Goal: Task Accomplishment & Management: Manage account settings

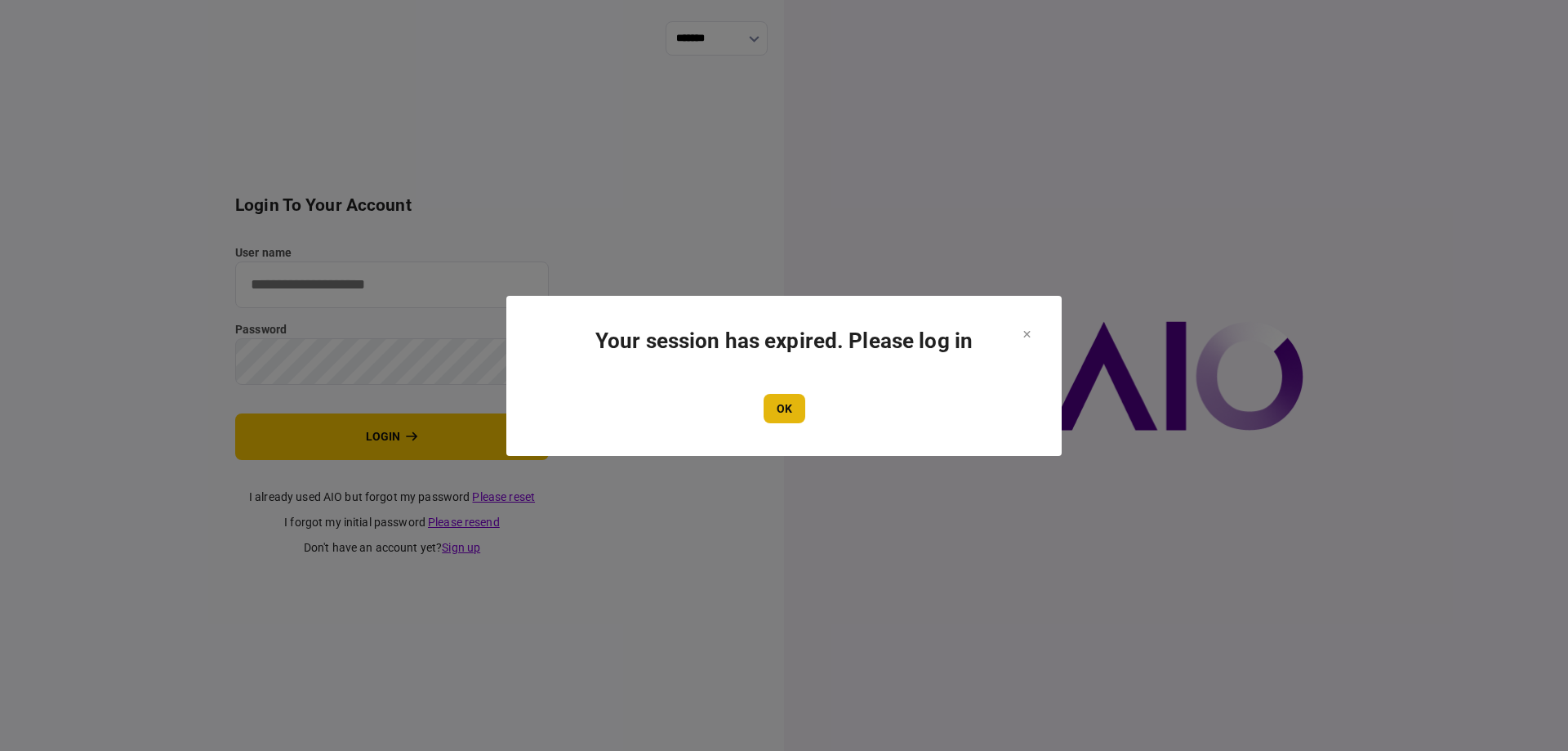
type input "*******"
click at [768, 416] on button "OK" at bounding box center [784, 409] width 42 height 30
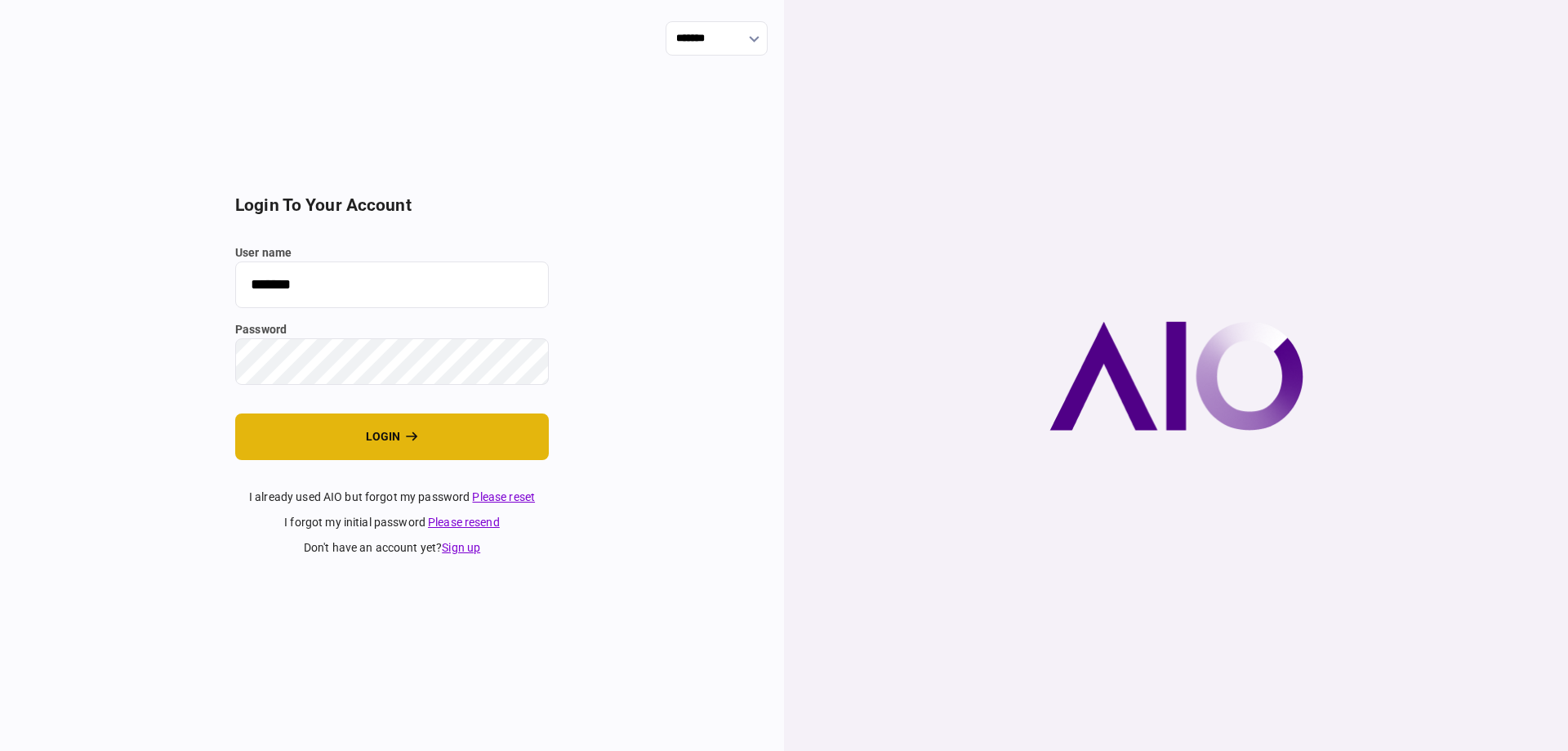
click at [502, 432] on button "login" at bounding box center [391, 437] width 314 height 47
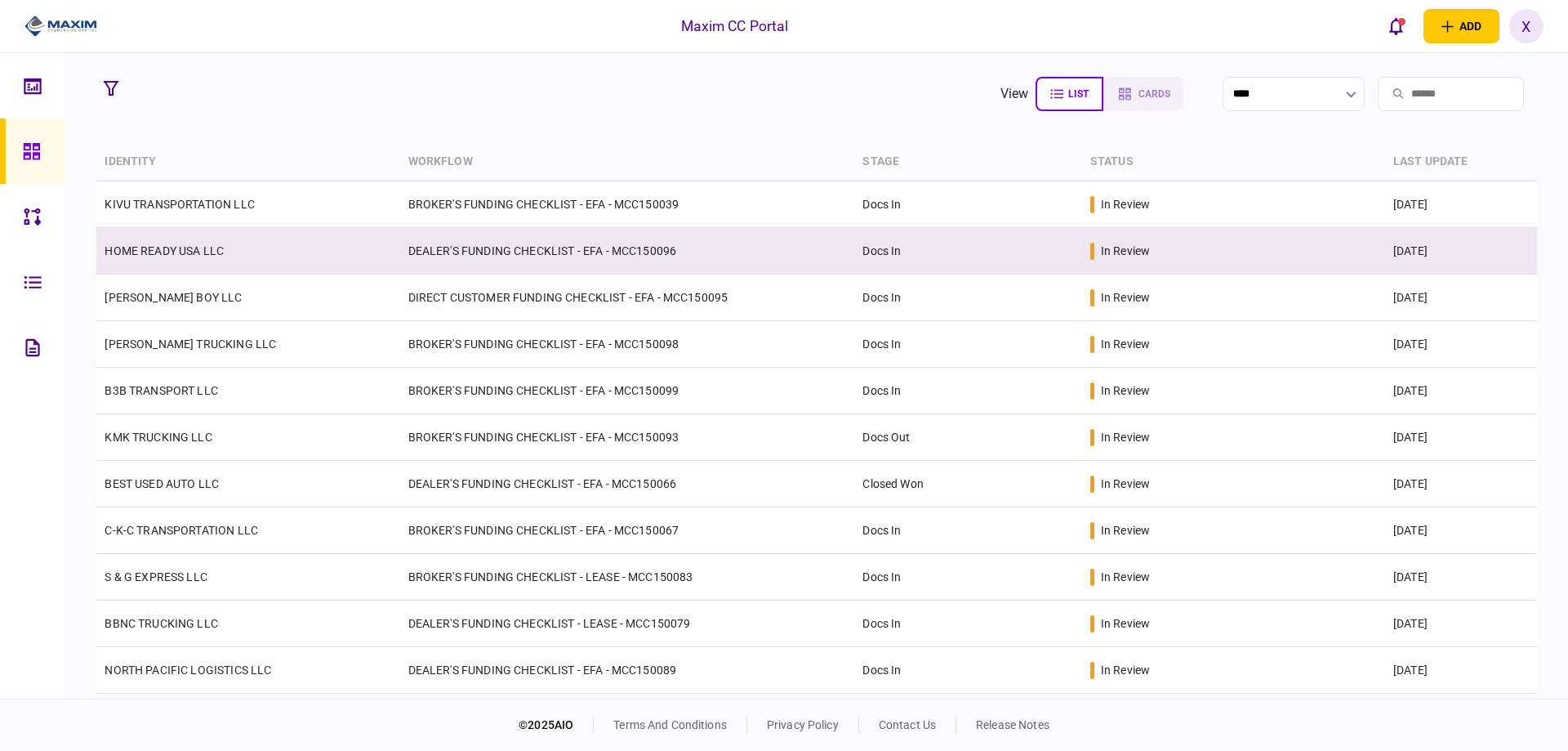
click at [166, 242] on td "HOME READY USA LLC" at bounding box center [248, 251] width 303 height 47
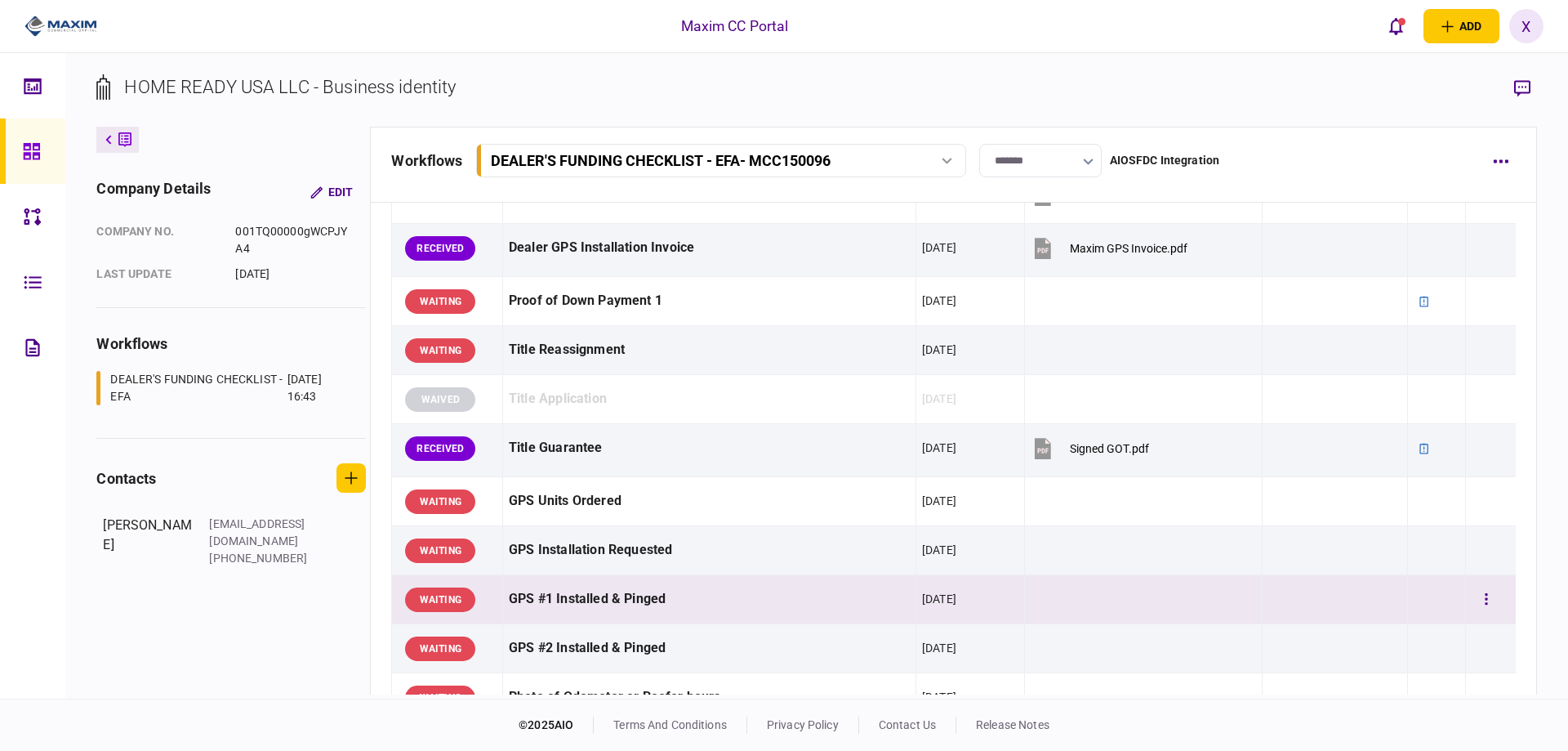
scroll to position [899, 0]
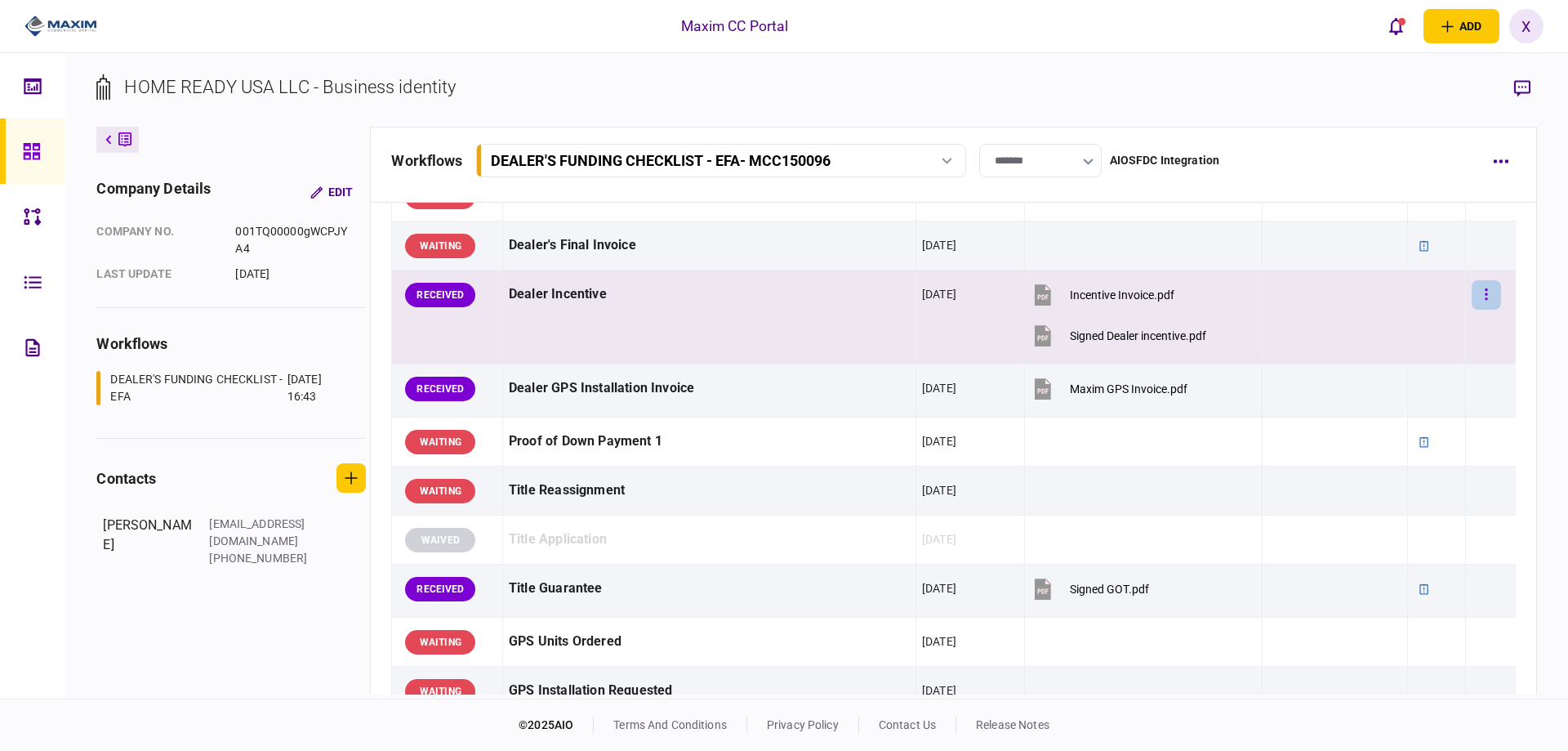
click at [1485, 300] on icon "button" at bounding box center [1486, 295] width 3 height 16
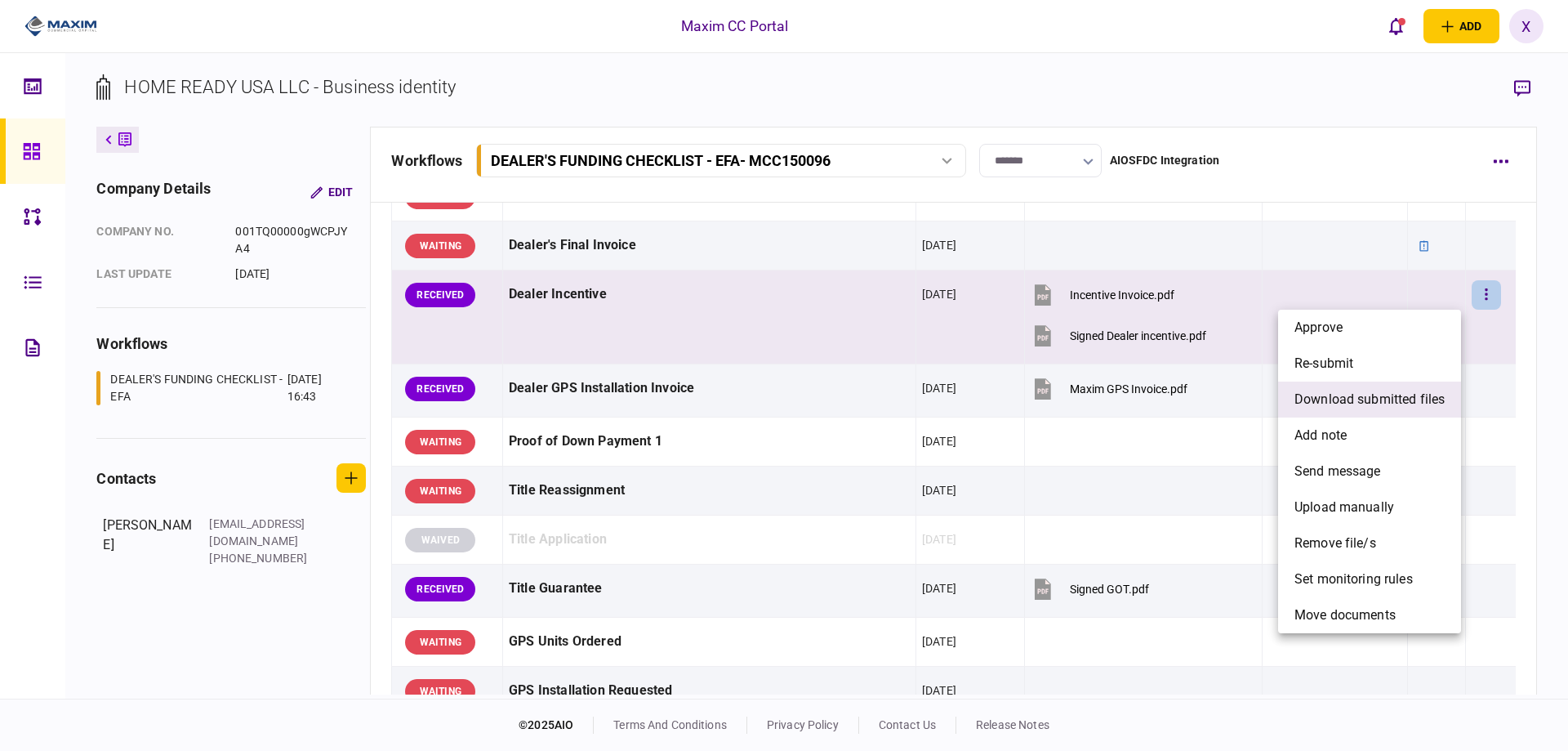
click at [1426, 392] on span "download submitted files" at bounding box center [1369, 399] width 150 height 20
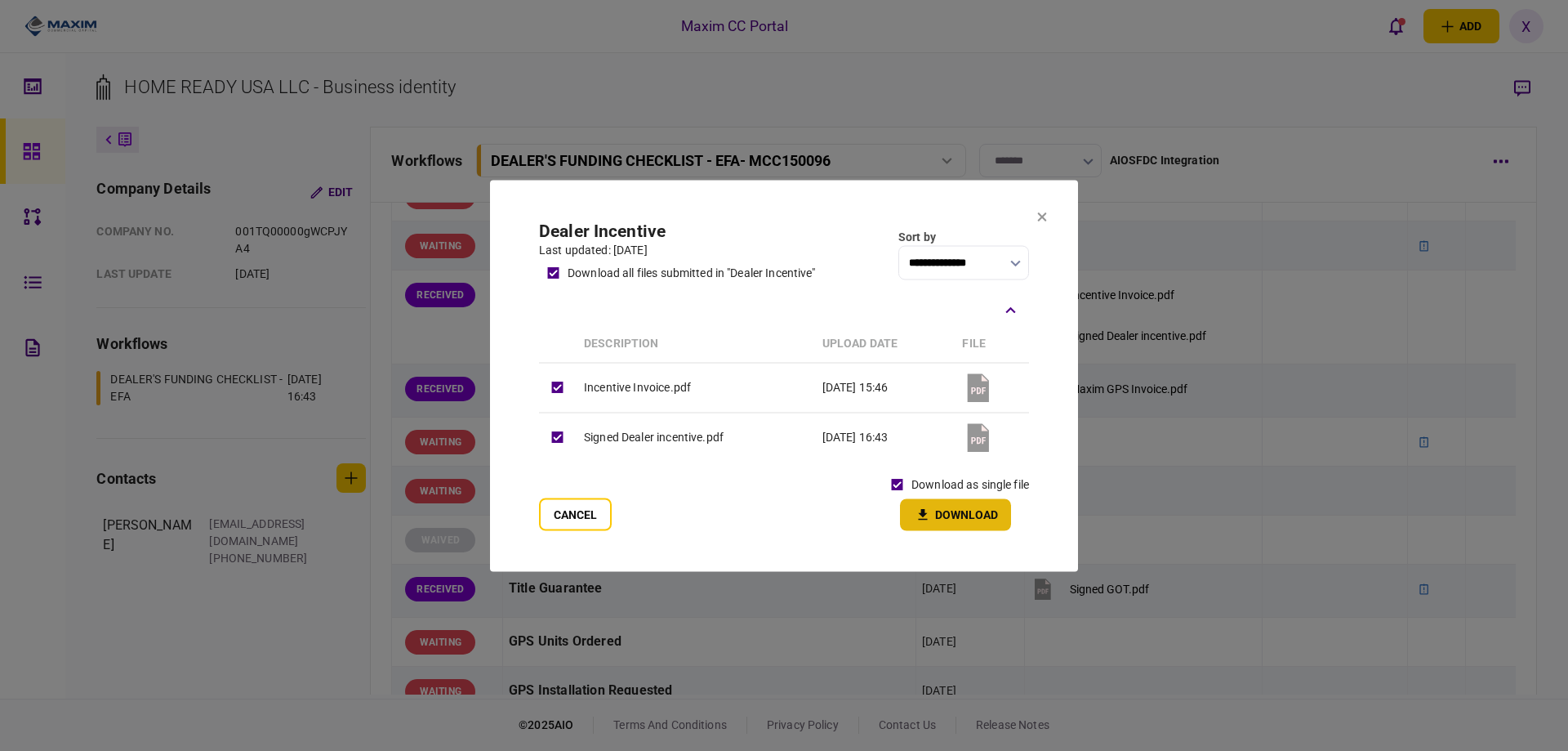
click at [927, 512] on icon "button" at bounding box center [923, 514] width 20 height 16
click at [1038, 218] on icon at bounding box center [1041, 216] width 10 height 10
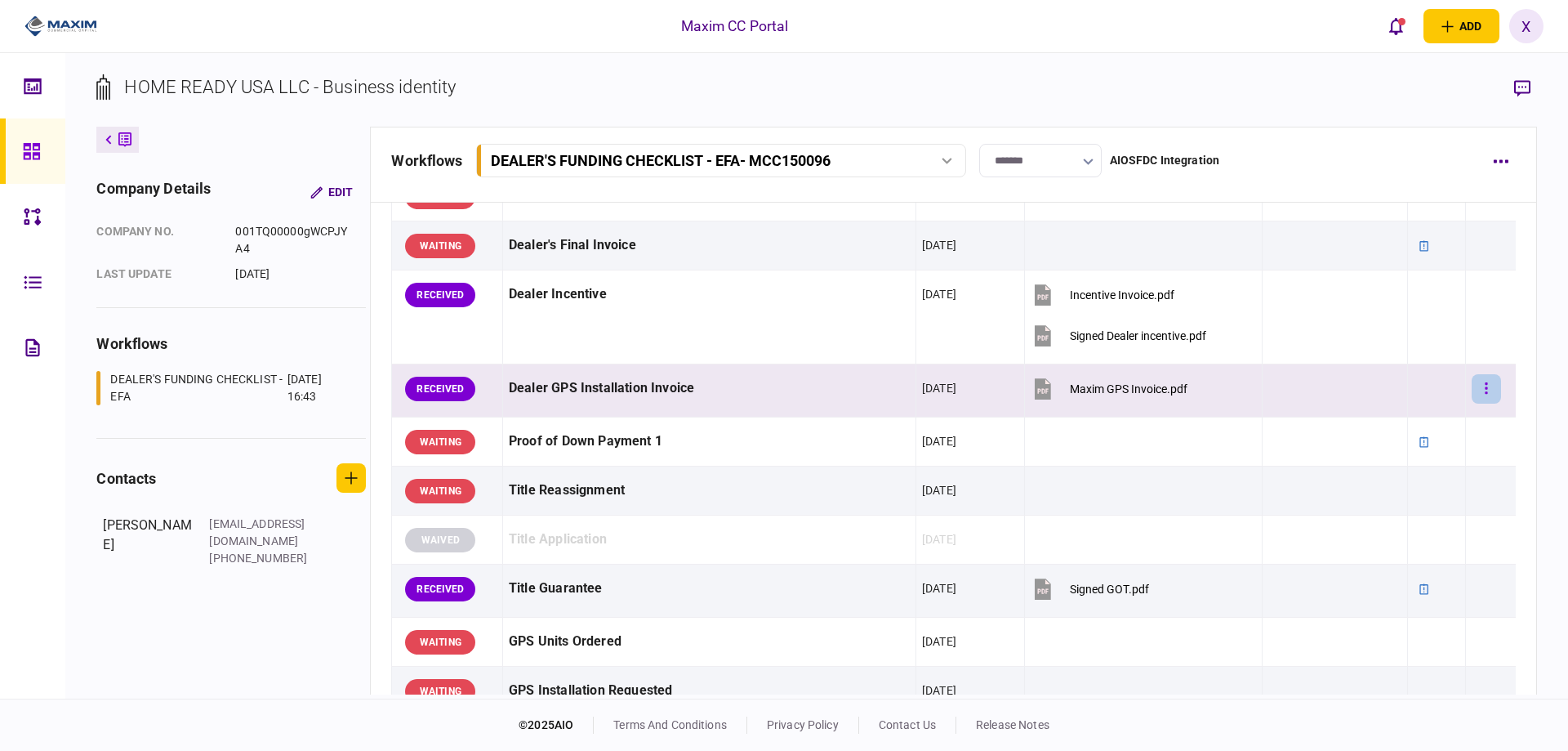
click at [1471, 390] on button "button" at bounding box center [1486, 389] width 30 height 30
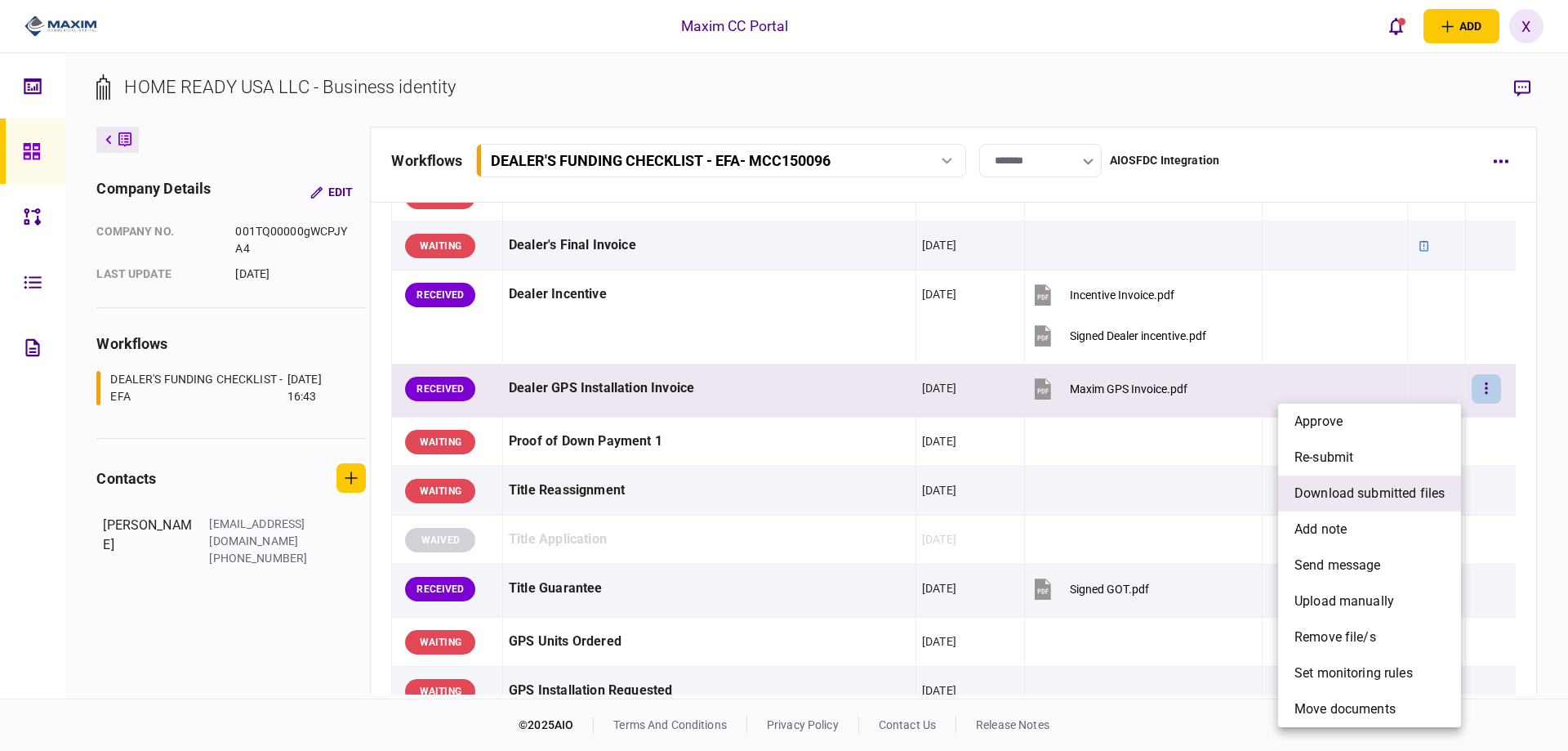
click at [1389, 487] on span "download submitted files" at bounding box center [1369, 493] width 150 height 20
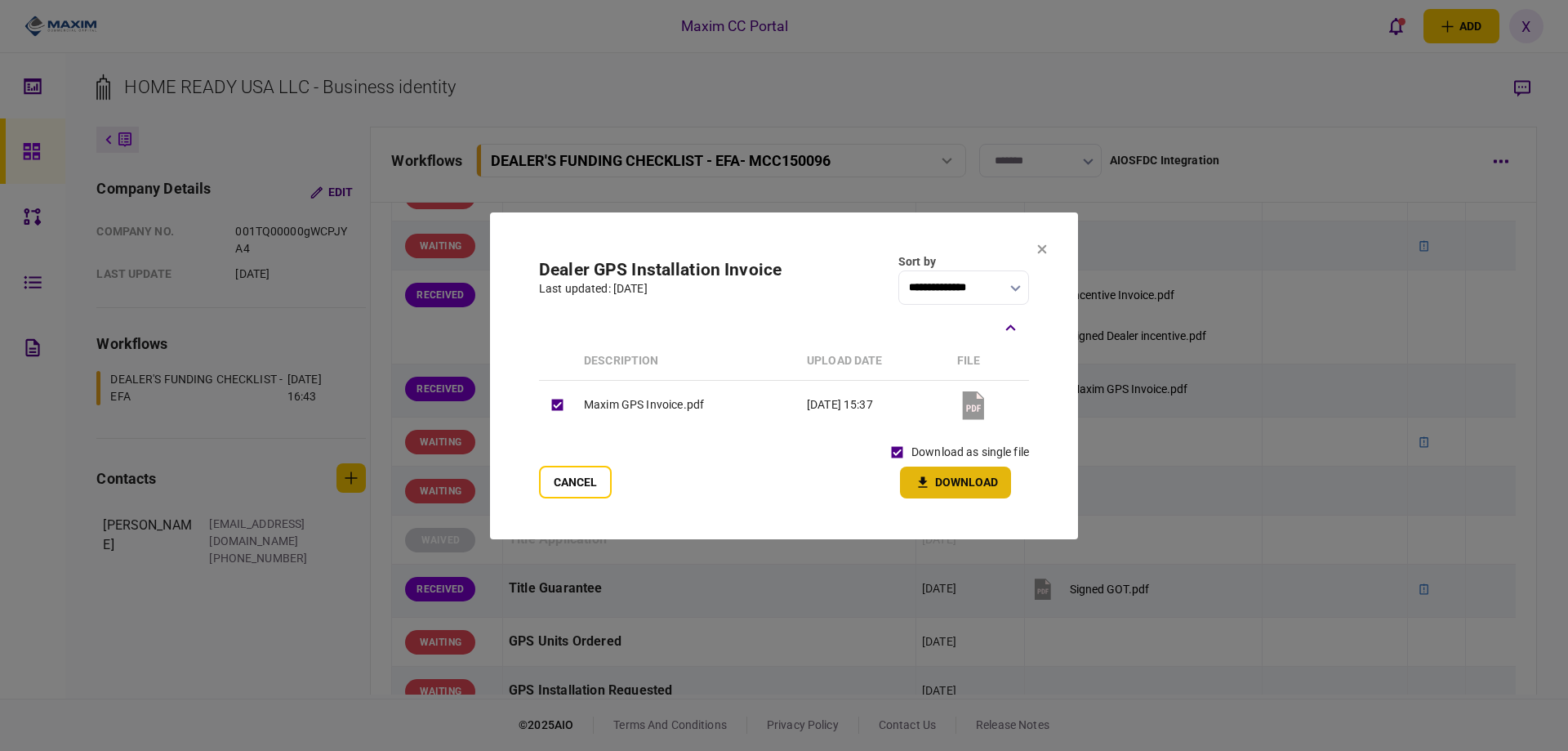
click at [924, 478] on icon "button" at bounding box center [923, 481] width 9 height 10
click at [1042, 258] on section "**********" at bounding box center [784, 376] width 588 height 327
click at [1042, 250] on icon at bounding box center [1042, 249] width 9 height 9
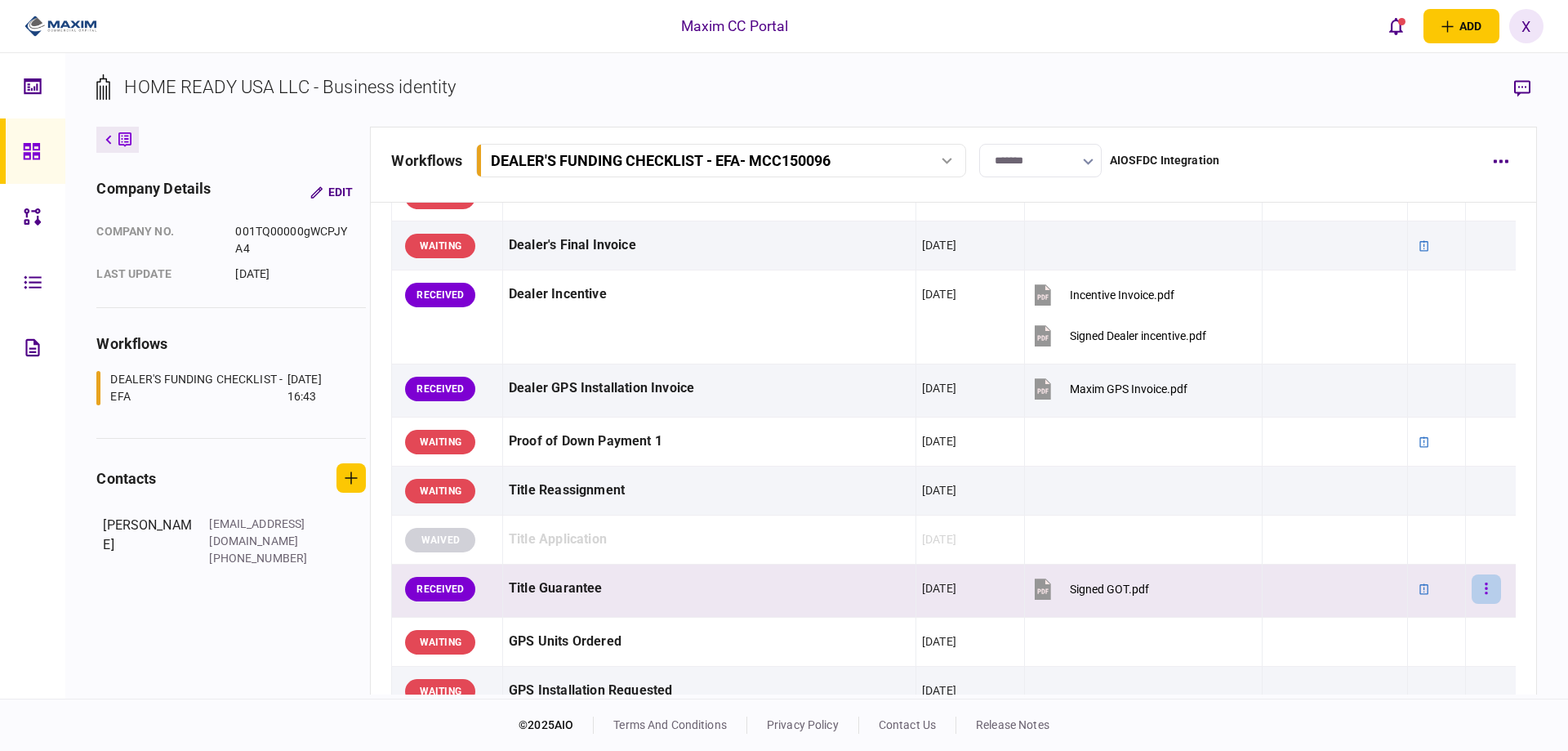
click at [1485, 590] on icon "button" at bounding box center [1486, 588] width 3 height 16
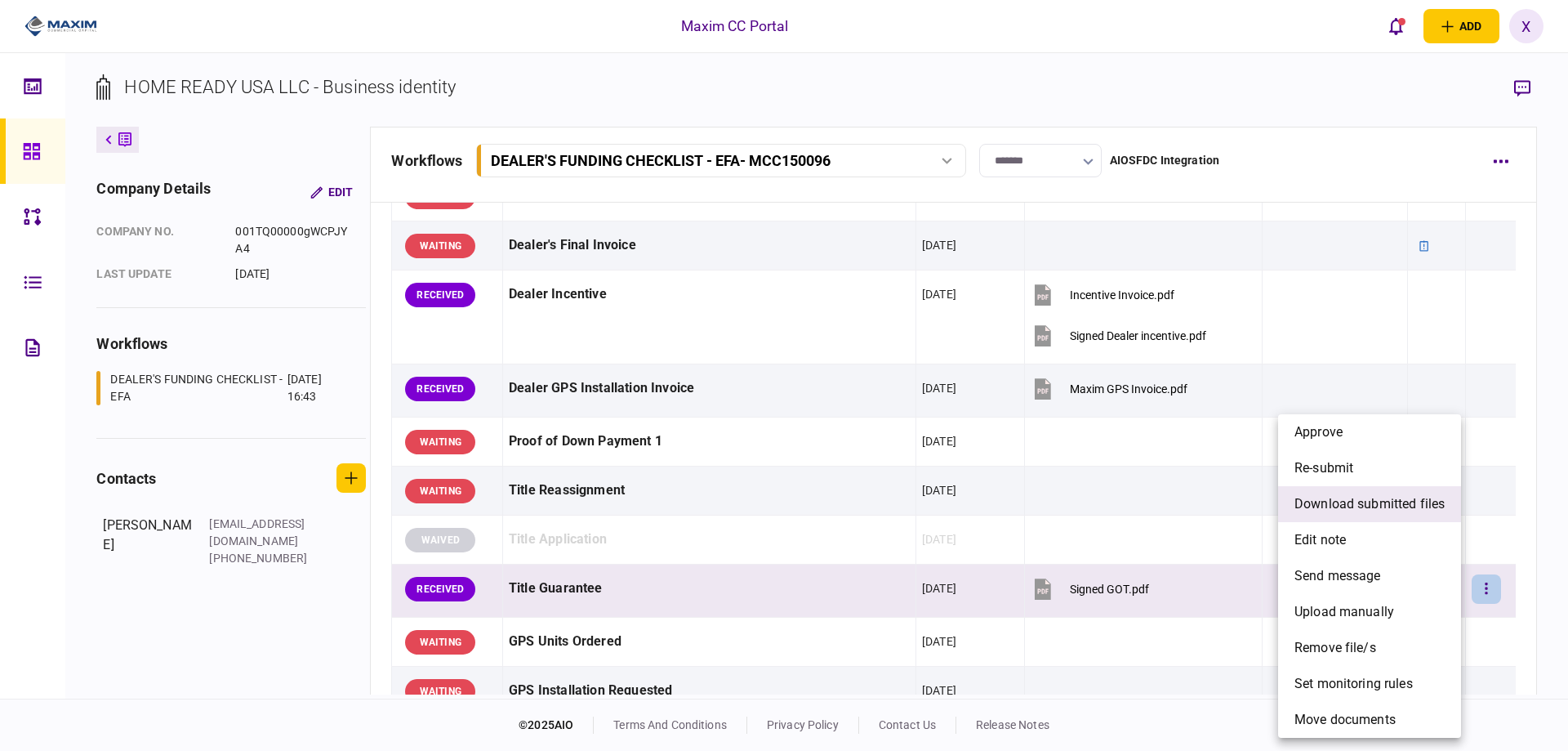
click at [1384, 519] on li "download submitted files" at bounding box center [1369, 504] width 183 height 36
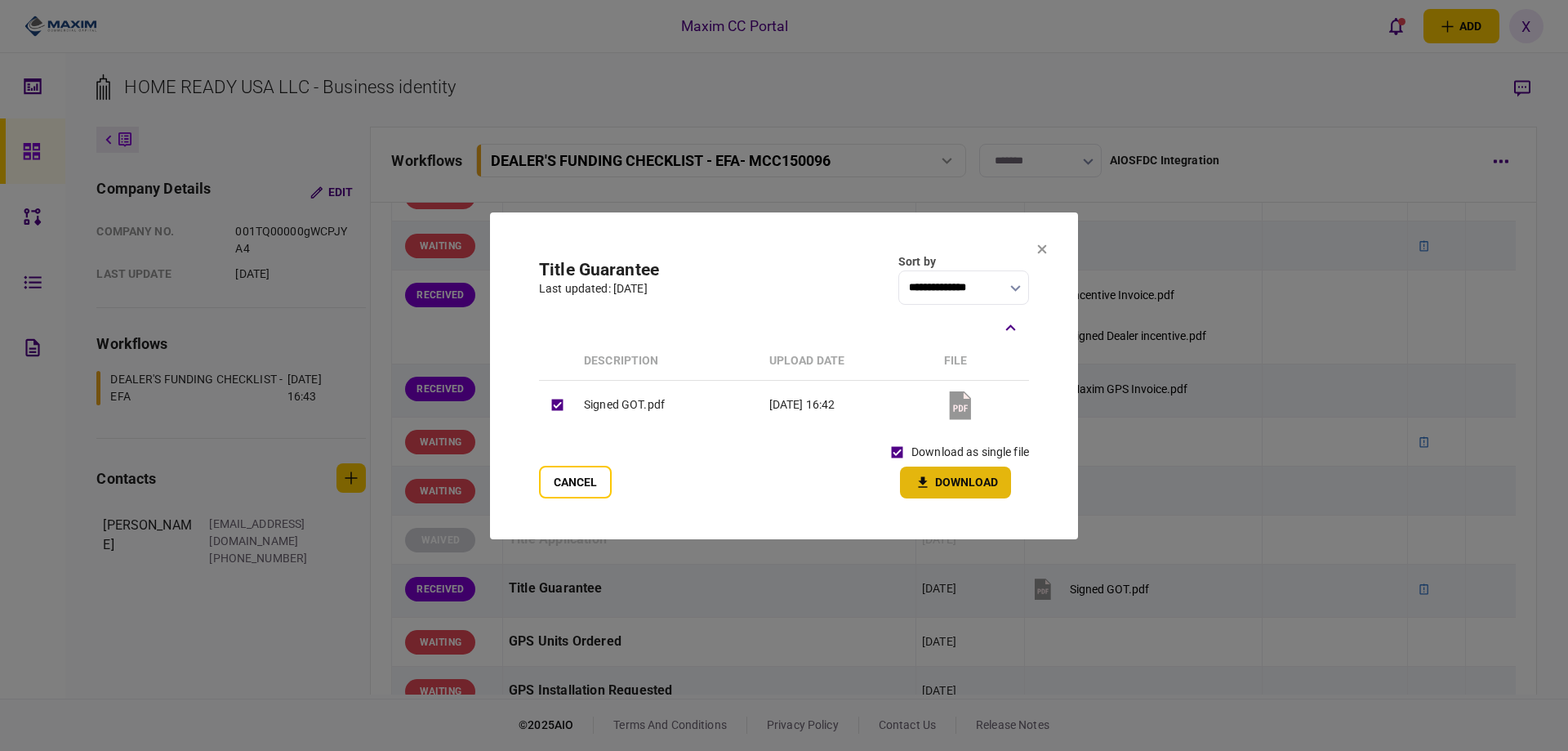
click at [922, 473] on button "Download" at bounding box center [956, 482] width 111 height 32
click at [1044, 250] on icon at bounding box center [1042, 249] width 9 height 9
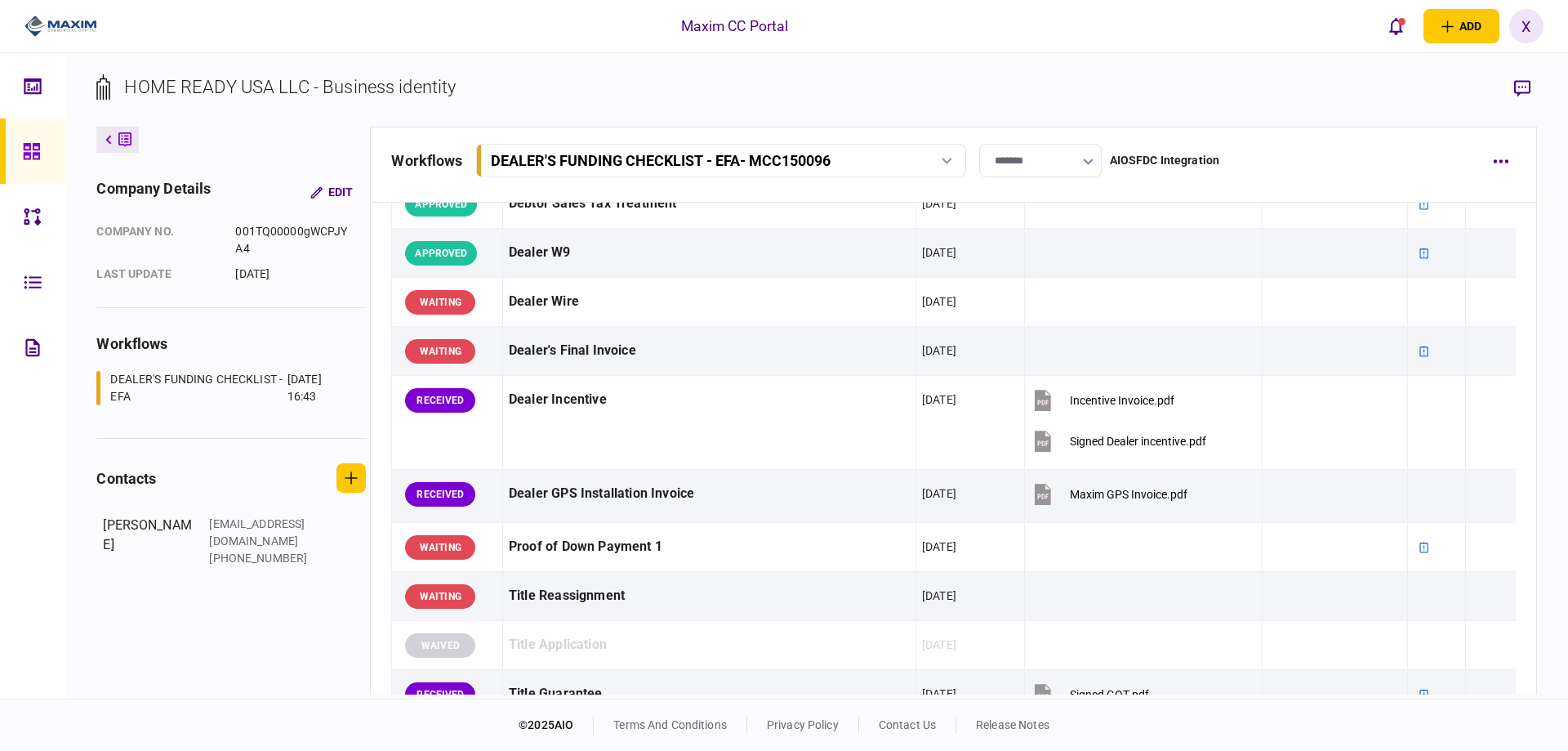
scroll to position [736, 0]
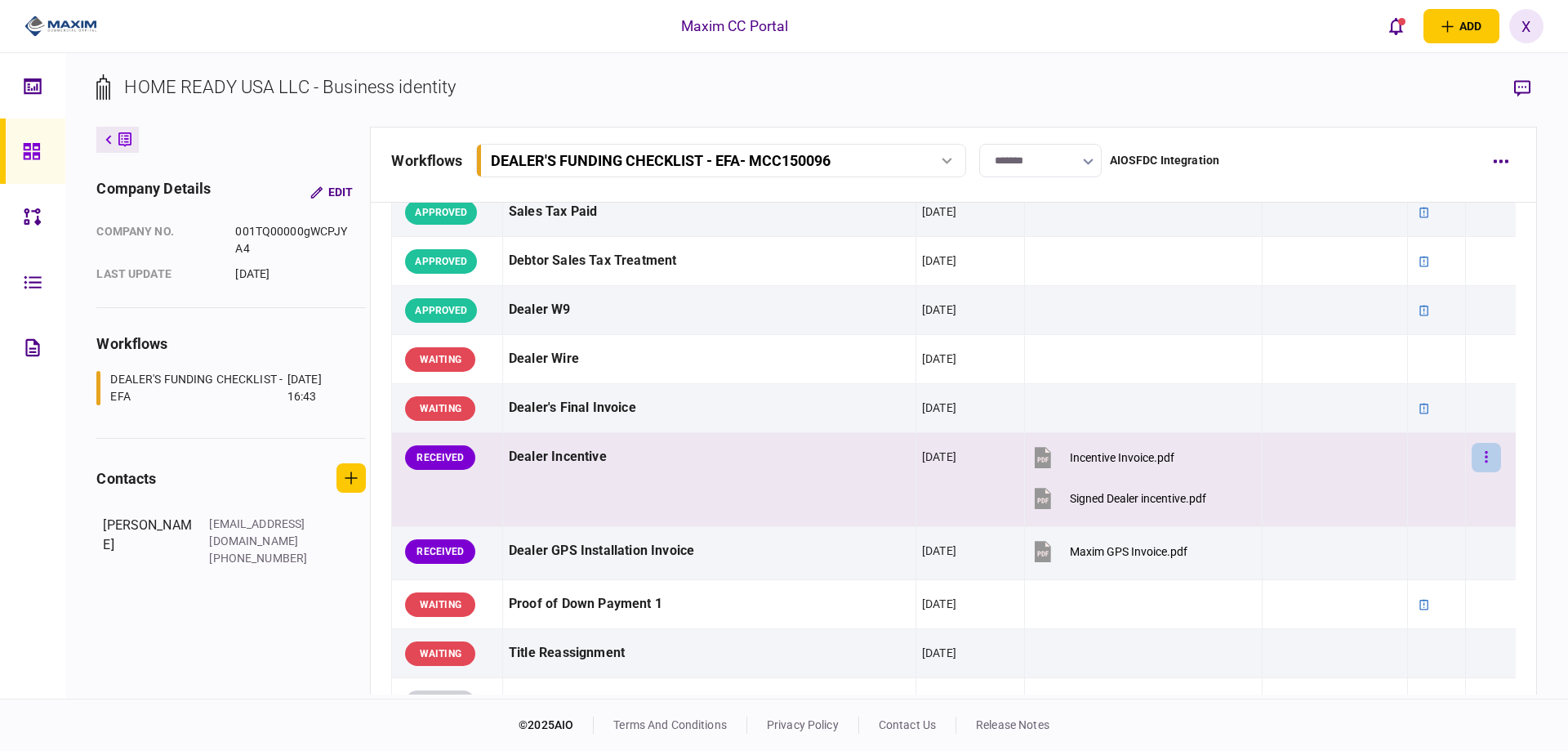
click at [1485, 453] on button "button" at bounding box center [1486, 458] width 30 height 30
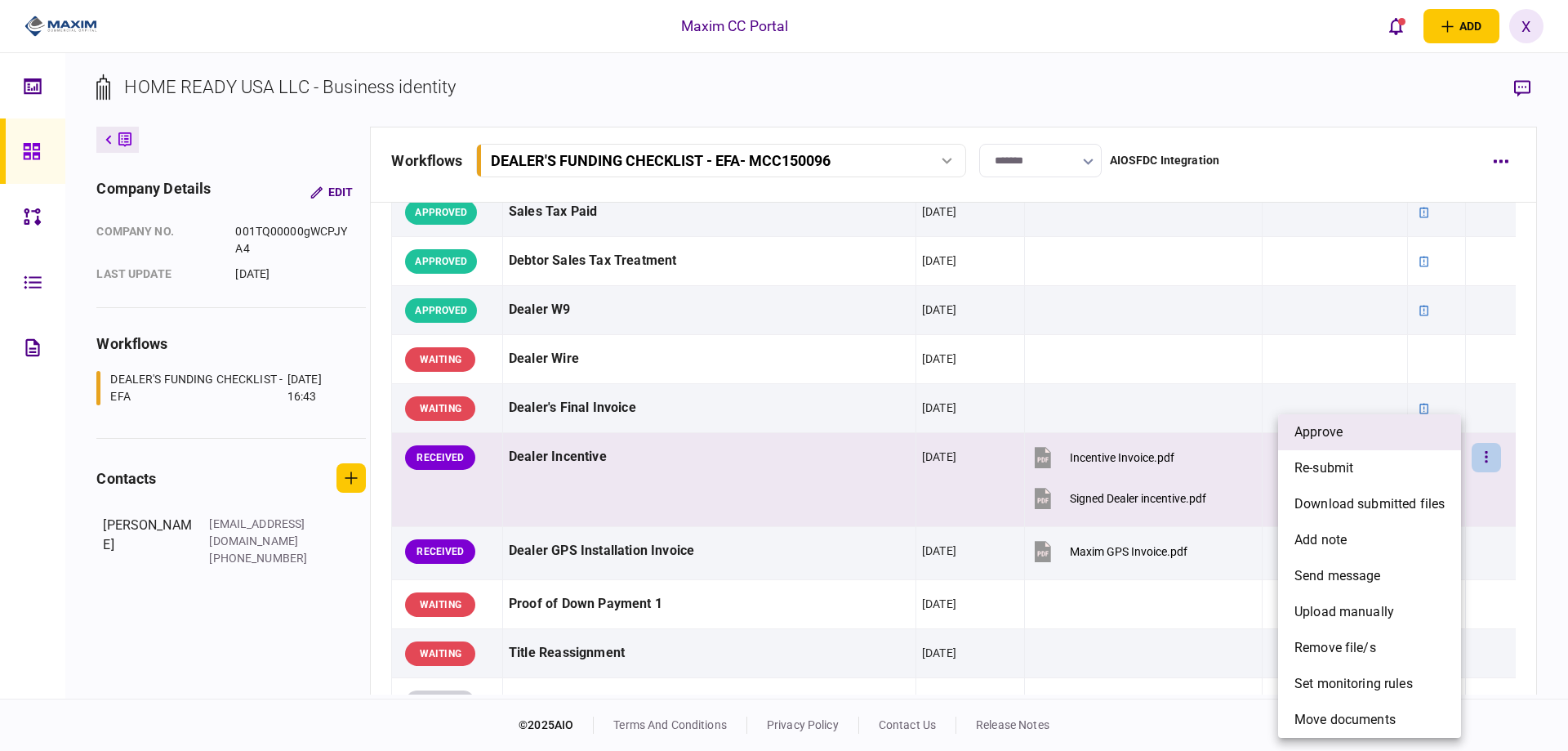
click at [1398, 427] on li "approve" at bounding box center [1369, 432] width 183 height 36
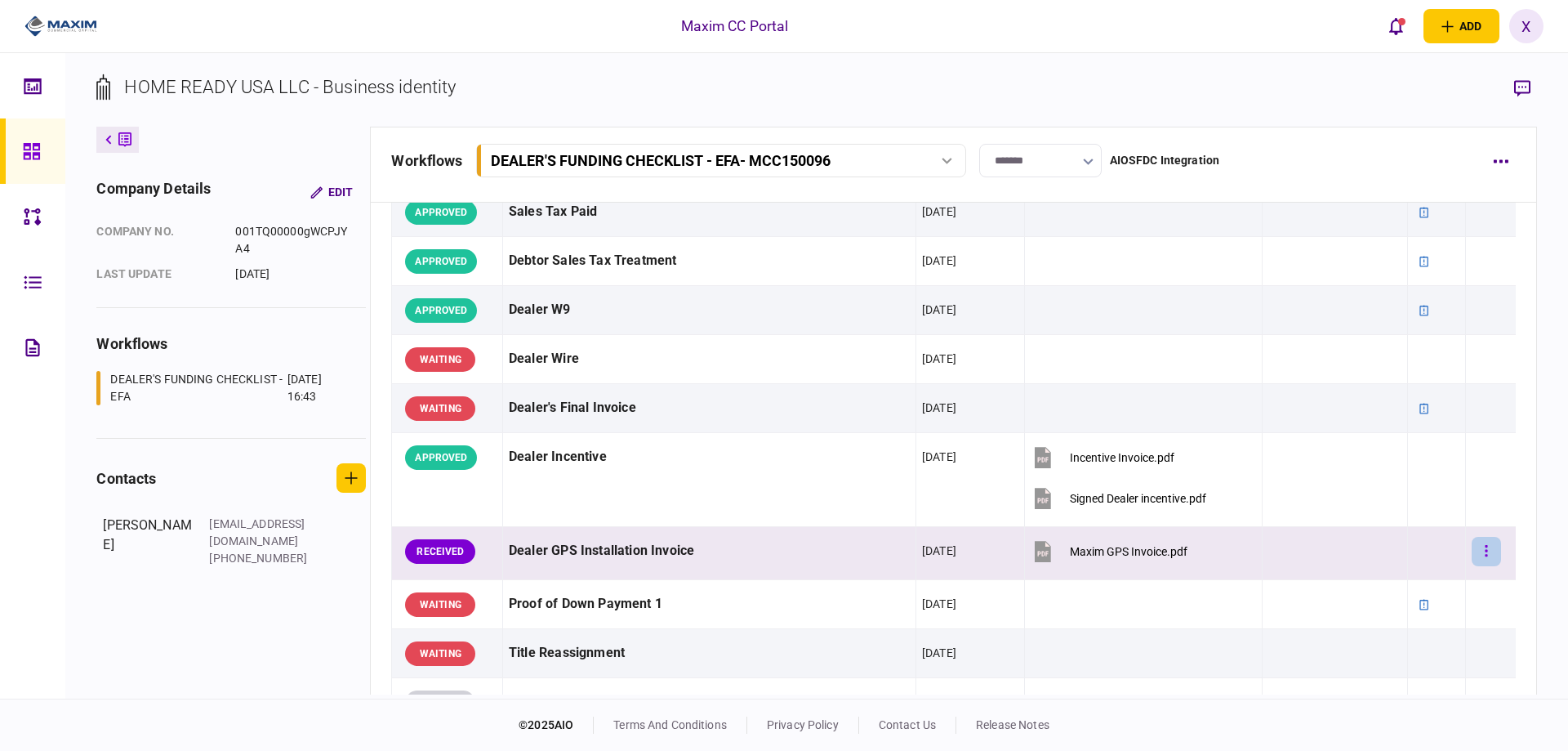
click at [1486, 552] on button "button" at bounding box center [1486, 552] width 30 height 30
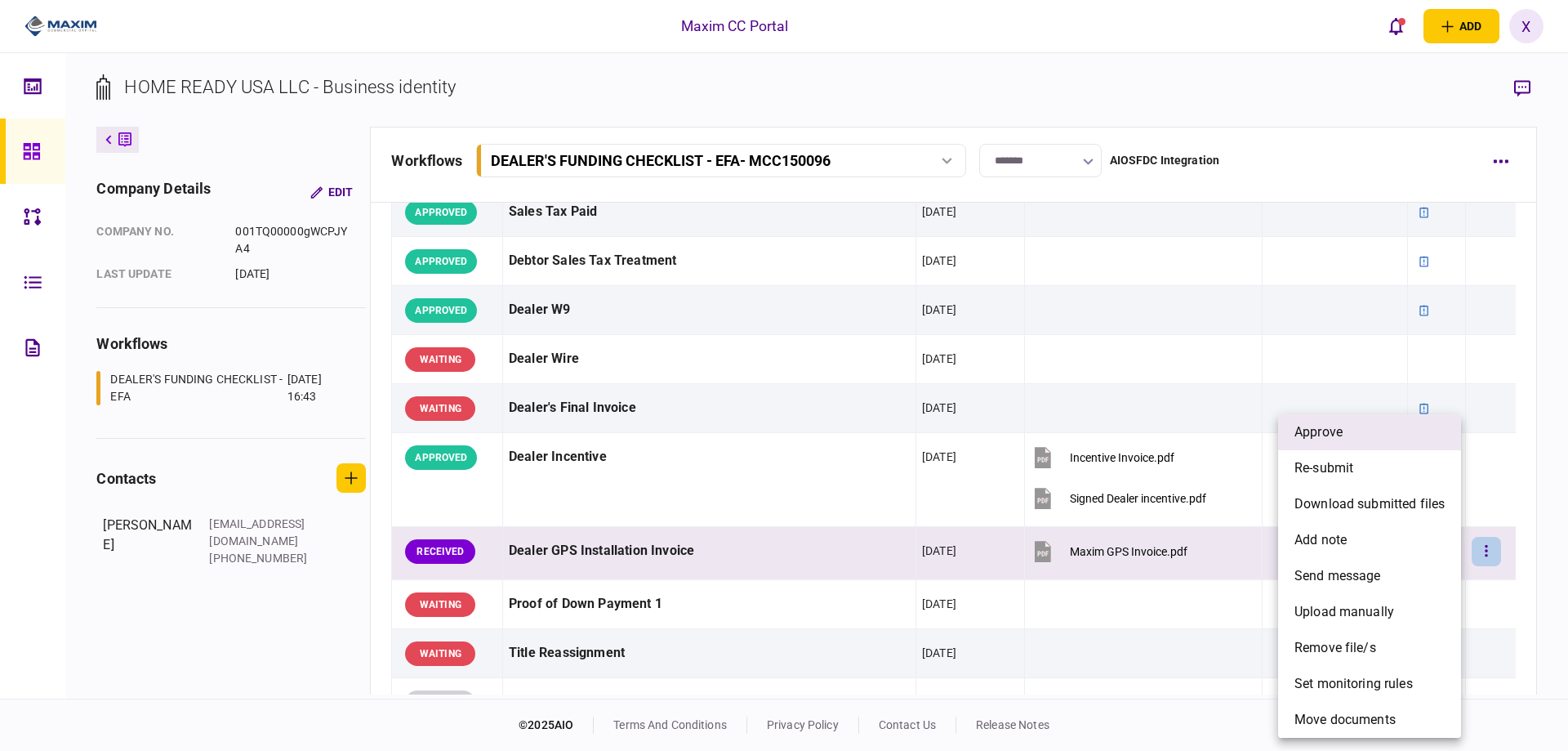
click at [1353, 430] on li "approve" at bounding box center [1369, 432] width 183 height 36
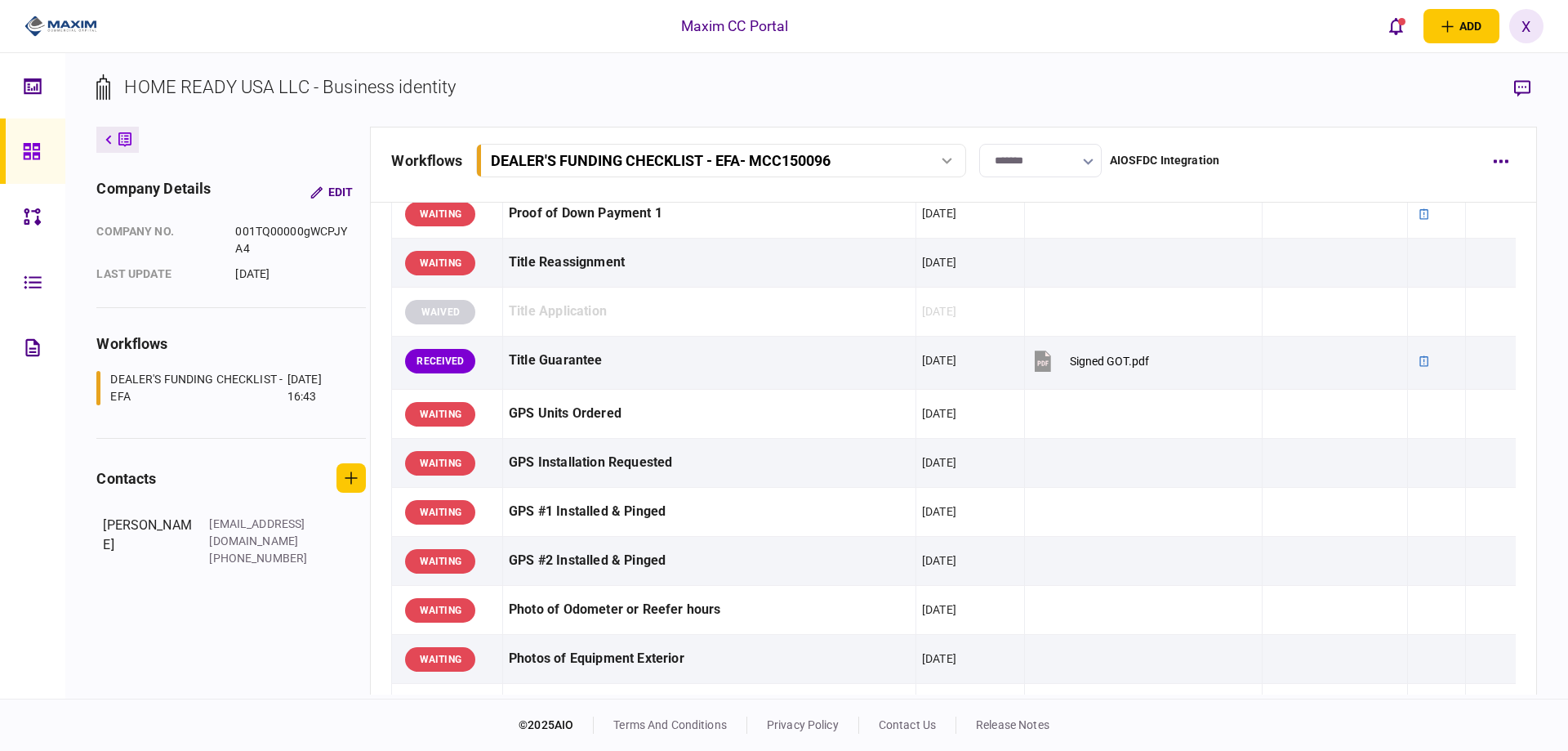
scroll to position [1143, 0]
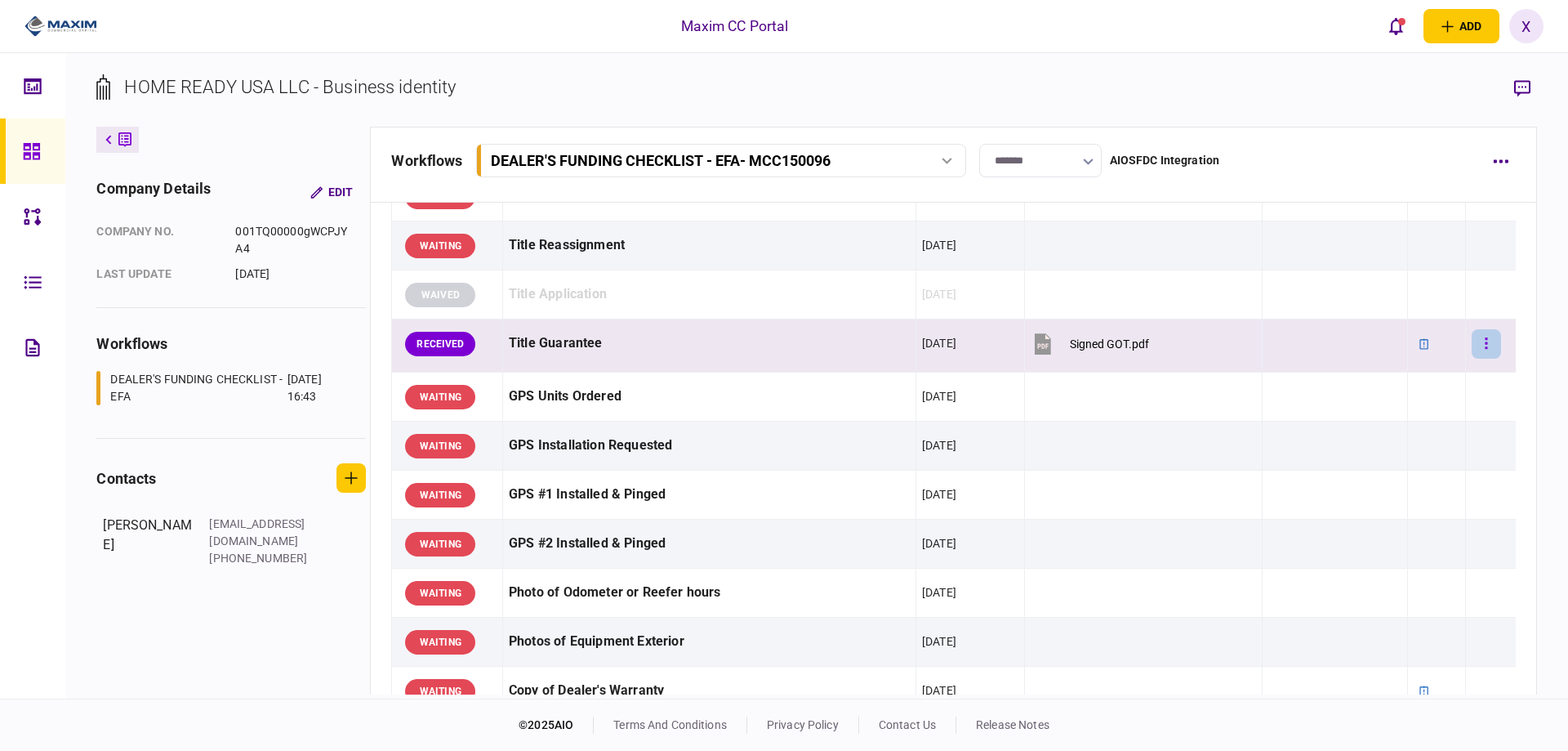
click at [1471, 348] on button "button" at bounding box center [1486, 344] width 30 height 30
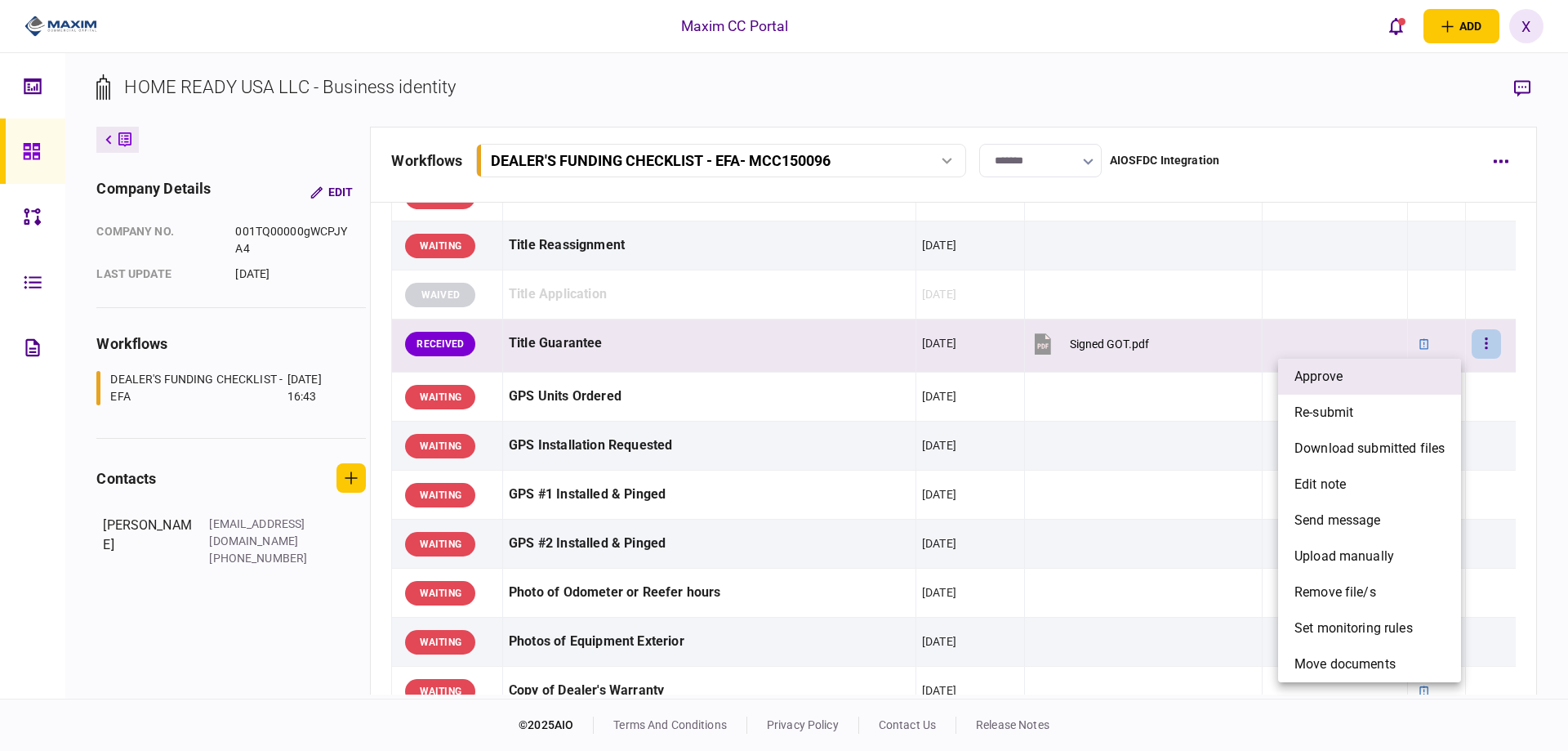
click at [1385, 382] on li "approve" at bounding box center [1369, 376] width 183 height 36
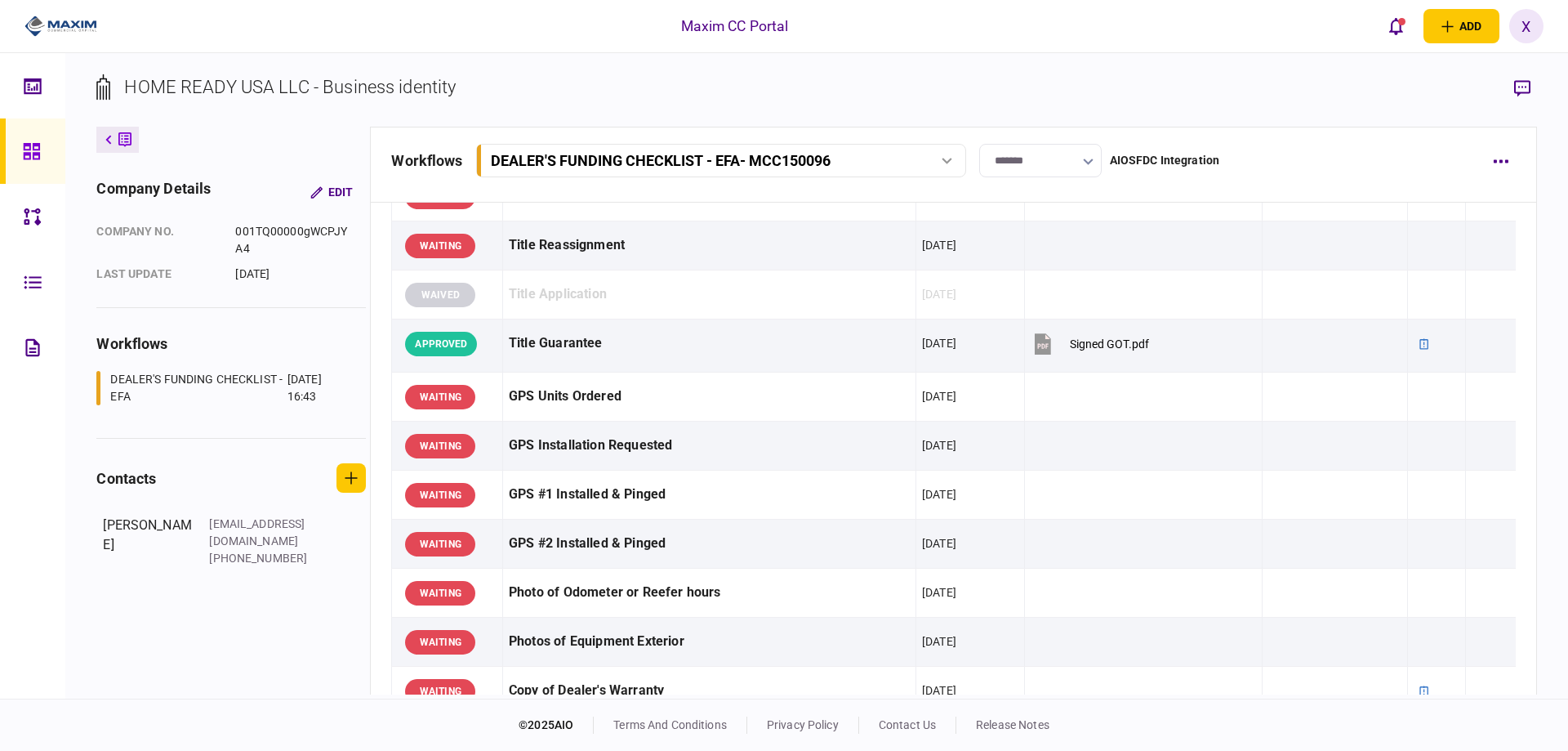
click at [31, 152] on icon at bounding box center [31, 151] width 18 height 19
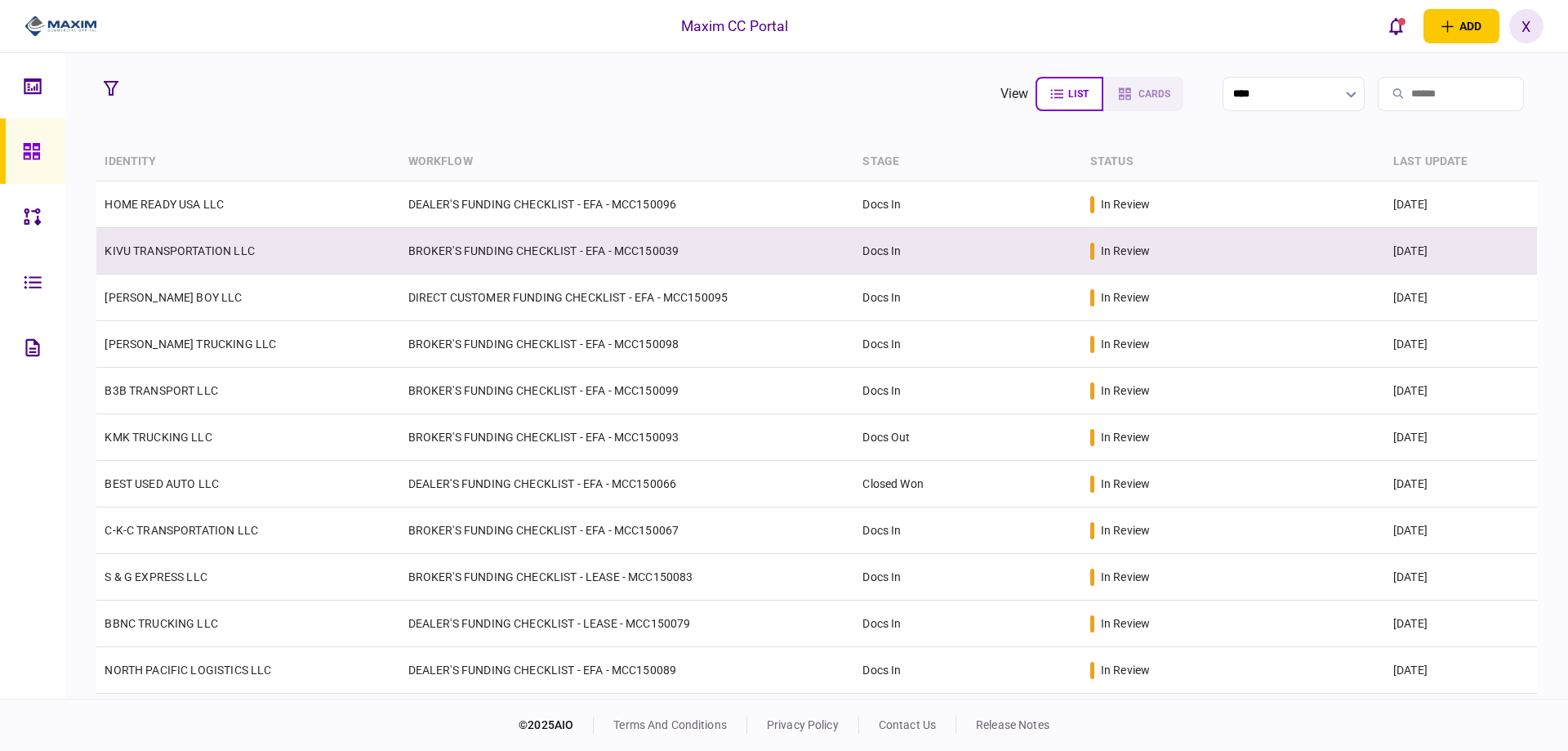
click at [202, 257] on link "KIVU TRANSPORTATION LLC" at bounding box center [179, 251] width 150 height 13
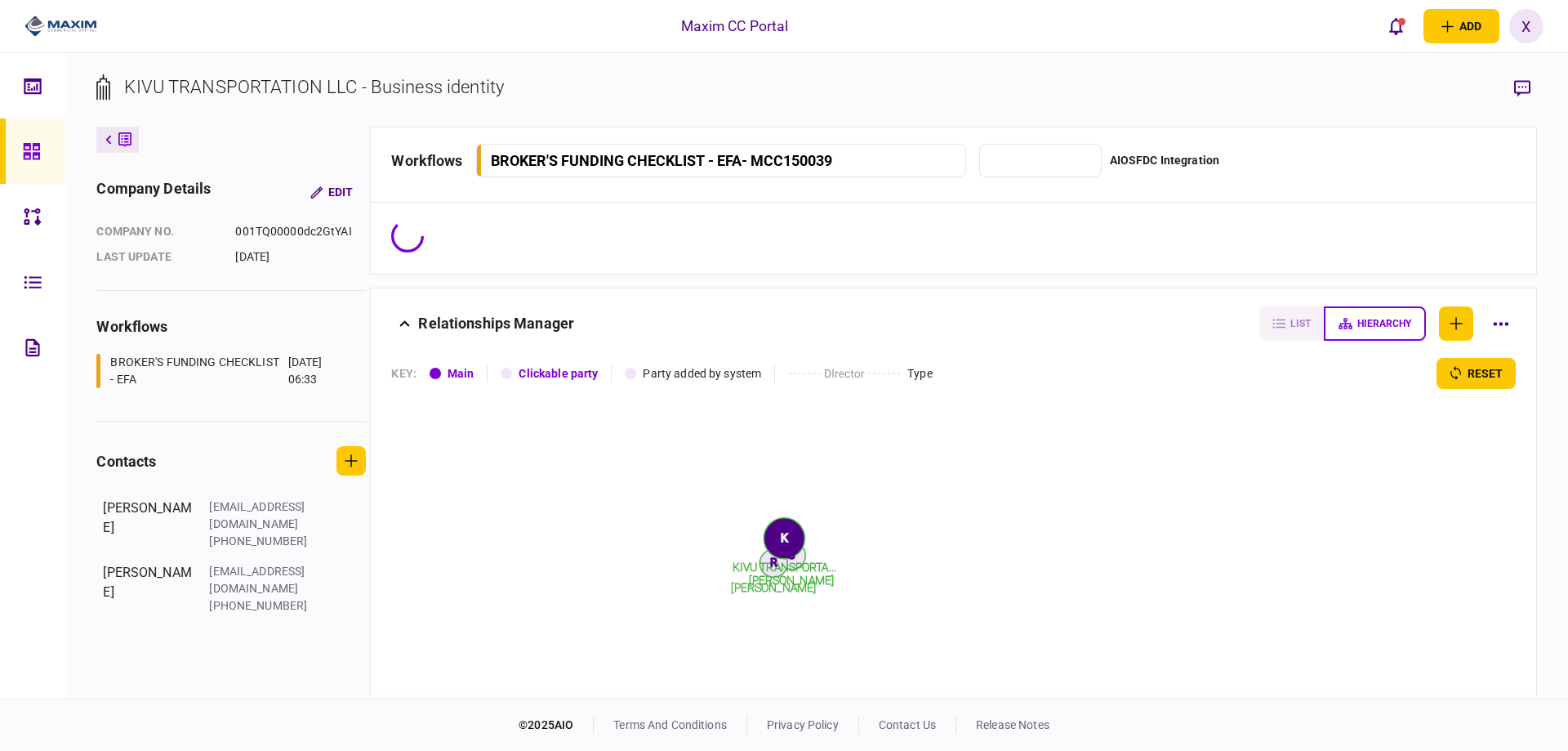
type input "*******"
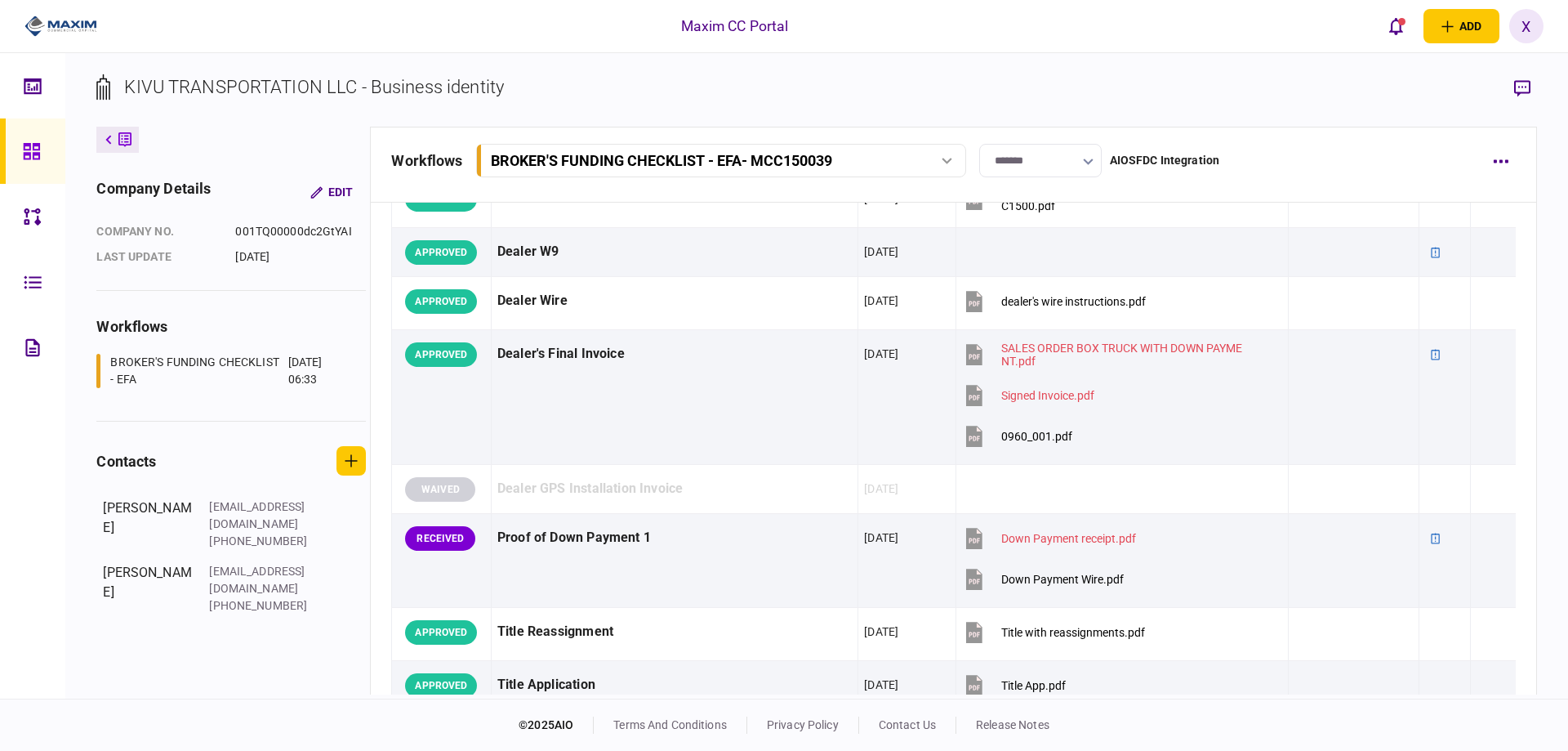
scroll to position [1143, 0]
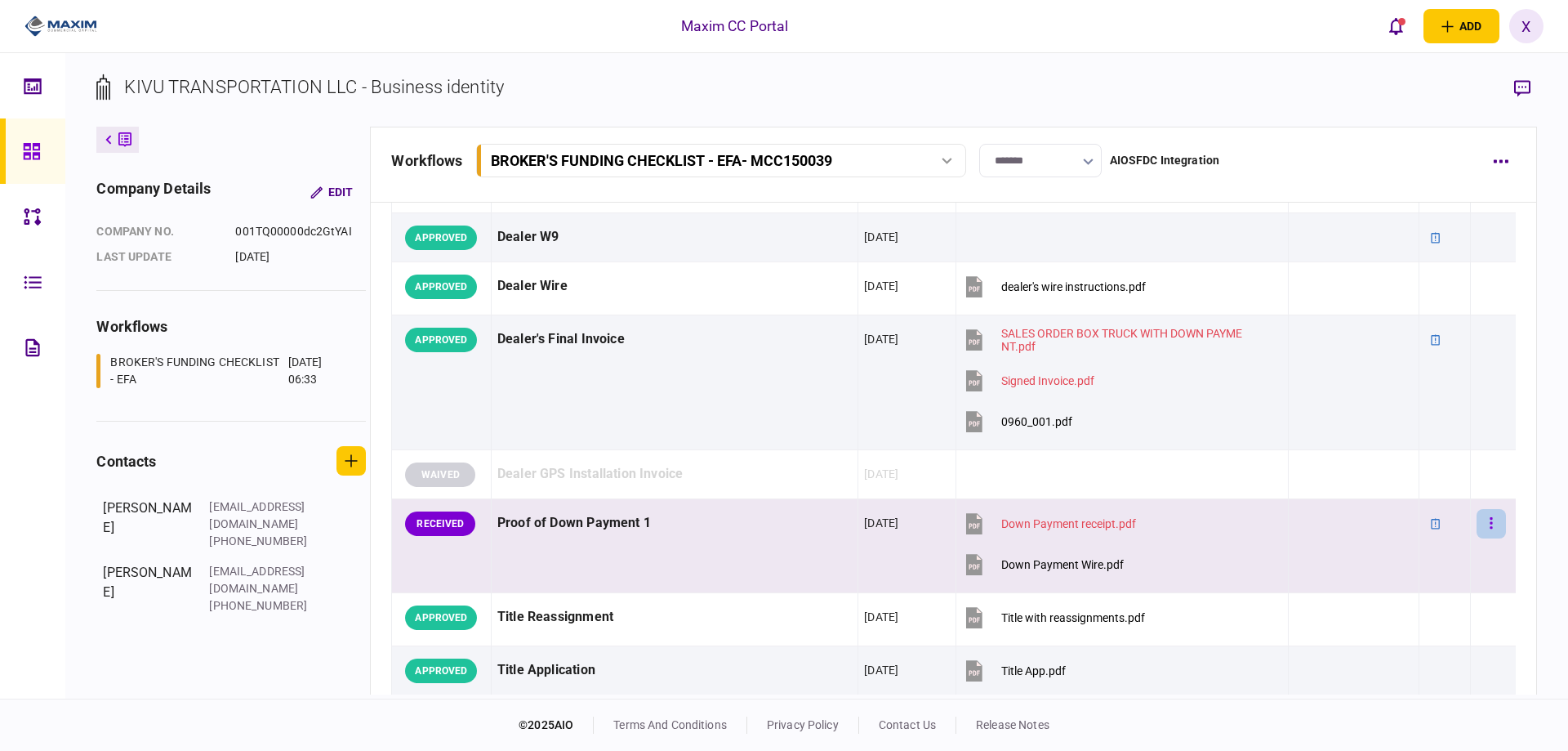
click at [1476, 524] on button "button" at bounding box center [1491, 524] width 30 height 30
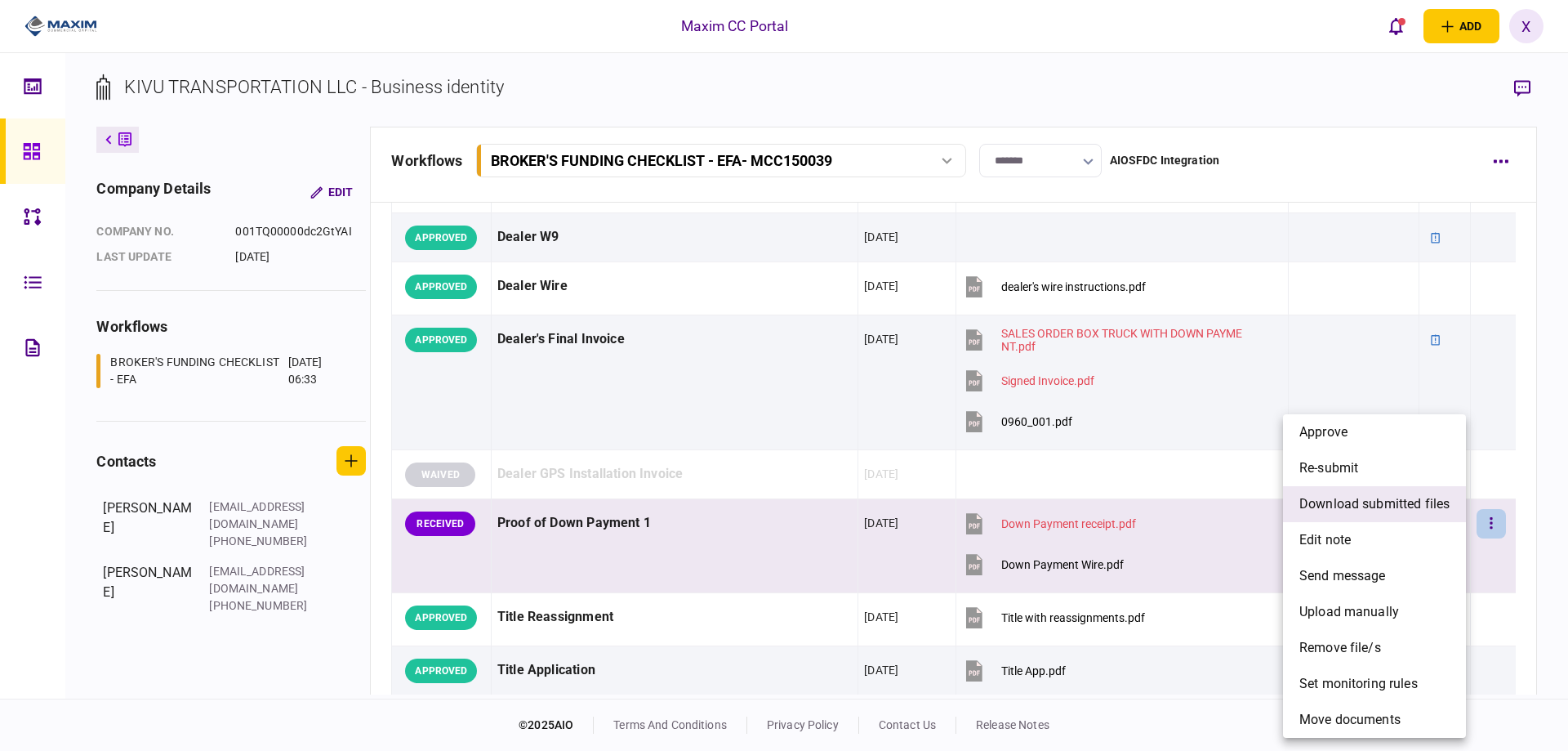
click at [1408, 502] on span "download submitted files" at bounding box center [1374, 504] width 150 height 20
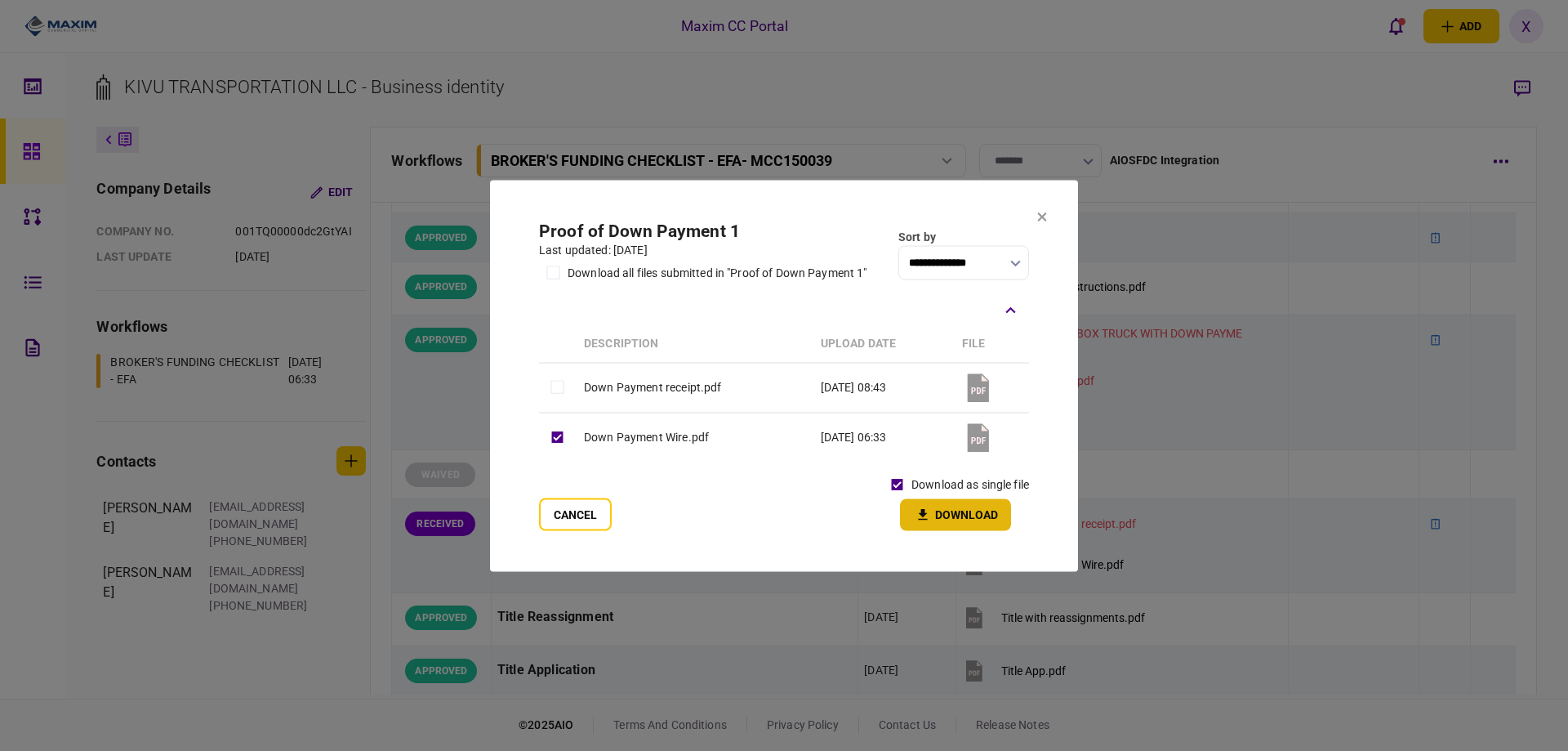
click at [932, 508] on button "Download" at bounding box center [956, 514] width 111 height 32
click at [1044, 217] on icon at bounding box center [1041, 216] width 10 height 10
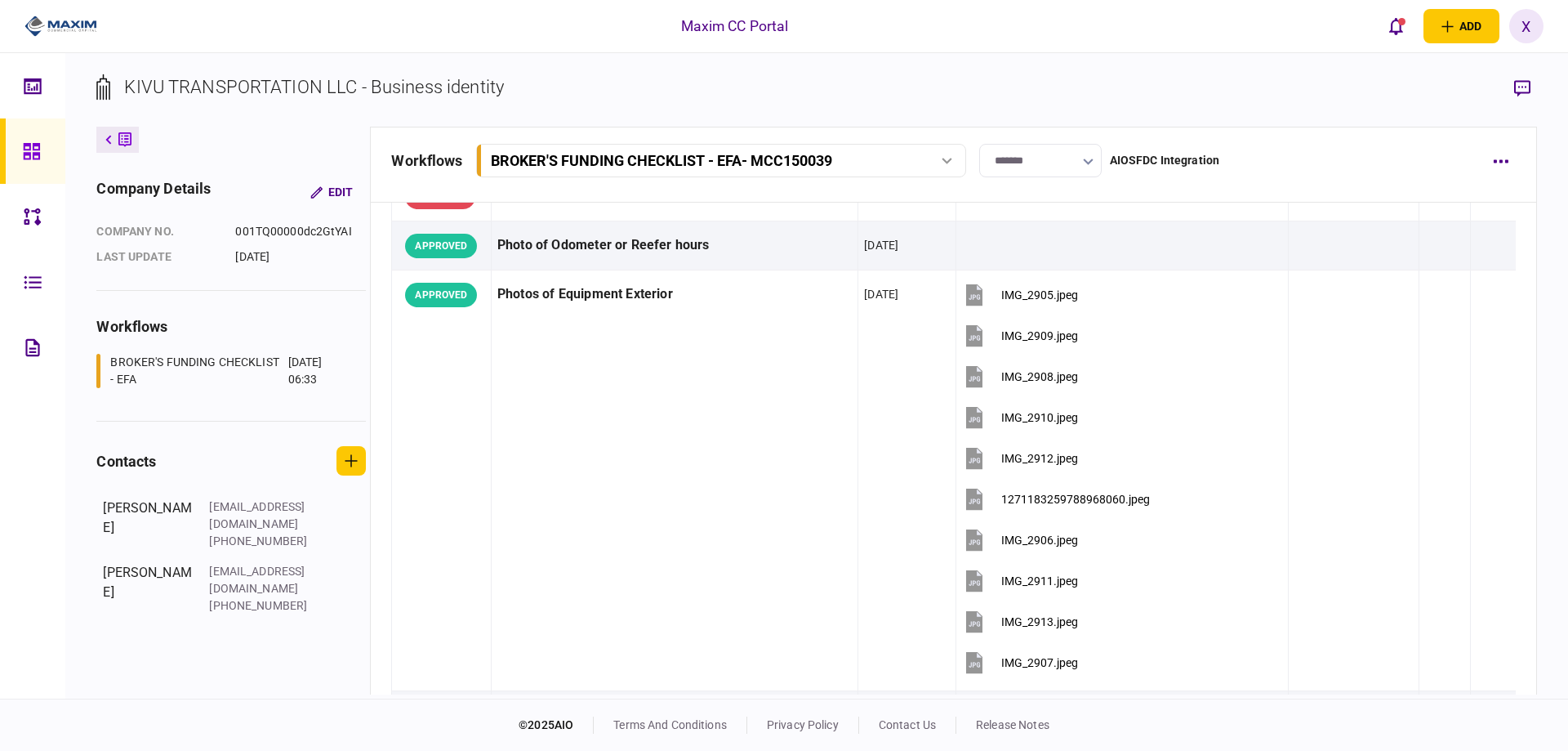
scroll to position [1634, 0]
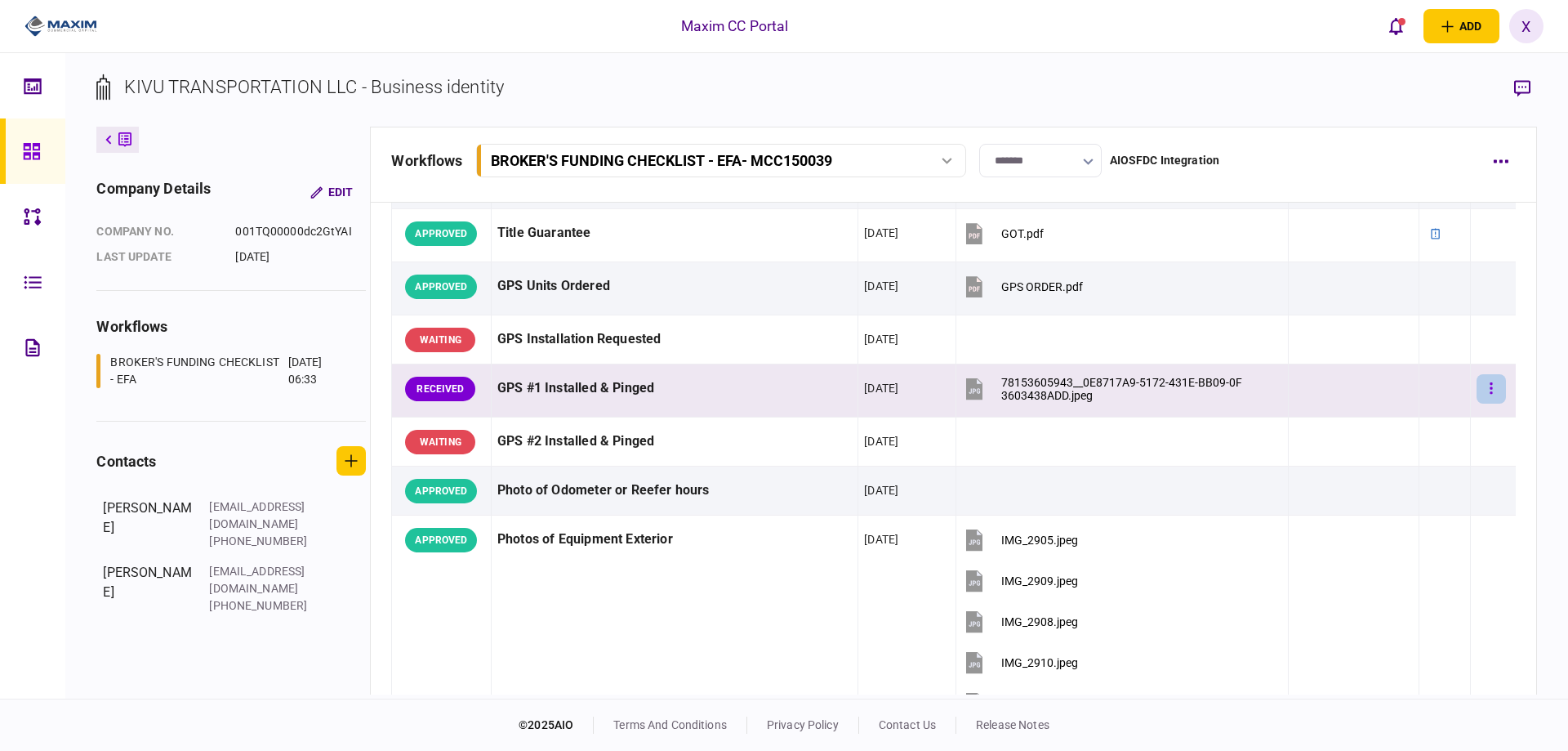
click at [1477, 397] on button "button" at bounding box center [1491, 389] width 30 height 30
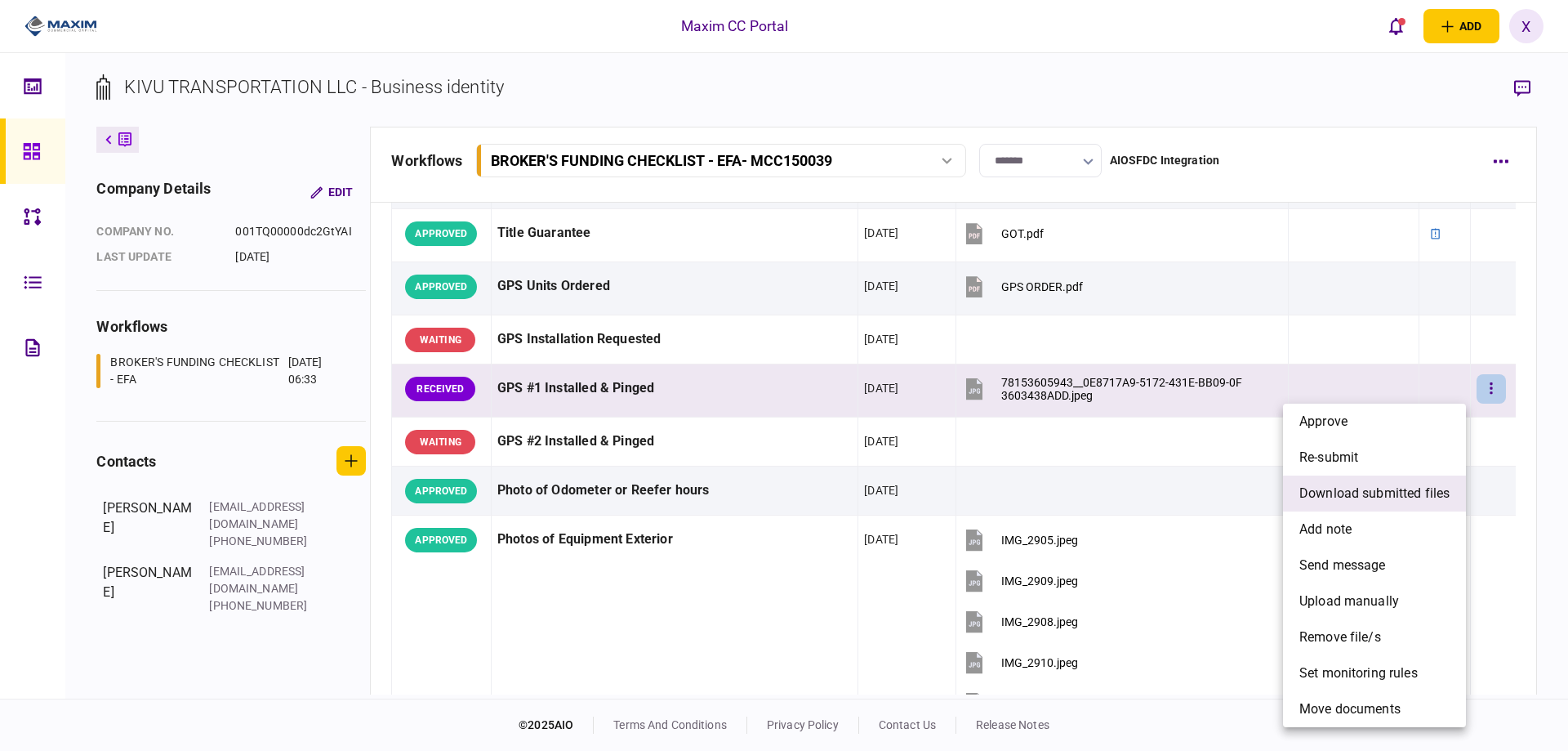
click at [1421, 487] on span "download submitted files" at bounding box center [1374, 493] width 150 height 20
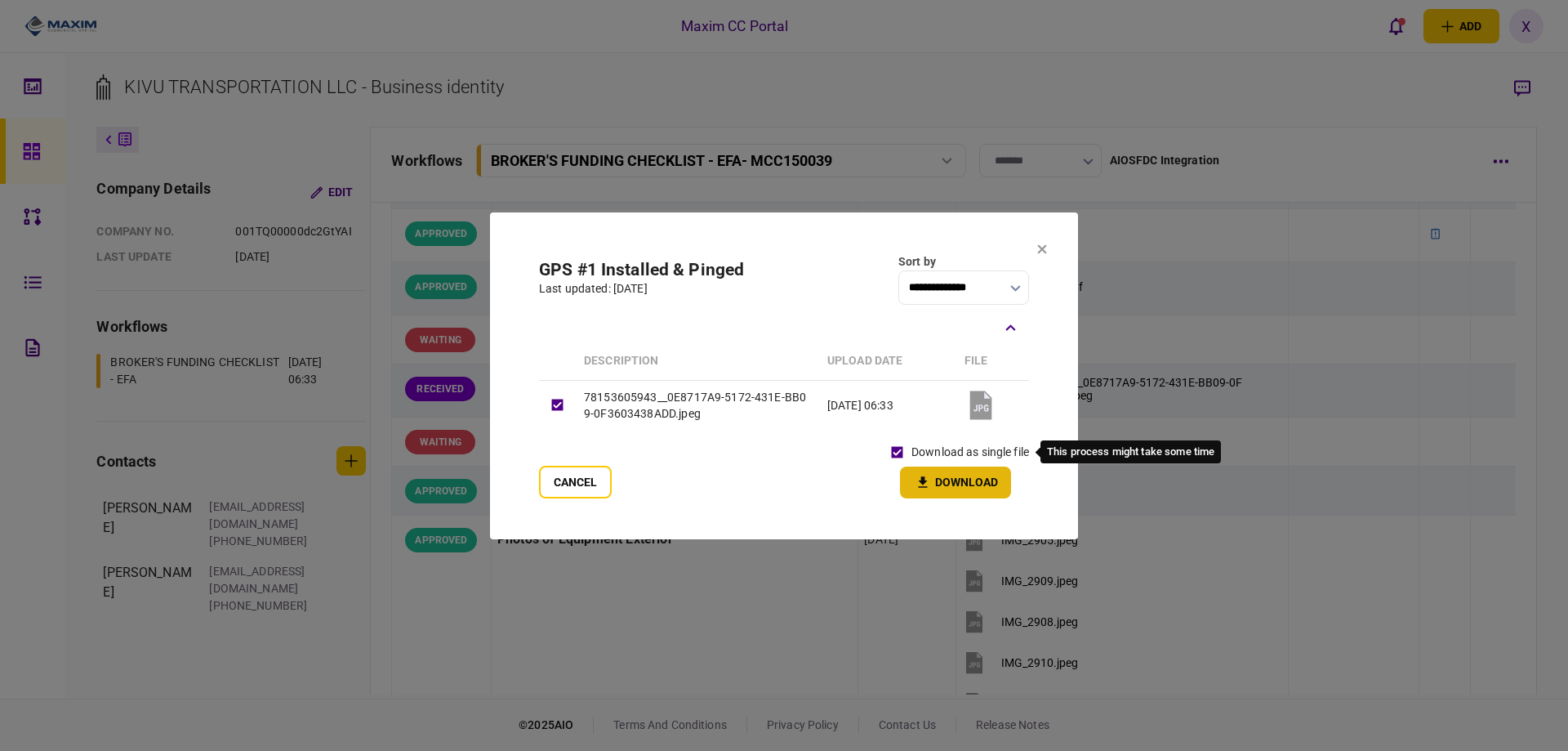
click at [924, 473] on button "Download" at bounding box center [956, 482] width 111 height 32
click at [1041, 255] on button at bounding box center [1041, 249] width 10 height 13
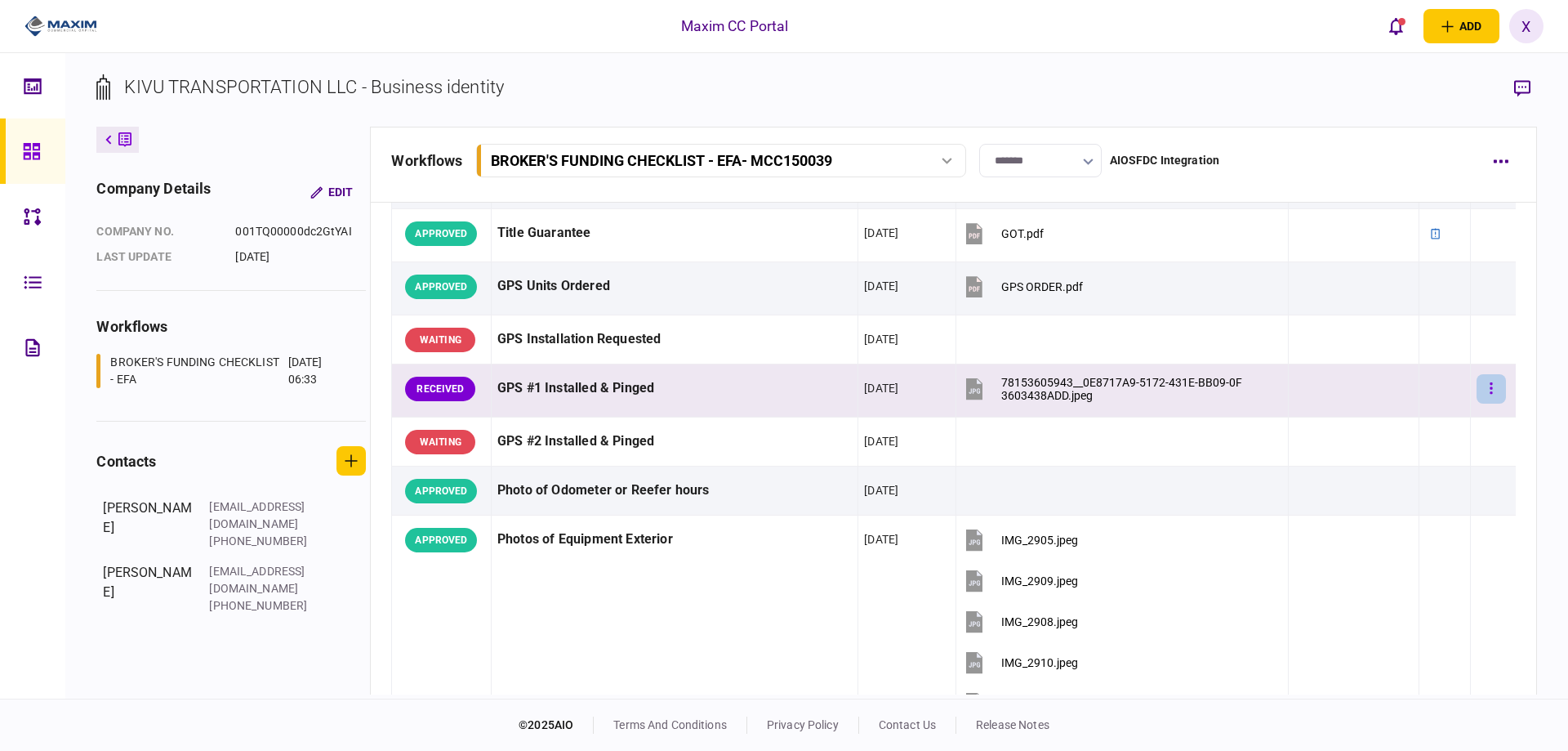
click at [1494, 387] on button "button" at bounding box center [1491, 389] width 30 height 30
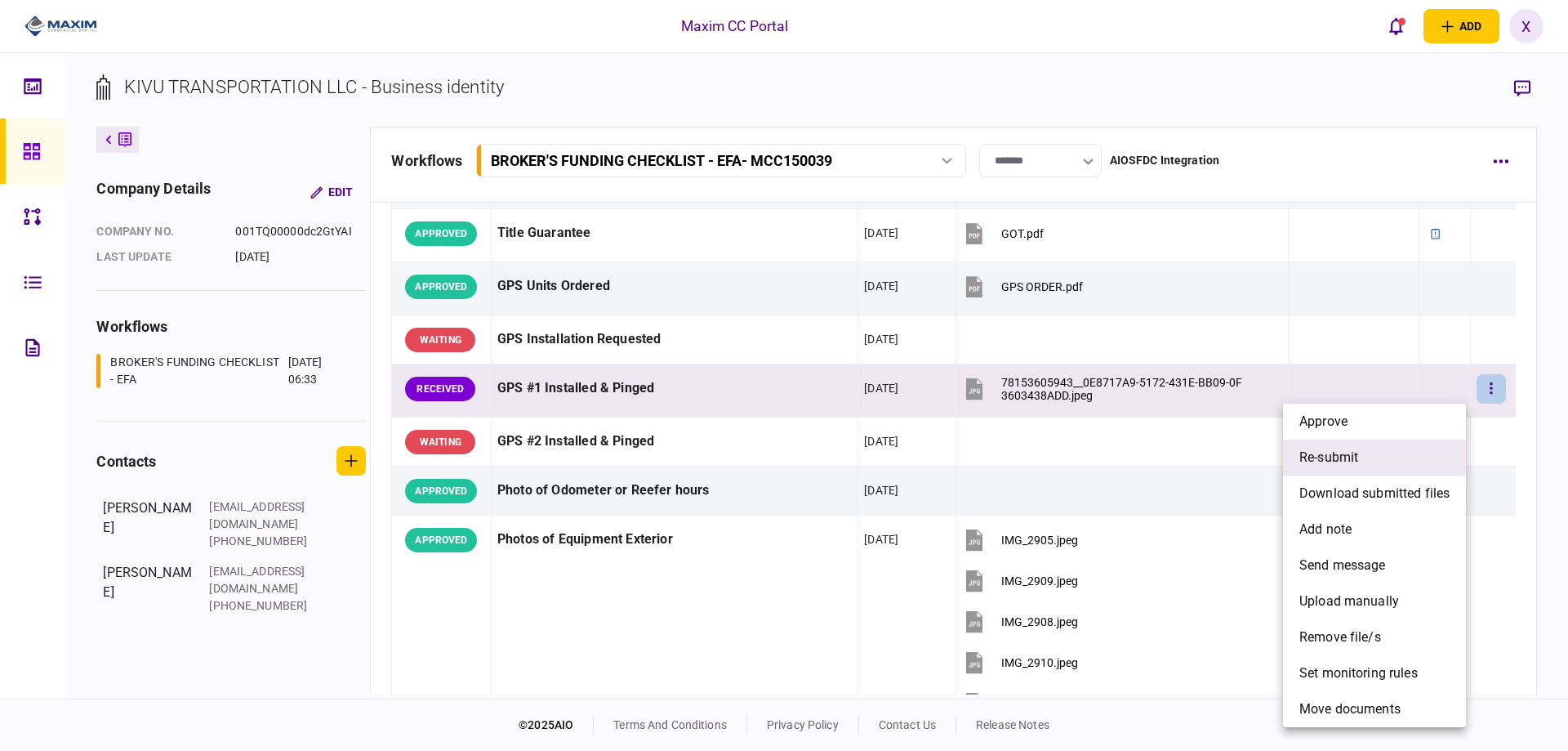
click at [1408, 474] on li "re-submit" at bounding box center [1374, 457] width 183 height 36
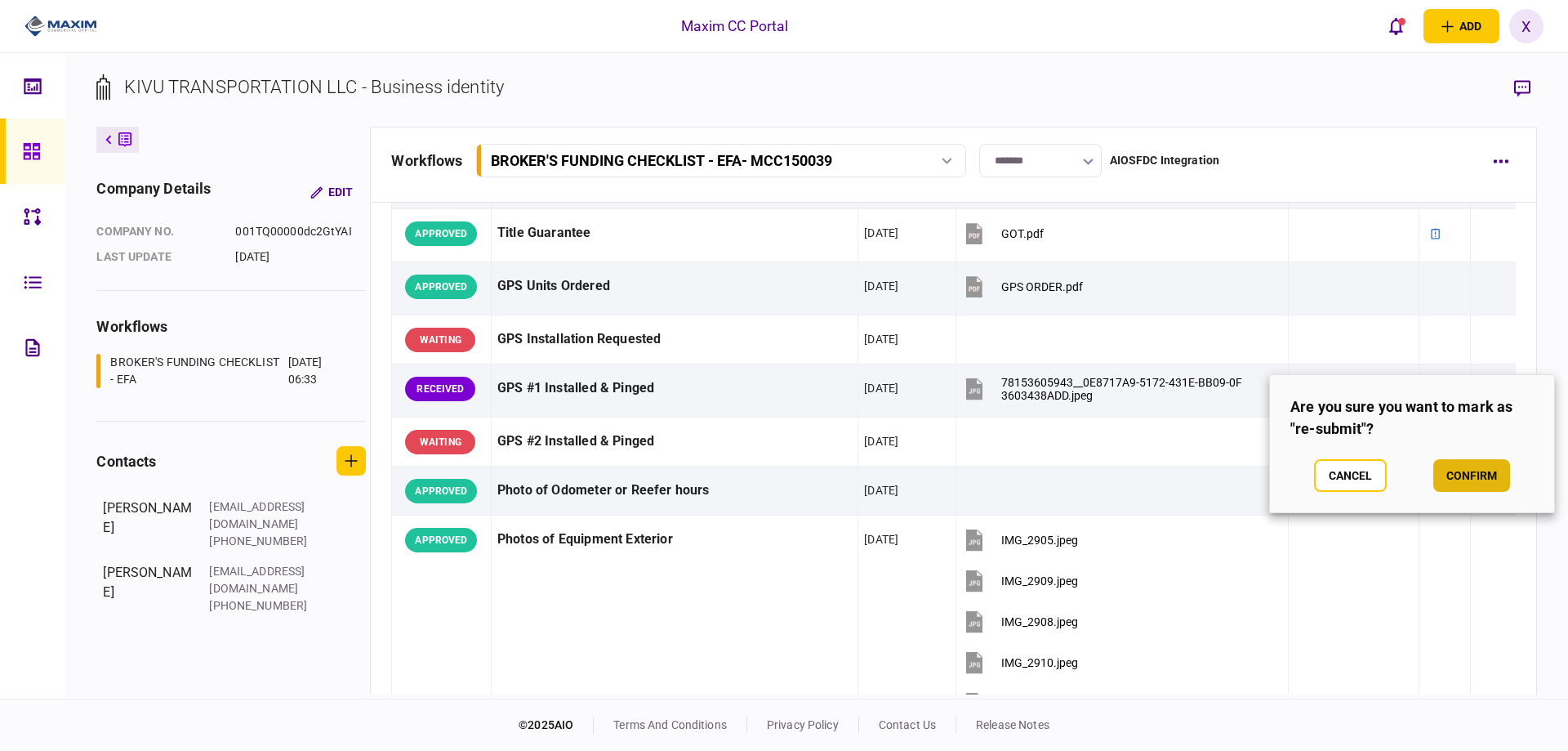
click at [1455, 466] on button "confirm" at bounding box center [1471, 476] width 77 height 33
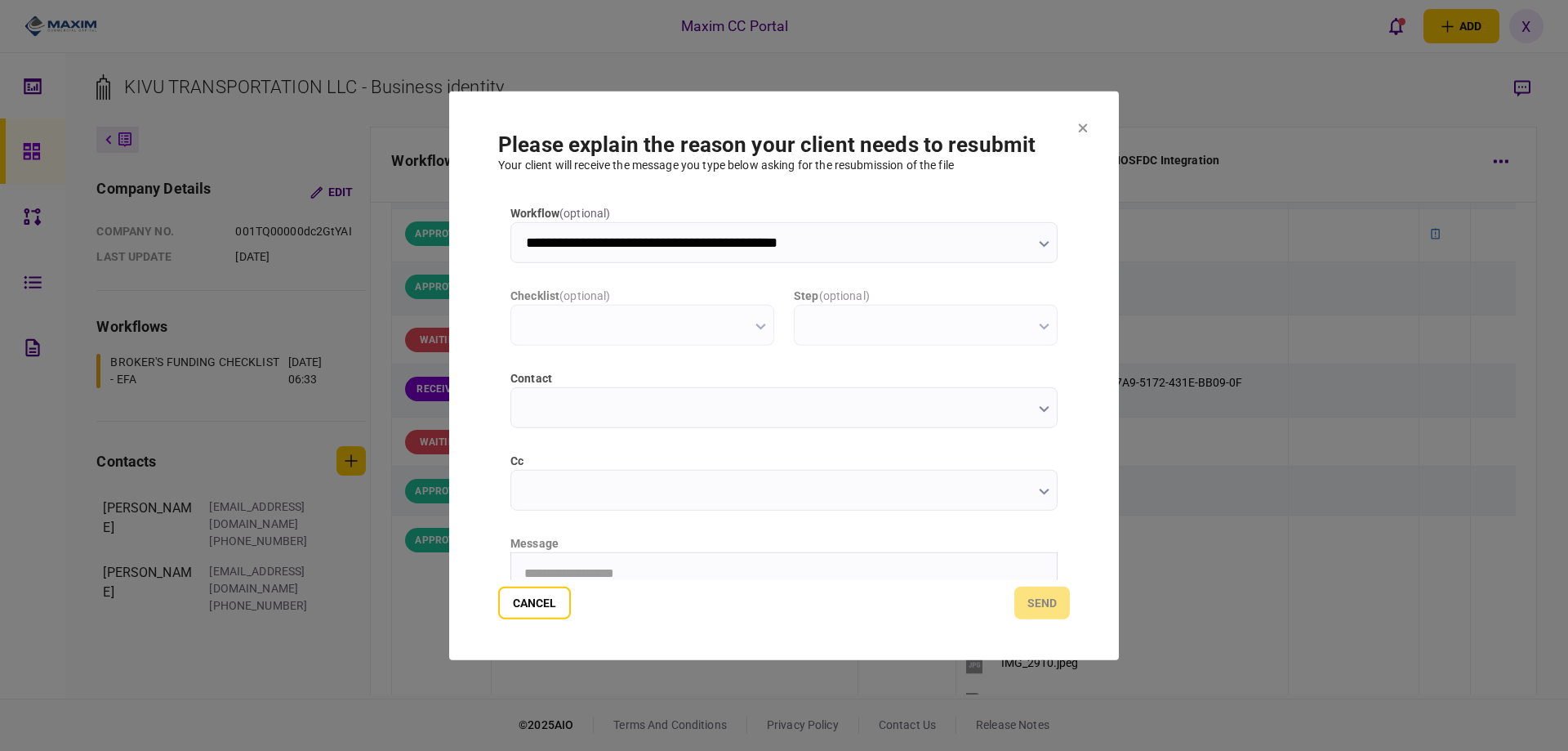
scroll to position [0, 0]
type input "**********"
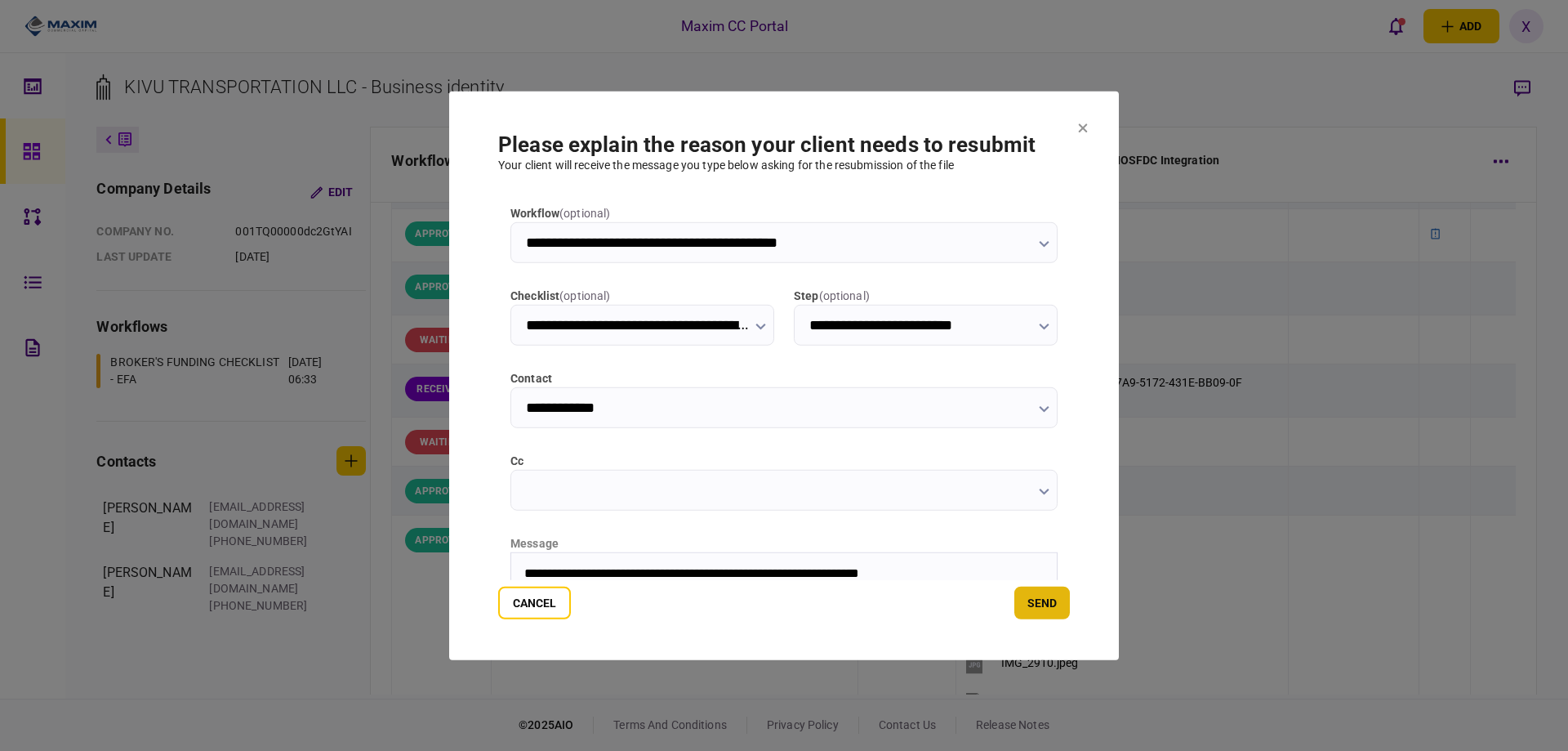
click at [1051, 604] on button "send" at bounding box center [1042, 603] width 56 height 33
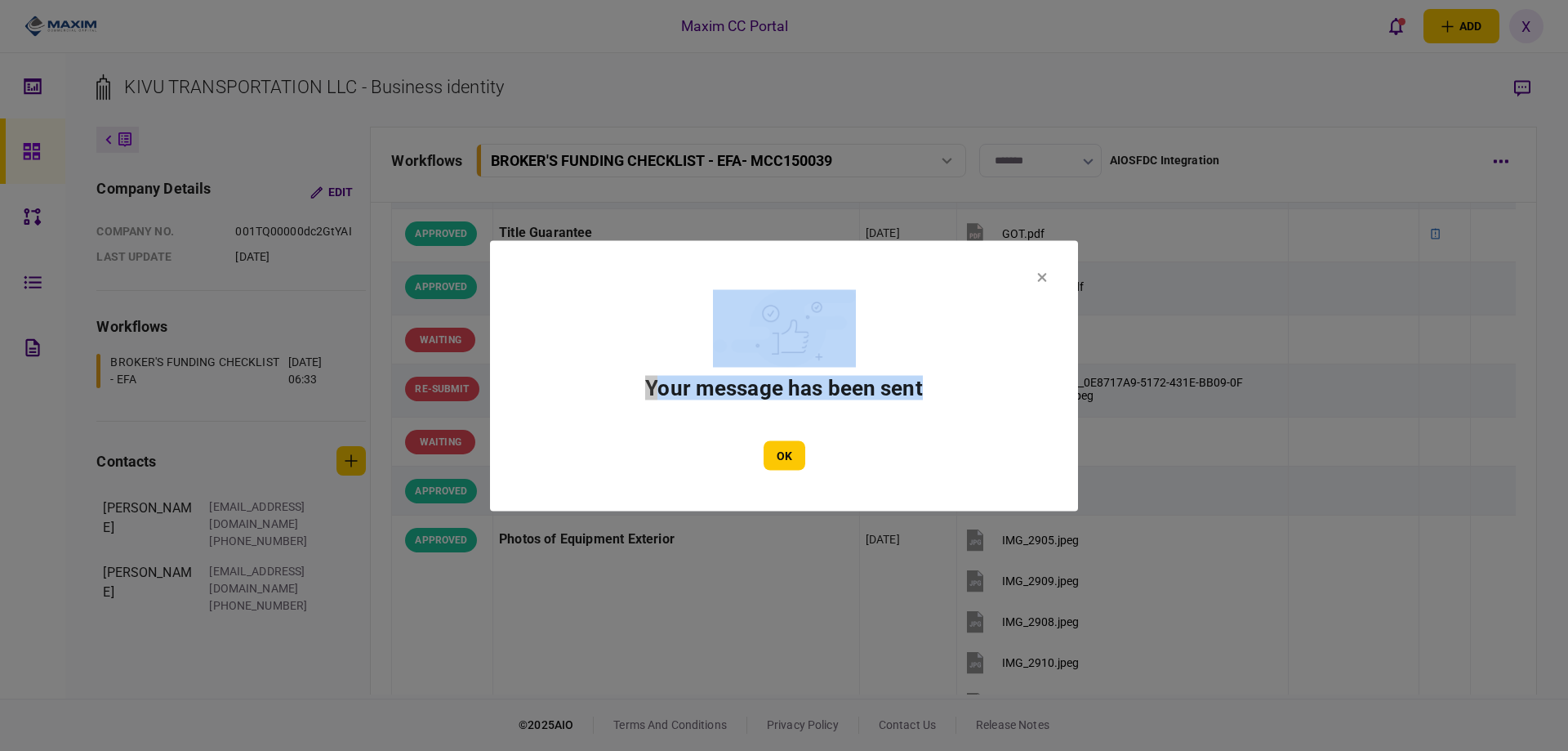
click at [1040, 272] on section "Your message has been sent OK" at bounding box center [784, 375] width 588 height 271
click at [1042, 277] on icon at bounding box center [1042, 278] width 9 height 9
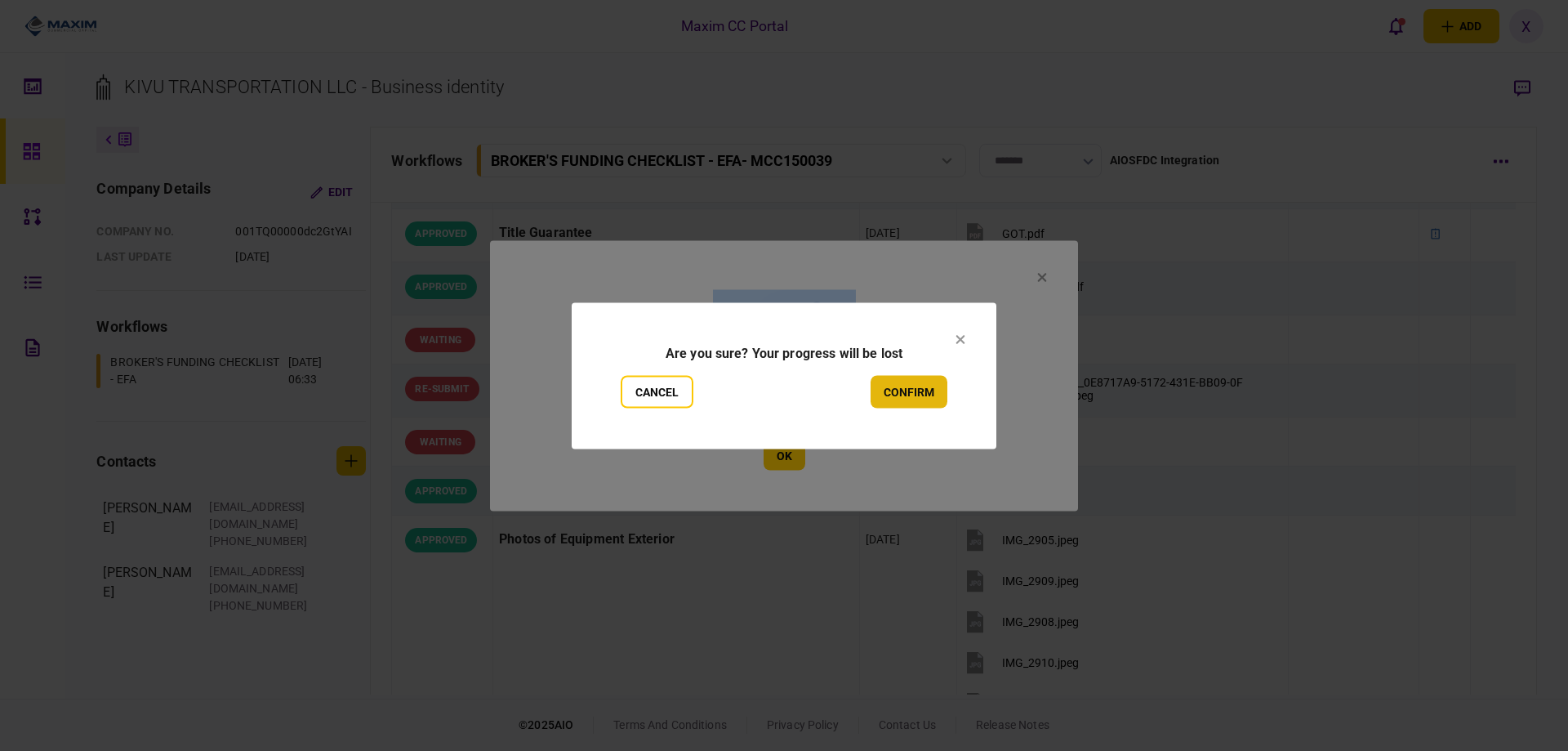
click at [937, 394] on button "confirm" at bounding box center [909, 392] width 77 height 33
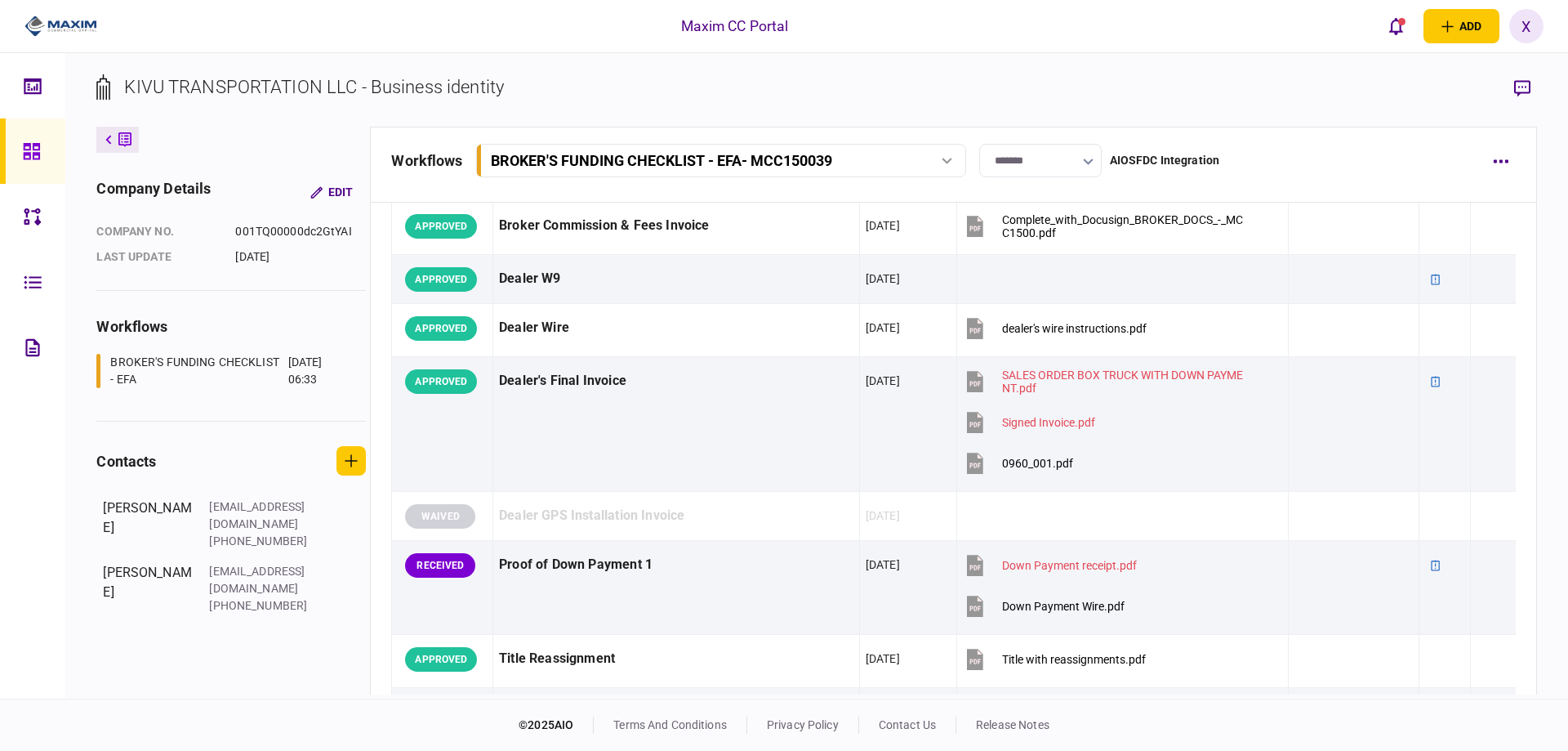
scroll to position [1225, 0]
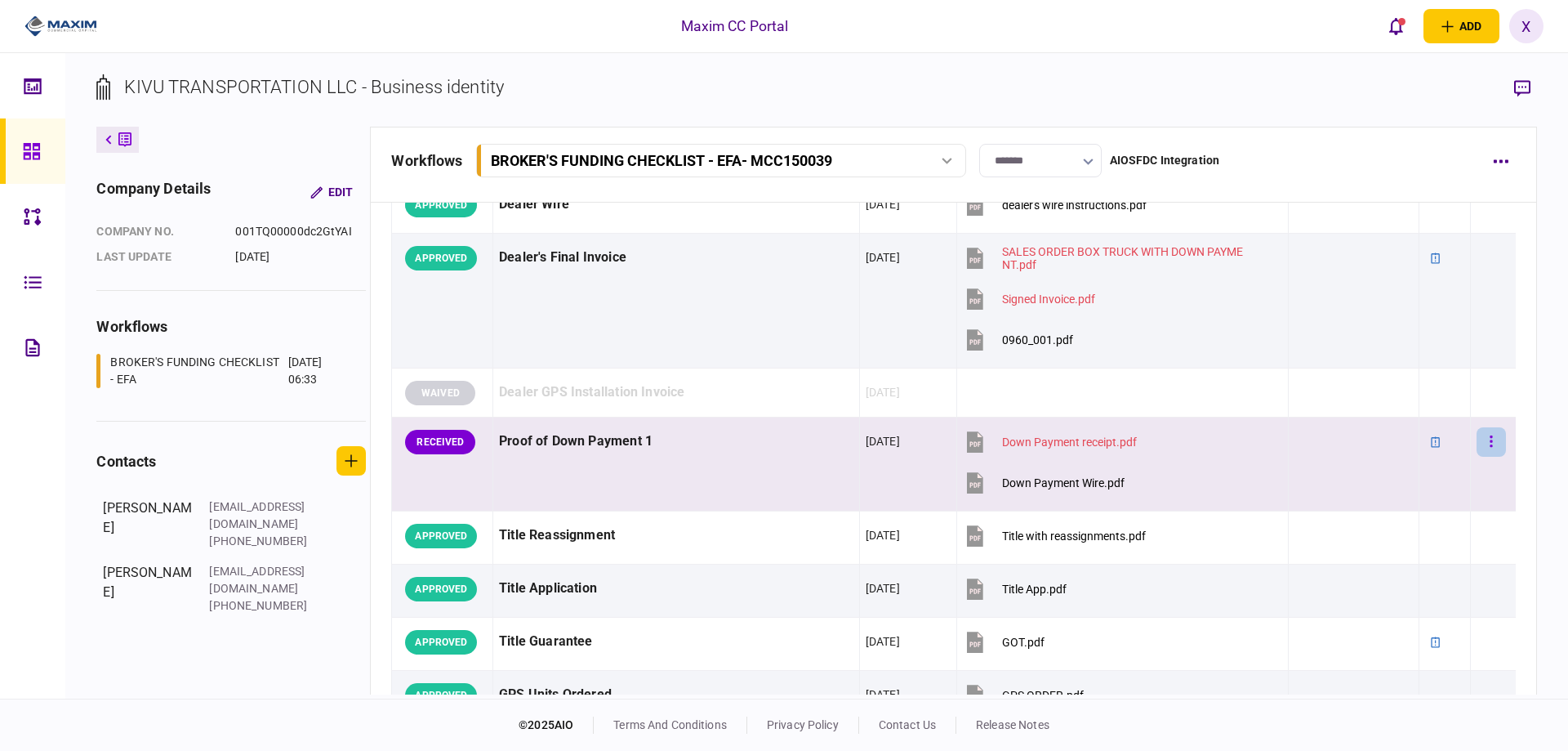
click at [1484, 447] on button "button" at bounding box center [1491, 442] width 30 height 30
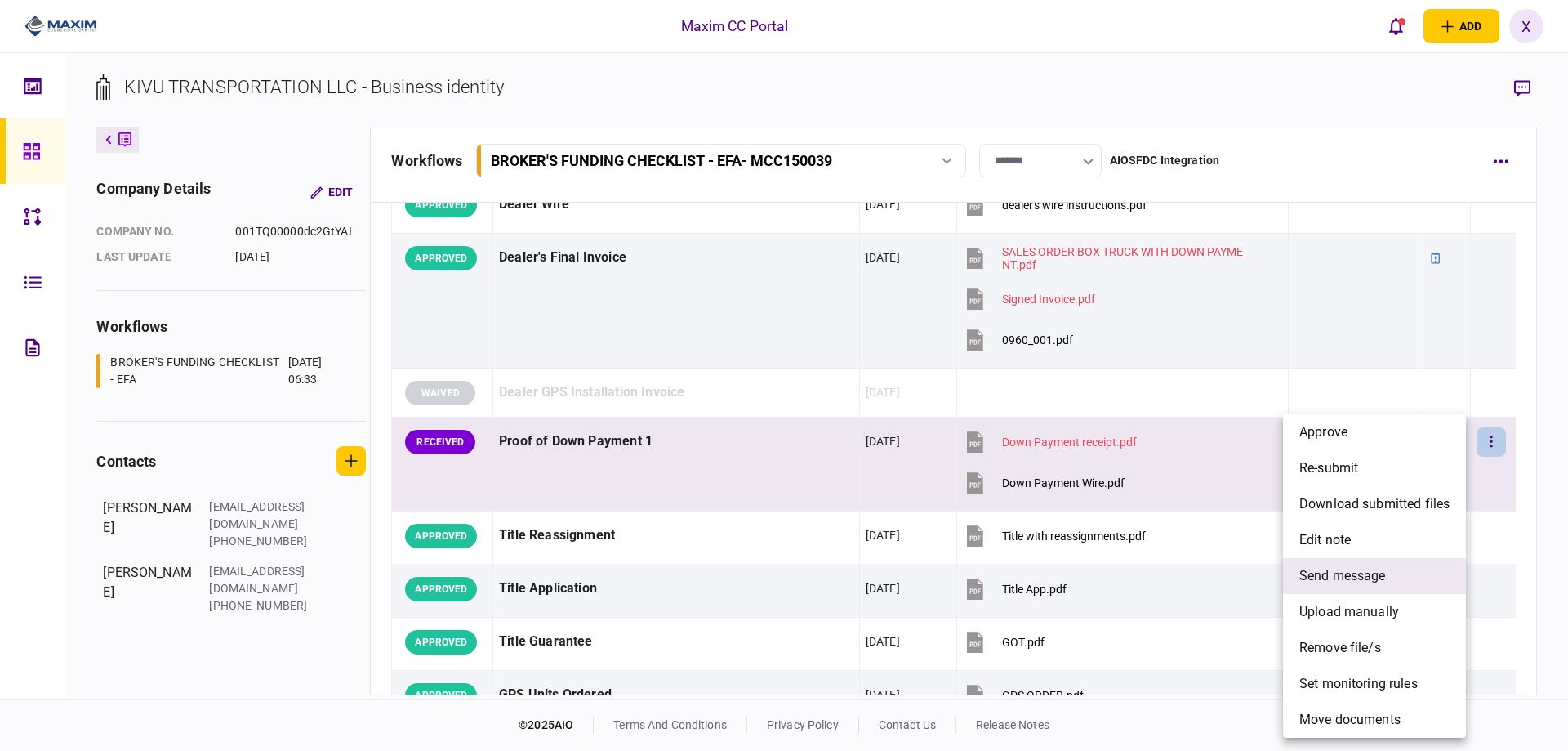
click at [1405, 561] on li "send message" at bounding box center [1374, 575] width 183 height 36
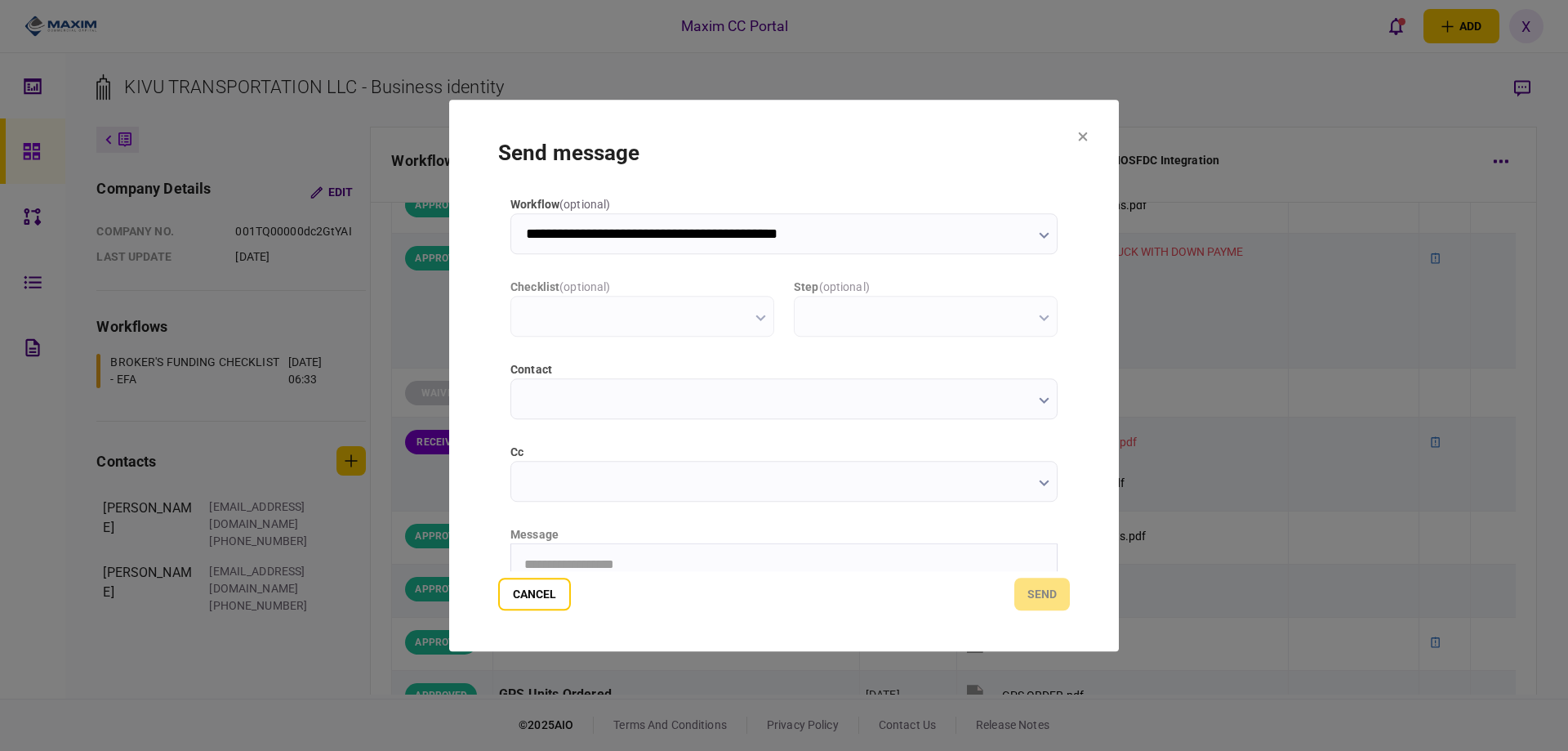
scroll to position [0, 0]
type input "**********"
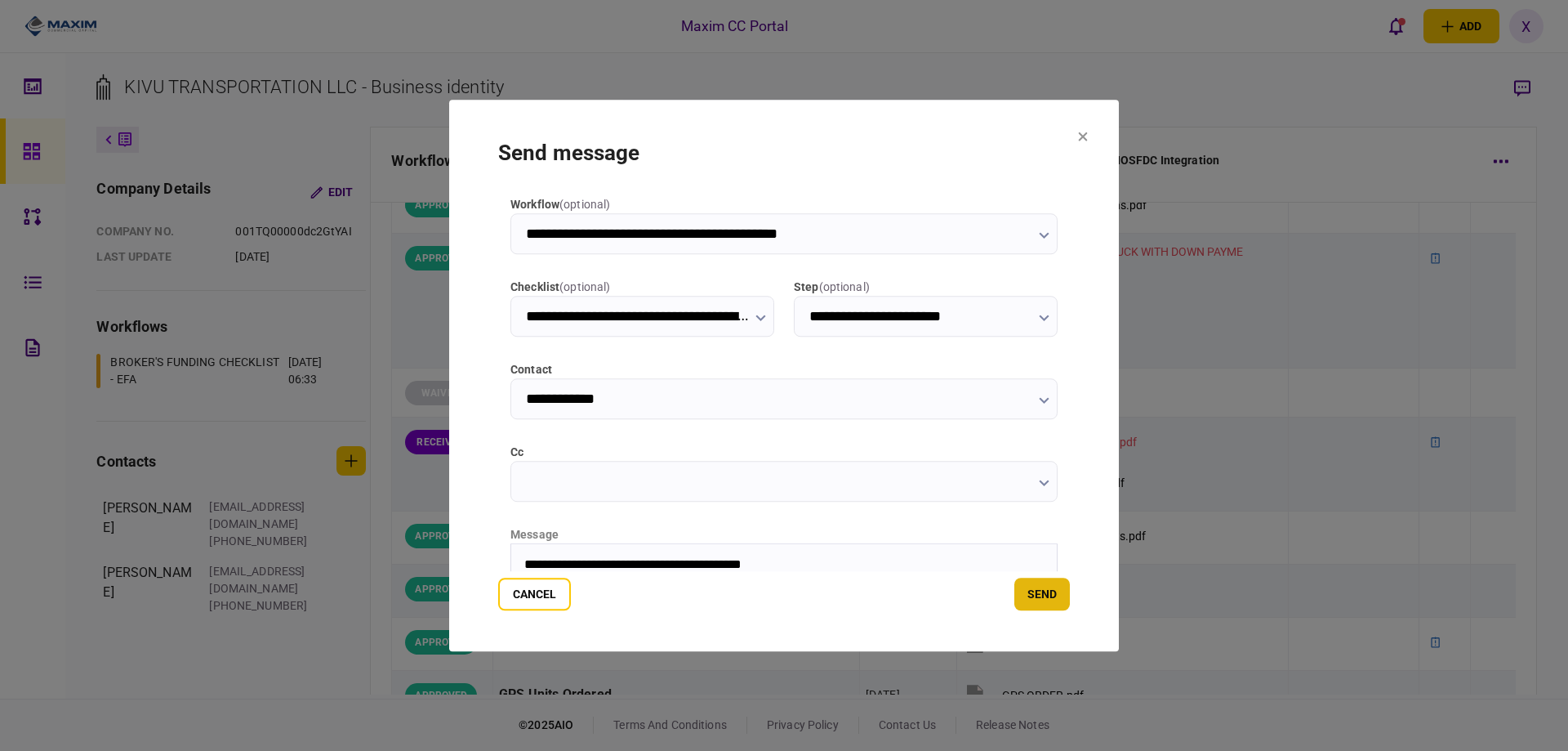
click at [1058, 587] on button "send" at bounding box center [1042, 594] width 56 height 33
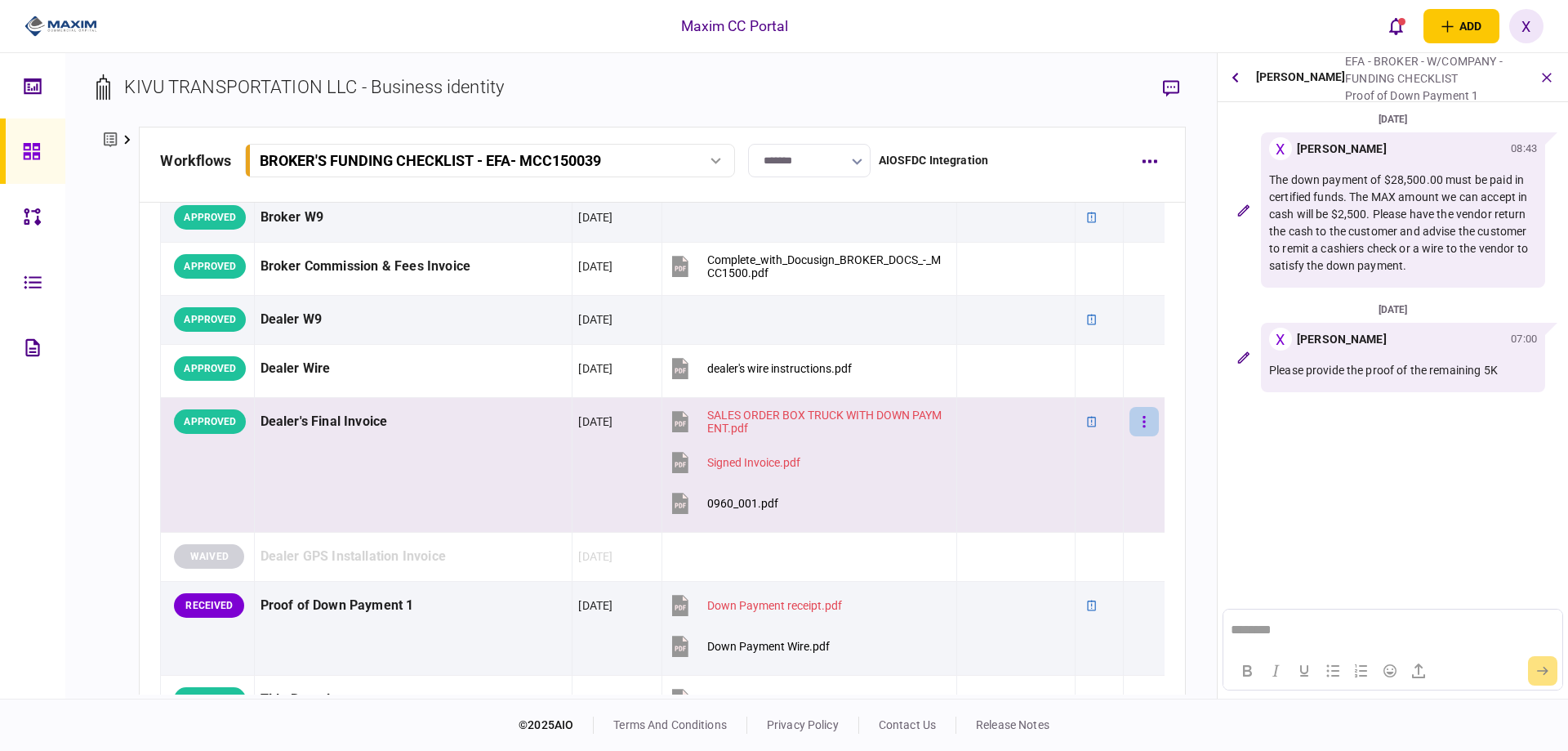
click at [1133, 431] on button "button" at bounding box center [1144, 422] width 30 height 30
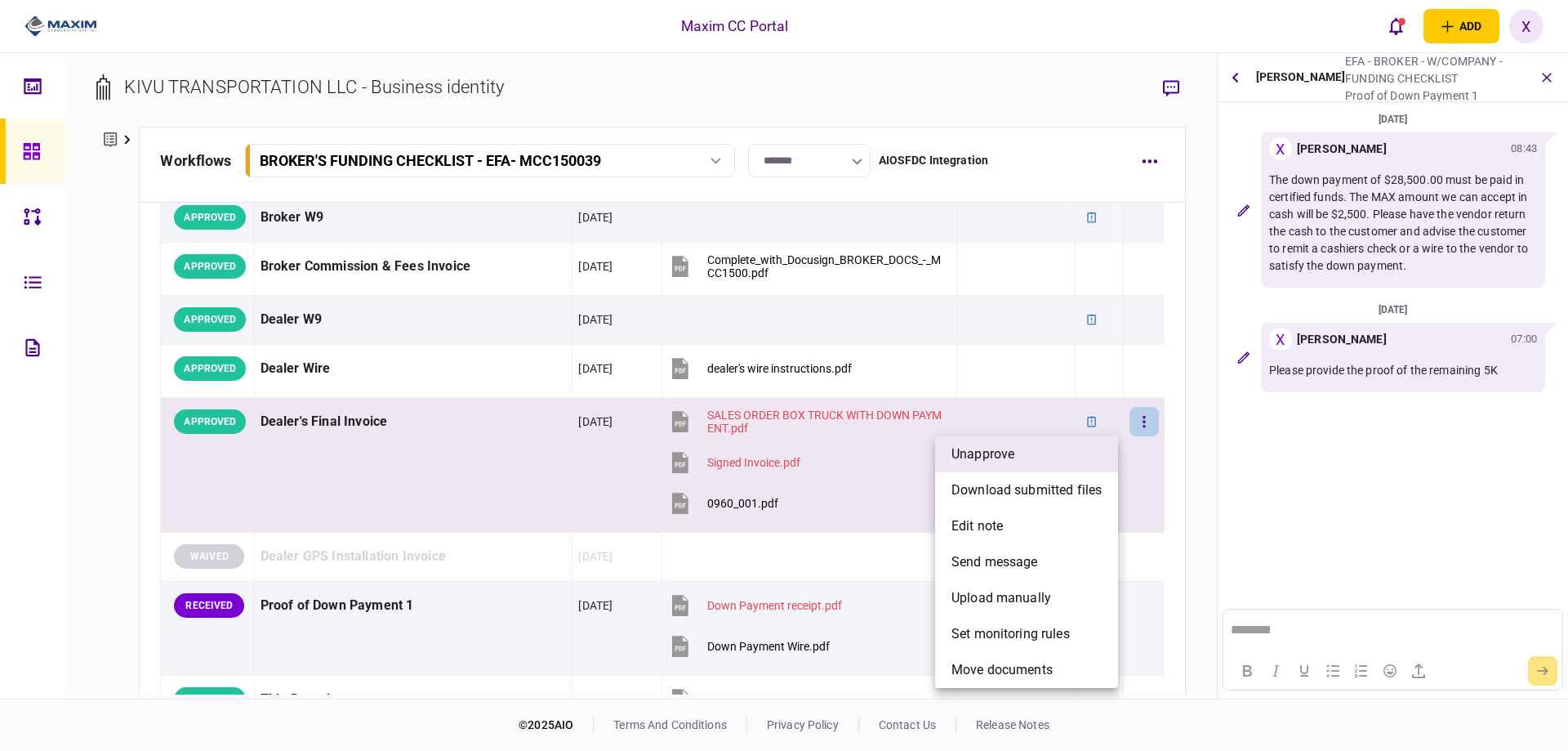
click at [1051, 449] on li "unapprove" at bounding box center [1026, 453] width 183 height 36
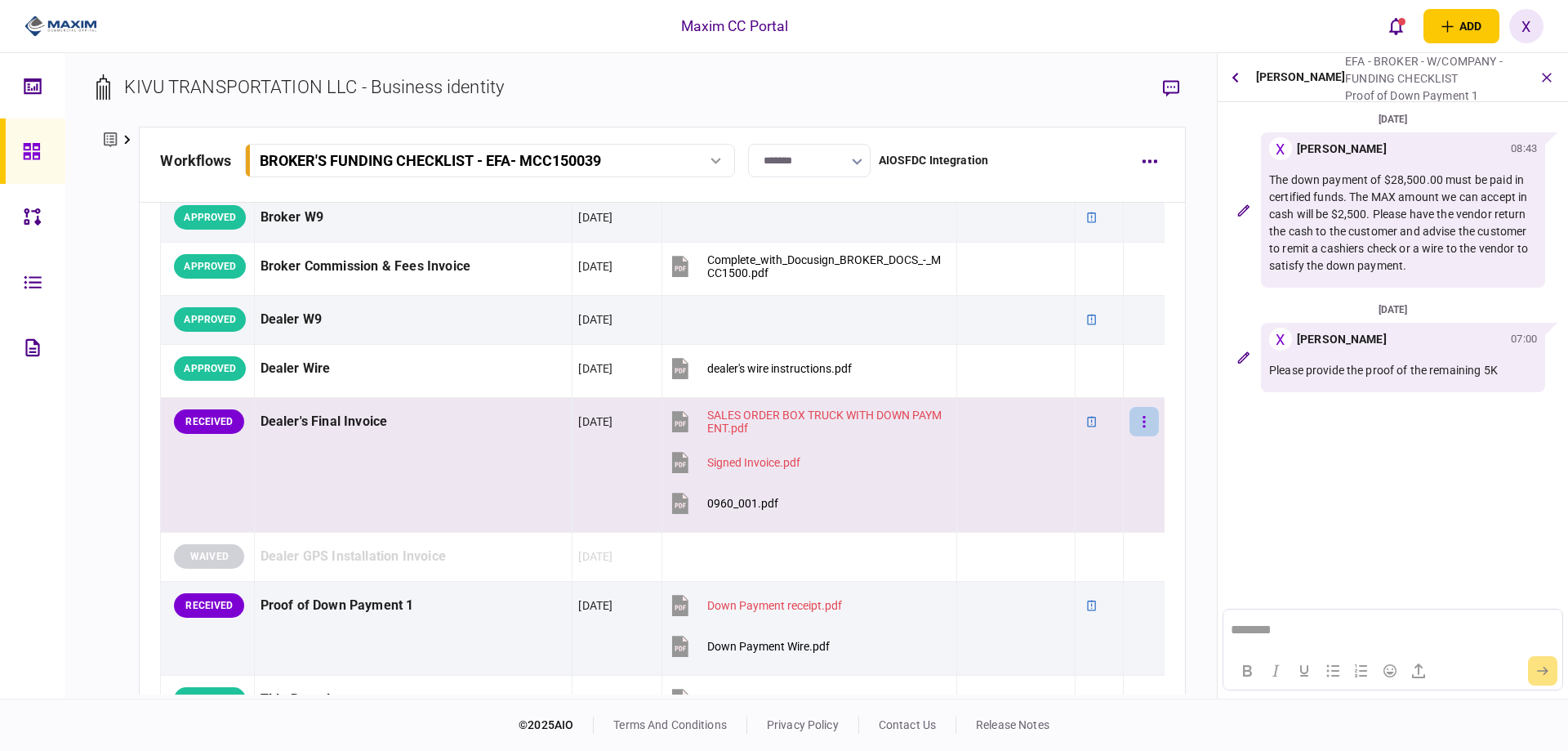
click at [1135, 421] on button "button" at bounding box center [1144, 422] width 30 height 30
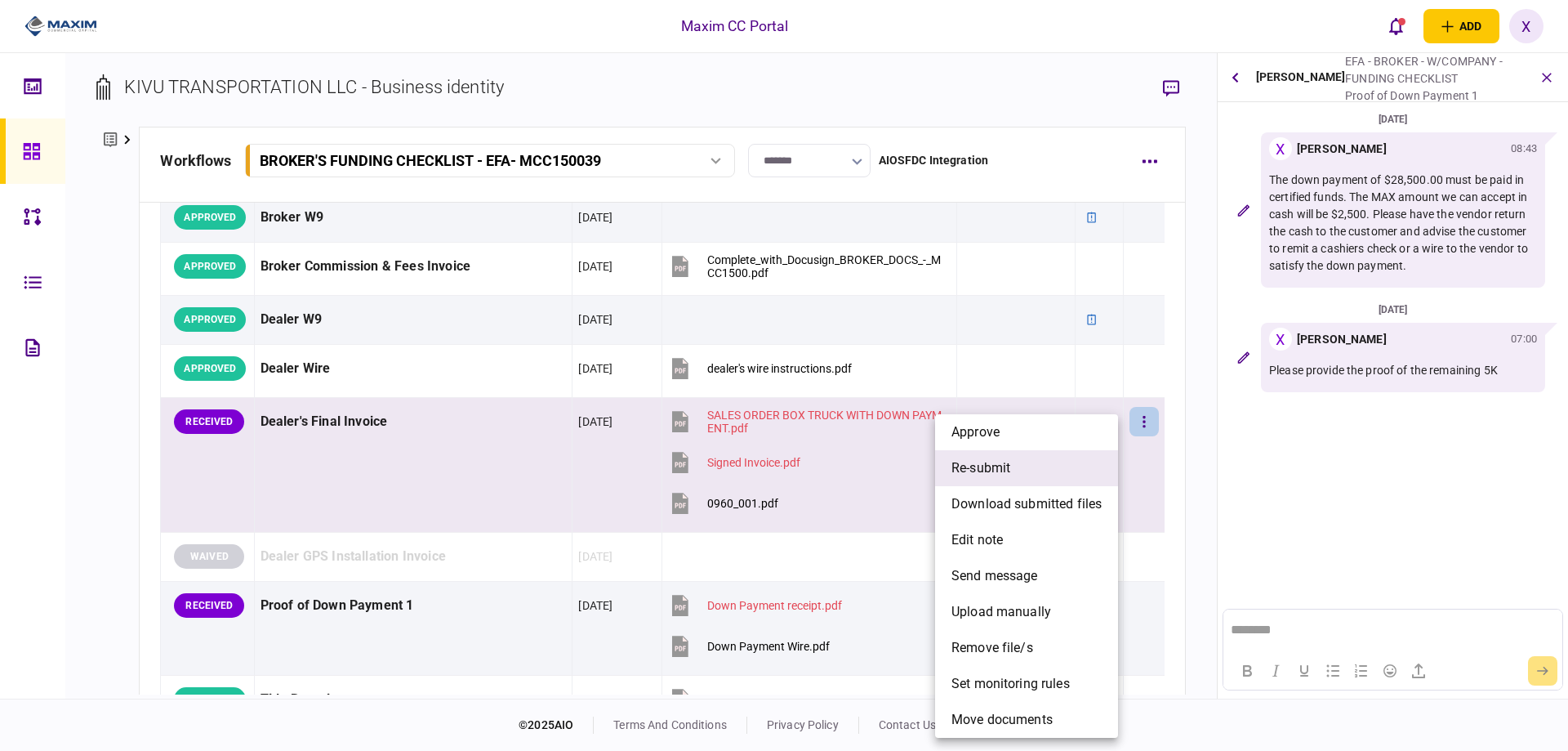
click at [1084, 477] on li "re-submit" at bounding box center [1026, 467] width 183 height 36
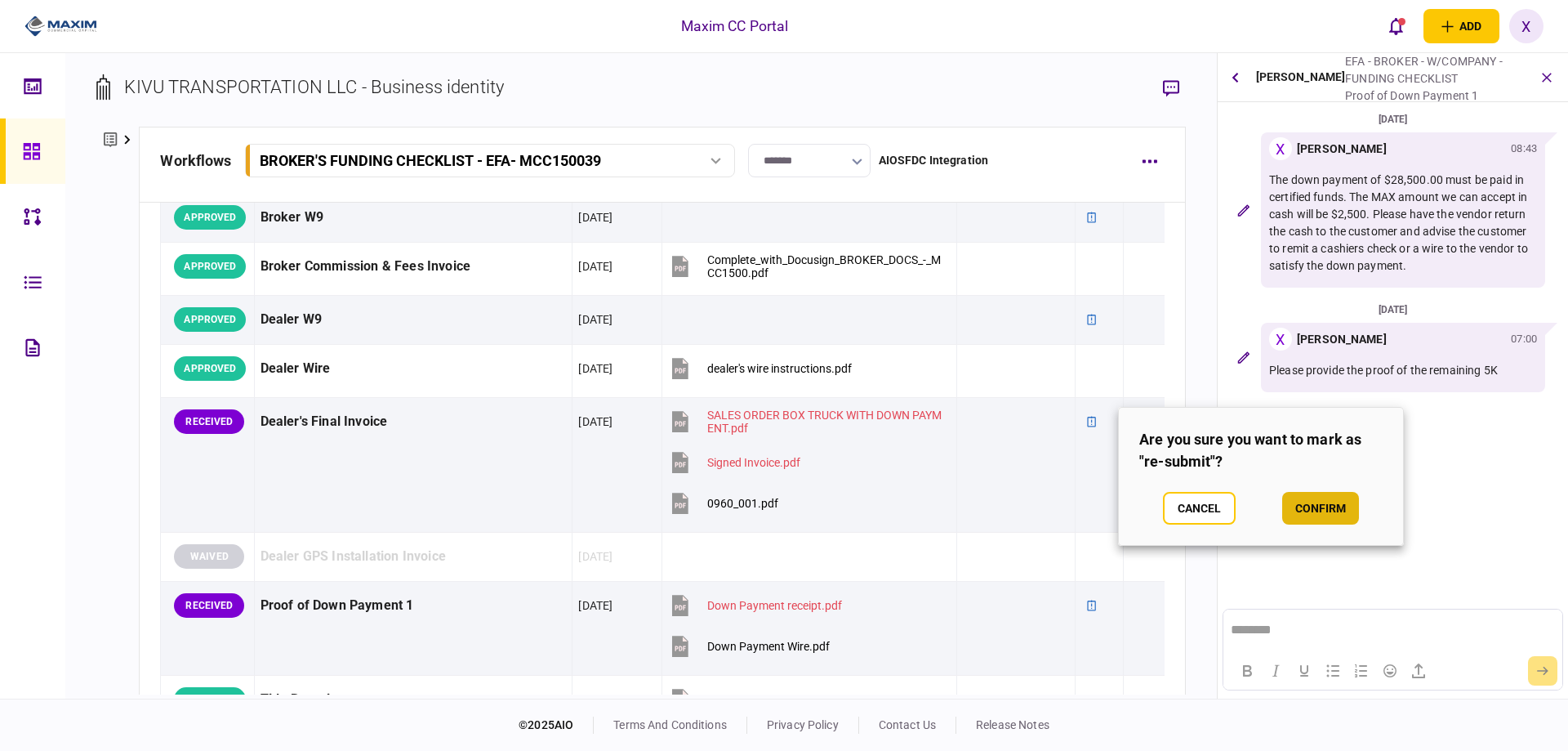
click at [1297, 513] on button "confirm" at bounding box center [1320, 508] width 77 height 33
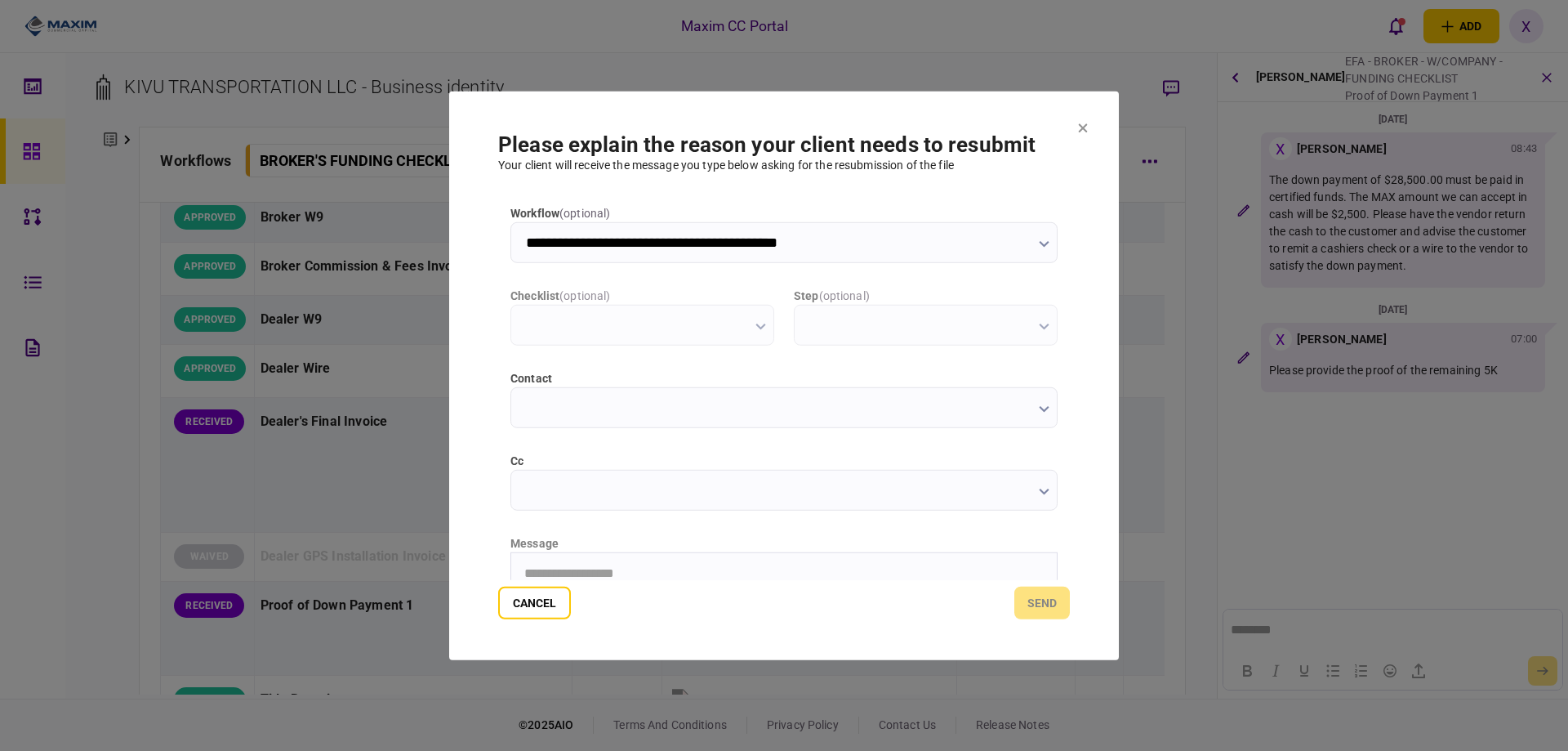
type input "**********"
click at [853, 554] on html "**********" at bounding box center [784, 573] width 545 height 41
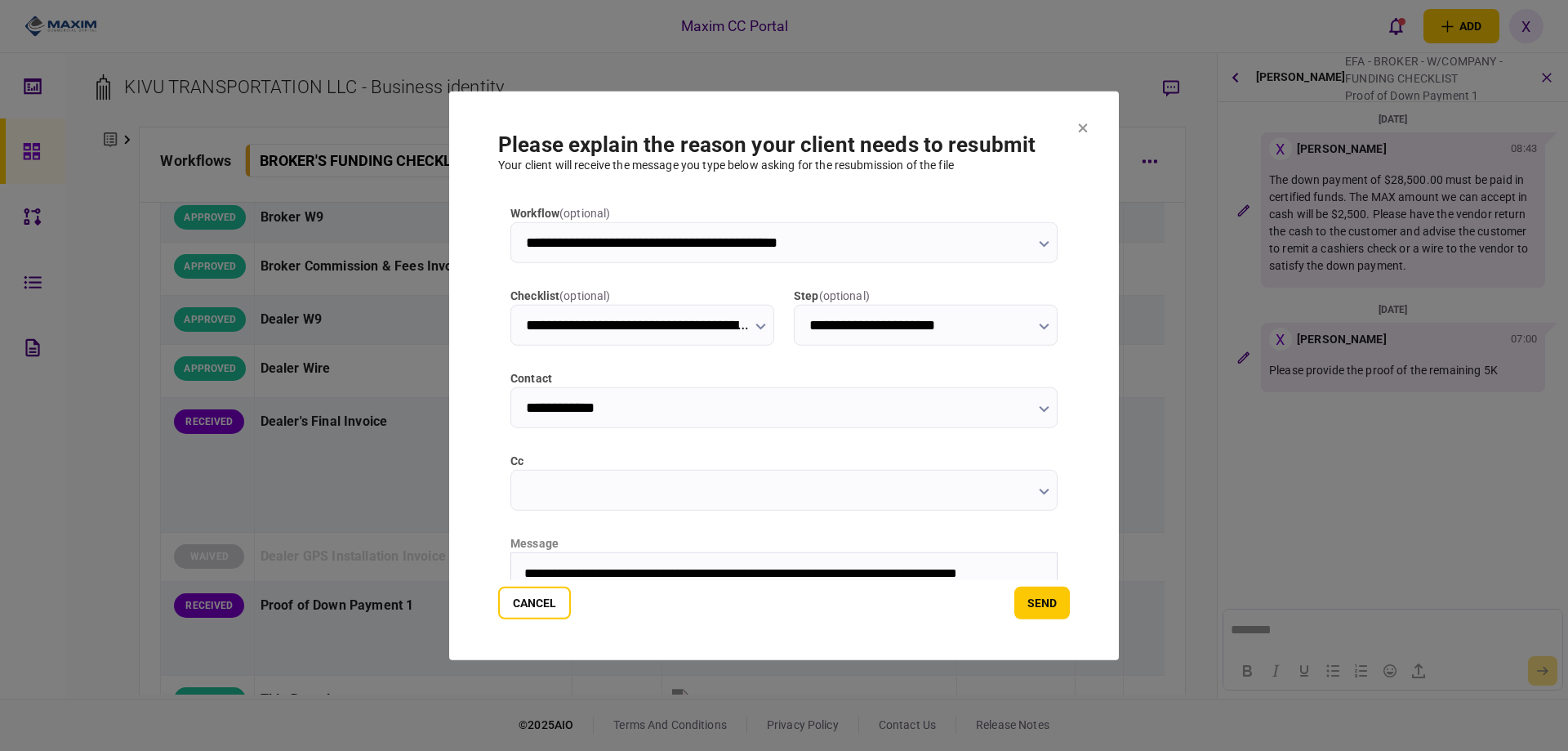
scroll to position [15, 0]
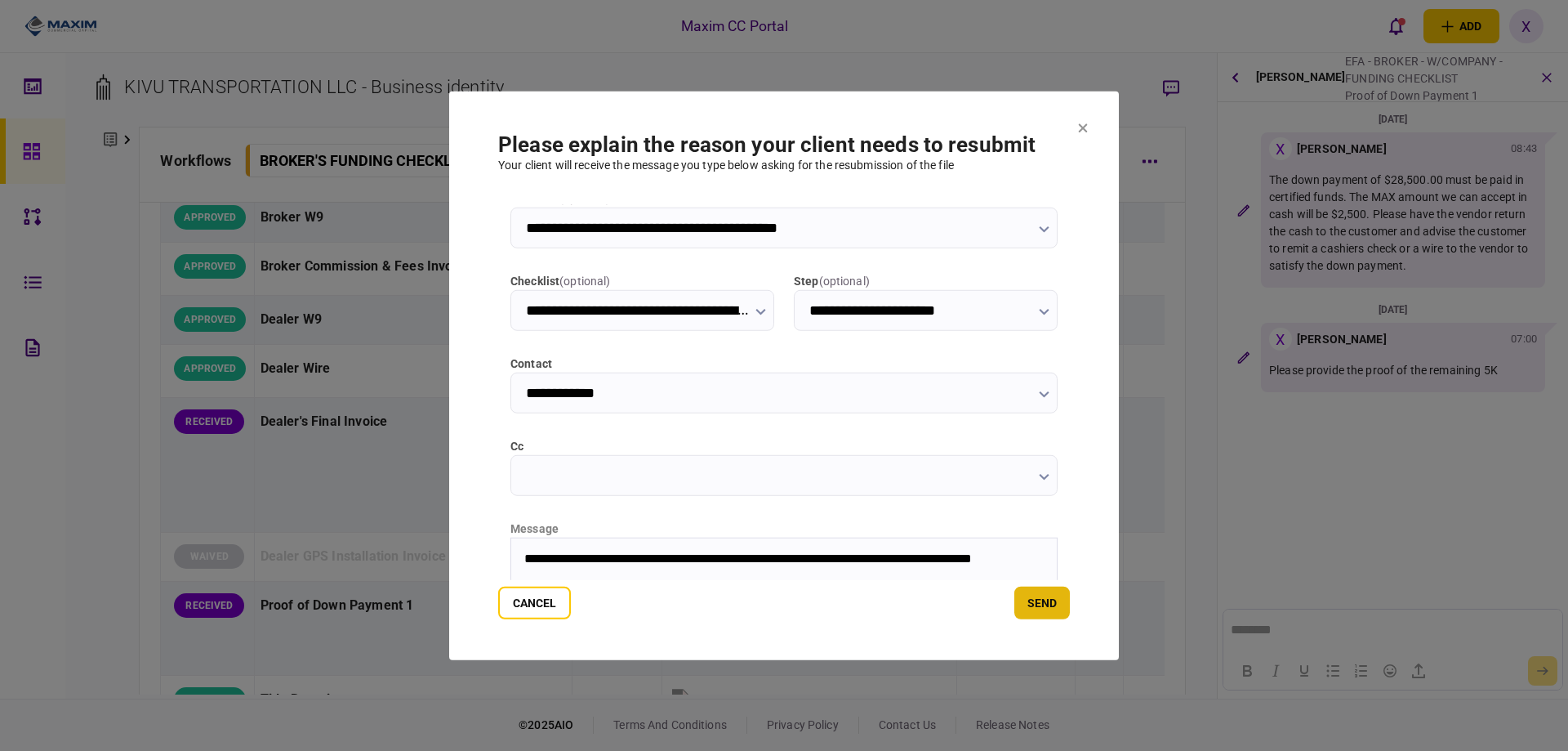
click at [1061, 611] on button "send" at bounding box center [1042, 603] width 56 height 33
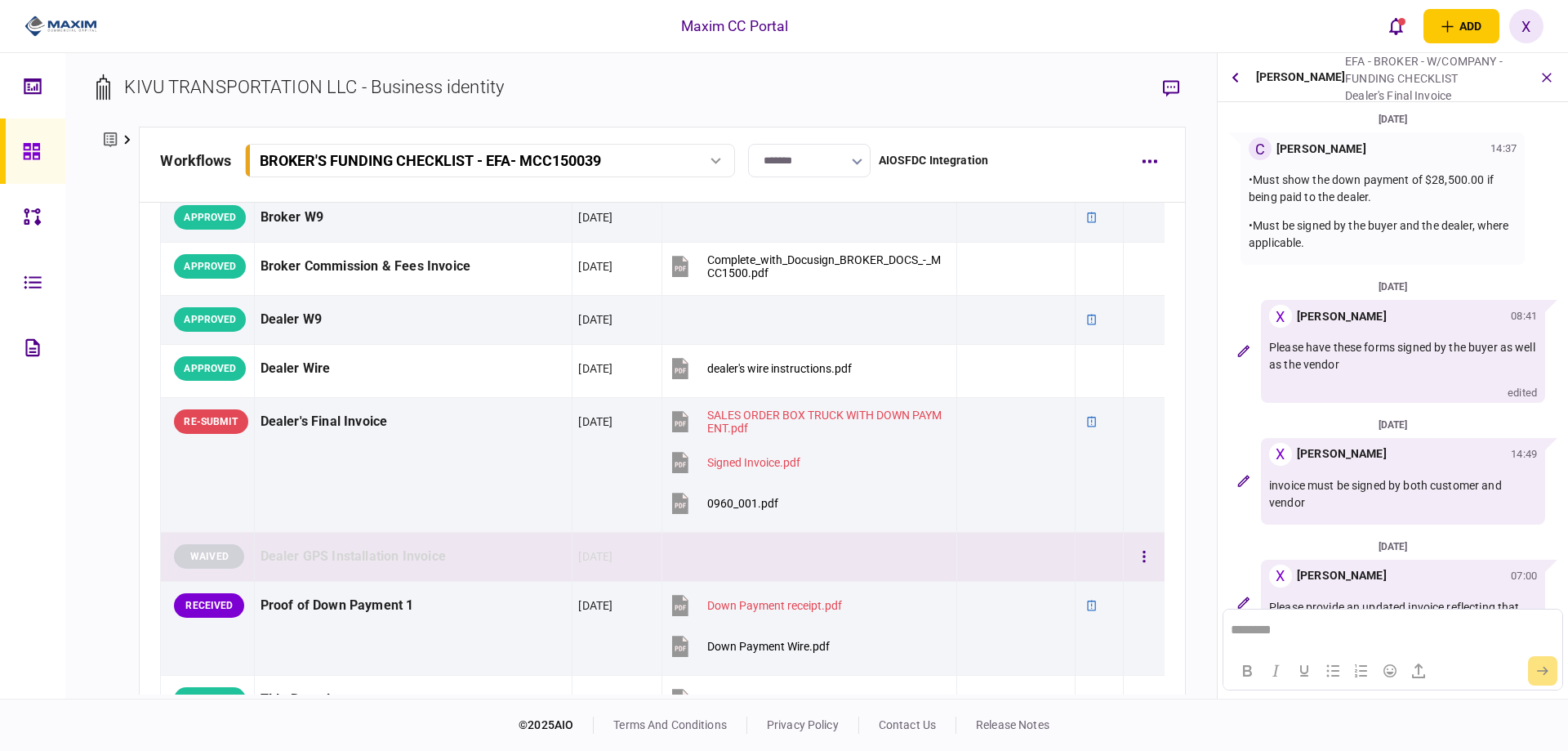
scroll to position [50, 0]
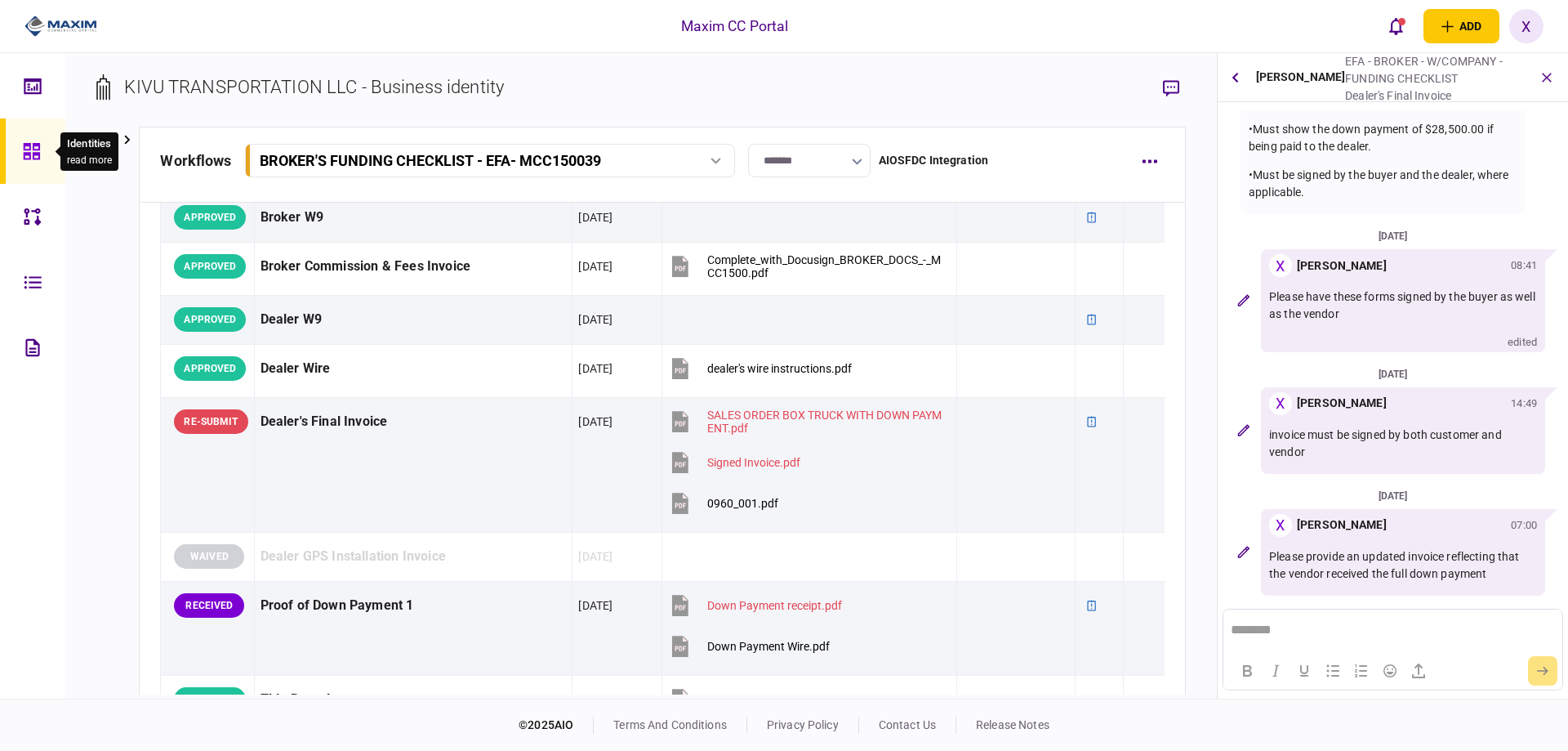
click at [34, 143] on icon at bounding box center [30, 151] width 17 height 17
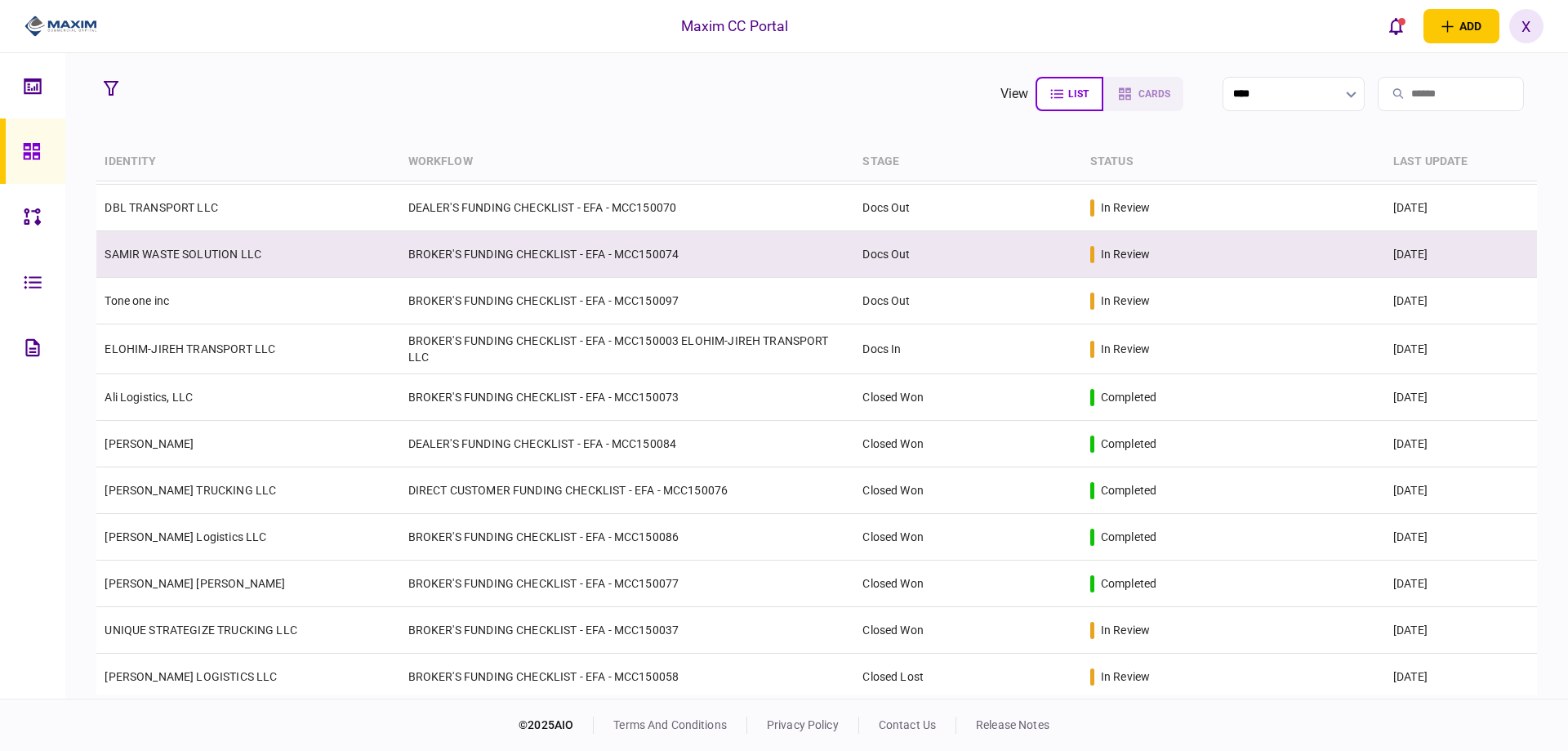
scroll to position [827, 0]
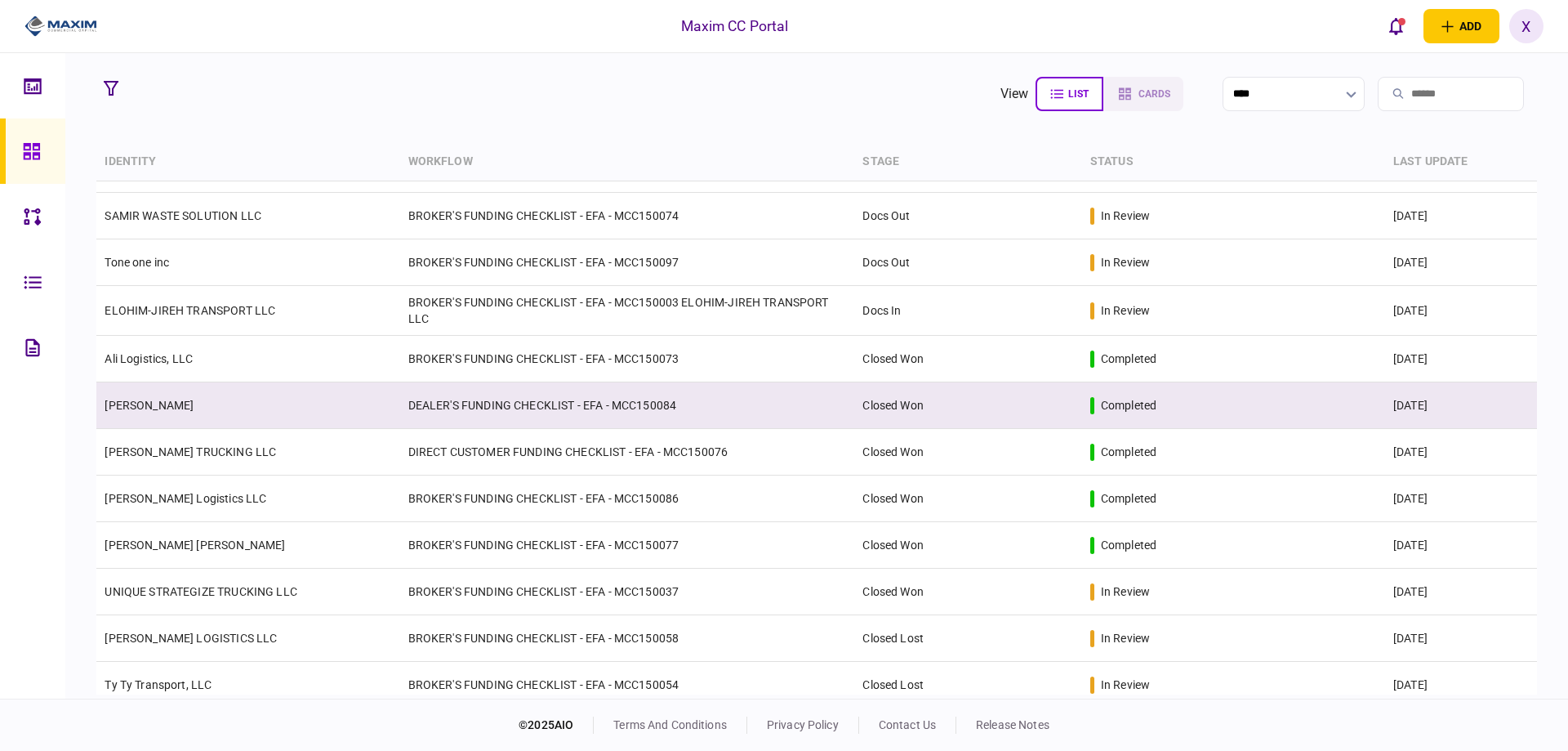
click at [153, 401] on link "[PERSON_NAME]" at bounding box center [149, 405] width 89 height 13
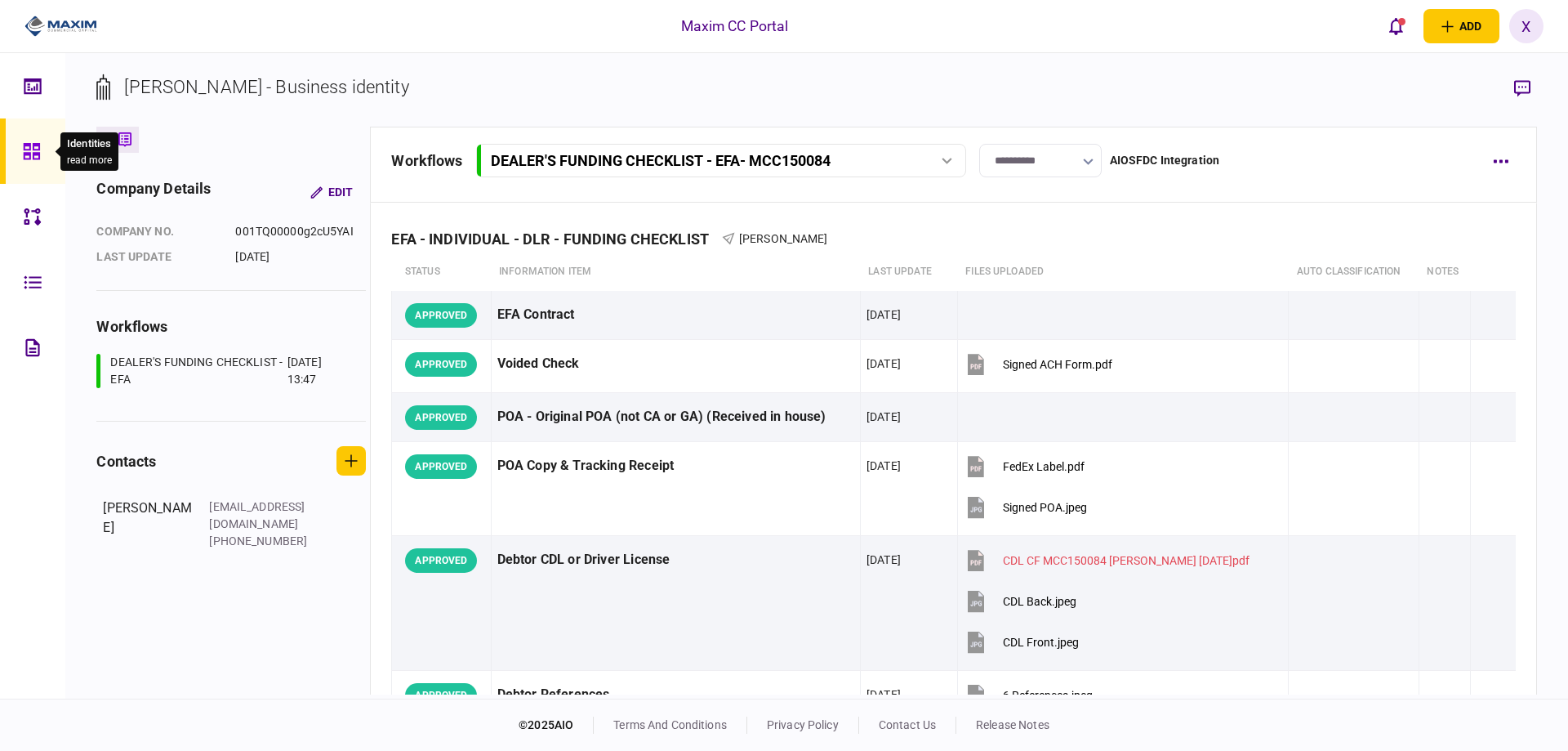
click at [34, 145] on icon at bounding box center [30, 151] width 17 height 17
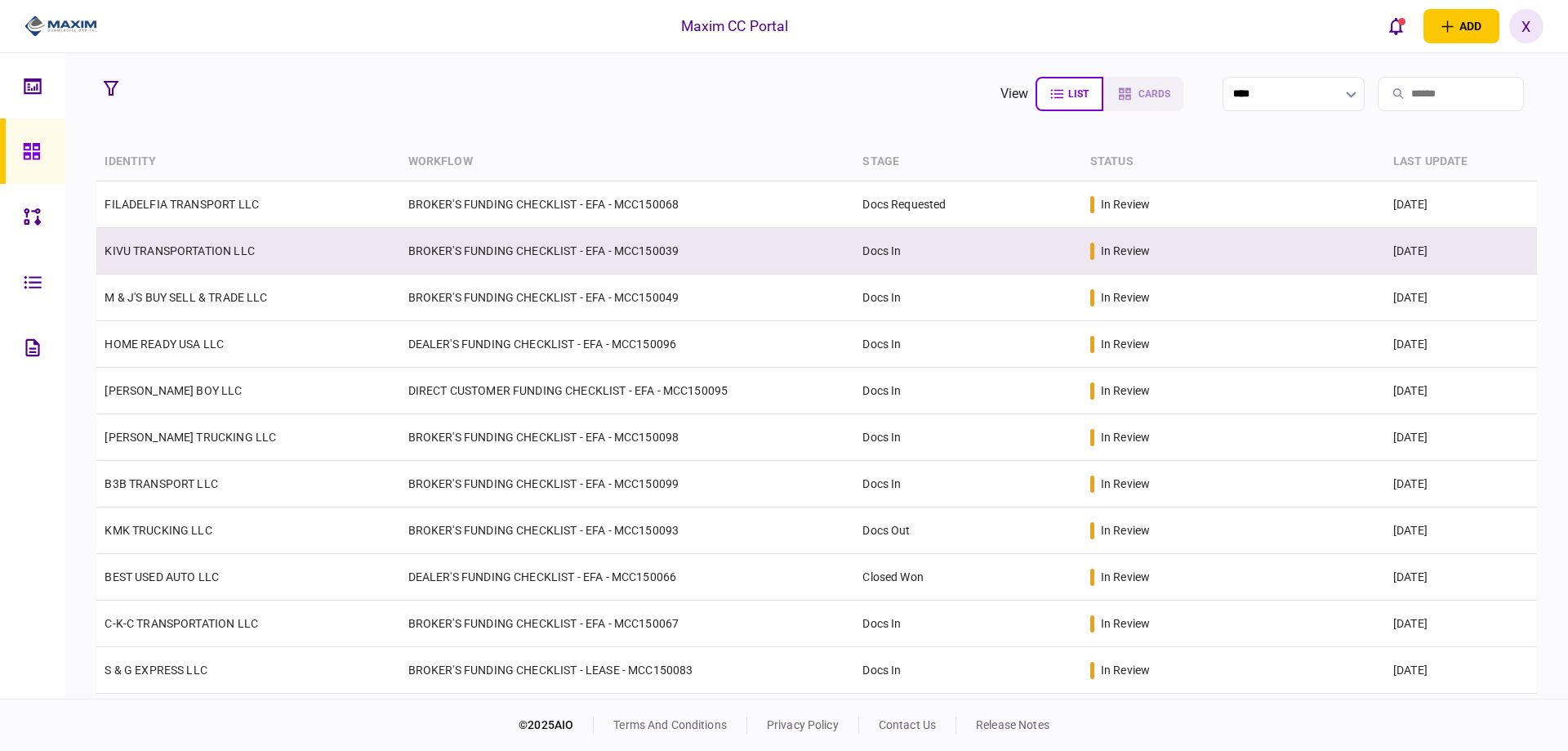
click at [190, 260] on td "KIVU TRANSPORTATION LLC" at bounding box center [248, 251] width 303 height 47
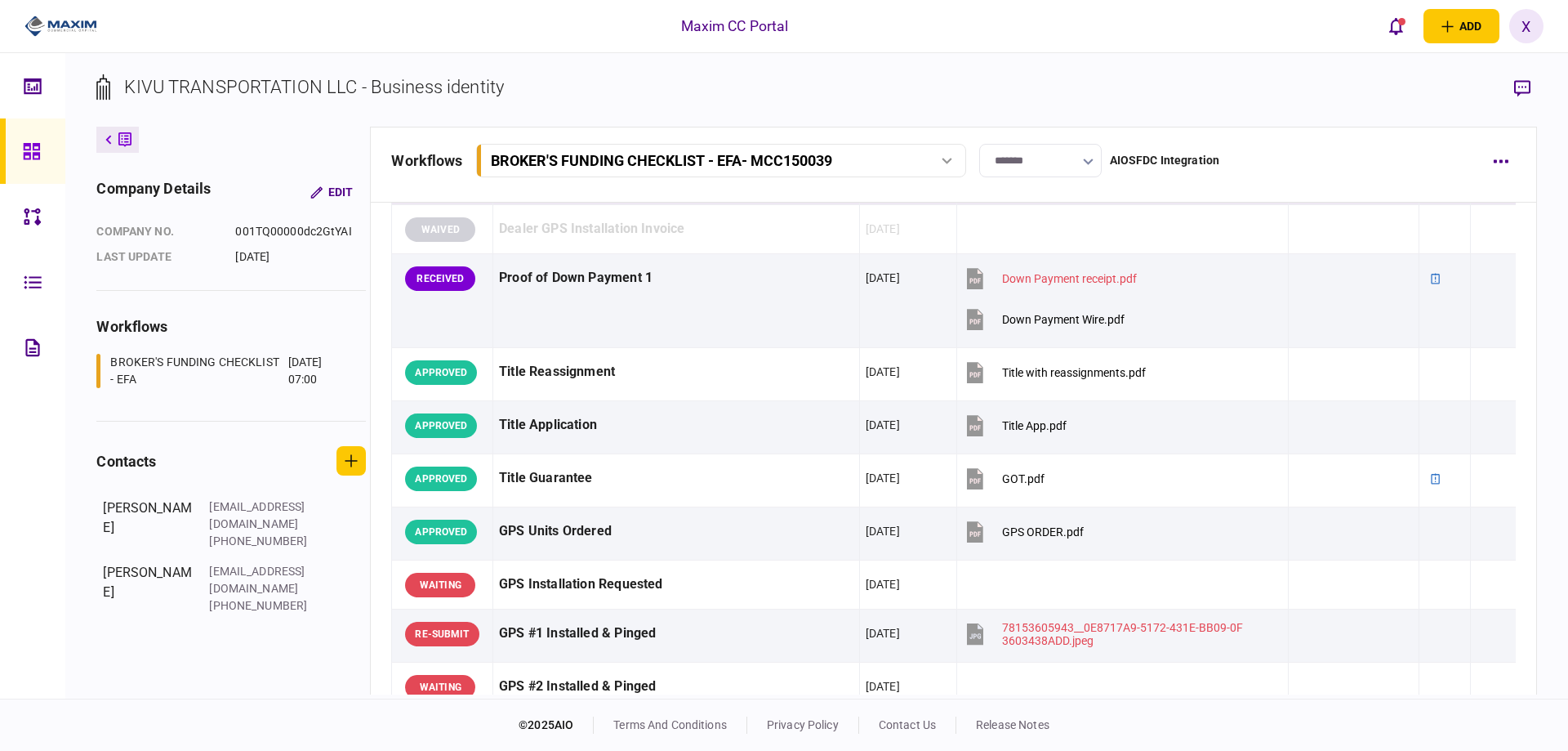
scroll to position [1143, 0]
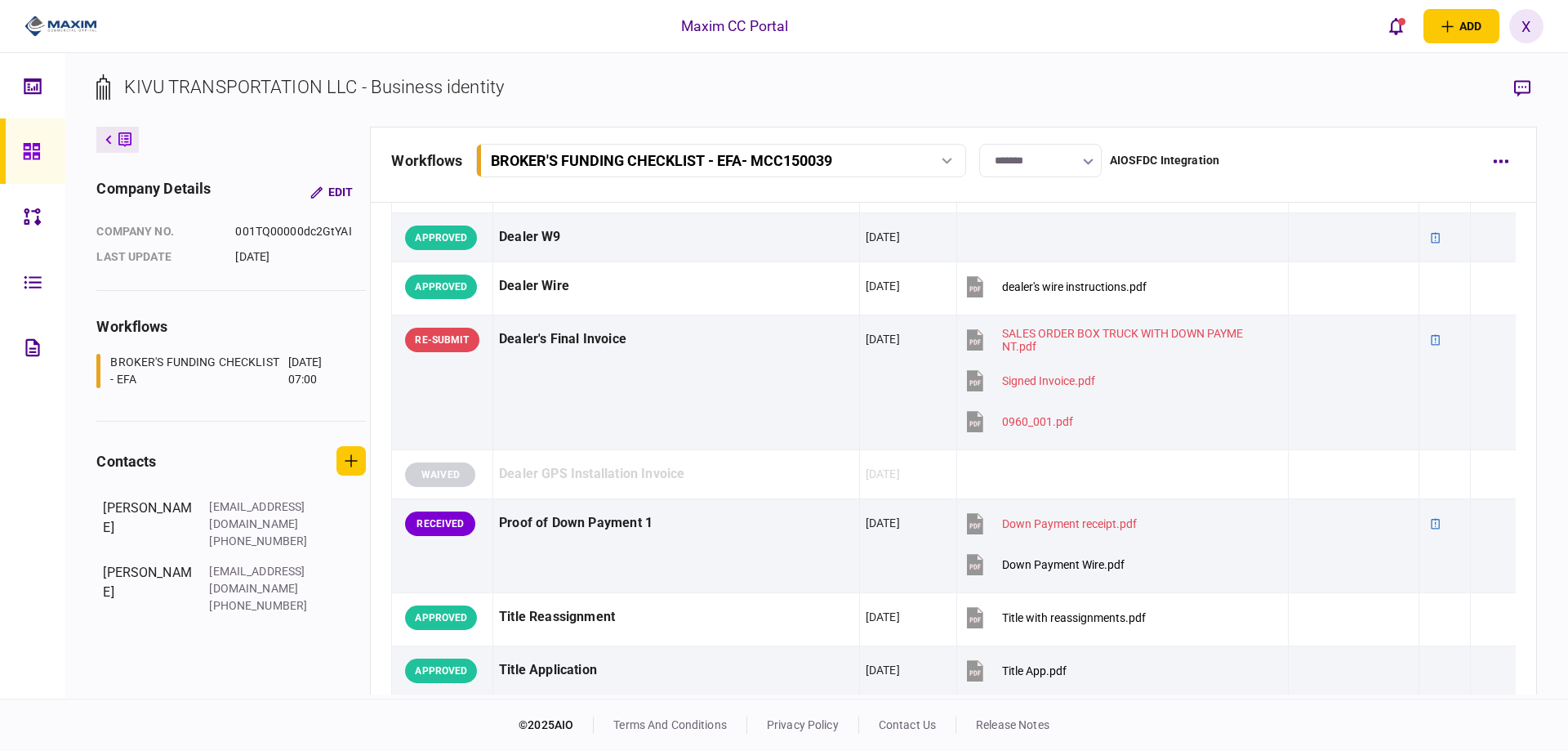
click at [30, 143] on icon at bounding box center [30, 151] width 17 height 17
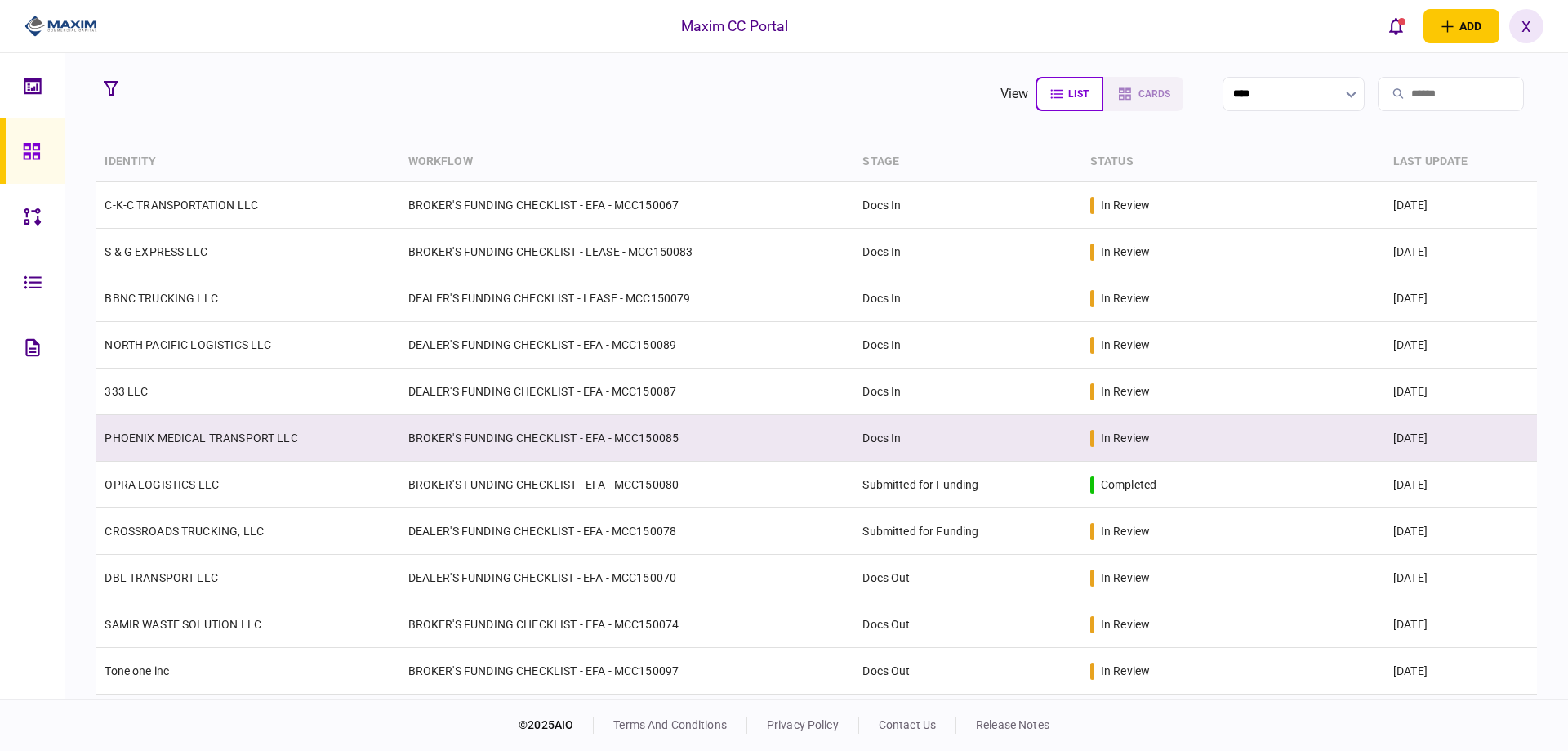
scroll to position [500, 0]
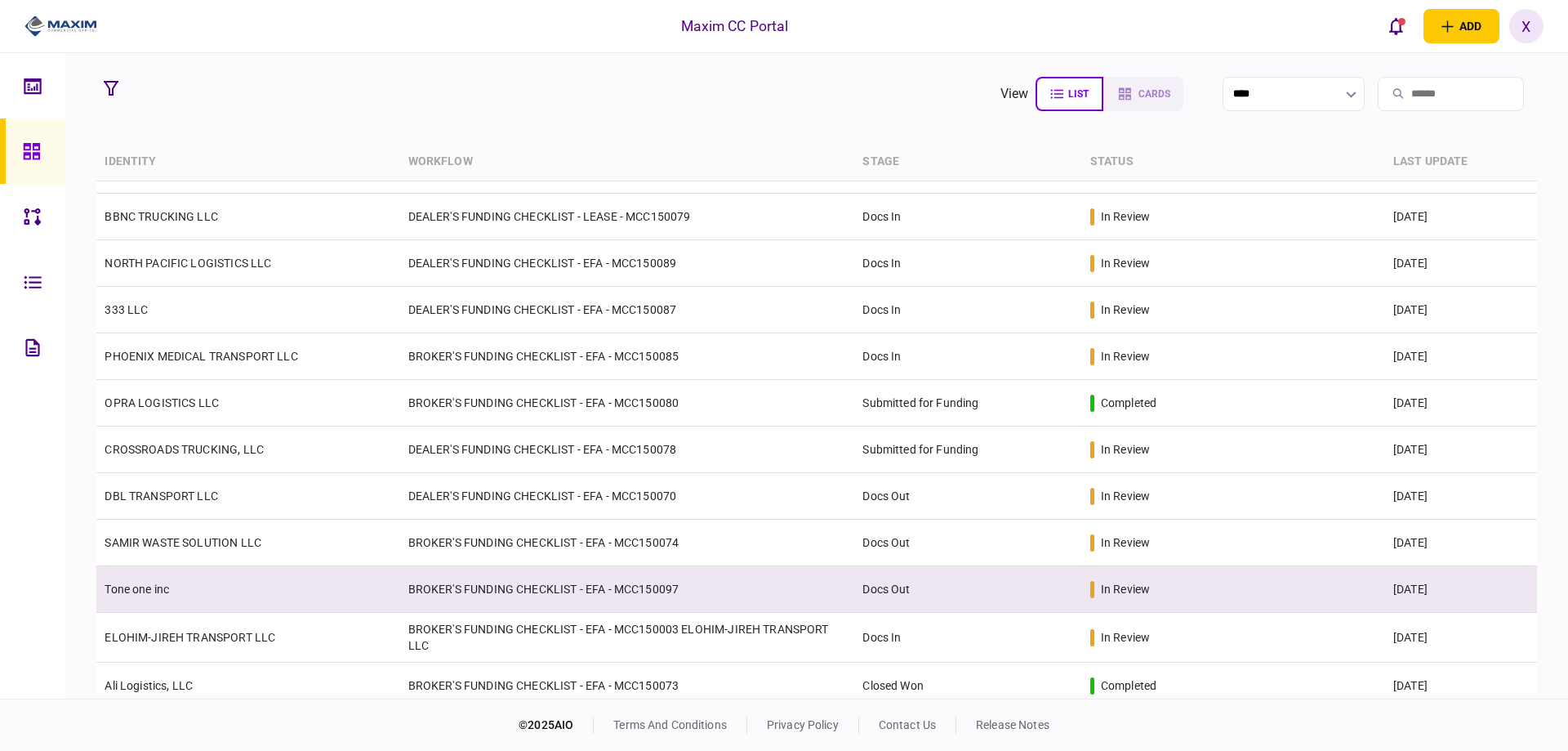
click at [169, 592] on link "Tone one inc" at bounding box center [137, 588] width 64 height 13
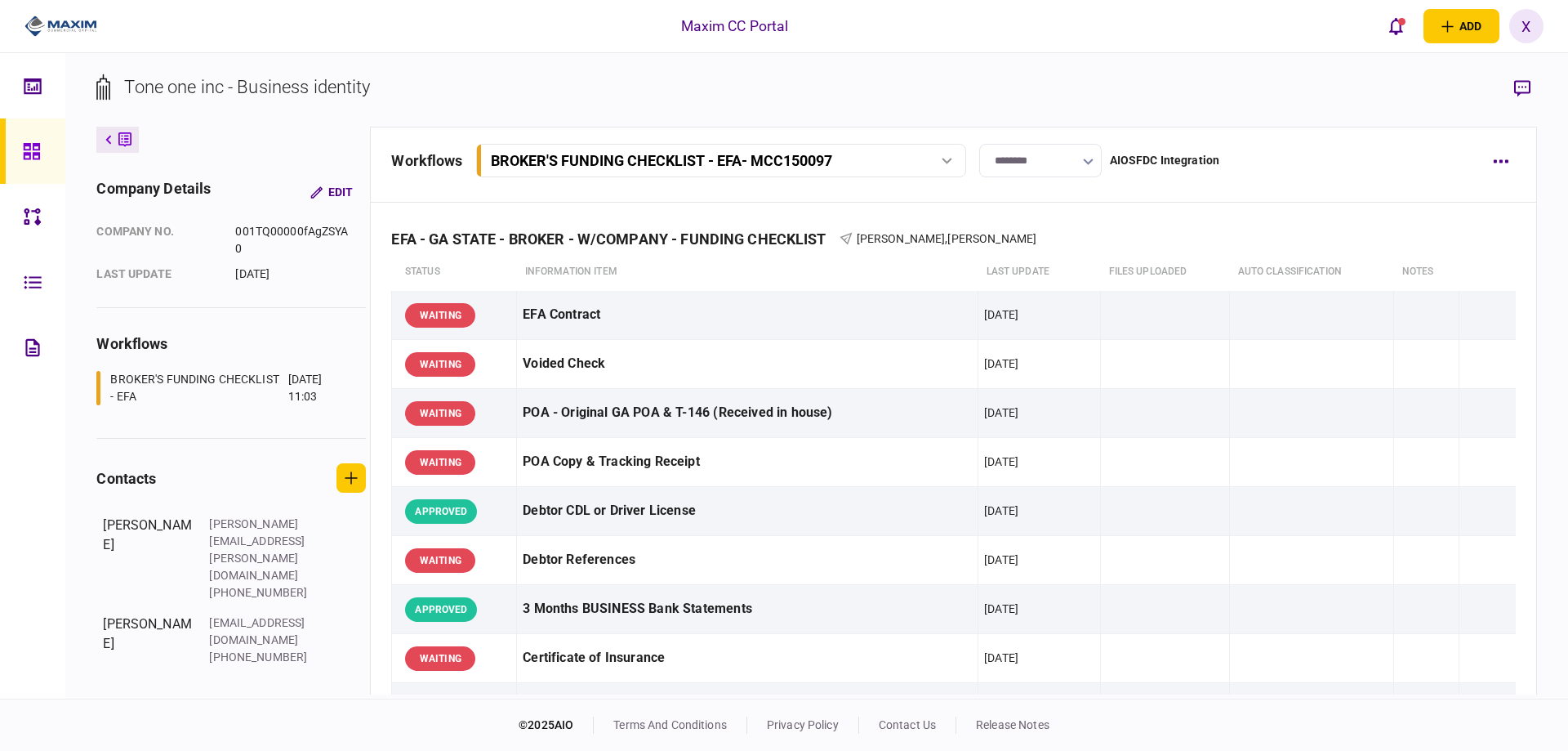
click at [1042, 143] on div "workflows BROKER'S FUNDING CHECKLIST - EFA - MCC150097 BROKER'S FUNDING CHECKLI…" at bounding box center [952, 164] width 1166 height 76
click at [1044, 155] on input "********" at bounding box center [1040, 160] width 123 height 33
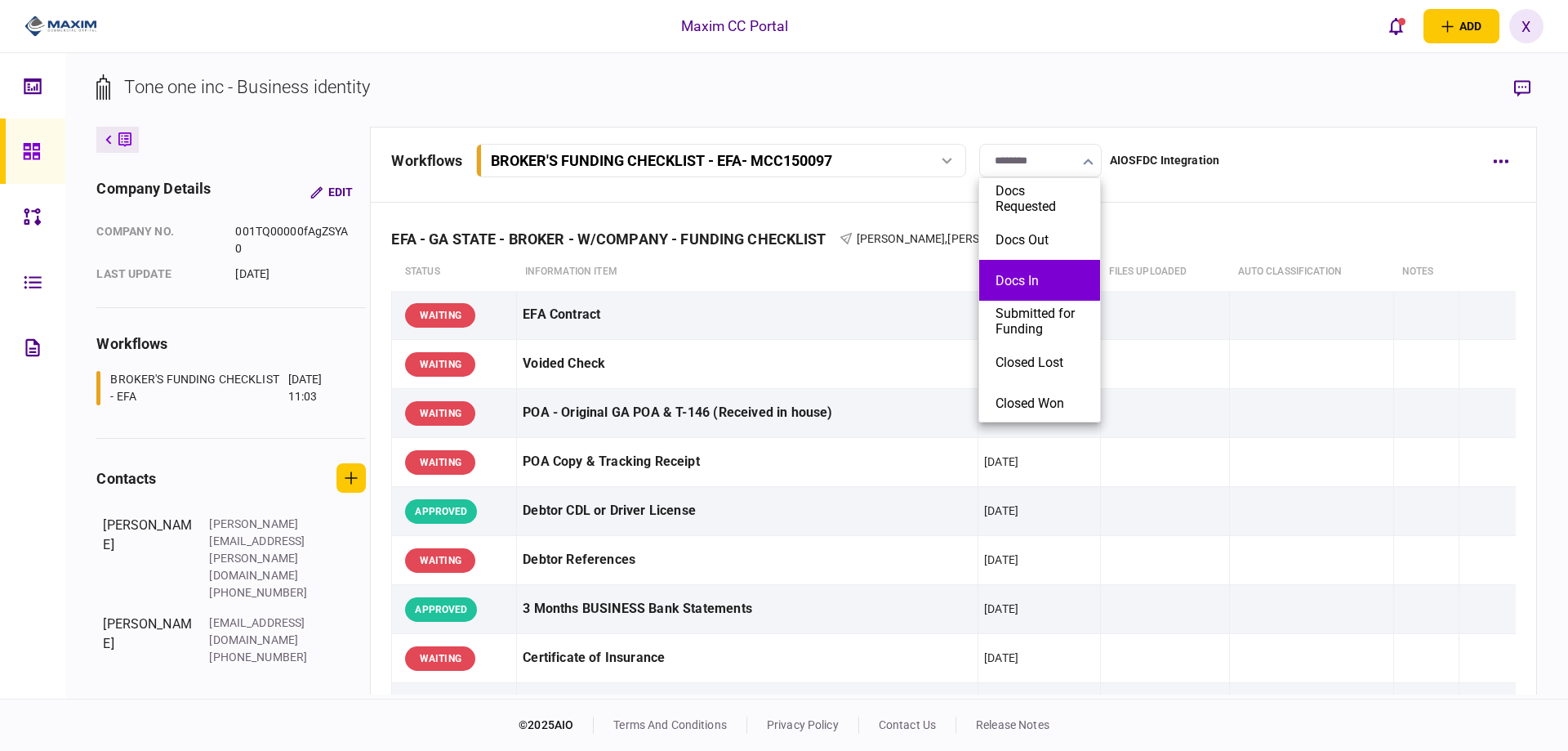
click at [1036, 280] on button "Docs In" at bounding box center [1038, 281] width 88 height 16
type input "*******"
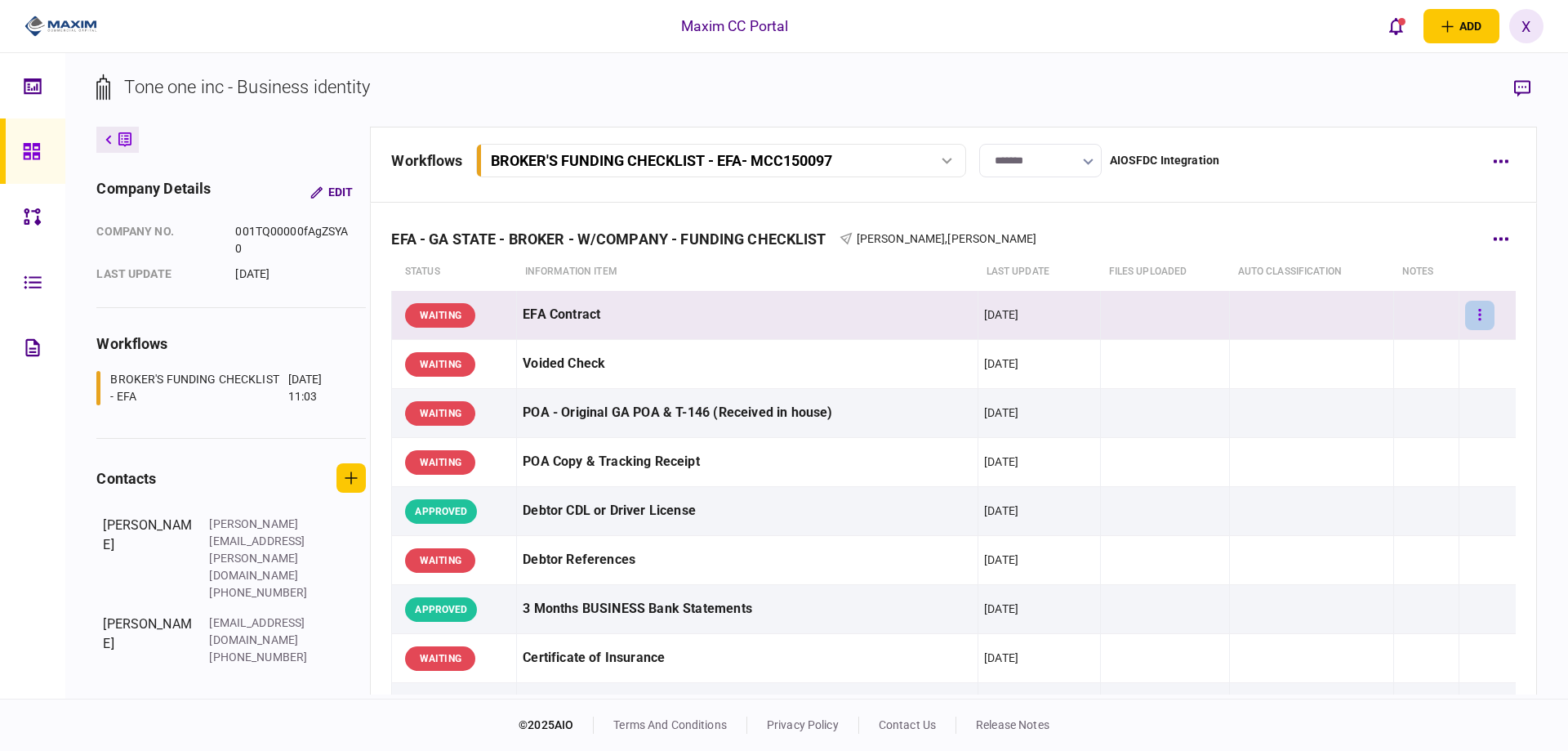
click at [1478, 315] on icon "button" at bounding box center [1479, 314] width 3 height 11
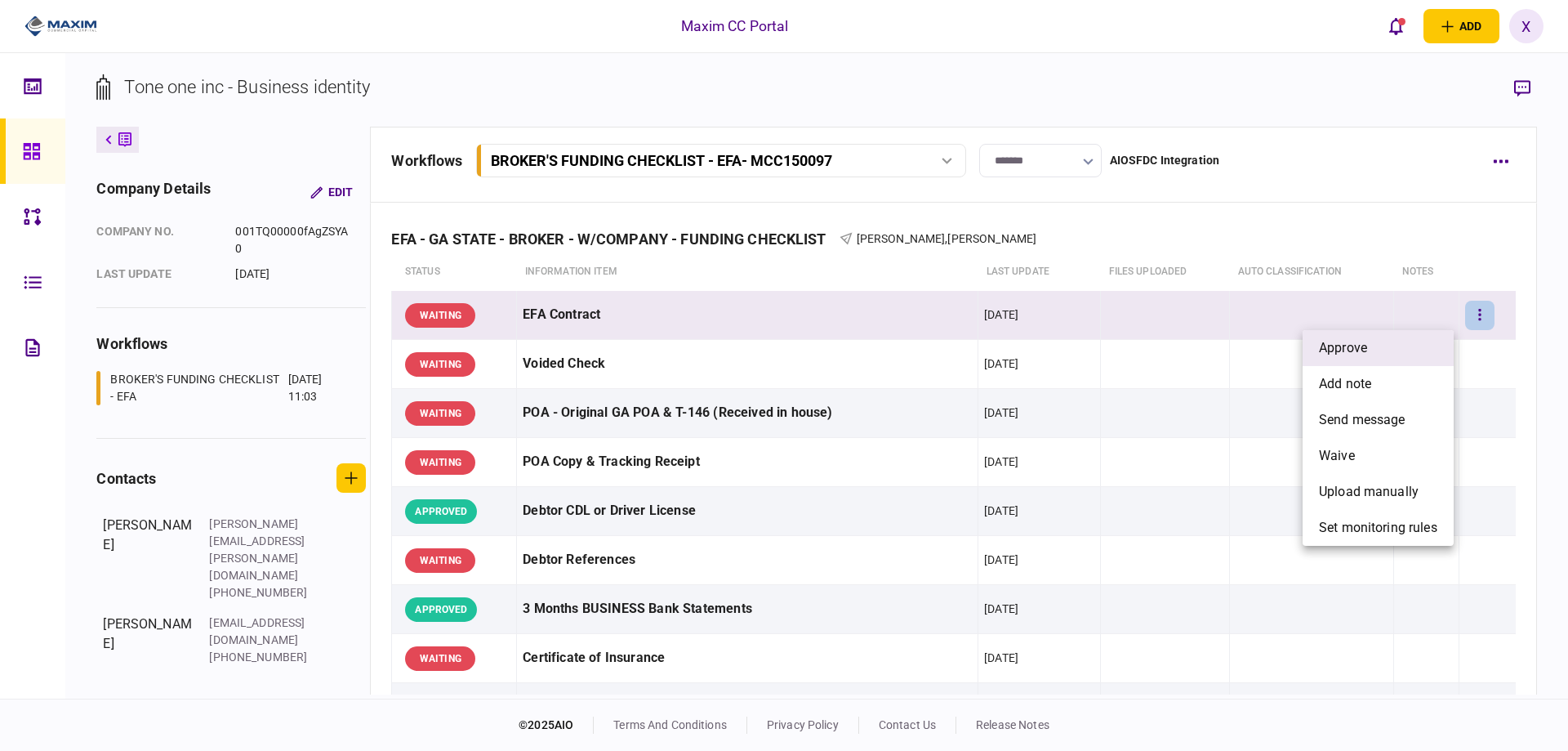
click at [1395, 342] on li "approve" at bounding box center [1378, 347] width 151 height 36
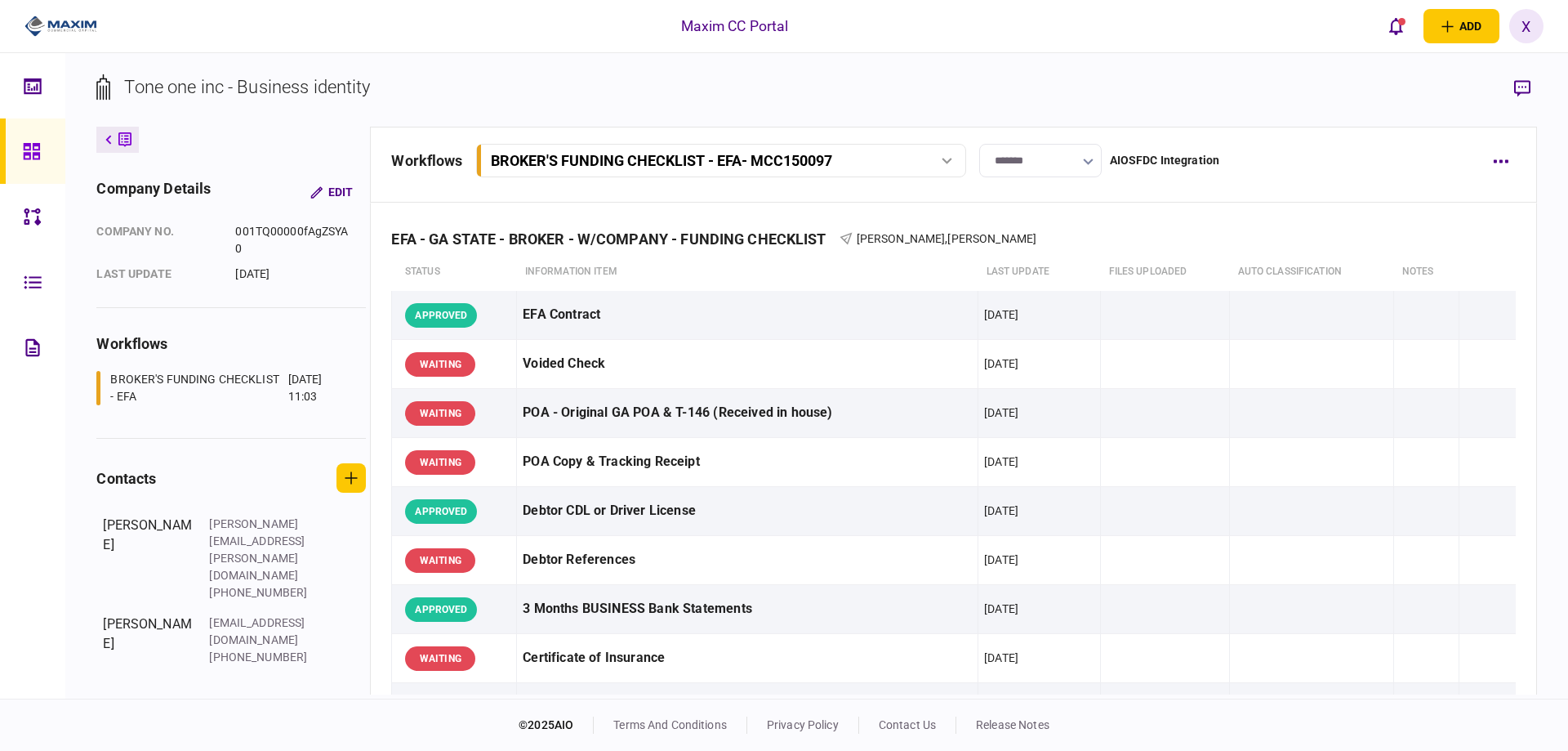
click at [79, 32] on img at bounding box center [61, 26] width 73 height 24
click at [40, 153] on icon at bounding box center [31, 151] width 18 height 19
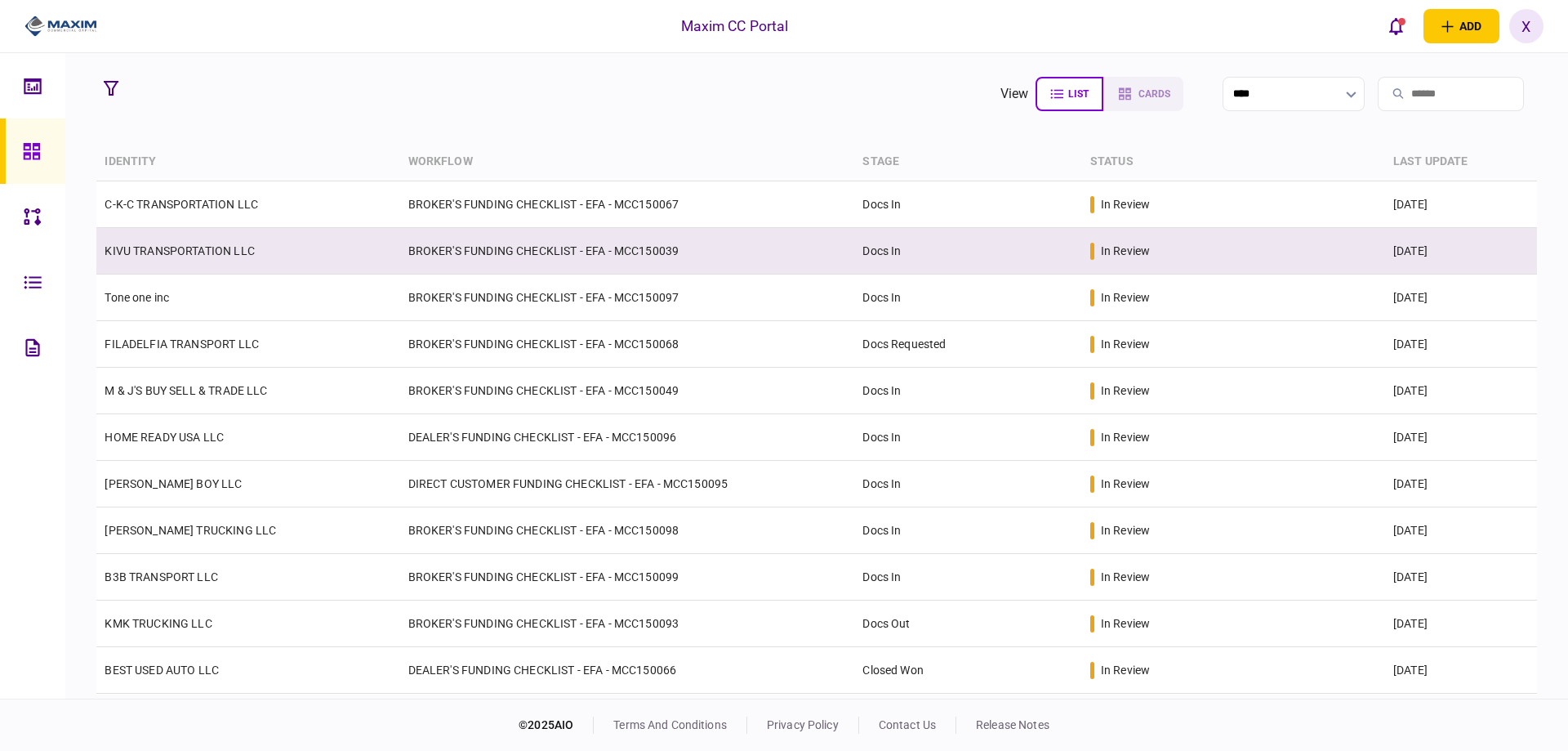
click at [191, 266] on td "KIVU TRANSPORTATION LLC" at bounding box center [248, 251] width 303 height 47
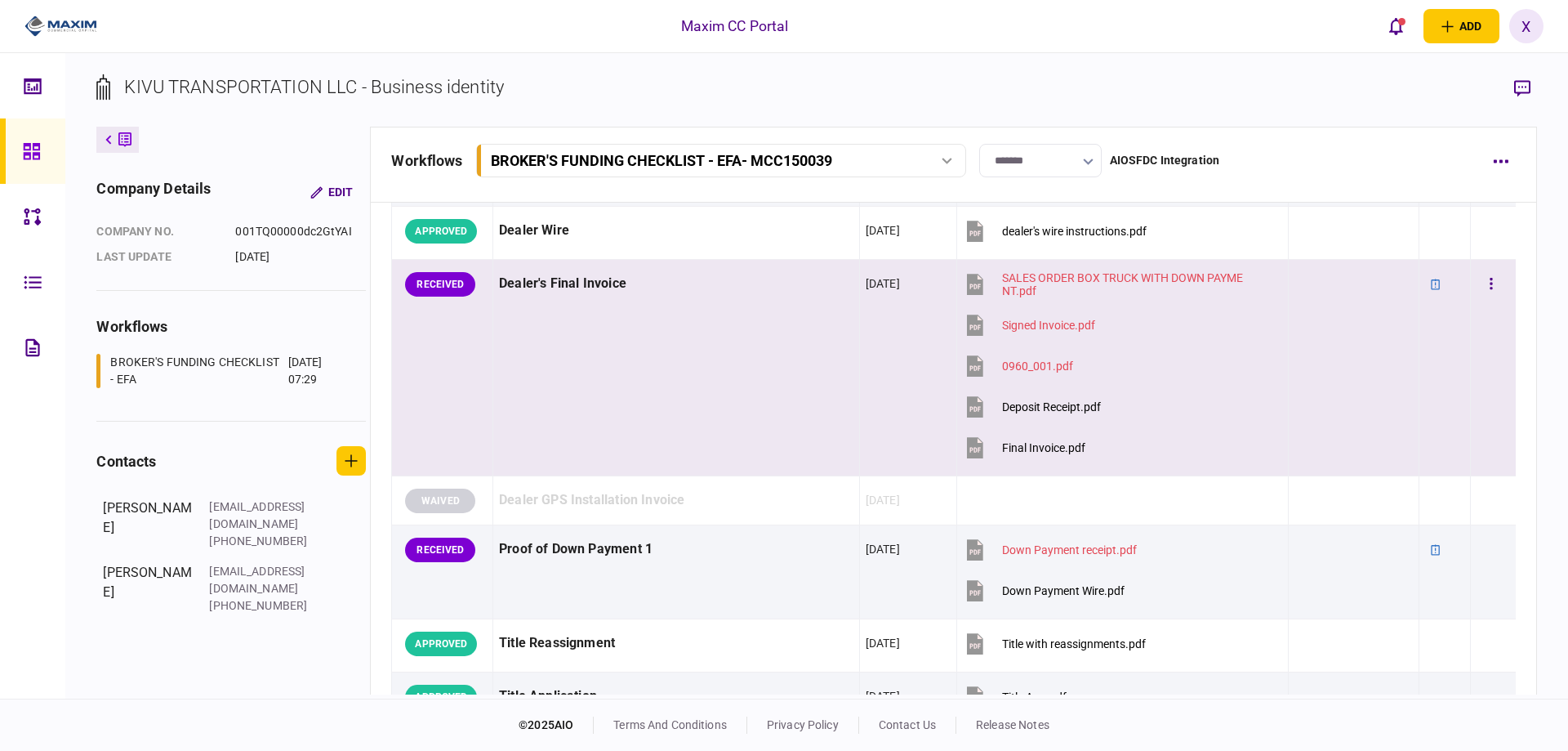
scroll to position [1225, 0]
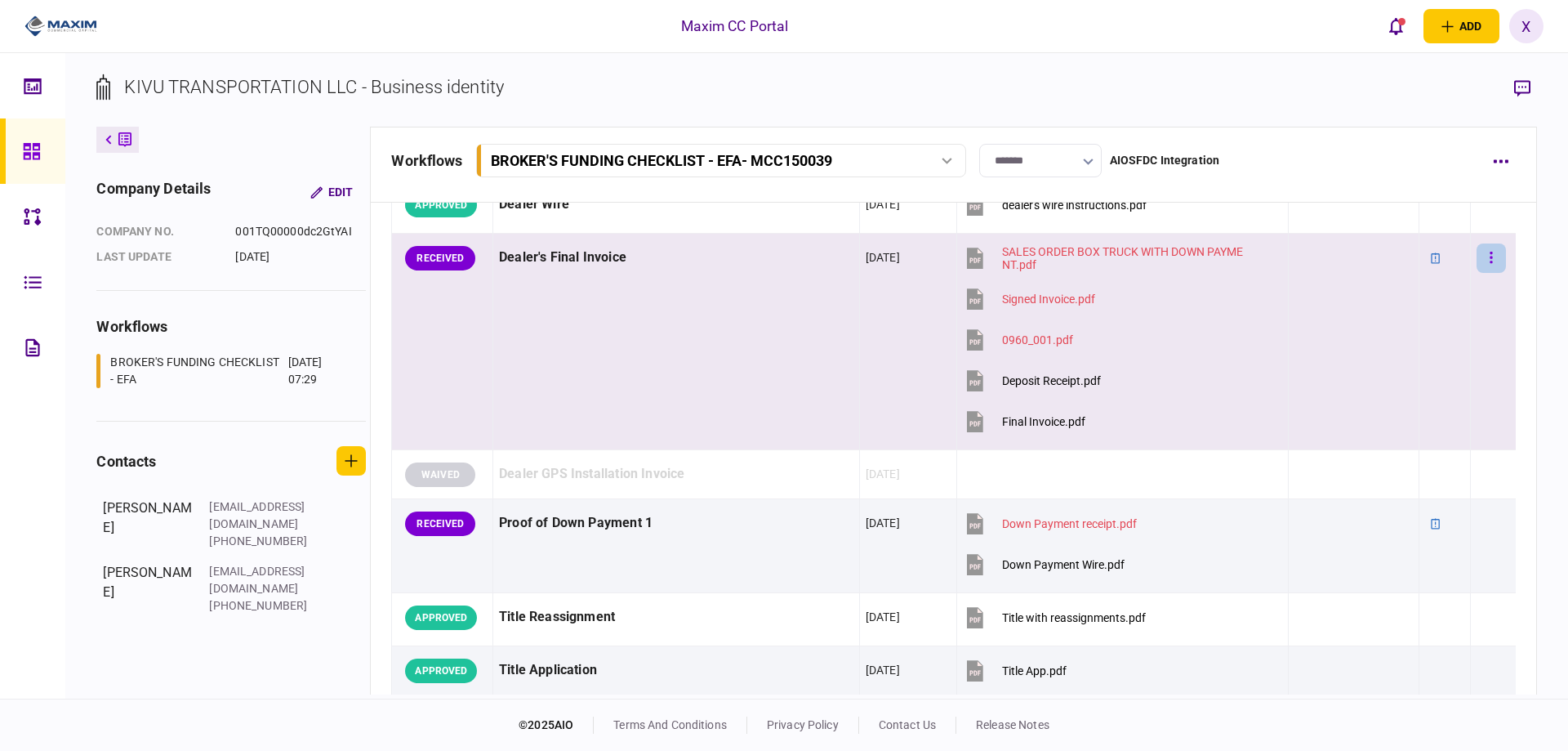
click at [1484, 258] on button "button" at bounding box center [1491, 258] width 30 height 30
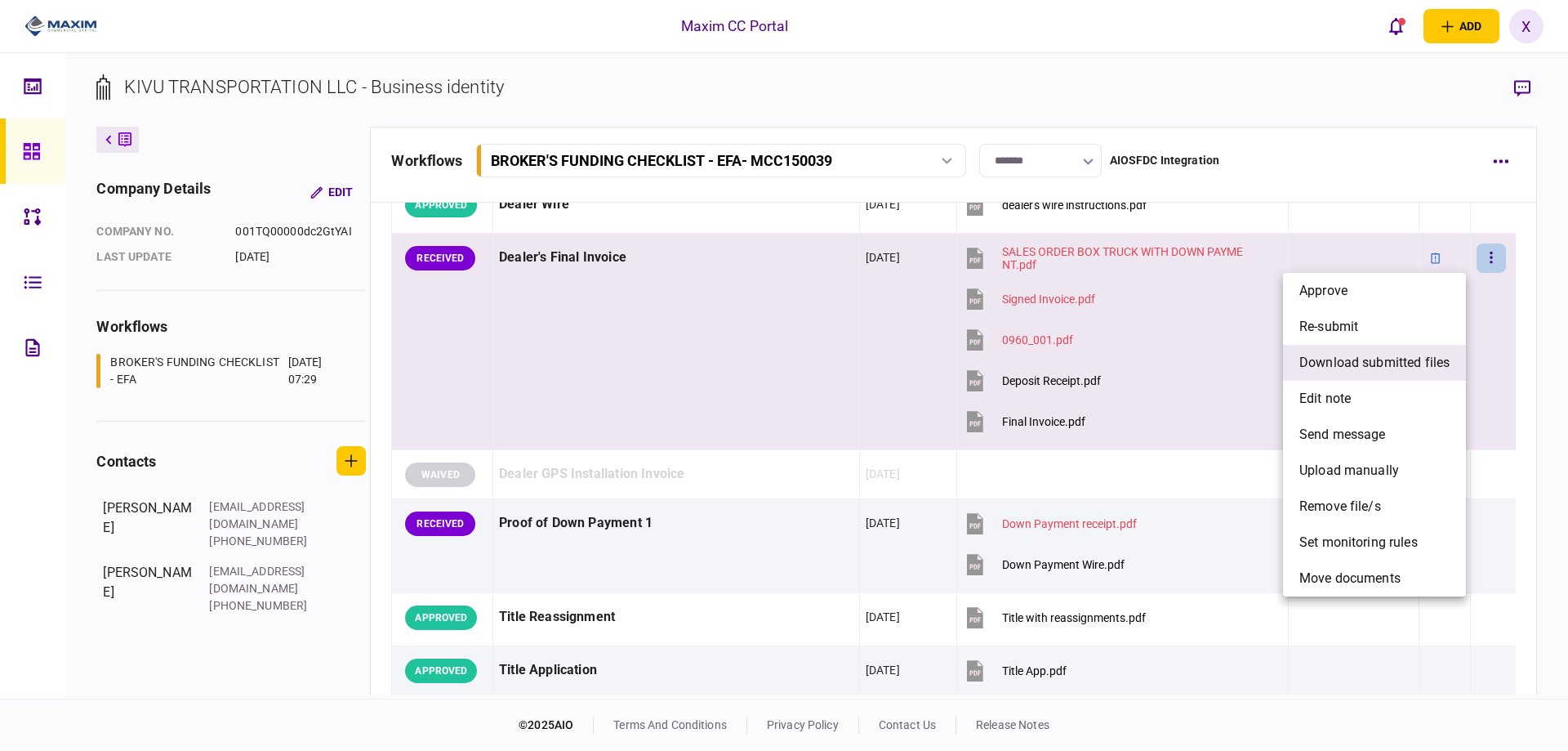
click at [1409, 365] on span "download submitted files" at bounding box center [1374, 363] width 150 height 20
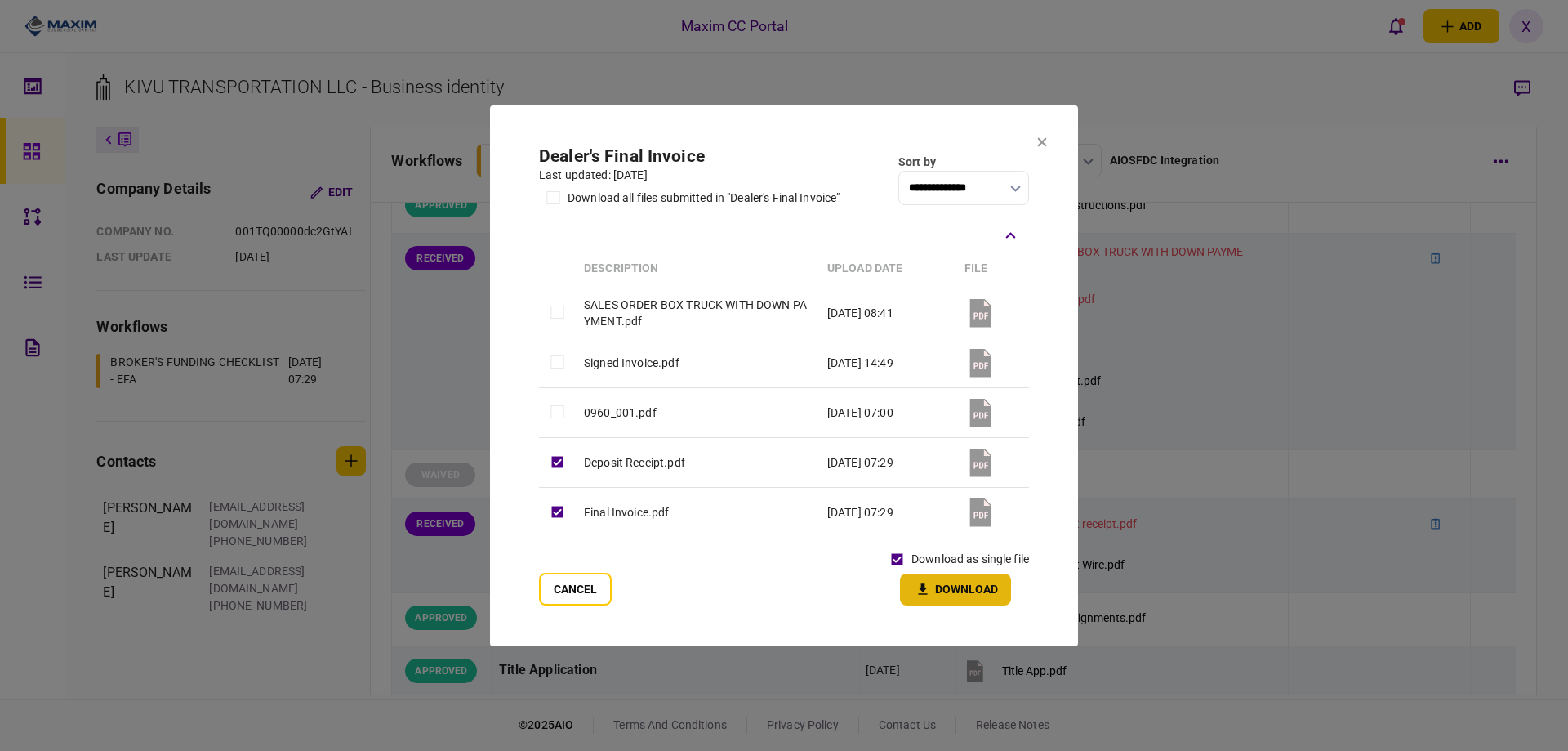
click at [928, 587] on icon "button" at bounding box center [923, 589] width 20 height 16
click at [1036, 141] on section "**********" at bounding box center [784, 374] width 588 height 540
click at [1044, 144] on icon at bounding box center [1042, 142] width 9 height 9
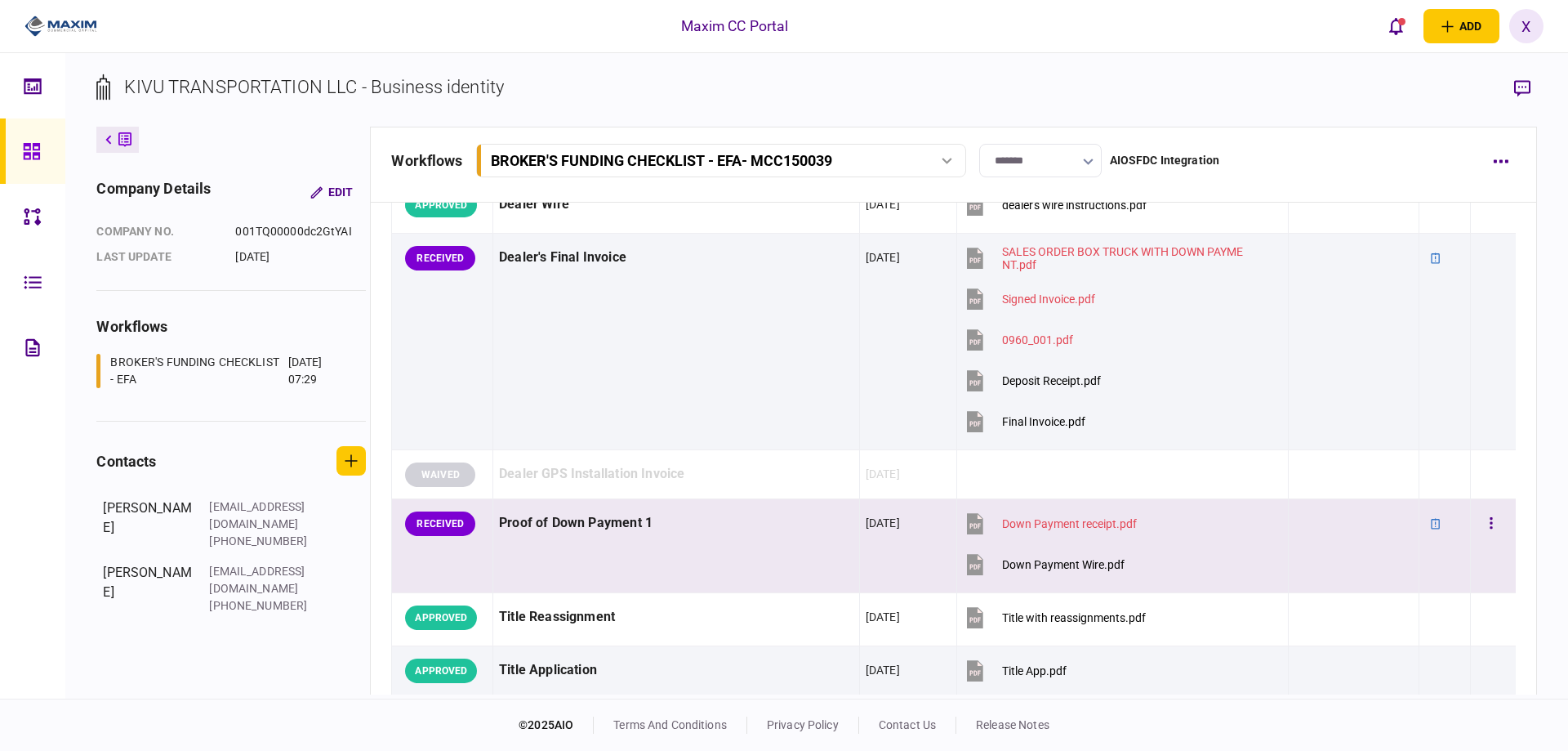
click at [556, 510] on div "Proof of Down Payment 1" at bounding box center [676, 523] width 354 height 37
click at [564, 529] on div "Proof of Down Payment 1" at bounding box center [676, 523] width 354 height 37
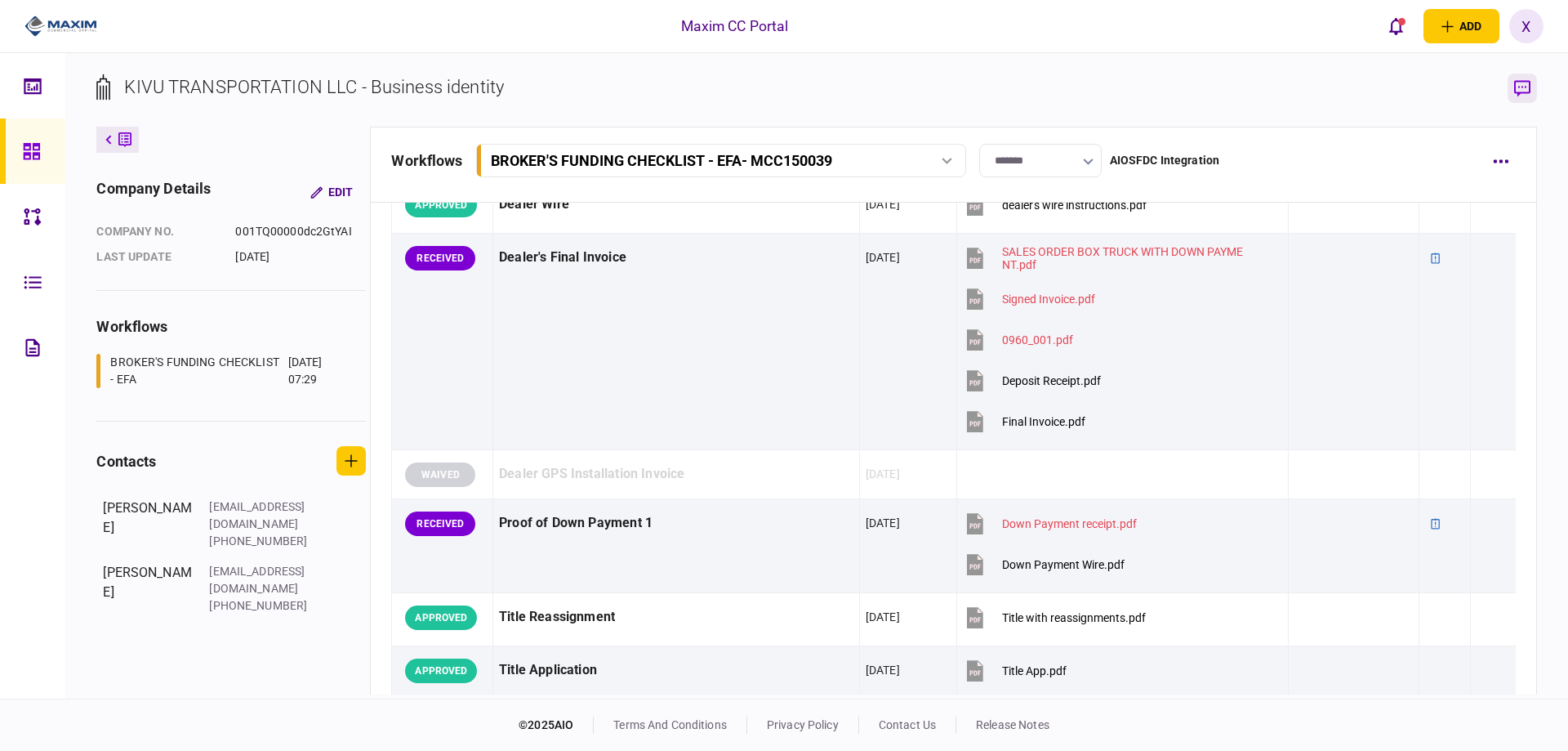
click at [1524, 86] on icon "button" at bounding box center [1522, 89] width 17 height 17
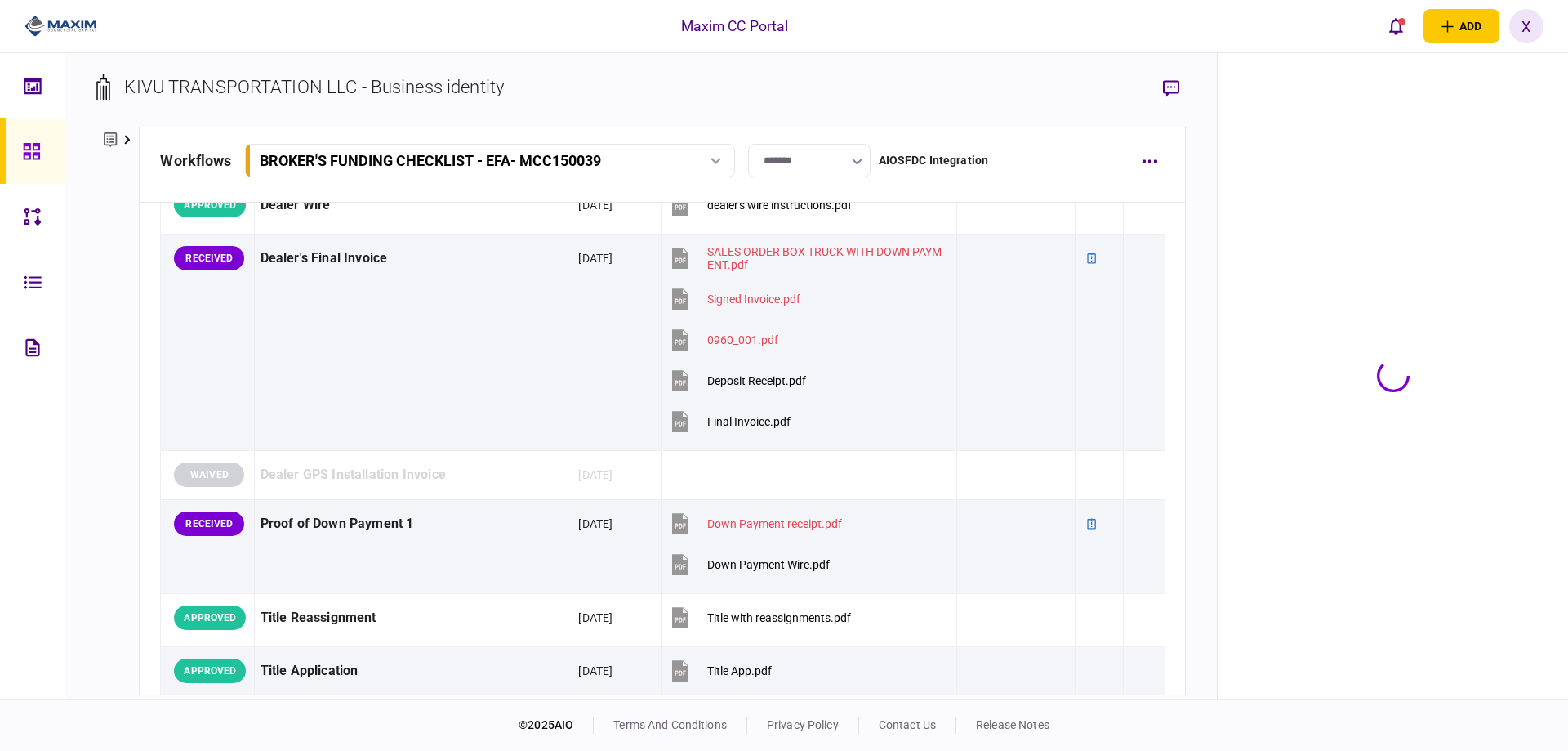
scroll to position [1245, 0]
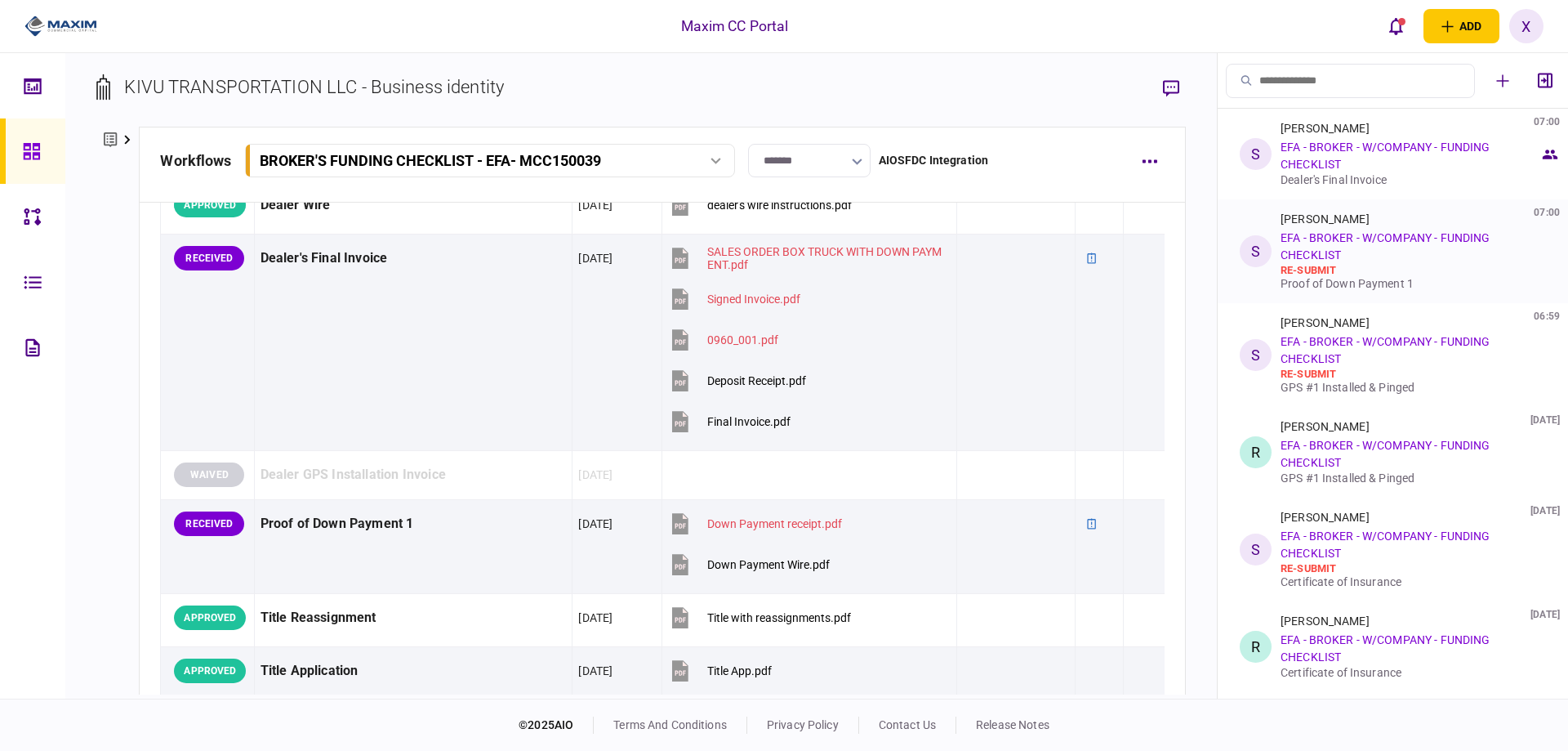
click at [1426, 253] on div "[PERSON_NAME] 07:00 EFA - BROKER - W/COMPANY - FUNDING CHECKLIST re-submit Proo…" at bounding box center [1410, 251] width 259 height 77
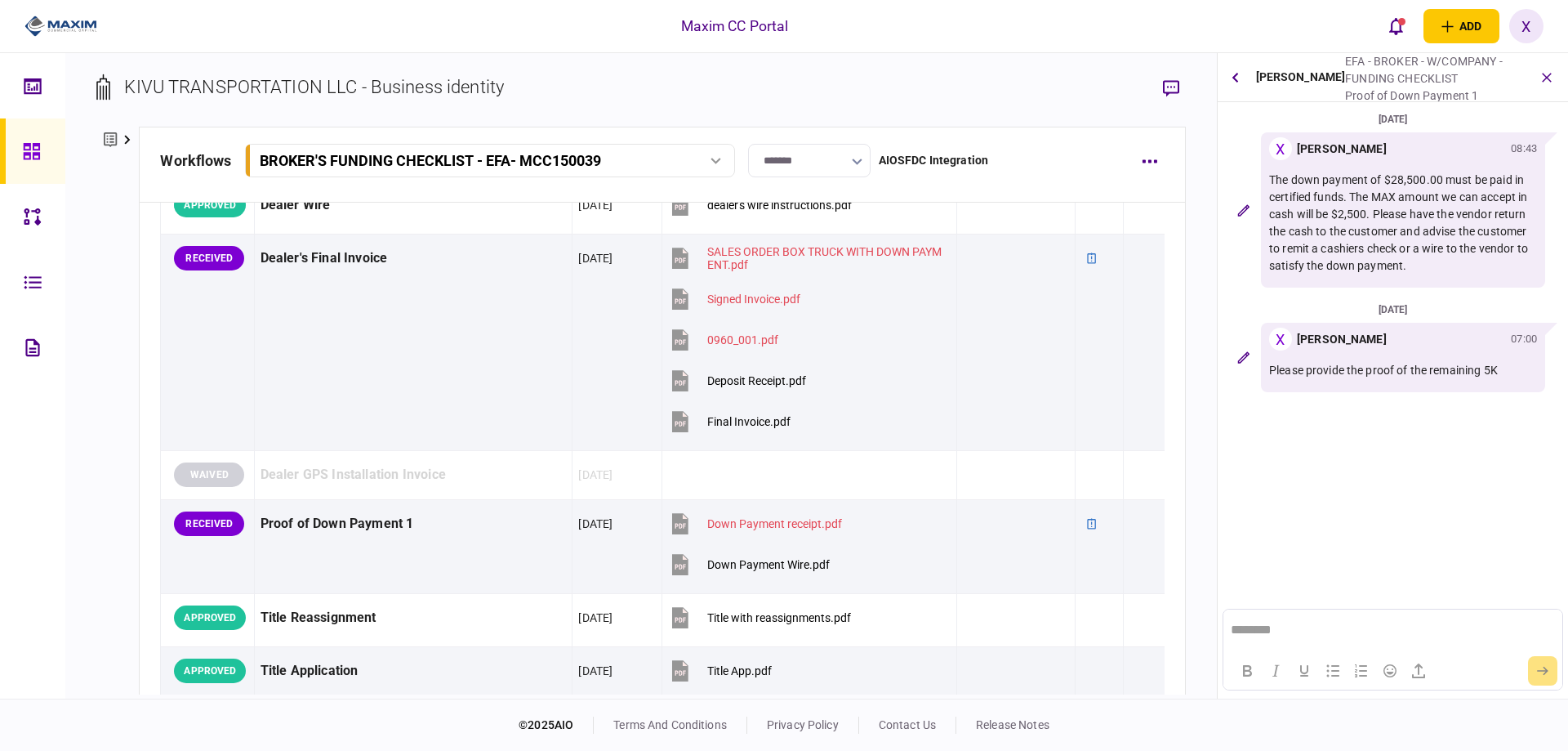
scroll to position [0, 0]
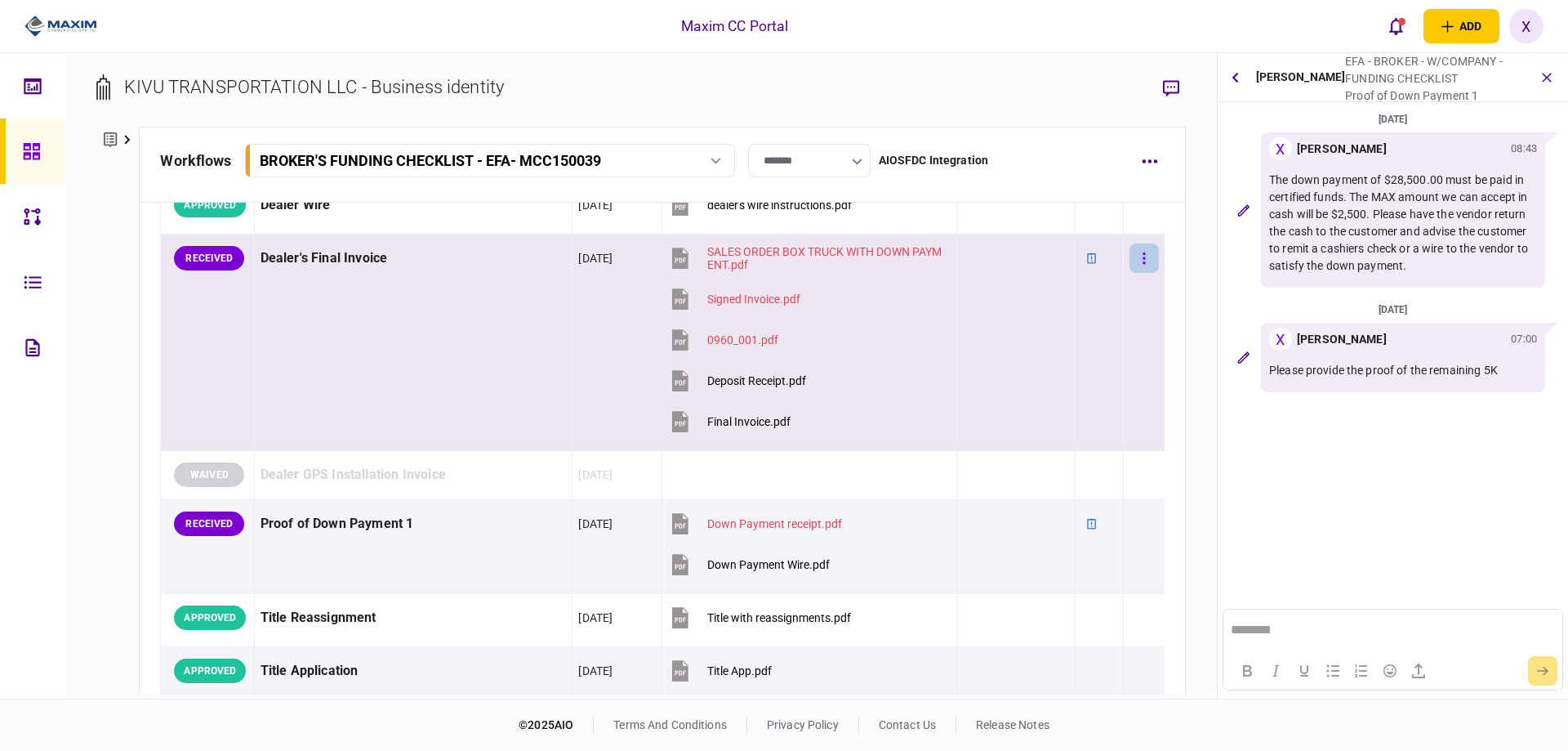
click at [1142, 257] on icon "button" at bounding box center [1144, 258] width 3 height 16
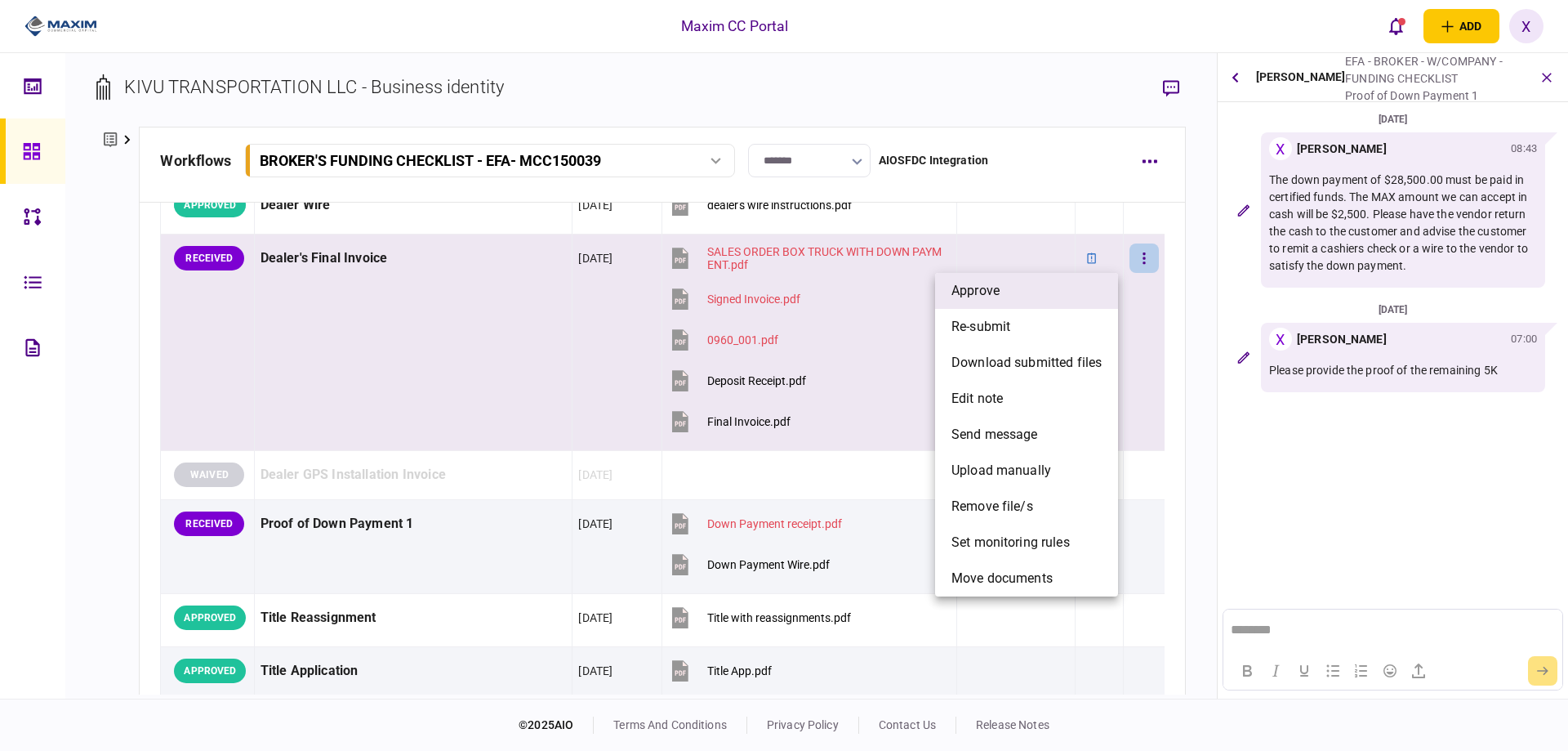
click at [1075, 287] on li "approve" at bounding box center [1026, 291] width 183 height 36
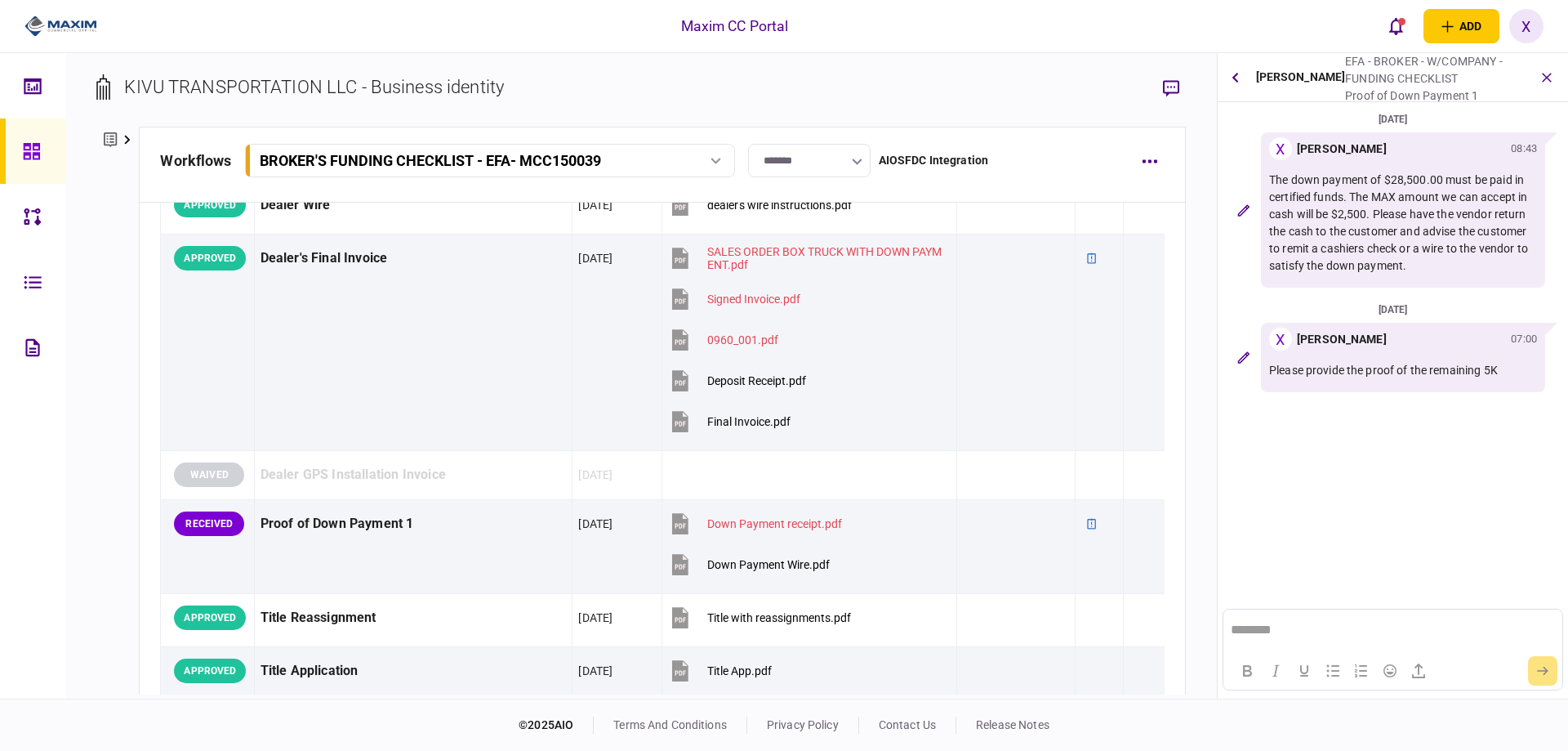
click at [32, 150] on icon at bounding box center [31, 151] width 18 height 19
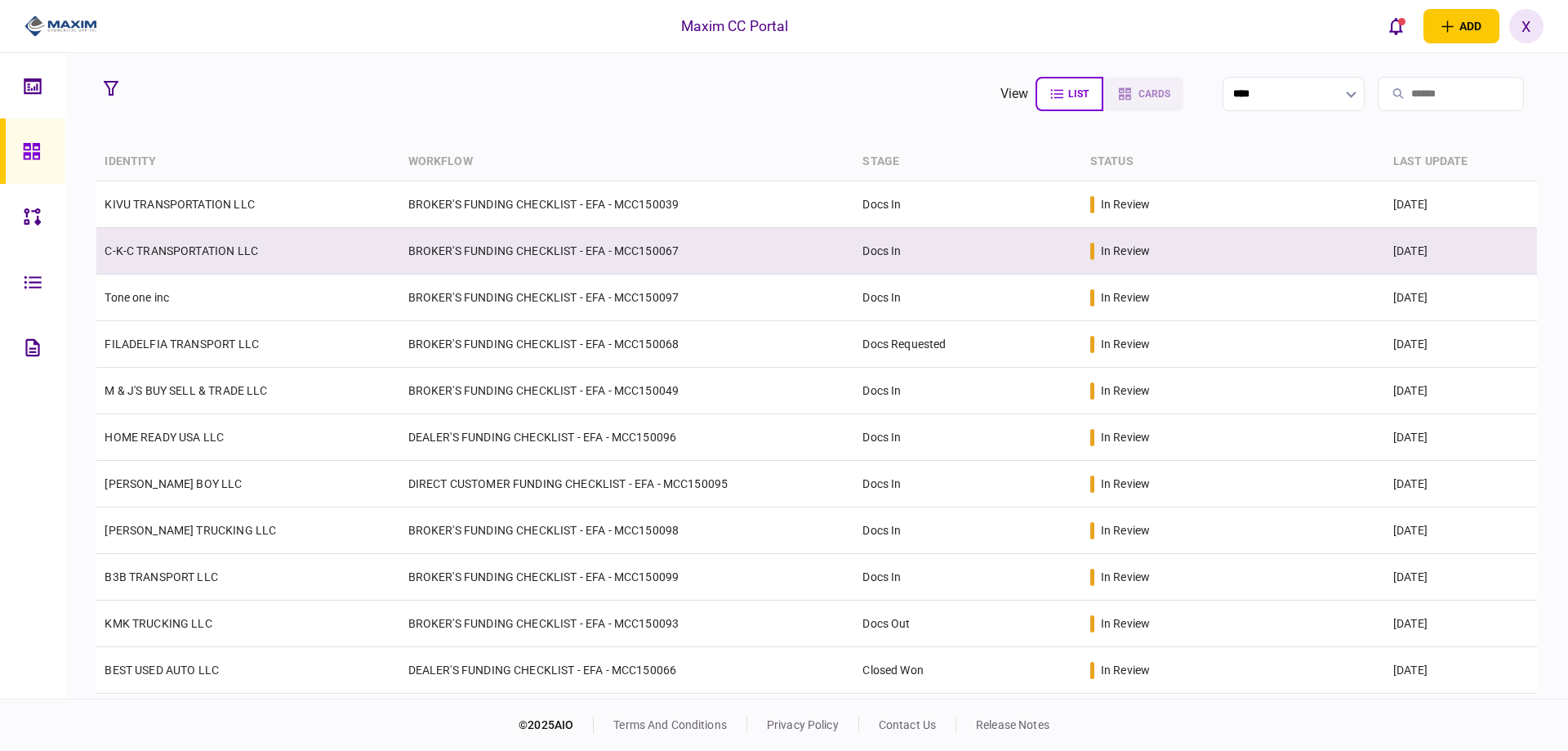
click at [170, 241] on td "C-K-C TRANSPORTATION LLC" at bounding box center [248, 251] width 303 height 47
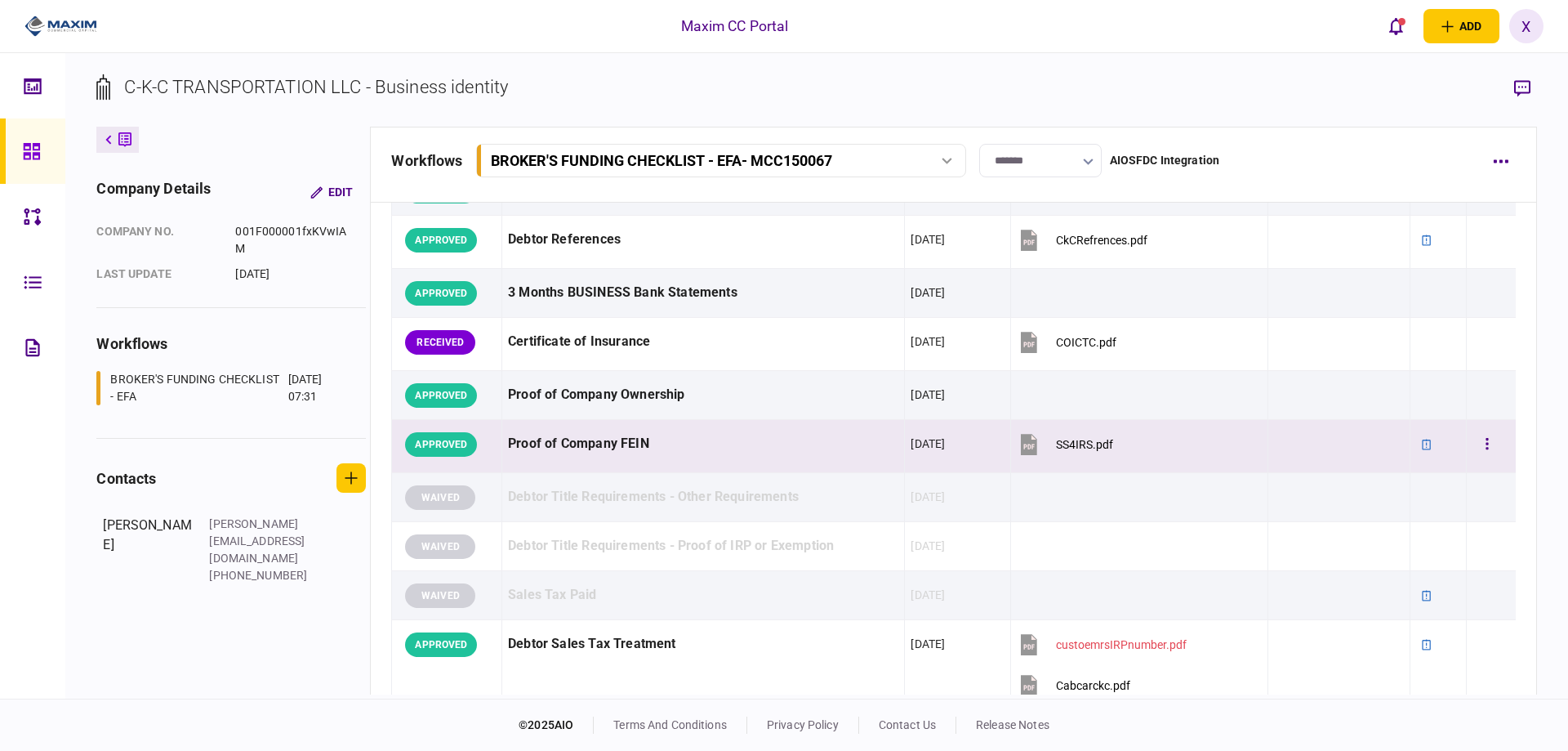
scroll to position [327, 0]
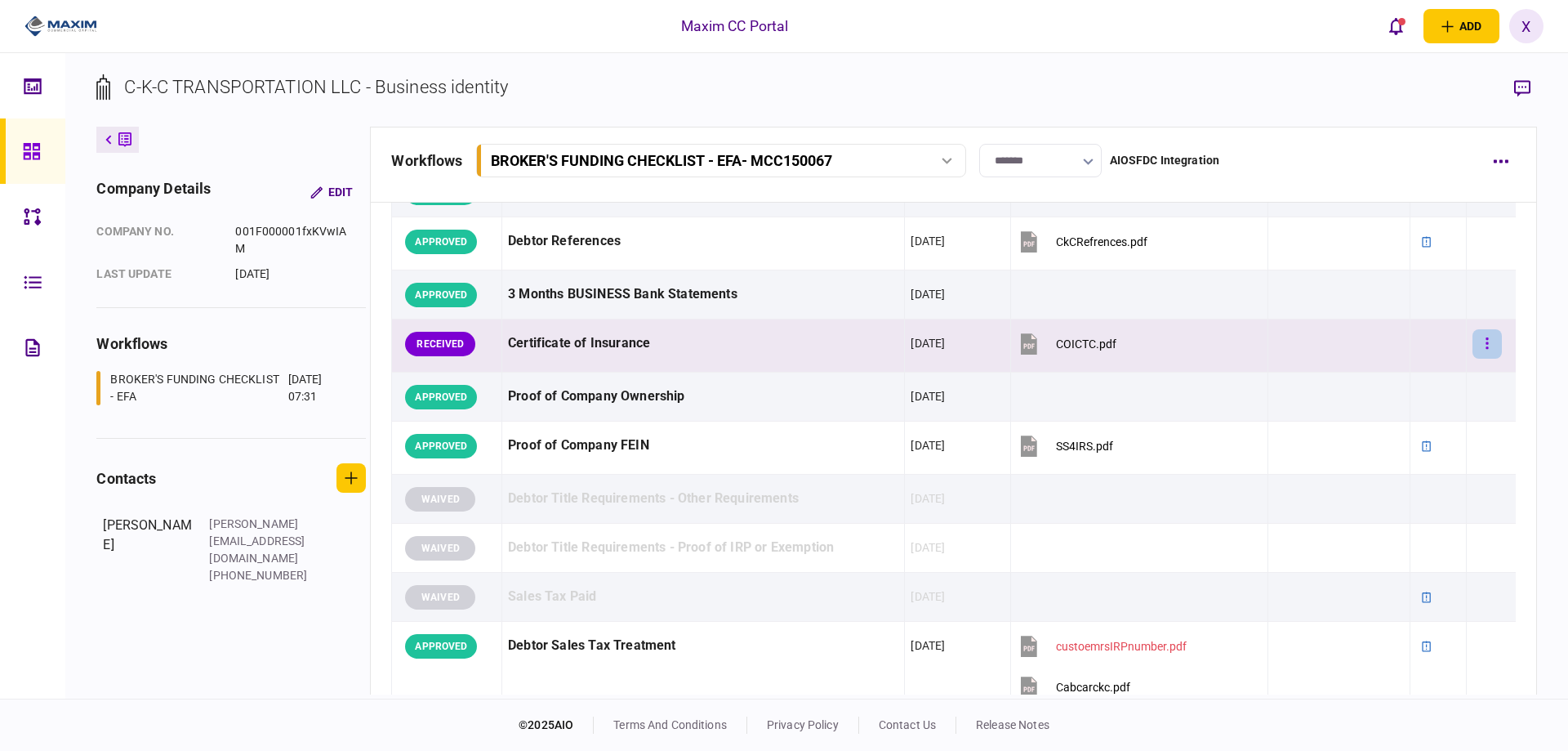
click at [1486, 338] on button "button" at bounding box center [1487, 344] width 30 height 30
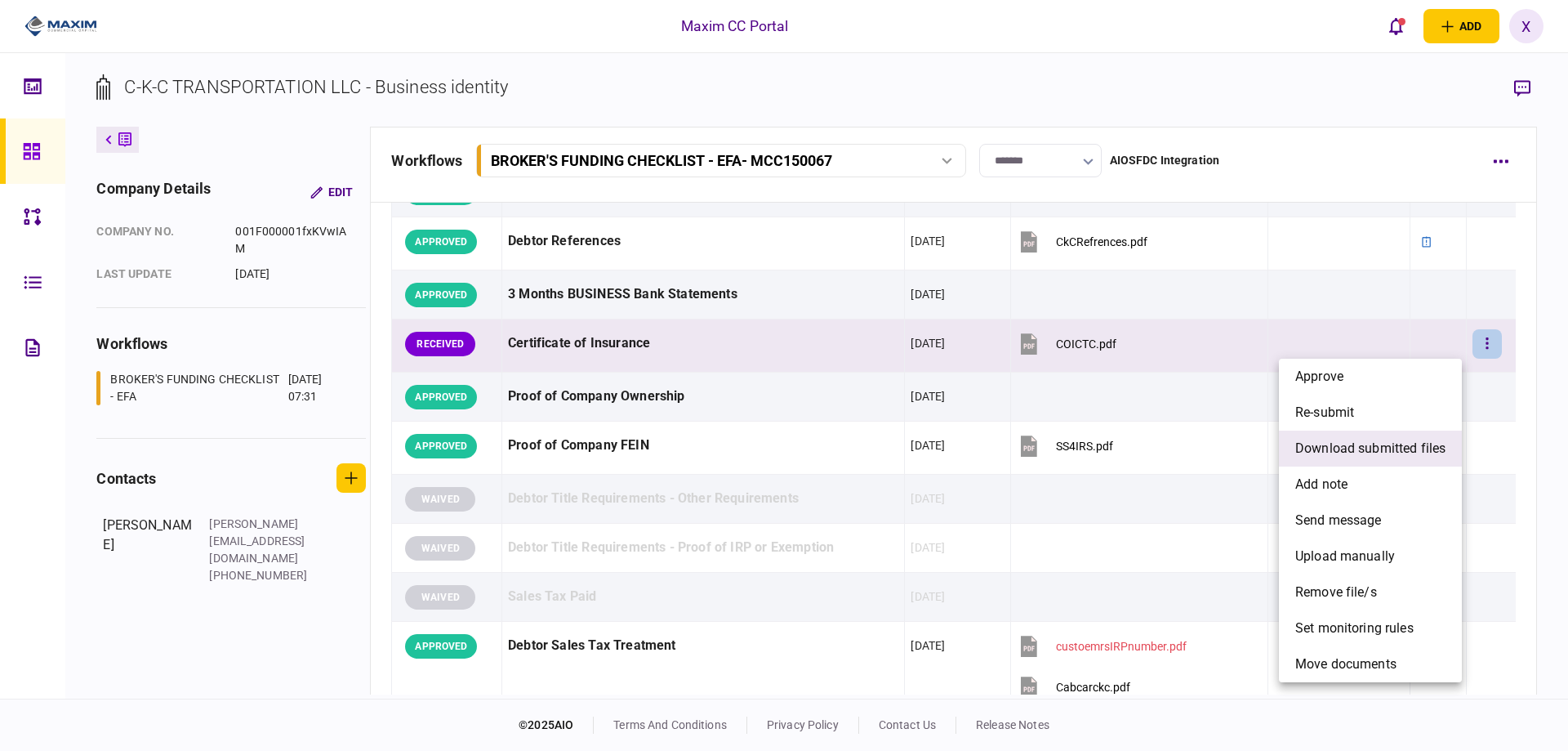
click at [1418, 446] on span "download submitted files" at bounding box center [1370, 448] width 150 height 20
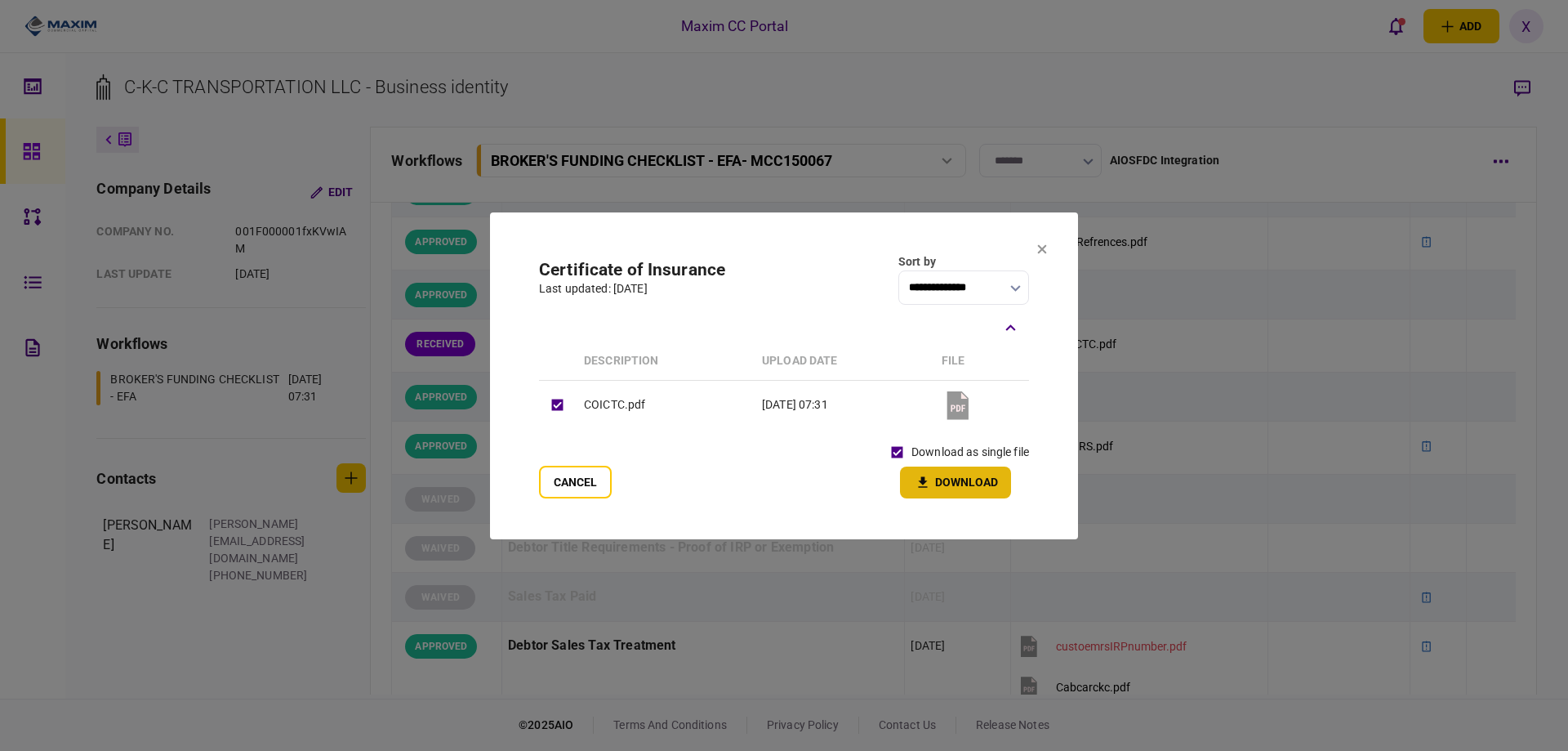
click at [949, 479] on button "Download" at bounding box center [956, 482] width 111 height 32
click at [1048, 247] on section "**********" at bounding box center [784, 376] width 588 height 327
click at [1042, 244] on button at bounding box center [1041, 250] width 10 height 13
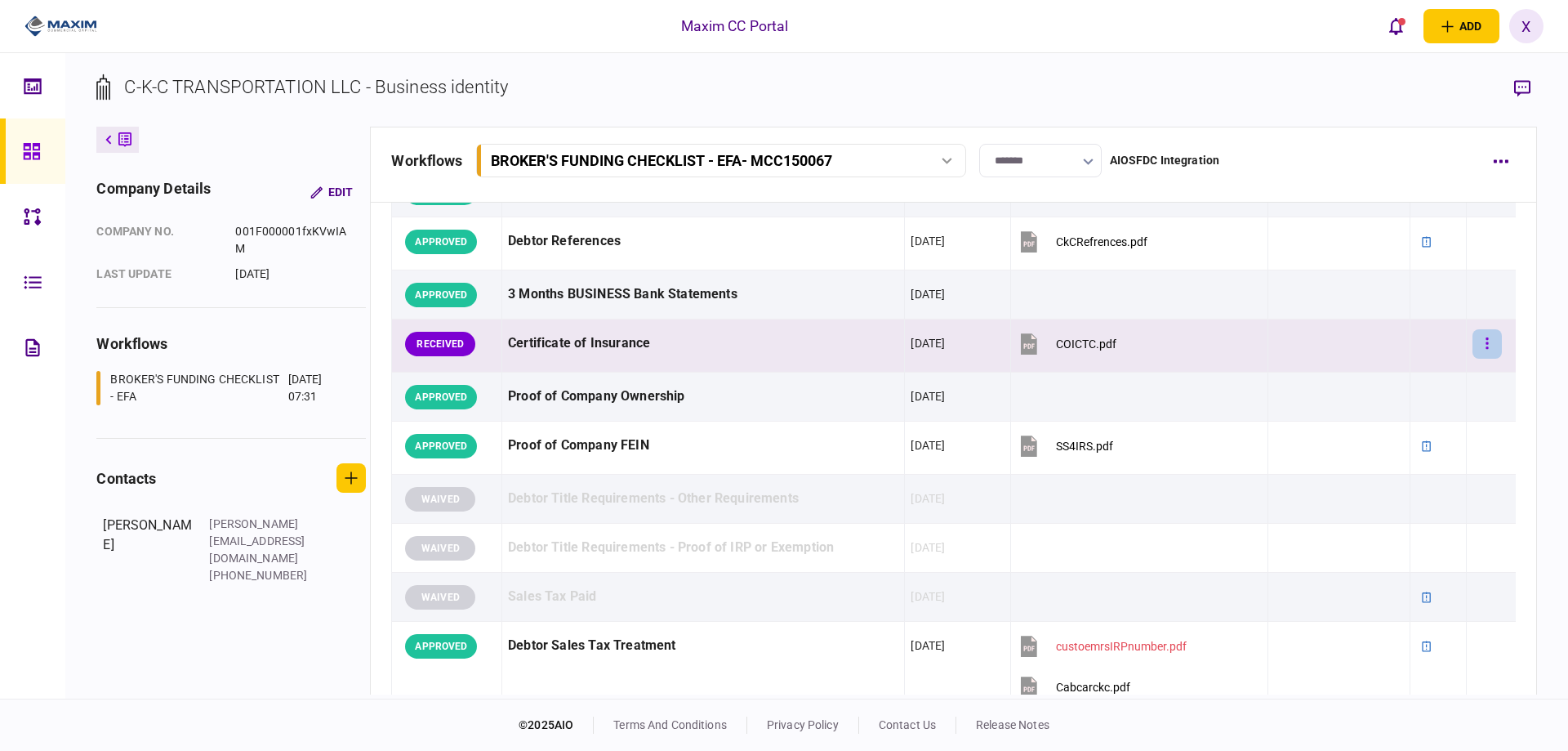
click at [1488, 353] on button "button" at bounding box center [1487, 344] width 30 height 30
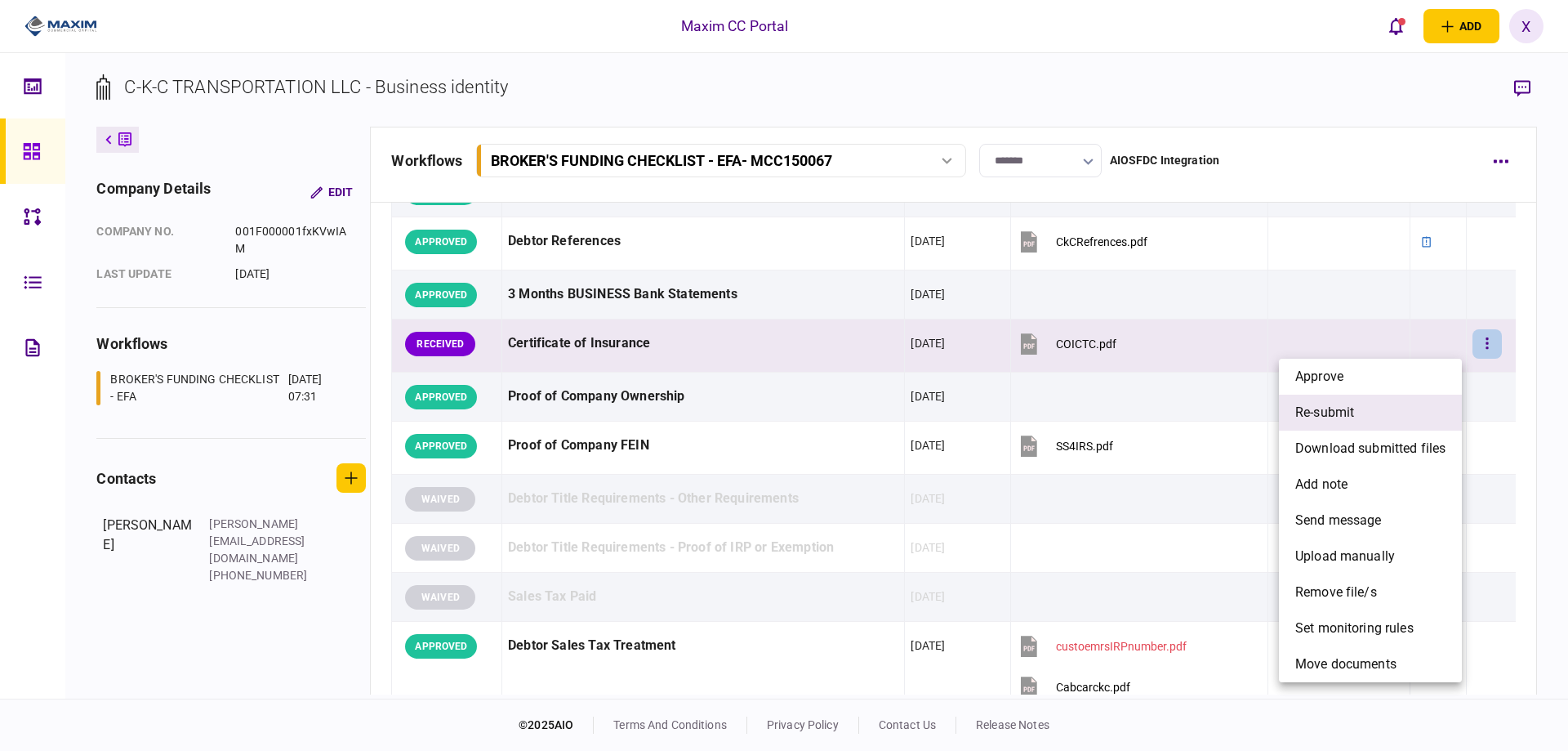
click at [1381, 412] on li "re-submit" at bounding box center [1370, 412] width 183 height 36
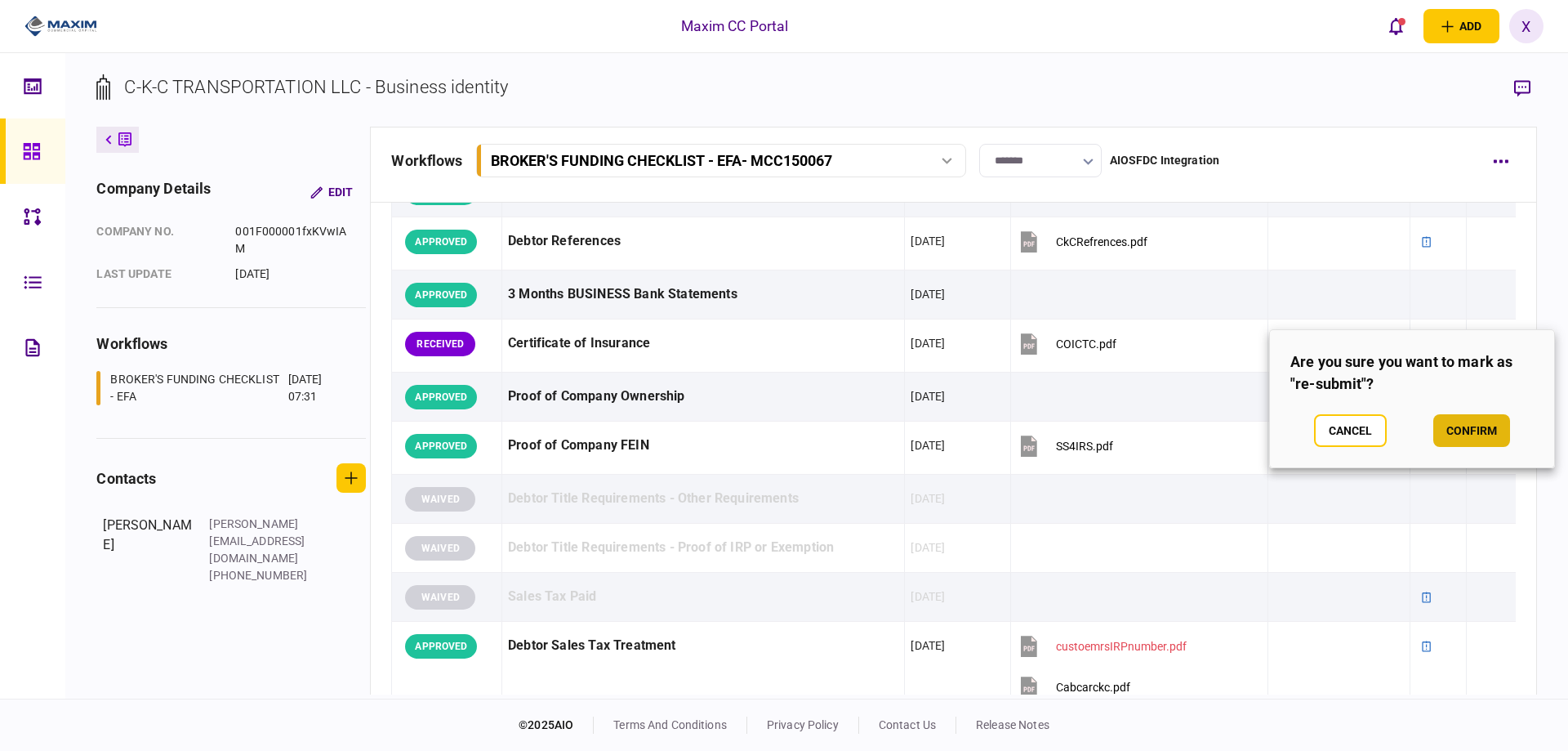
click at [1484, 435] on button "confirm" at bounding box center [1471, 431] width 77 height 33
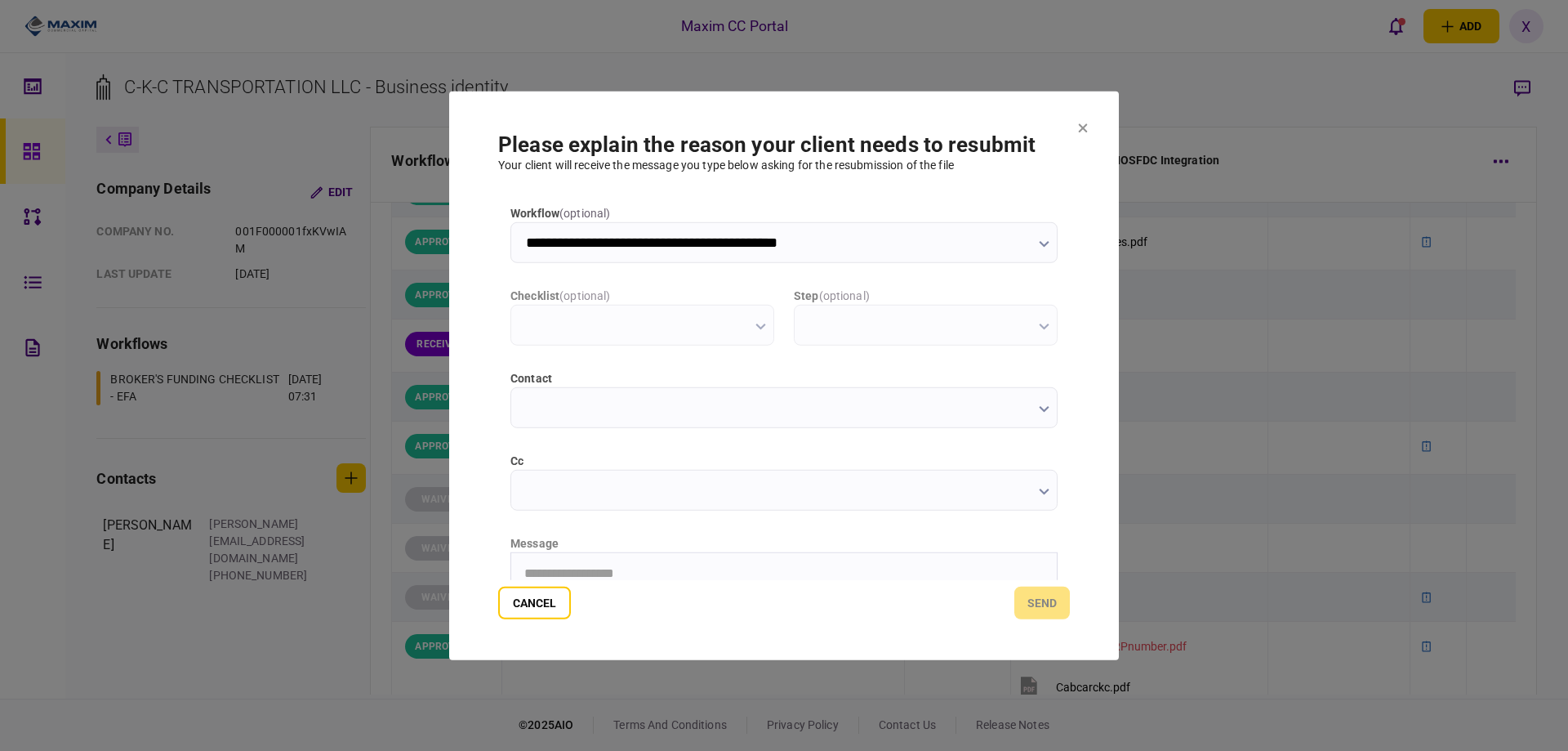
scroll to position [0, 0]
type input "**********"
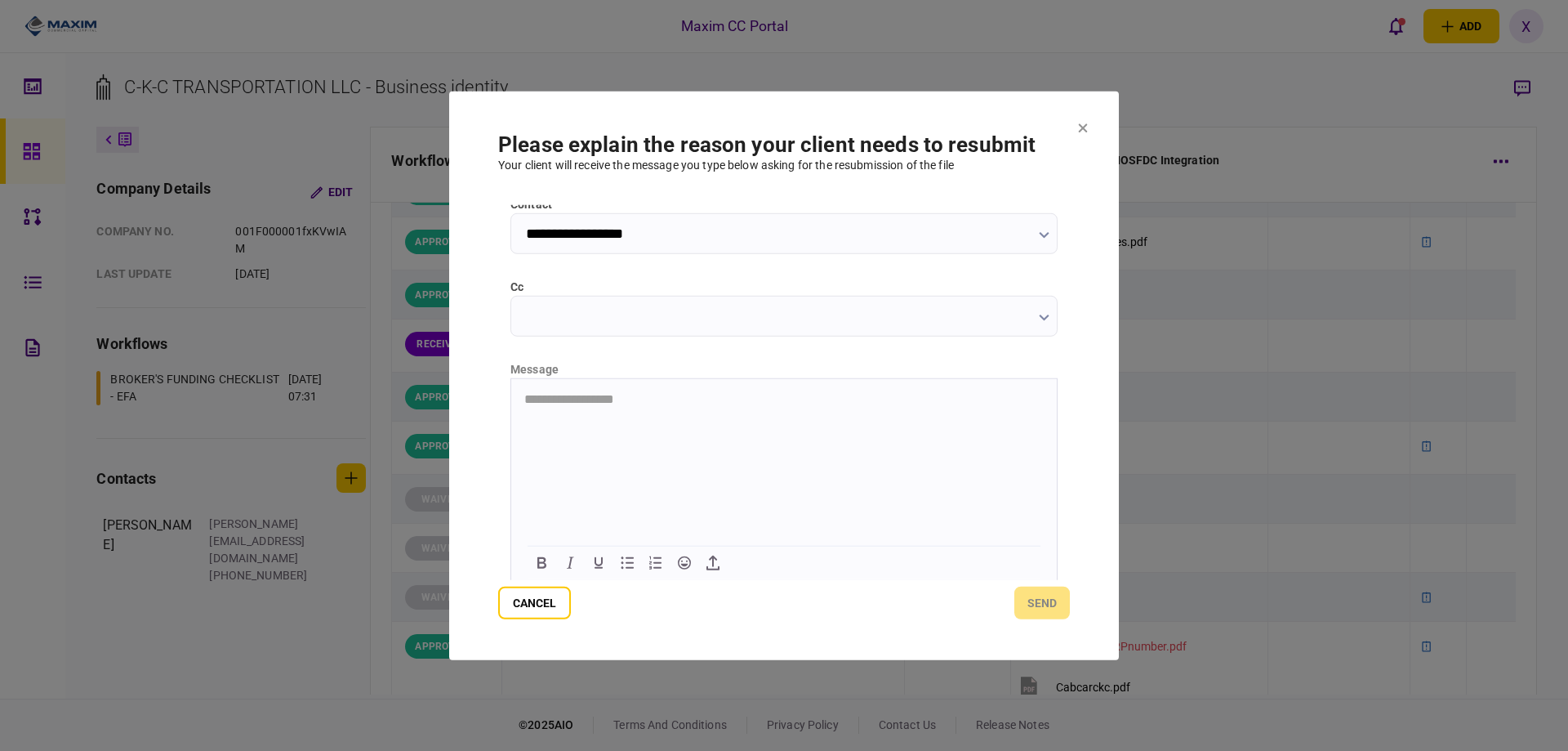
scroll to position [176, 0]
click at [641, 418] on html "**********" at bounding box center [784, 397] width 545 height 41
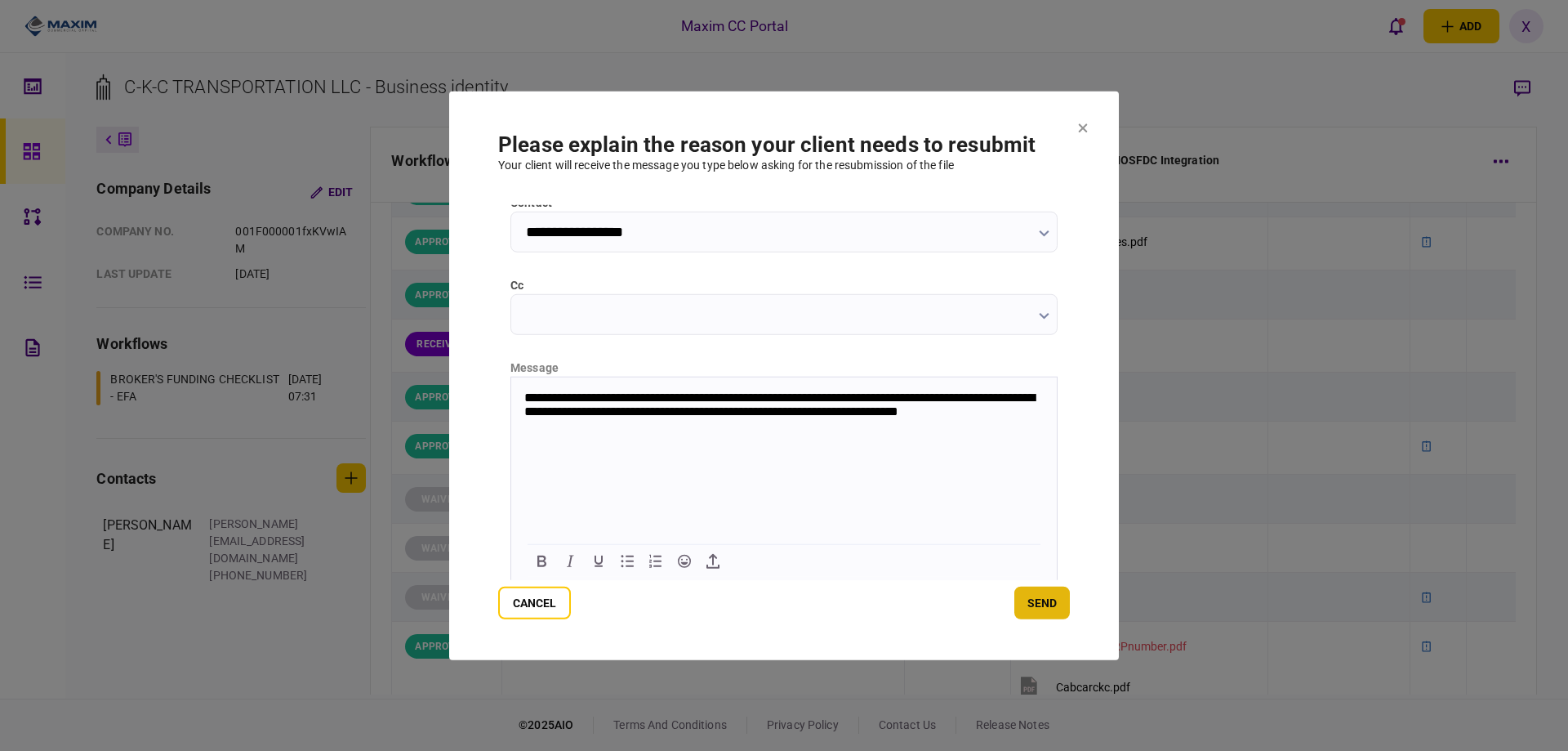
click at [1031, 603] on button "send" at bounding box center [1042, 603] width 56 height 33
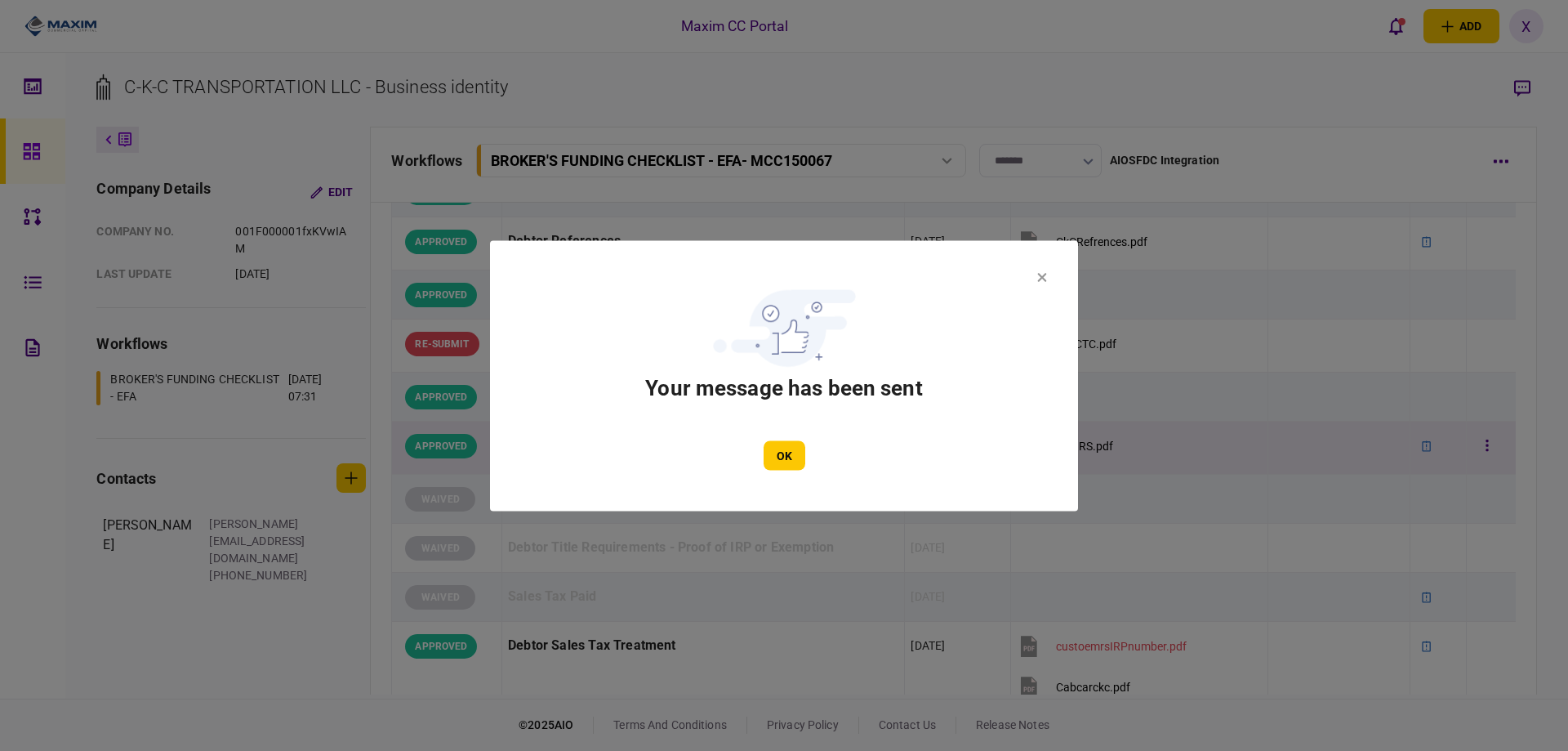
click at [792, 459] on button "OK" at bounding box center [784, 455] width 42 height 30
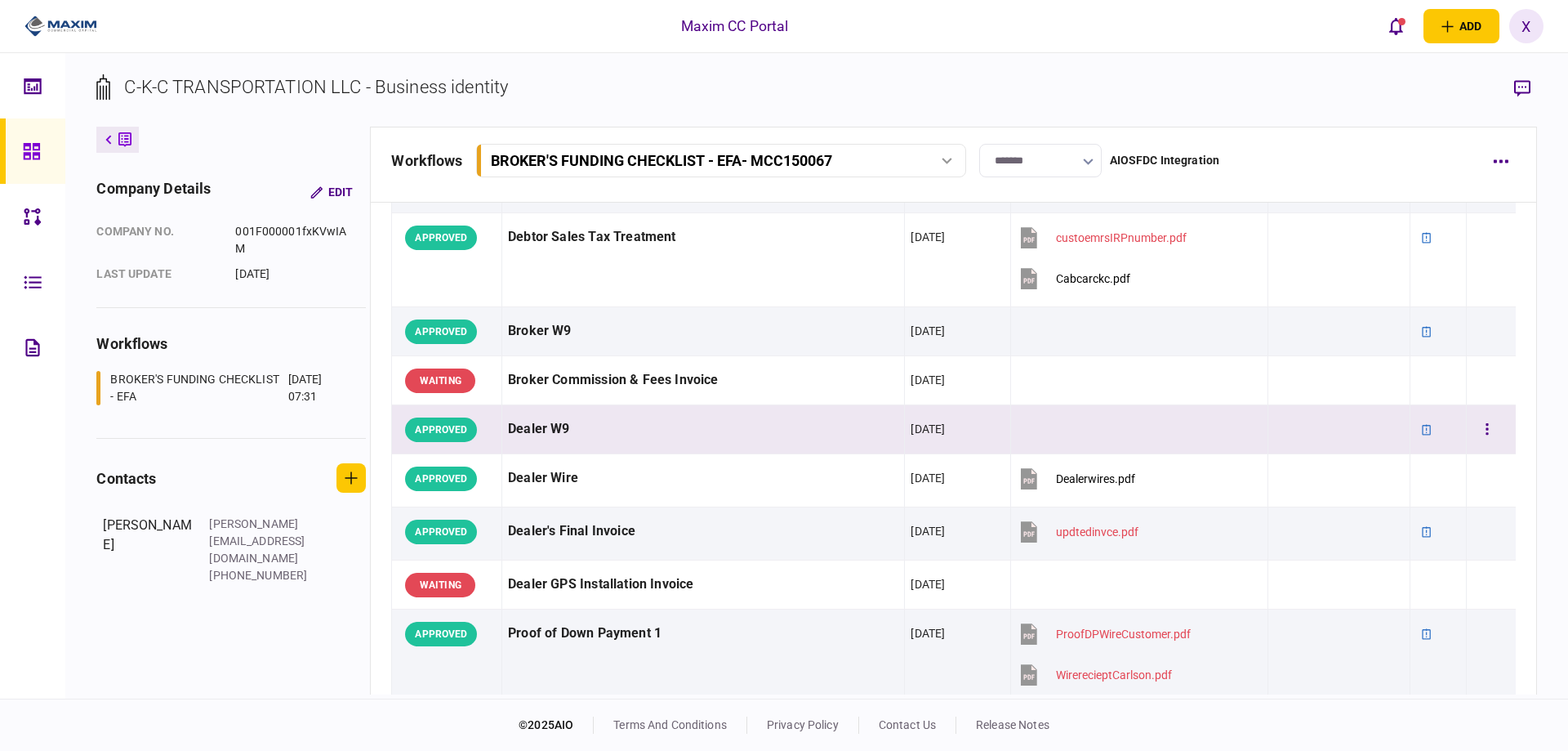
scroll to position [817, 0]
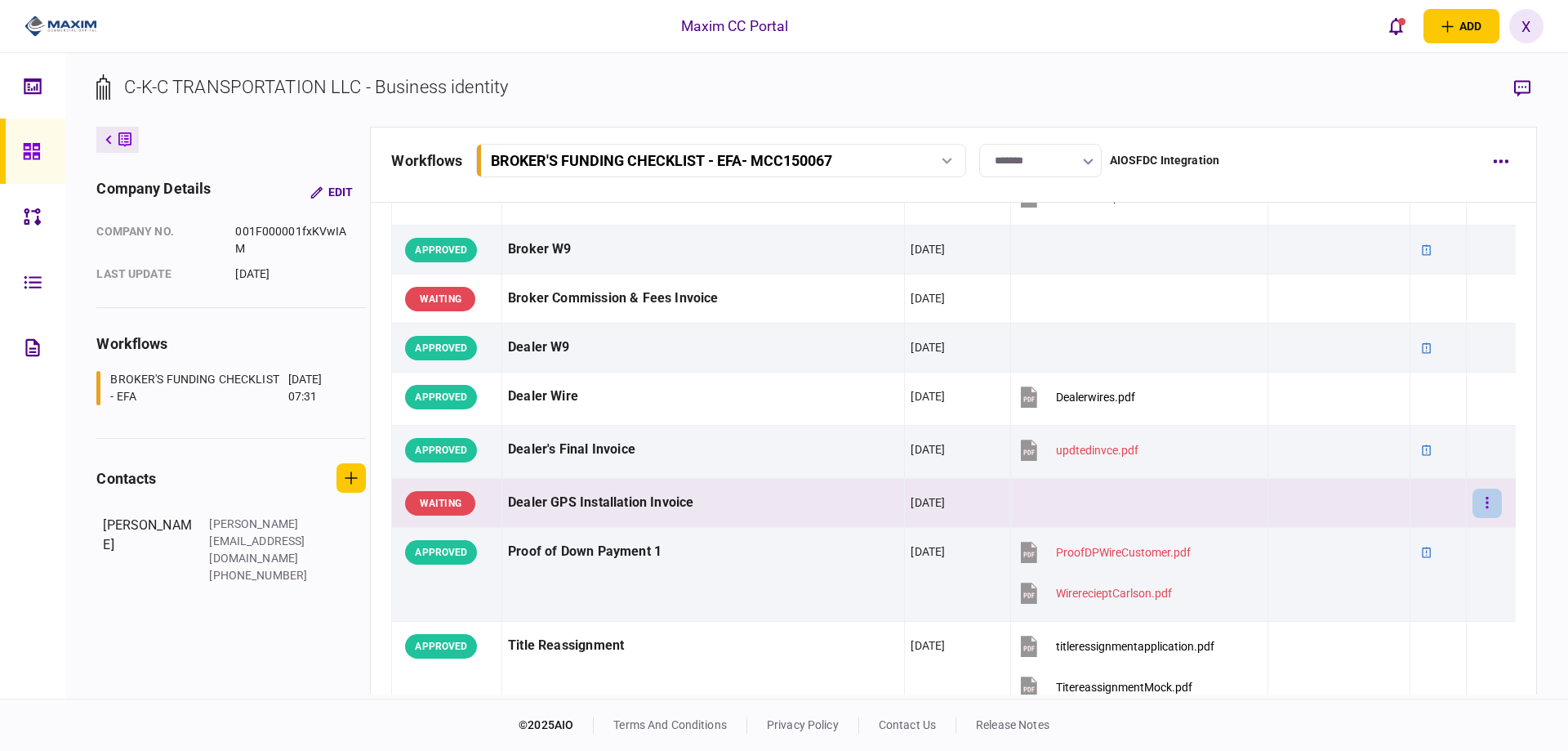
click at [1481, 503] on button "button" at bounding box center [1487, 503] width 30 height 30
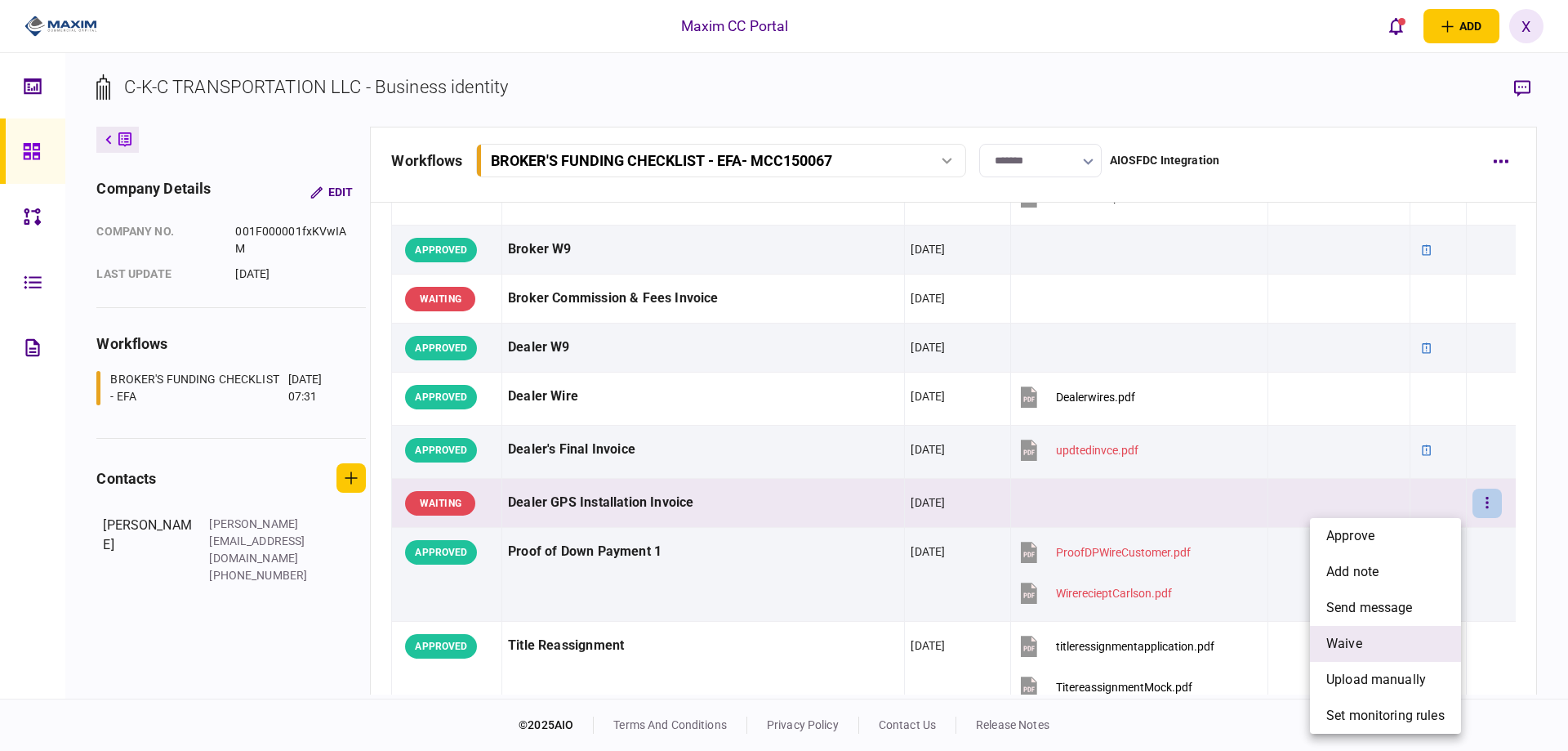
click at [1419, 637] on li "waive" at bounding box center [1385, 643] width 151 height 36
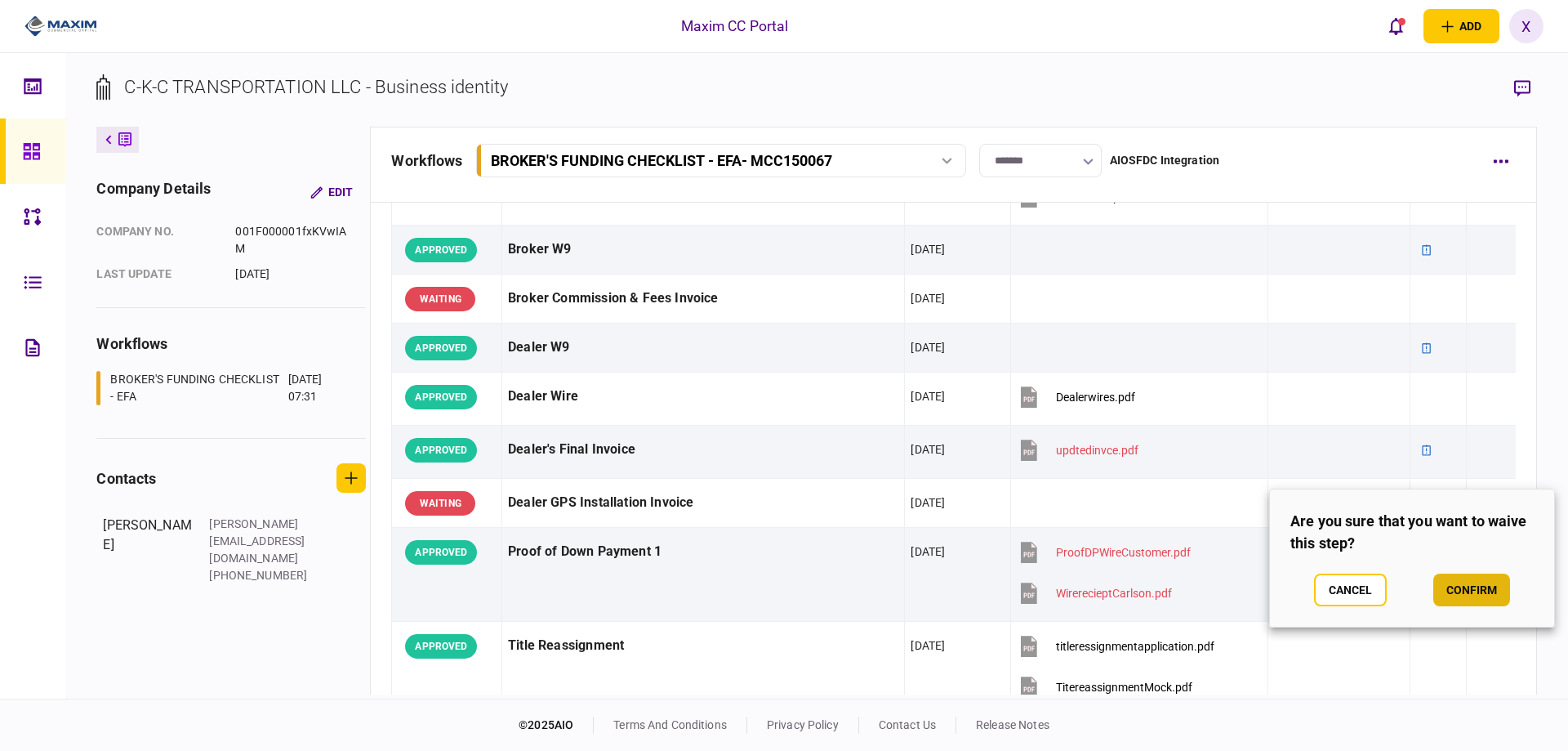
click at [1463, 588] on button "confirm" at bounding box center [1471, 590] width 77 height 33
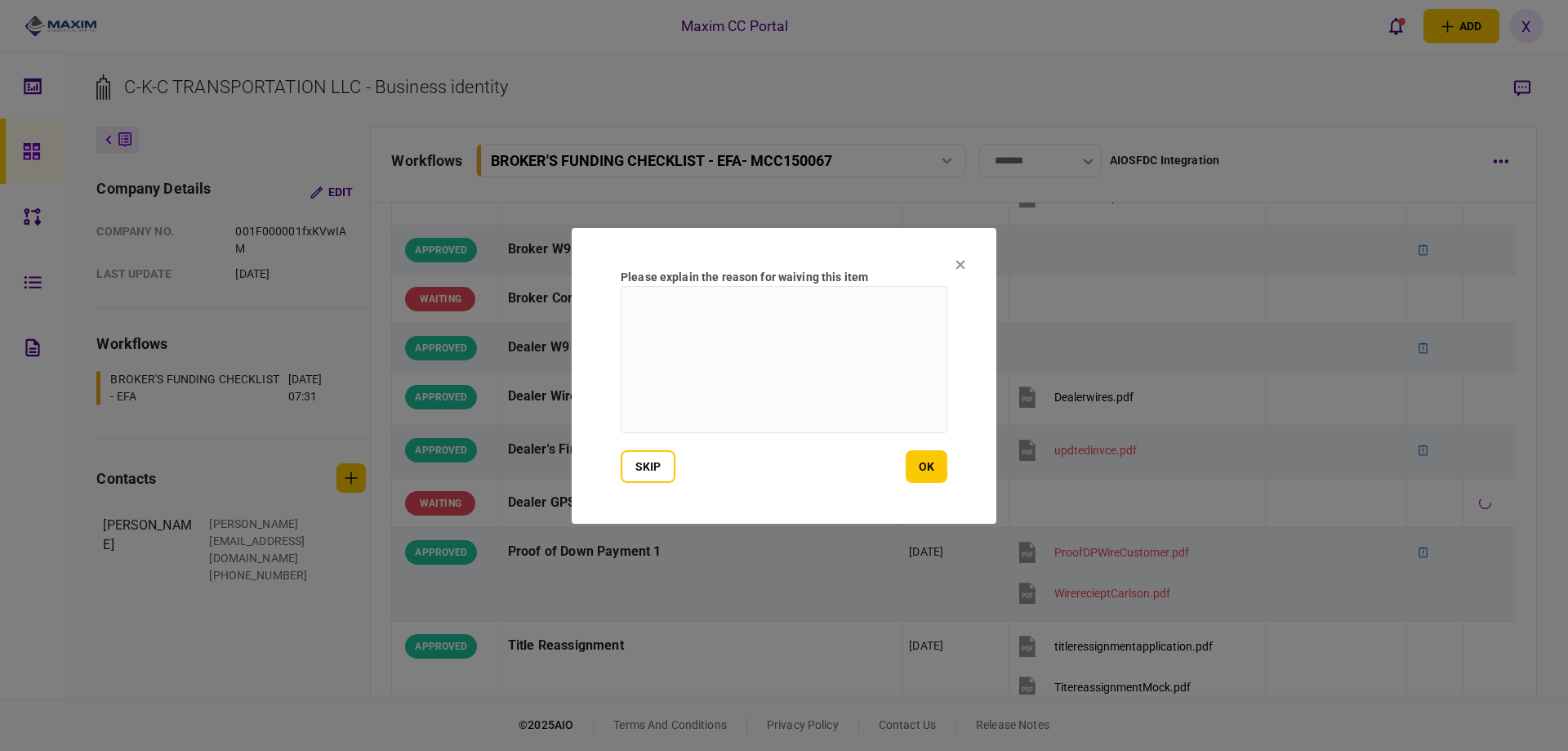
click at [861, 398] on textarea at bounding box center [784, 359] width 327 height 147
type textarea "**********"
click at [941, 473] on button "ok" at bounding box center [926, 466] width 42 height 33
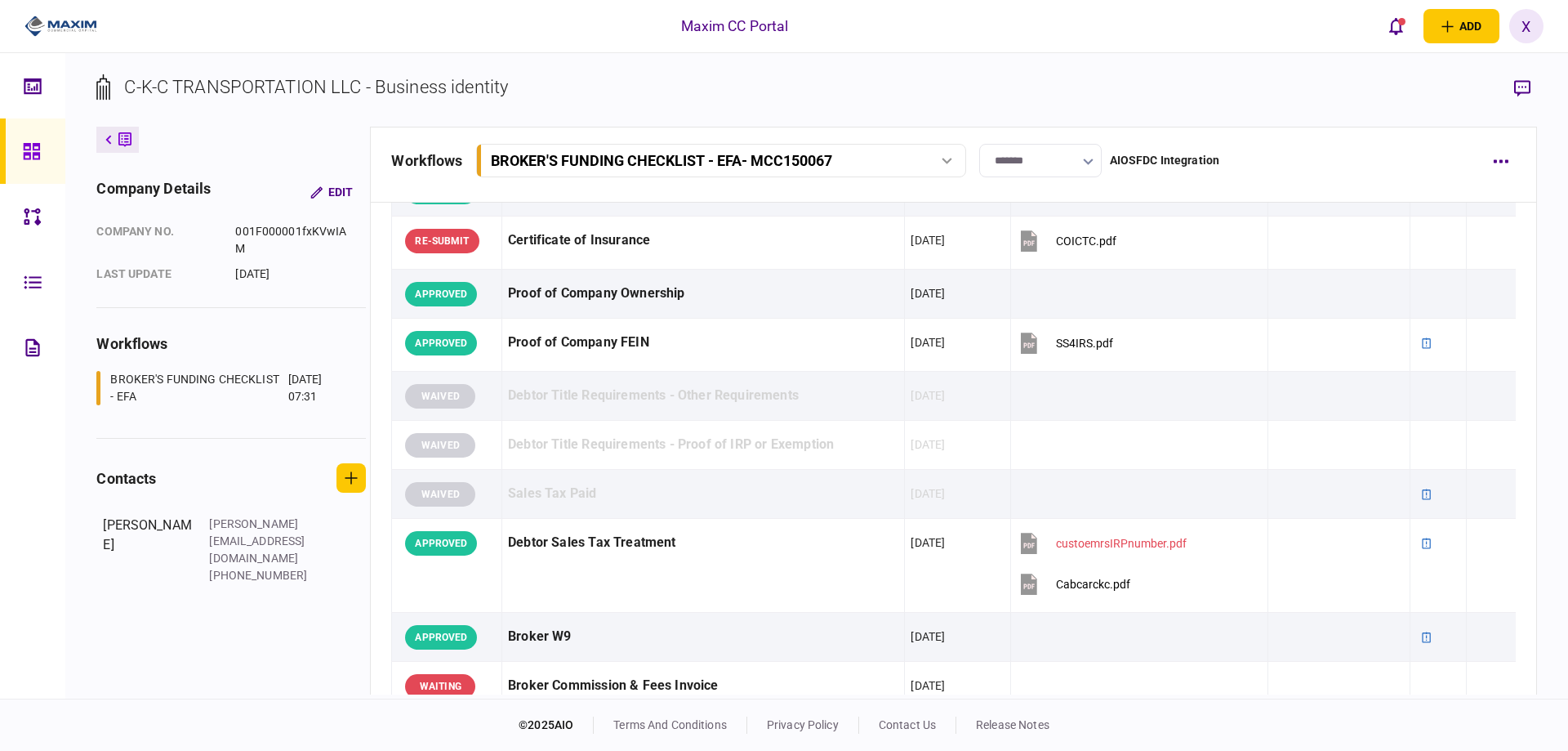
scroll to position [164, 0]
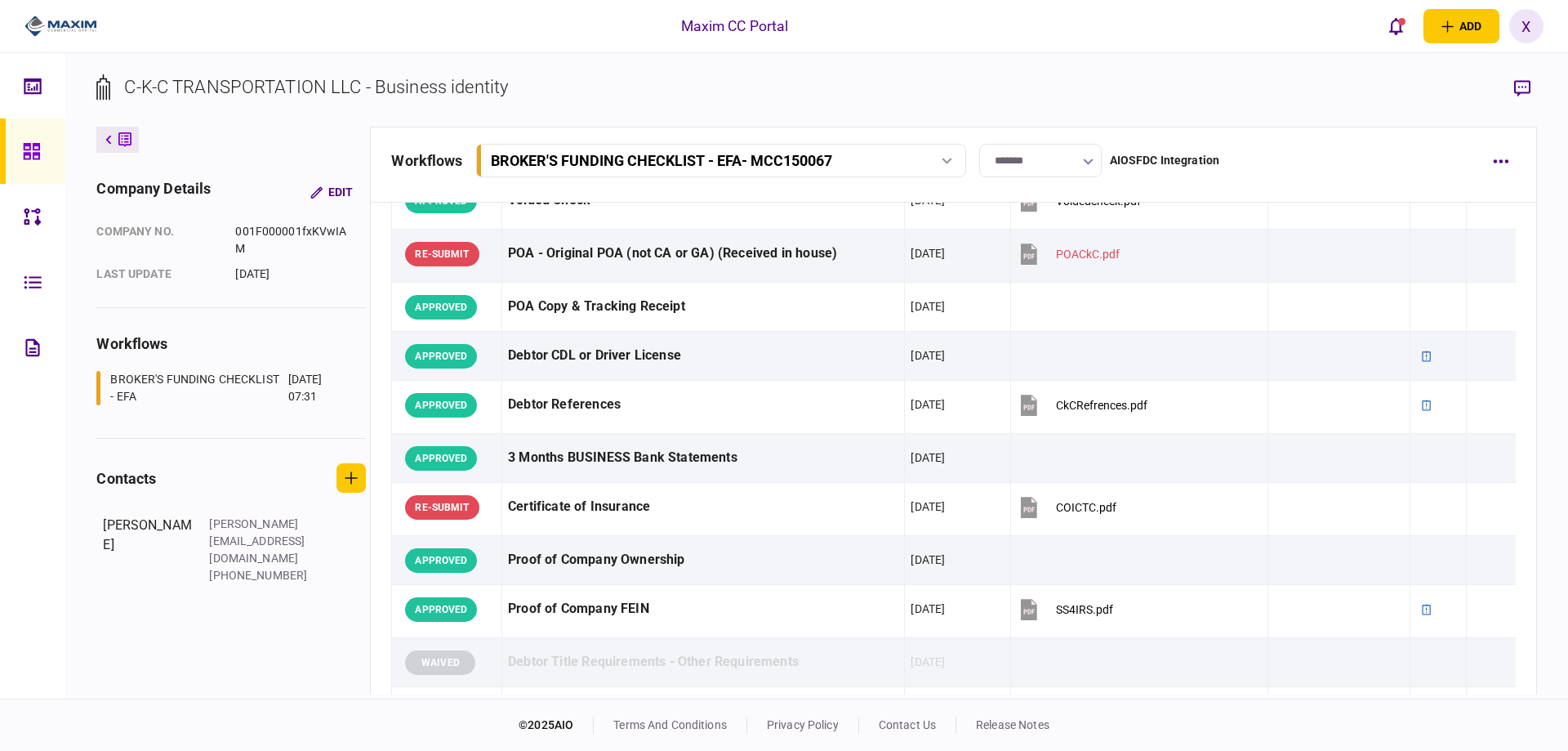
click at [90, 20] on img at bounding box center [61, 26] width 73 height 24
click at [41, 163] on div at bounding box center [36, 151] width 26 height 65
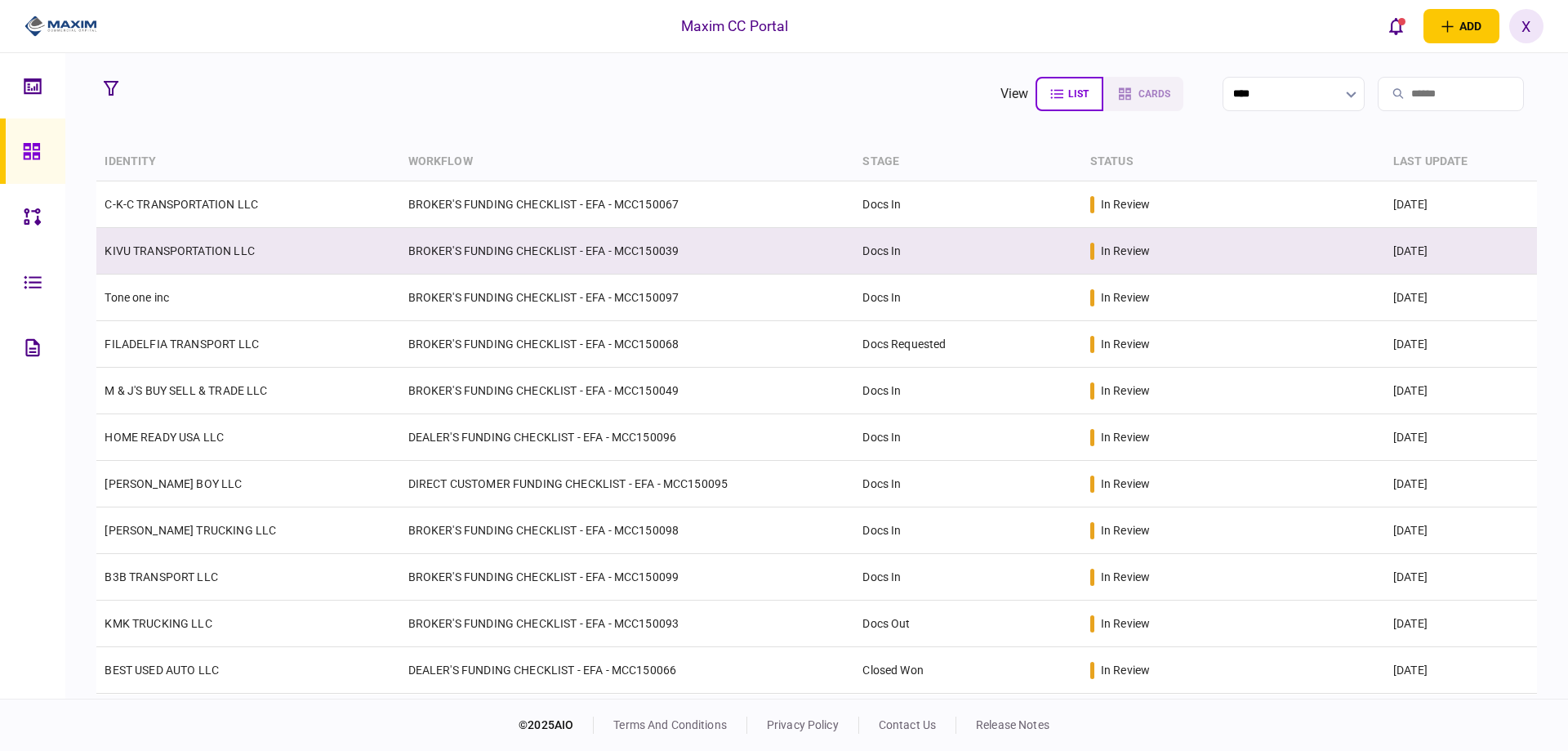
click at [180, 247] on link "KIVU TRANSPORTATION LLC" at bounding box center [179, 251] width 150 height 13
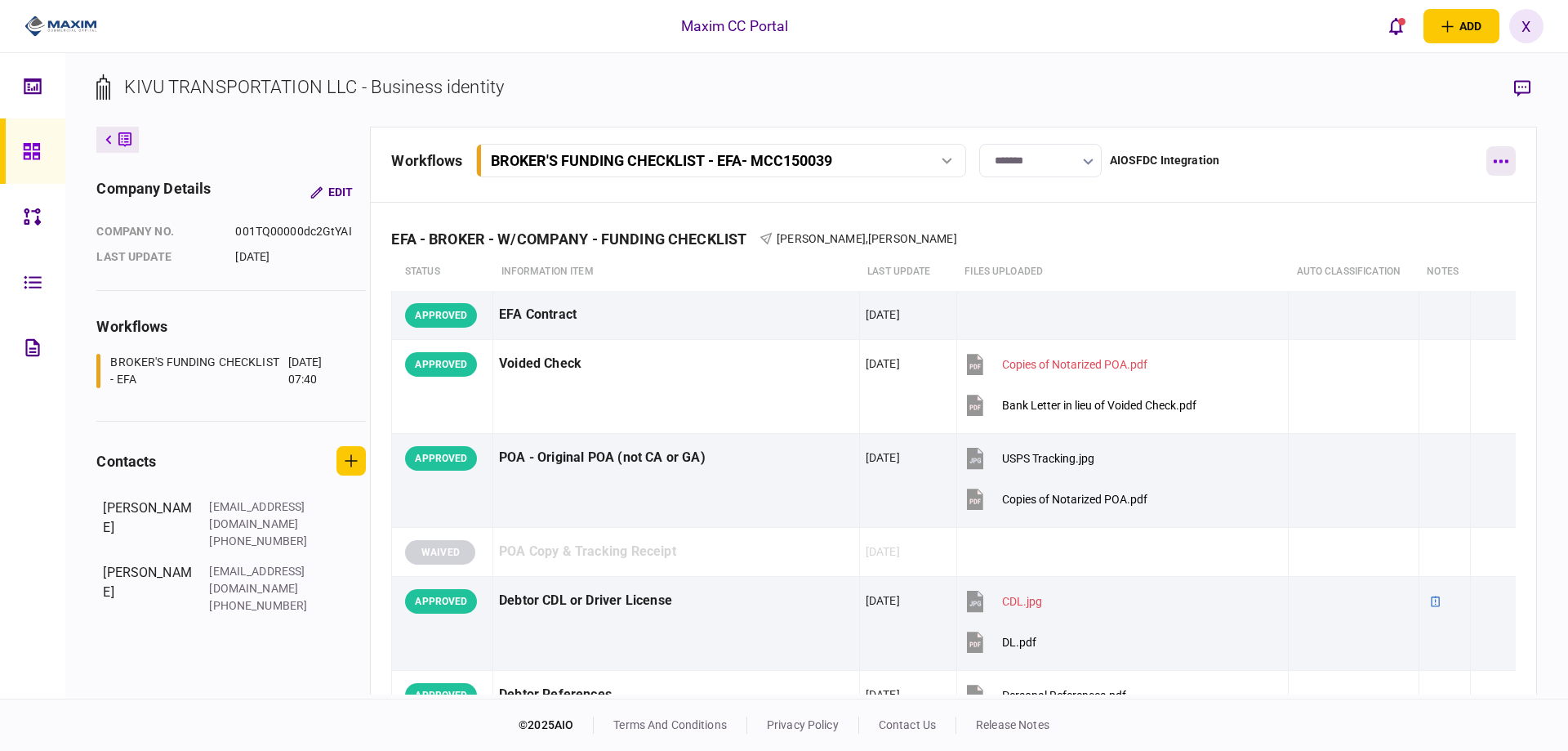
click at [1501, 152] on button "button" at bounding box center [1501, 161] width 30 height 30
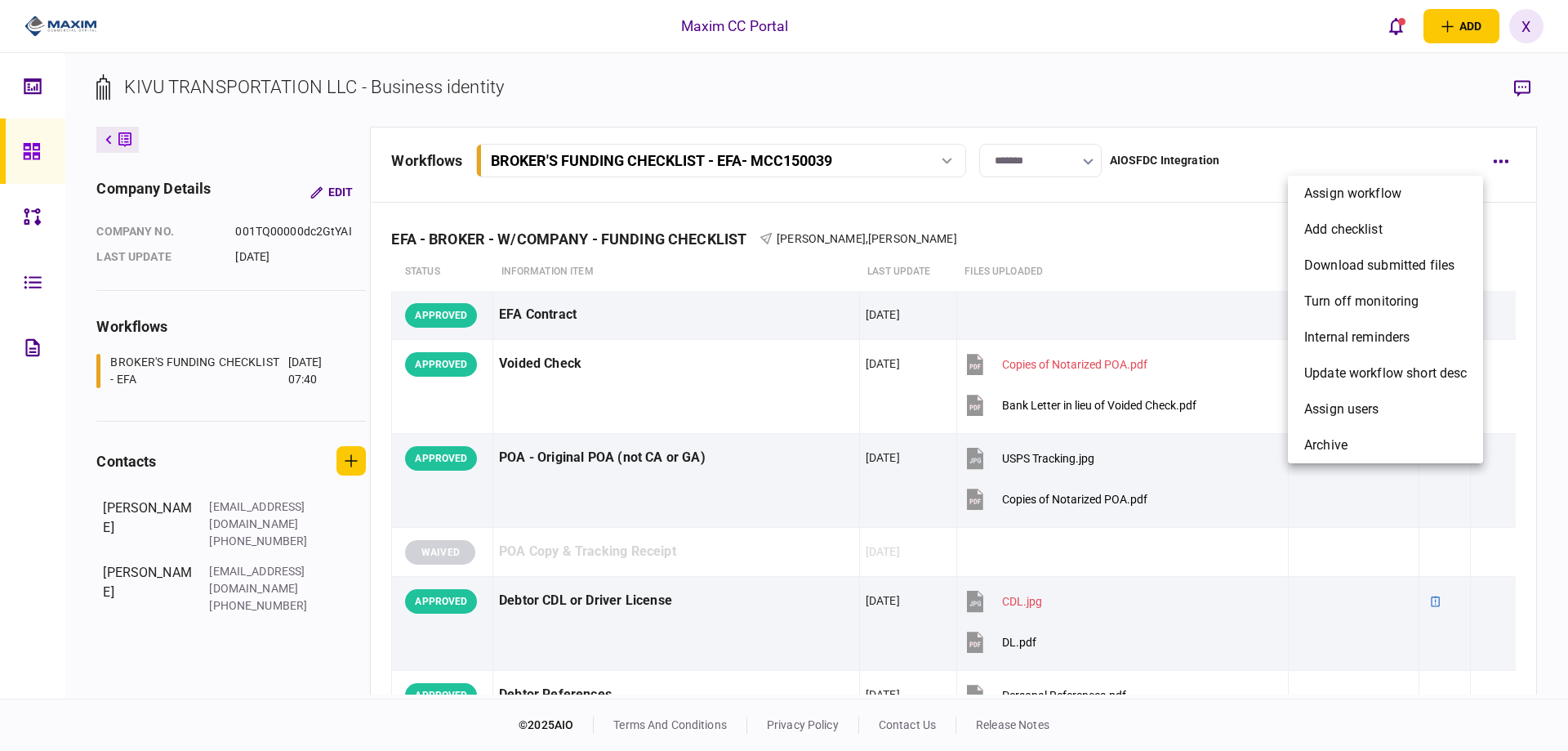
click at [1259, 160] on div at bounding box center [784, 375] width 1568 height 751
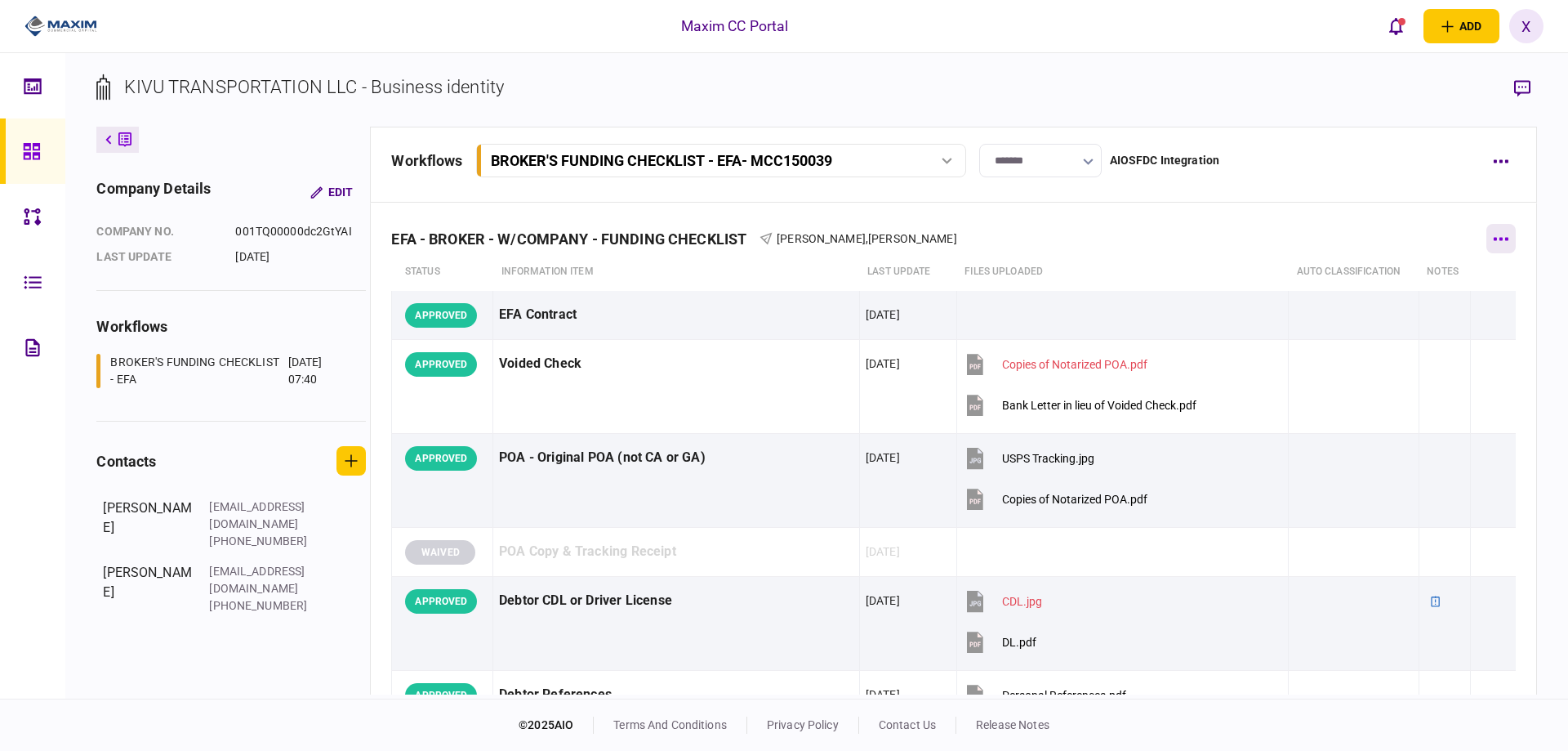
click at [1492, 239] on icon "button" at bounding box center [1500, 238] width 16 height 4
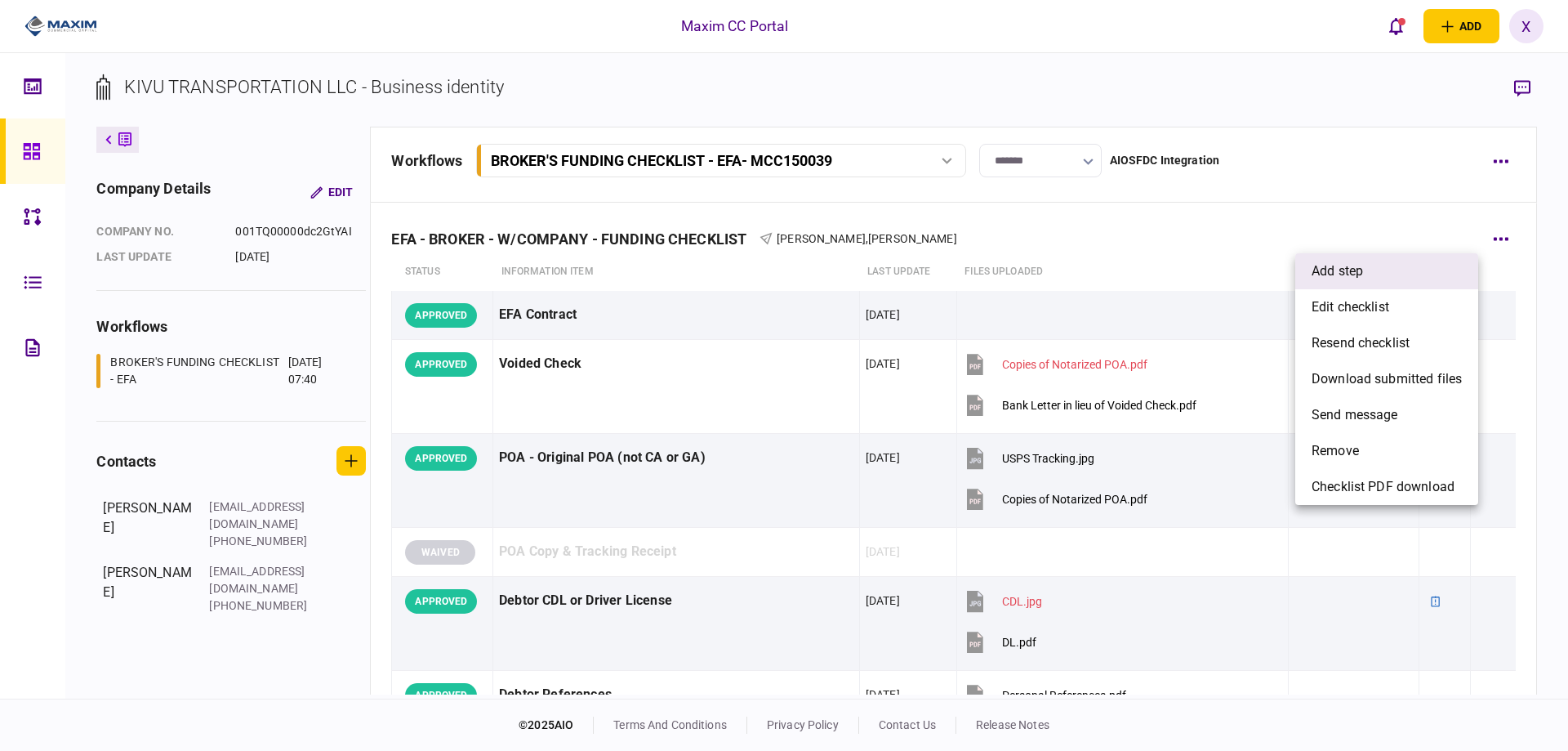
click at [1409, 274] on li "add step" at bounding box center [1386, 271] width 183 height 36
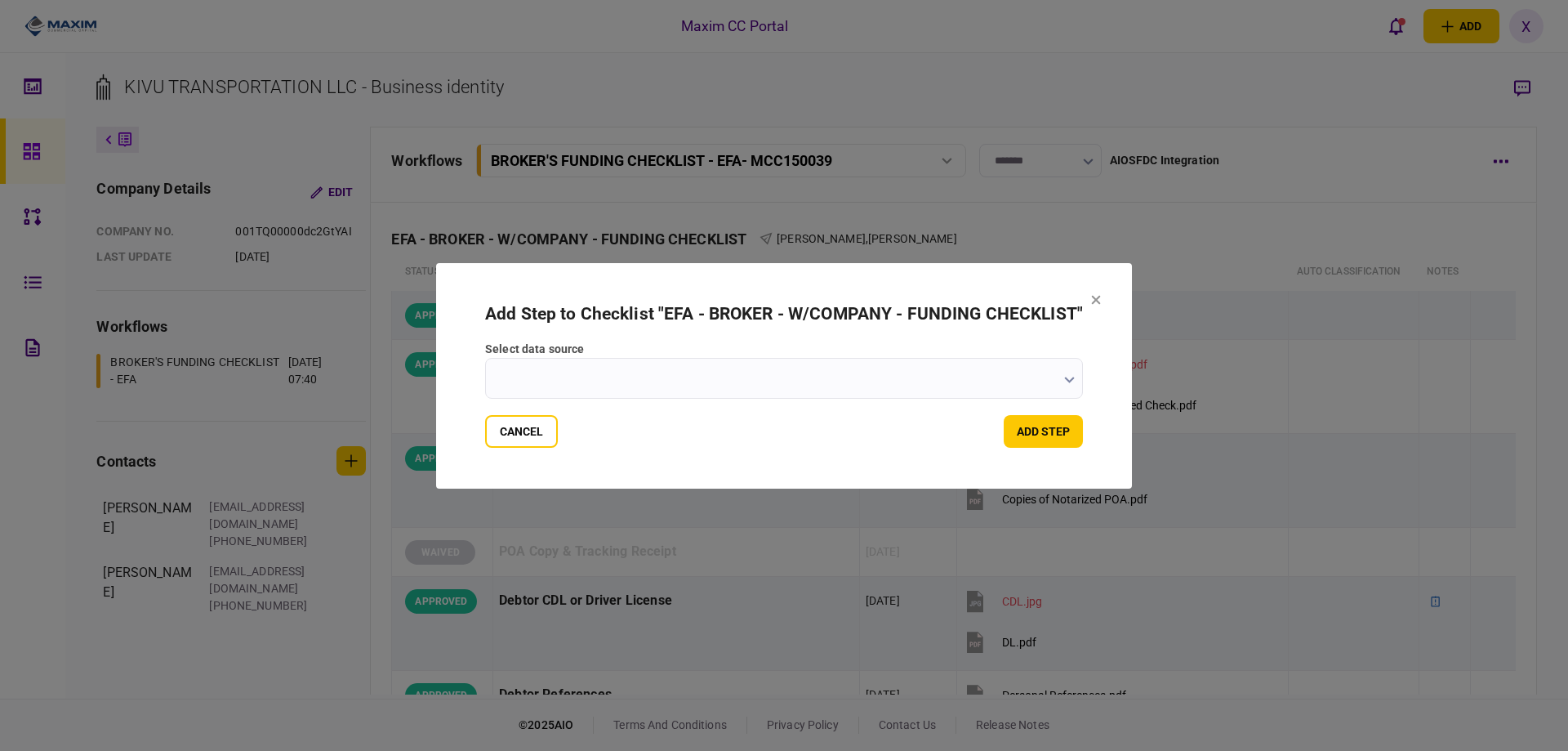
click at [783, 359] on input "select data source" at bounding box center [784, 378] width 597 height 41
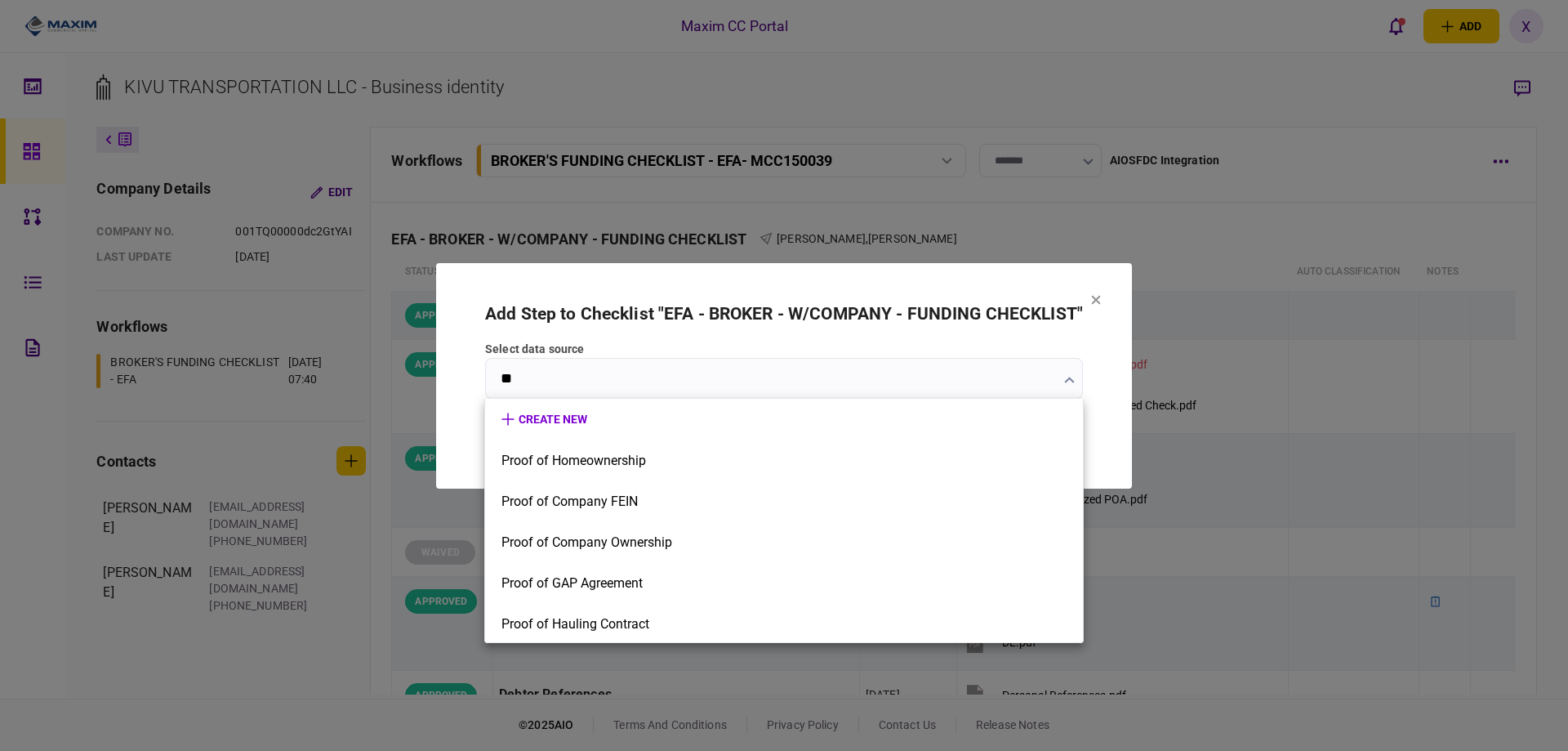
type input "*"
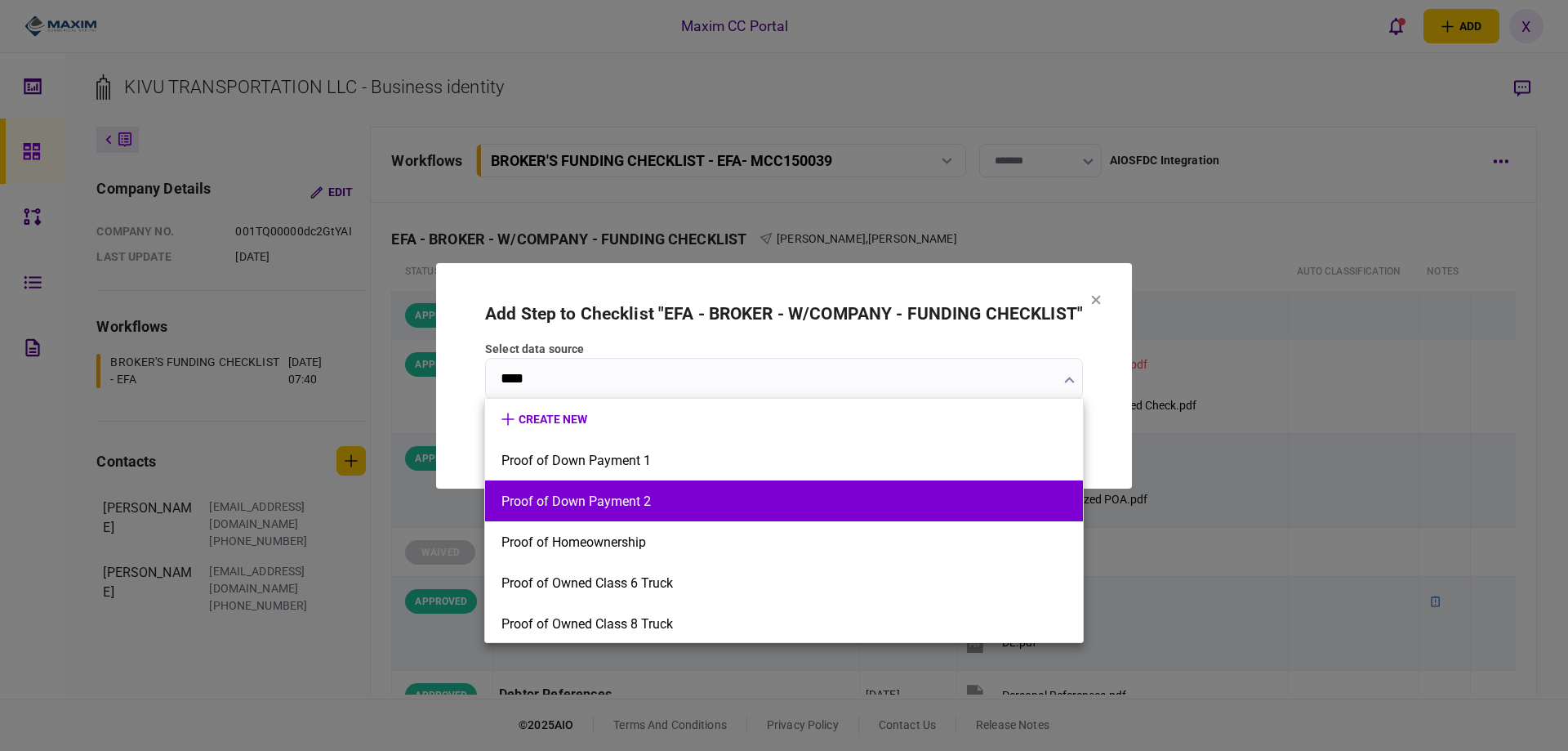
click at [699, 501] on button "Proof of Down Payment 2" at bounding box center [784, 501] width 565 height 16
type input "**********"
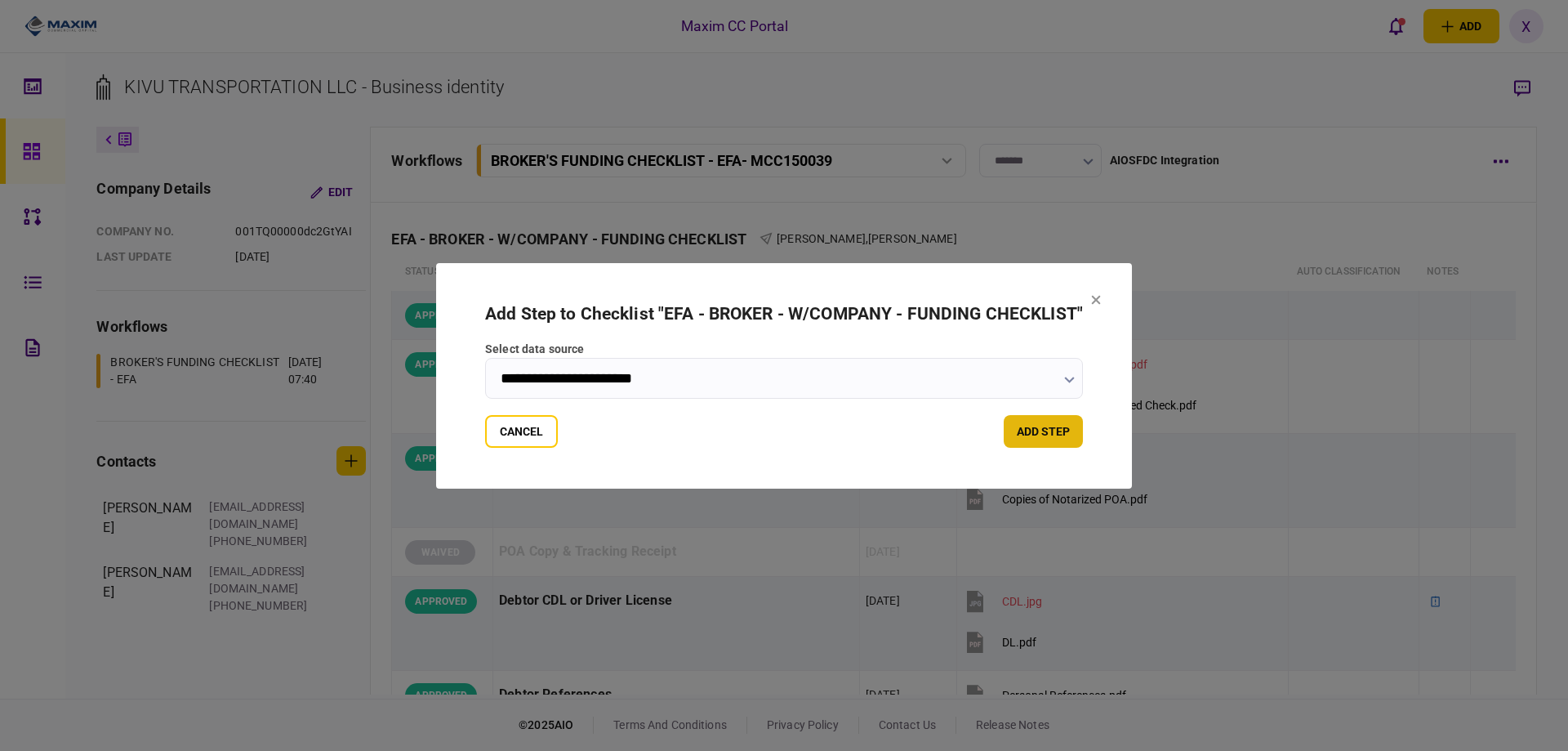
click at [1018, 419] on button "add step" at bounding box center [1043, 432] width 79 height 33
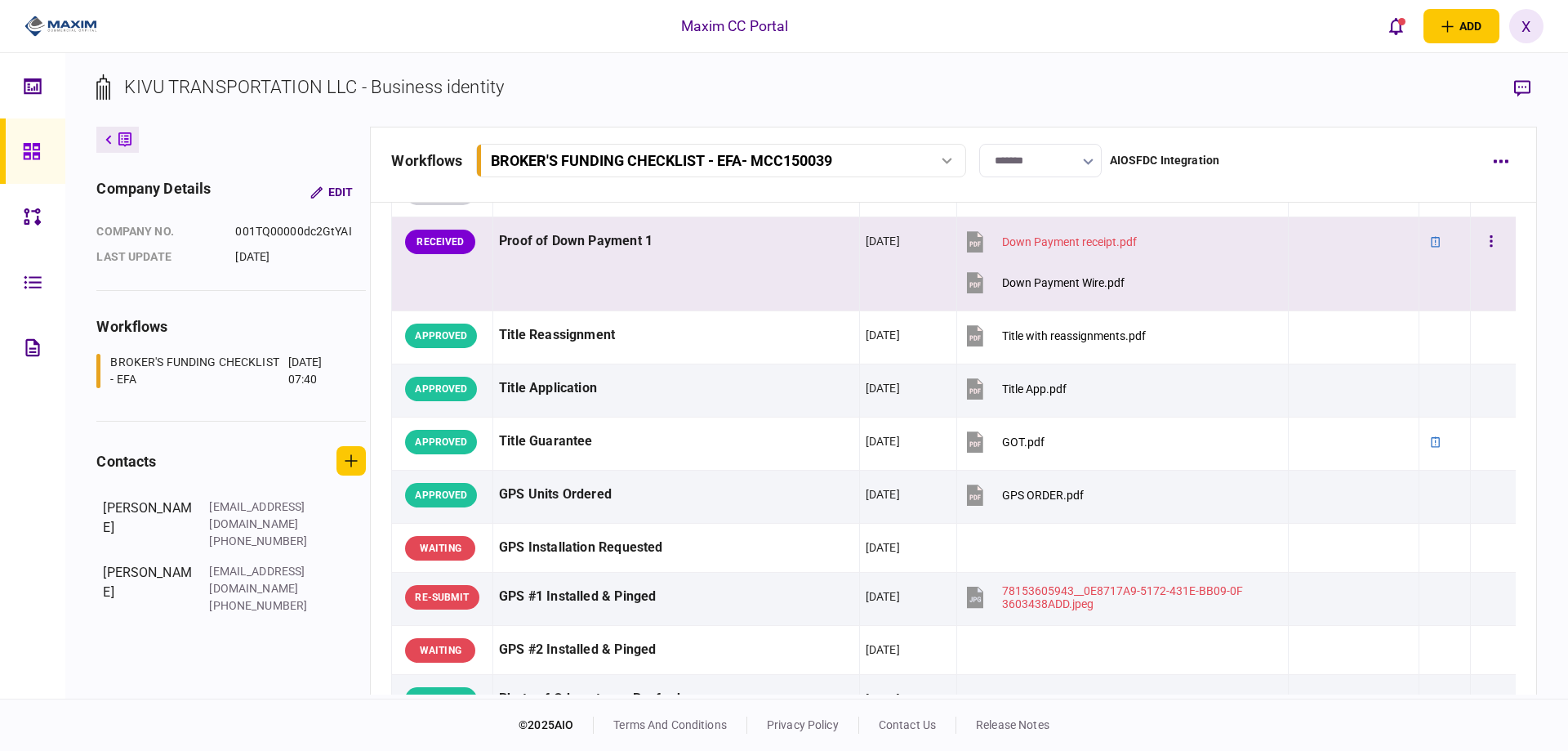
scroll to position [1471, 0]
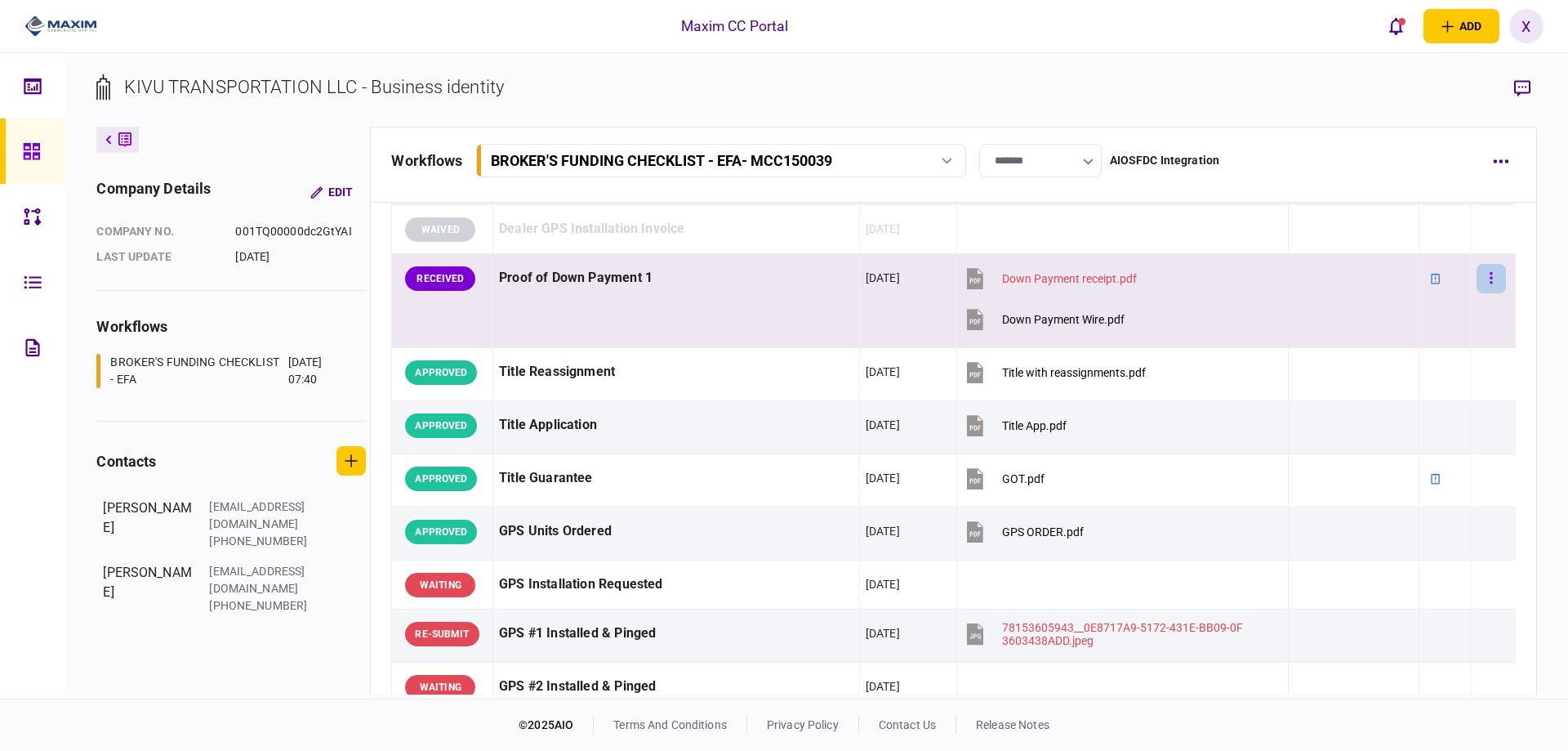
click at [1490, 279] on button "button" at bounding box center [1491, 278] width 30 height 30
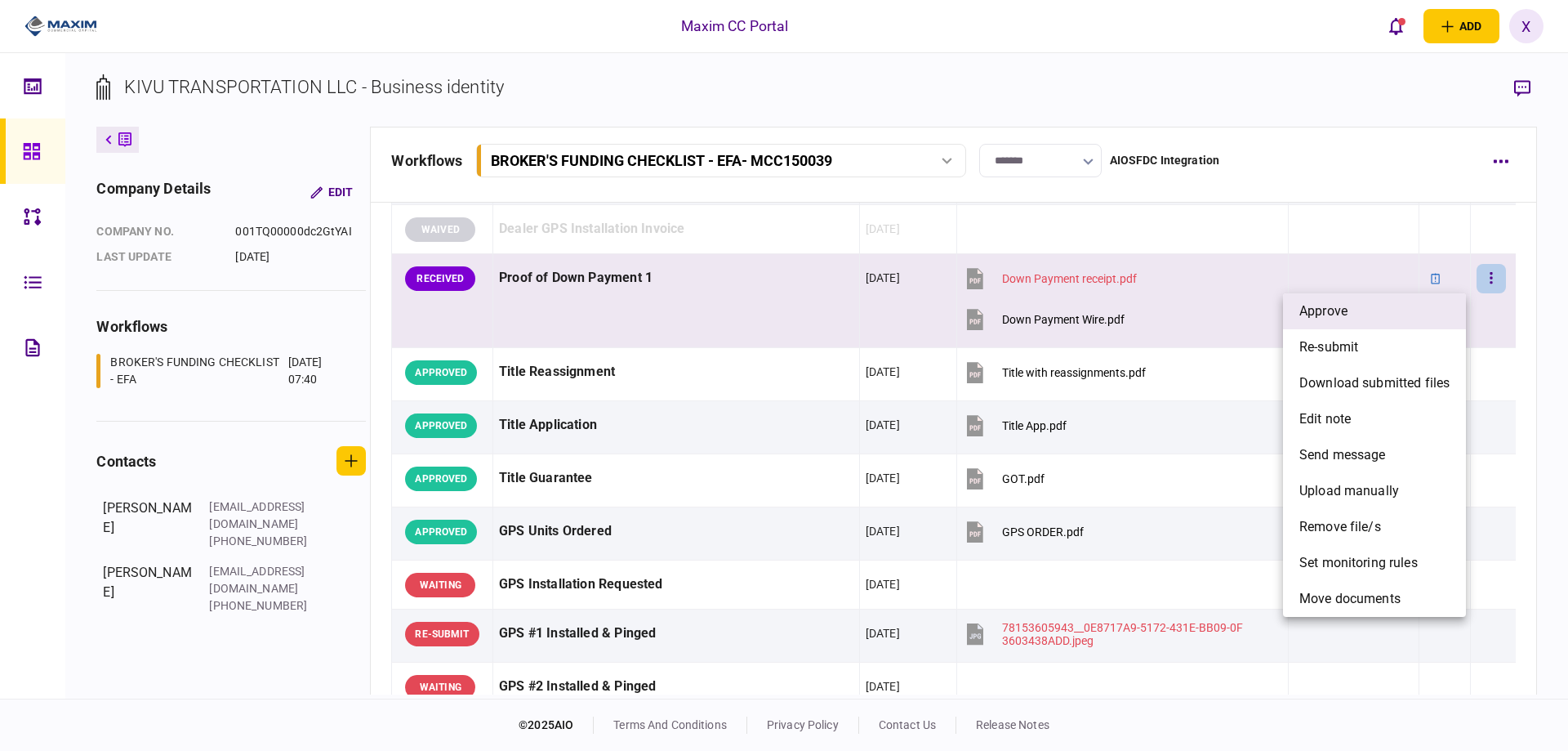
click at [1418, 308] on li "approve" at bounding box center [1374, 311] width 183 height 36
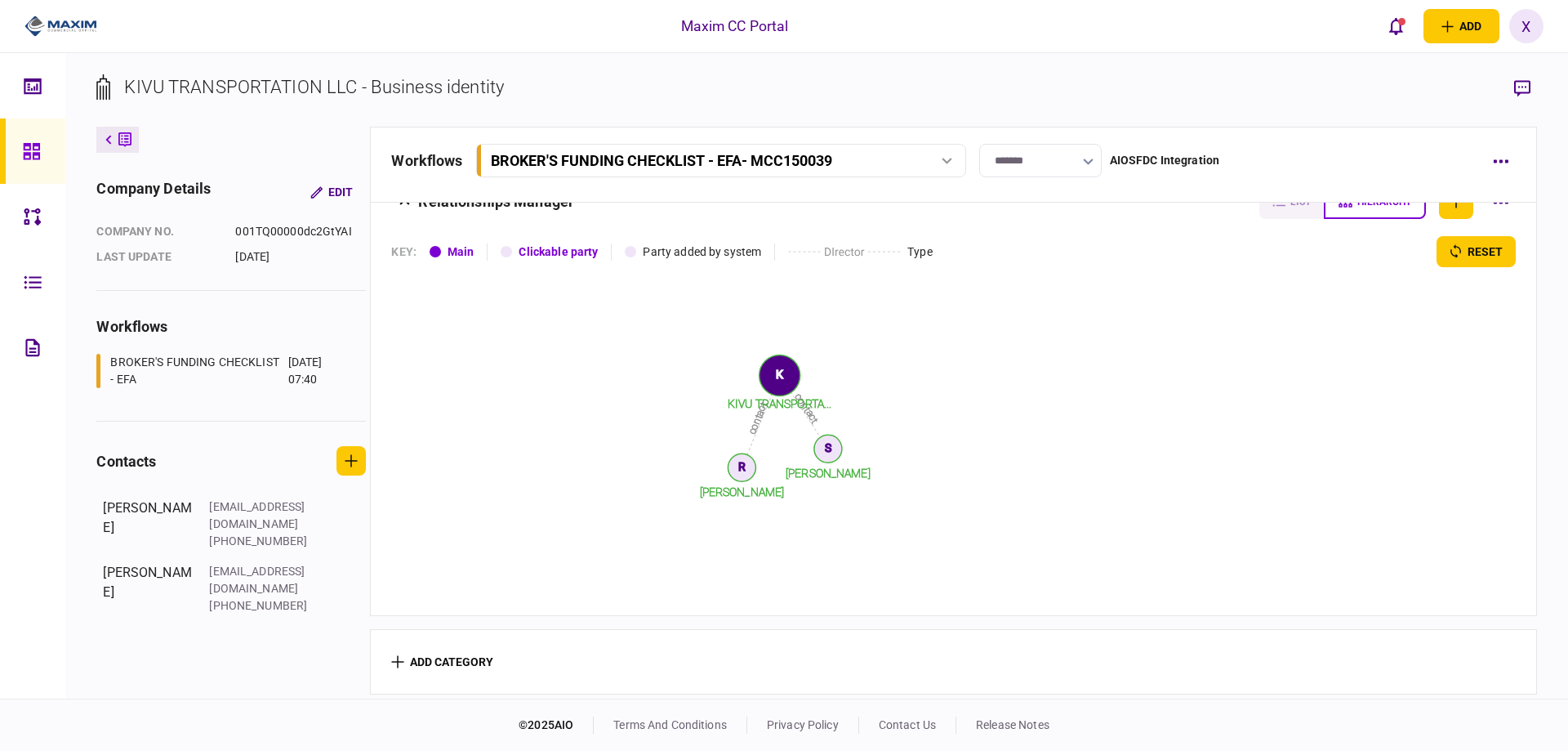
scroll to position [2263, 0]
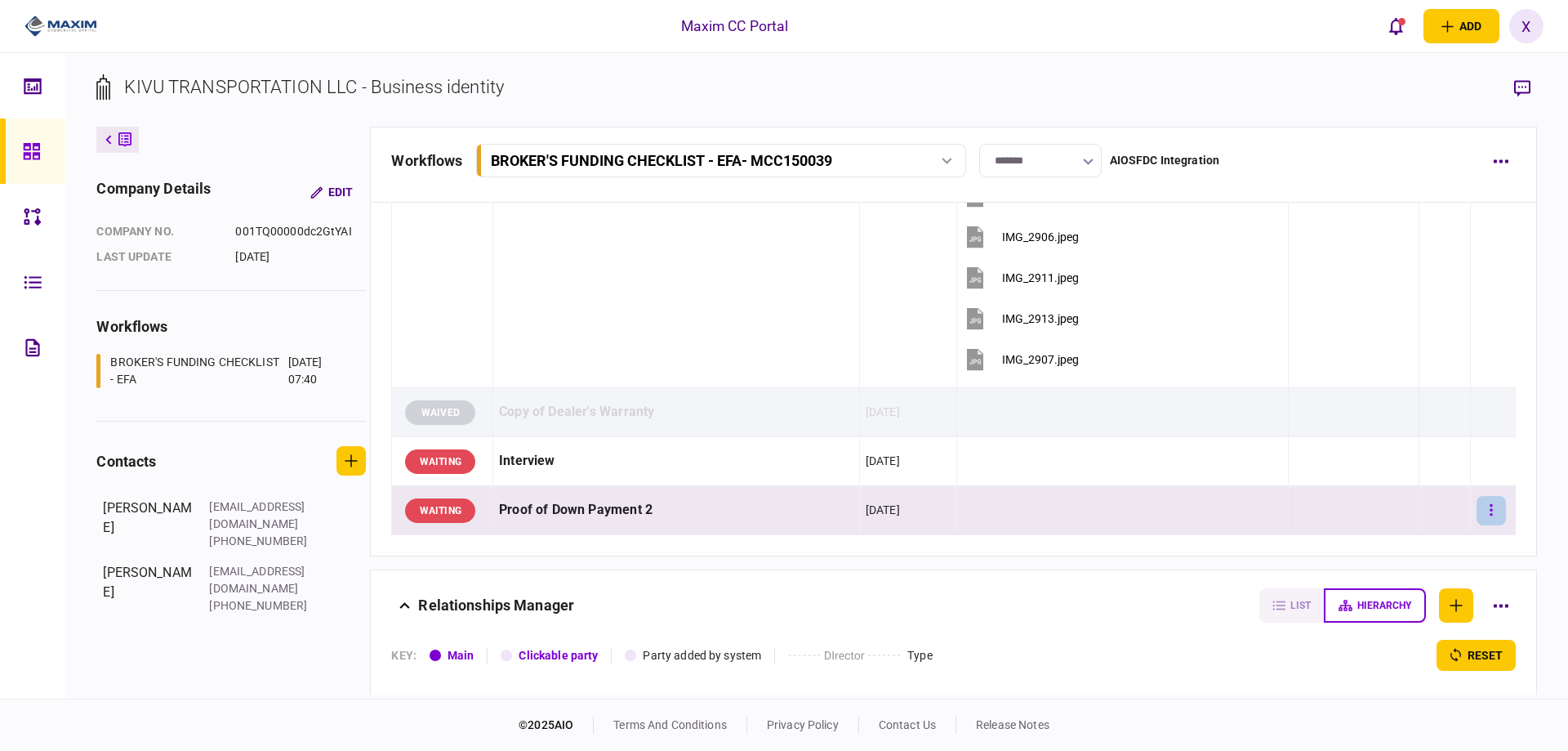
click at [1485, 514] on button "button" at bounding box center [1491, 511] width 30 height 30
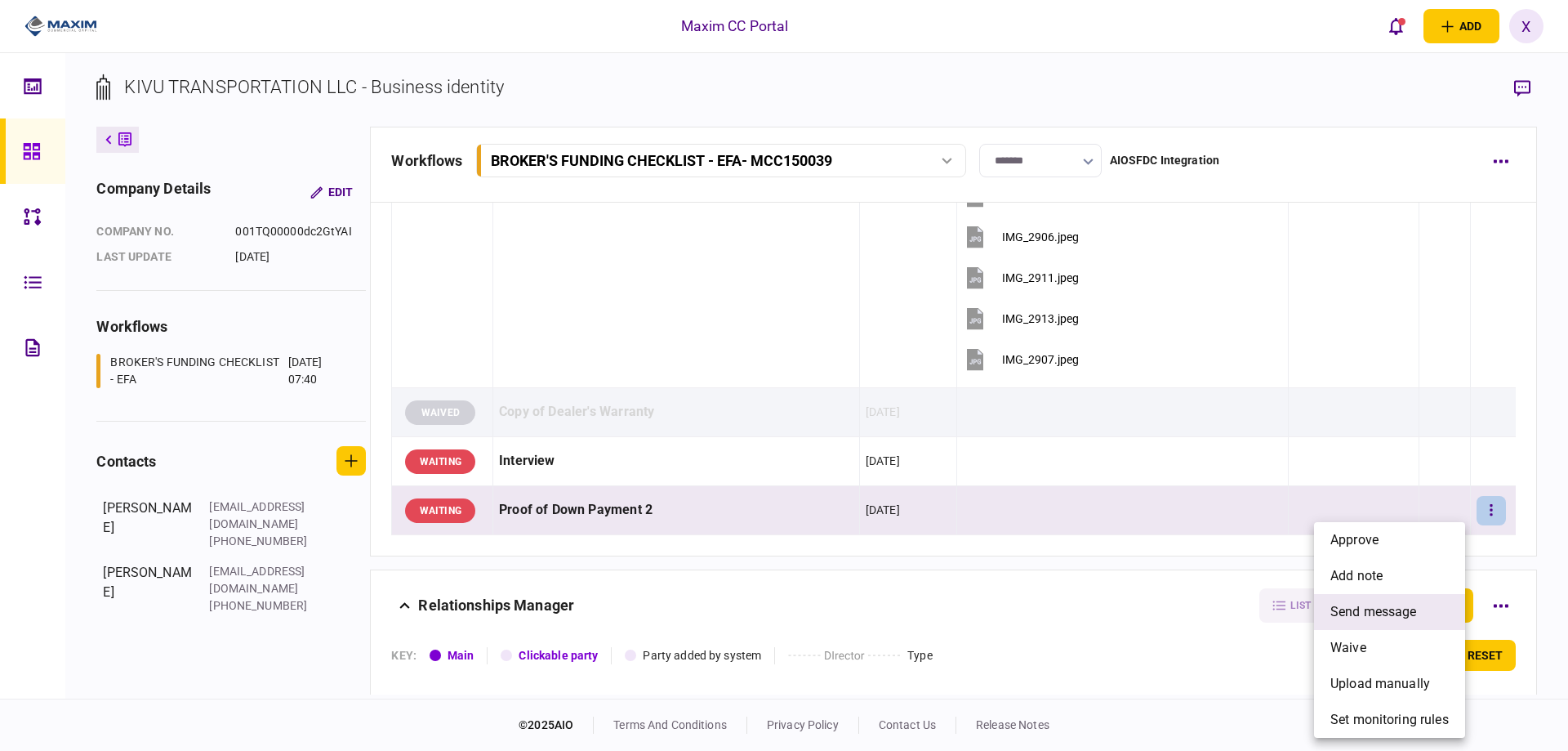
click at [1411, 602] on span "send message" at bounding box center [1373, 612] width 87 height 20
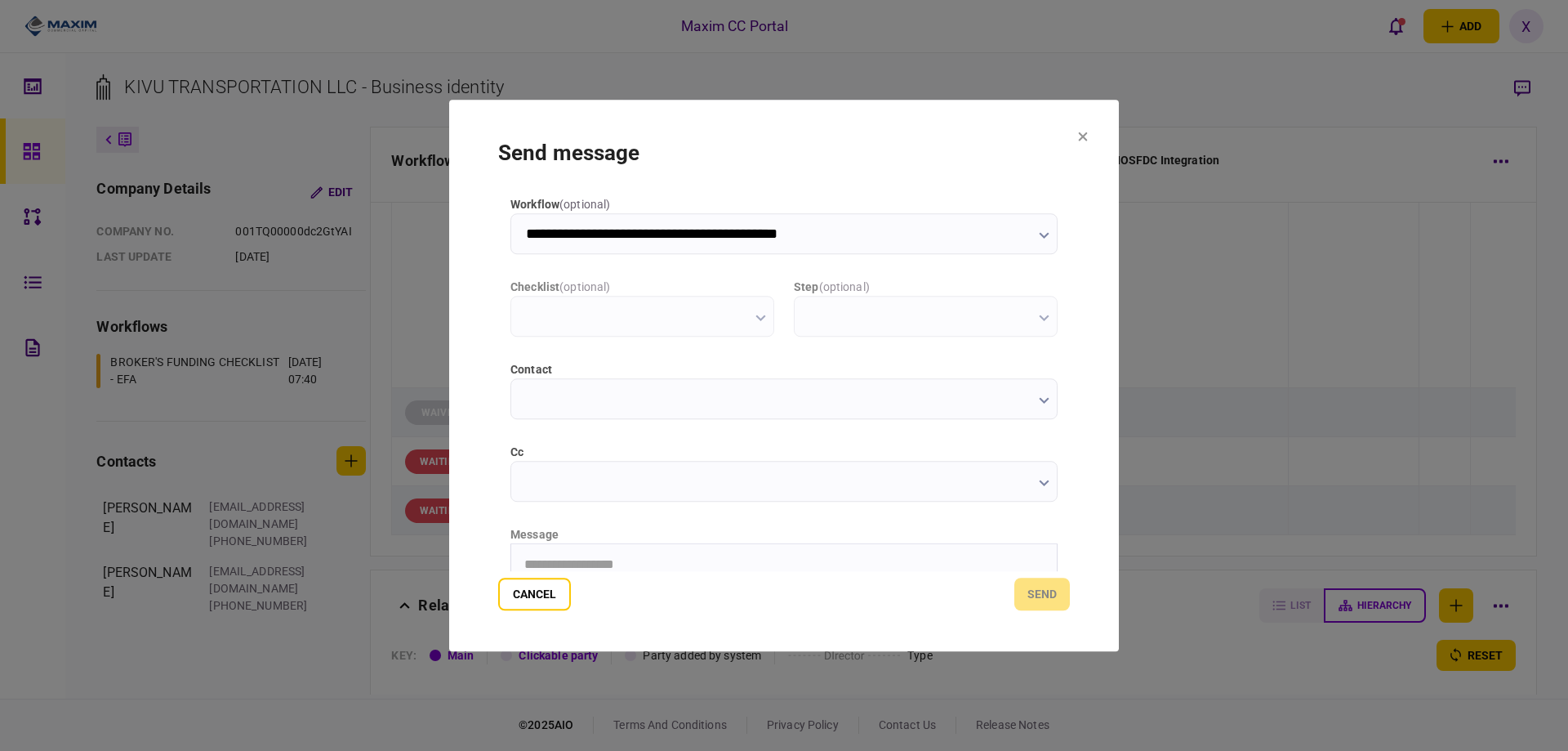
scroll to position [0, 0]
type input "**********"
click at [647, 546] on html "**********" at bounding box center [784, 563] width 545 height 41
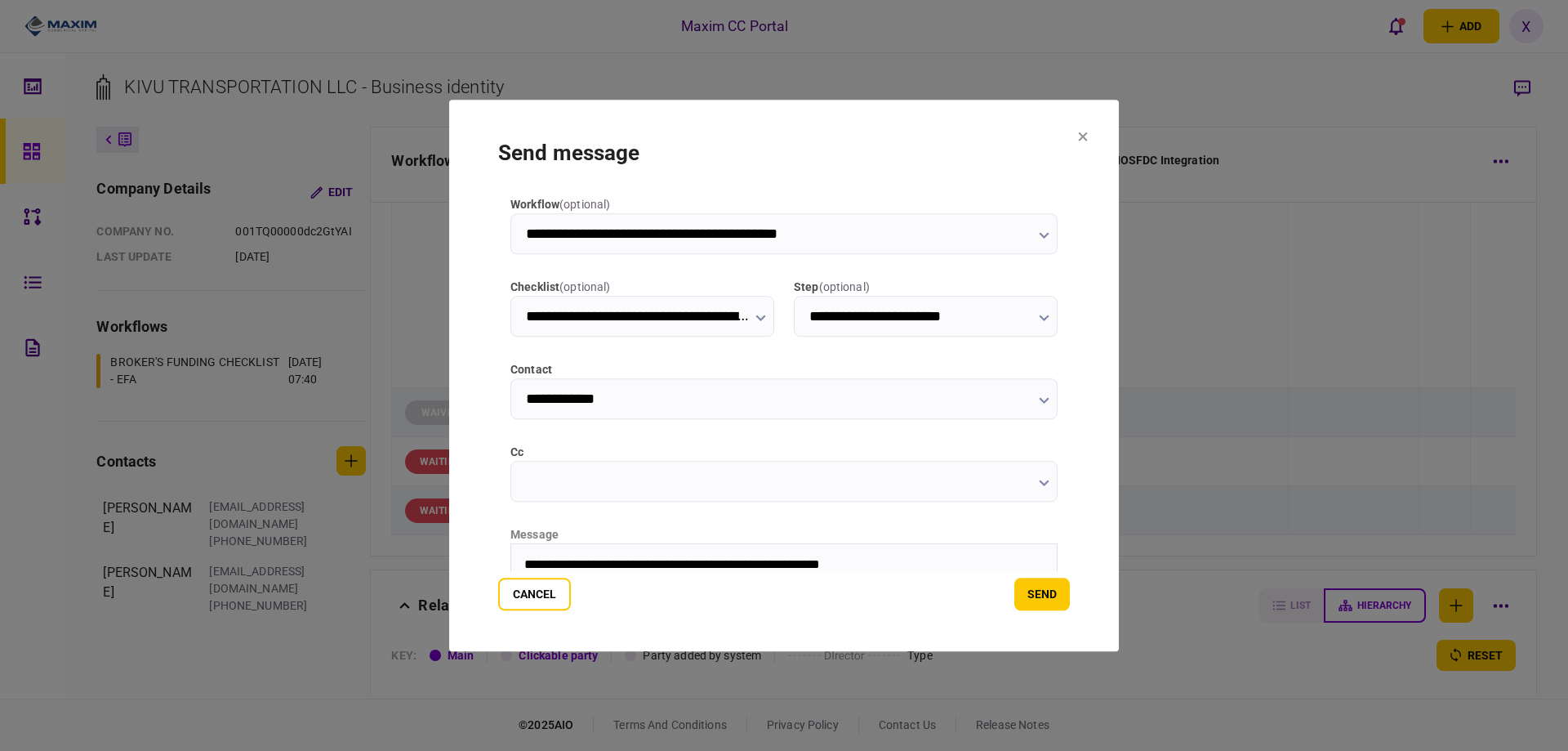
click at [1051, 615] on section "**********" at bounding box center [784, 376] width 670 height 553
click at [1051, 593] on button "send" at bounding box center [1042, 594] width 56 height 33
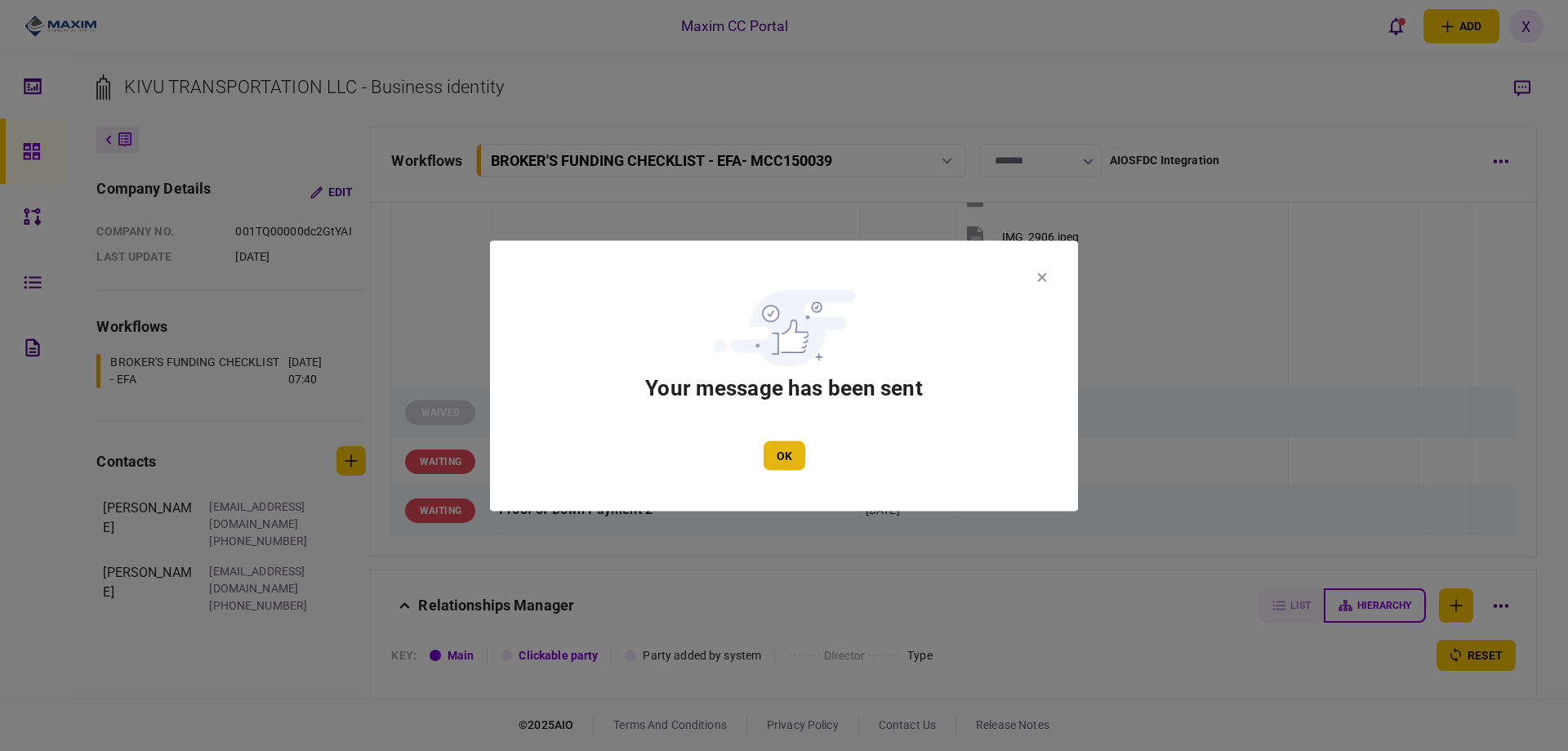
click at [778, 453] on button "OK" at bounding box center [784, 455] width 42 height 30
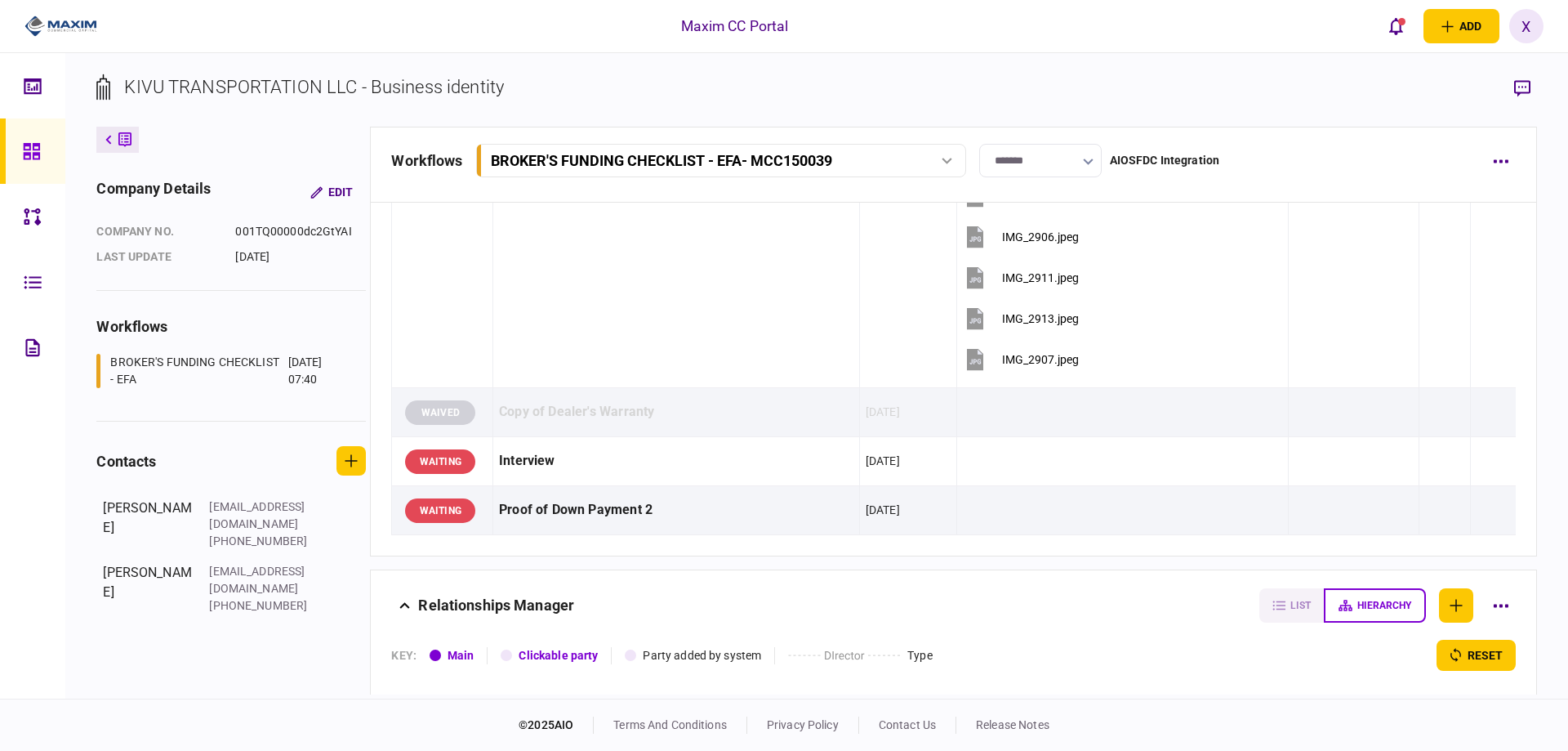
click at [63, 16] on img at bounding box center [61, 26] width 73 height 24
click at [25, 156] on icon at bounding box center [31, 151] width 18 height 19
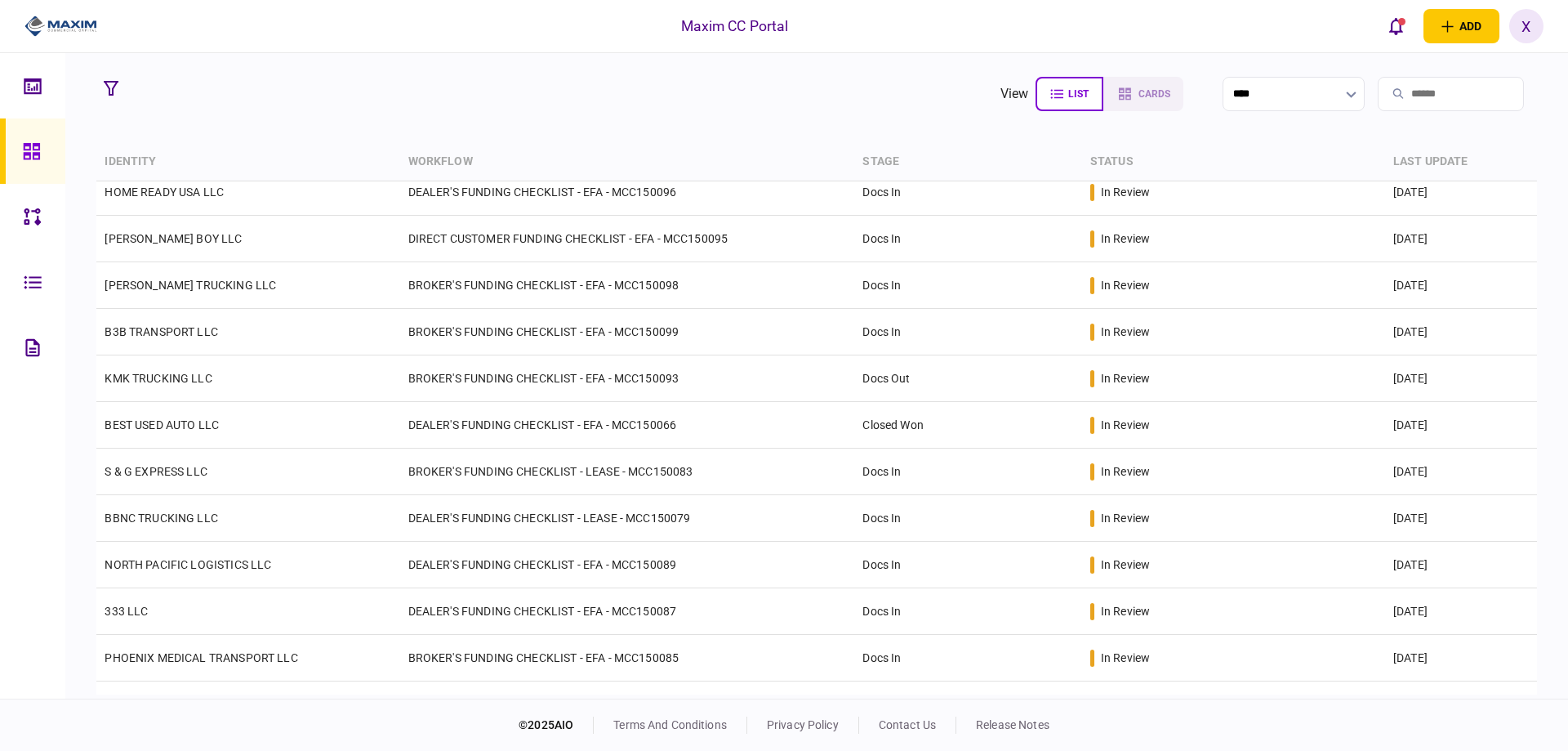
scroll to position [327, 0]
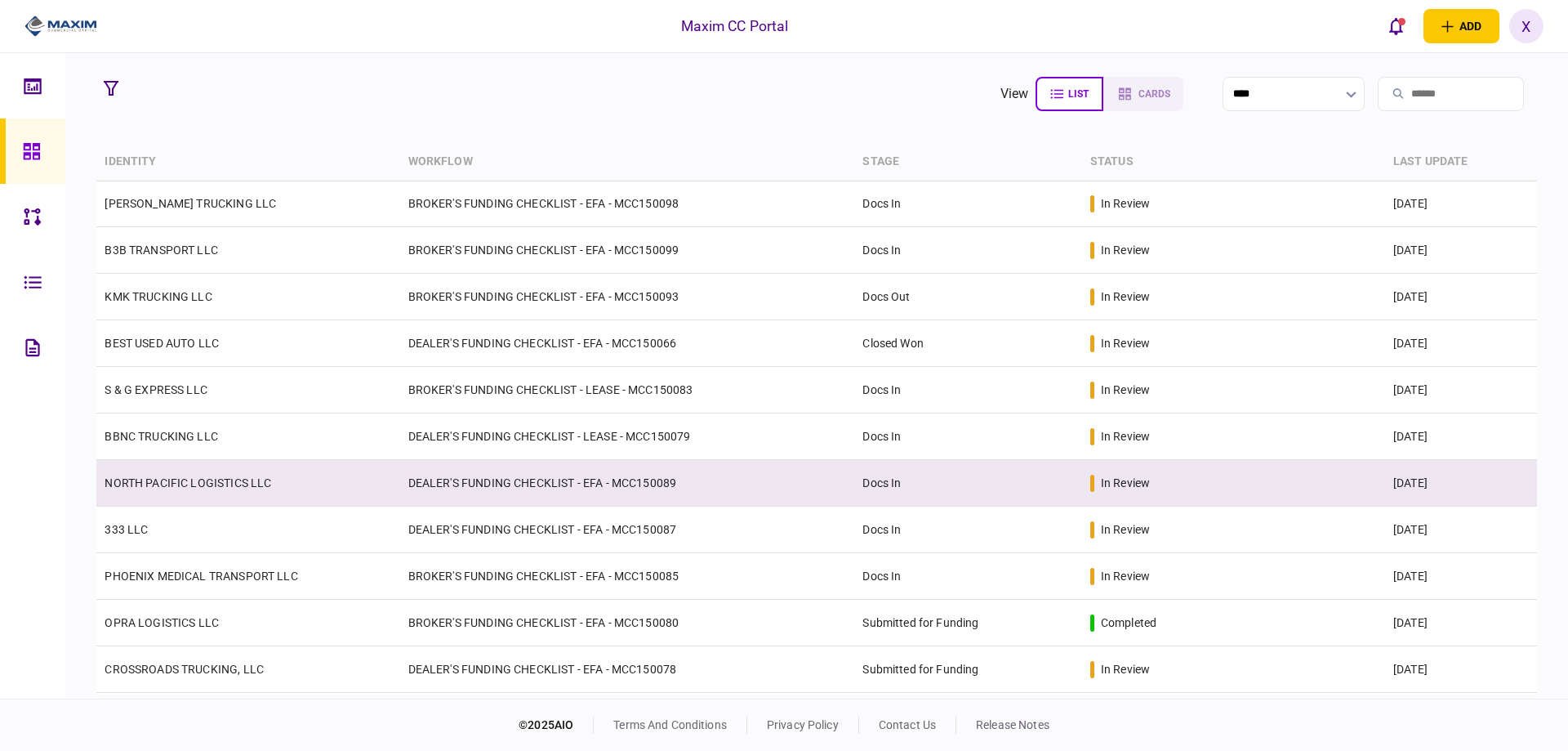
click at [177, 473] on td "NORTH PACIFIC LOGISTICS LLC" at bounding box center [248, 484] width 303 height 47
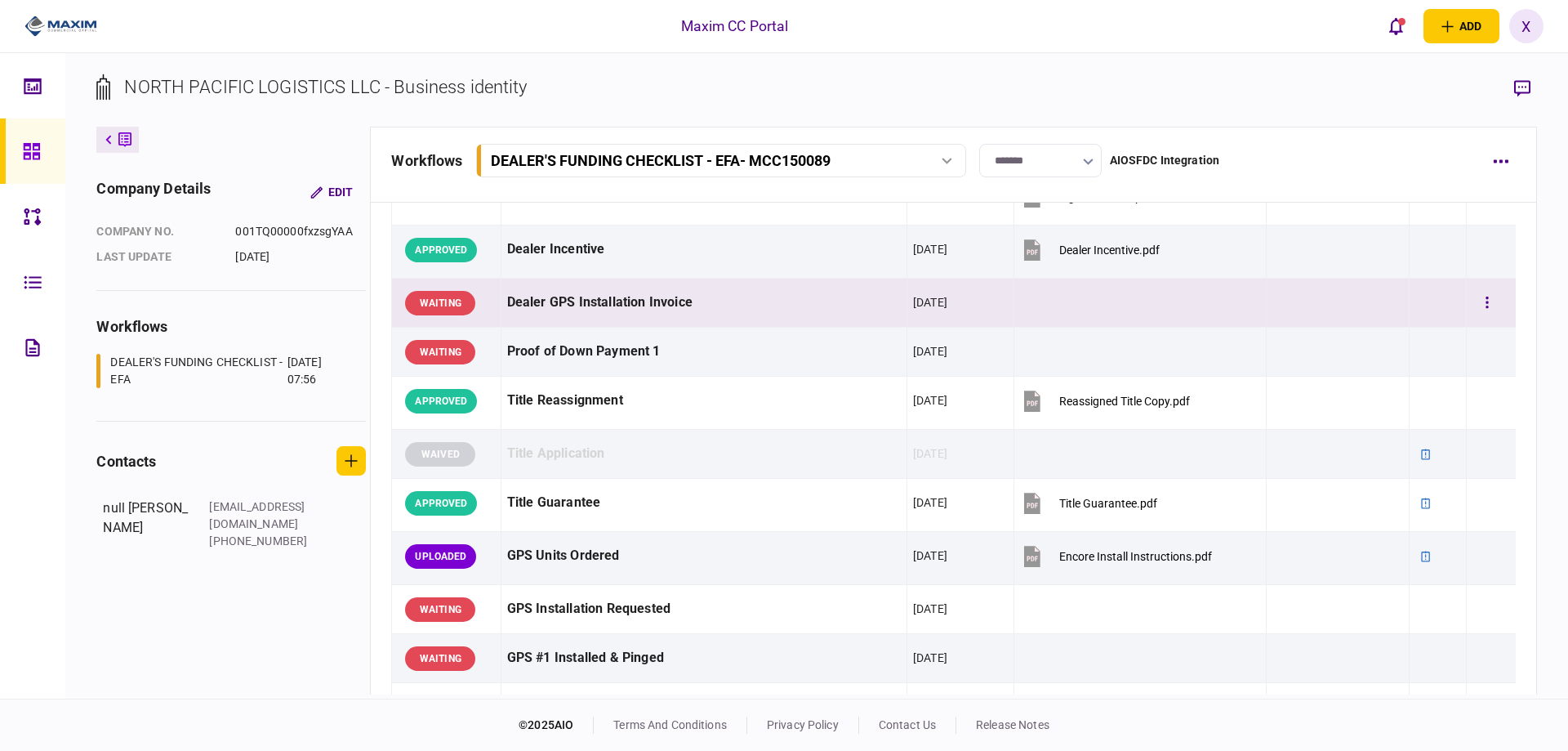
scroll to position [1225, 0]
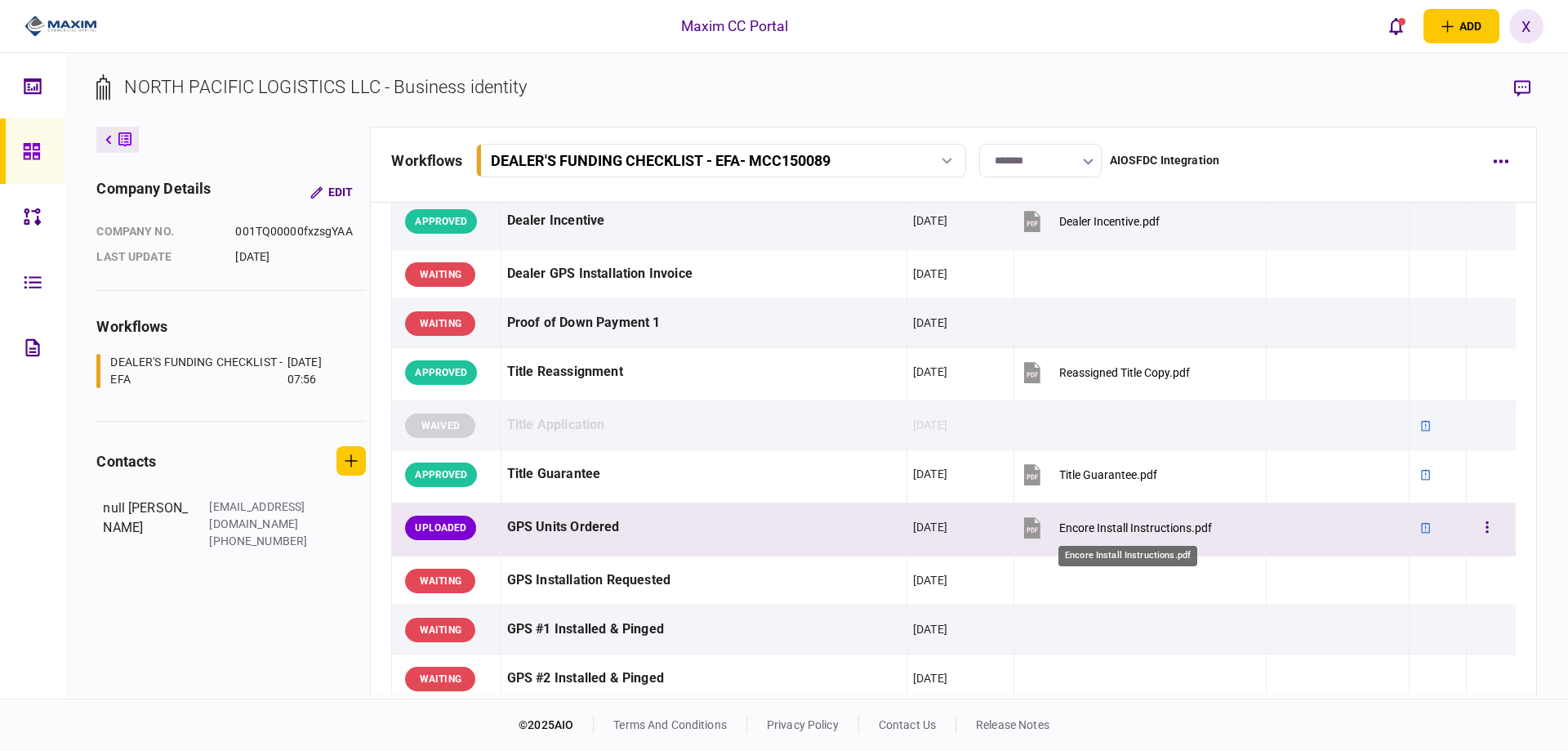
click at [1131, 527] on div "Encore Install Instructions.pdf" at bounding box center [1136, 527] width 153 height 13
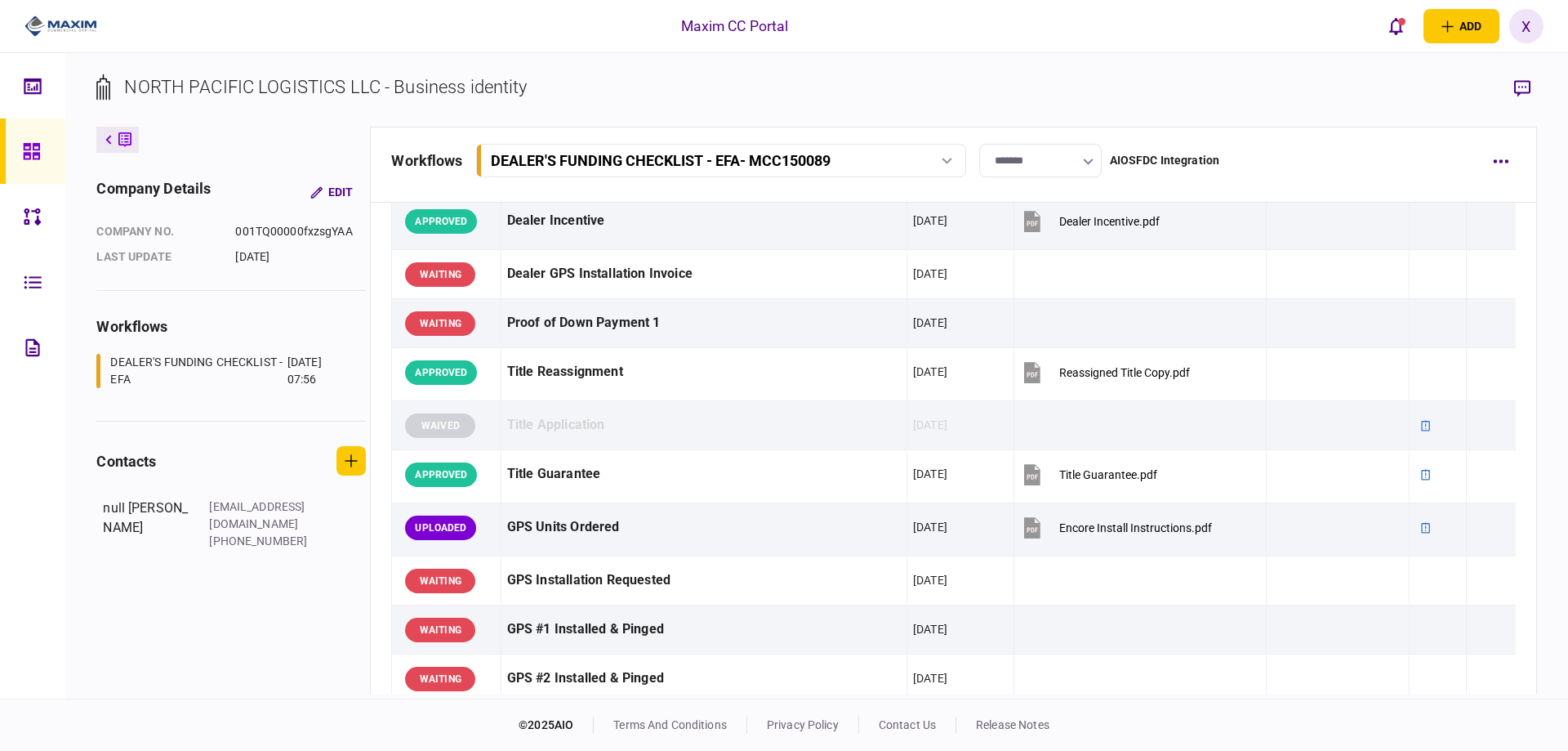
click at [54, 17] on img at bounding box center [61, 26] width 73 height 24
click at [55, 30] on img at bounding box center [61, 26] width 73 height 24
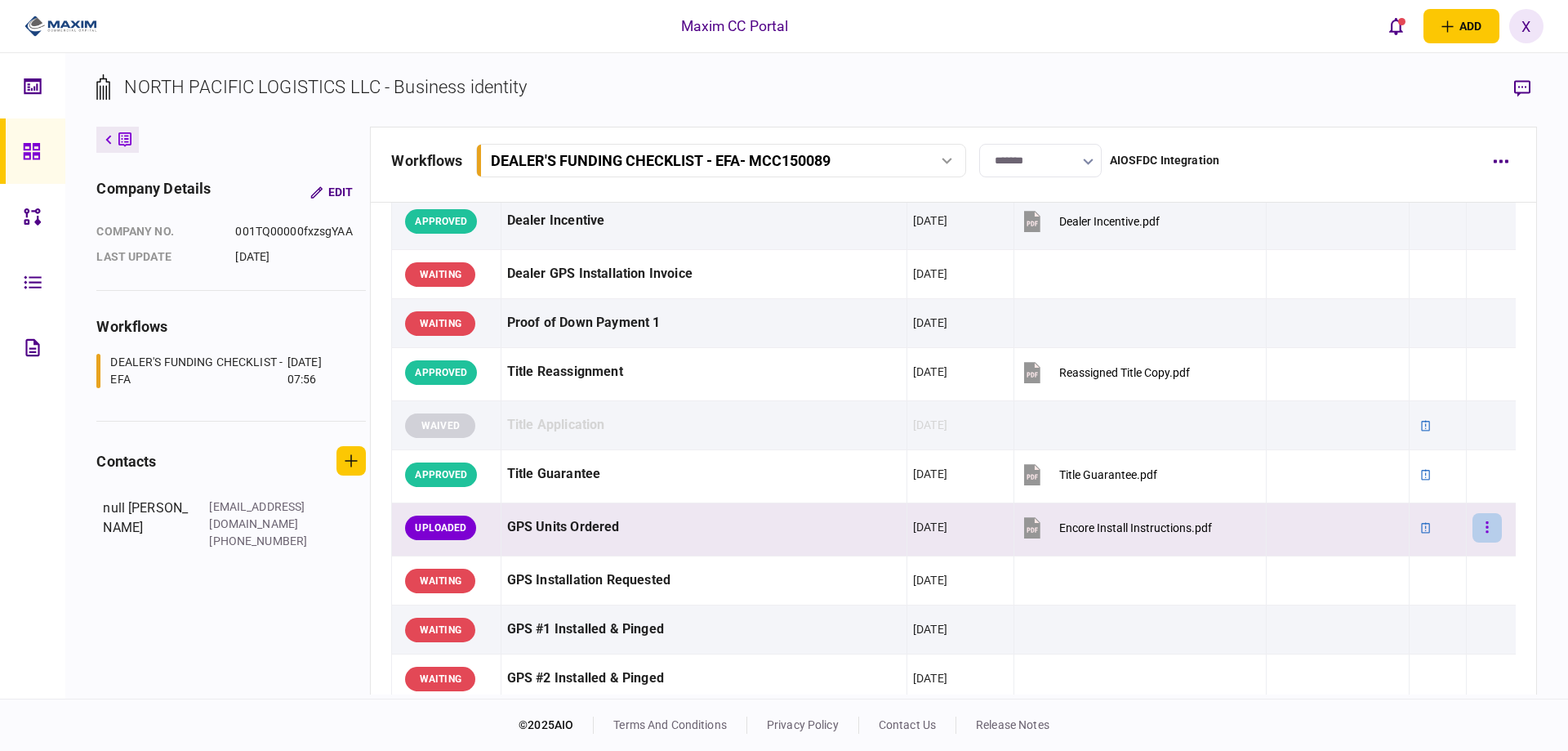
click at [1478, 539] on button "button" at bounding box center [1487, 528] width 30 height 30
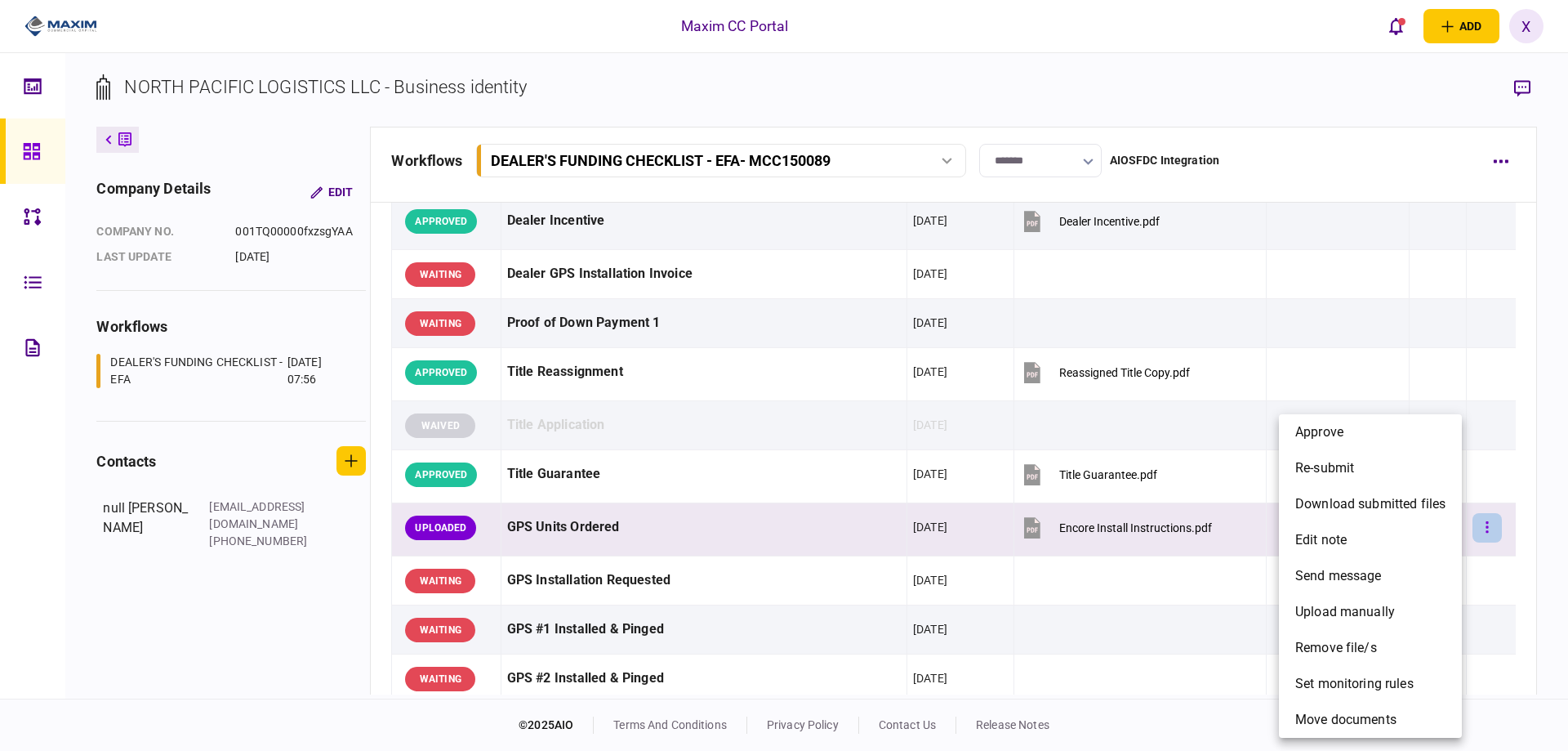
click at [1478, 539] on div at bounding box center [784, 375] width 1568 height 751
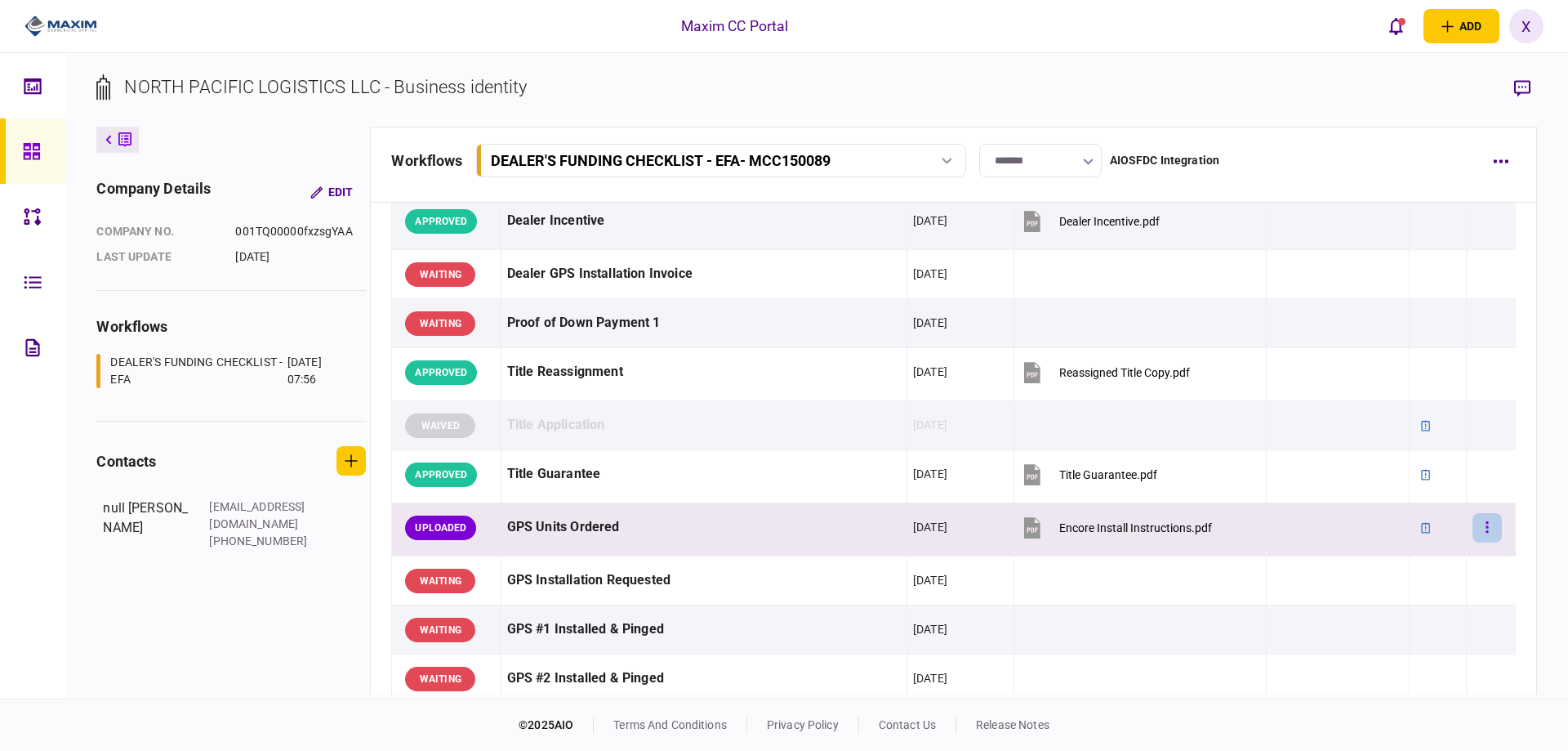
click at [1478, 539] on button "button" at bounding box center [1487, 528] width 30 height 30
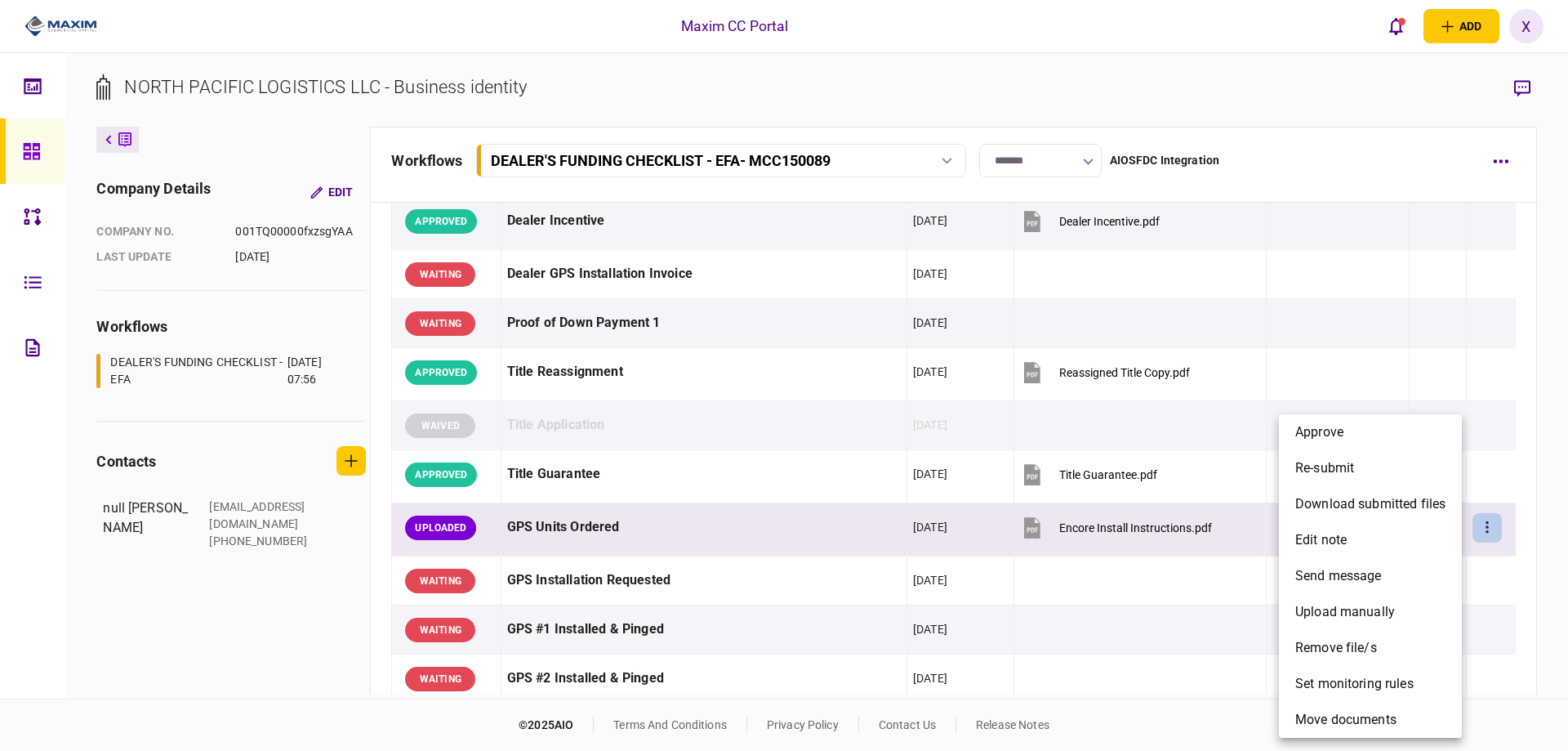
click at [1470, 531] on div at bounding box center [784, 375] width 1568 height 751
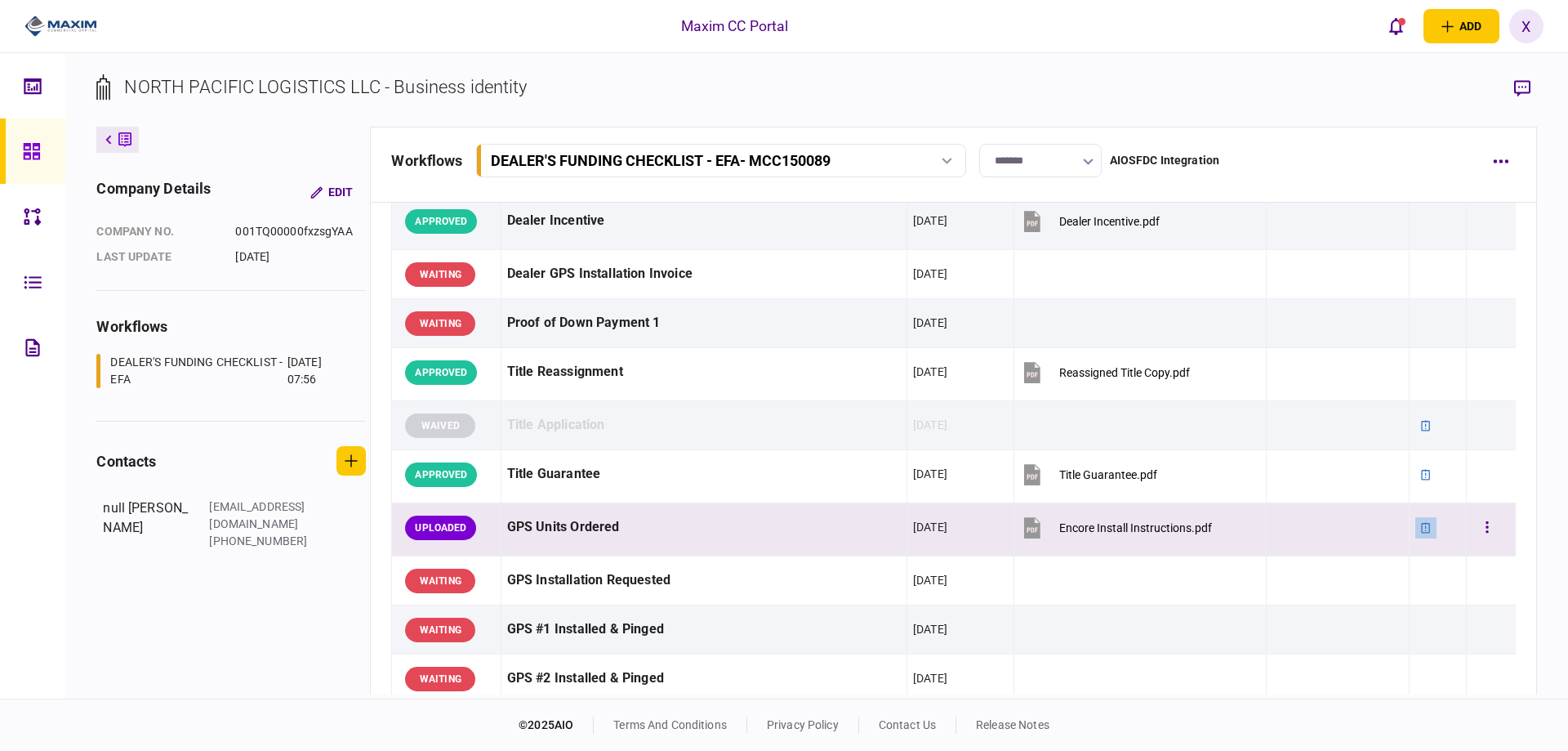
click at [1421, 533] on icon at bounding box center [1425, 527] width 9 height 10
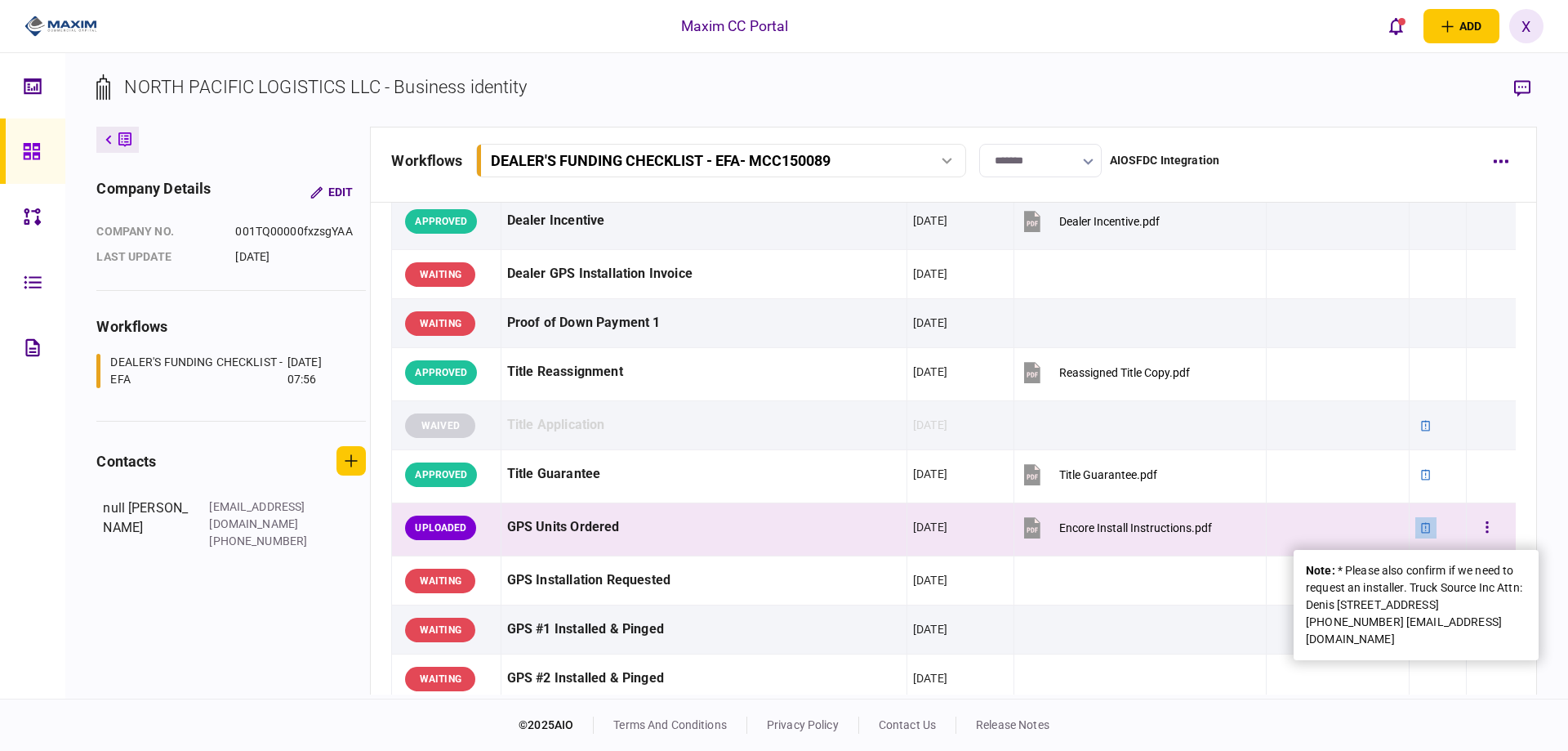
click at [1421, 533] on icon at bounding box center [1425, 527] width 9 height 10
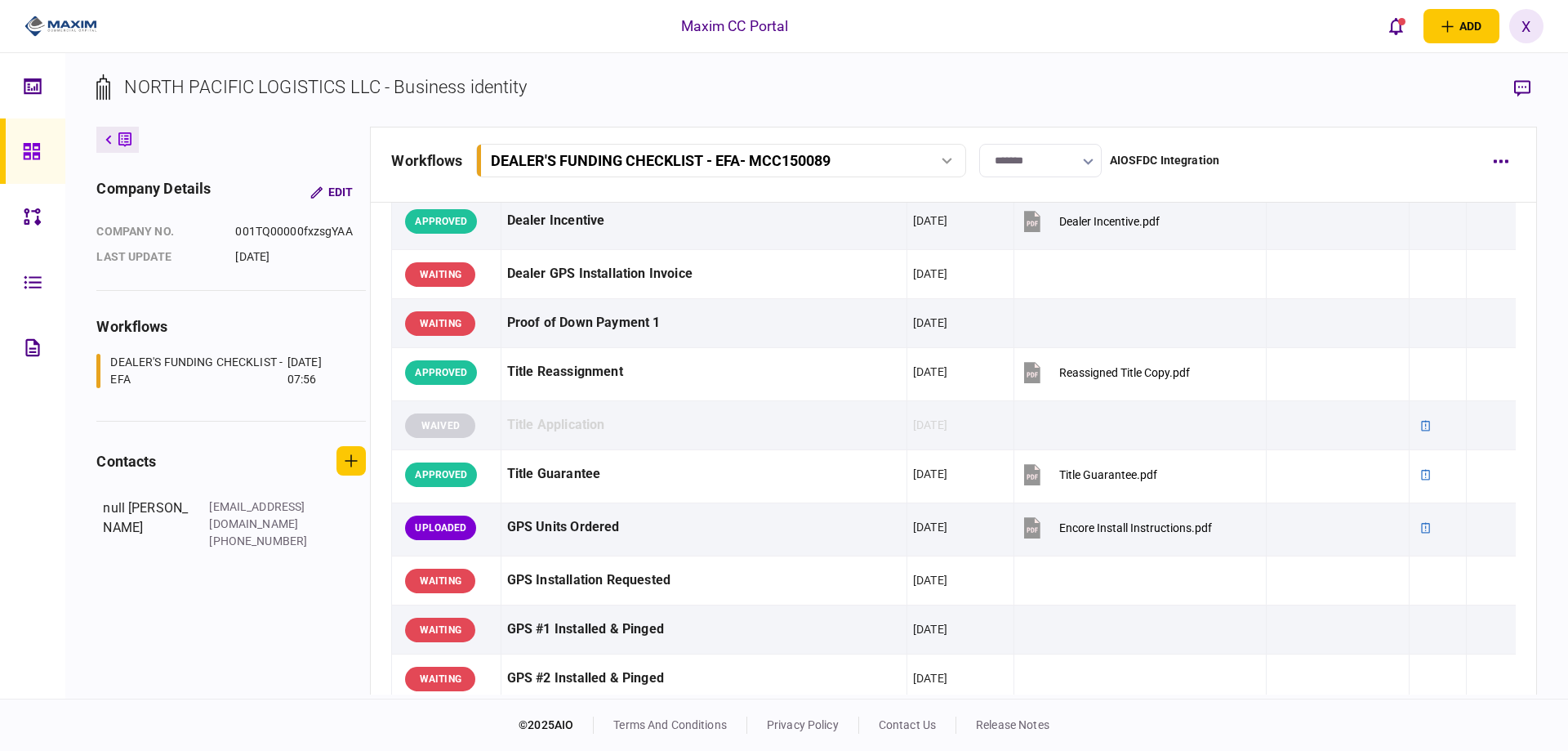
click at [45, 23] on img at bounding box center [61, 26] width 73 height 24
click at [26, 140] on div at bounding box center [36, 151] width 26 height 65
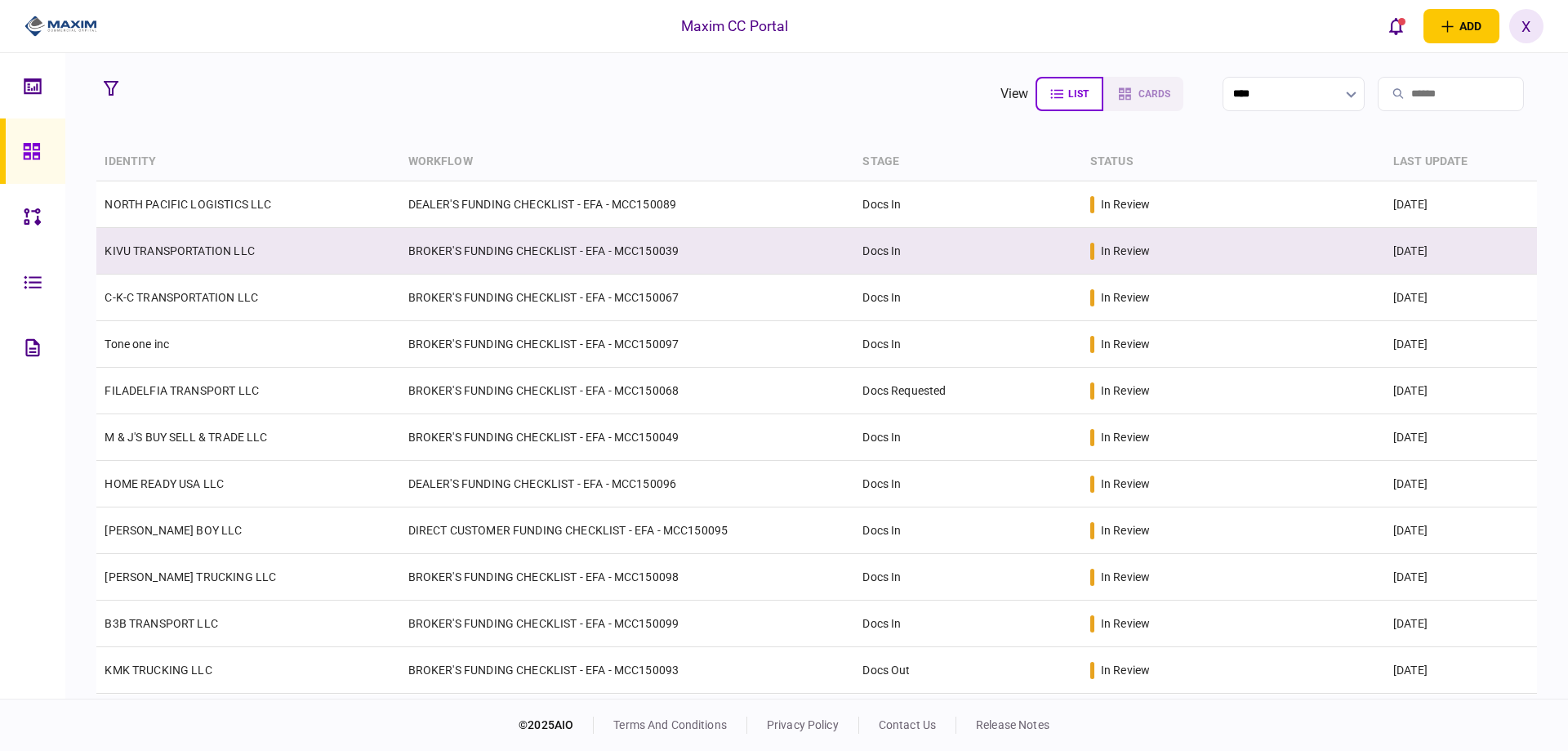
click at [179, 249] on link "KIVU TRANSPORTATION LLC" at bounding box center [179, 251] width 150 height 13
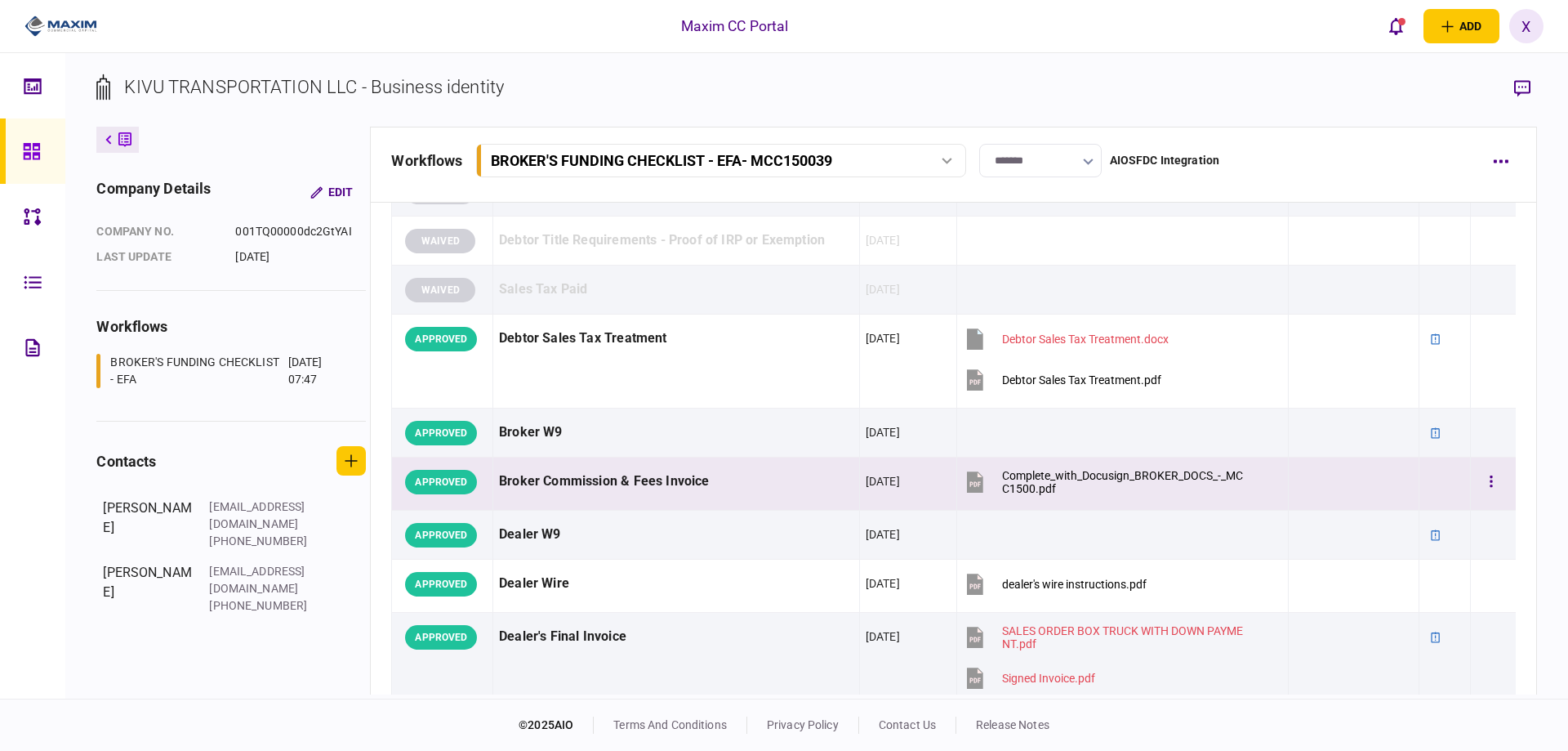
scroll to position [899, 0]
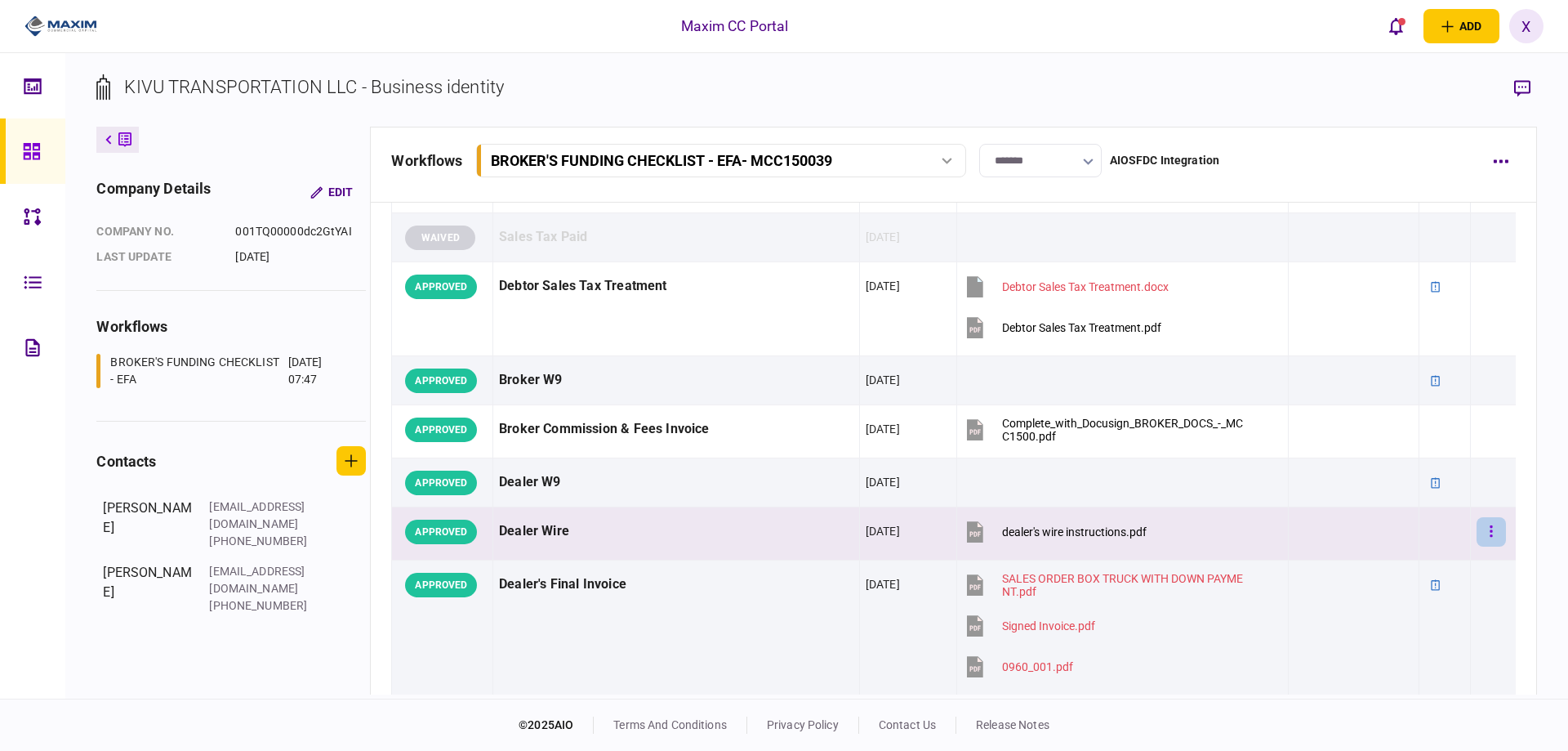
click at [1489, 533] on icon "button" at bounding box center [1491, 532] width 3 height 16
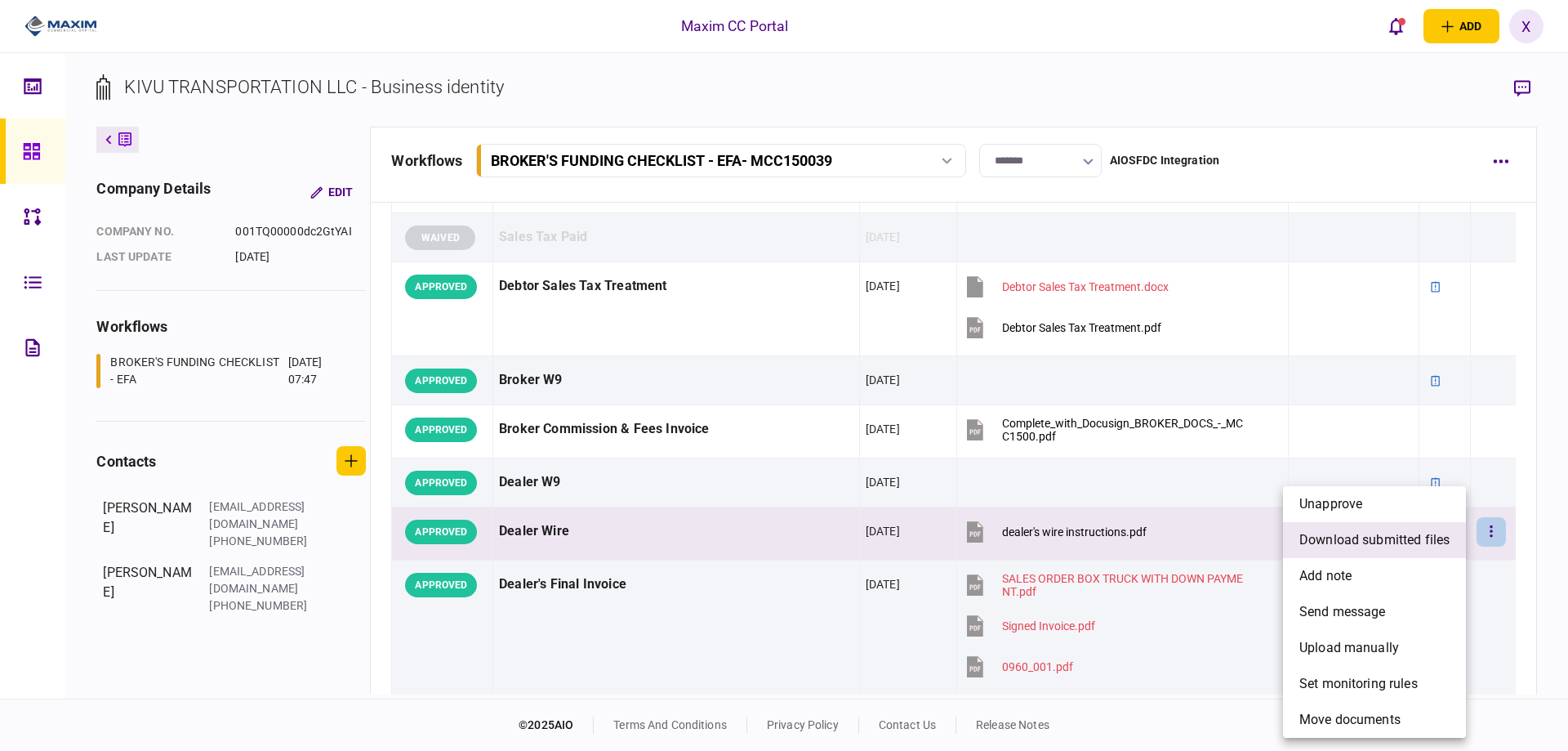
click at [1454, 546] on li "download submitted files" at bounding box center [1374, 540] width 183 height 36
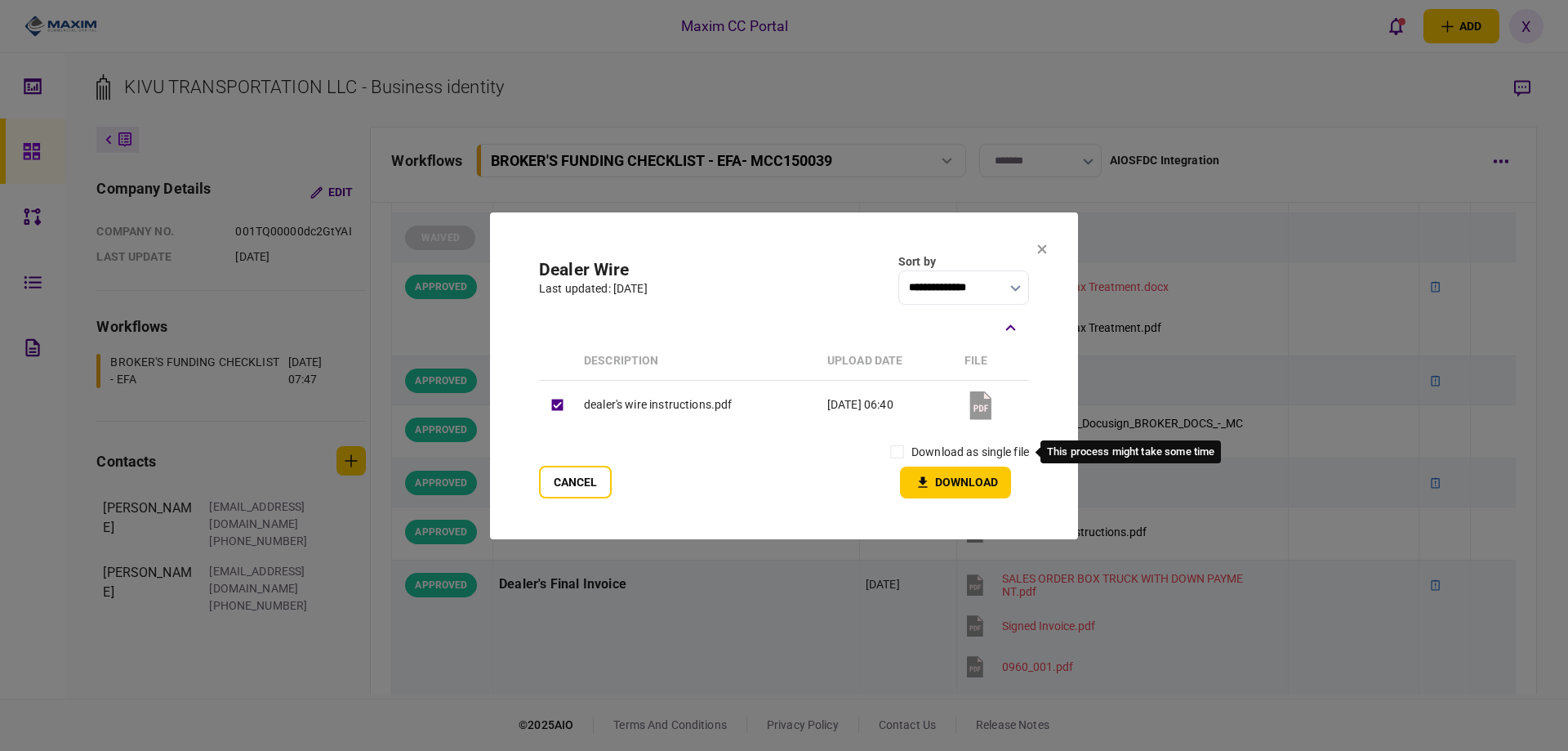
click at [951, 441] on div "download as single file" at bounding box center [956, 452] width 146 height 29
click at [925, 473] on button "Download" at bounding box center [956, 482] width 111 height 32
click at [1046, 240] on section "**********" at bounding box center [784, 376] width 588 height 327
click at [568, 473] on button "Cancel" at bounding box center [576, 482] width 73 height 33
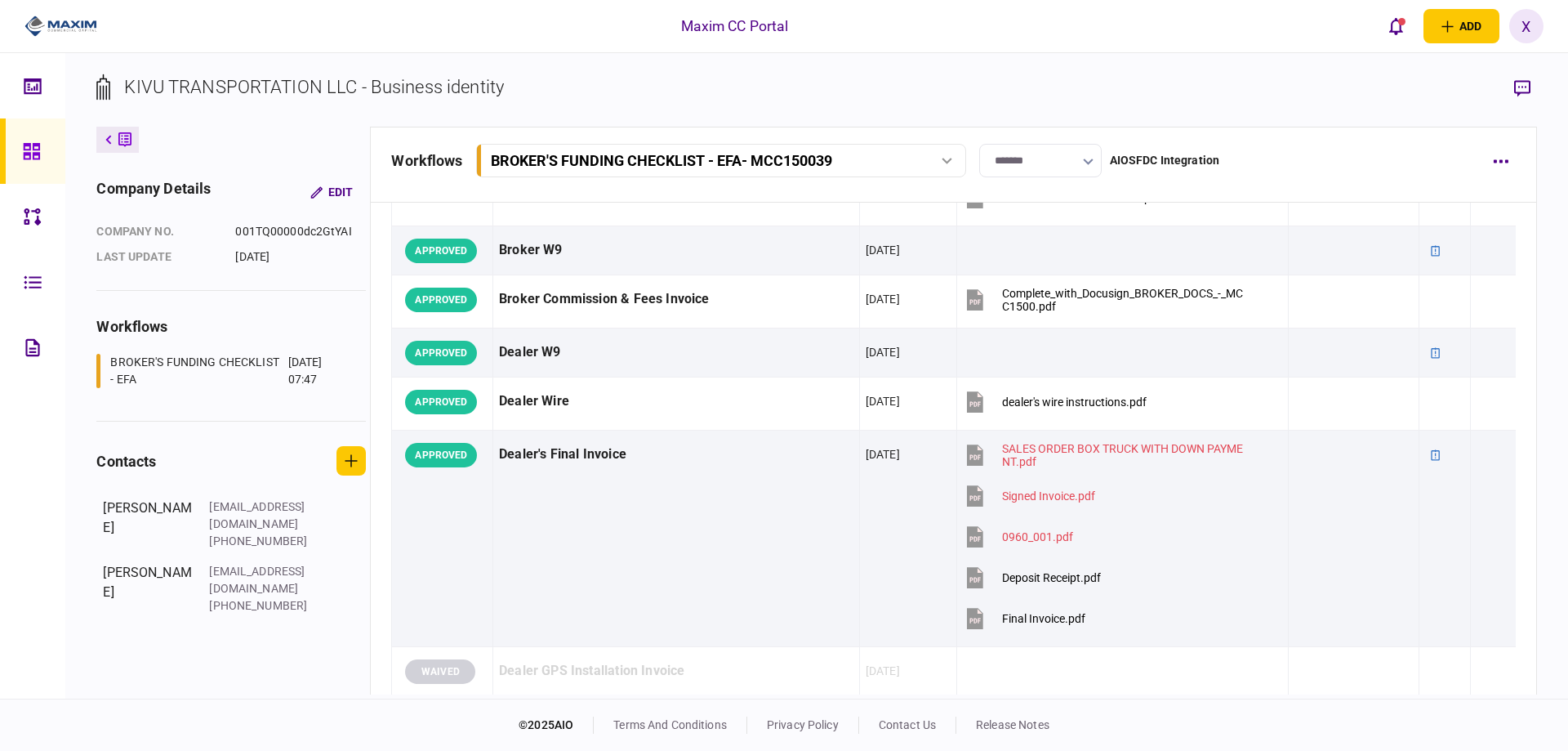
scroll to position [981, 0]
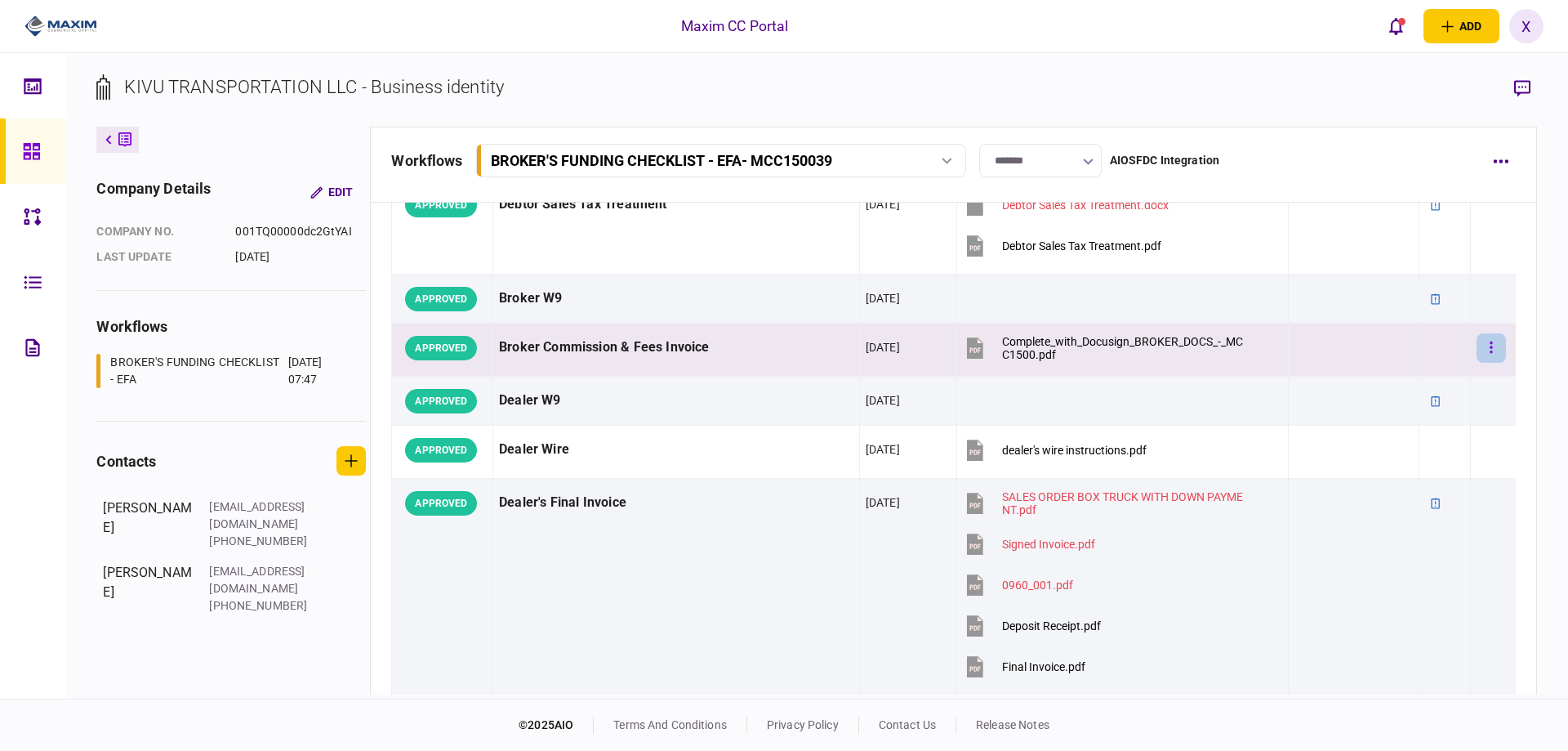
click at [1483, 347] on button "button" at bounding box center [1491, 348] width 30 height 30
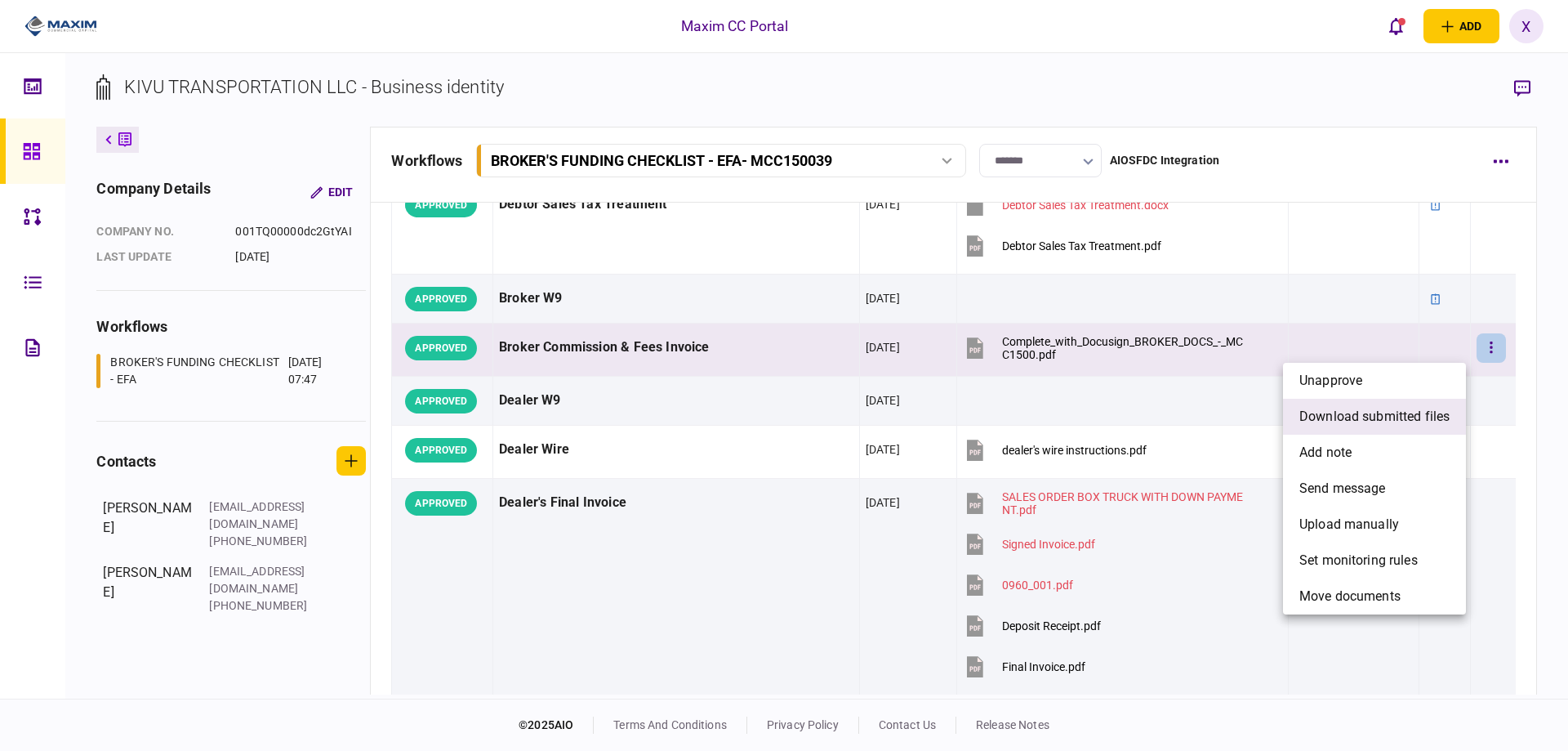
click at [1452, 413] on li "download submitted files" at bounding box center [1374, 416] width 183 height 36
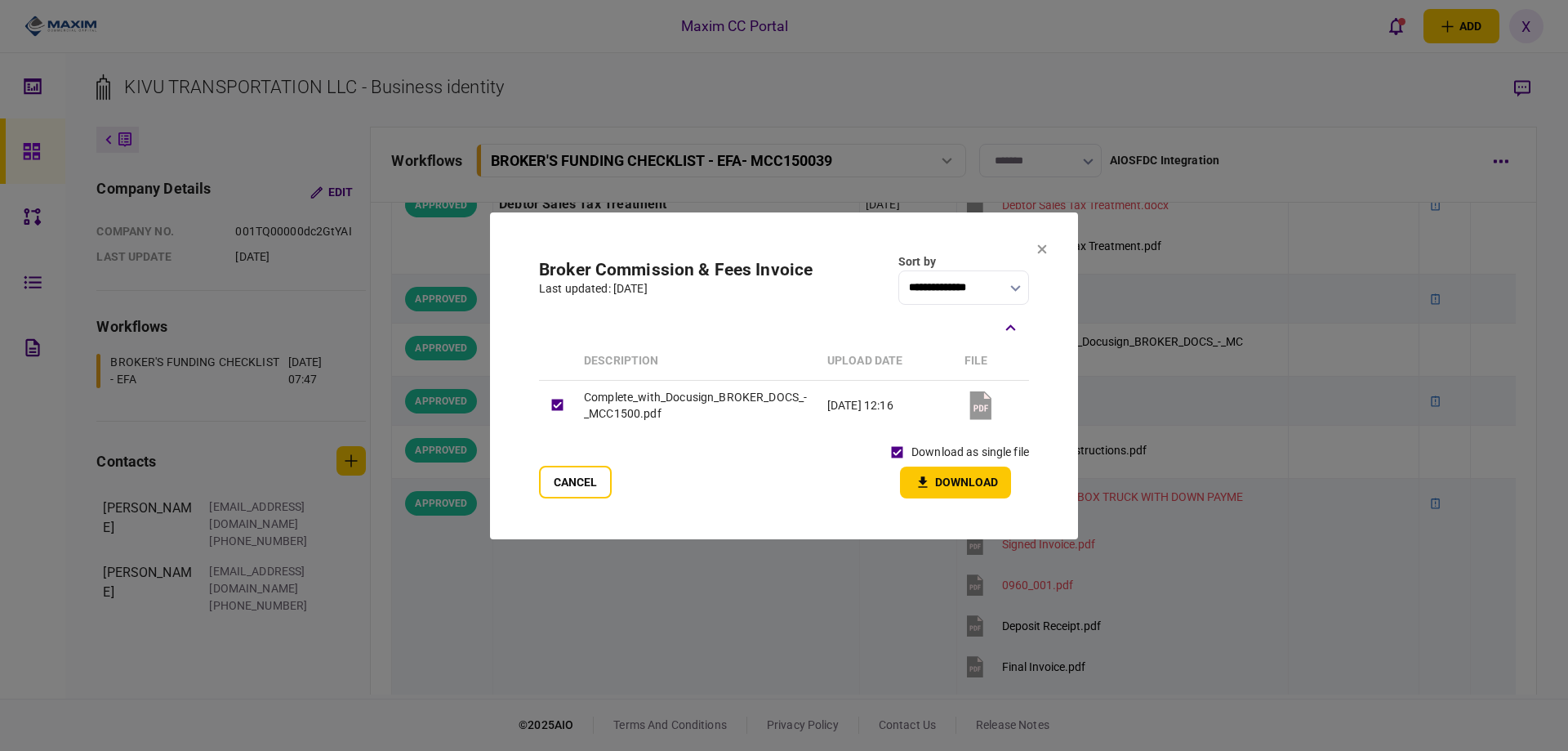
click at [935, 474] on button "Download" at bounding box center [956, 482] width 111 height 32
click at [1038, 250] on icon at bounding box center [1041, 248] width 10 height 10
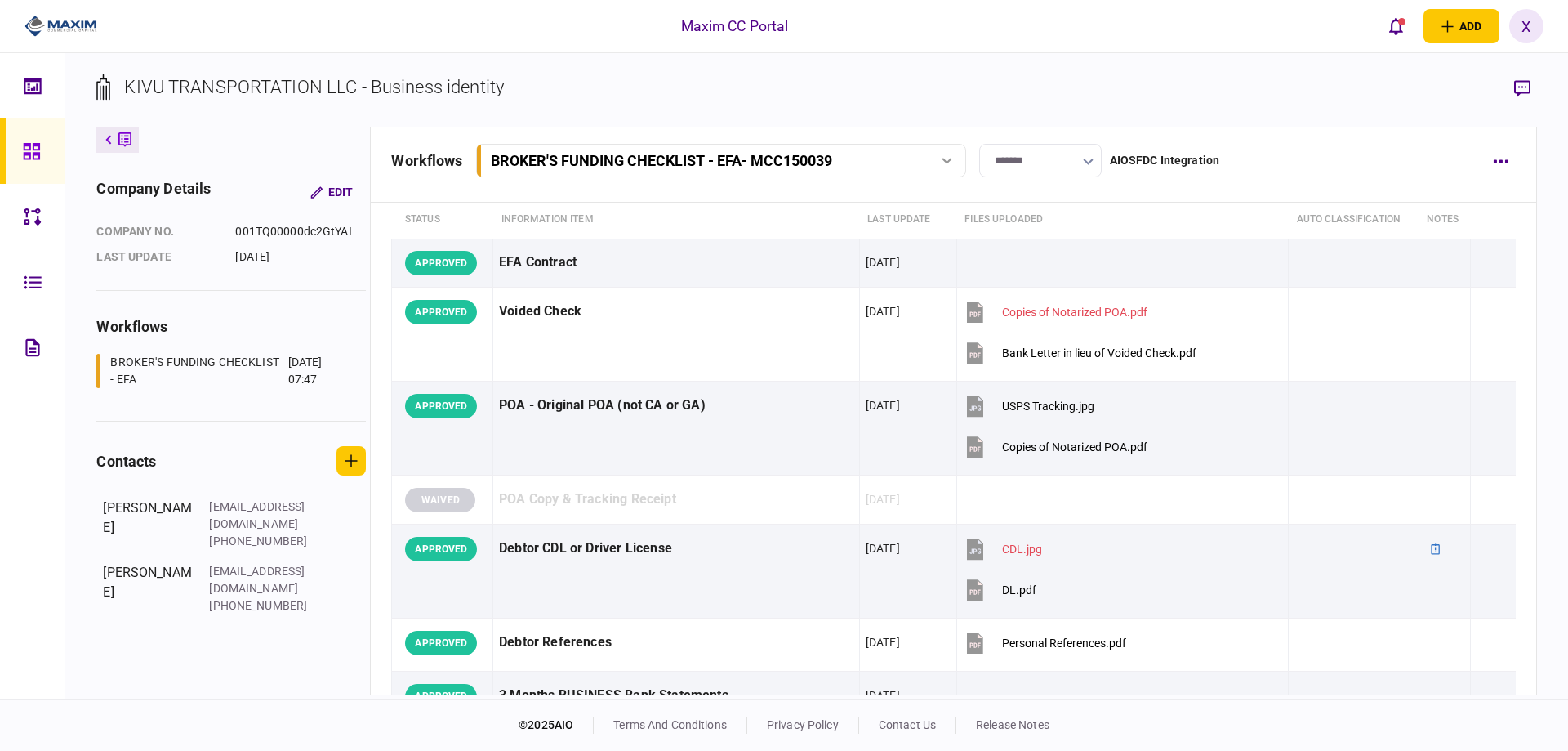
scroll to position [82, 0]
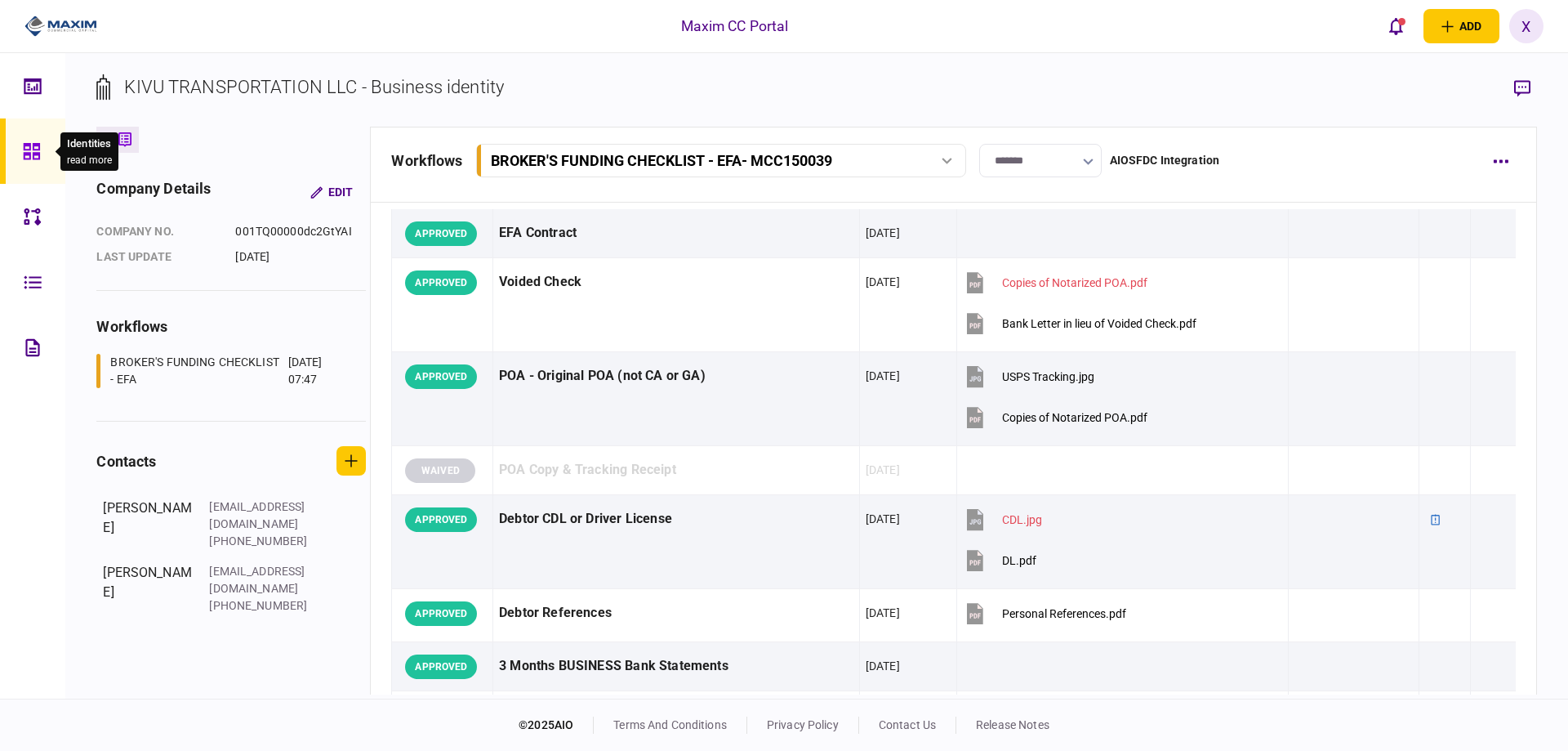
click at [37, 149] on icon at bounding box center [30, 151] width 17 height 17
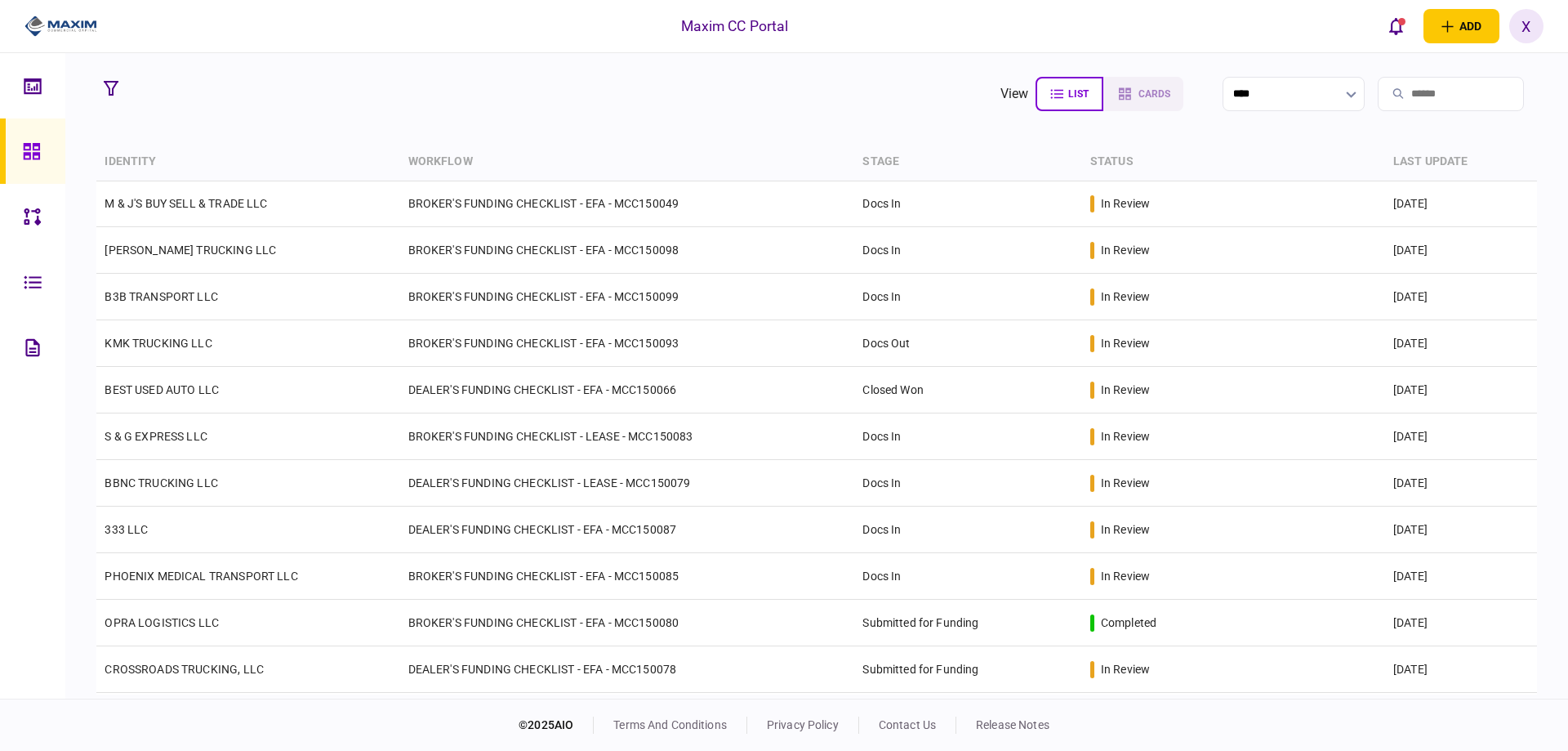
scroll to position [419, 0]
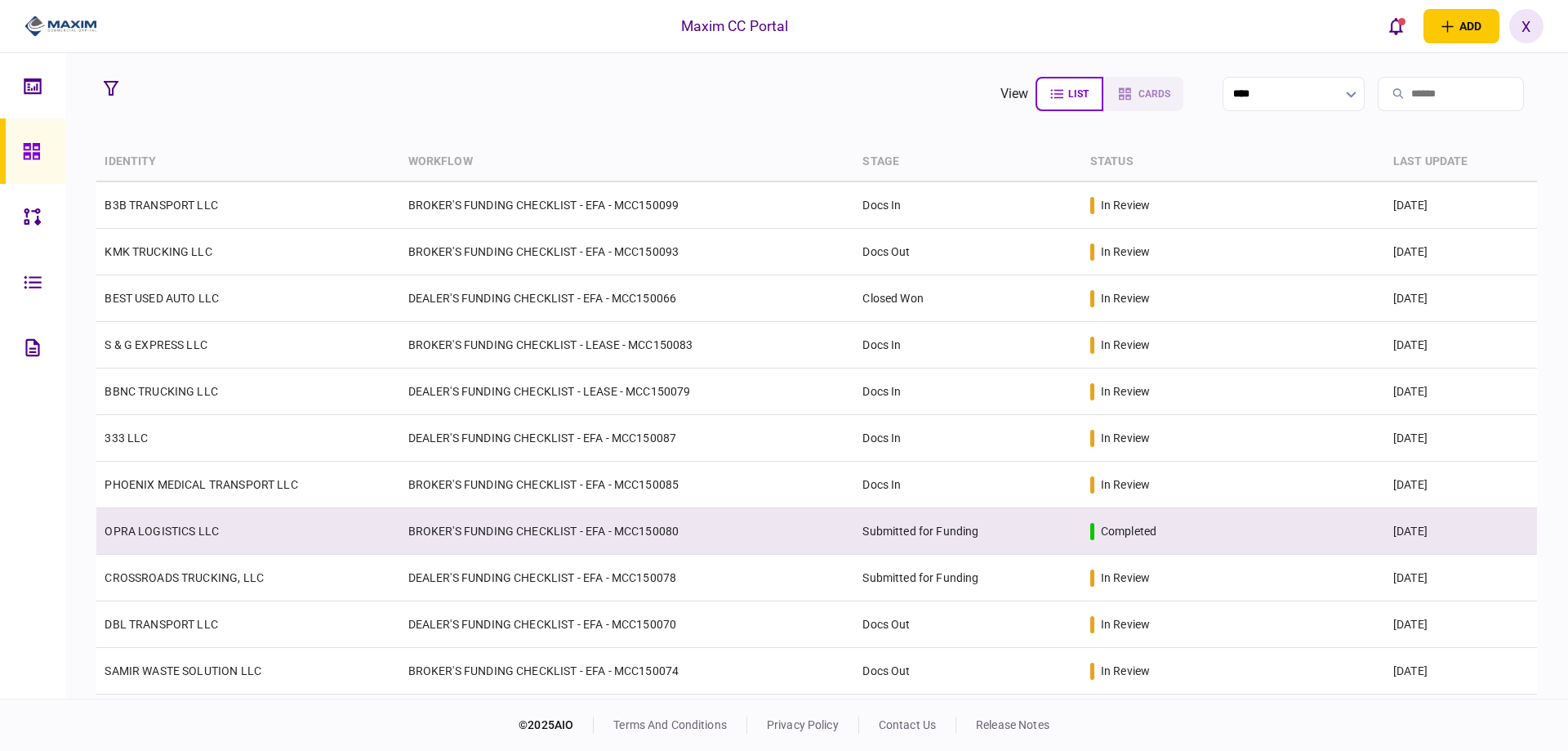
click at [153, 525] on link "OPRA LOGISTICS LLC" at bounding box center [161, 531] width 114 height 13
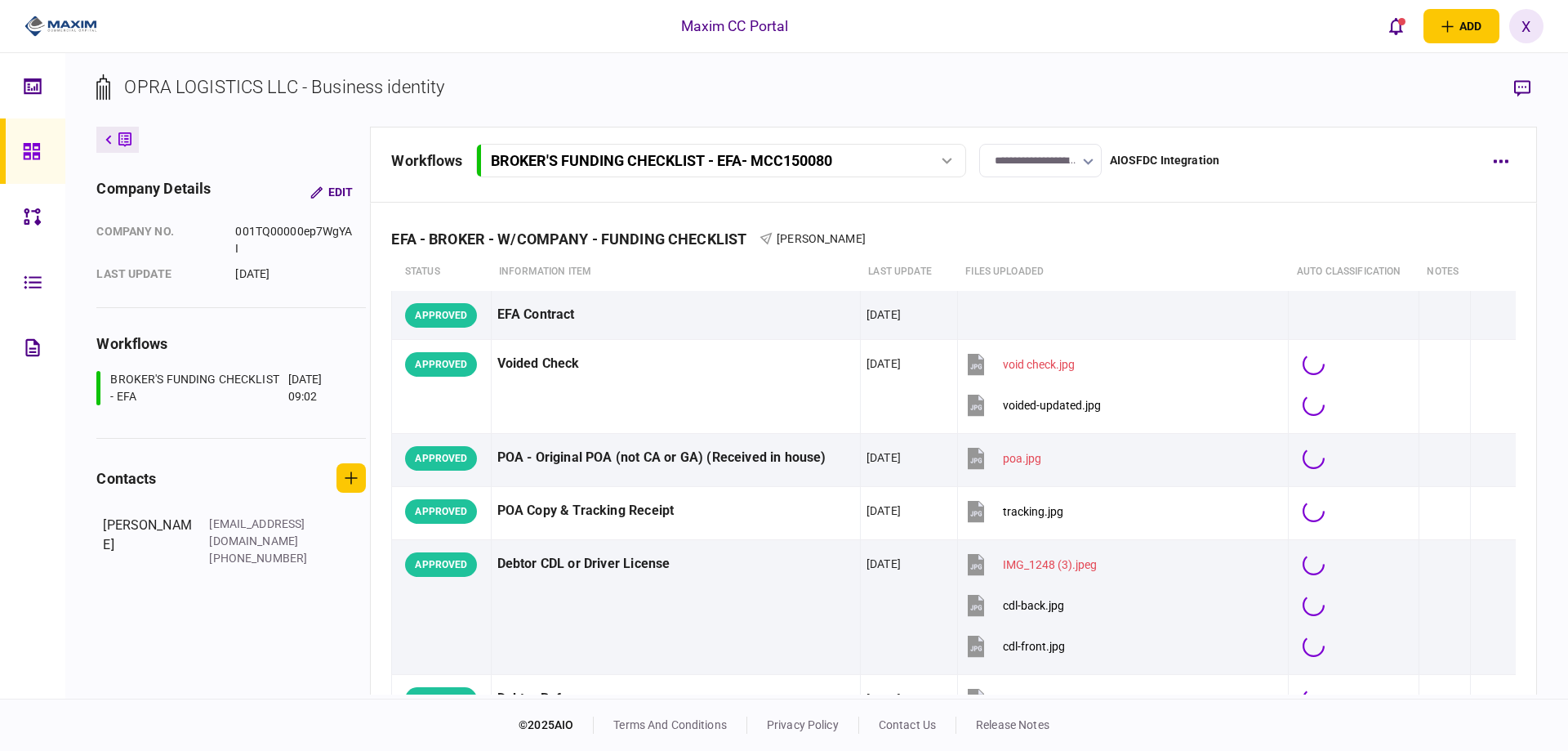
click at [1102, 167] on section "**********" at bounding box center [1099, 160] width 241 height 33
click at [1091, 164] on icon "button" at bounding box center [1088, 162] width 10 height 7
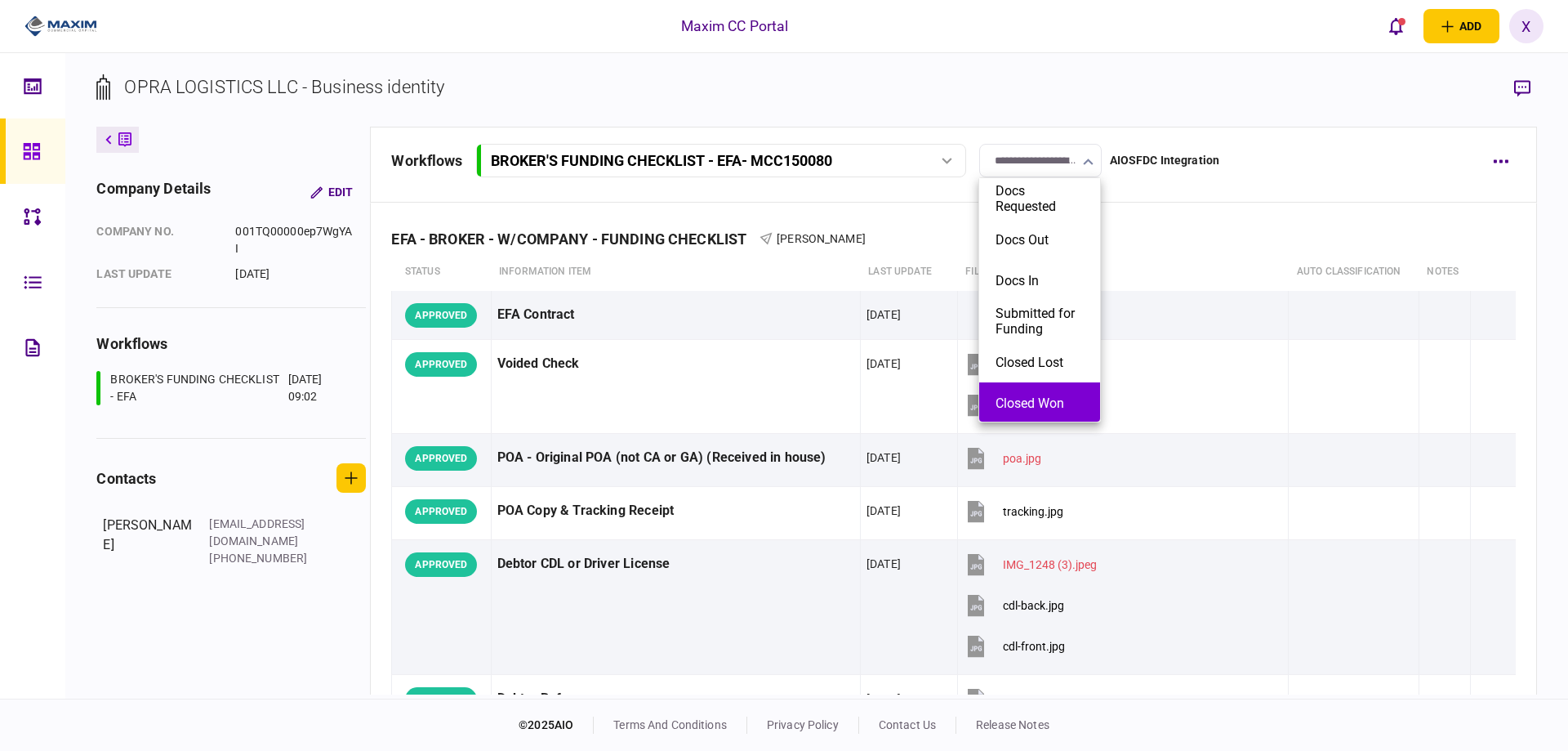
scroll to position [2, 0]
click at [1046, 399] on button "Closed Won" at bounding box center [1038, 402] width 88 height 16
type input "**********"
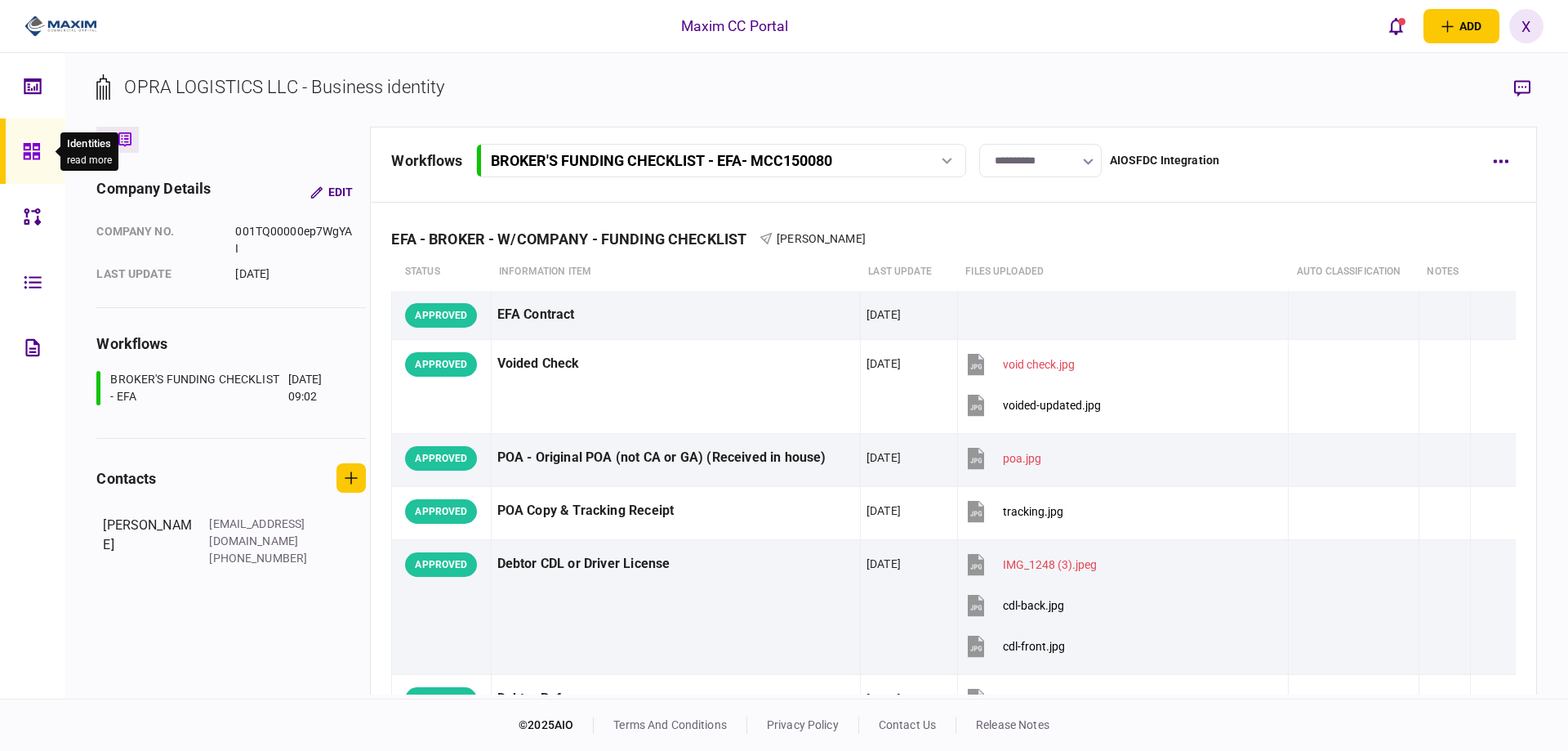
click at [48, 158] on div at bounding box center [36, 151] width 26 height 65
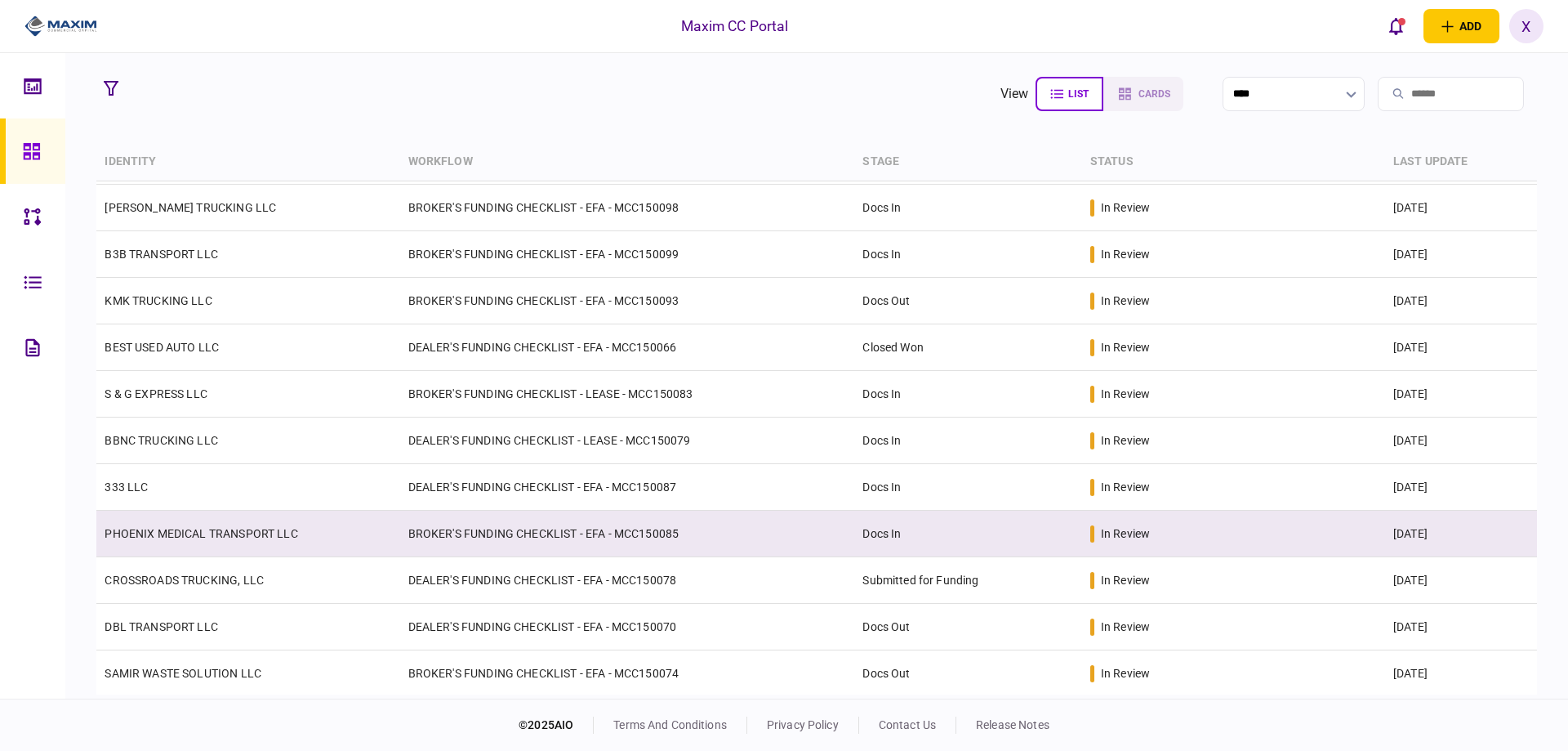
scroll to position [419, 0]
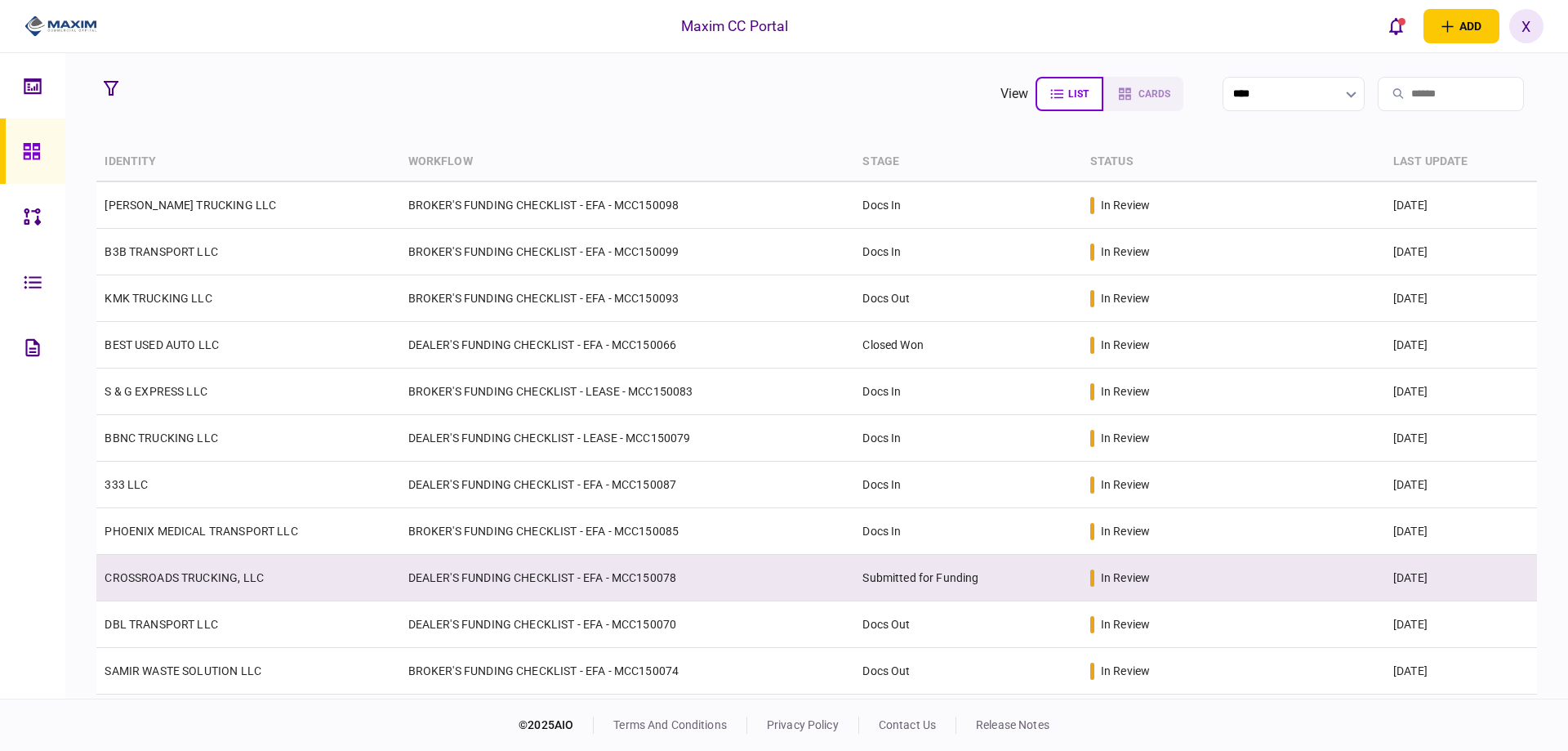
click at [196, 558] on td "CROSSROADS TRUCKING, LLC" at bounding box center [248, 578] width 303 height 47
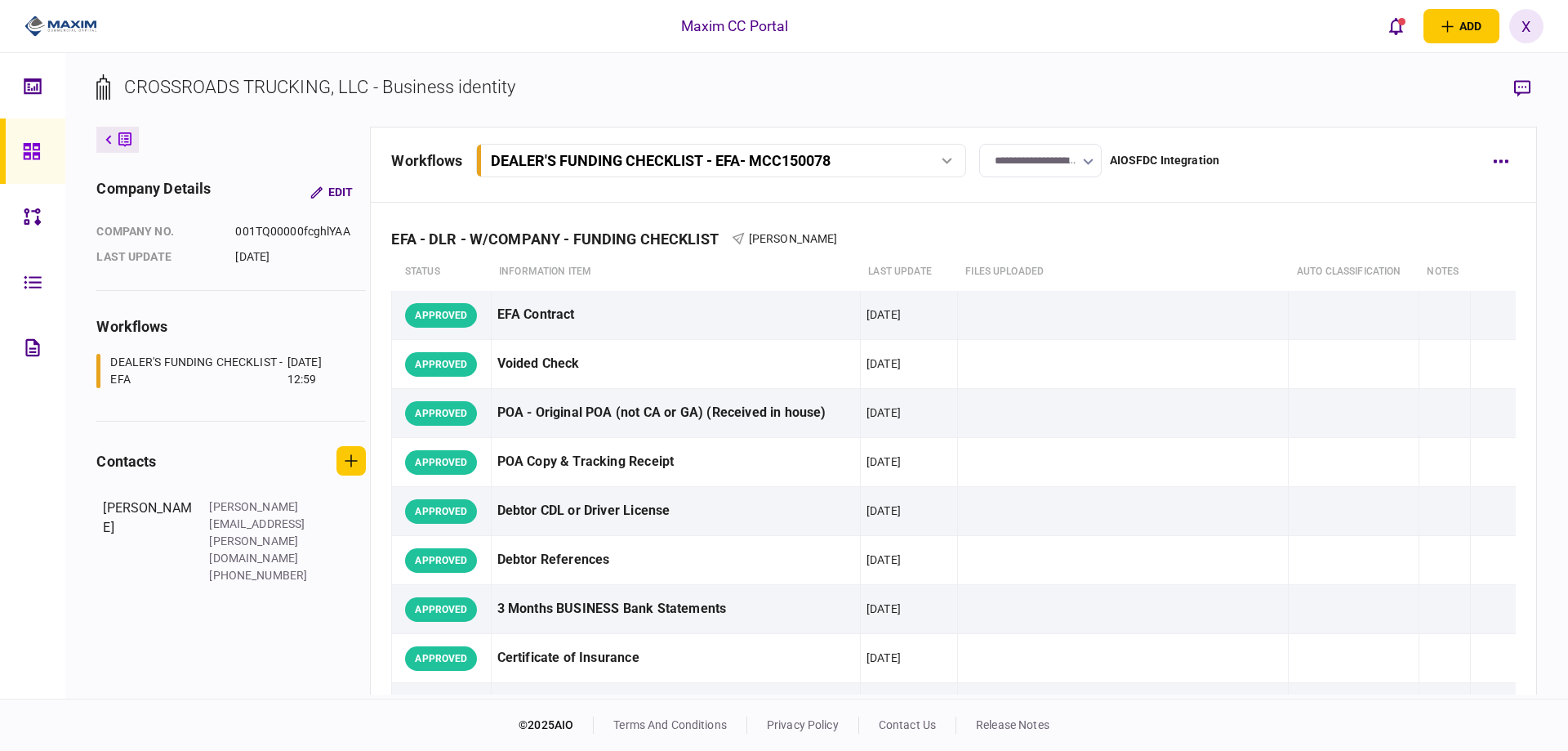
click at [1037, 160] on input "**********" at bounding box center [1040, 160] width 123 height 33
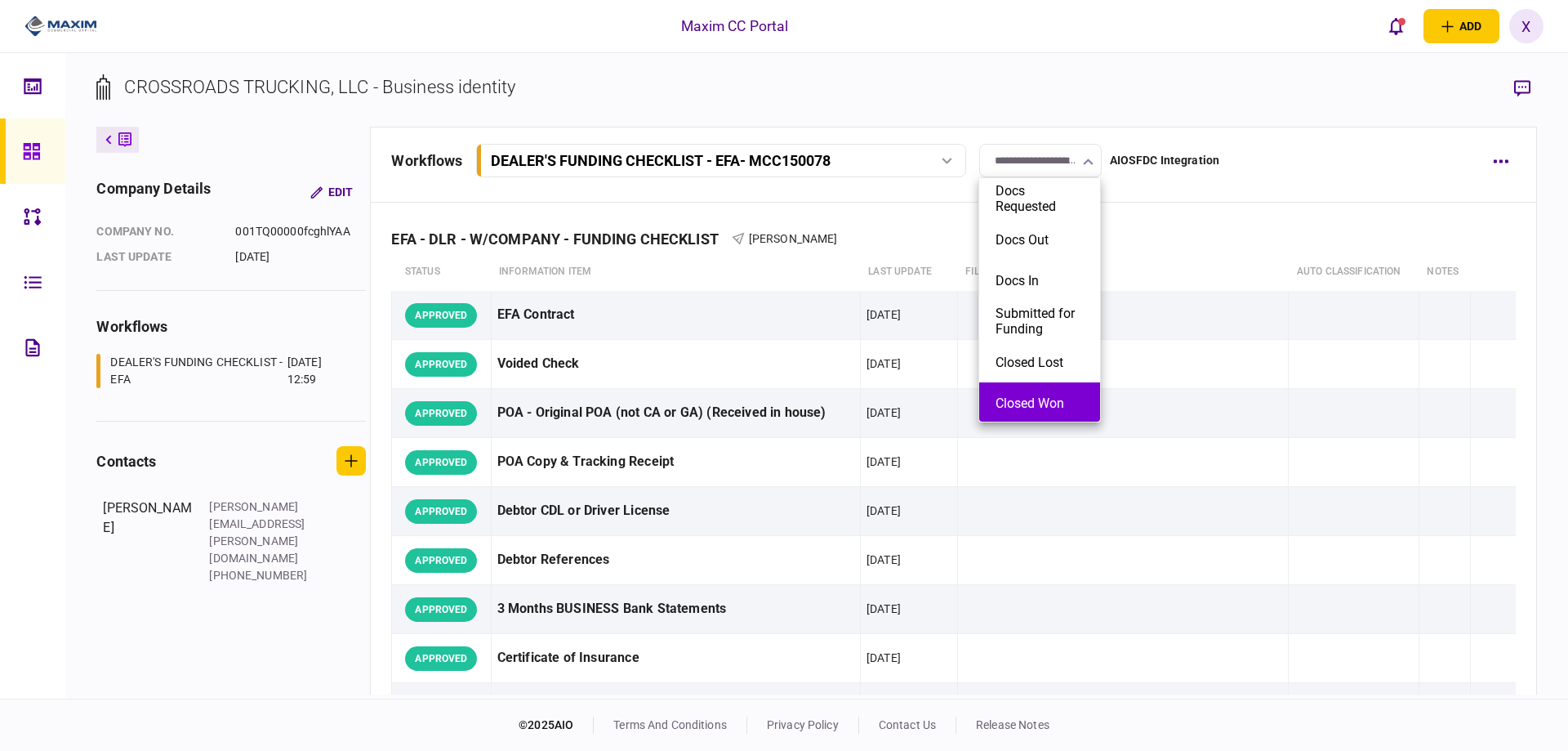
click at [1053, 402] on button "Closed Won" at bounding box center [1038, 403] width 88 height 16
type input "**********"
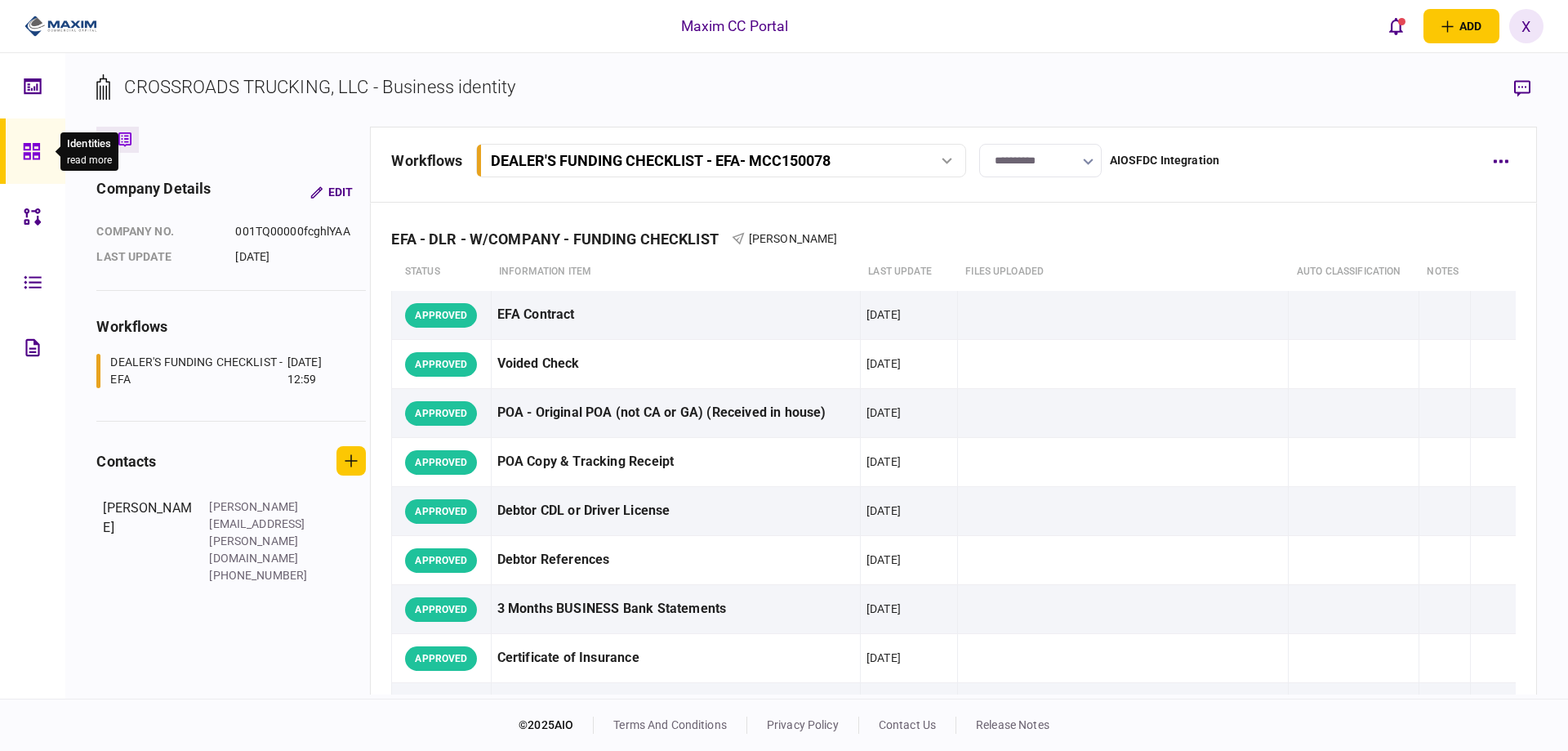
click at [44, 143] on div at bounding box center [36, 151] width 26 height 65
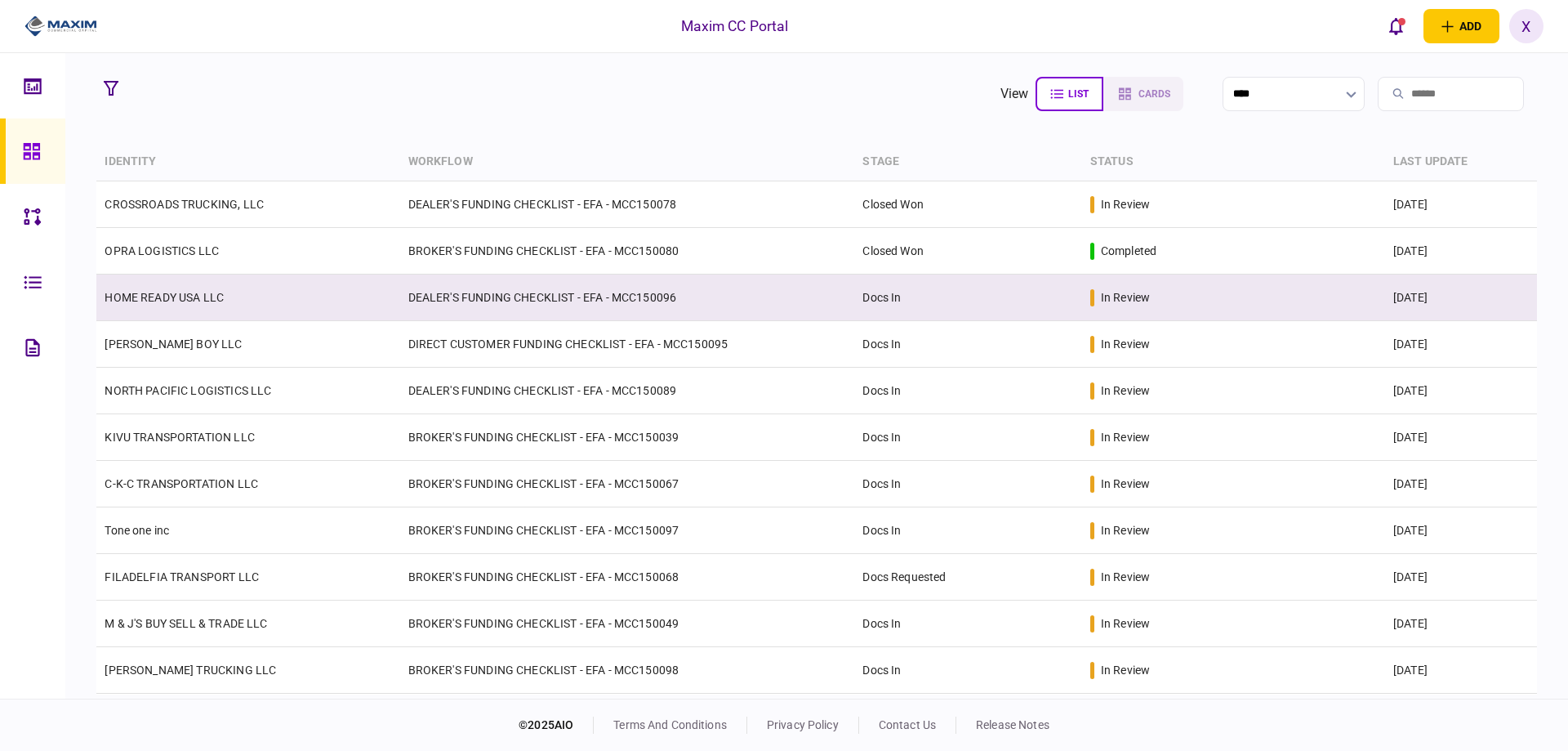
click at [167, 298] on link "HOME READY USA LLC" at bounding box center [163, 297] width 119 height 13
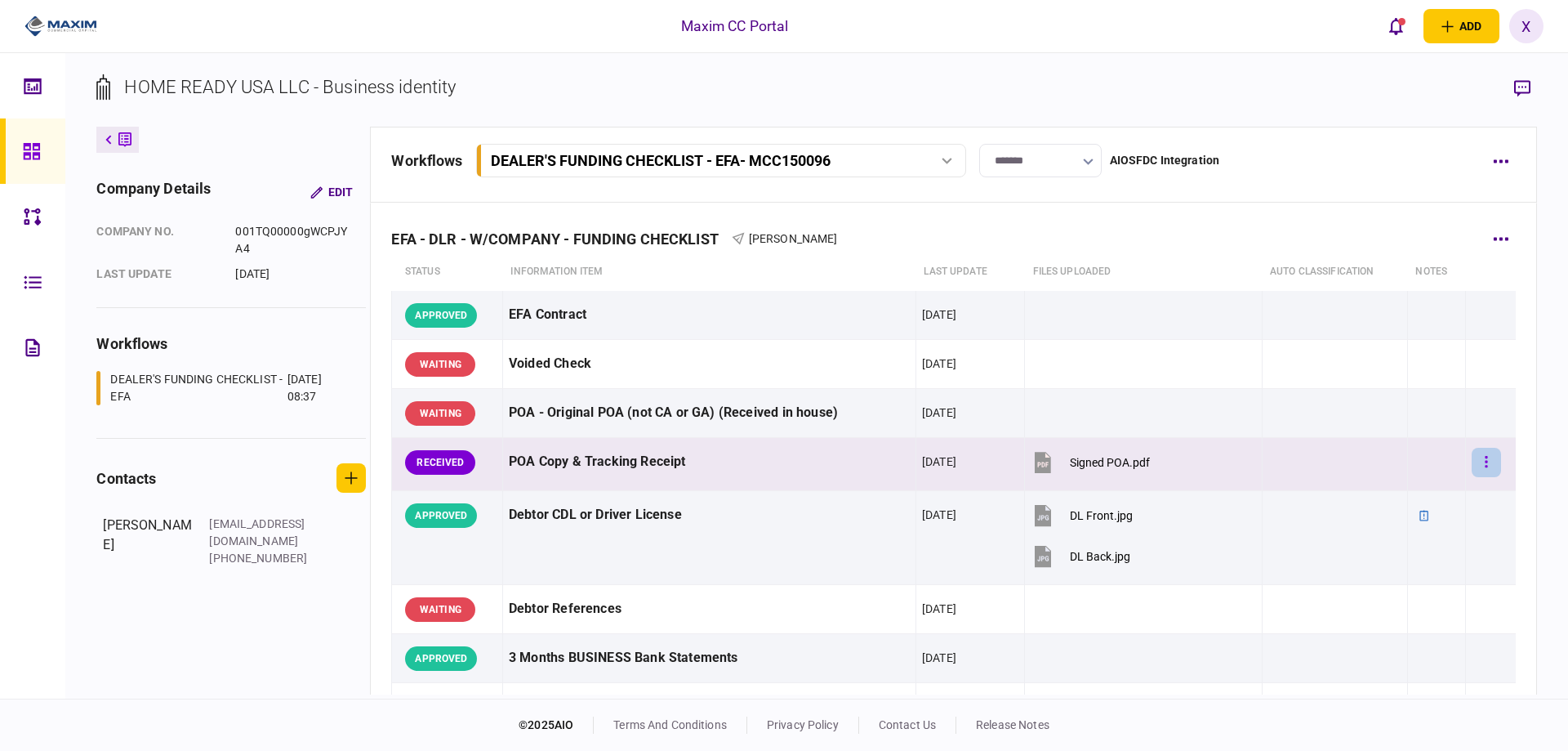
click at [1485, 463] on icon "button" at bounding box center [1486, 462] width 3 height 16
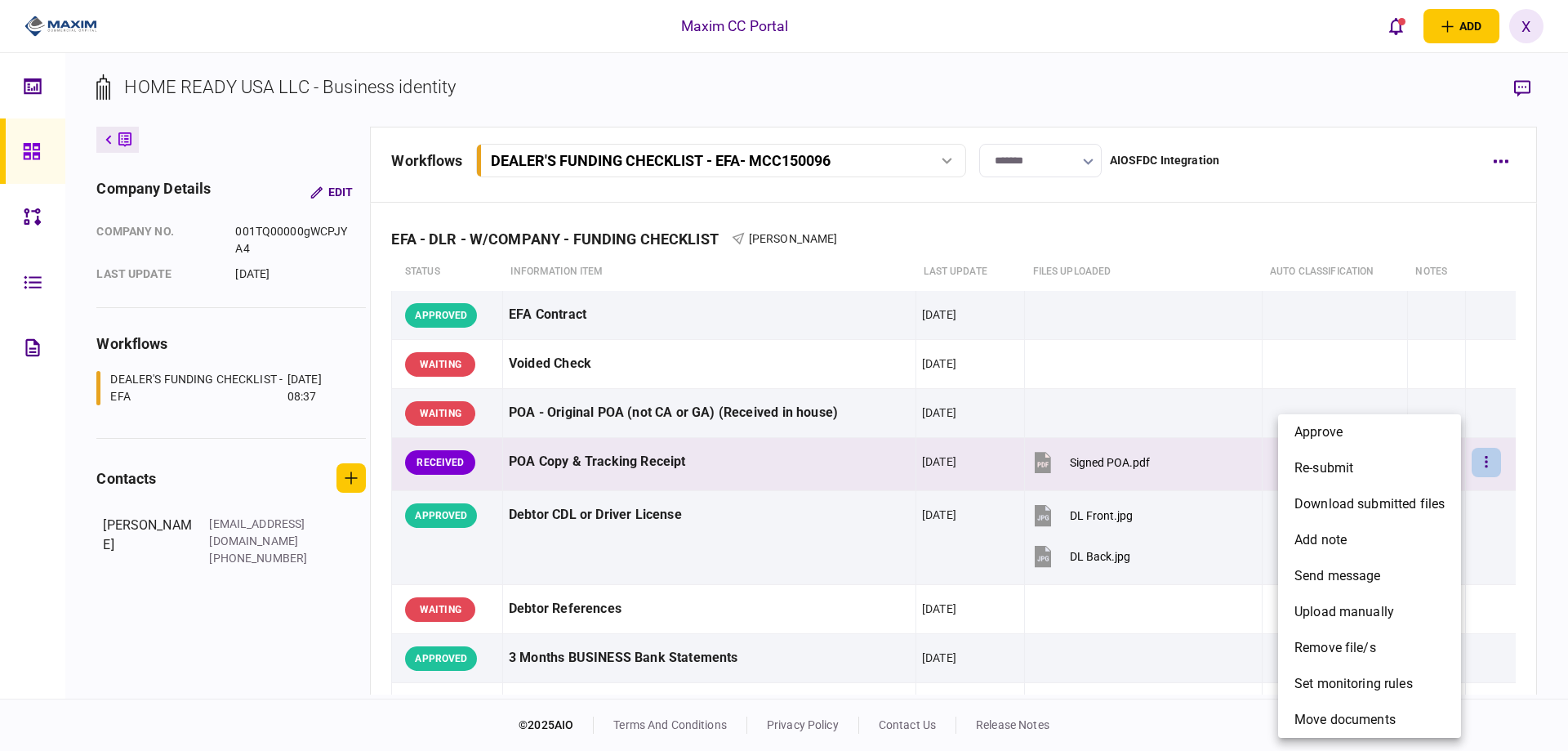
click at [1083, 460] on div at bounding box center [784, 375] width 1568 height 751
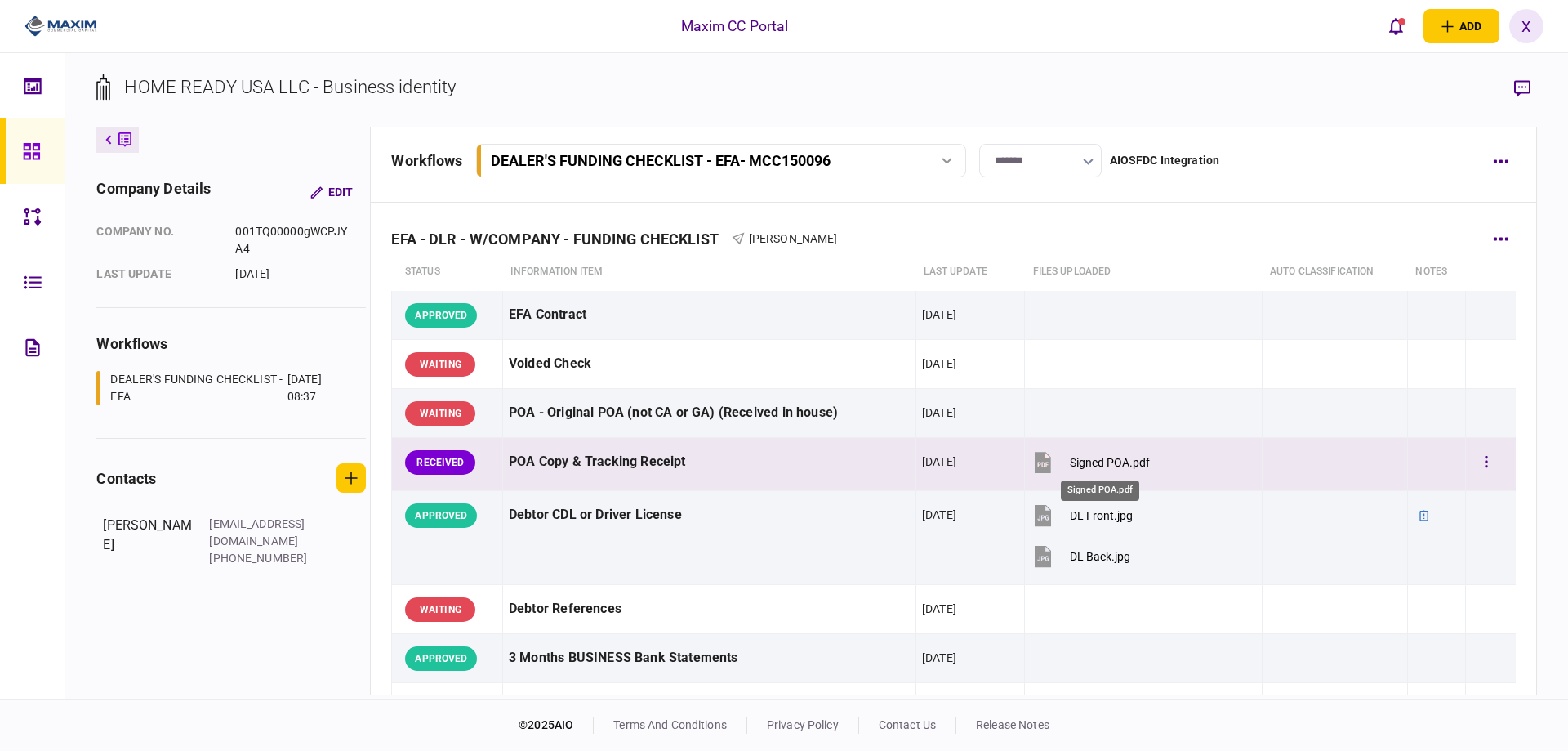
click at [1081, 460] on div "Signed POA.pdf" at bounding box center [1110, 462] width 80 height 13
click at [1484, 459] on button "button" at bounding box center [1486, 462] width 30 height 30
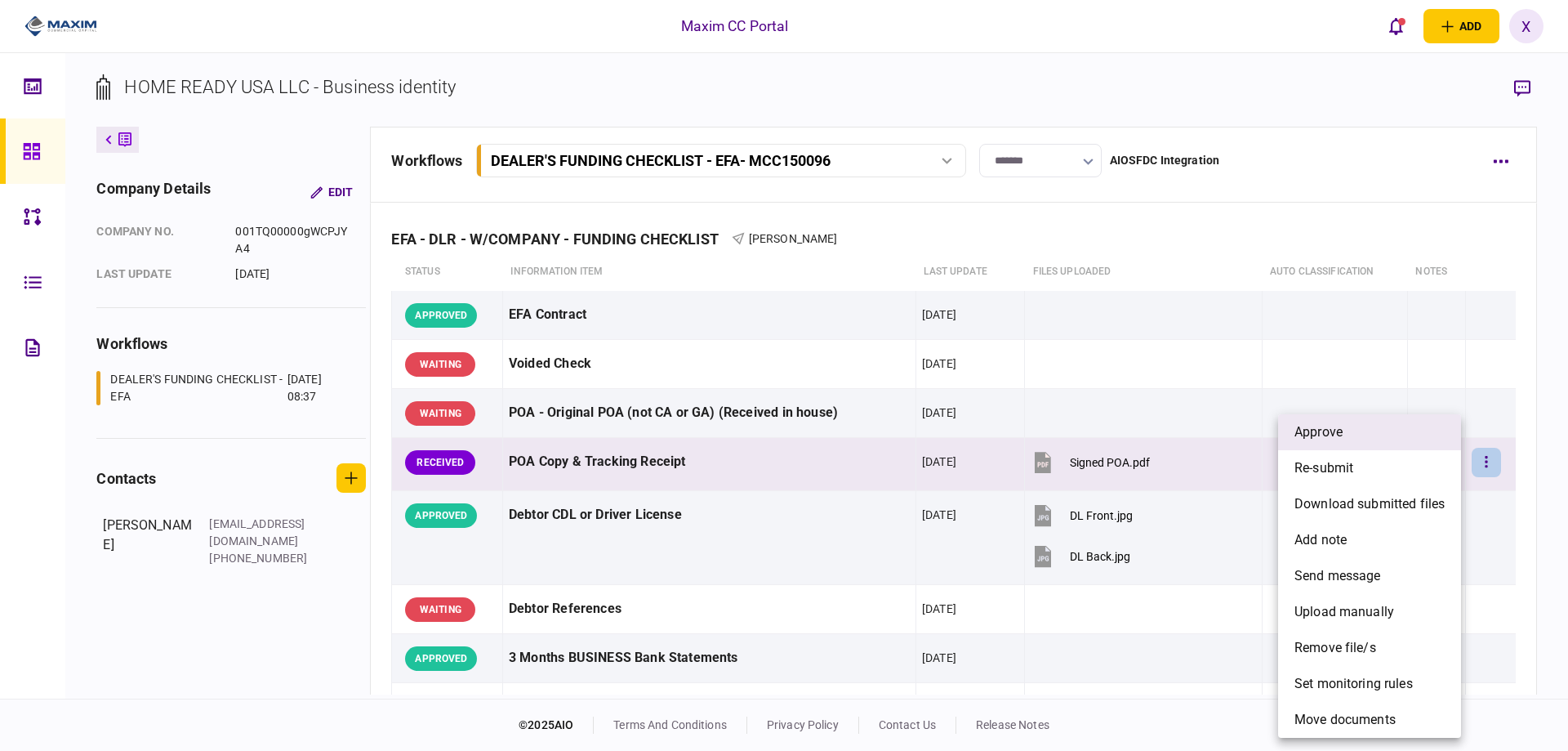
click at [1438, 428] on li "approve" at bounding box center [1369, 432] width 183 height 36
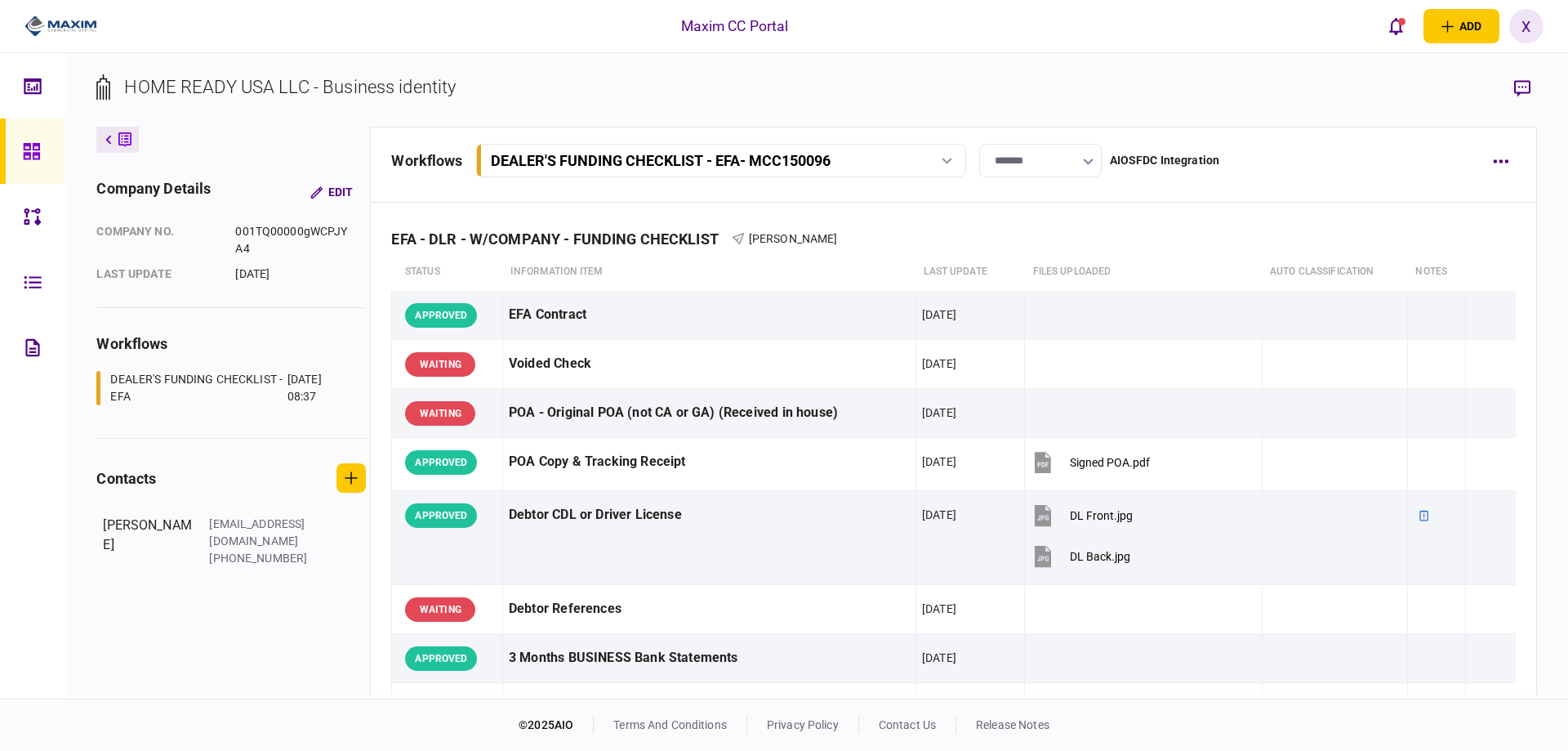
click at [26, 159] on icon at bounding box center [31, 151] width 18 height 19
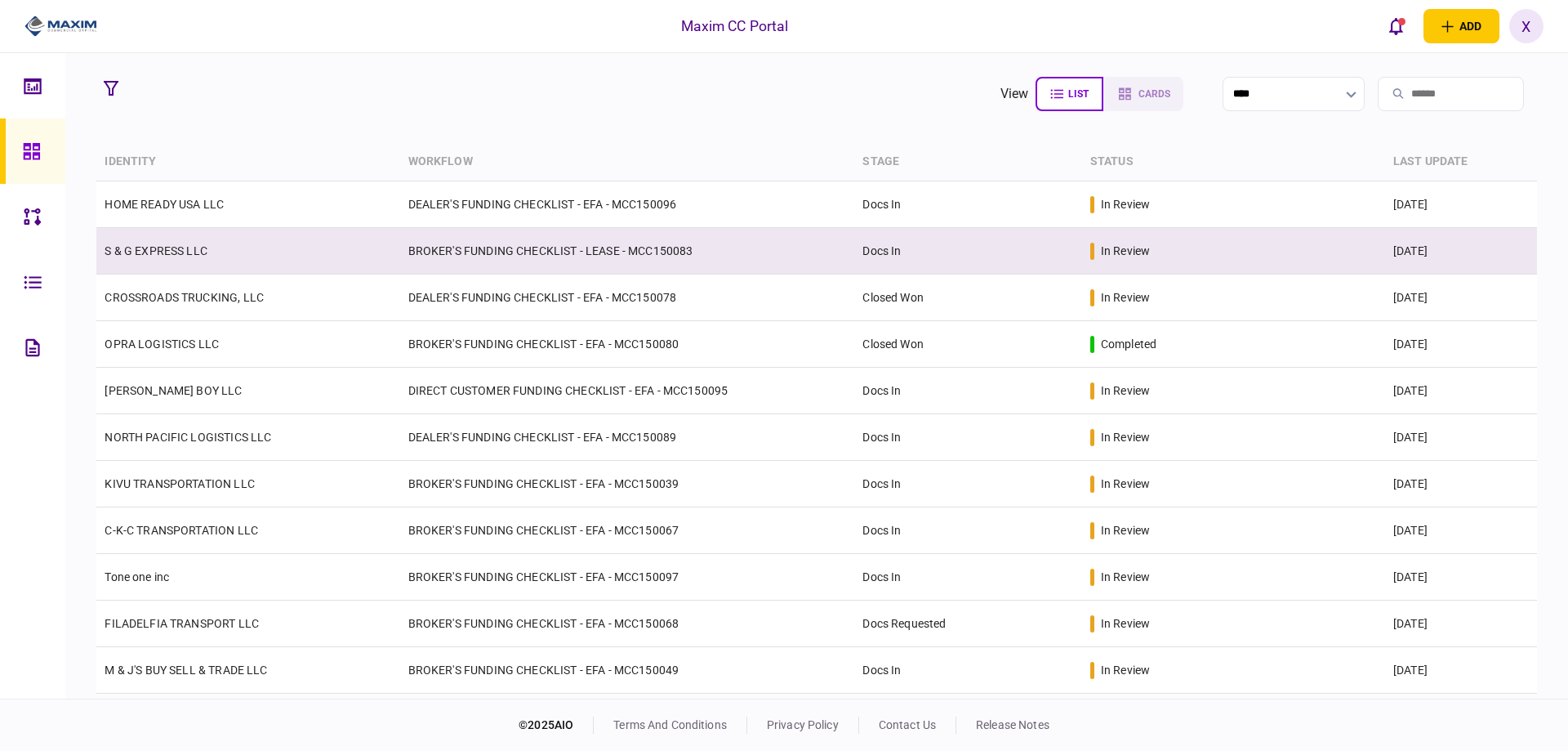
click at [197, 256] on link "S & G EXPRESS LLC" at bounding box center [156, 251] width 103 height 13
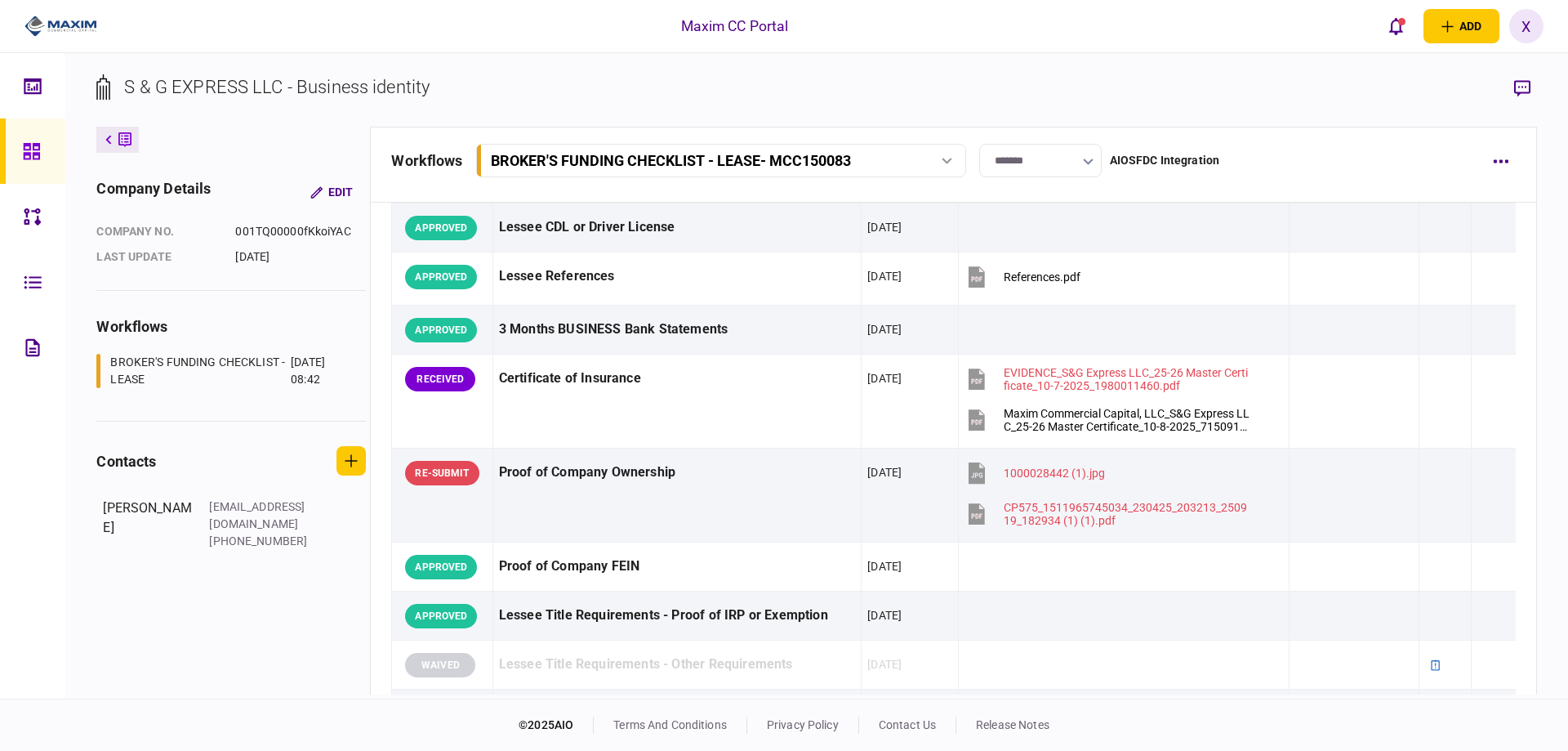
scroll to position [327, 0]
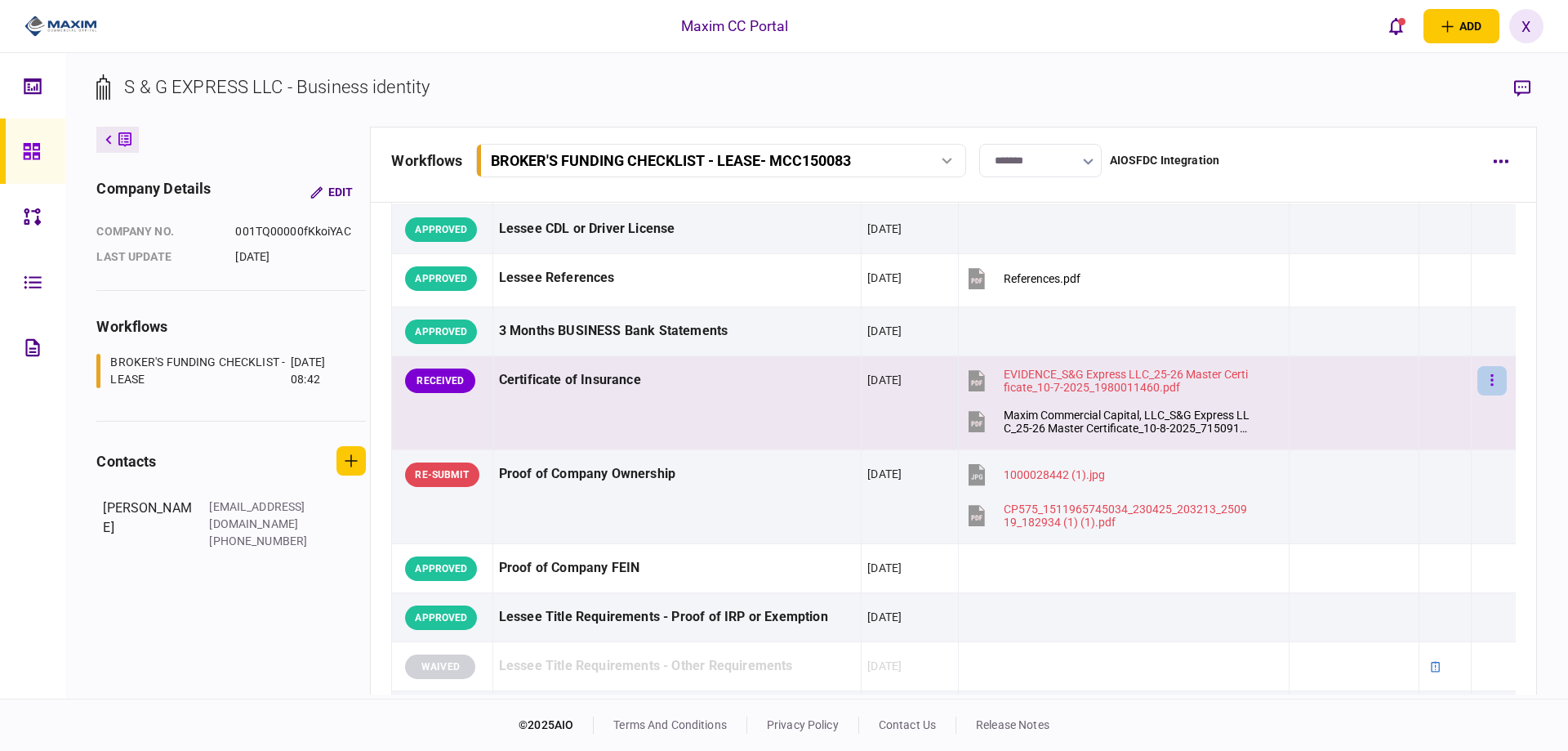
click at [1491, 383] on button "button" at bounding box center [1491, 381] width 30 height 30
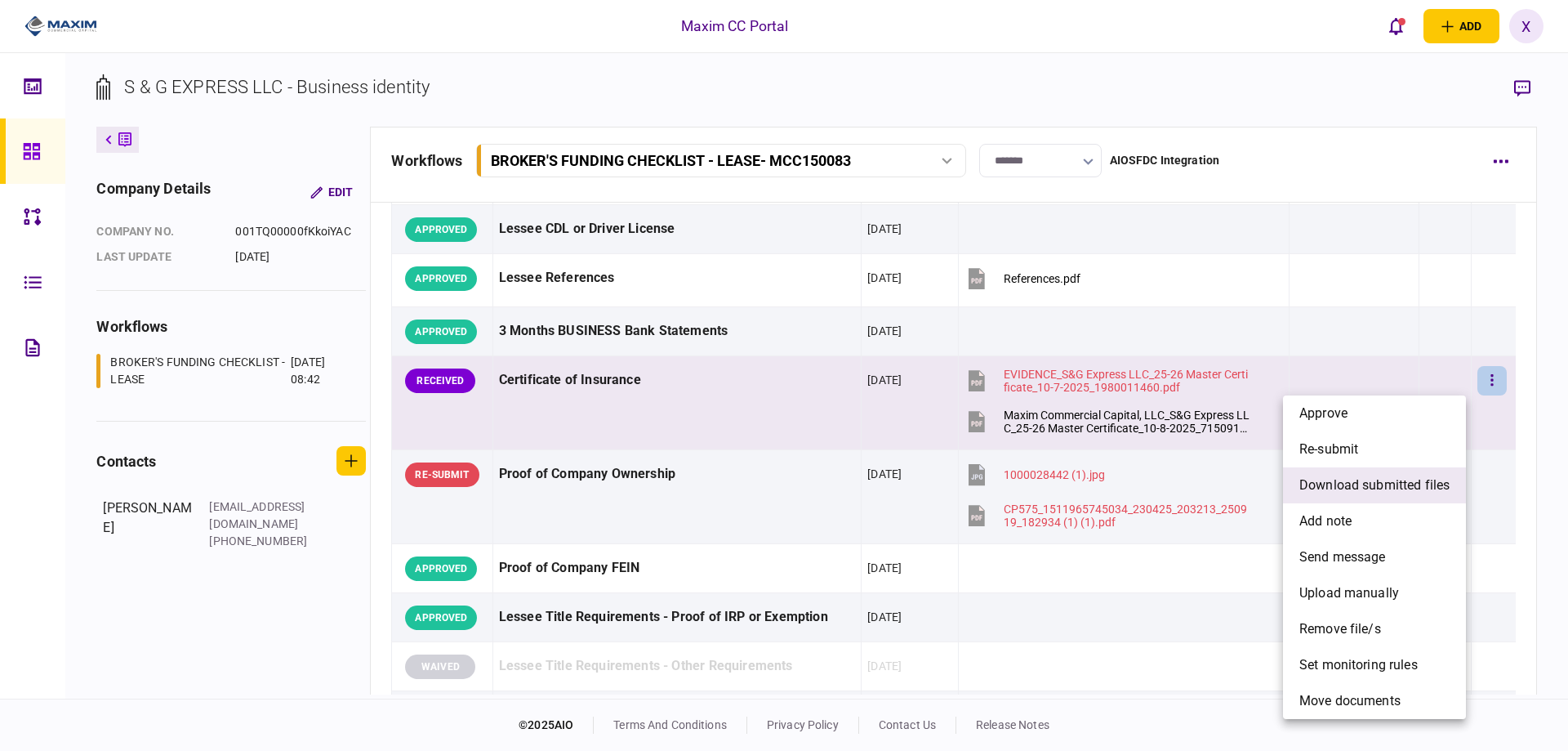
click at [1438, 474] on li "download submitted files" at bounding box center [1374, 485] width 183 height 36
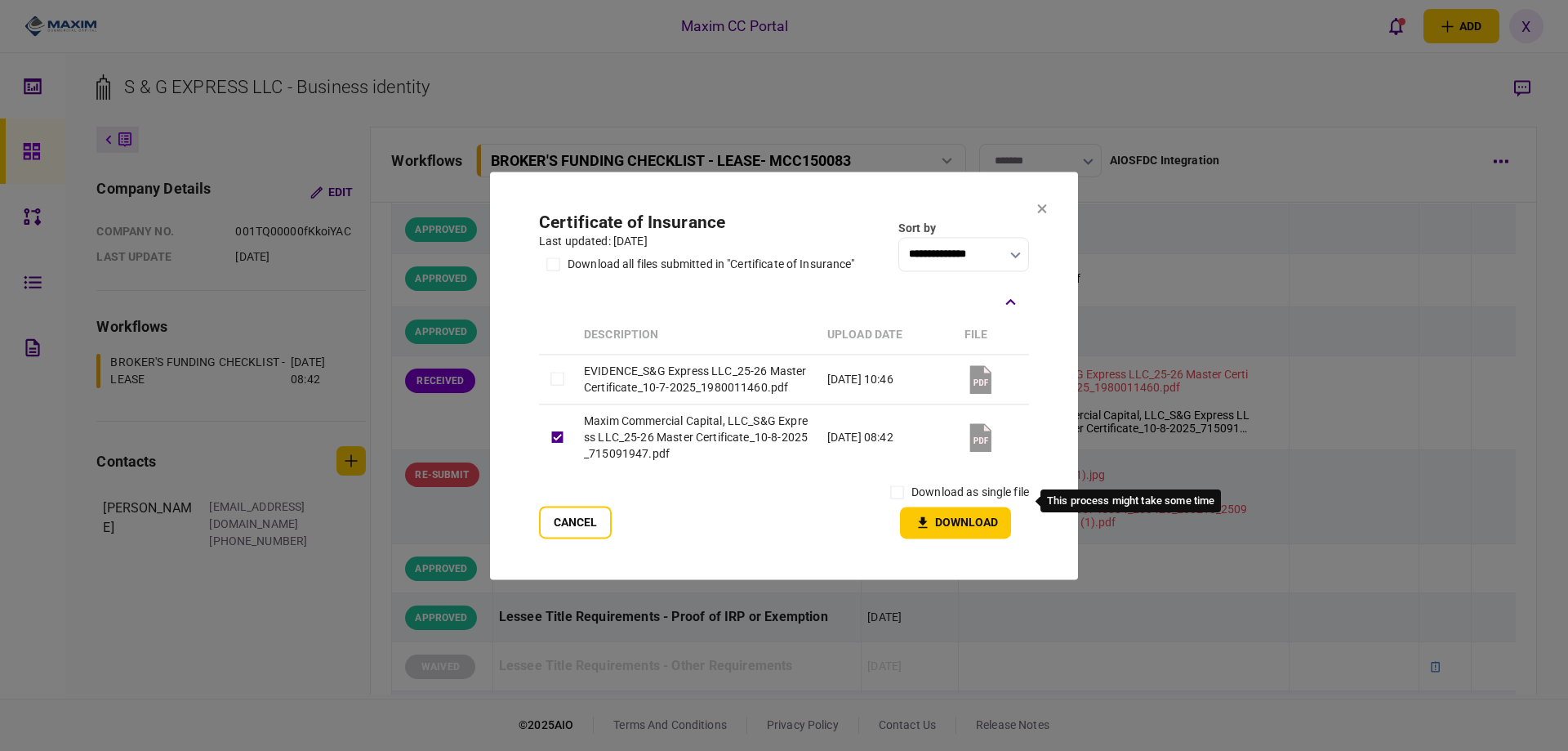
click at [920, 498] on label "download as single file" at bounding box center [970, 493] width 117 height 17
click at [957, 529] on button "Download" at bounding box center [956, 522] width 111 height 32
click at [1049, 198] on section "**********" at bounding box center [784, 375] width 588 height 407
click at [1038, 204] on icon at bounding box center [1041, 208] width 10 height 10
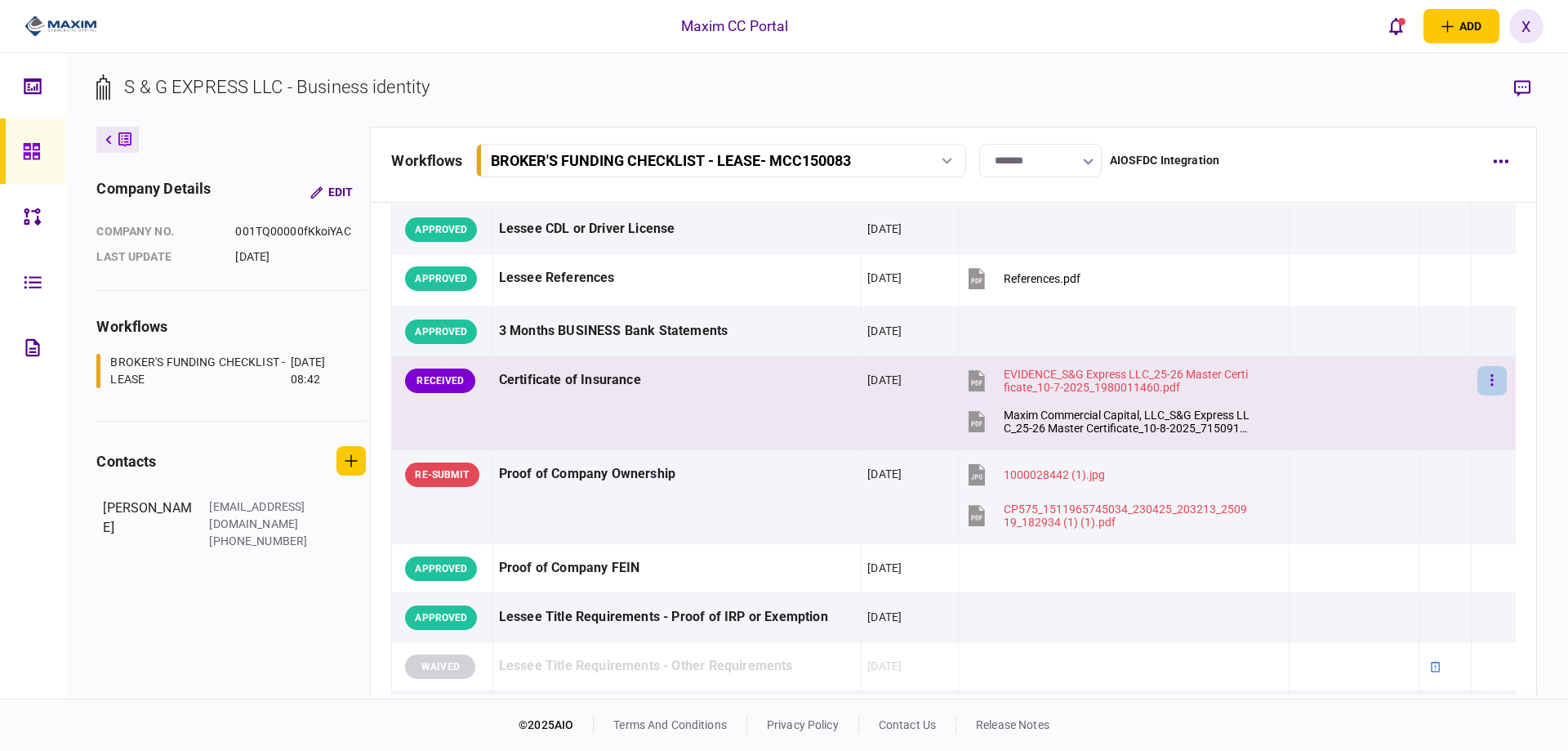
click at [1485, 384] on button "button" at bounding box center [1491, 381] width 30 height 30
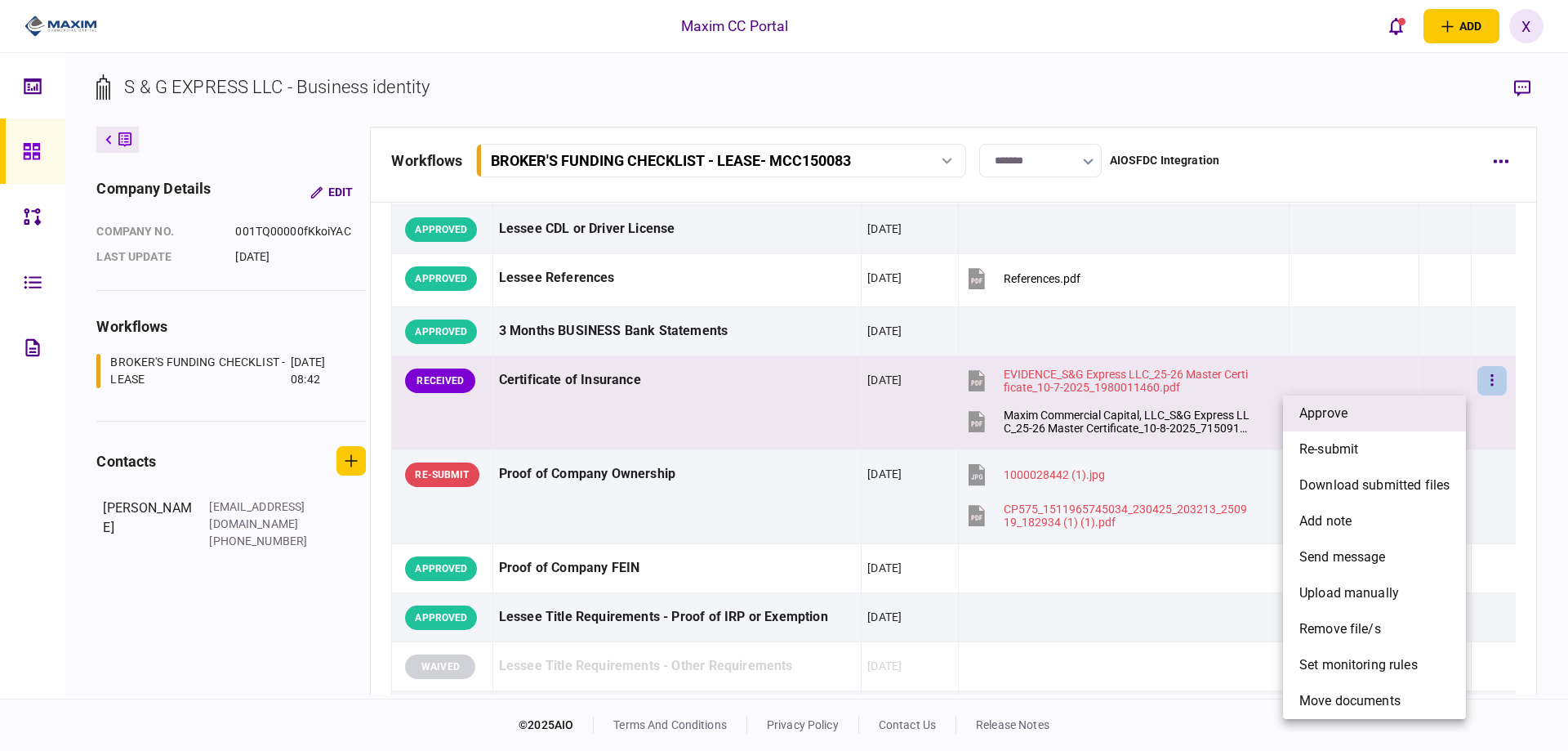
click at [1386, 400] on li "approve" at bounding box center [1374, 412] width 183 height 36
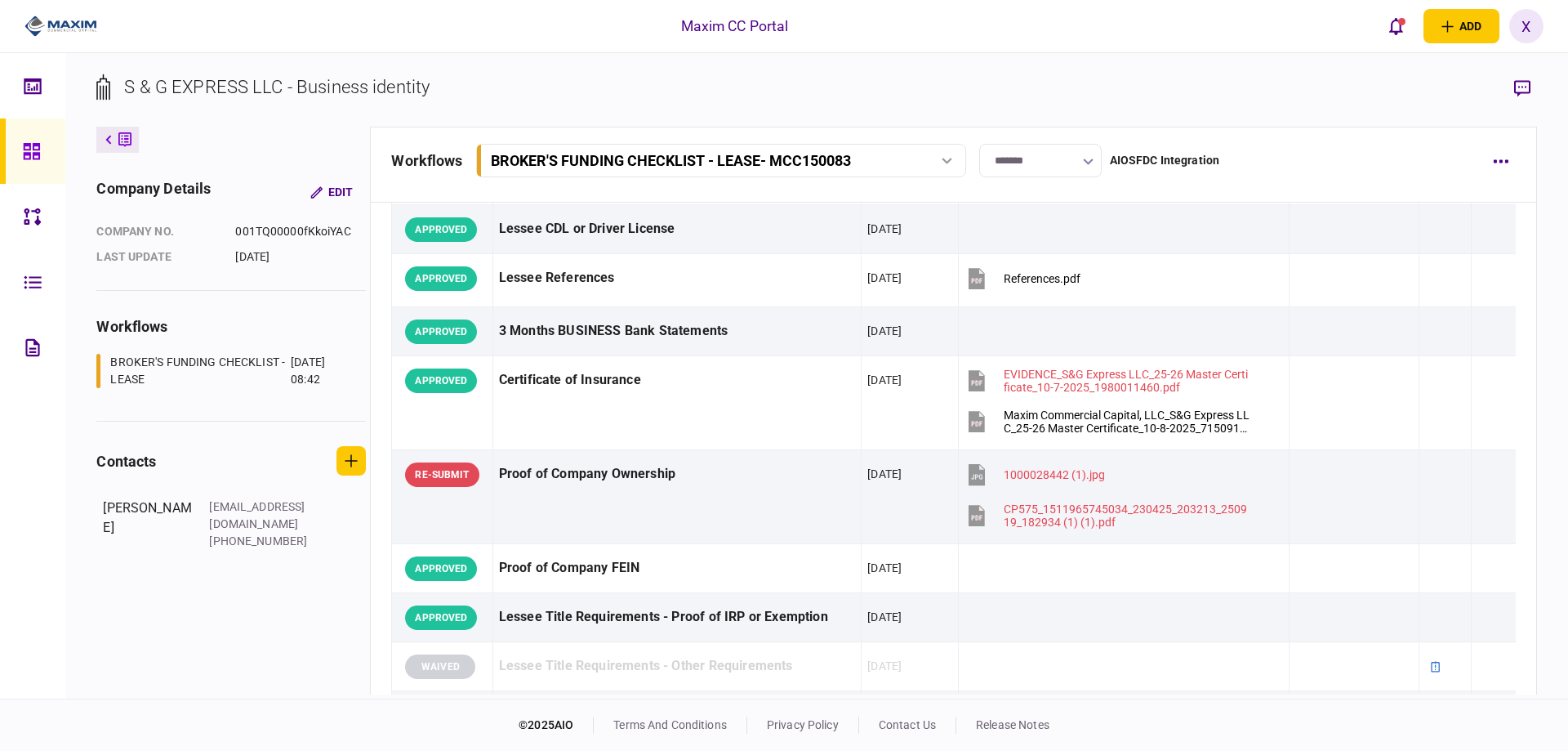
click at [19, 150] on link at bounding box center [32, 151] width 65 height 65
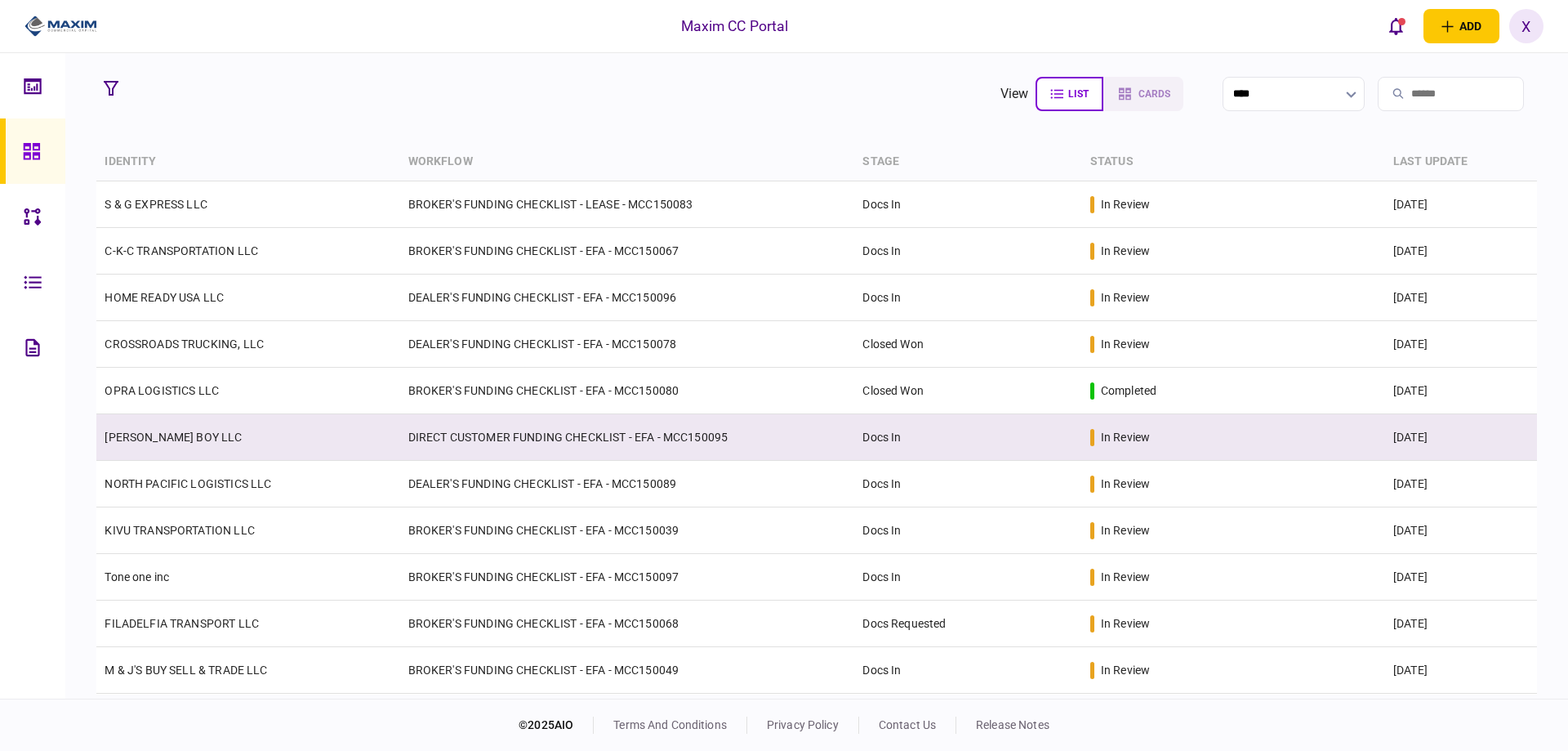
click at [162, 434] on link "[PERSON_NAME] BOY LLC" at bounding box center [173, 437] width 137 height 13
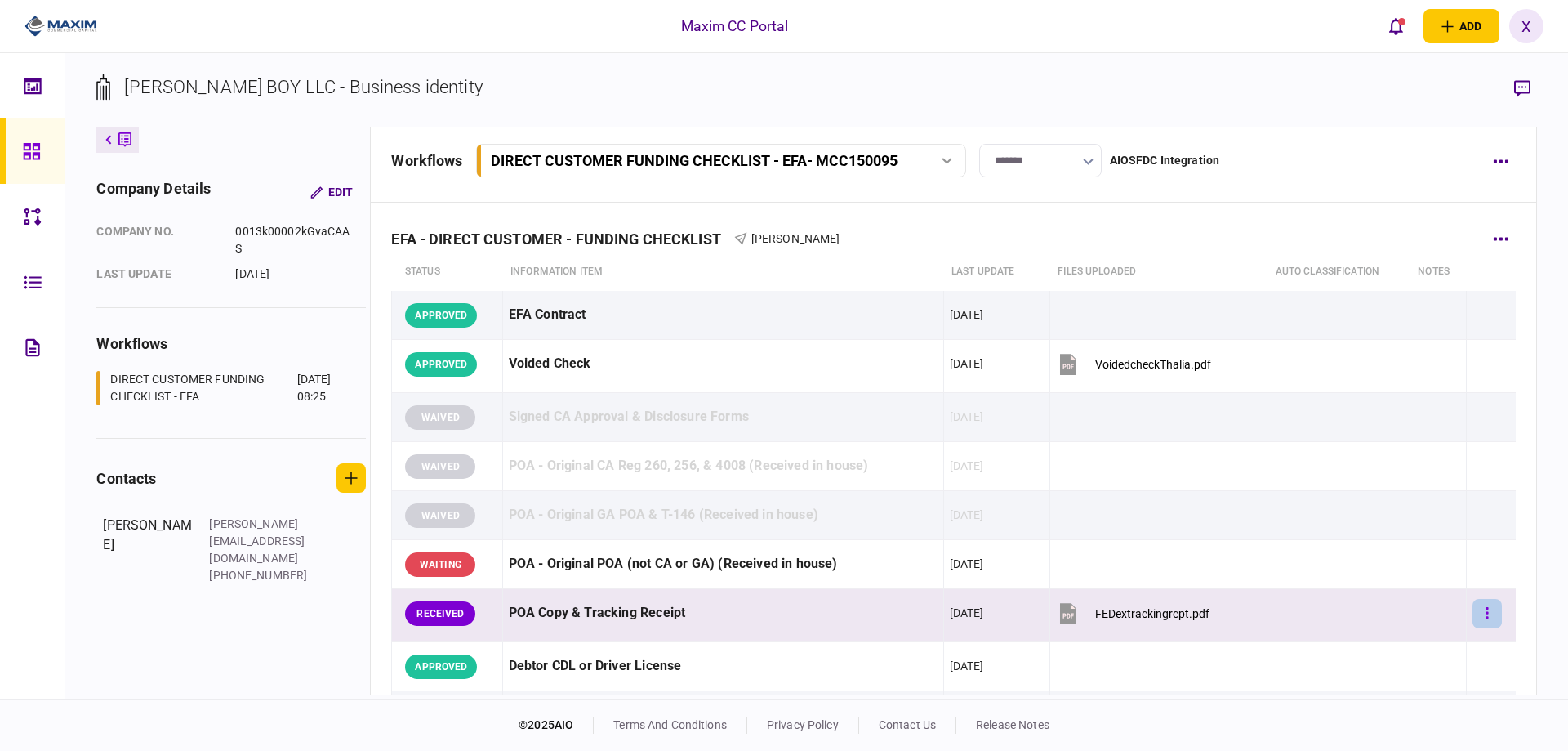
click at [1485, 610] on icon "button" at bounding box center [1487, 614] width 3 height 16
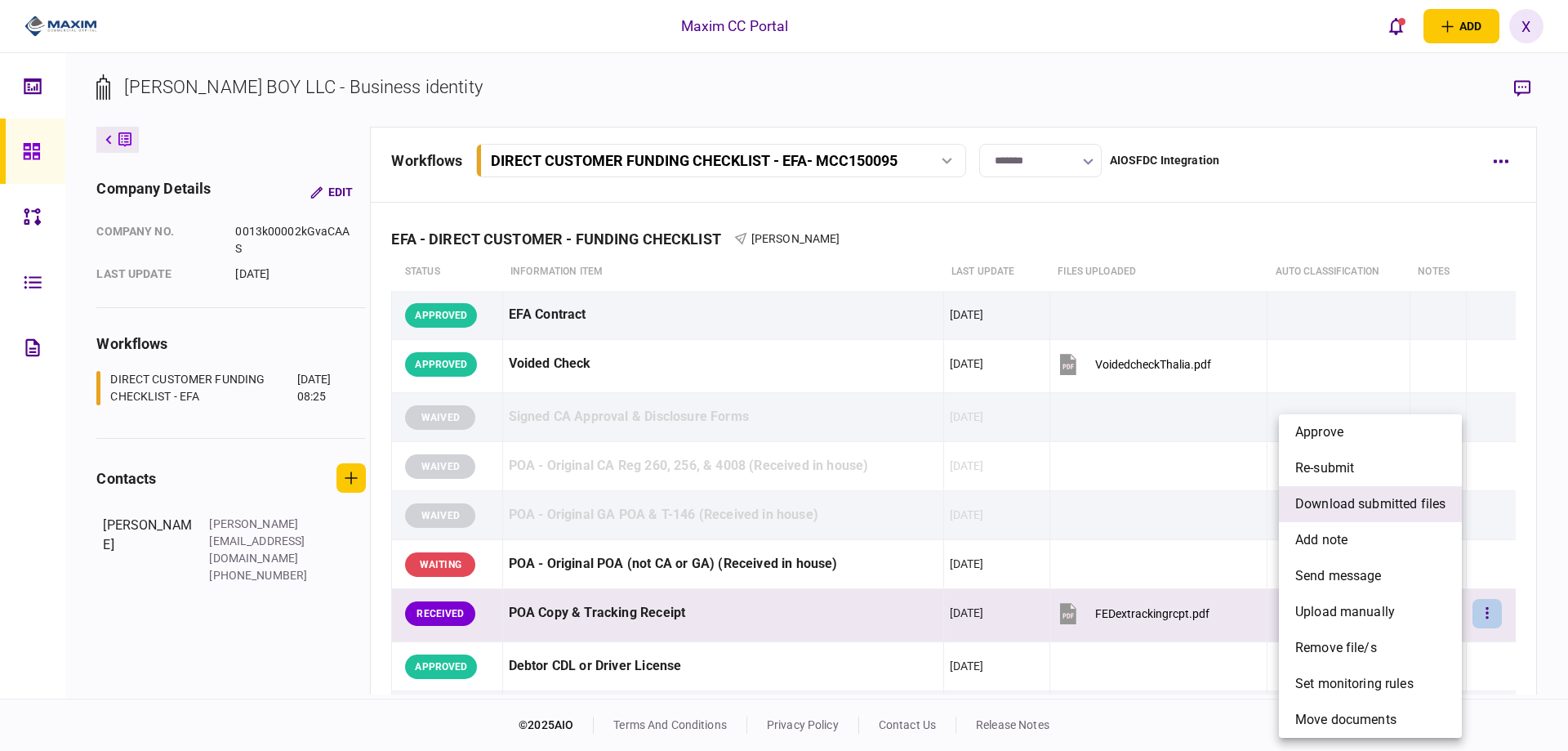
click at [1408, 507] on span "download submitted files" at bounding box center [1370, 504] width 150 height 20
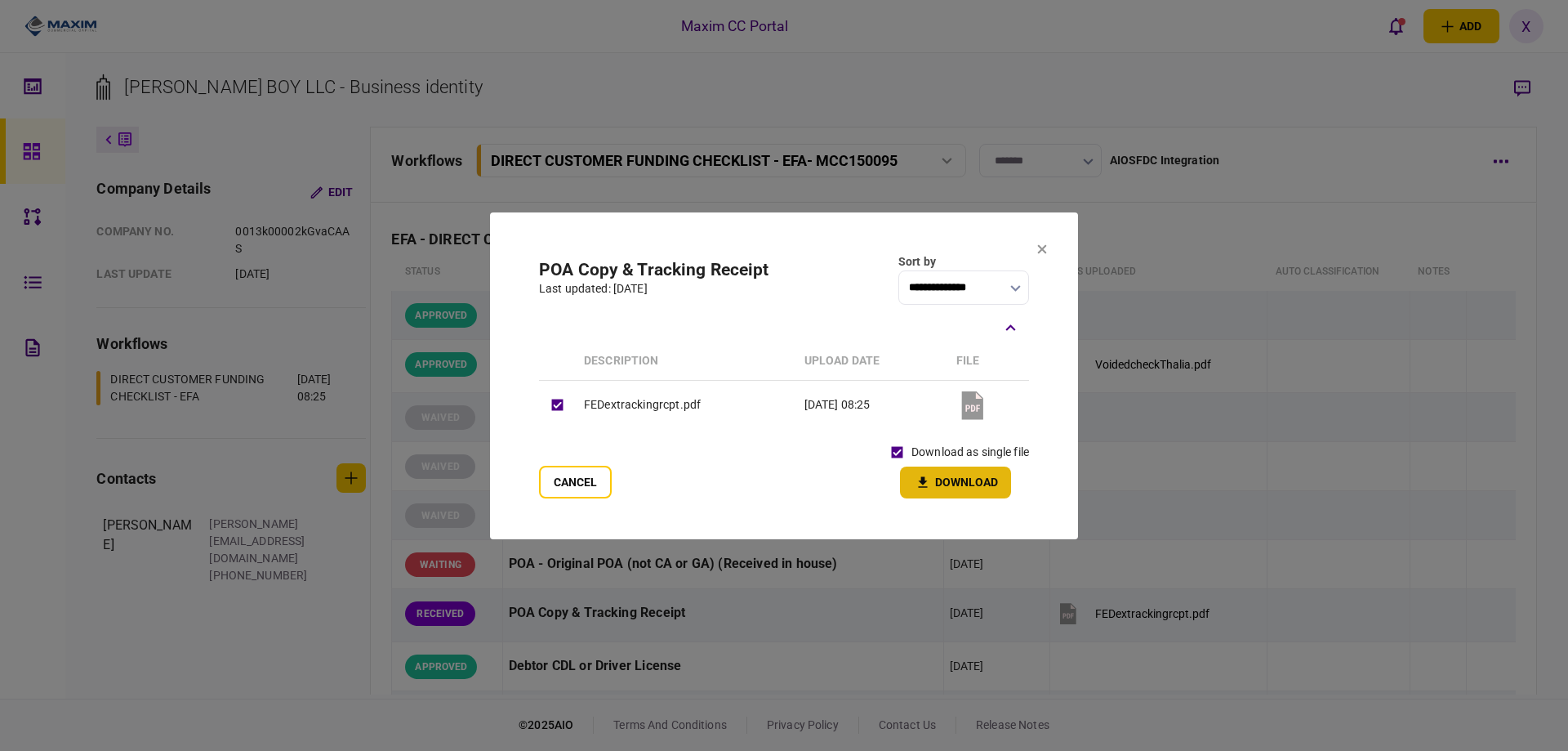
click at [954, 484] on button "Download" at bounding box center [956, 482] width 111 height 32
click at [1044, 240] on section "**********" at bounding box center [784, 376] width 588 height 327
click at [1044, 247] on icon at bounding box center [1042, 249] width 9 height 9
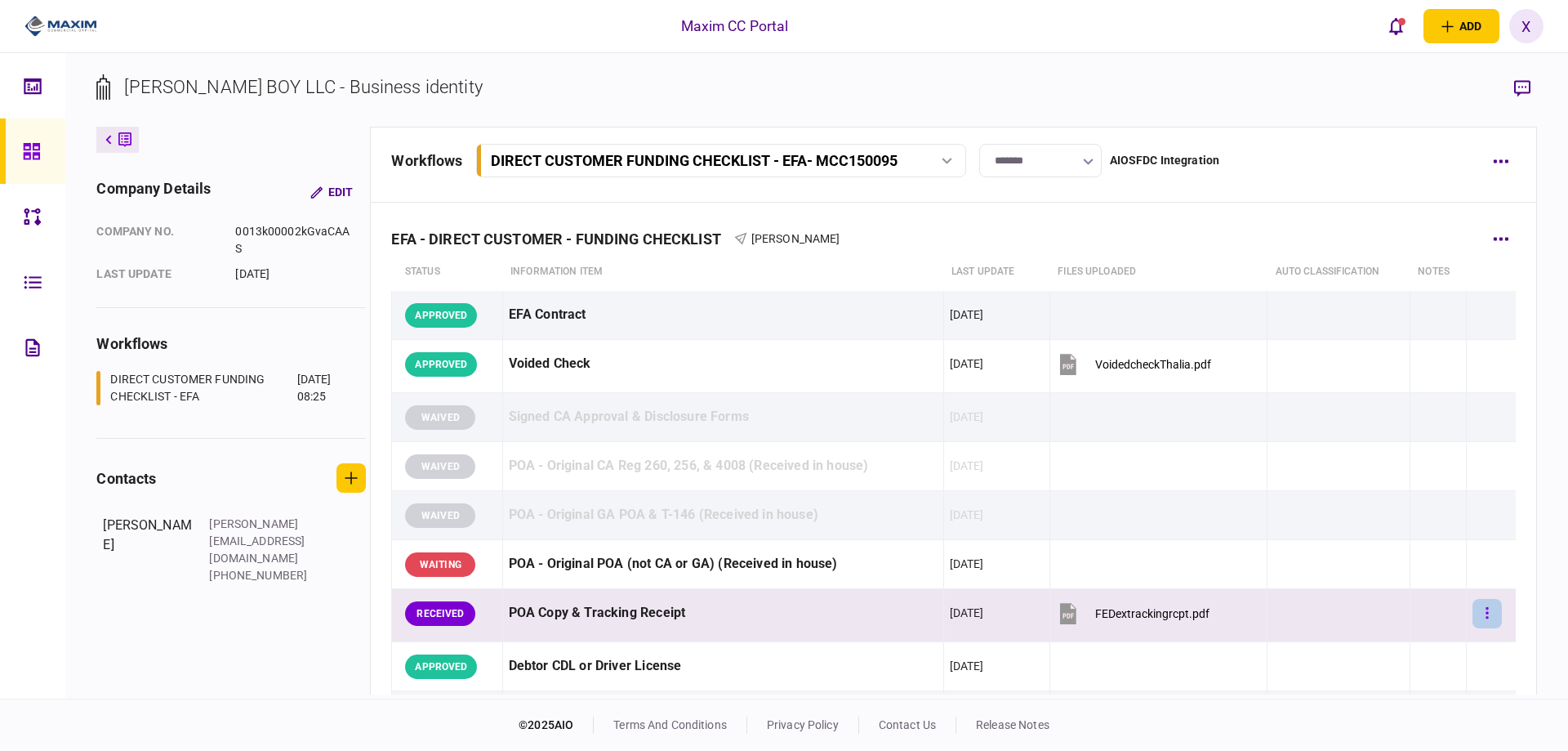
click at [1483, 619] on button "button" at bounding box center [1487, 614] width 30 height 30
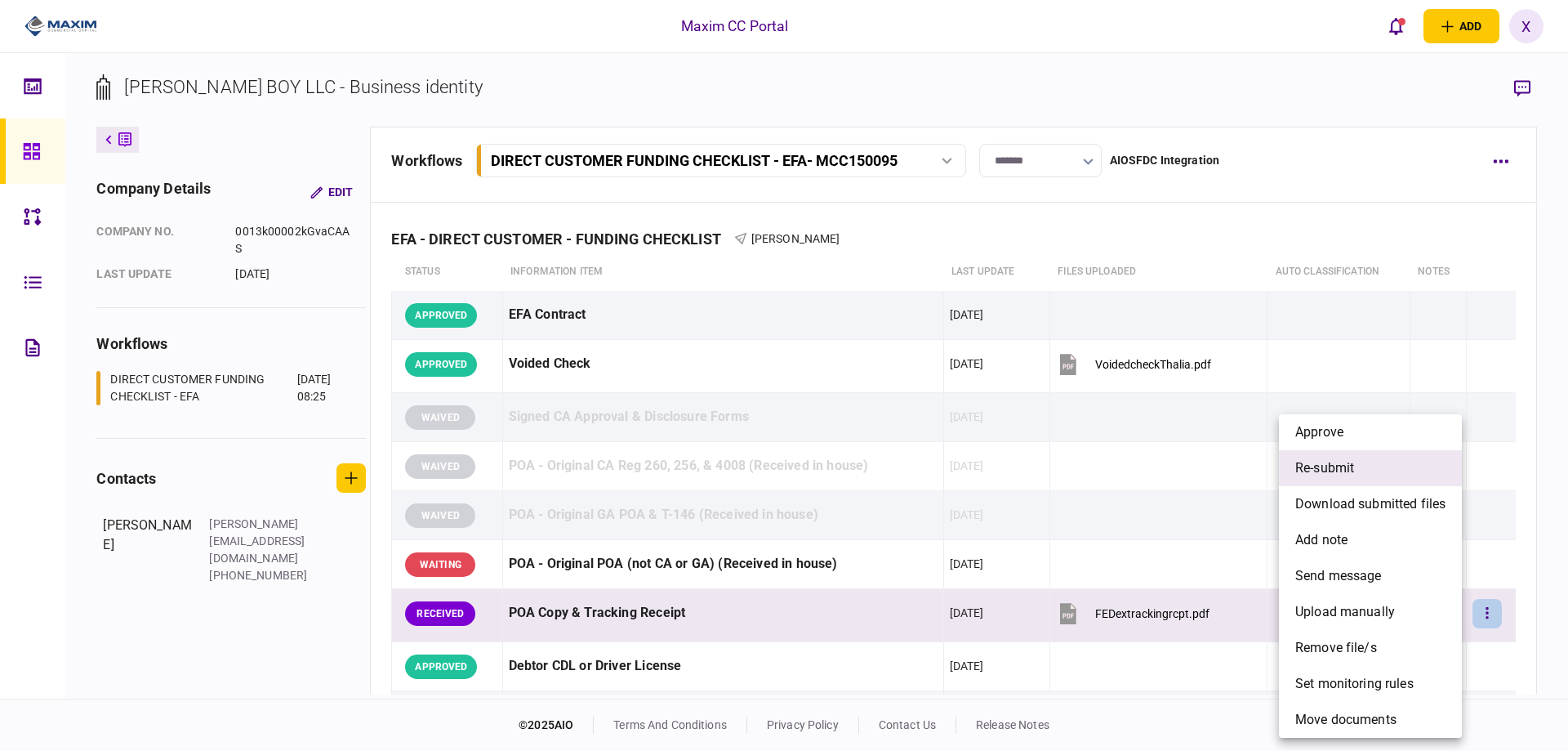
click at [1406, 480] on li "re-submit" at bounding box center [1370, 467] width 183 height 36
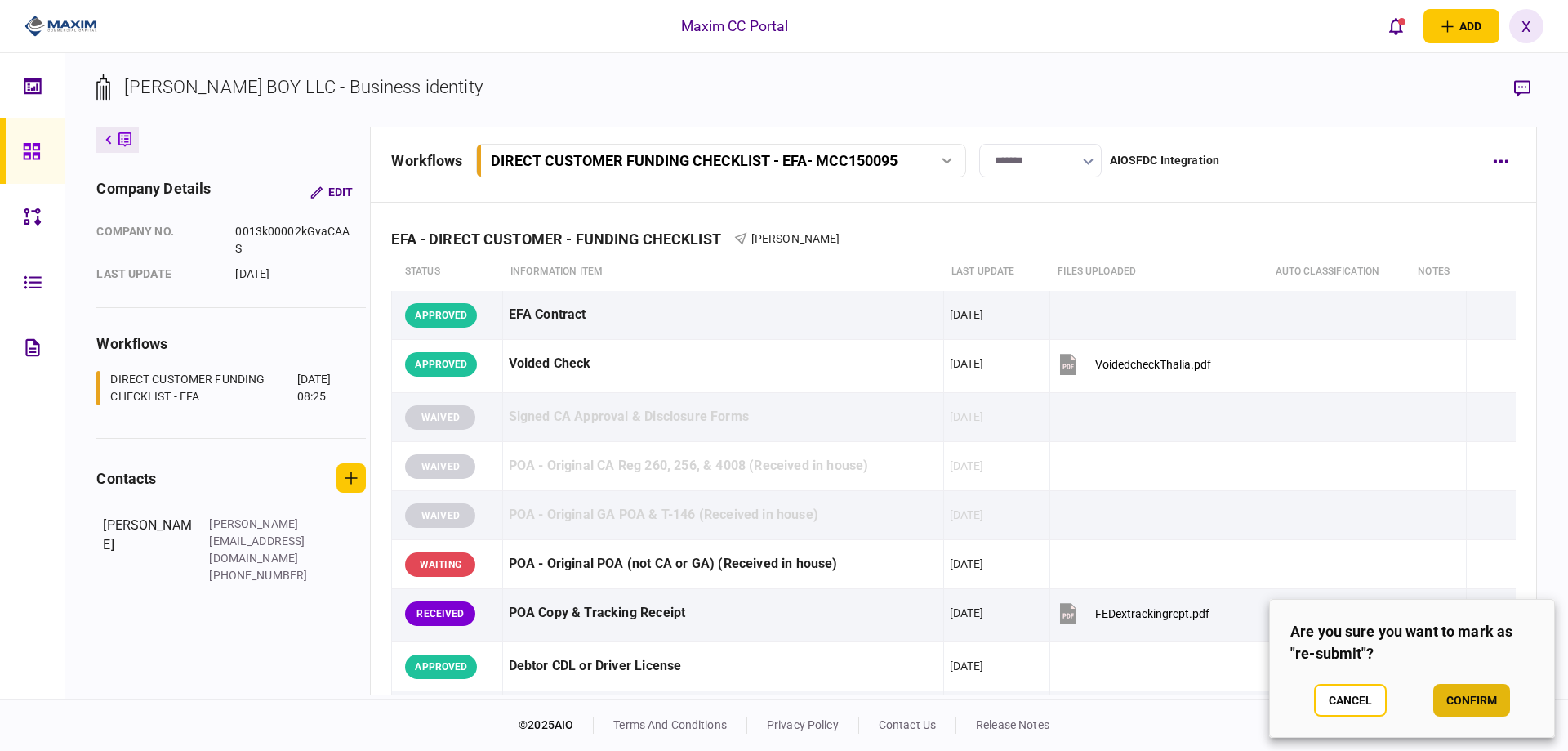
click at [1482, 697] on button "confirm" at bounding box center [1471, 701] width 77 height 33
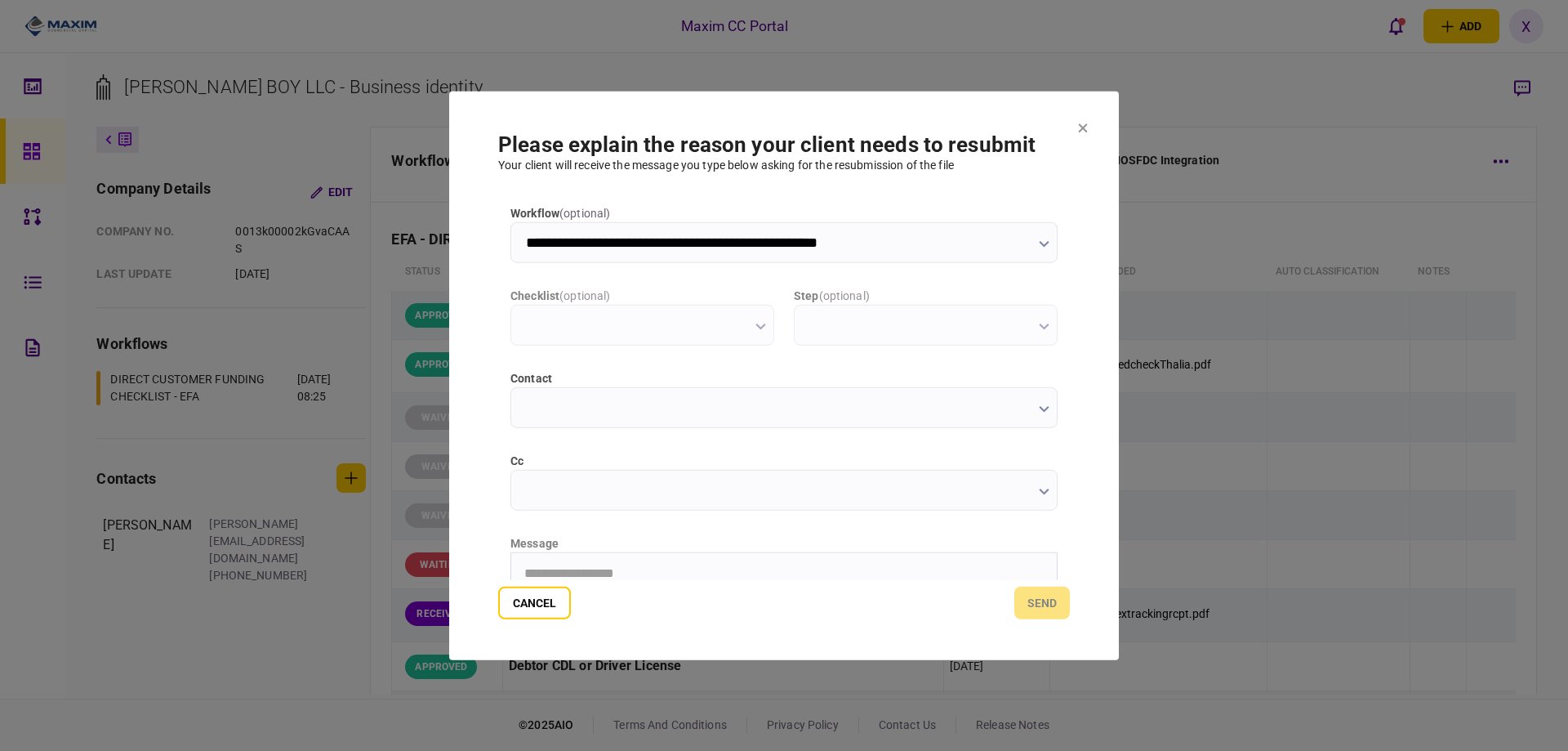
type input "**********"
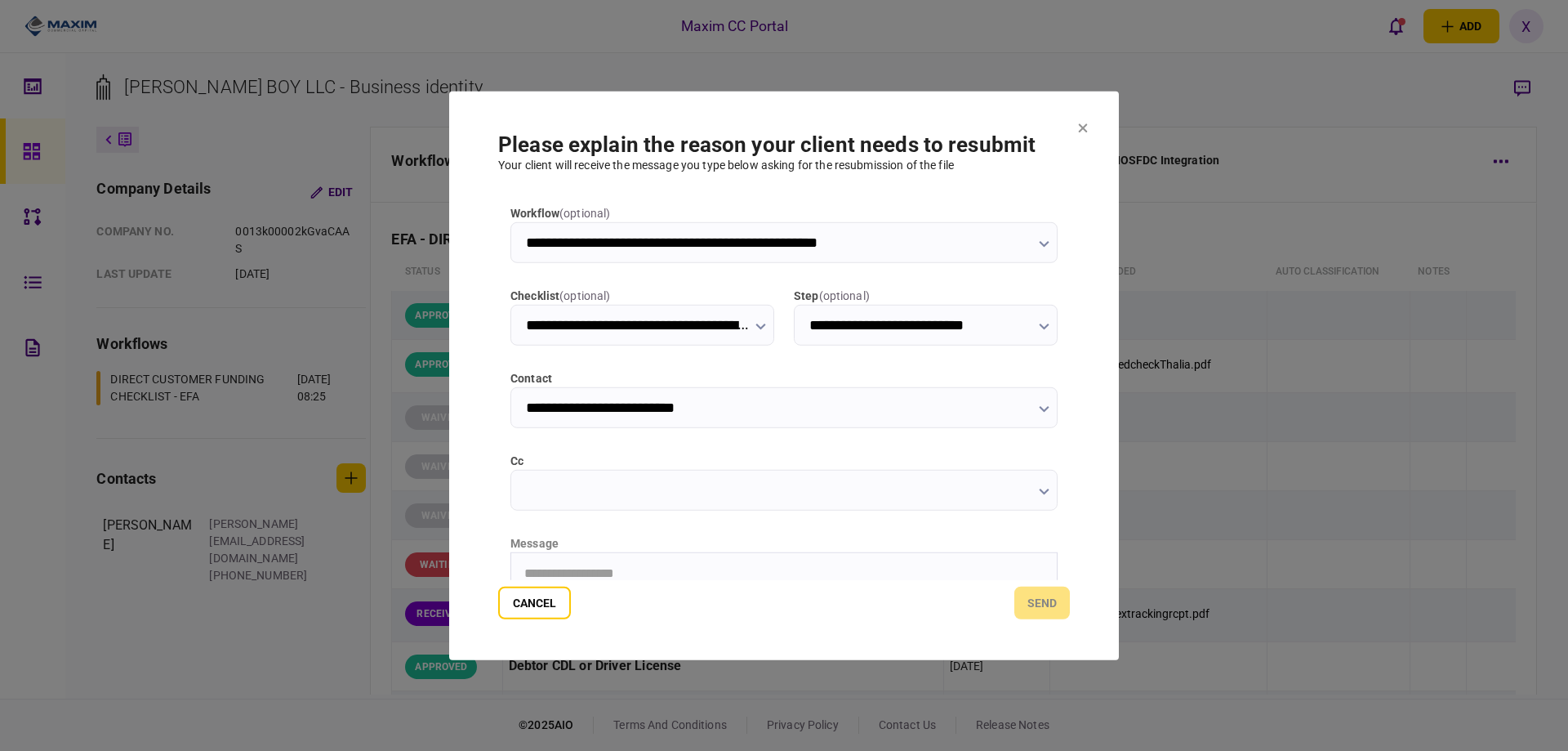
click at [1076, 126] on section "**********" at bounding box center [784, 375] width 670 height 569
click at [517, 602] on button "Cancel" at bounding box center [535, 603] width 73 height 33
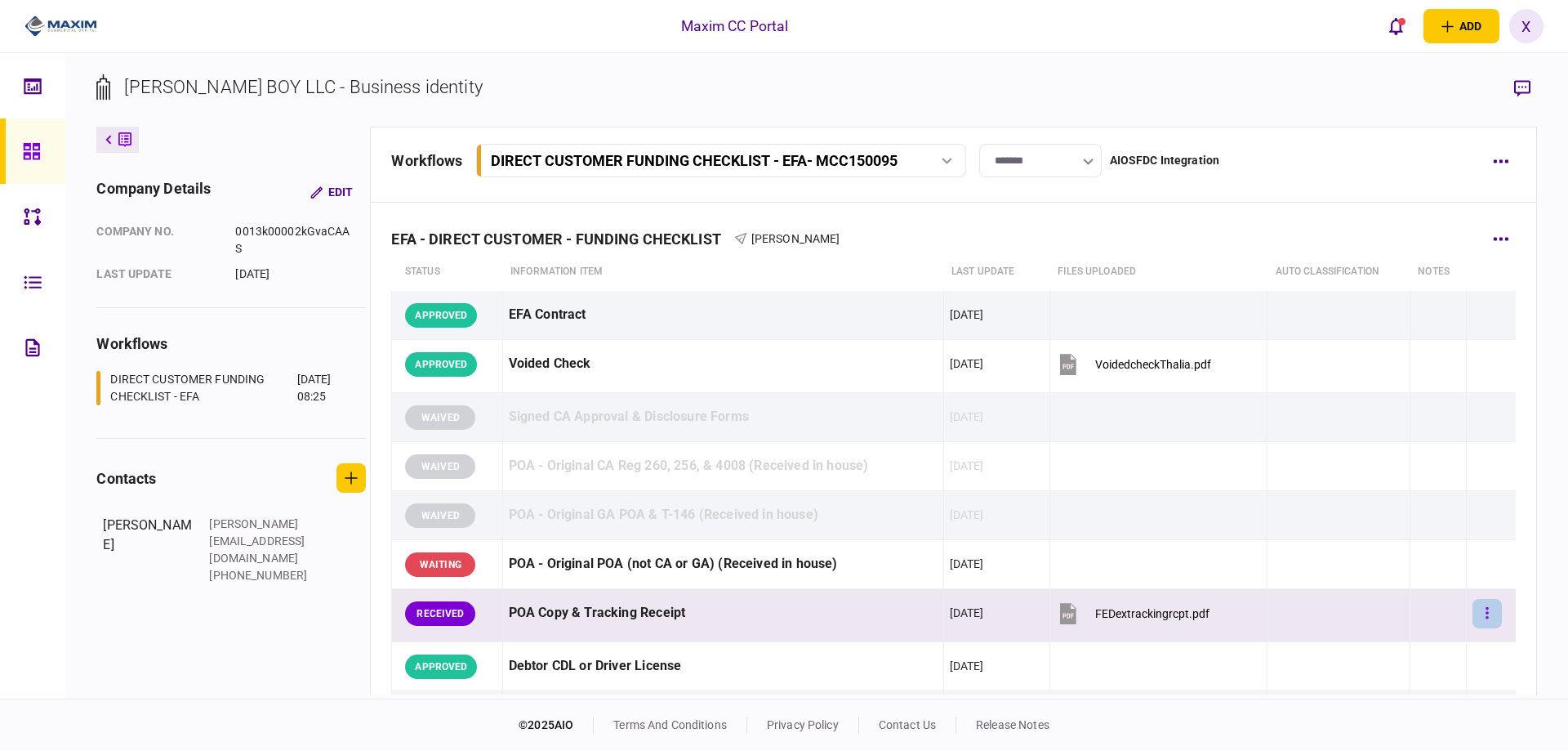
click at [1472, 609] on button "button" at bounding box center [1487, 614] width 30 height 30
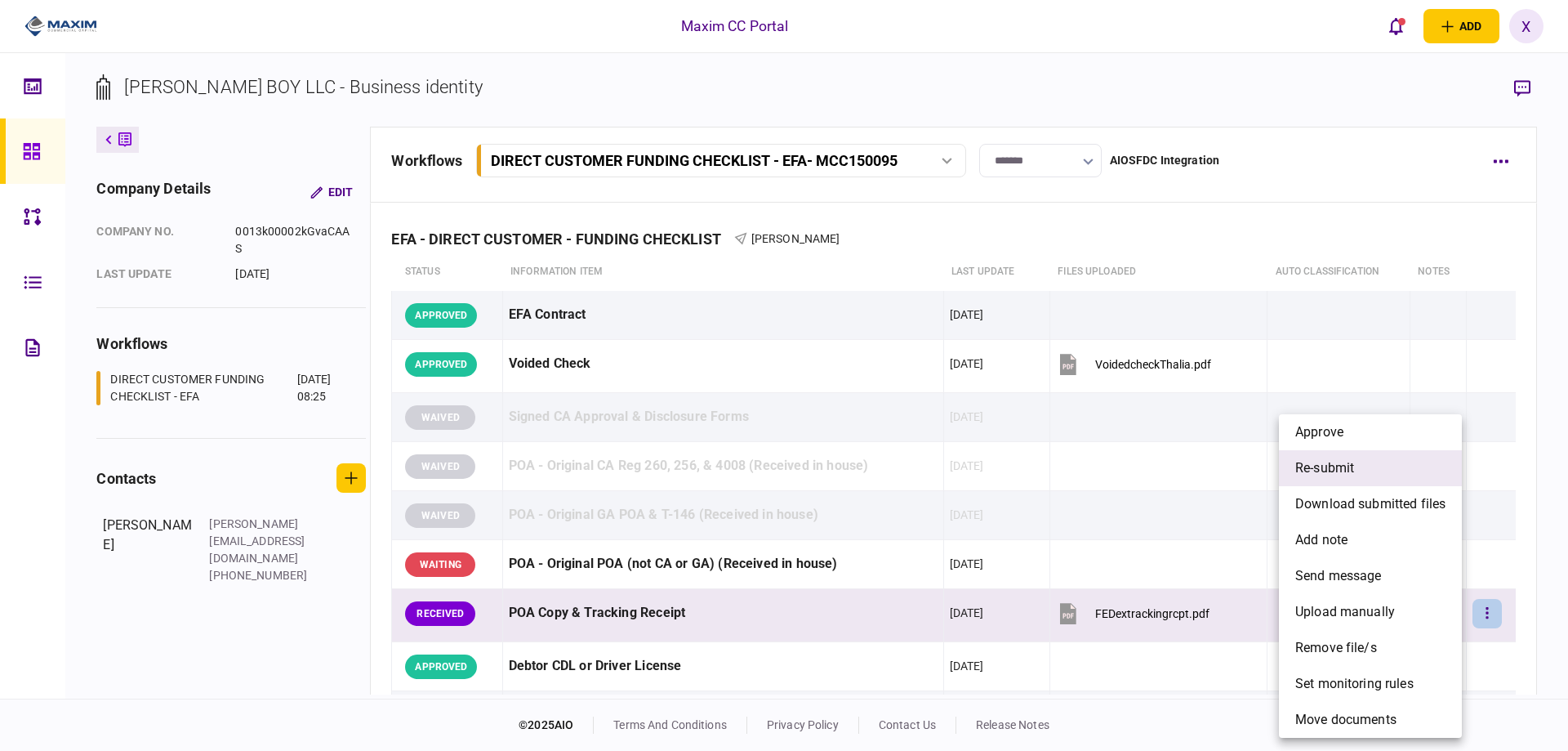
click at [1402, 473] on li "re-submit" at bounding box center [1370, 467] width 183 height 36
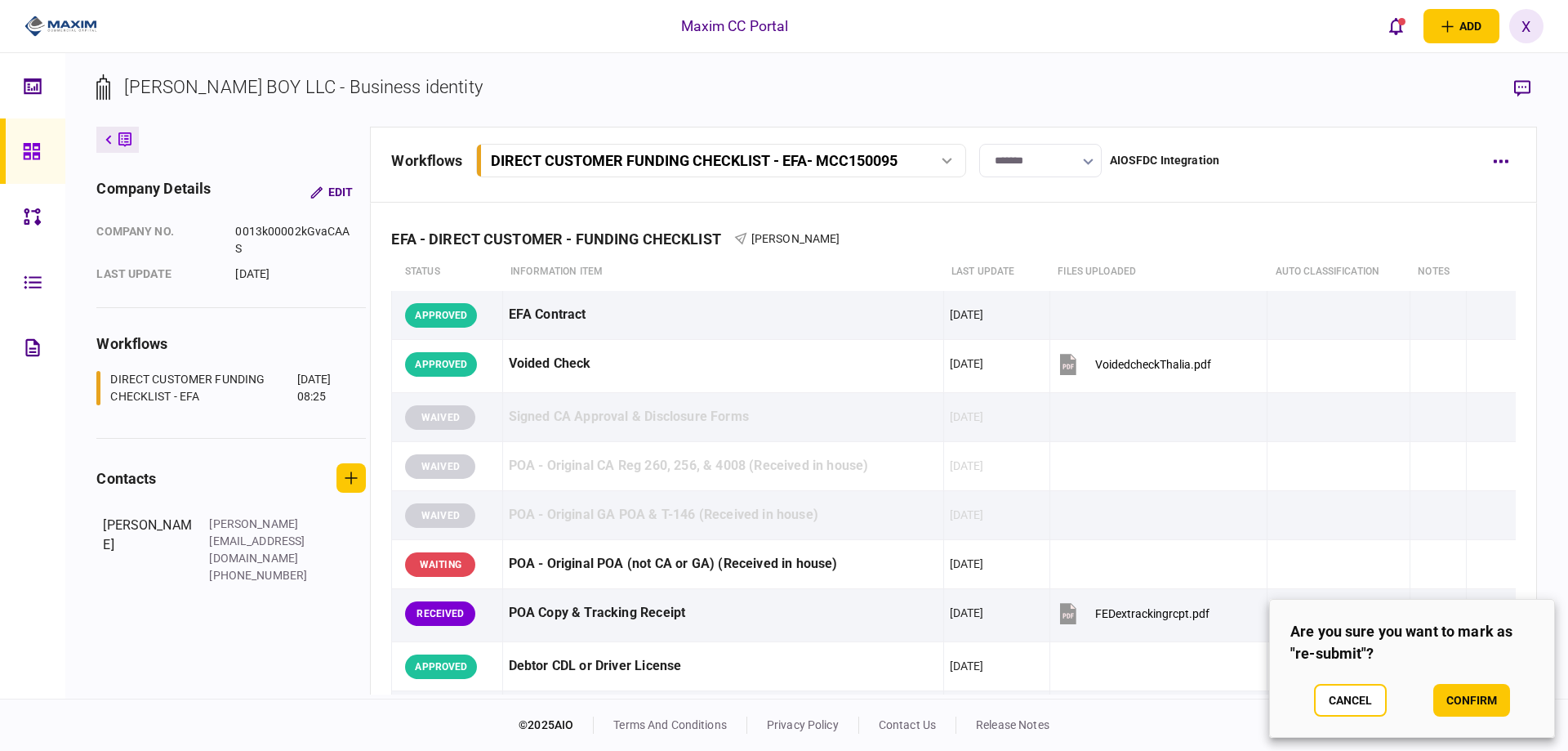
click at [1317, 722] on section "Are you sure you want to mark as "re-submit"? Cancel confirm" at bounding box center [1411, 668] width 286 height 139
click at [1337, 716] on section "Are you sure you want to mark as "re-submit"? Cancel confirm" at bounding box center [1411, 668] width 286 height 139
click at [1327, 690] on button "Cancel" at bounding box center [1351, 701] width 73 height 33
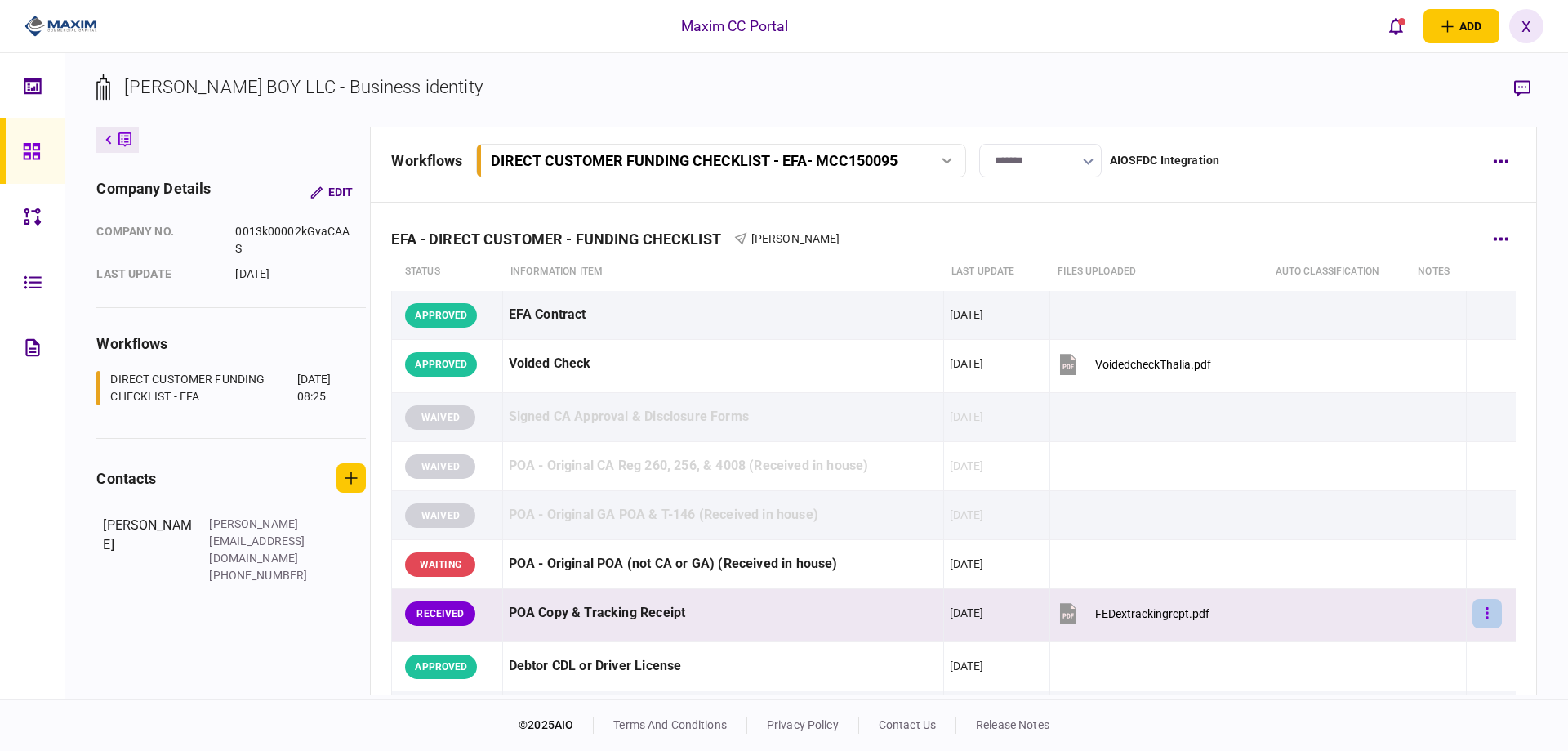
click at [1472, 620] on button "button" at bounding box center [1487, 614] width 30 height 30
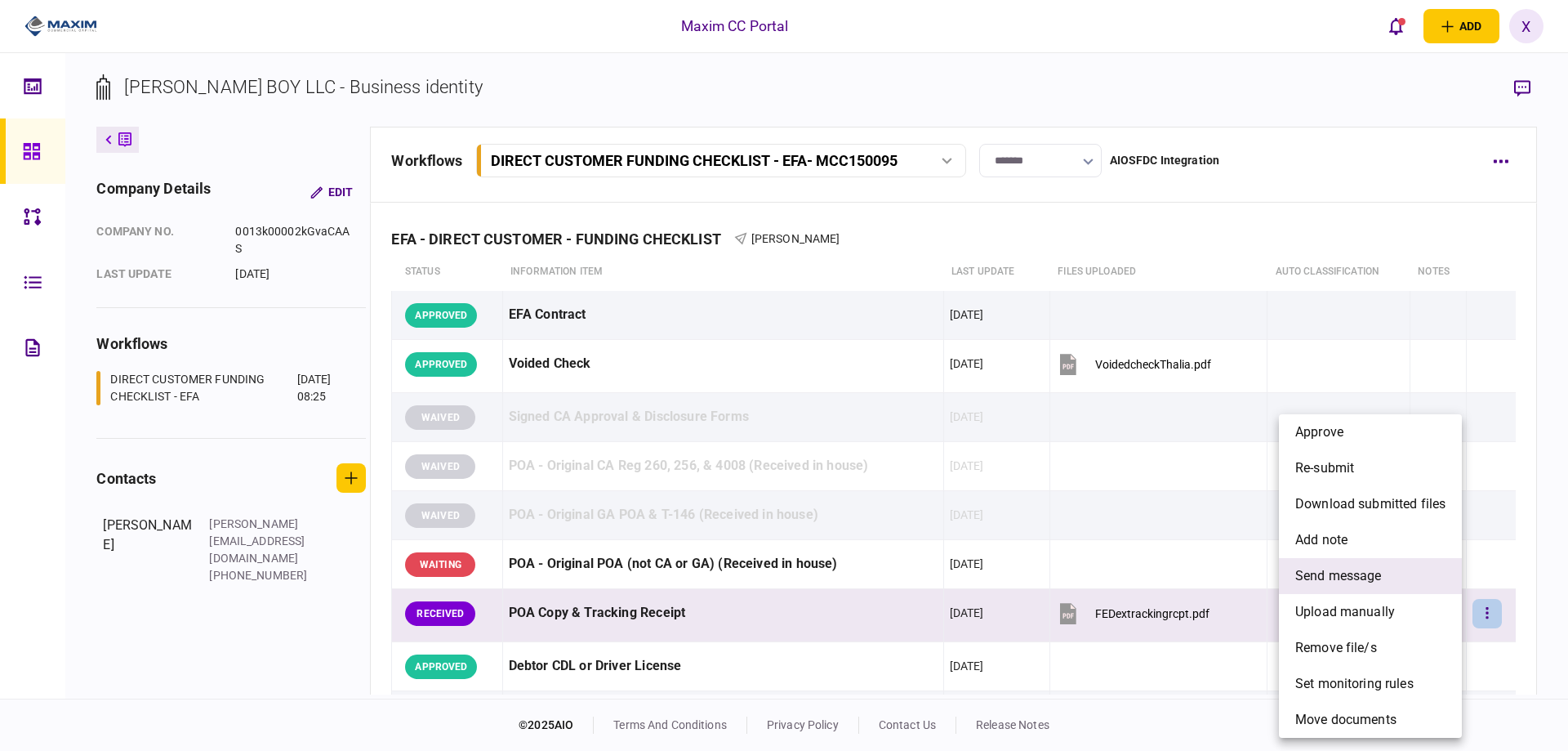
click at [1395, 573] on li "send message" at bounding box center [1370, 575] width 183 height 36
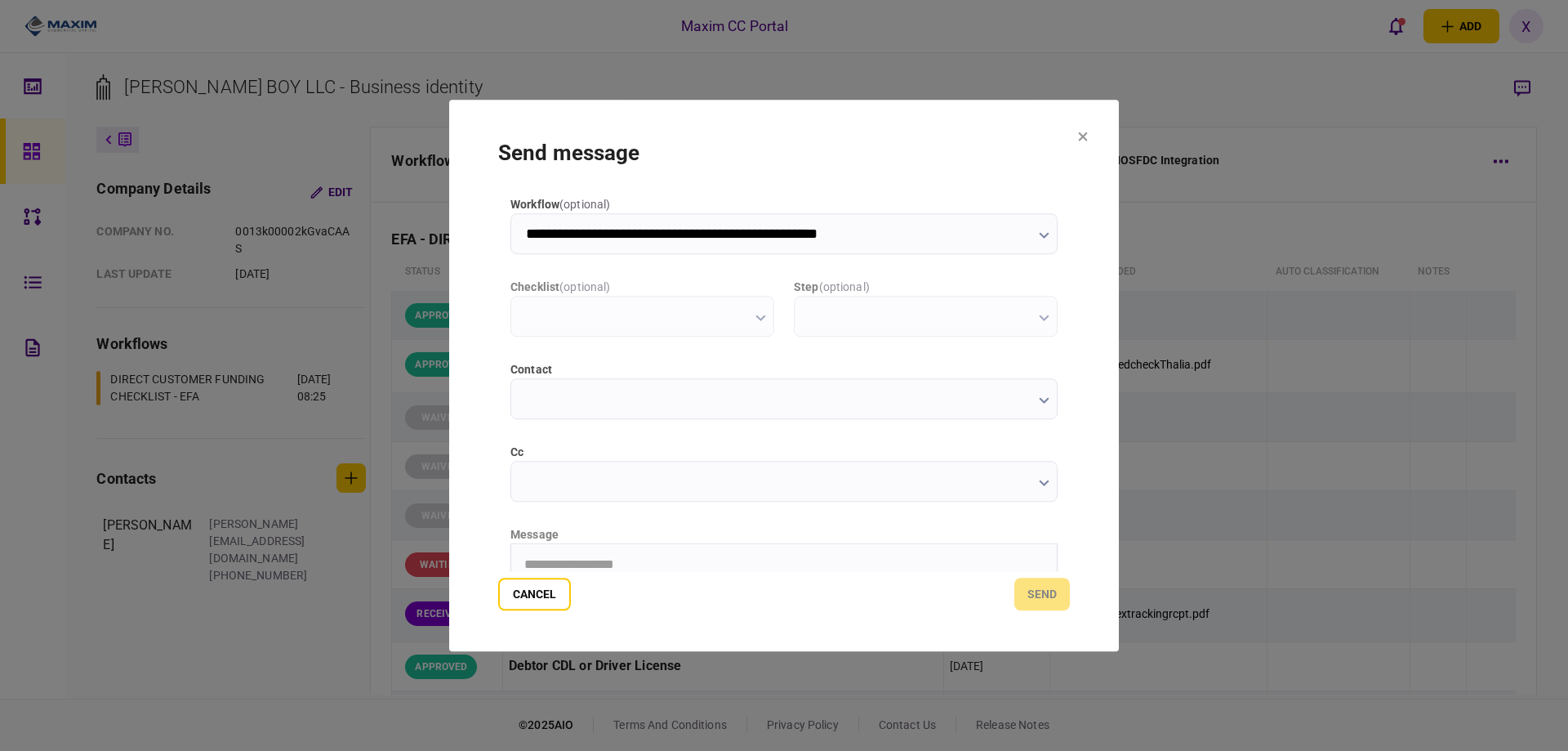
type input "**********"
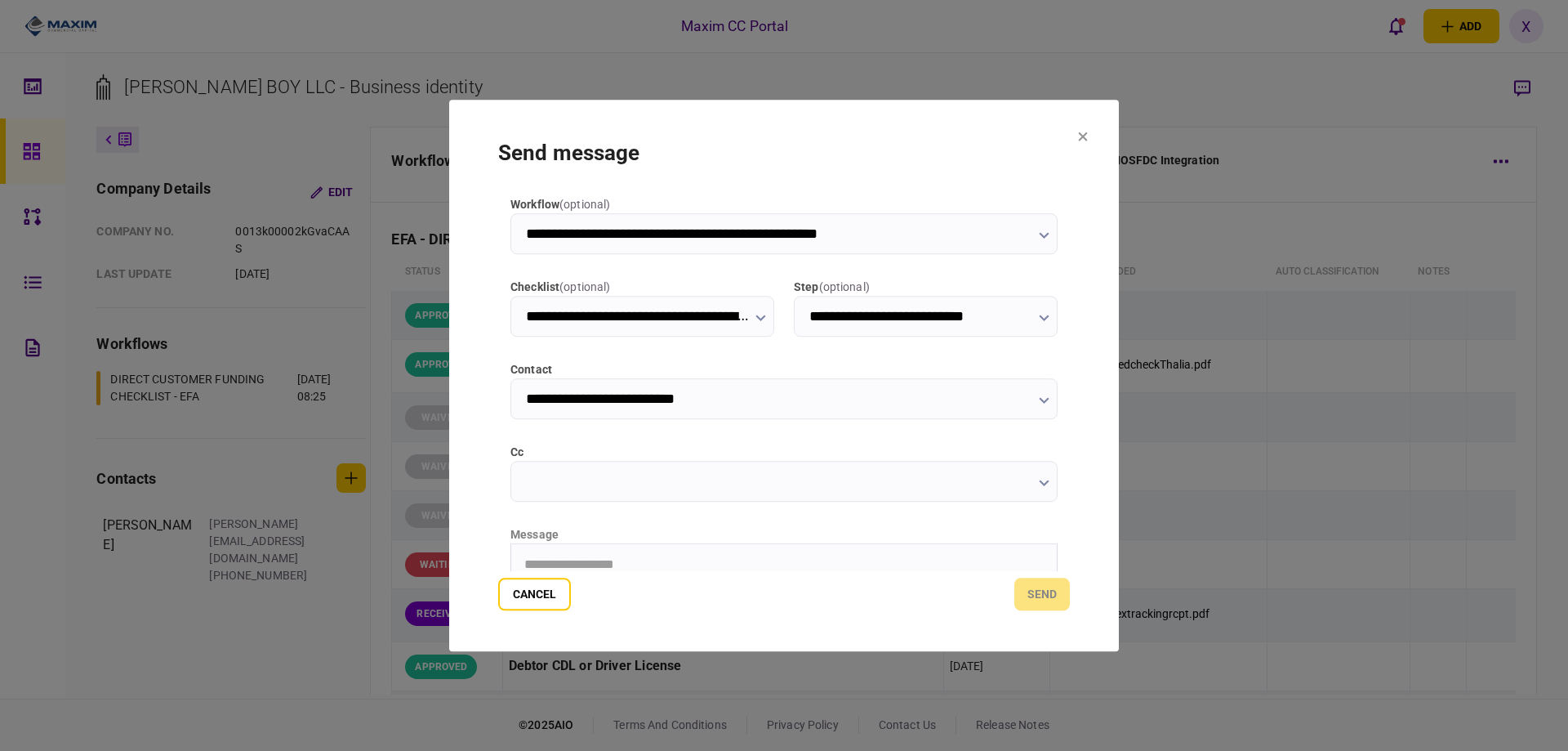
click at [618, 558] on html "**********" at bounding box center [784, 563] width 545 height 41
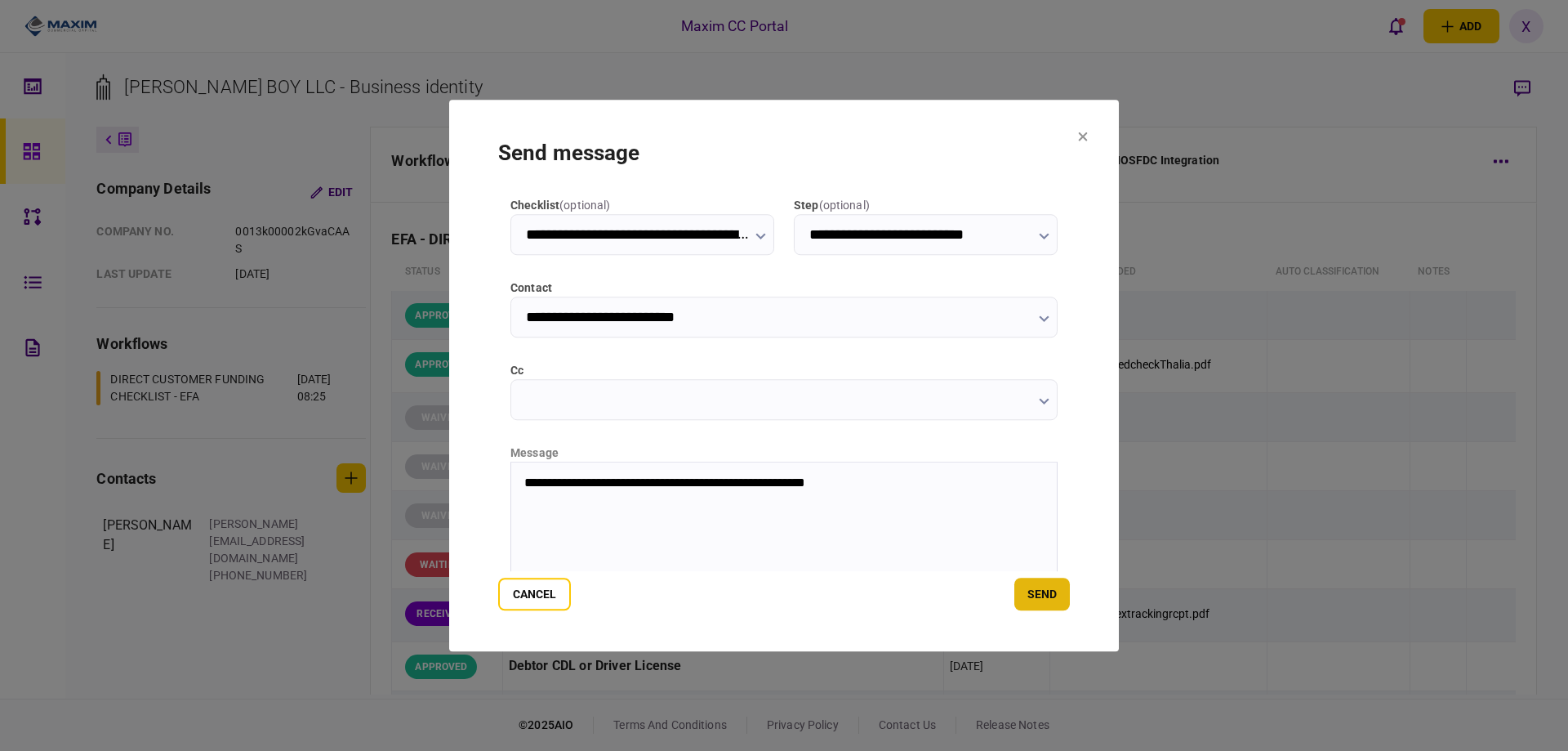
click at [1031, 591] on button "send" at bounding box center [1042, 594] width 56 height 33
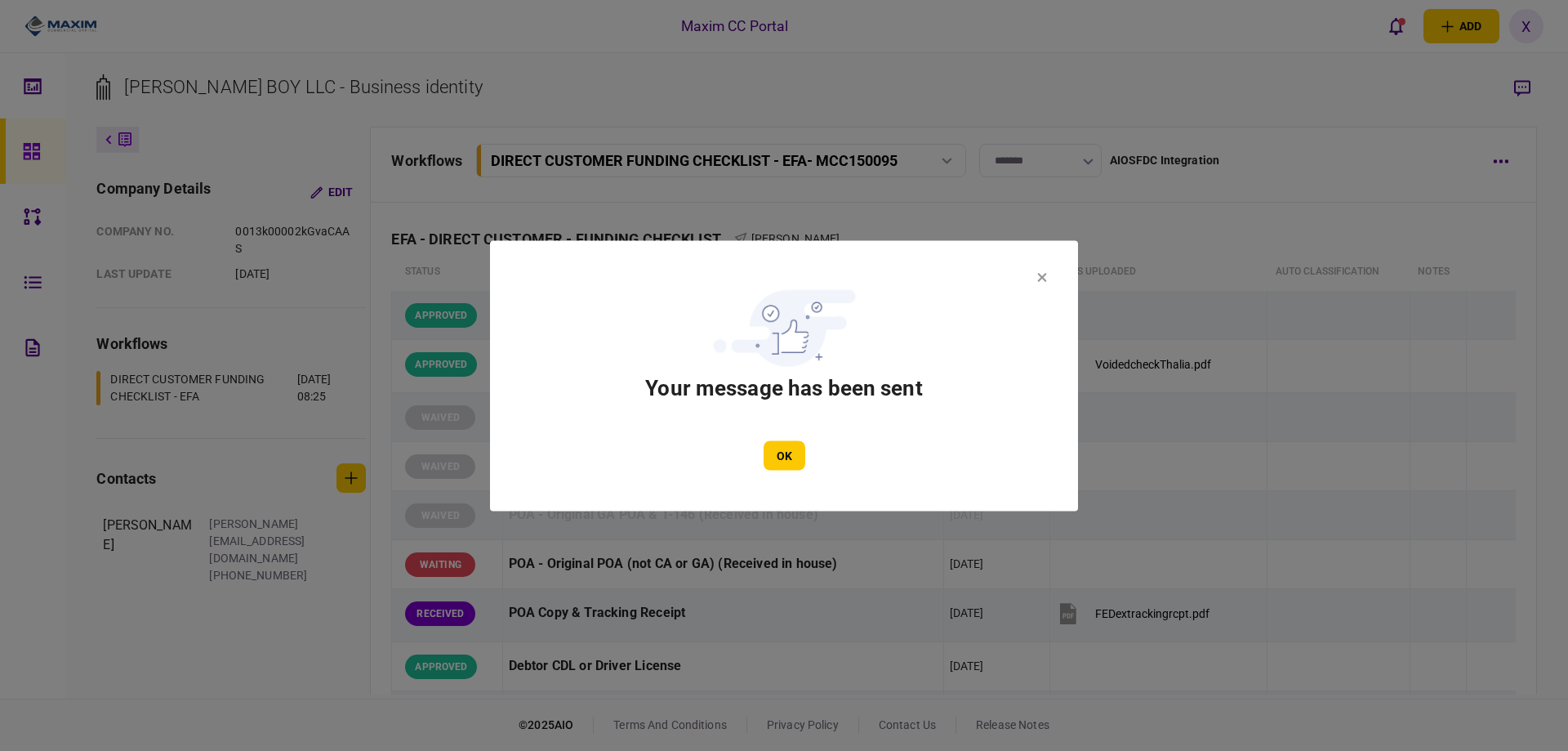
click at [1053, 277] on section "Your message has been sent OK" at bounding box center [784, 375] width 588 height 271
click at [1048, 274] on section "Your message has been sent OK" at bounding box center [784, 375] width 588 height 271
click at [1045, 280] on icon at bounding box center [1042, 278] width 9 height 9
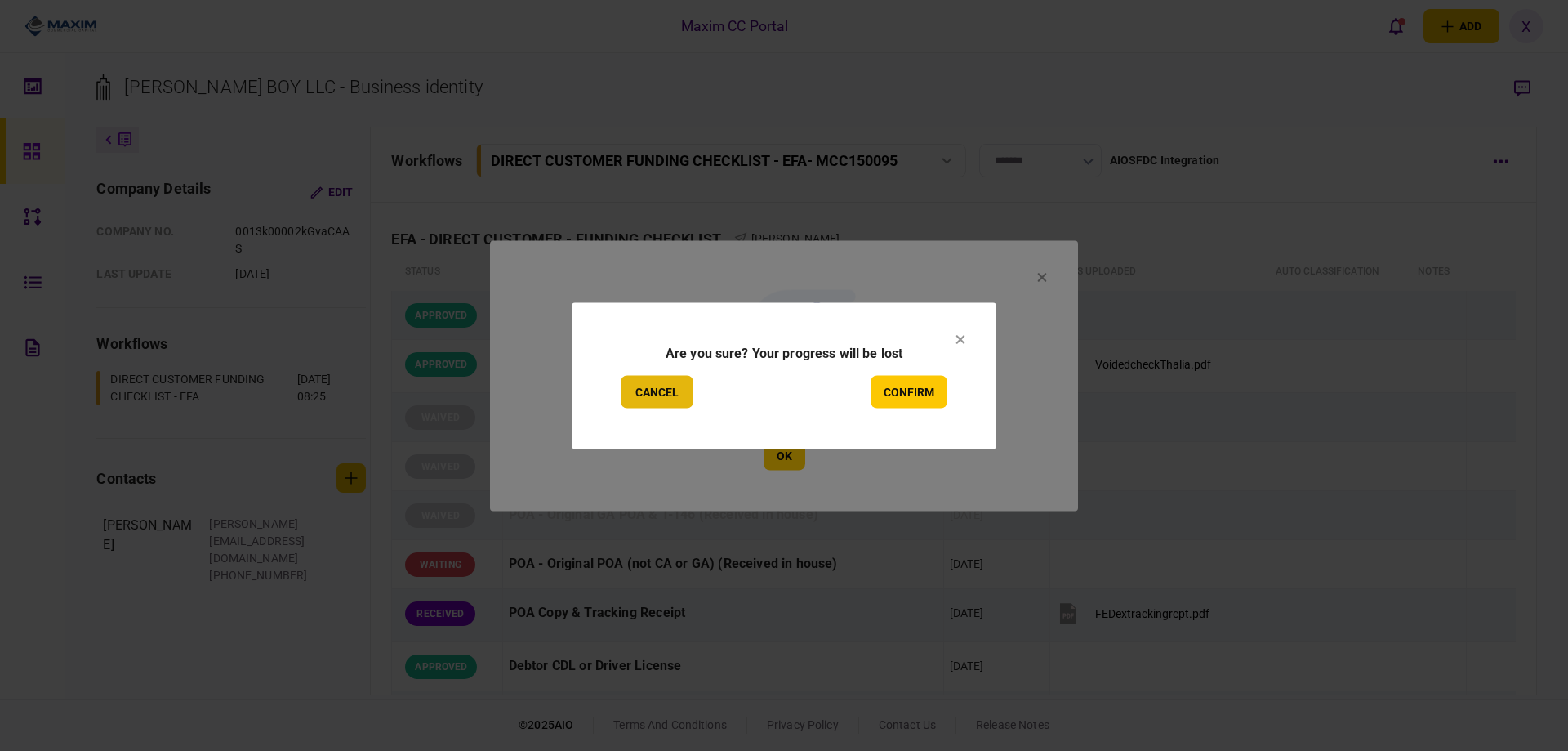
click at [677, 387] on button "Cancel" at bounding box center [657, 392] width 73 height 33
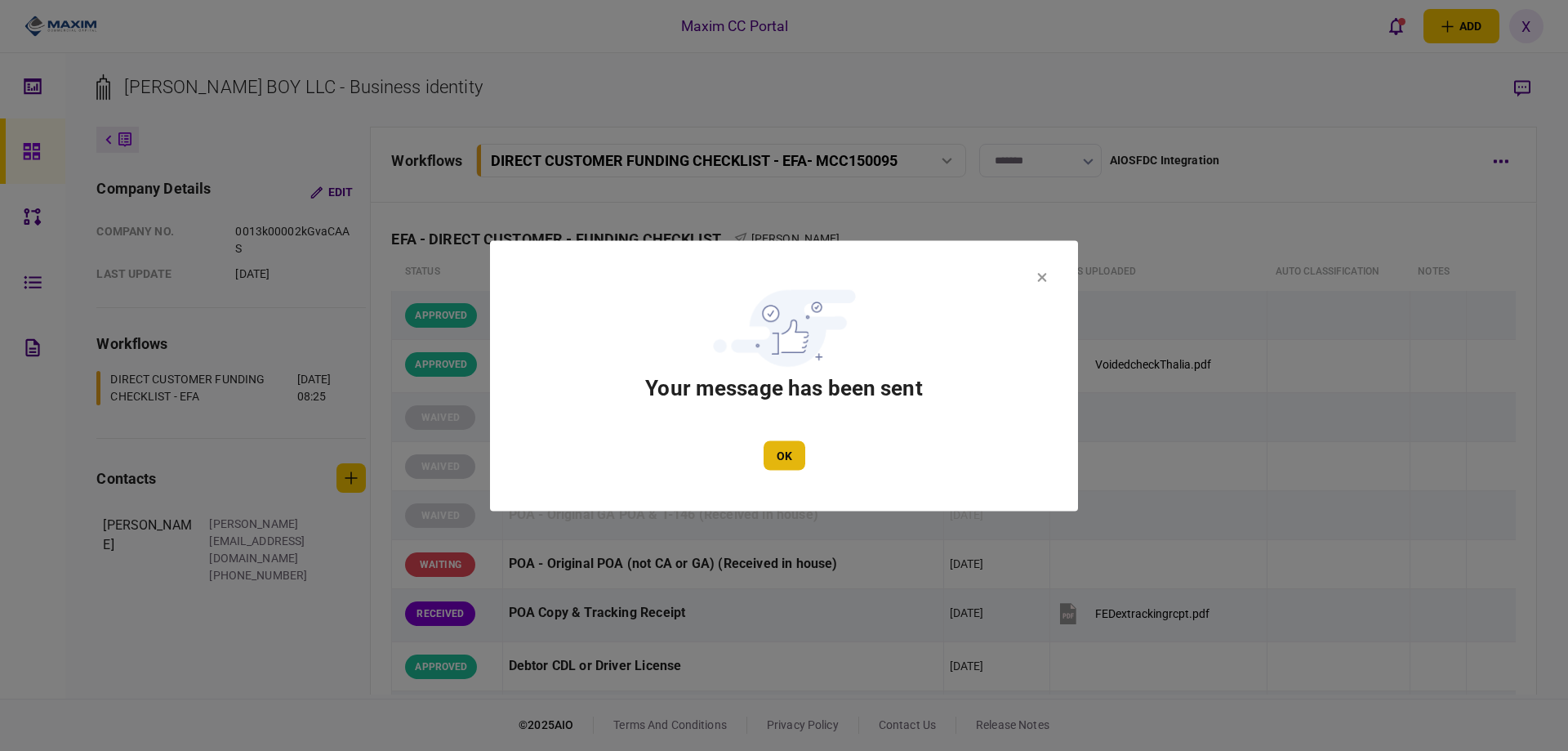
click at [794, 461] on button "OK" at bounding box center [784, 455] width 42 height 30
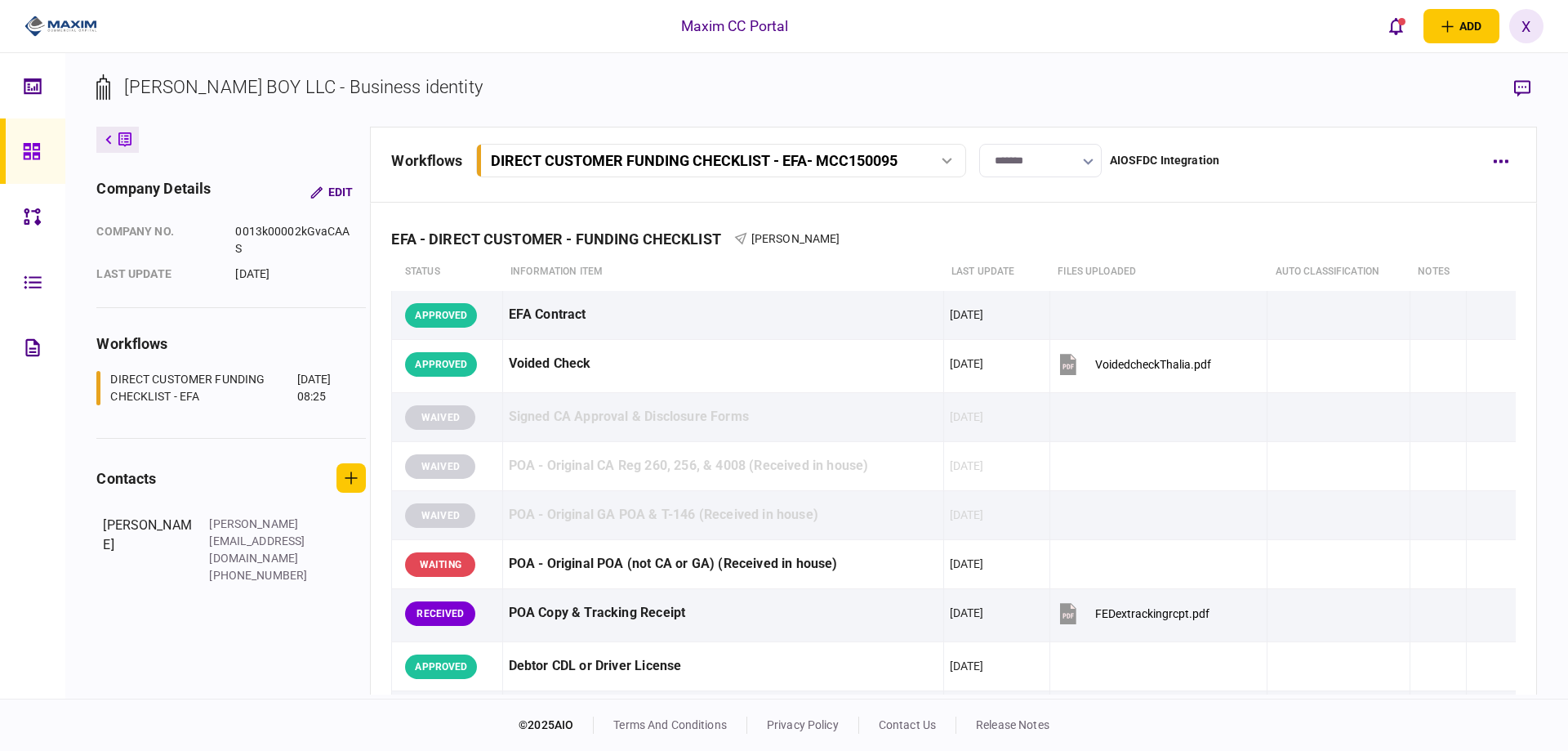
click at [26, 130] on div at bounding box center [36, 151] width 26 height 65
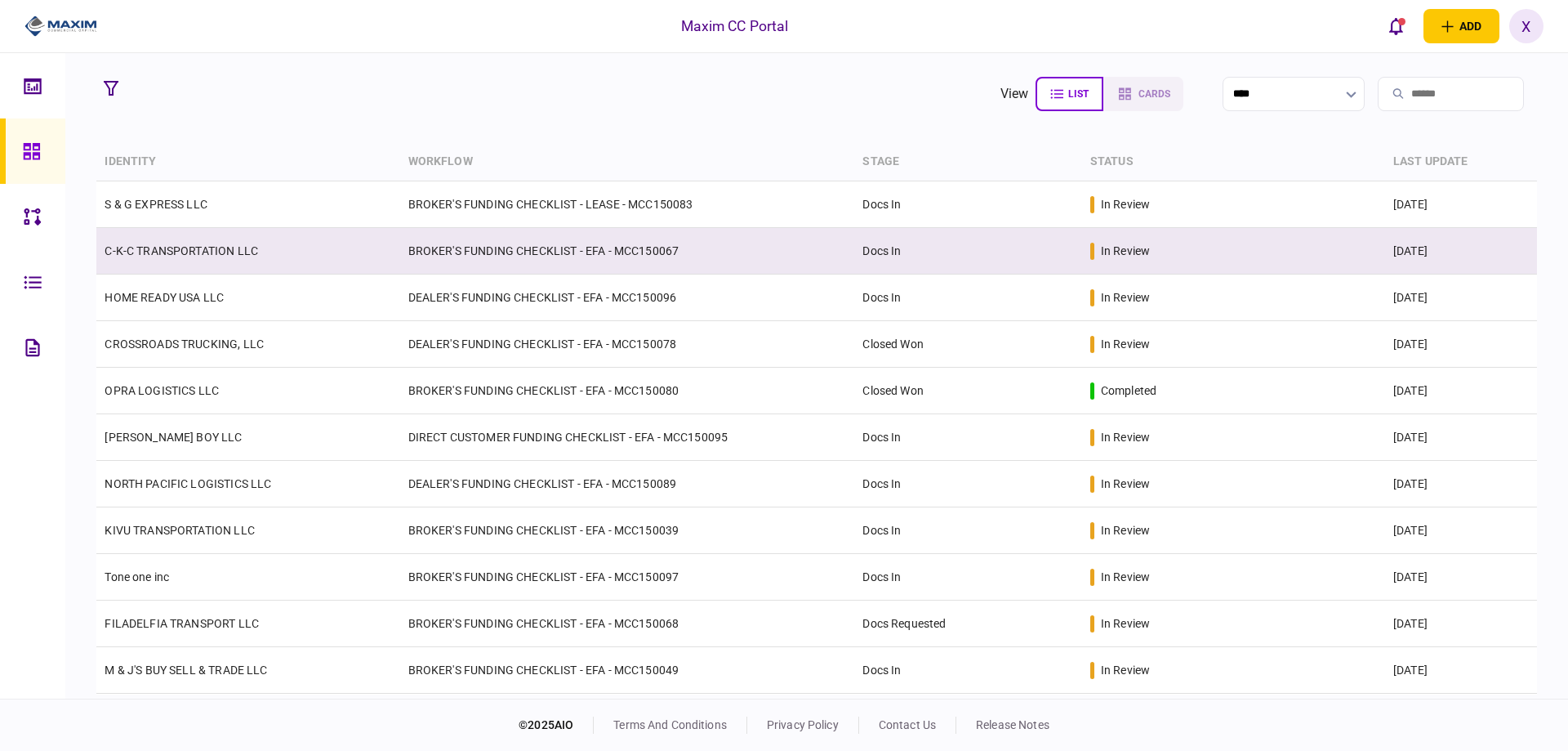
click at [207, 273] on td "C-K-C TRANSPORTATION LLC" at bounding box center [248, 251] width 303 height 47
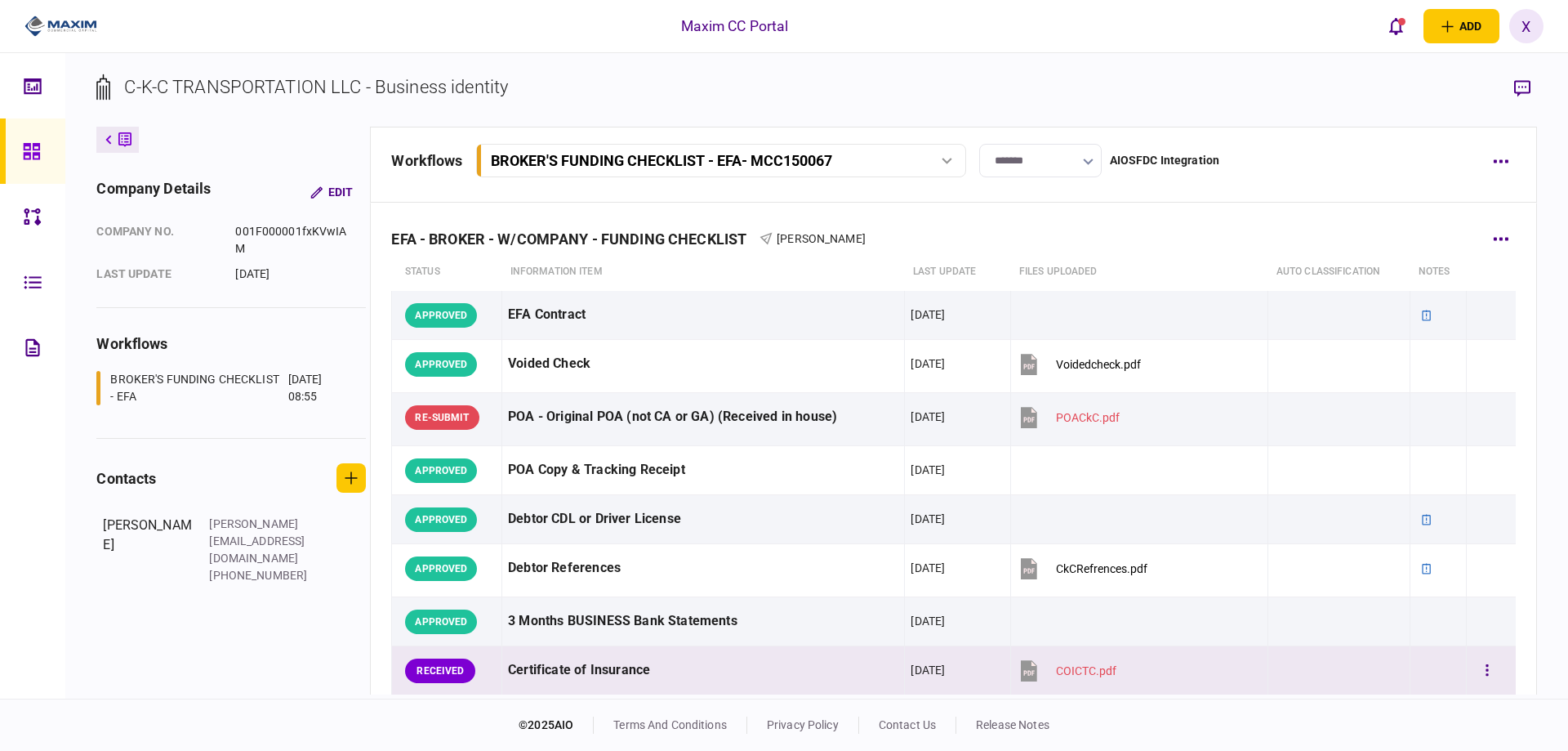
scroll to position [164, 0]
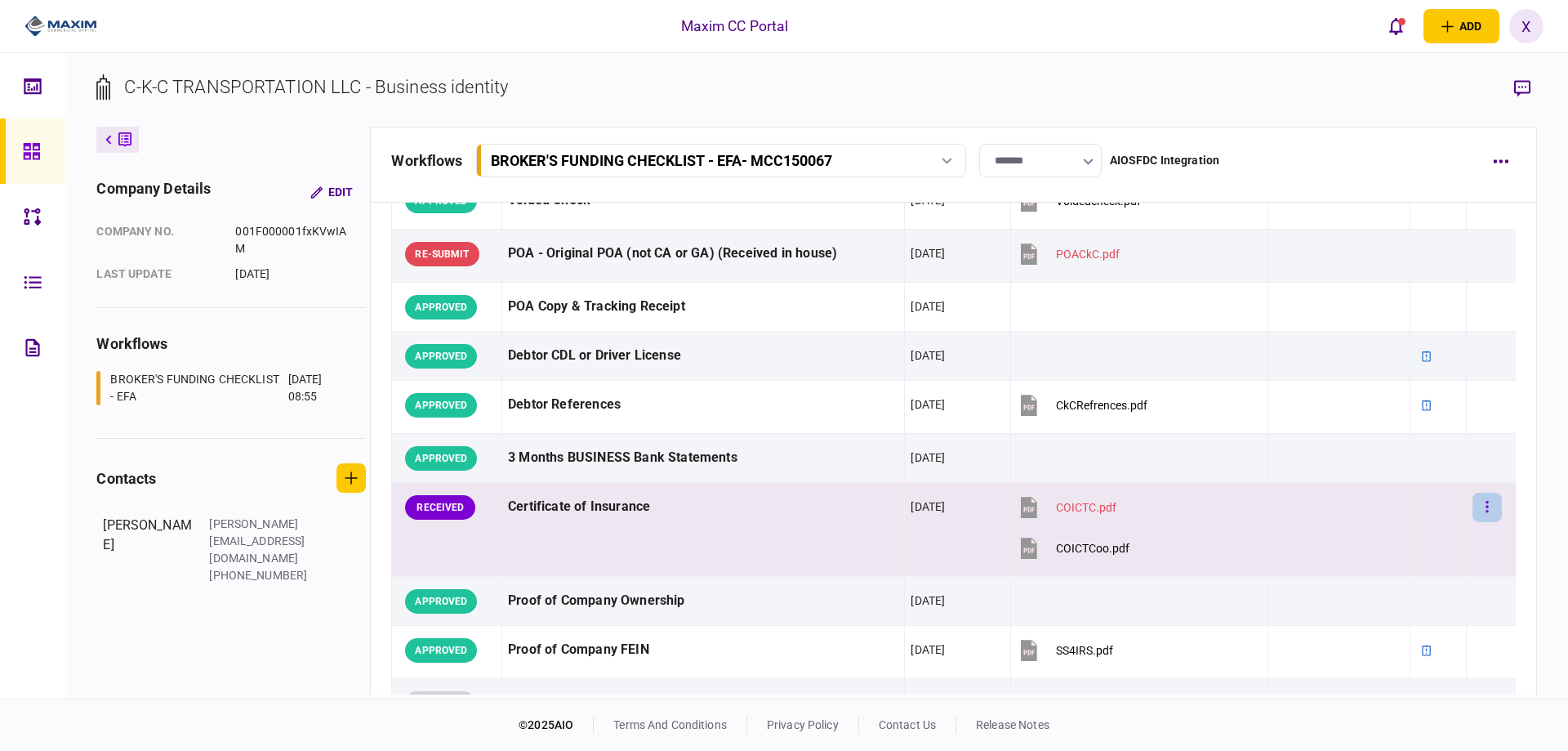
click at [1485, 505] on icon "button" at bounding box center [1487, 507] width 3 height 16
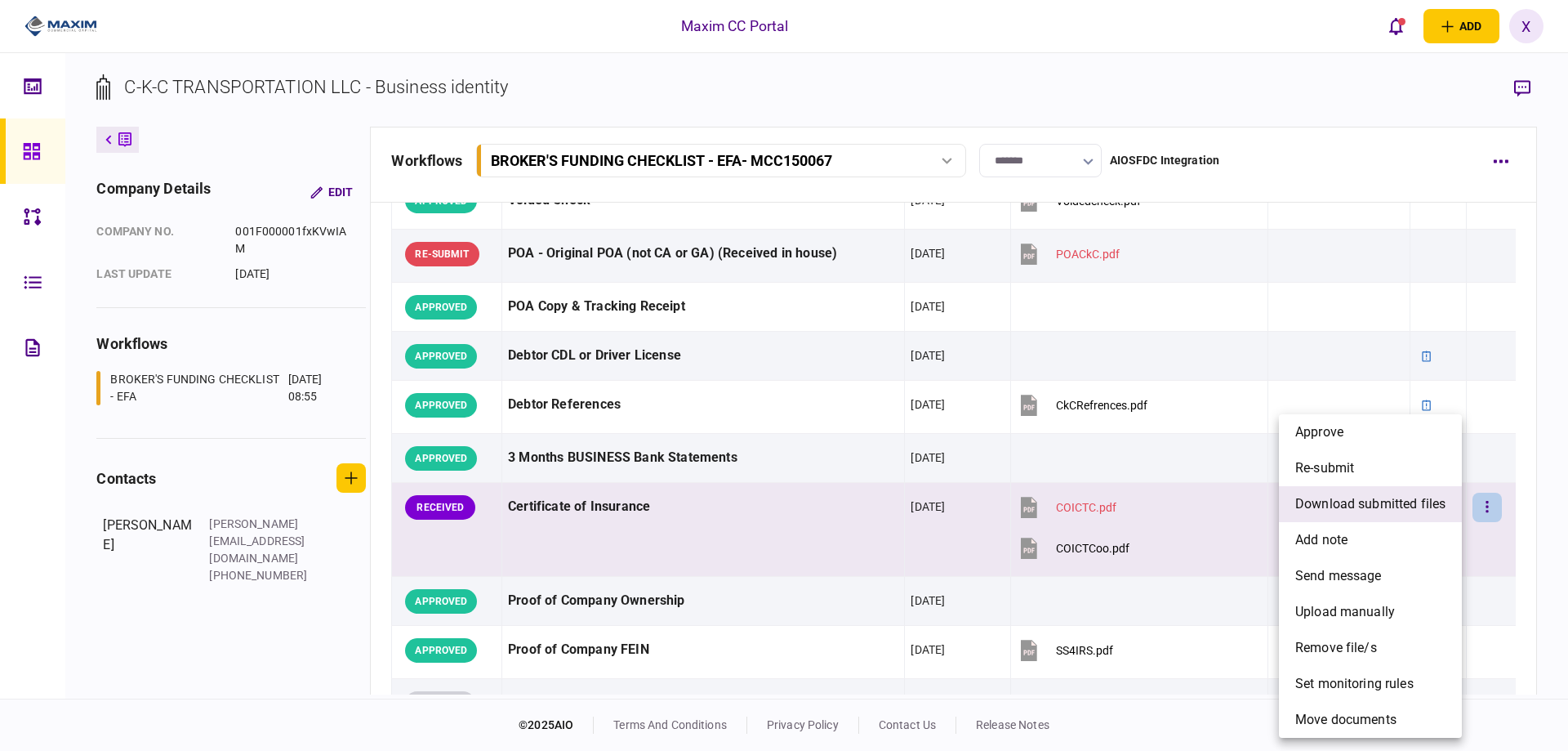
click at [1438, 510] on span "download submitted files" at bounding box center [1370, 504] width 150 height 20
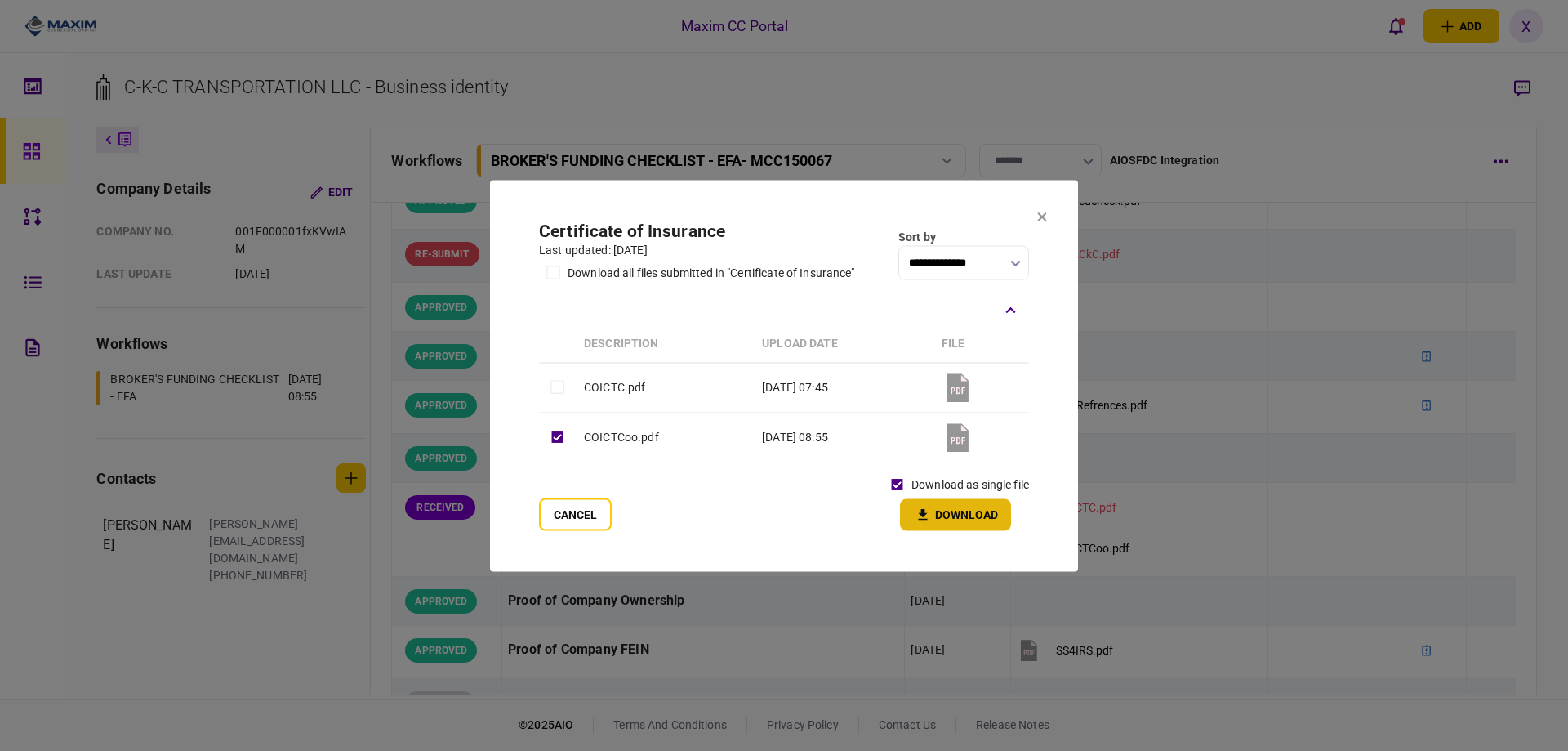
click at [970, 519] on button "Download" at bounding box center [956, 514] width 111 height 32
click at [1043, 214] on icon at bounding box center [1041, 216] width 10 height 10
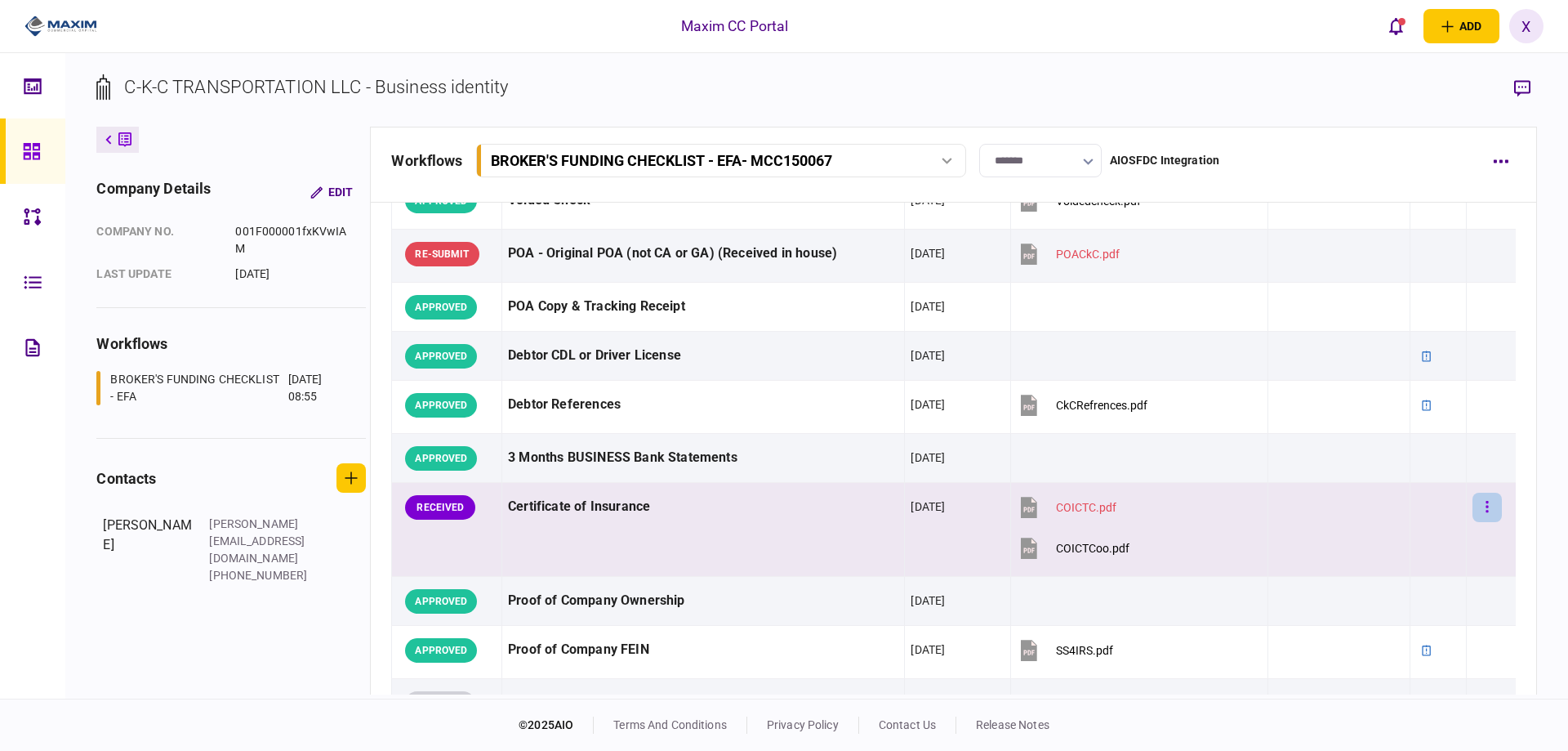
click at [1486, 507] on icon "button" at bounding box center [1487, 506] width 3 height 11
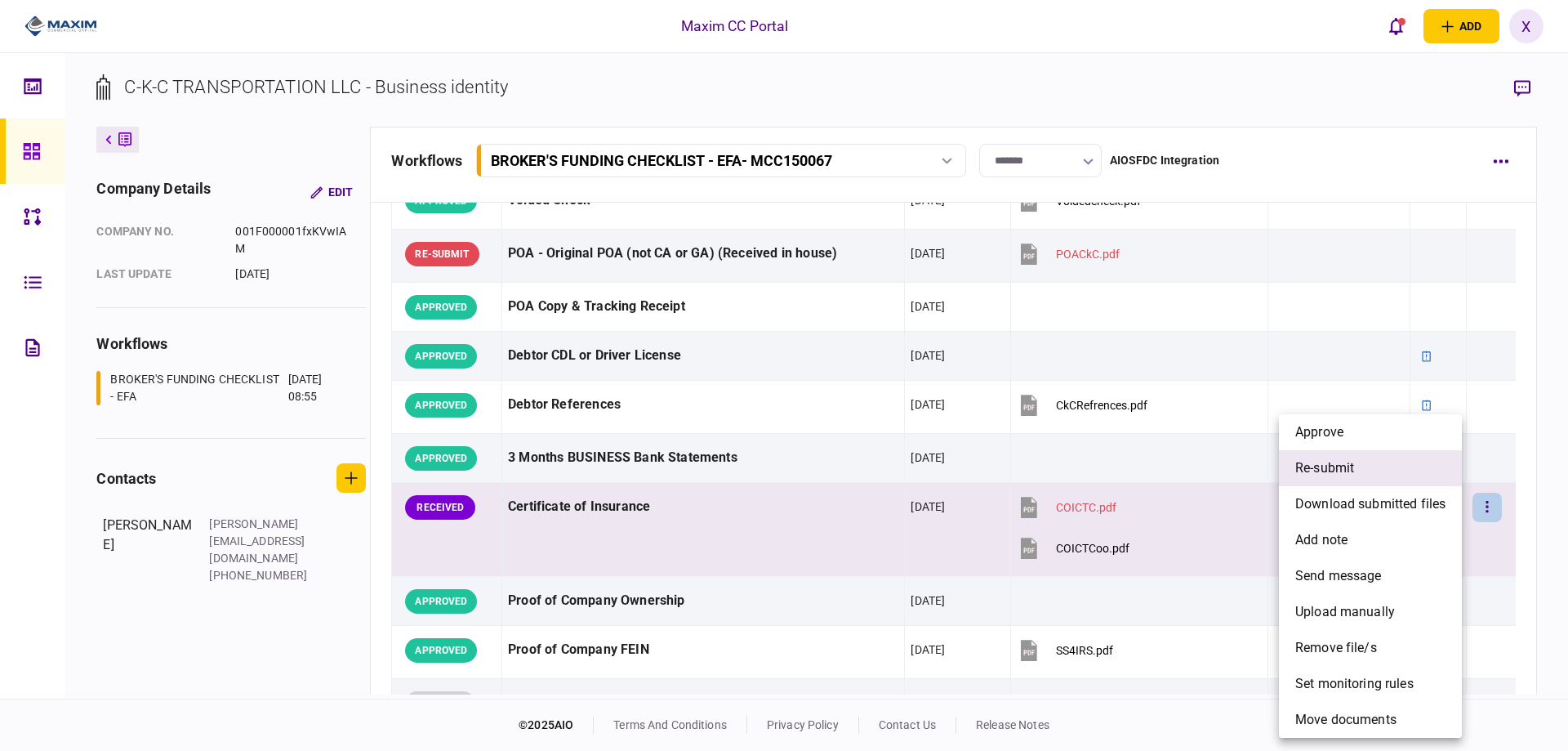
click at [1425, 474] on li "re-submit" at bounding box center [1370, 467] width 183 height 36
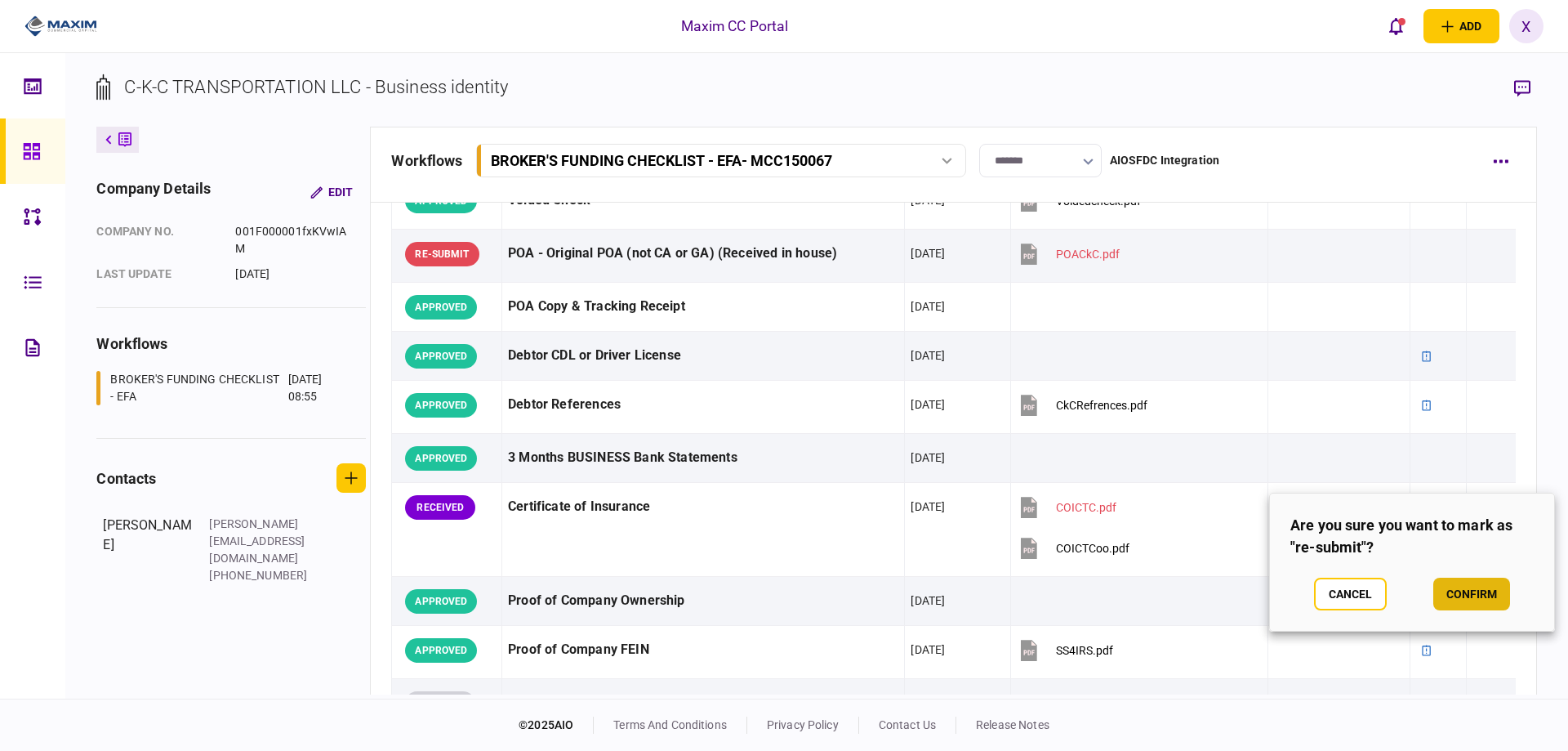
click at [1474, 593] on button "confirm" at bounding box center [1471, 594] width 77 height 33
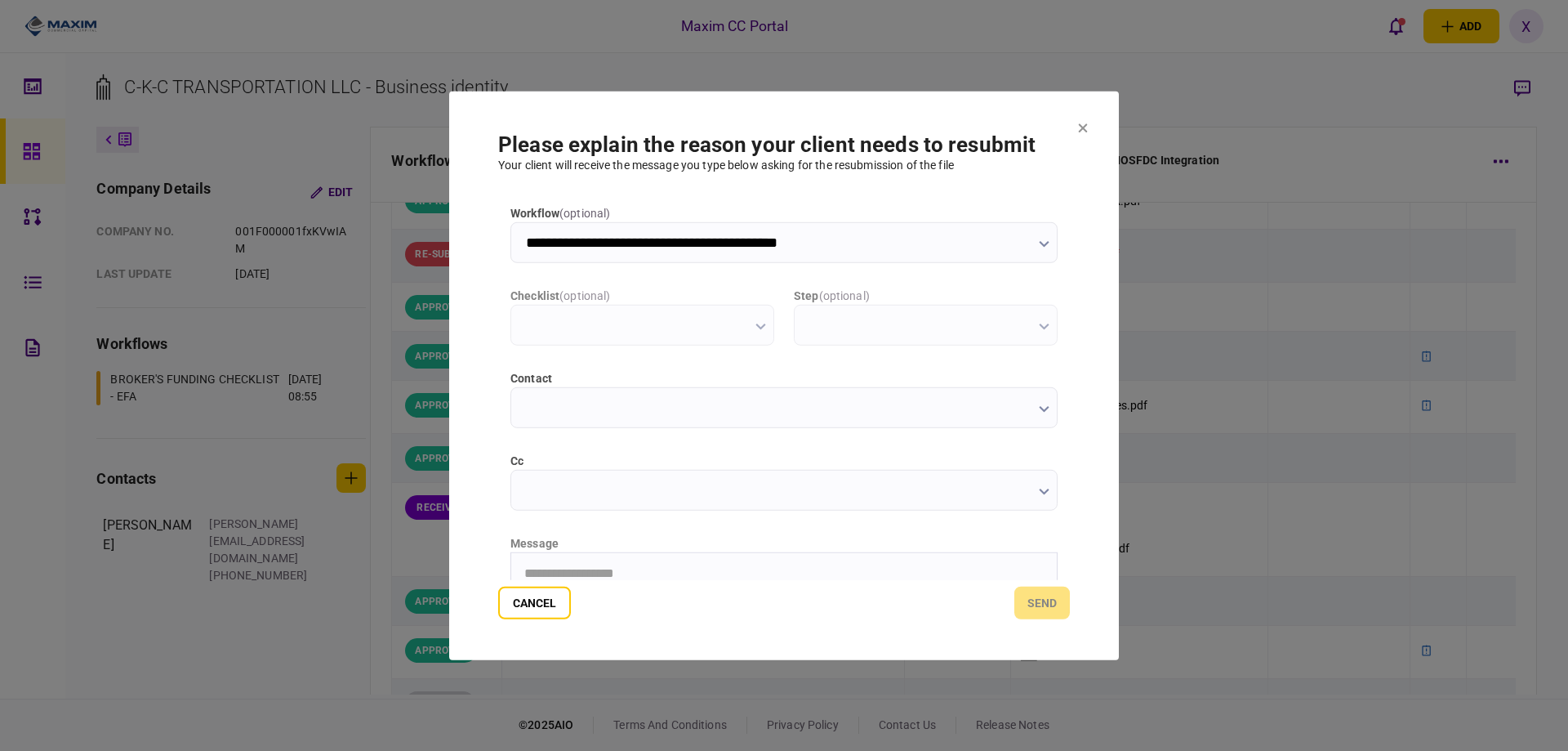
scroll to position [0, 0]
type input "**********"
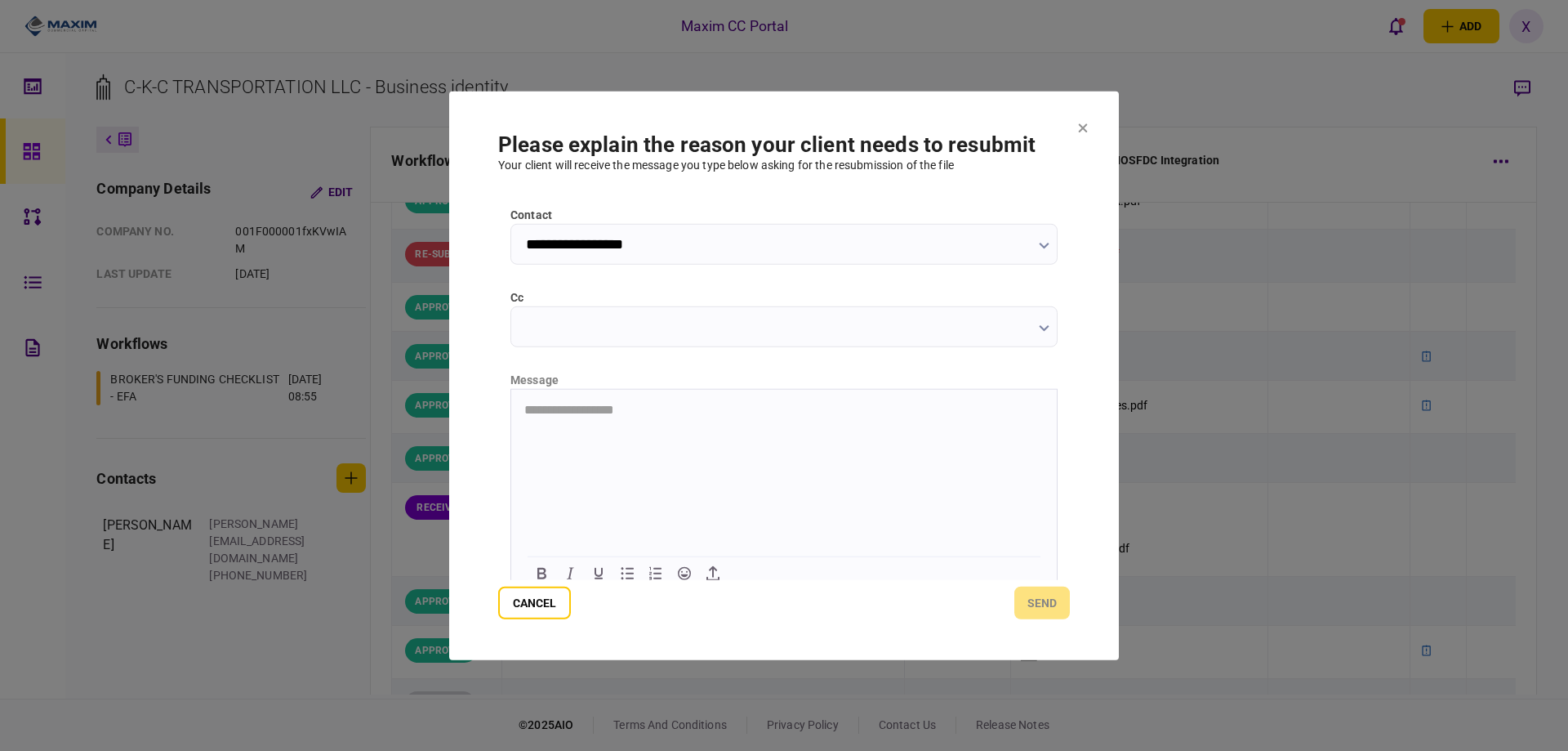
click at [722, 430] on html "**********" at bounding box center [784, 409] width 545 height 41
click at [1053, 594] on button "send" at bounding box center [1042, 603] width 56 height 33
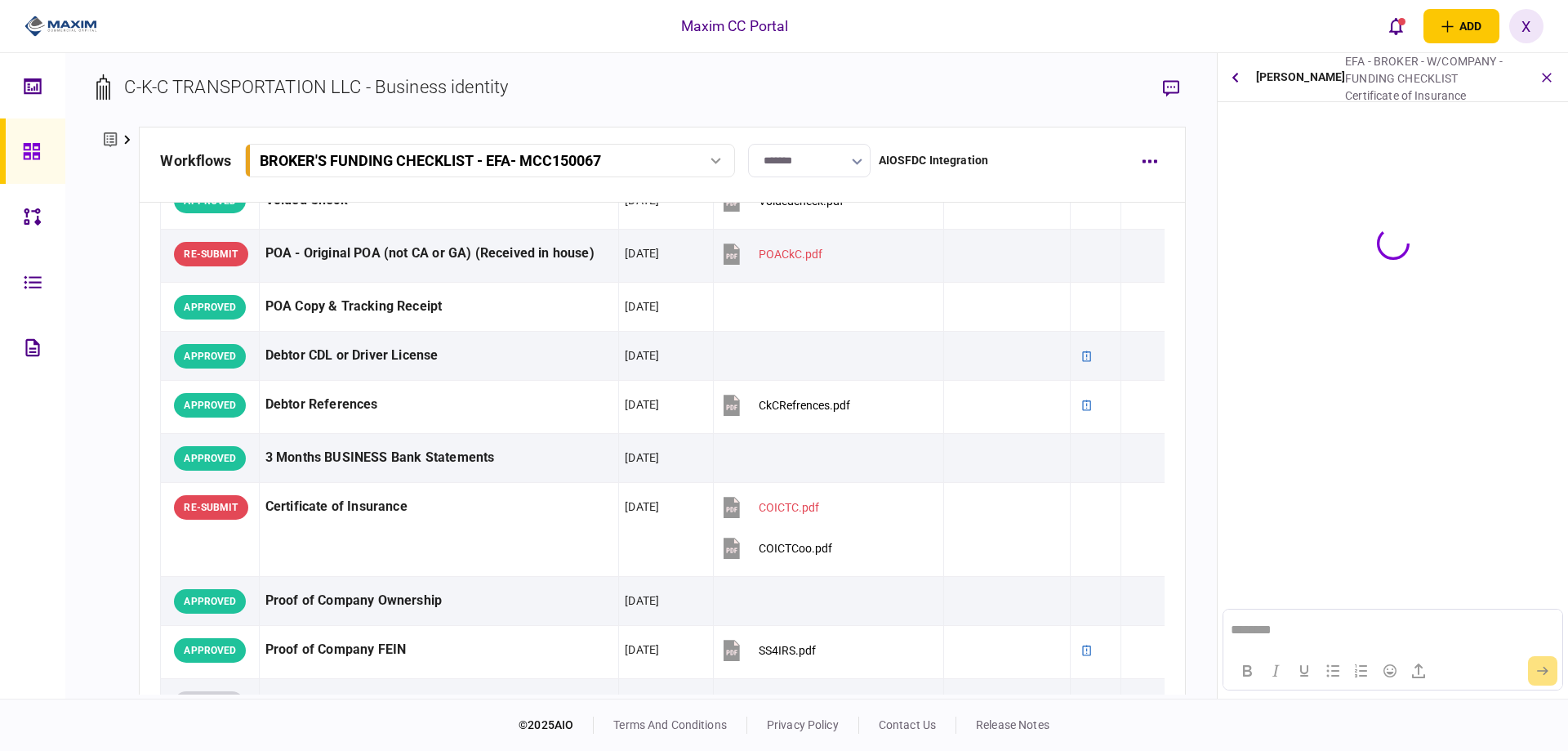
scroll to position [0, 0]
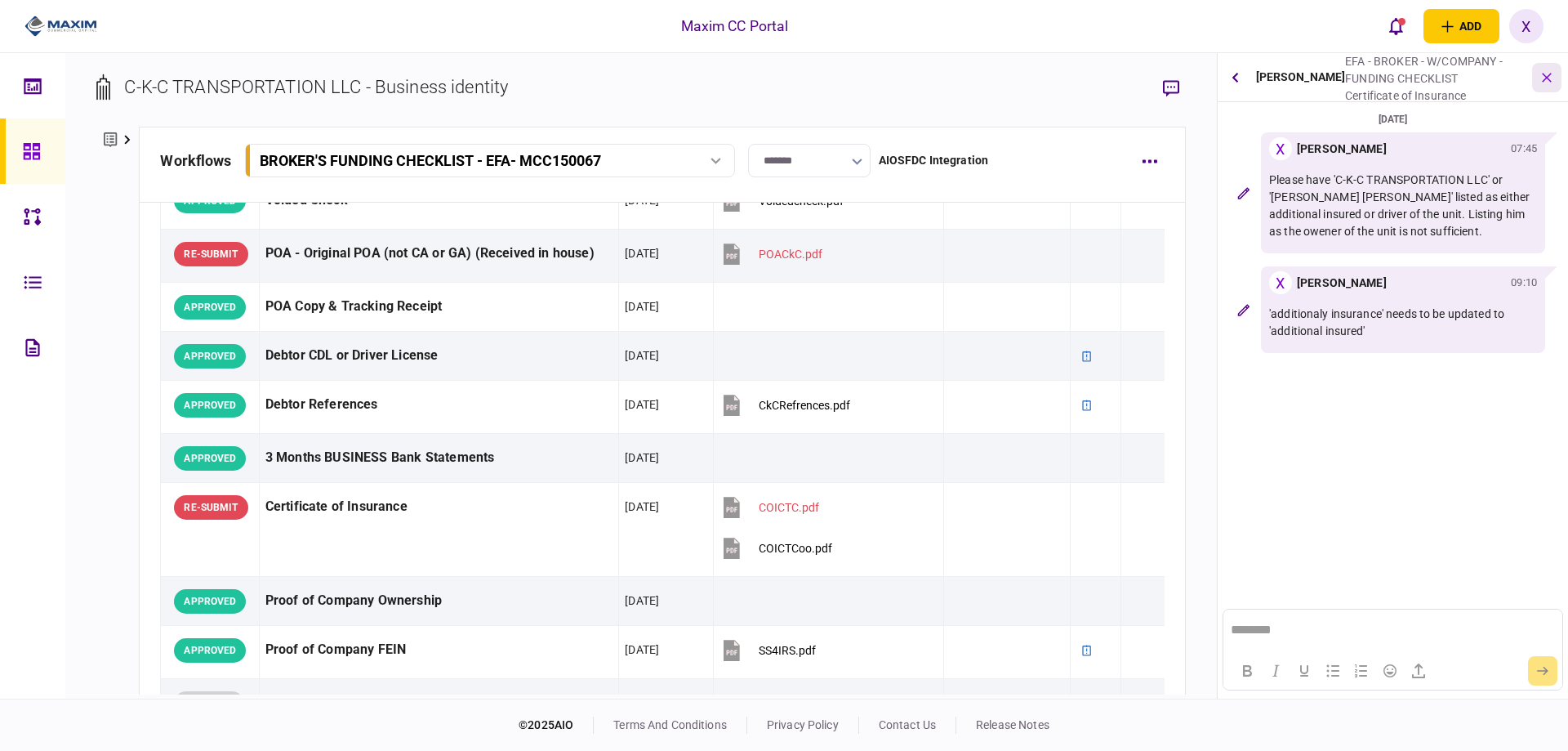
click at [1545, 88] on button "button" at bounding box center [1546, 77] width 30 height 30
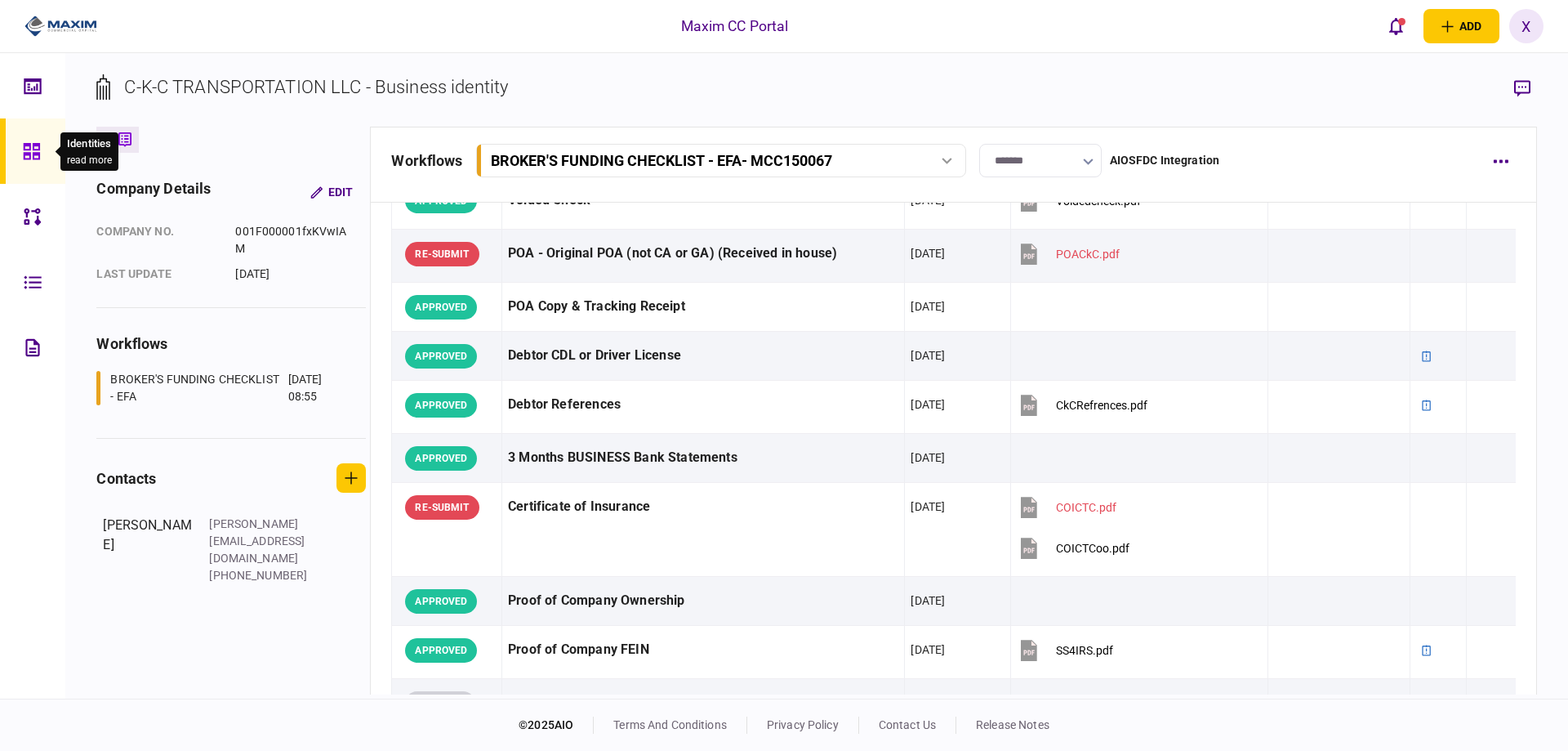
click at [26, 137] on div at bounding box center [36, 151] width 26 height 65
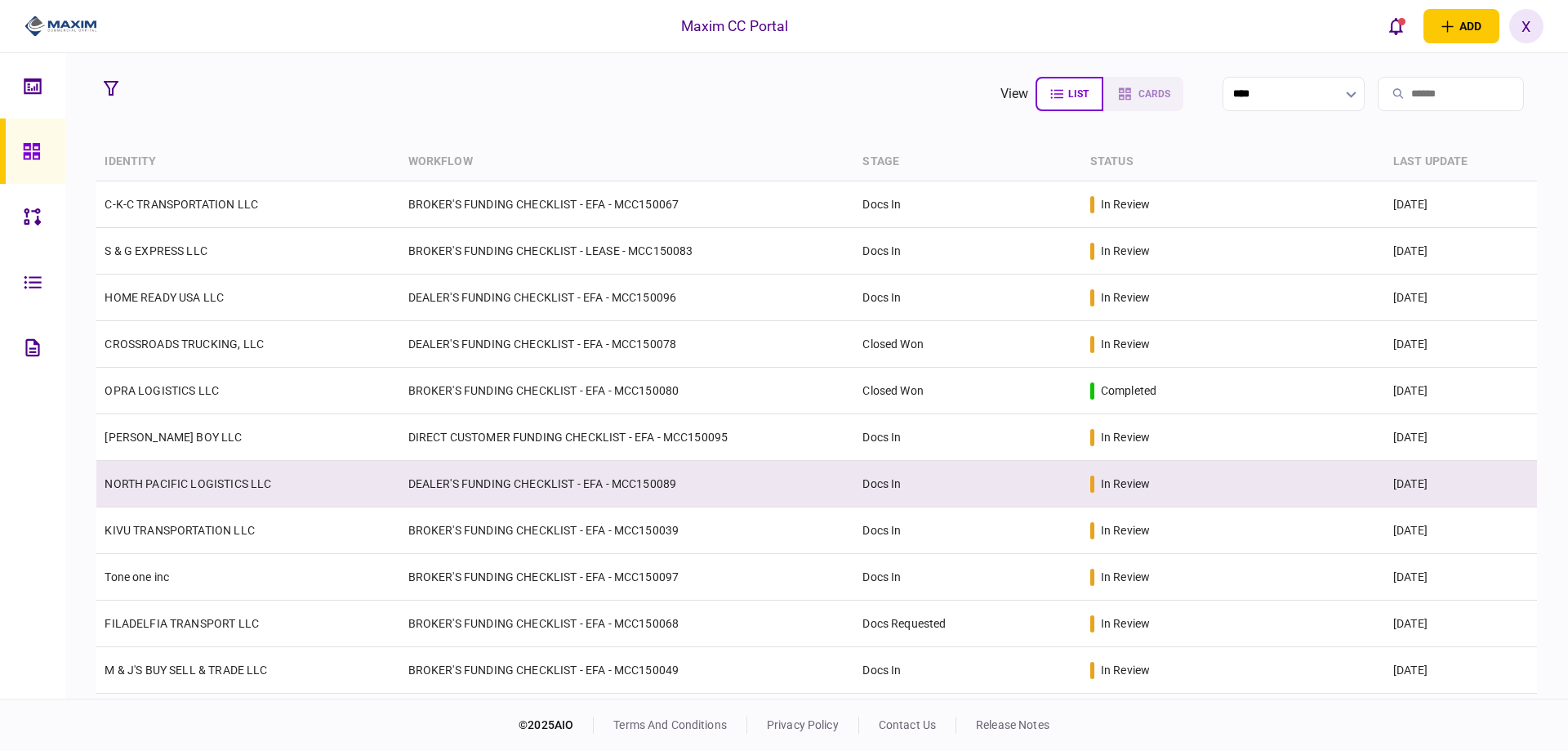
click at [180, 488] on link "NORTH PACIFIC LOGISTICS LLC" at bounding box center [188, 483] width 167 height 13
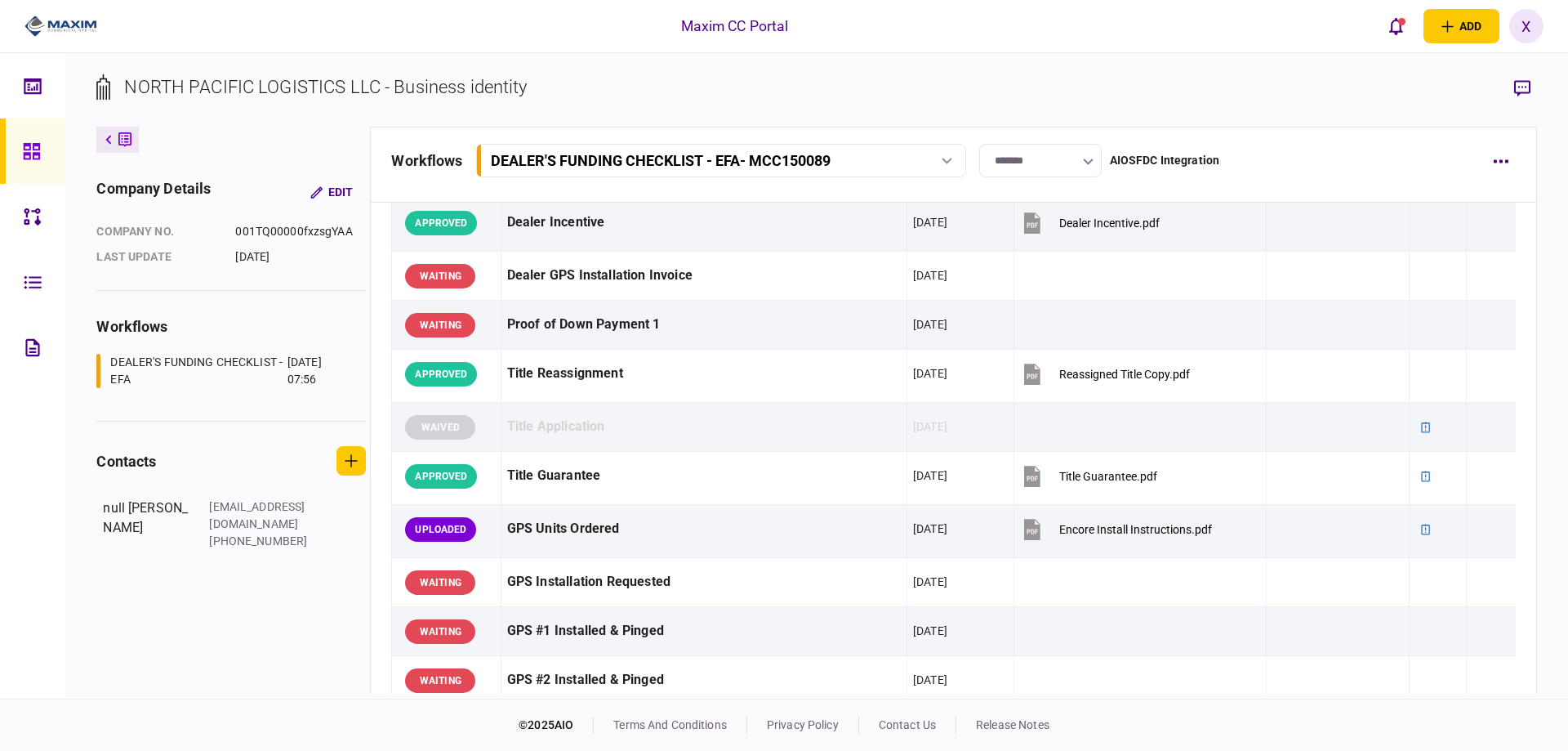
scroll to position [1225, 0]
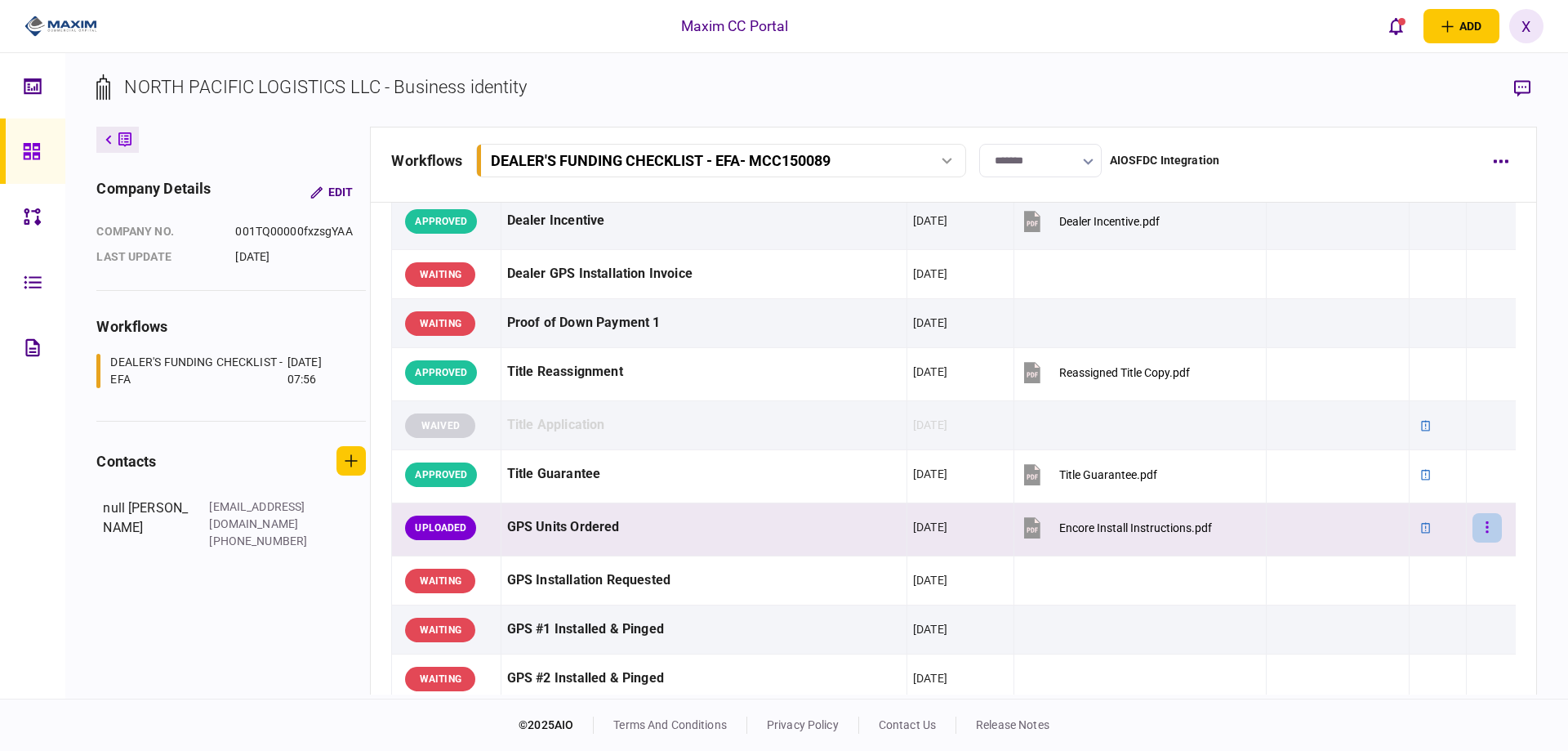
click at [1485, 526] on icon "button" at bounding box center [1486, 526] width 3 height 11
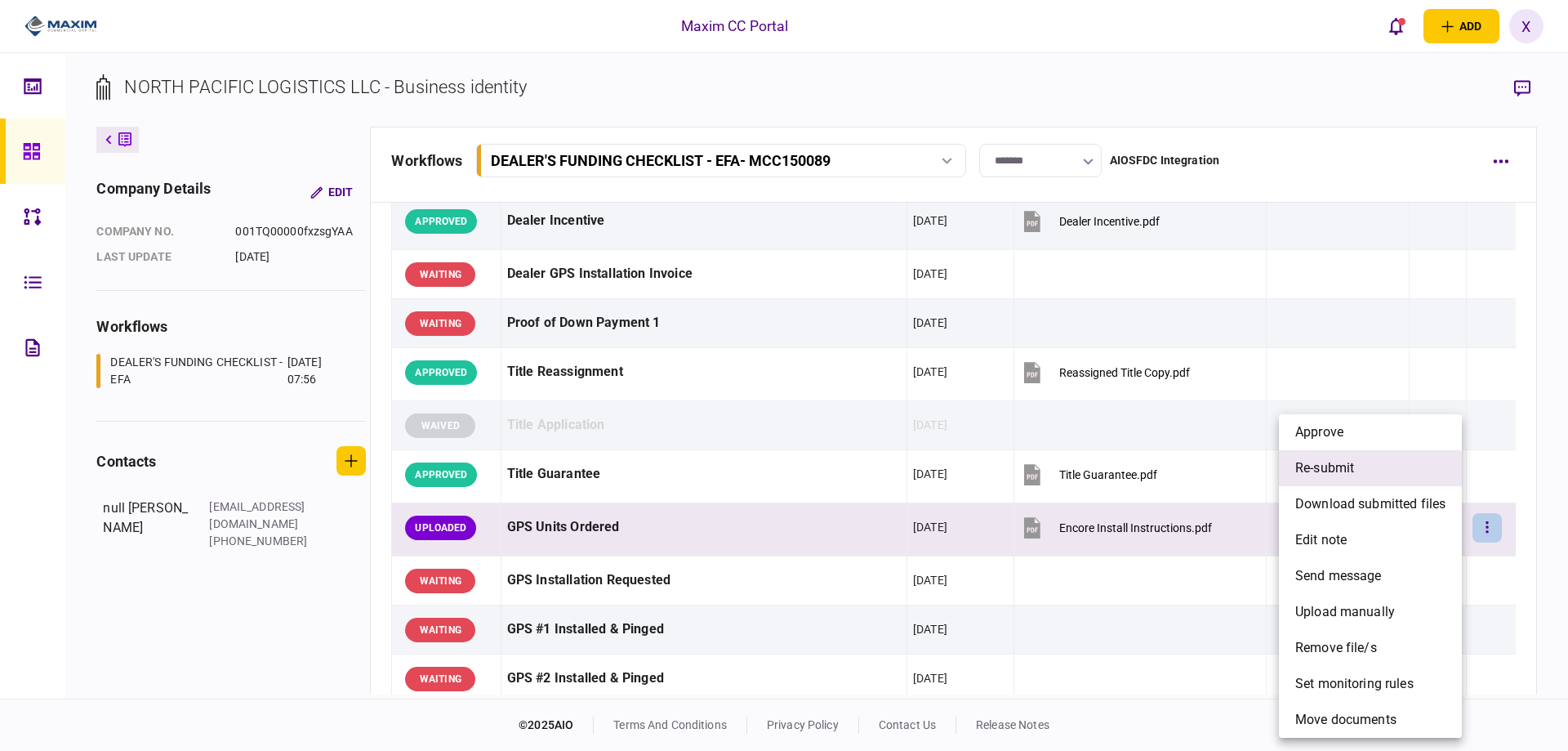
click at [1374, 475] on li "re-submit" at bounding box center [1370, 467] width 183 height 36
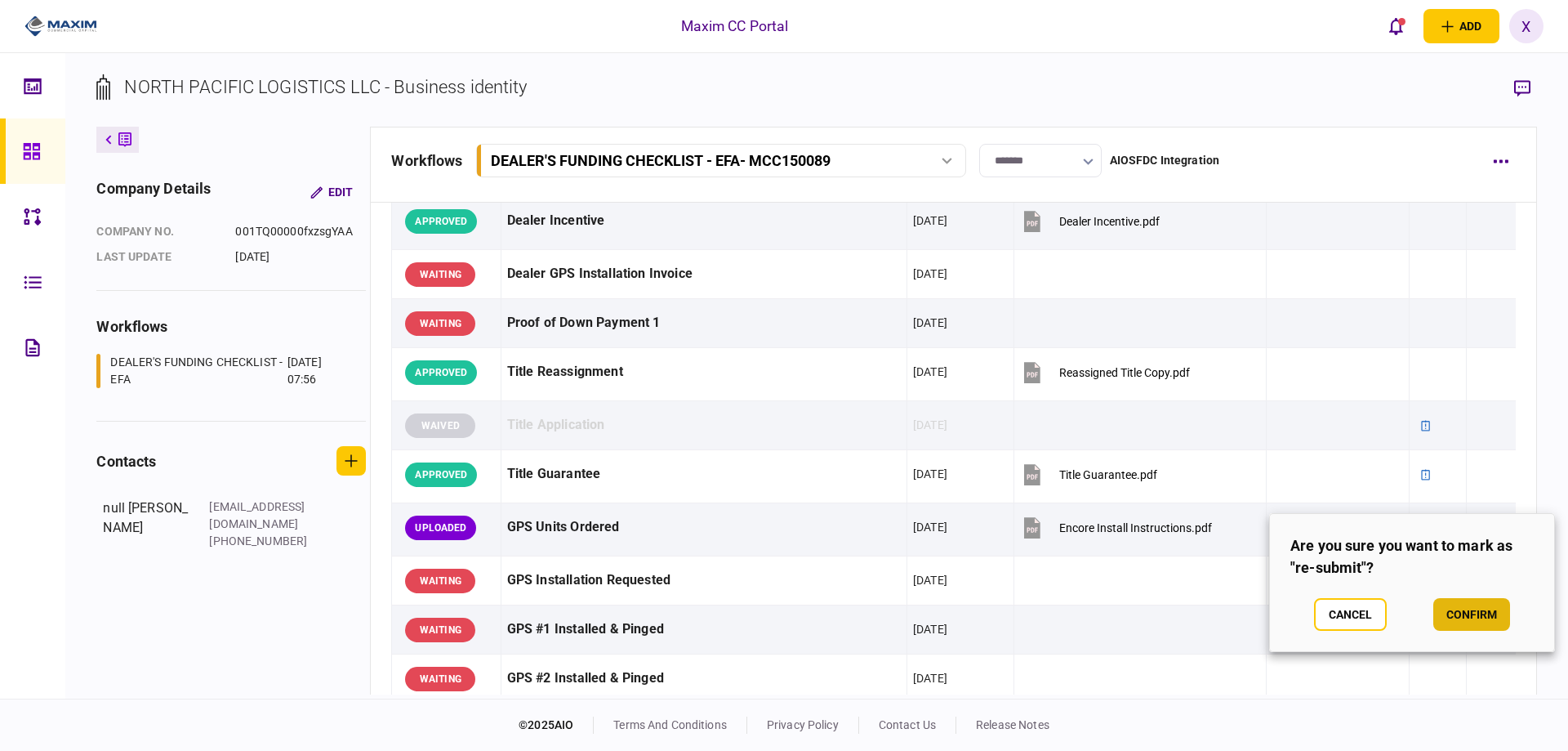
click at [1494, 622] on button "confirm" at bounding box center [1471, 614] width 77 height 33
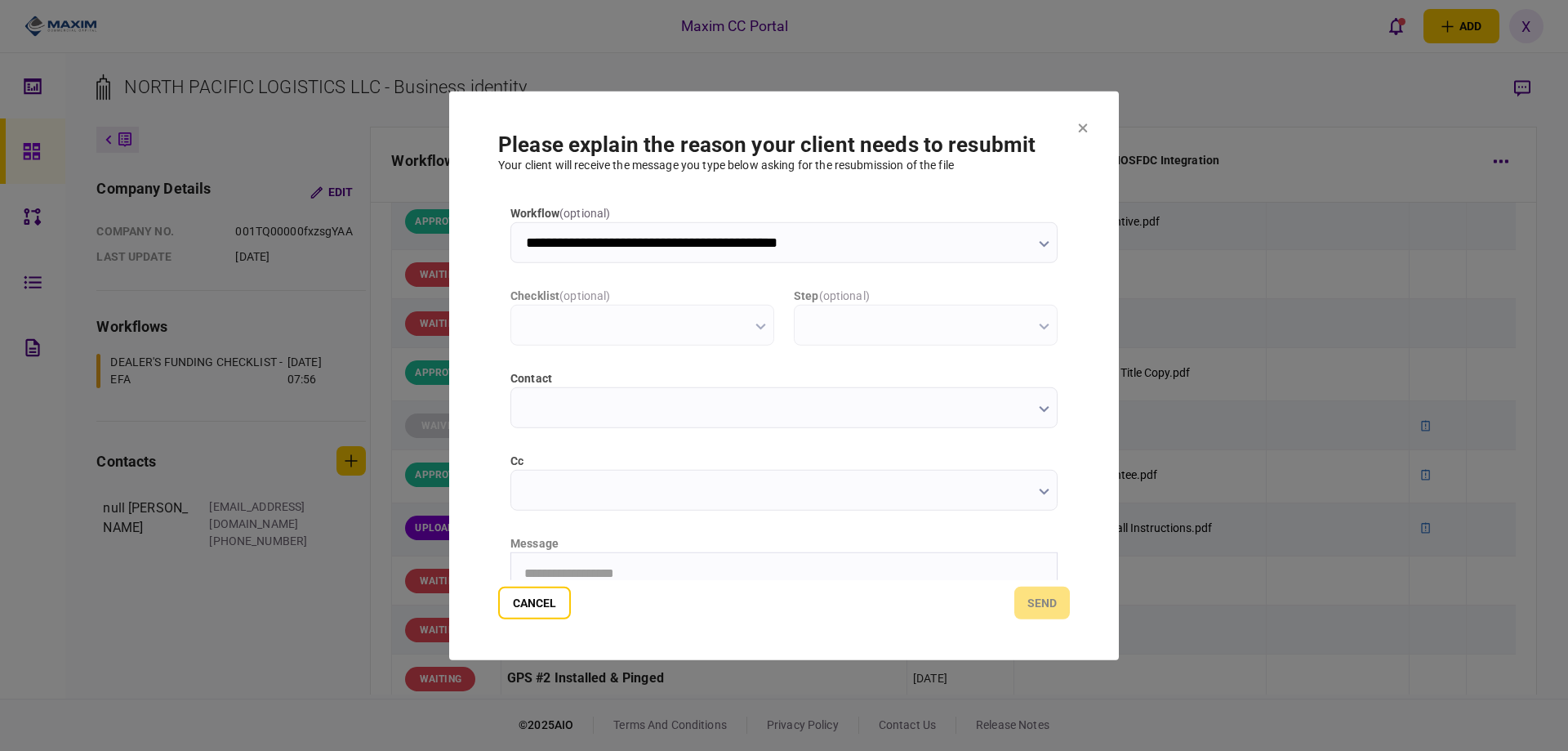
scroll to position [0, 0]
type input "**********"
drag, startPoint x: 476, startPoint y: 593, endPoint x: 488, endPoint y: 593, distance: 12.0
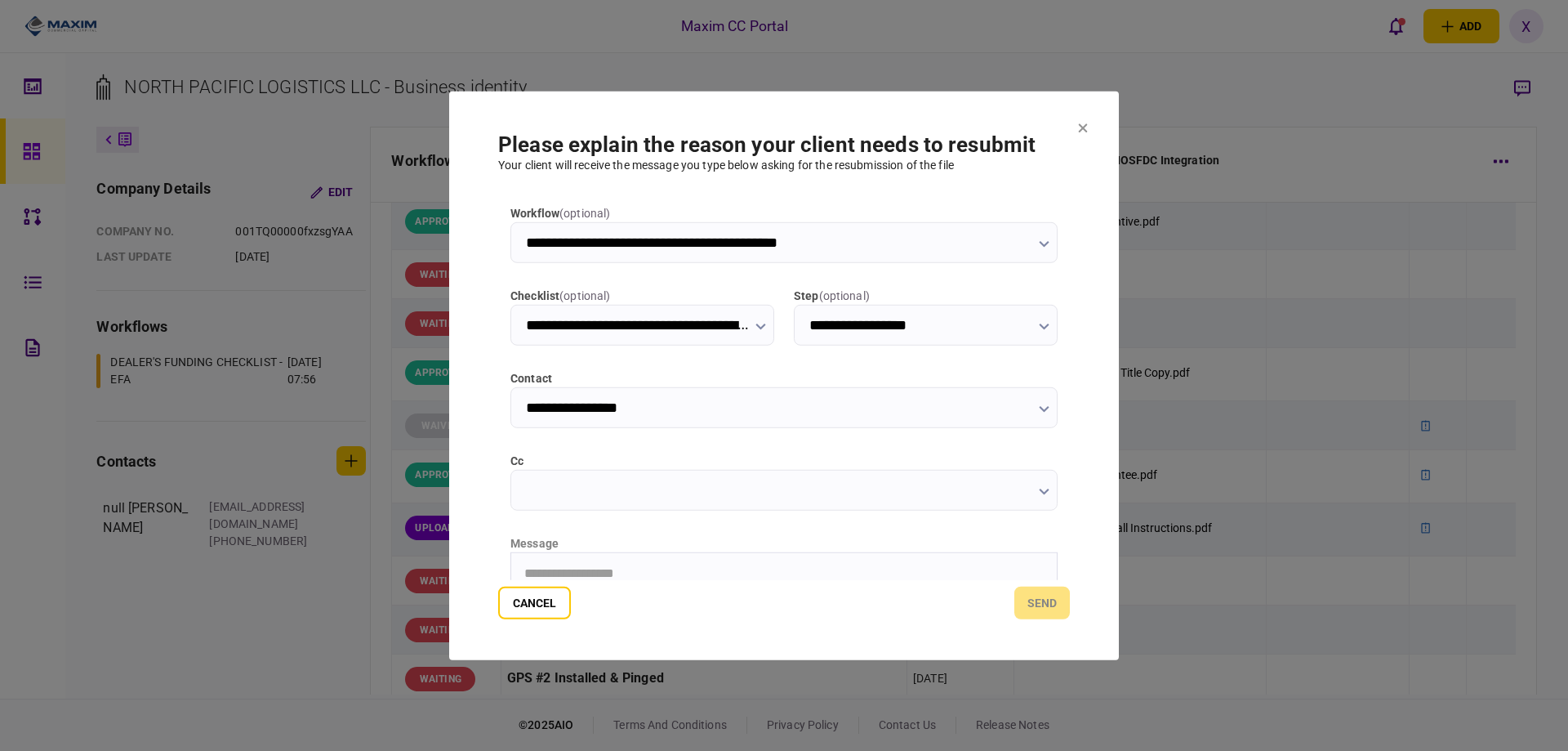
click at [482, 593] on section "**********" at bounding box center [784, 375] width 670 height 569
click at [503, 599] on button "Cancel" at bounding box center [535, 603] width 73 height 33
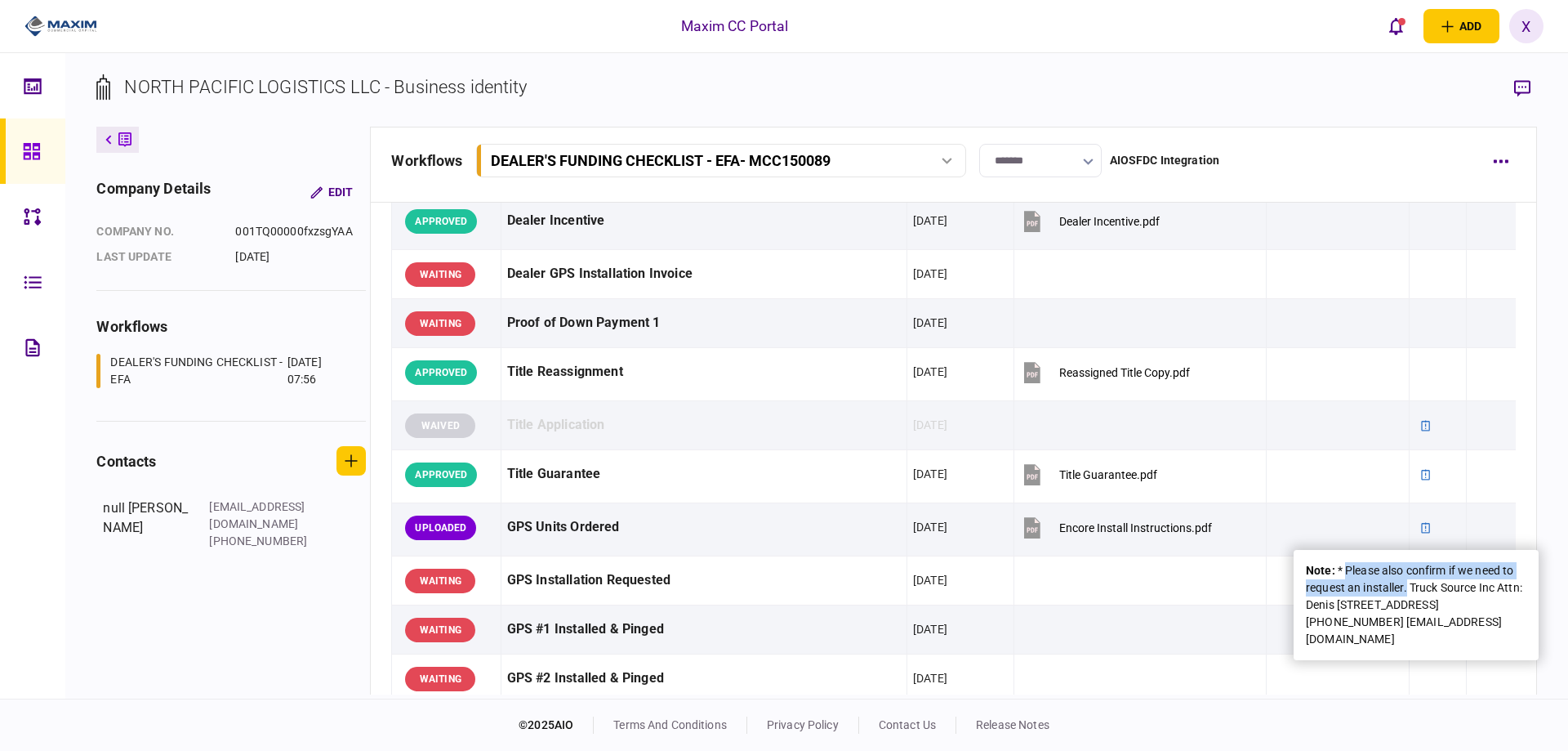
drag, startPoint x: 1345, startPoint y: 568, endPoint x: 1407, endPoint y: 590, distance: 65.8
click at [1407, 590] on div "note : * Please also confirm if we need to request an installer. Truck Source I…" at bounding box center [1415, 605] width 220 height 86
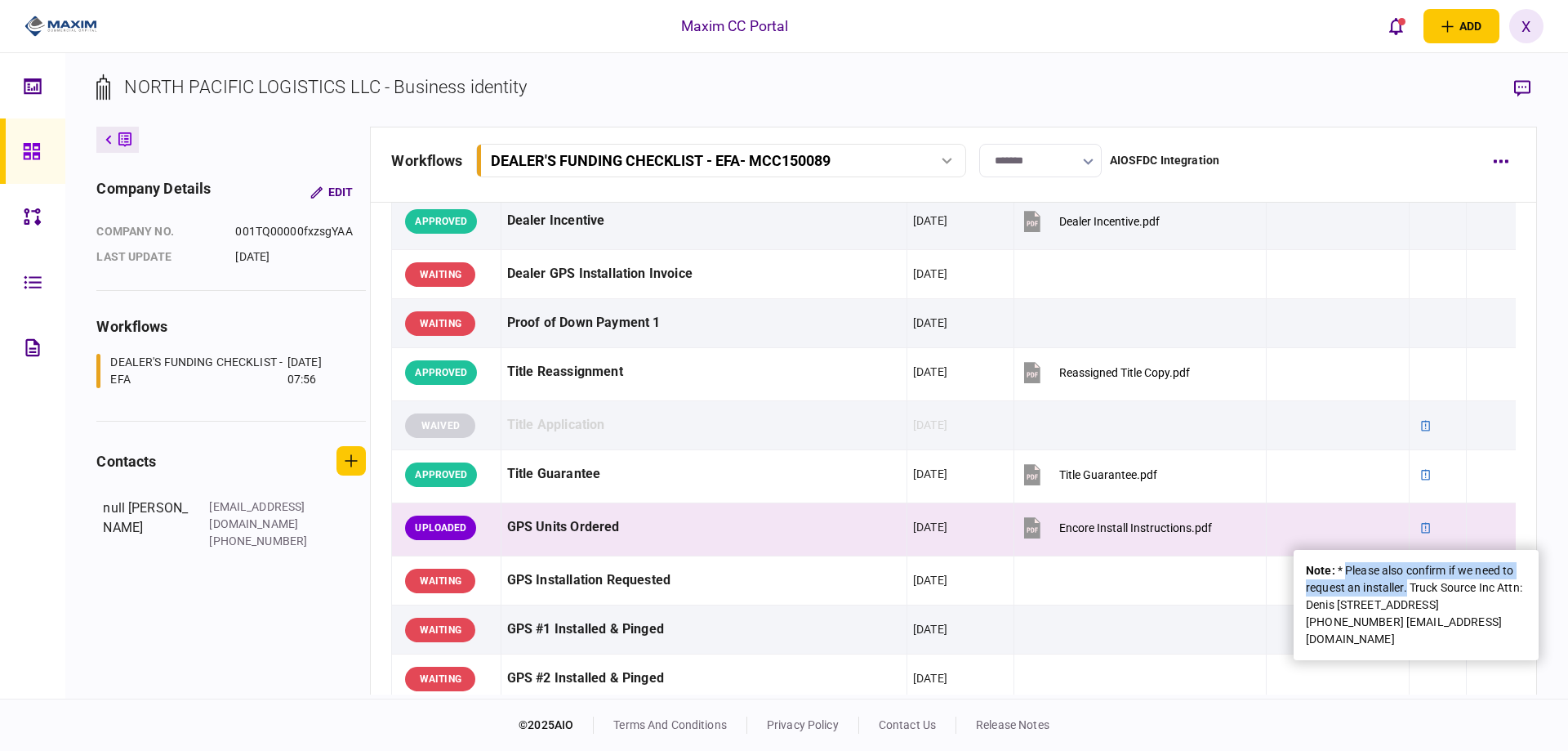
copy div "Please also confirm if we need to request an installer."
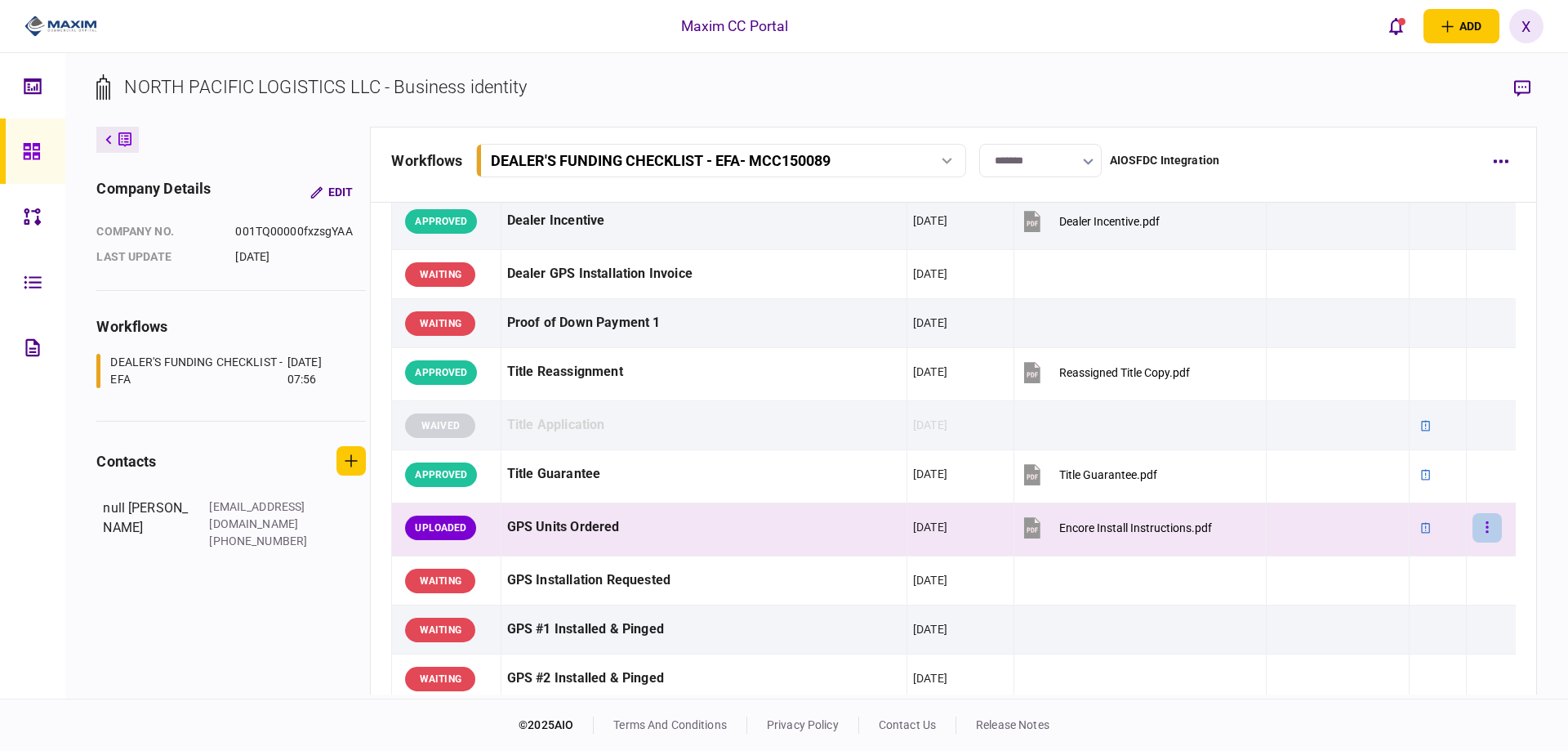
click at [1479, 532] on button "button" at bounding box center [1487, 528] width 30 height 30
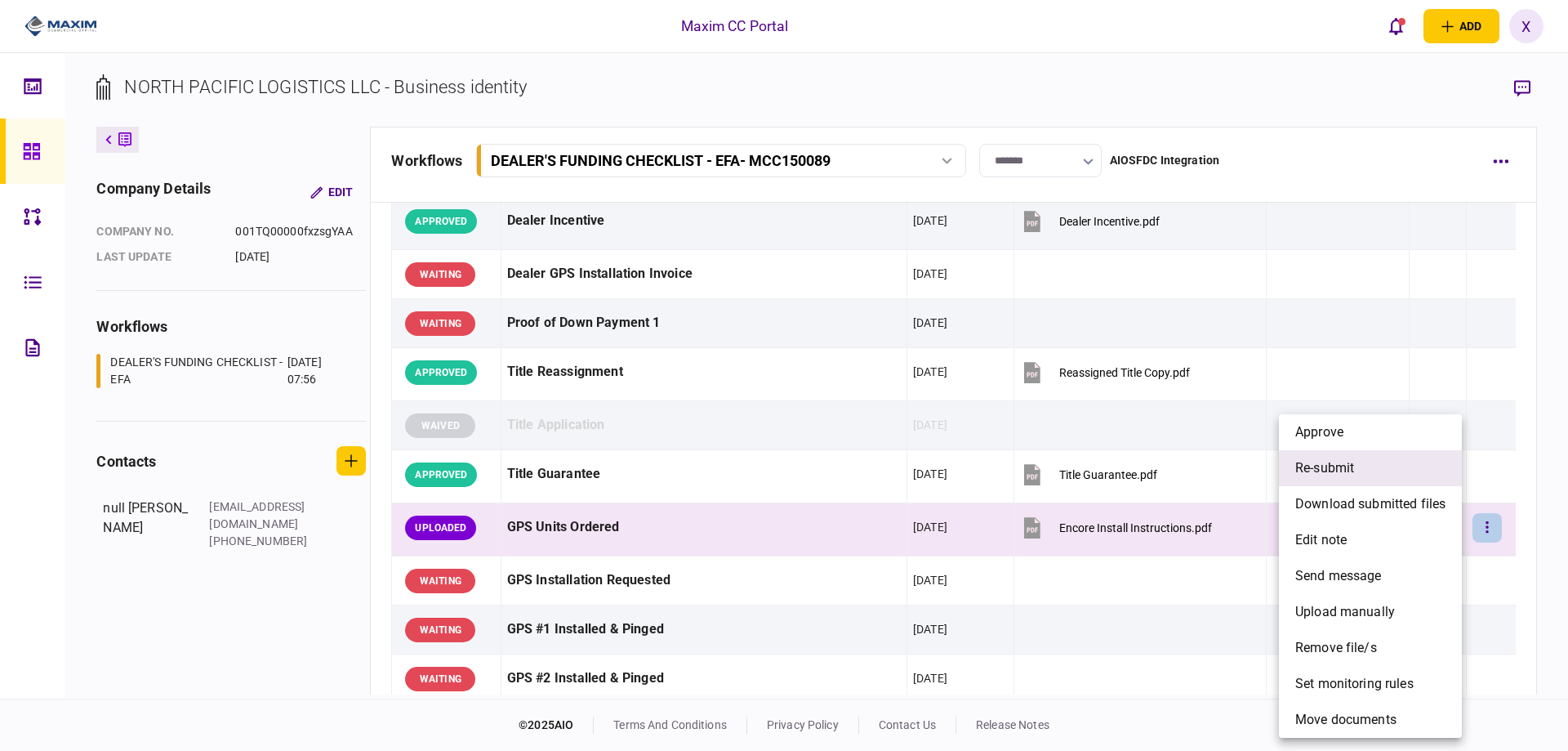
click at [1365, 466] on li "re-submit" at bounding box center [1370, 467] width 183 height 36
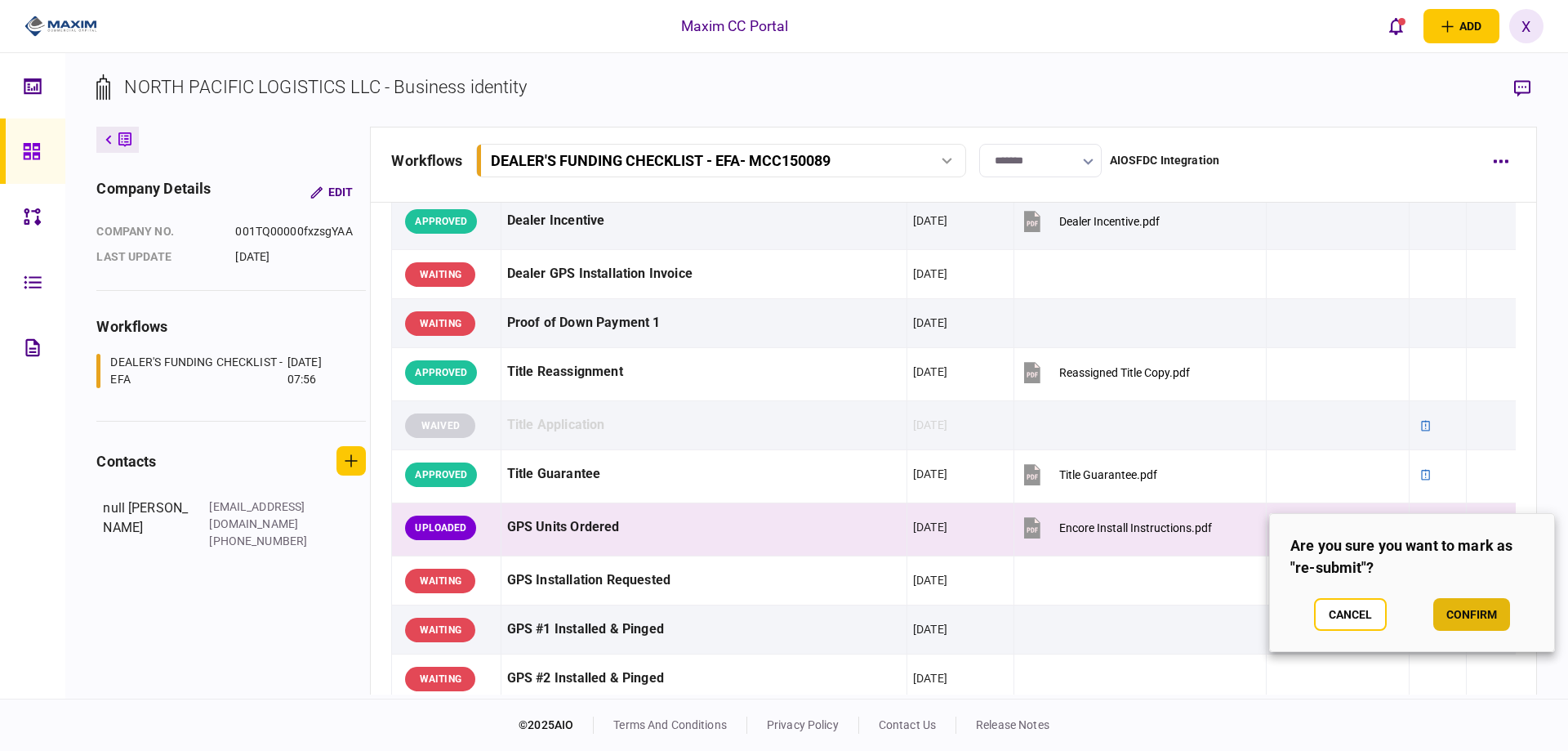
click at [1468, 612] on button "confirm" at bounding box center [1471, 614] width 77 height 33
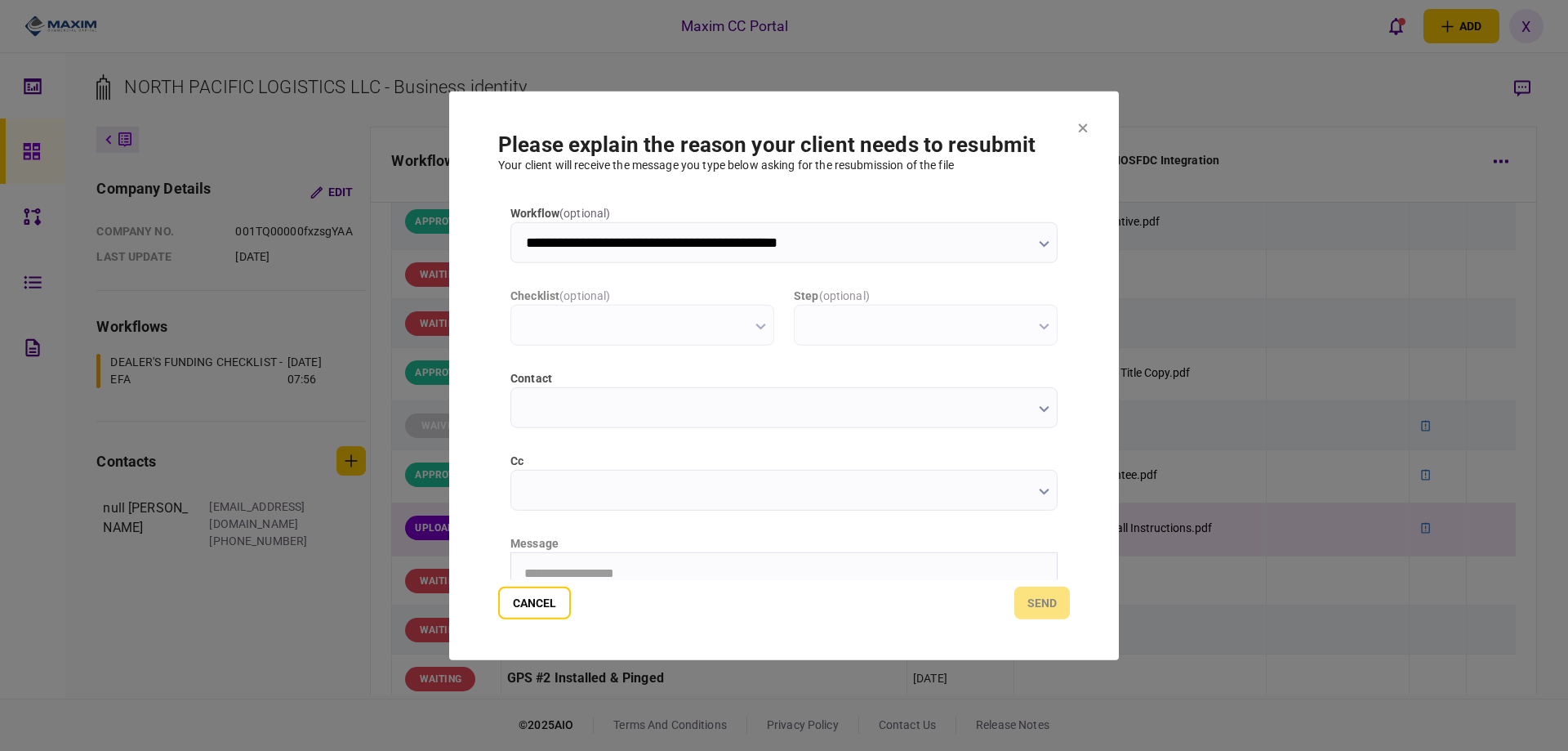
type input "**********"
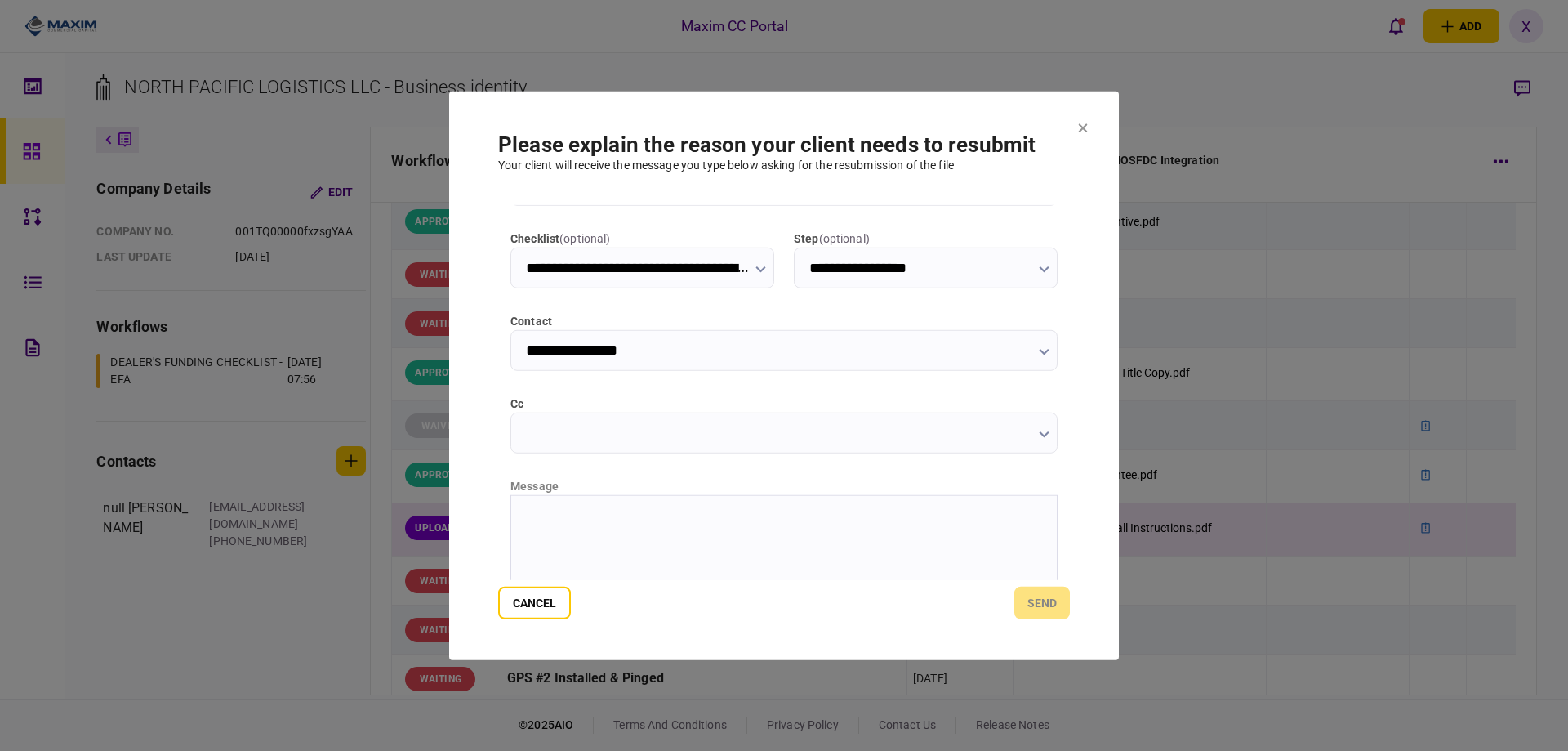
scroll to position [164, 0]
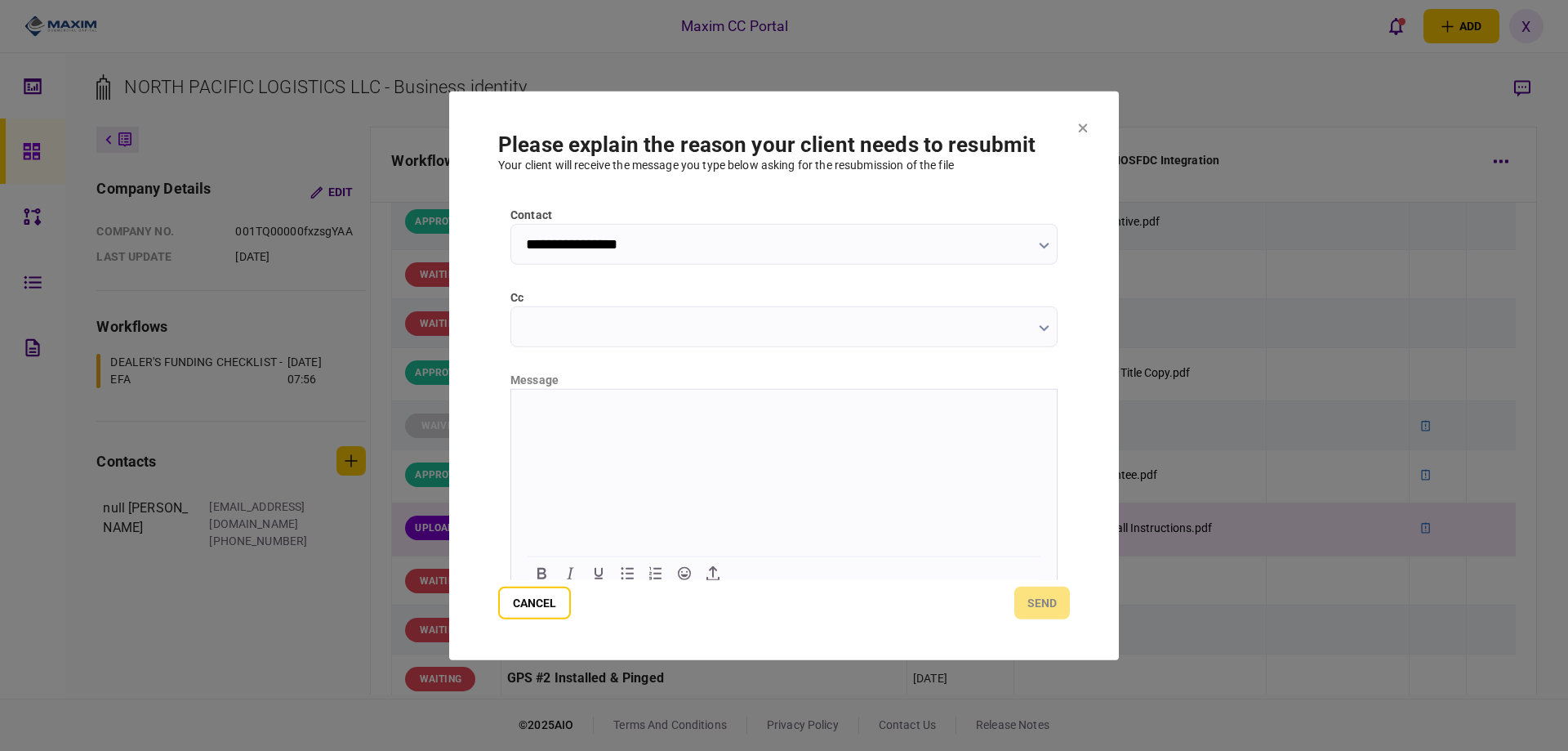
click at [566, 408] on p "Rich Text Area. Press ALT-0 for help." at bounding box center [784, 409] width 519 height 14
click at [1054, 595] on button "send" at bounding box center [1042, 603] width 56 height 33
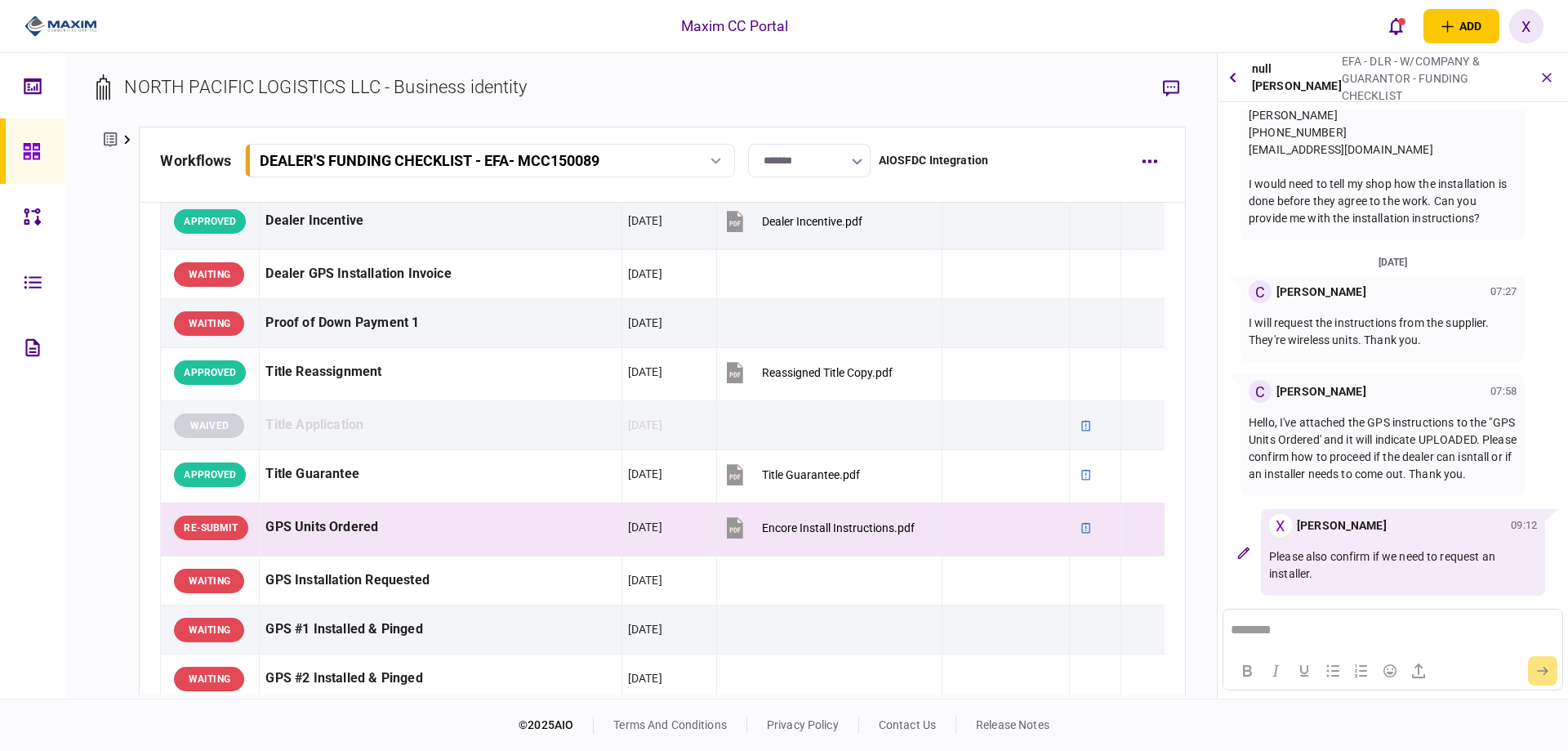
scroll to position [250, 0]
click at [53, 13] on div at bounding box center [55, 26] width 110 height 53
click at [33, 23] on img at bounding box center [61, 26] width 73 height 24
click at [1550, 72] on icon "button" at bounding box center [1547, 77] width 19 height 19
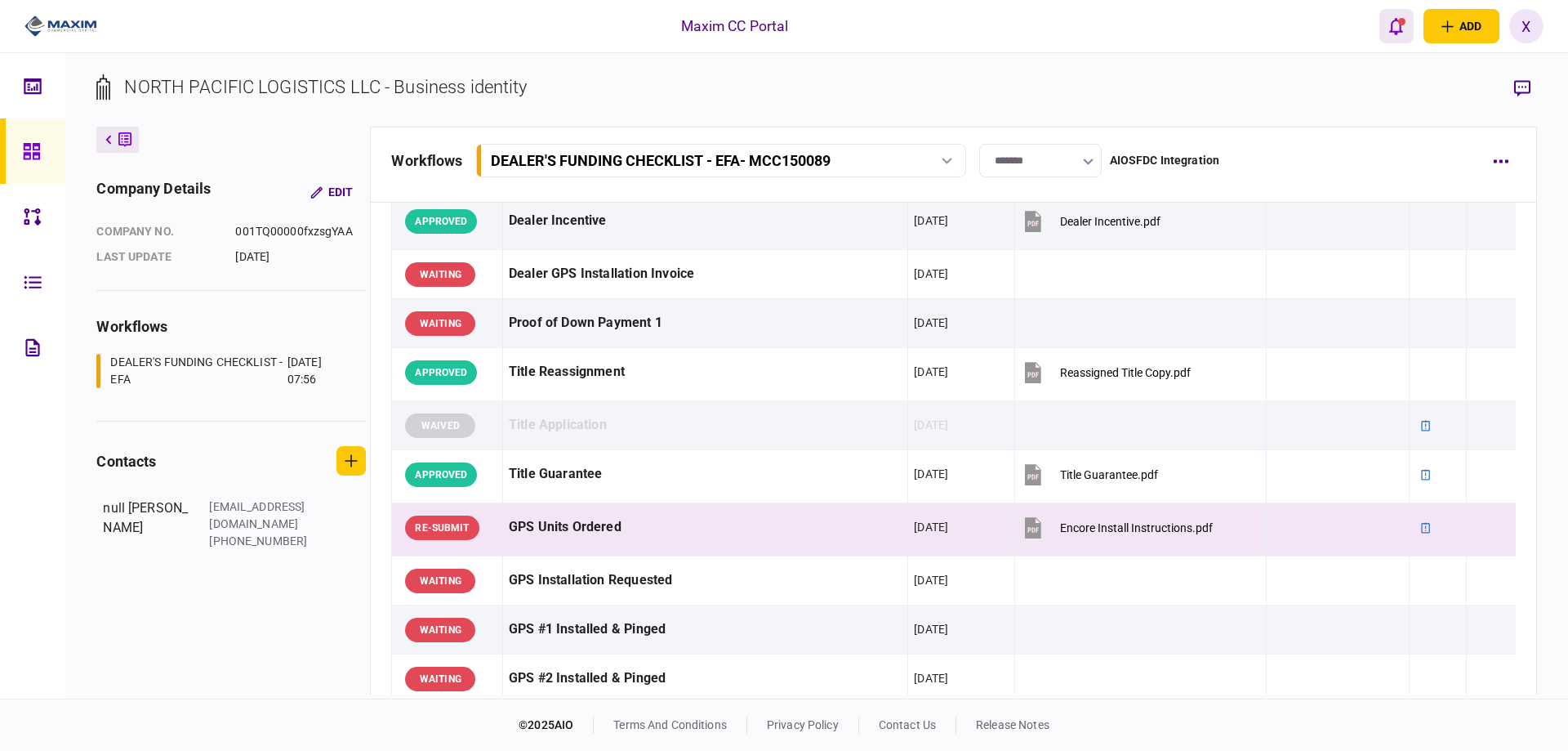
click at [1402, 20] on div "open notifications list" at bounding box center [1401, 22] width 7 height 7
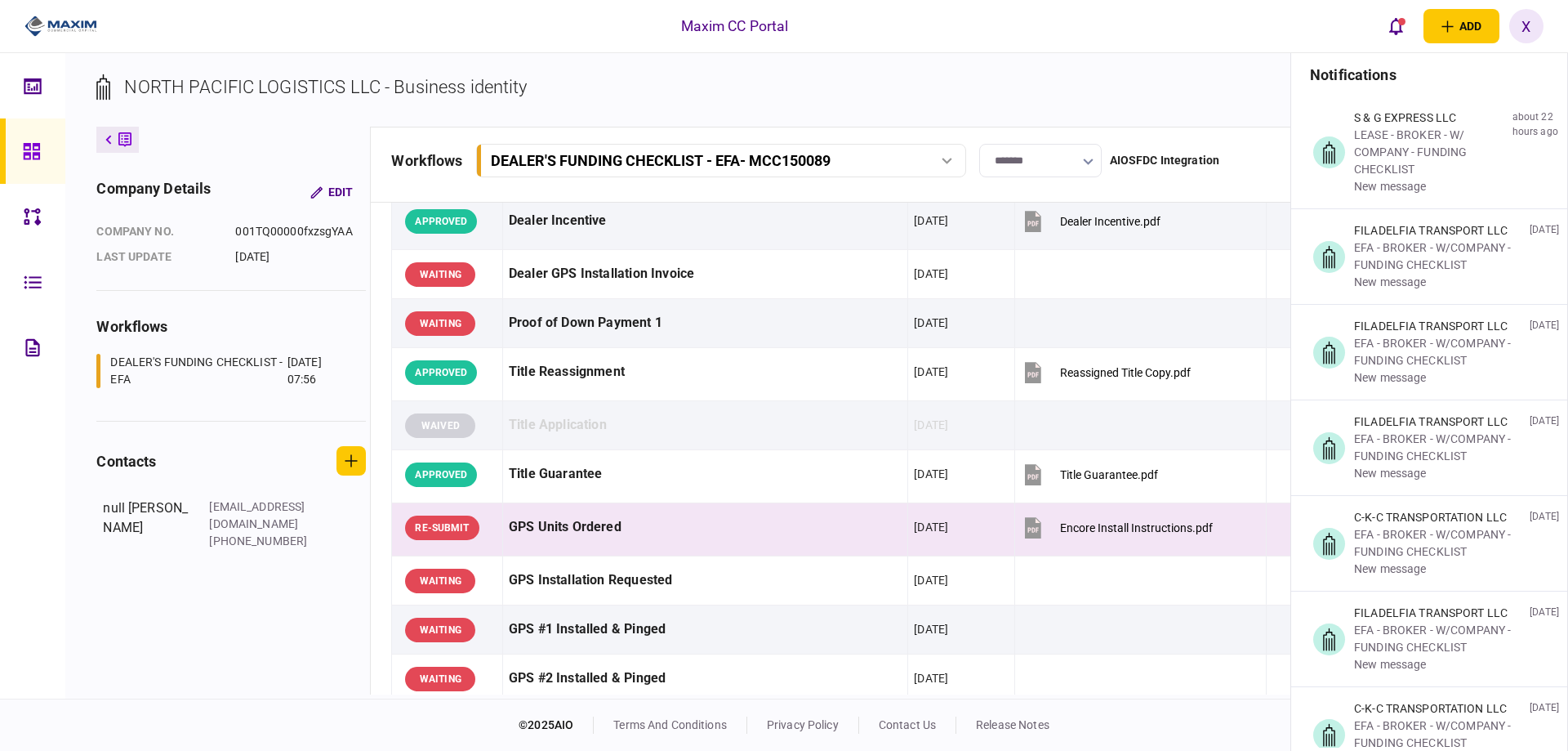
click at [35, 154] on icon at bounding box center [30, 151] width 17 height 17
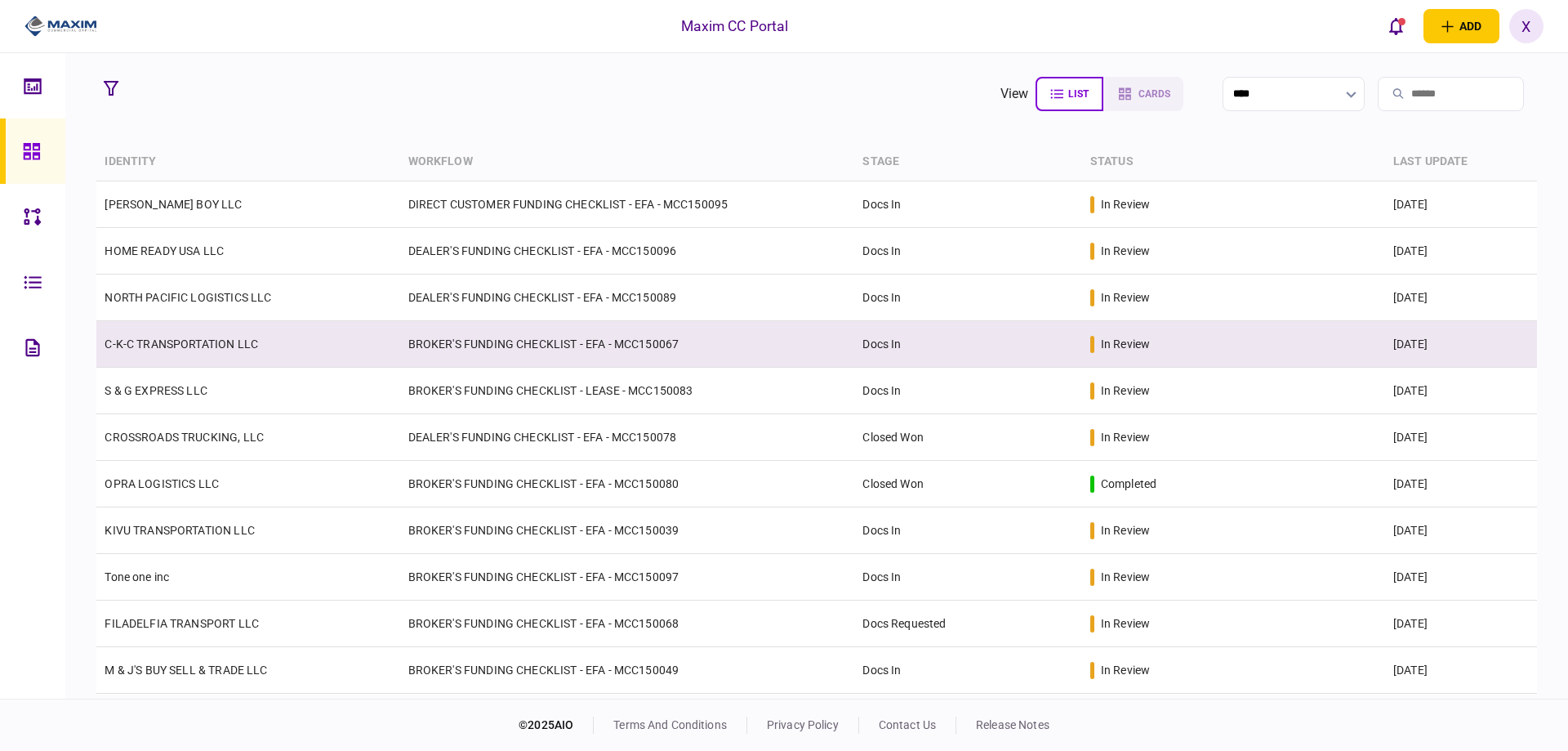
click at [175, 349] on link "C-K-C TRANSPORTATION LLC" at bounding box center [181, 344] width 153 height 13
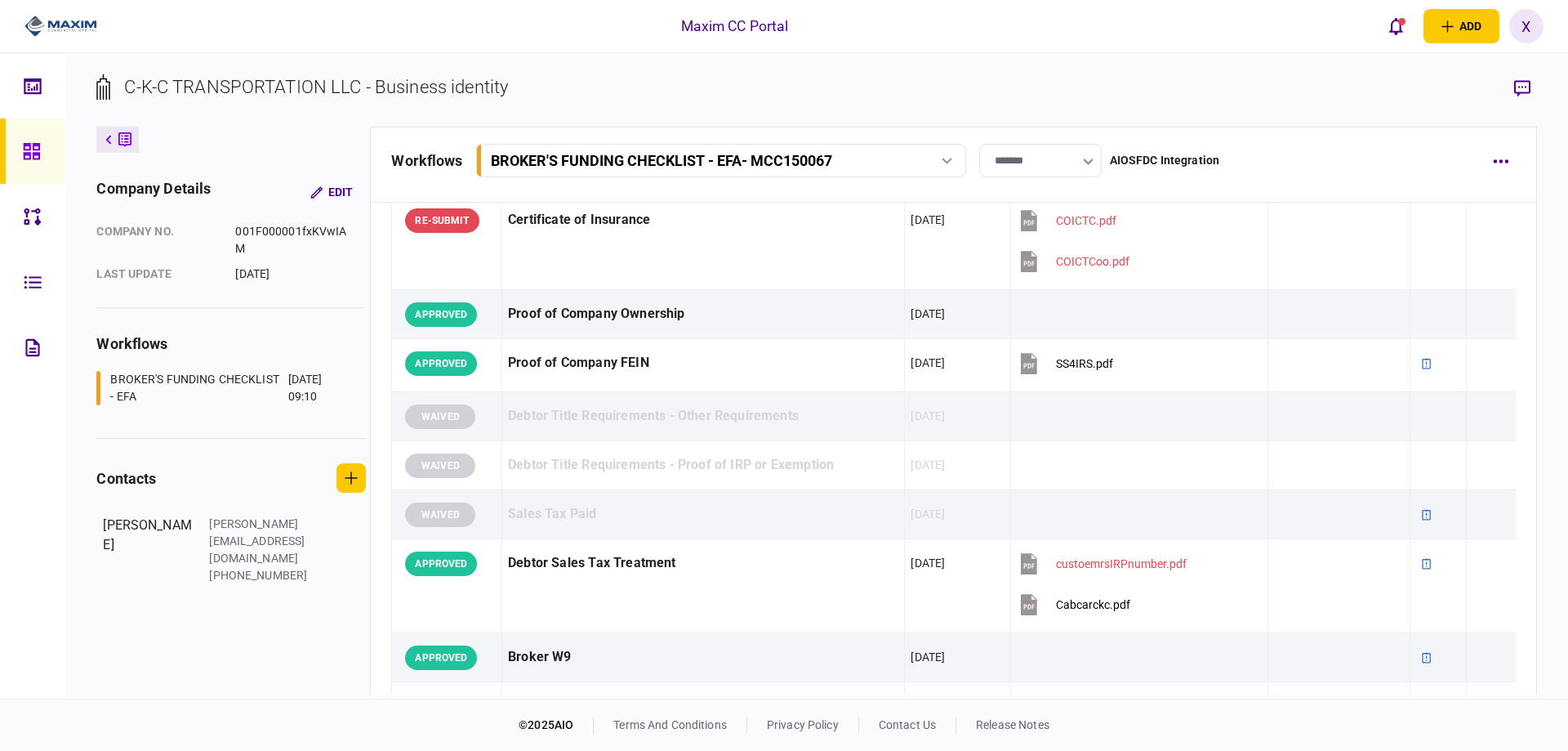
scroll to position [287, 0]
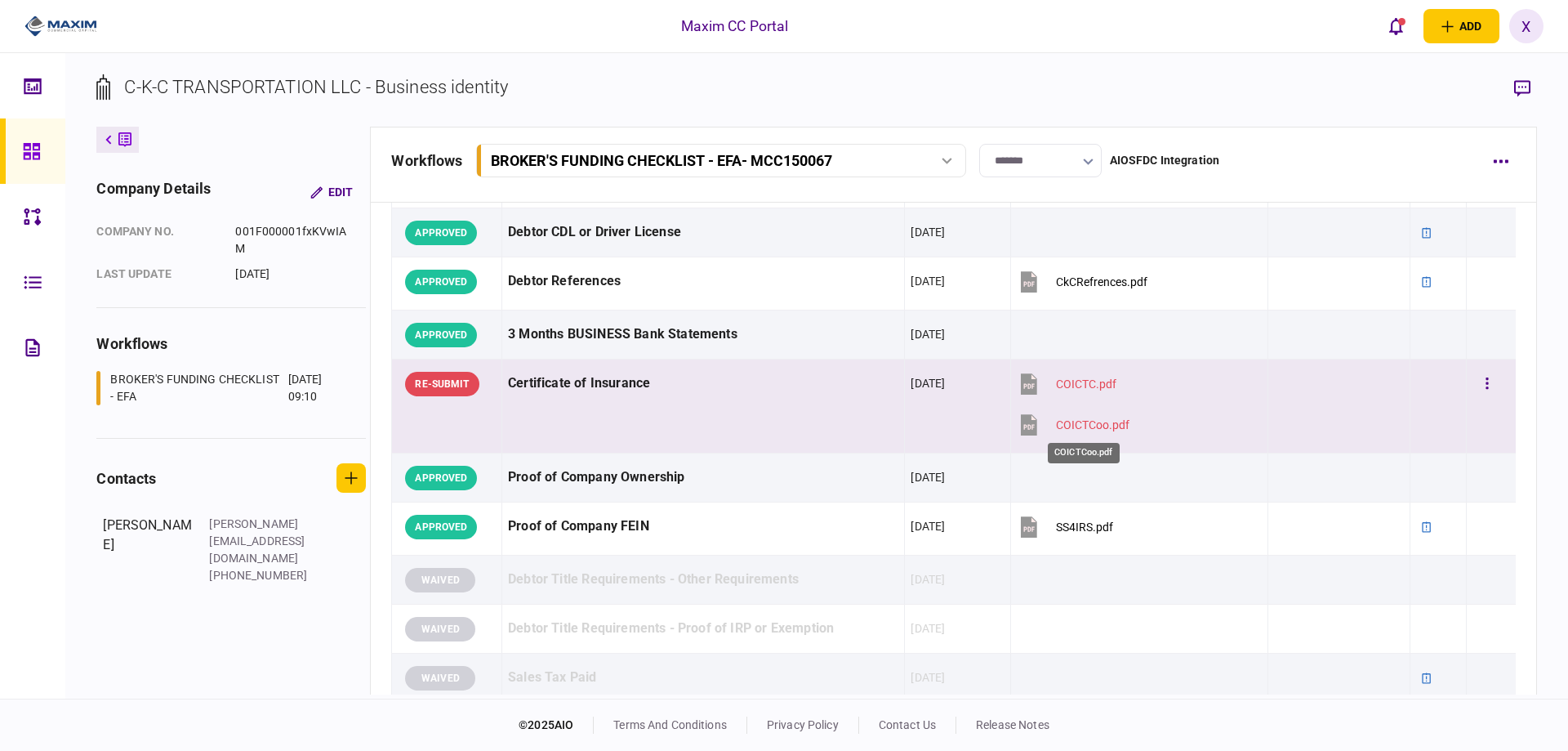
click at [1092, 423] on div "COICTCoo.pdf" at bounding box center [1092, 425] width 73 height 13
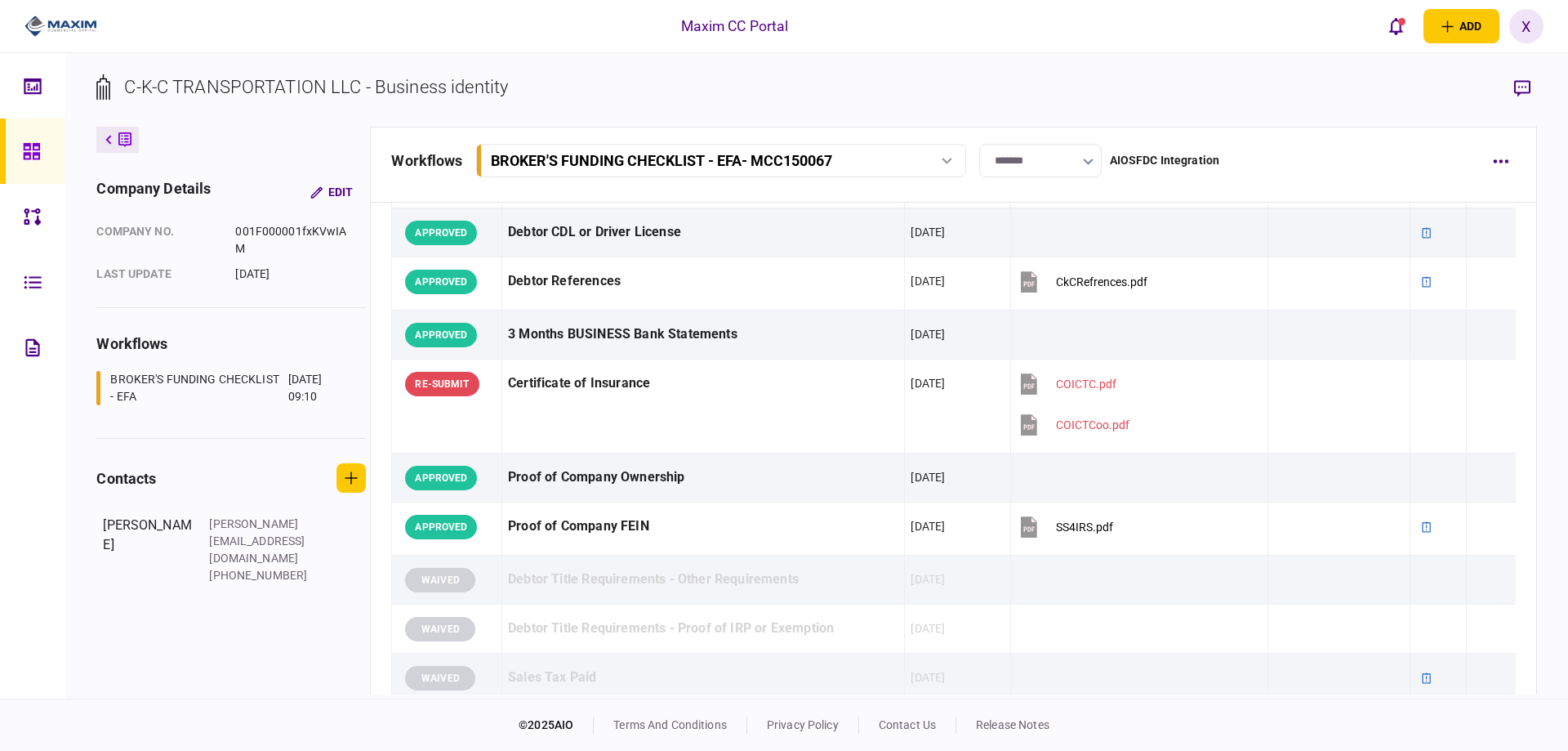
click at [20, 136] on link at bounding box center [32, 151] width 65 height 65
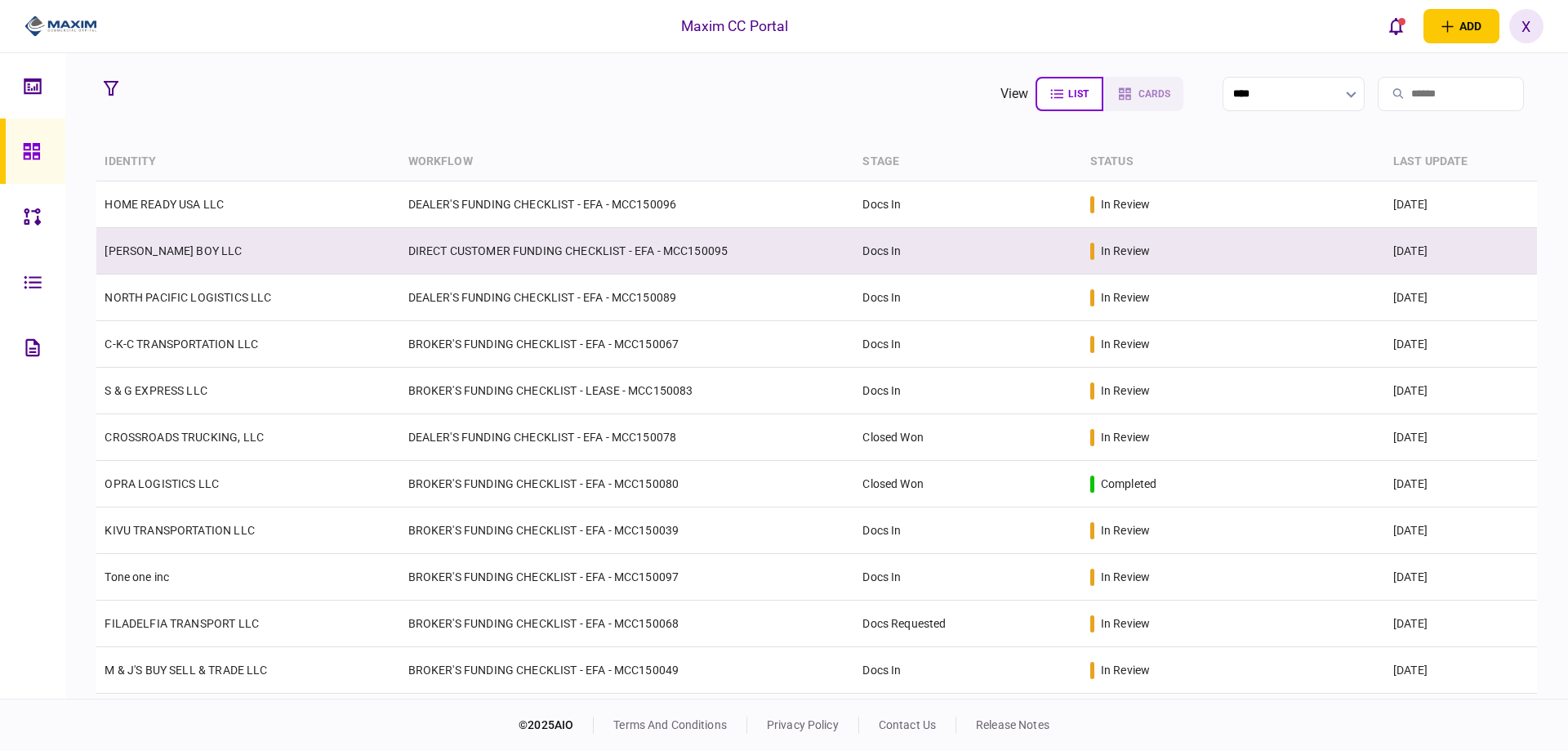
click at [229, 264] on td "[PERSON_NAME] BOY LLC" at bounding box center [248, 251] width 303 height 47
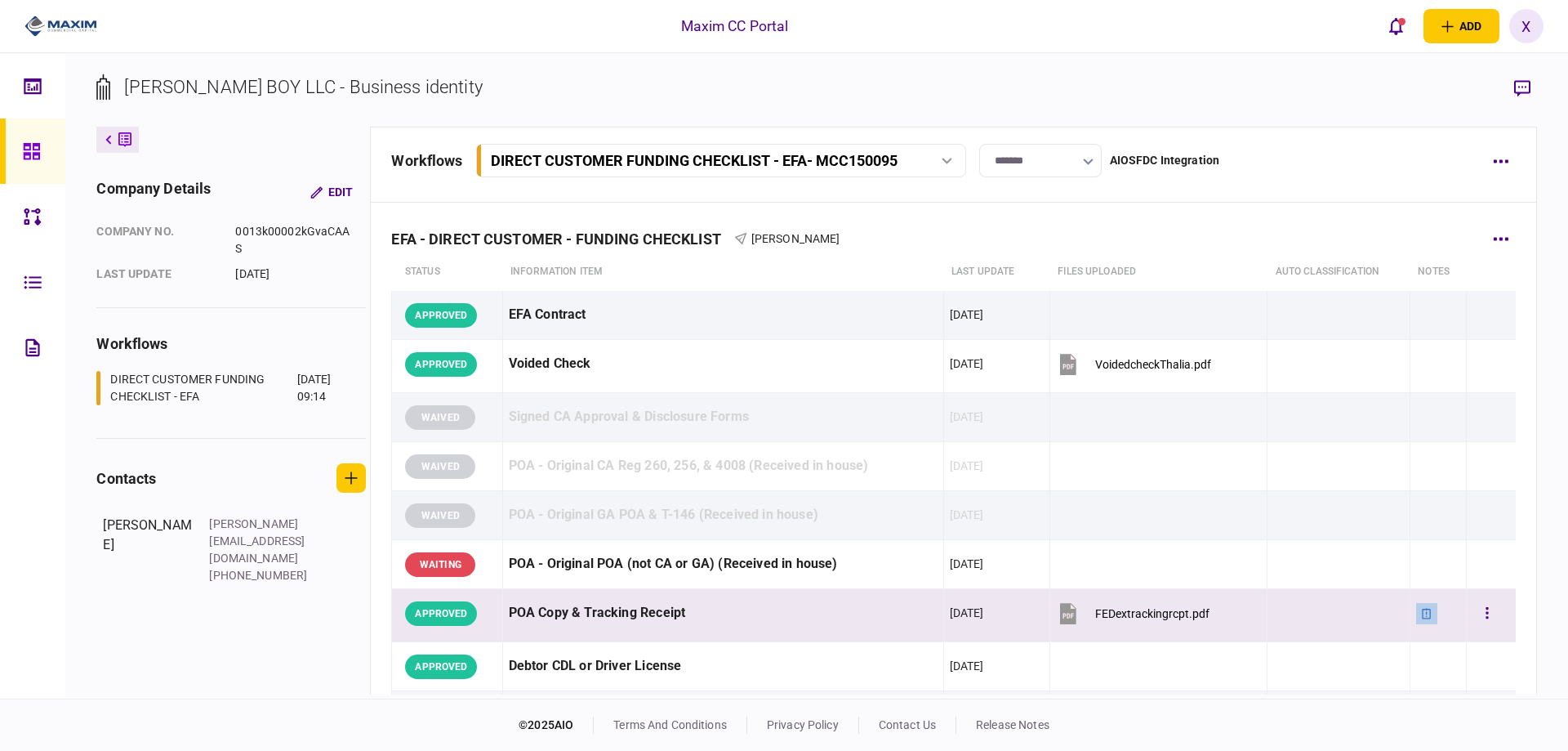
click at [1419, 620] on div at bounding box center [1426, 614] width 21 height 21
click at [1421, 612] on icon at bounding box center [1426, 613] width 11 height 11
click at [596, 620] on div "POA Copy & Tracking Receipt" at bounding box center [723, 613] width 429 height 37
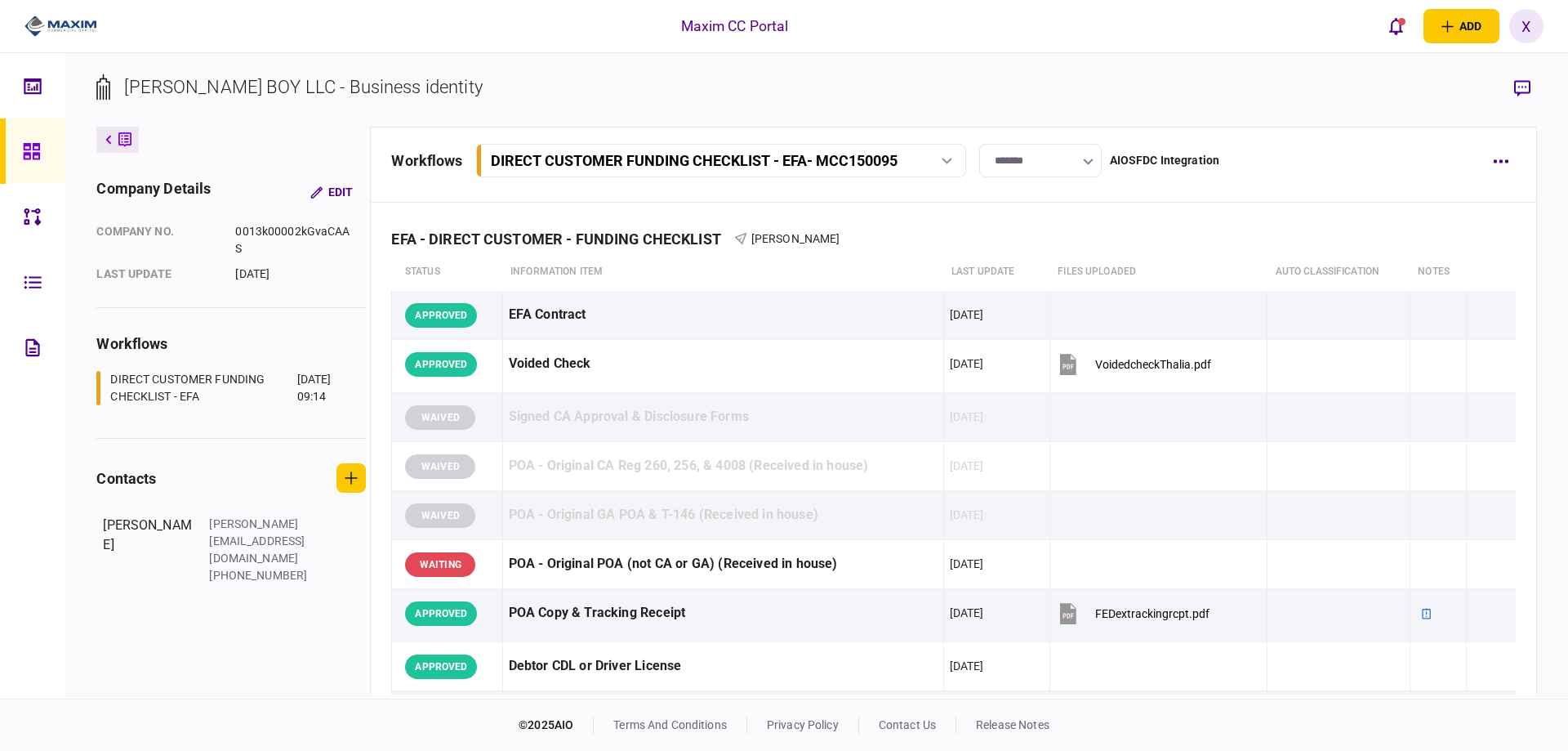
click at [1545, 93] on div "[PERSON_NAME] BOY LLC - Business identity company details Edit company no. 0013…" at bounding box center [816, 376] width 1502 height 646
click at [1530, 86] on button "button" at bounding box center [1522, 88] width 30 height 30
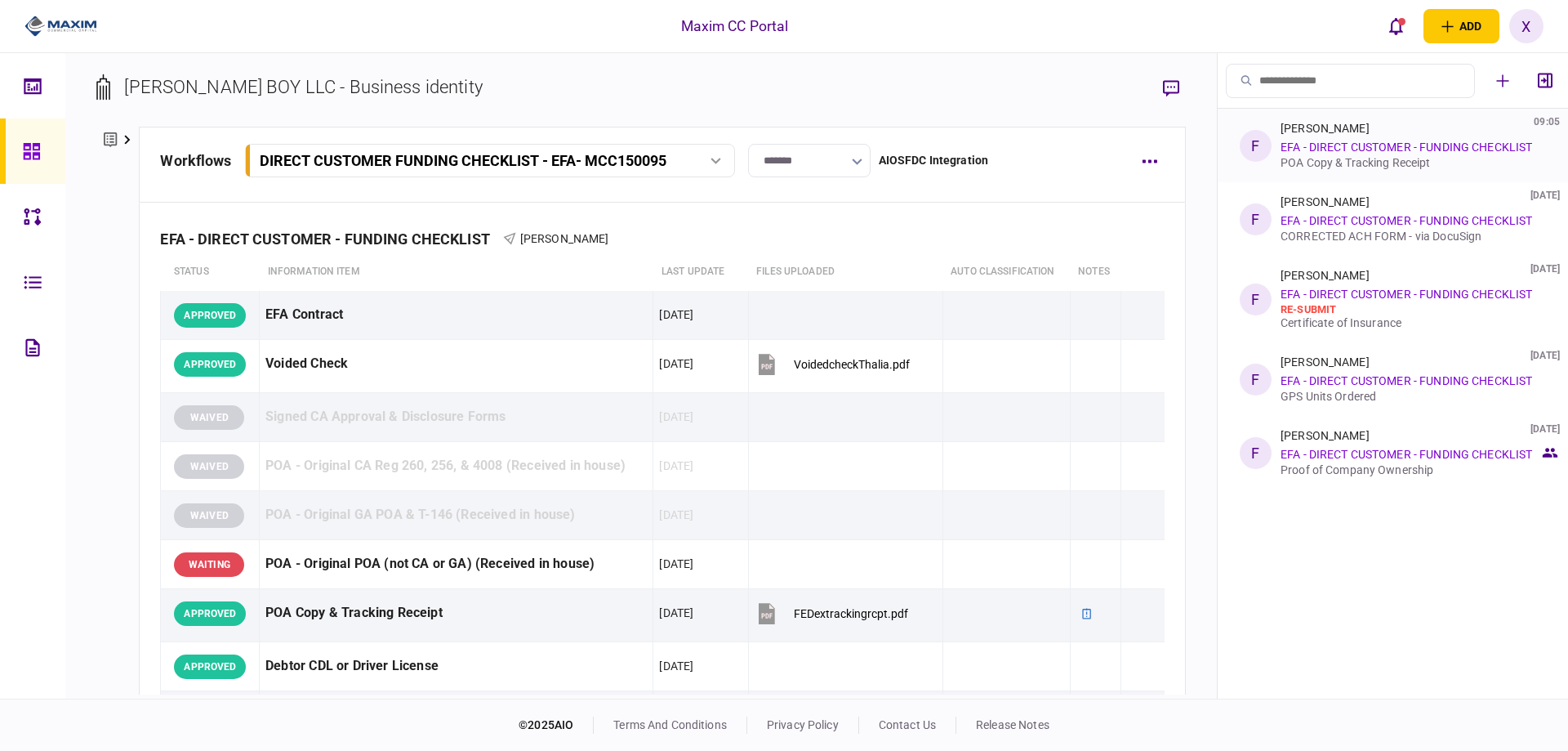
click at [1431, 158] on div "POA Copy & Tracking Receipt" at bounding box center [1410, 162] width 259 height 13
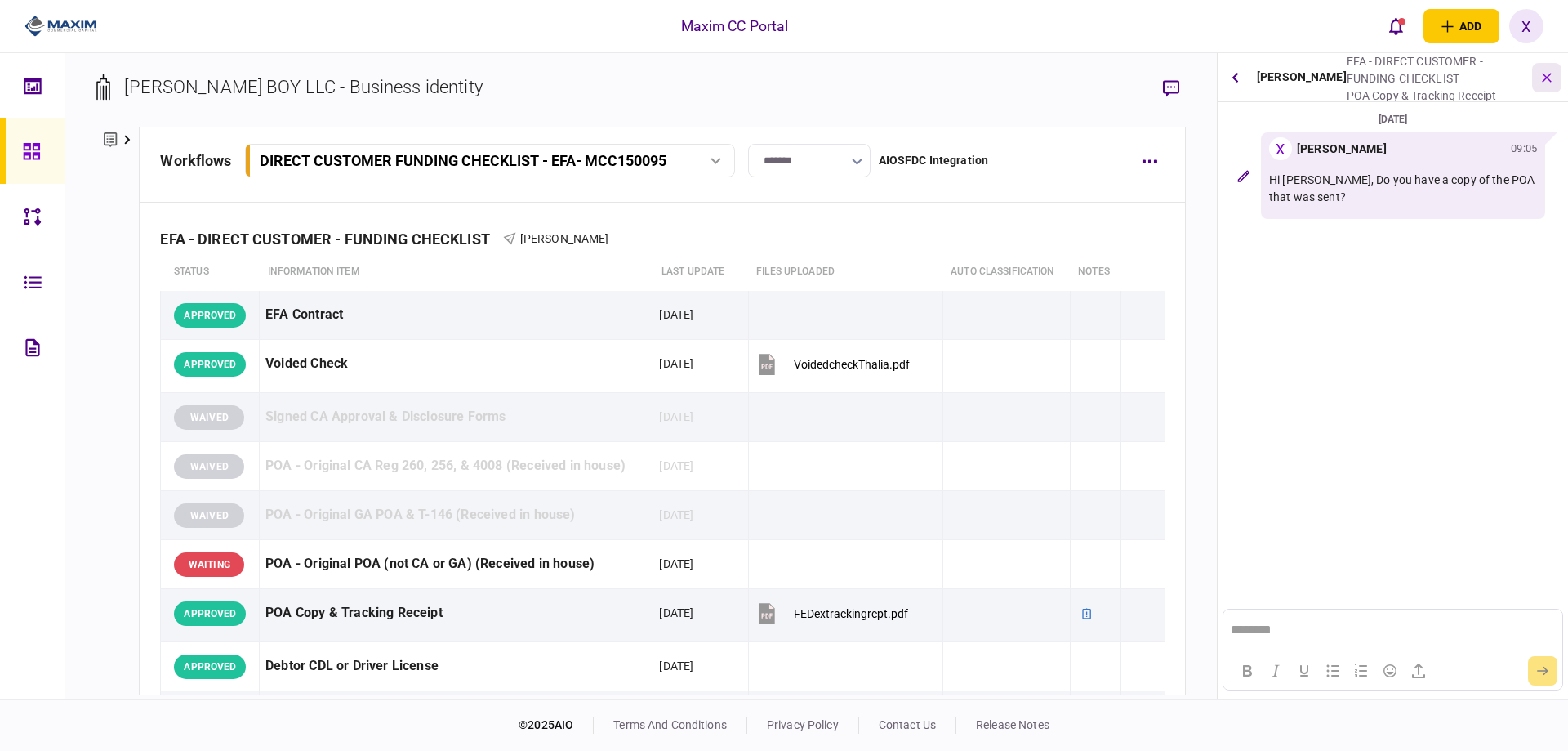
click at [1541, 84] on button "button" at bounding box center [1546, 77] width 30 height 30
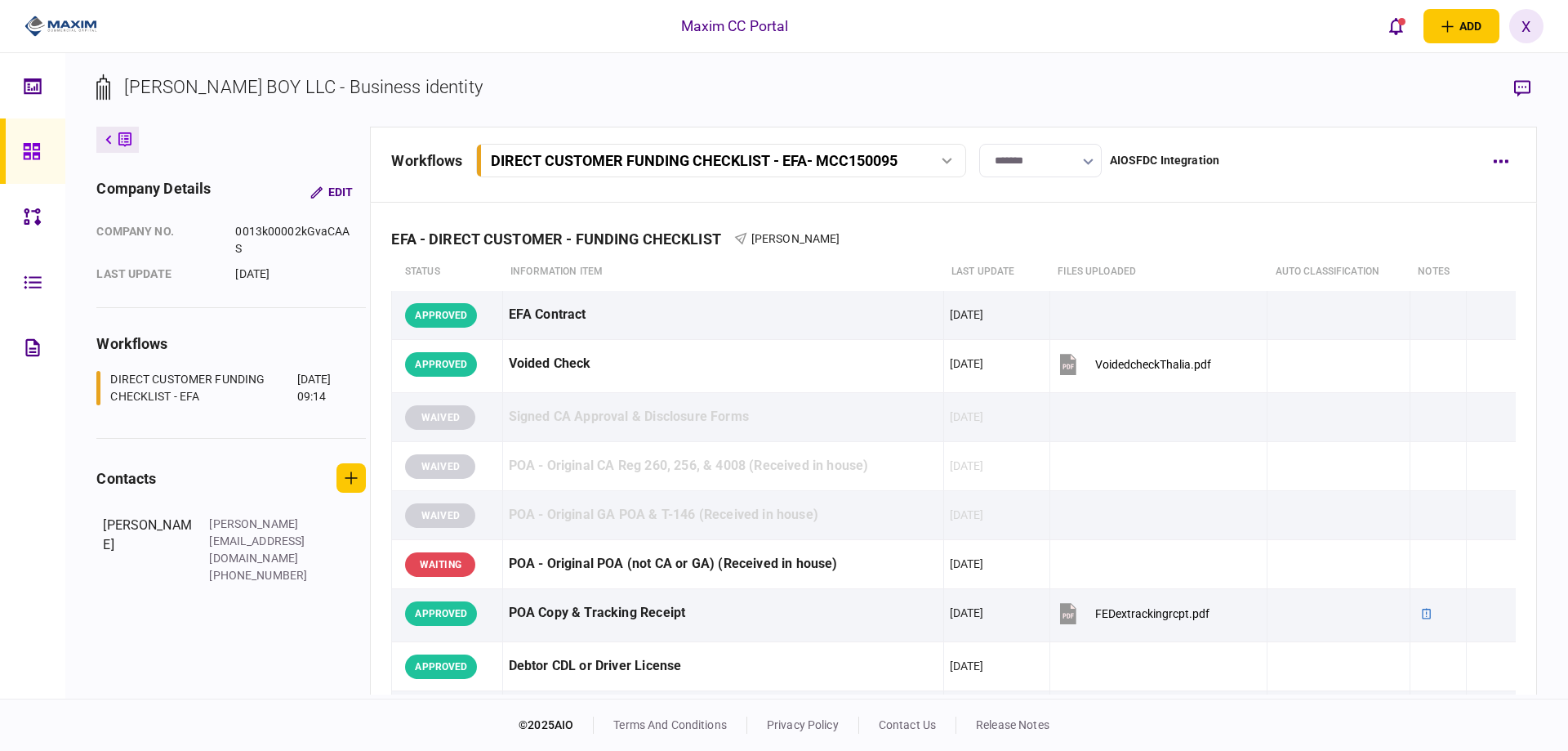
click at [23, 144] on icon at bounding box center [31, 151] width 18 height 19
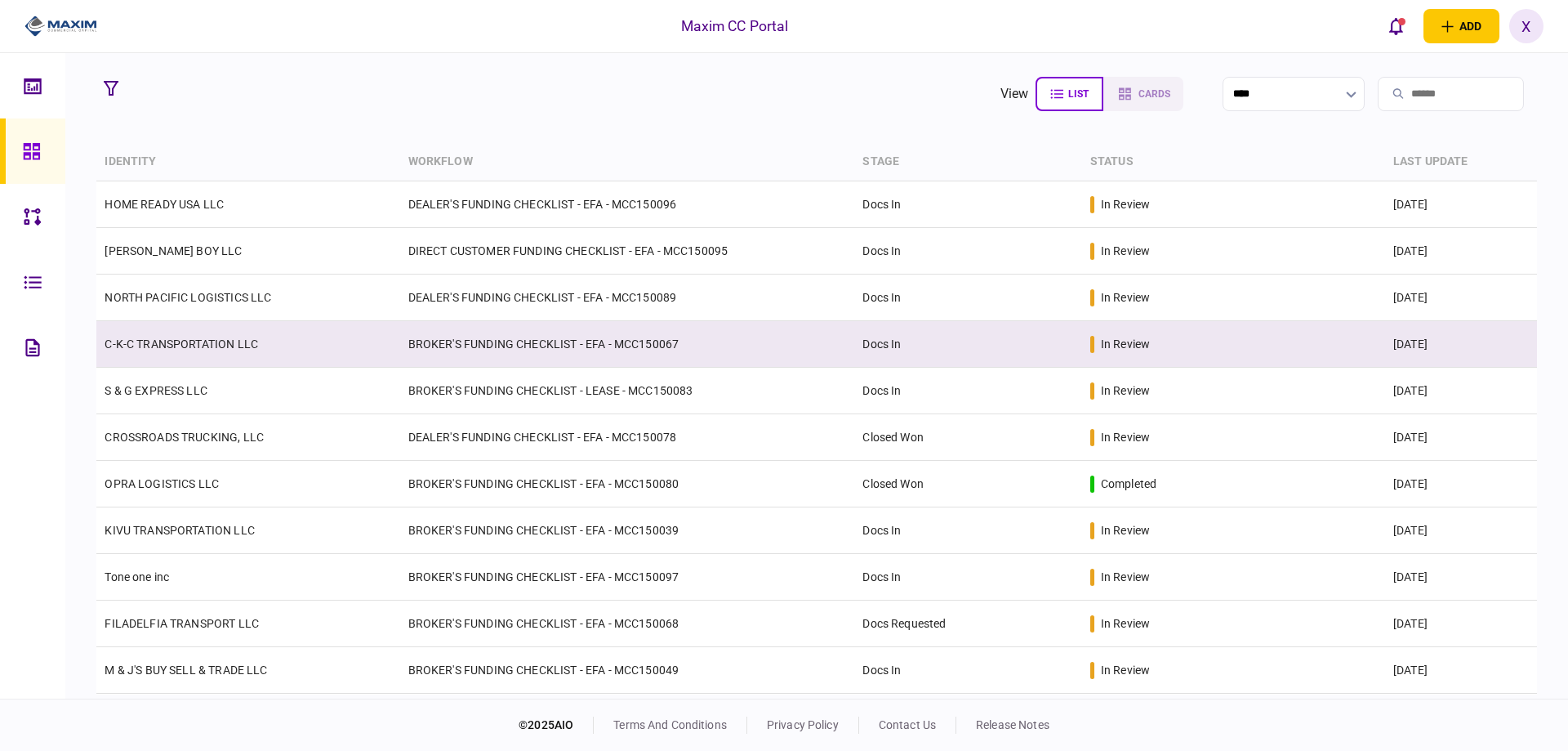
click at [160, 329] on td "C-K-C TRANSPORTATION LLC" at bounding box center [248, 345] width 303 height 47
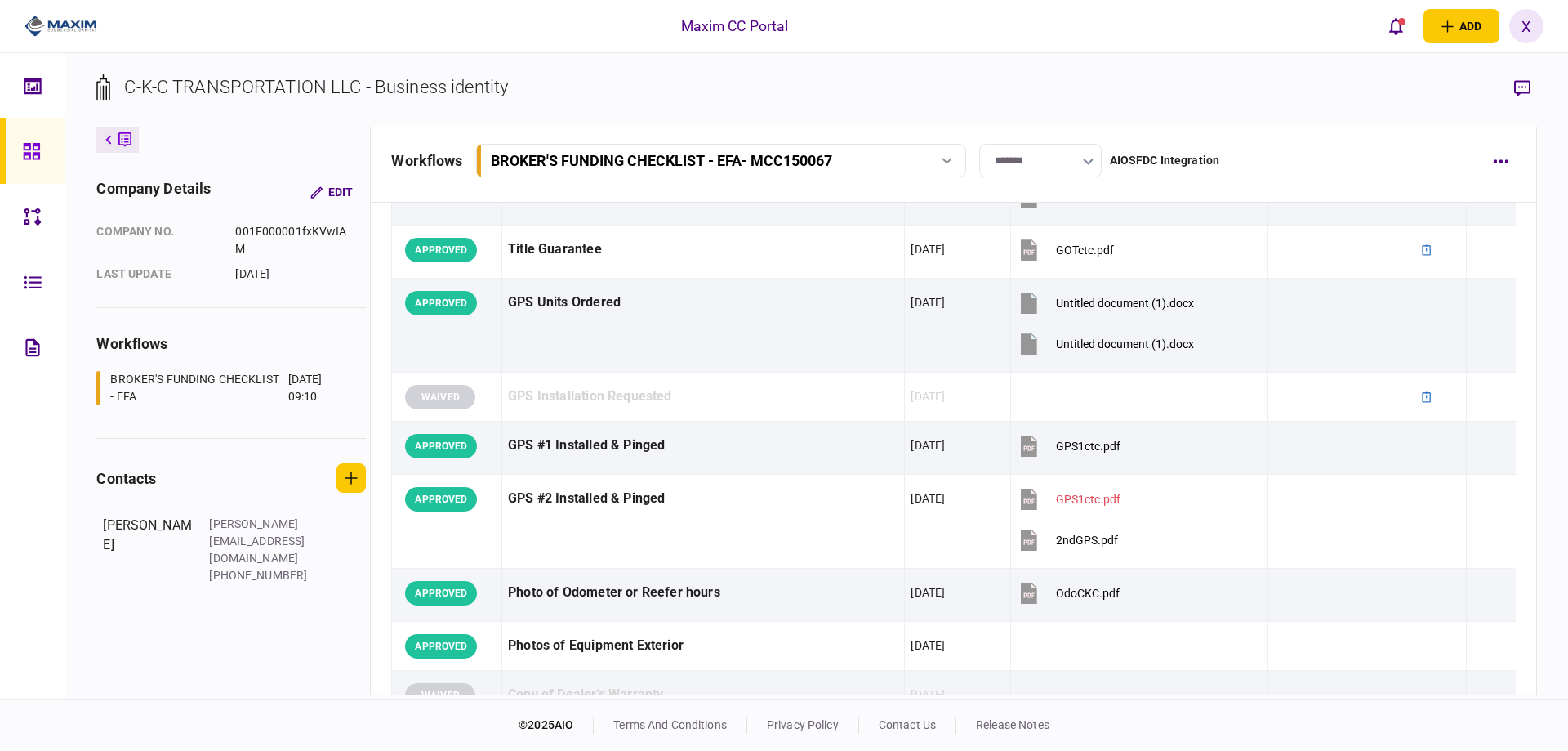
scroll to position [1471, 0]
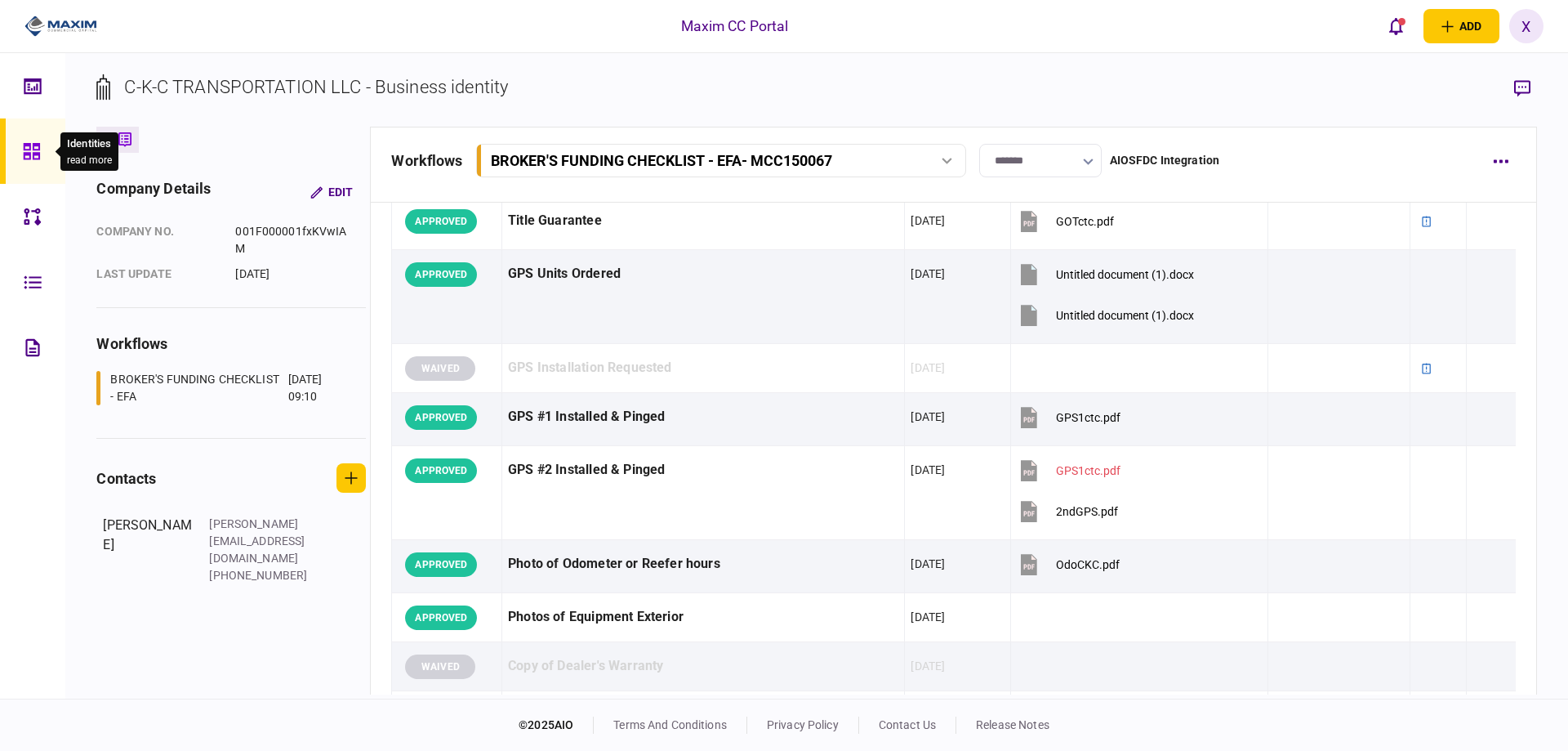
click at [37, 157] on icon at bounding box center [31, 151] width 18 height 19
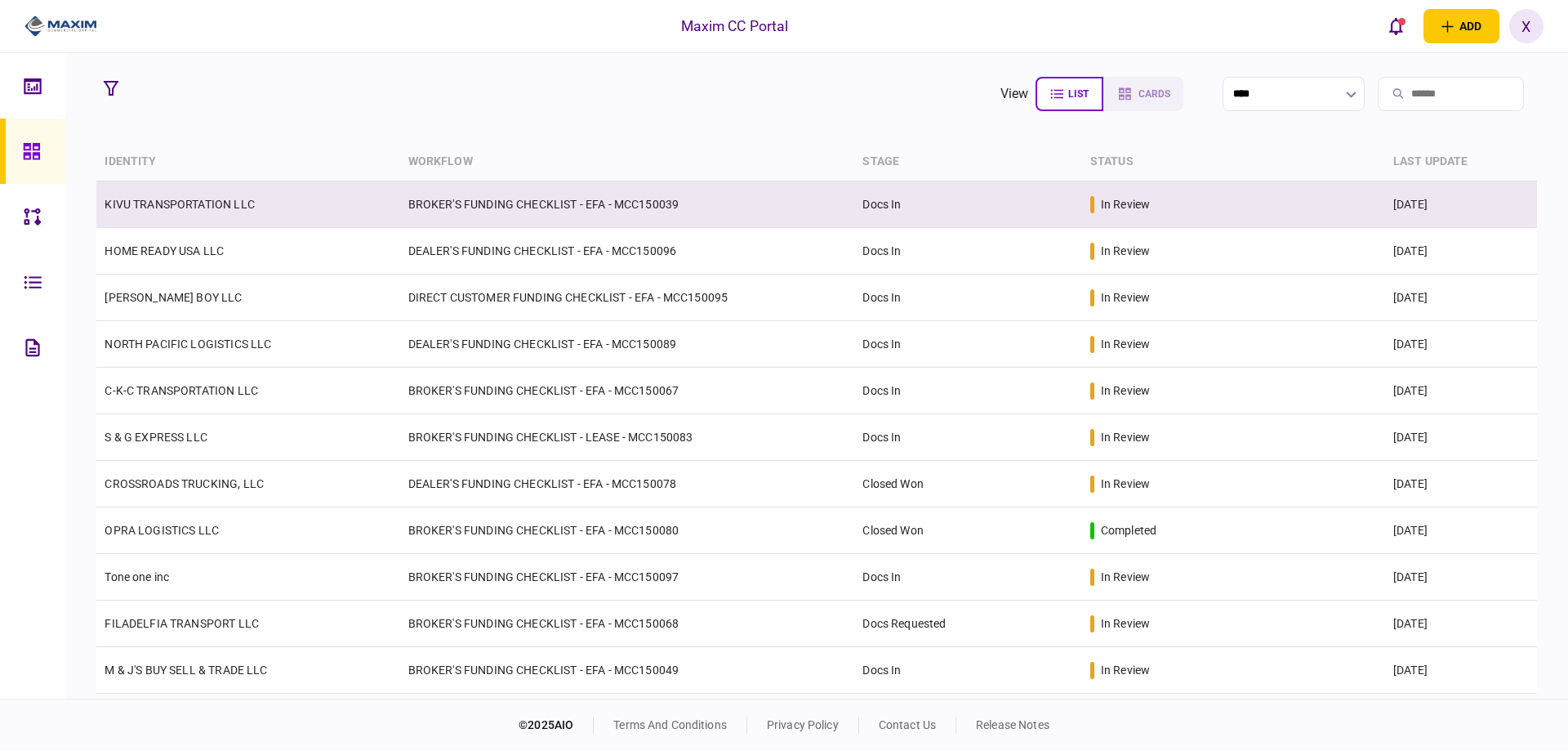
click at [181, 201] on link "KIVU TRANSPORTATION LLC" at bounding box center [179, 204] width 150 height 13
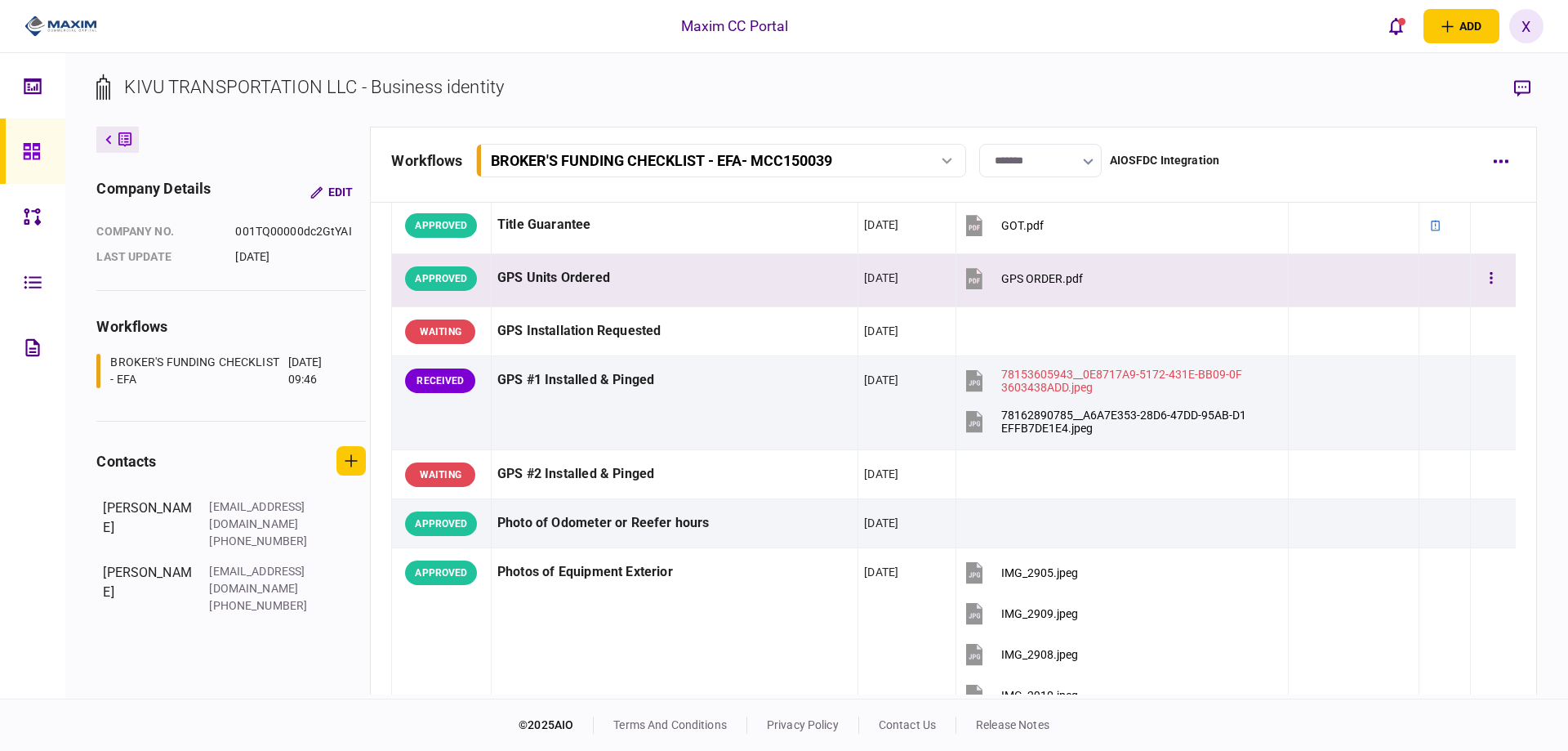
scroll to position [1733, 0]
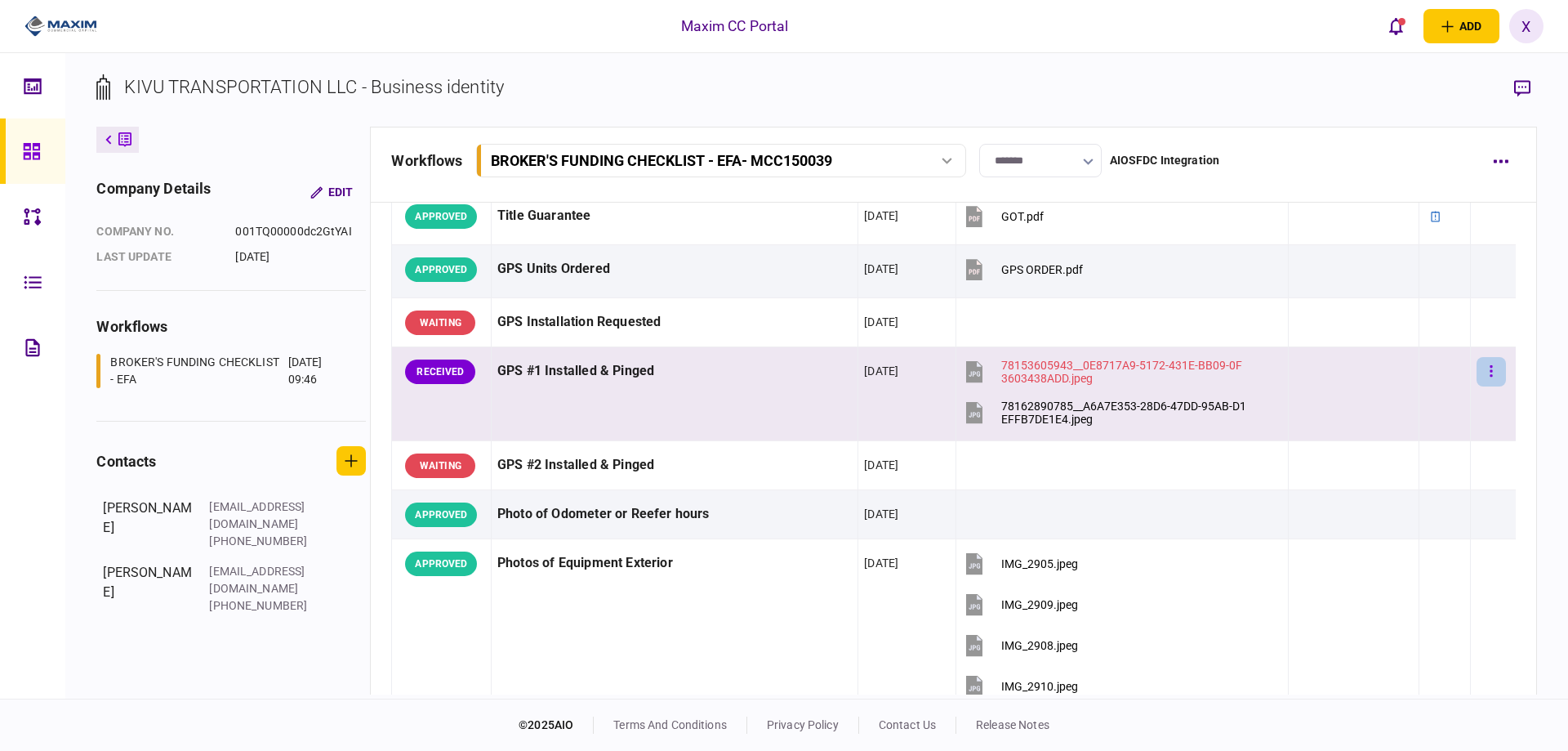
click at [1476, 367] on button "button" at bounding box center [1491, 372] width 30 height 30
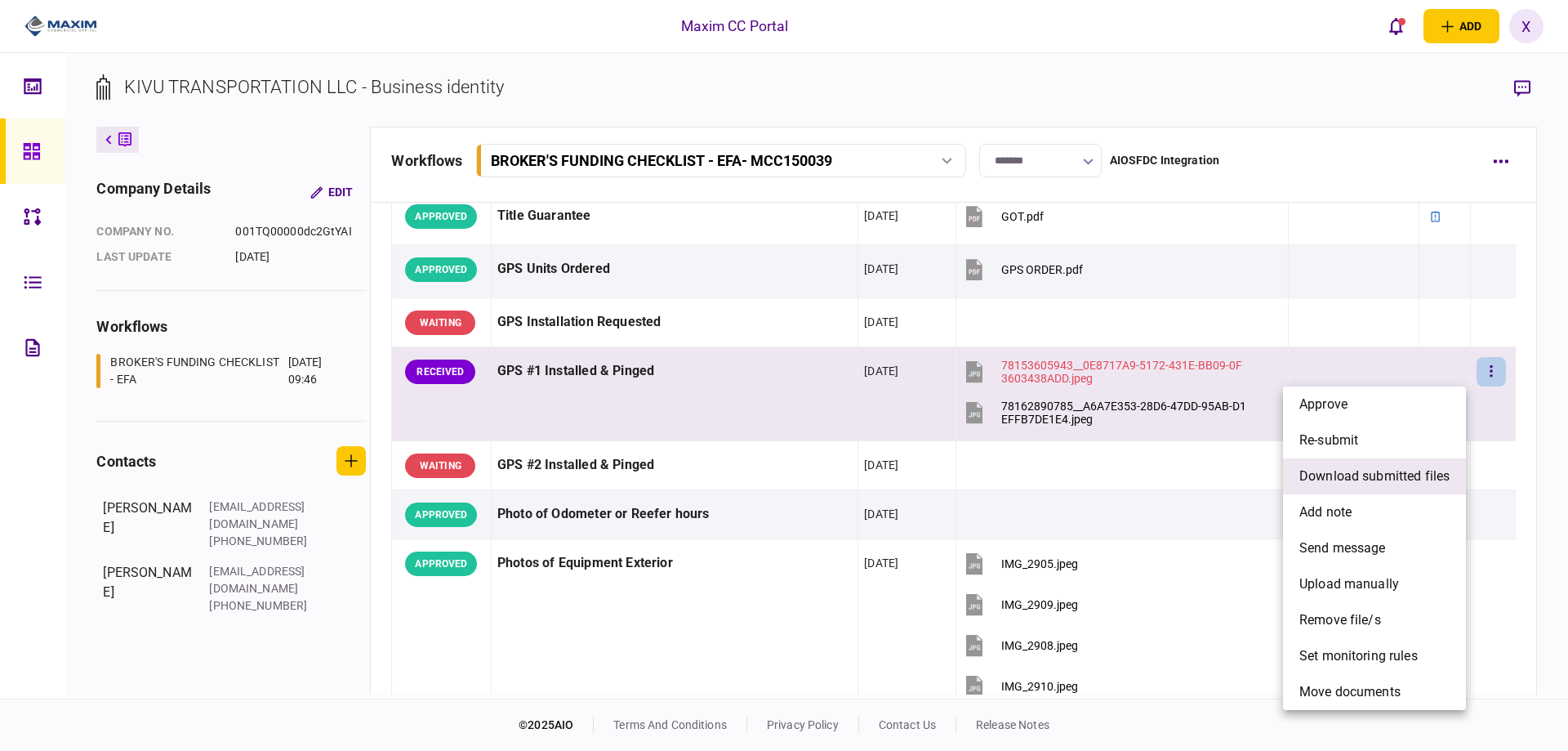
click at [1430, 472] on span "download submitted files" at bounding box center [1374, 476] width 150 height 20
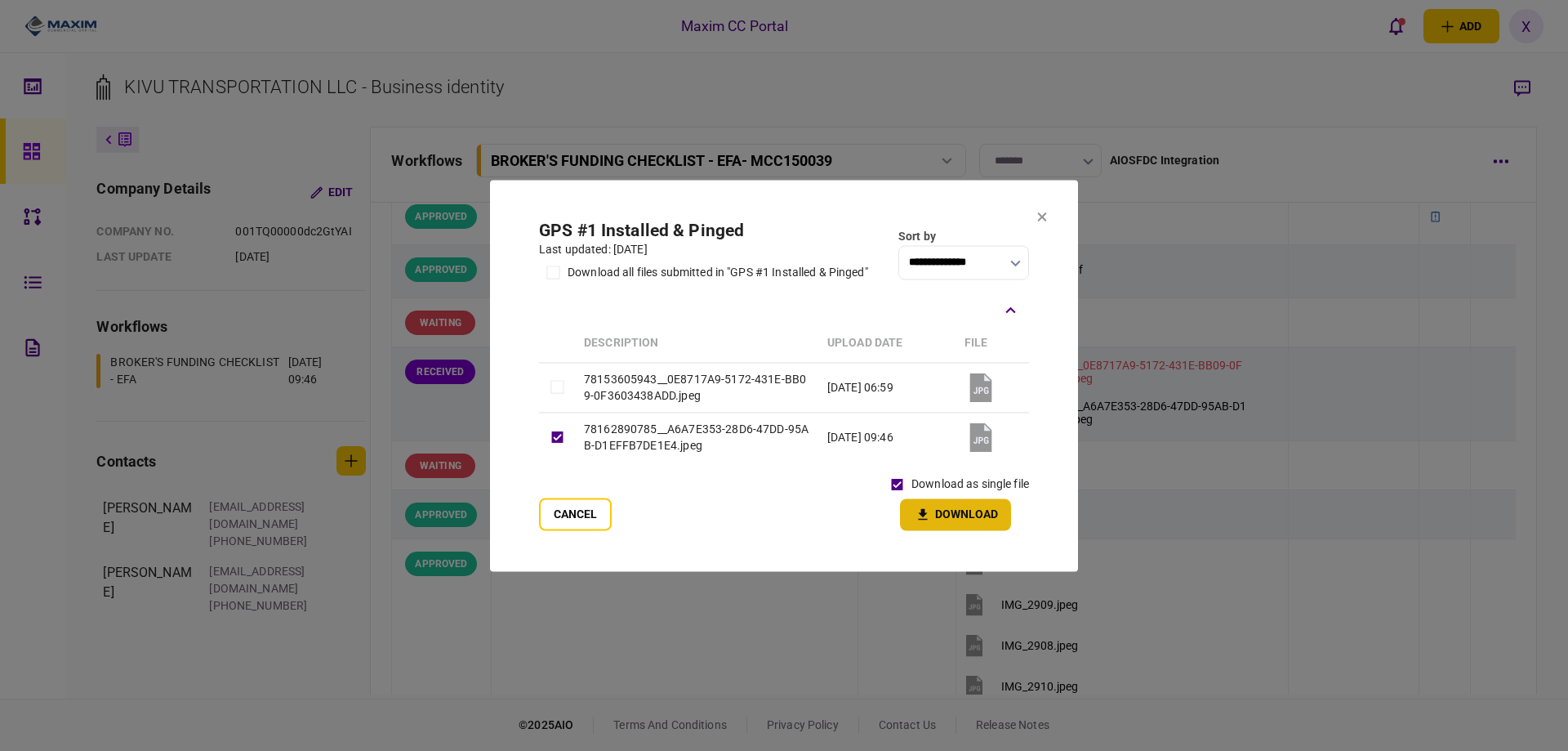
click at [931, 516] on icon "button" at bounding box center [923, 514] width 20 height 16
click at [1042, 213] on icon at bounding box center [1041, 216] width 10 height 10
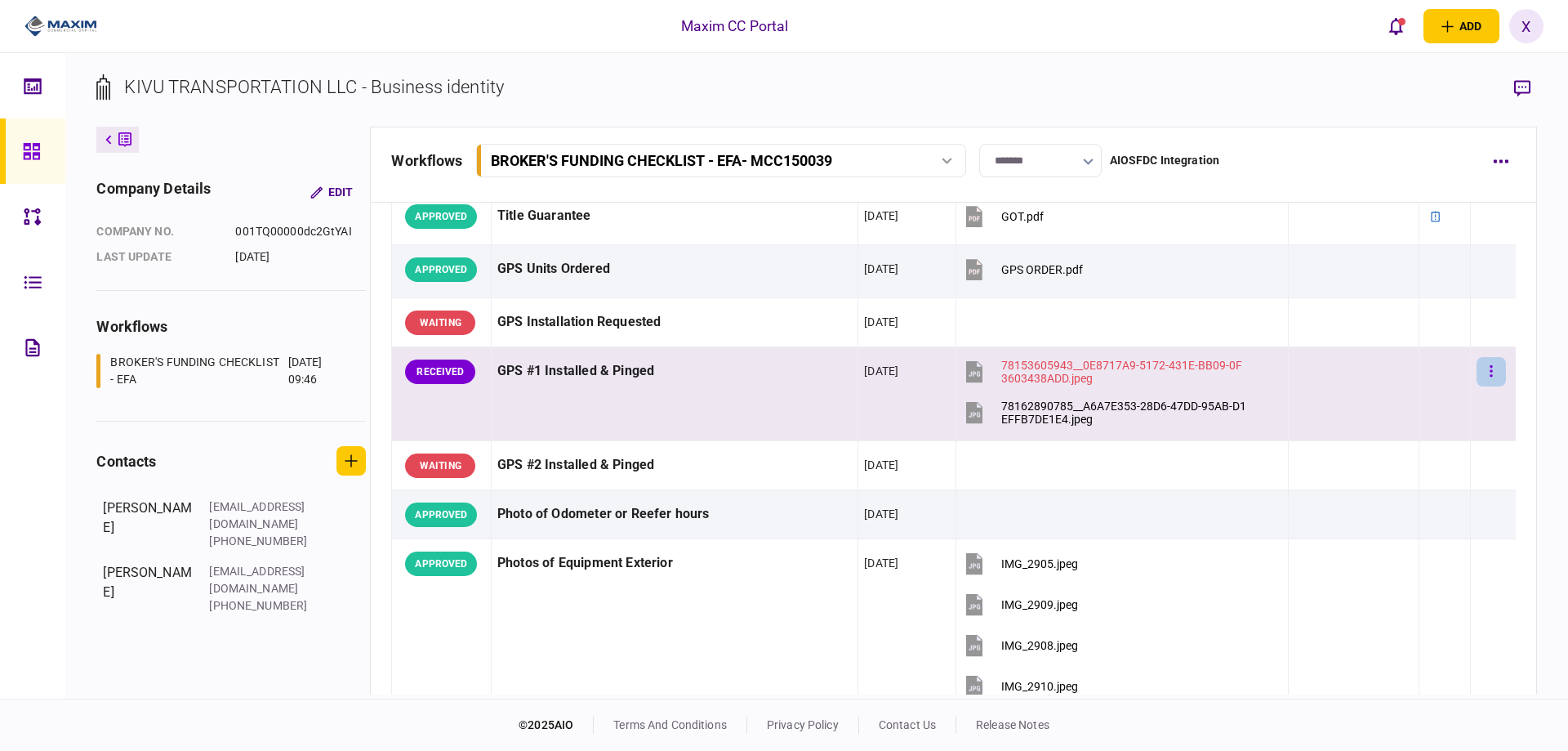
click at [1476, 379] on button "button" at bounding box center [1491, 372] width 30 height 30
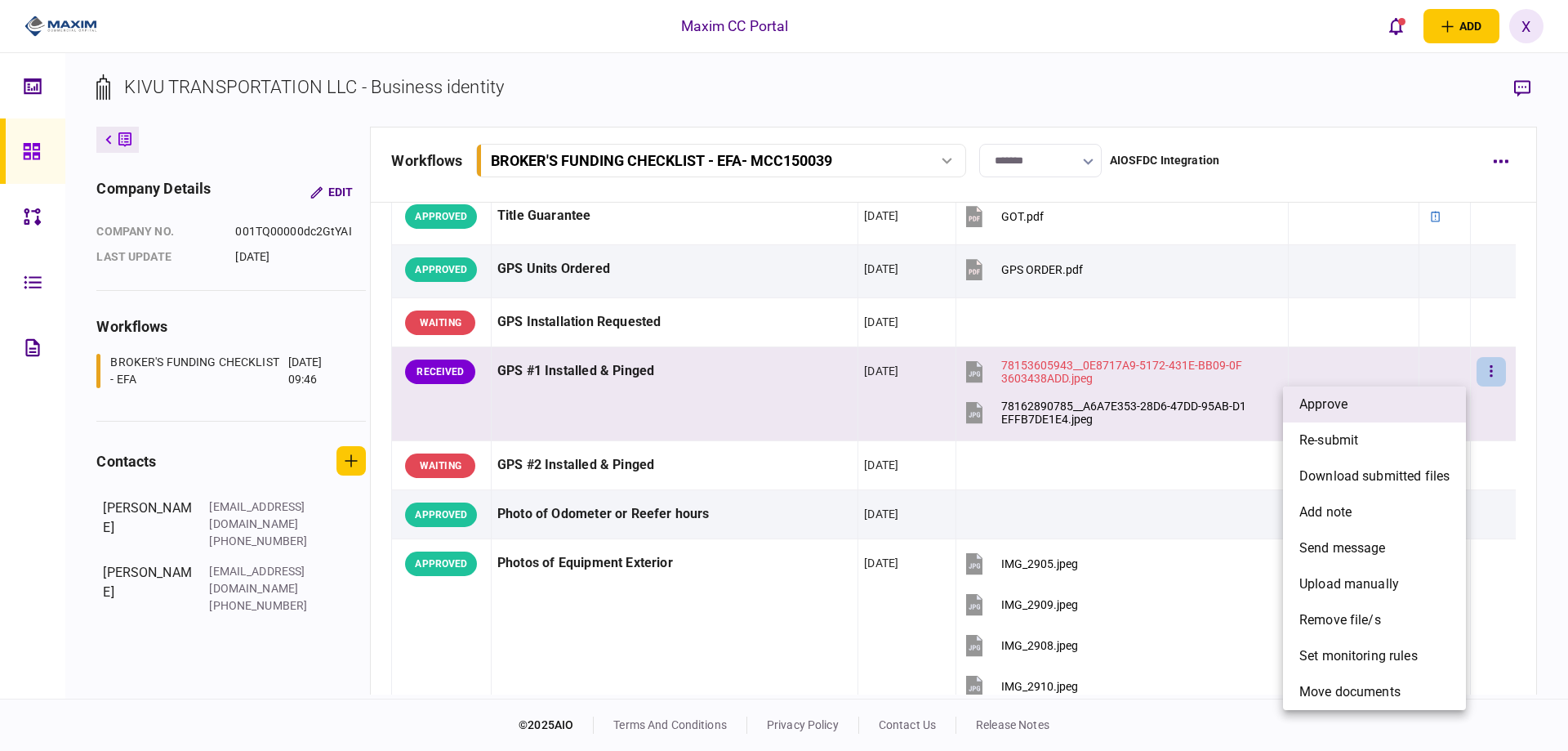
click at [1390, 405] on li "approve" at bounding box center [1374, 404] width 183 height 36
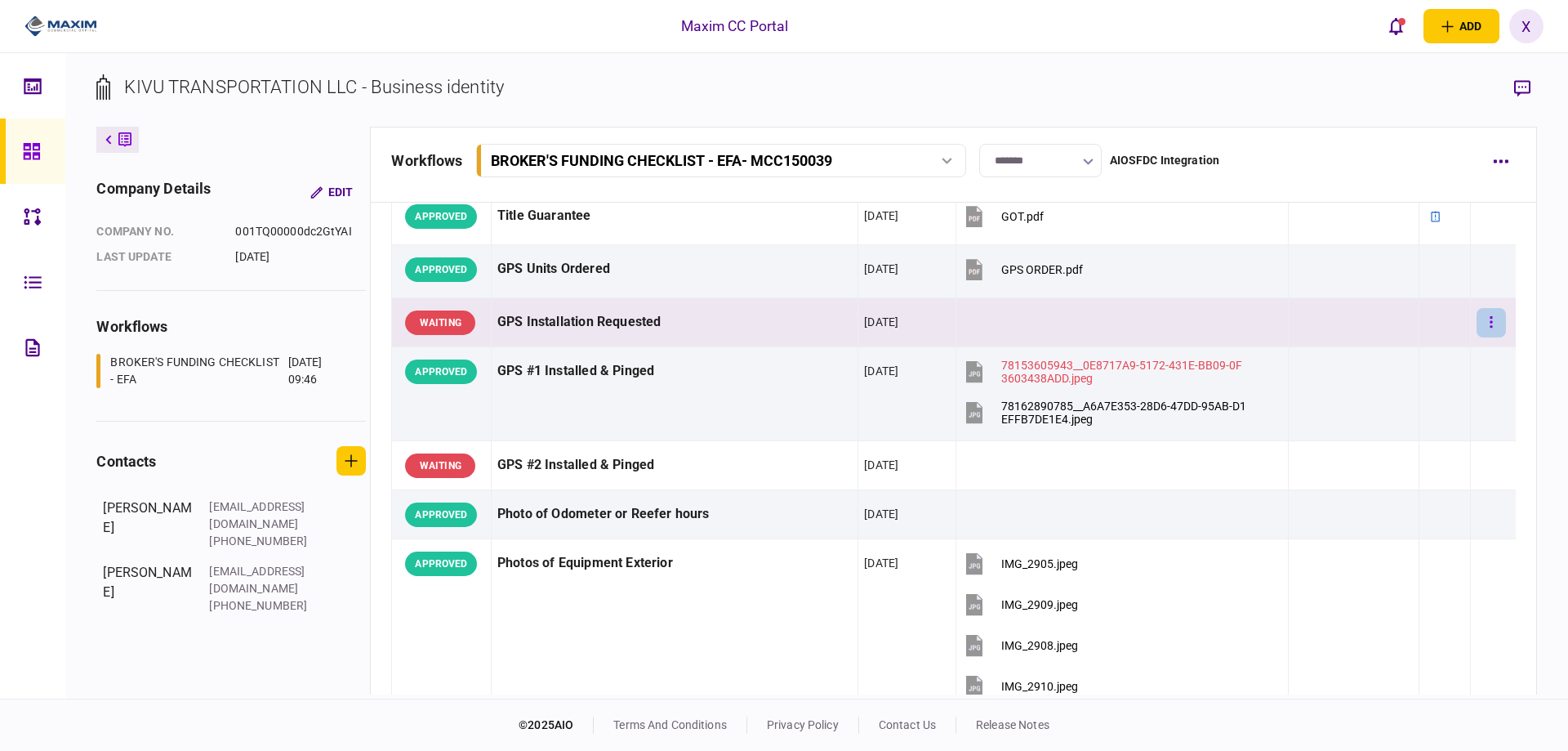
click at [1493, 332] on button "button" at bounding box center [1491, 323] width 30 height 30
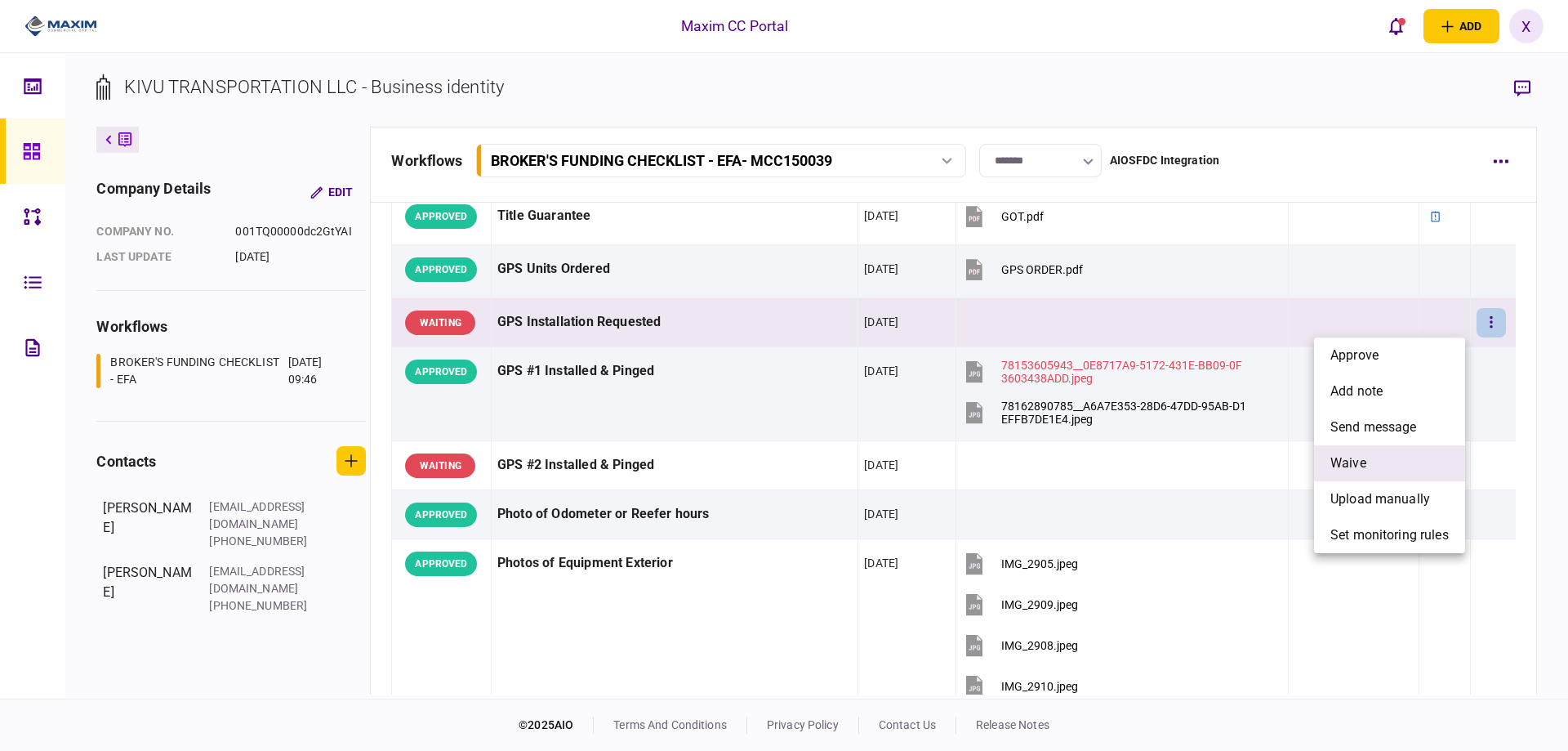
click at [1394, 447] on li "waive" at bounding box center [1390, 463] width 151 height 36
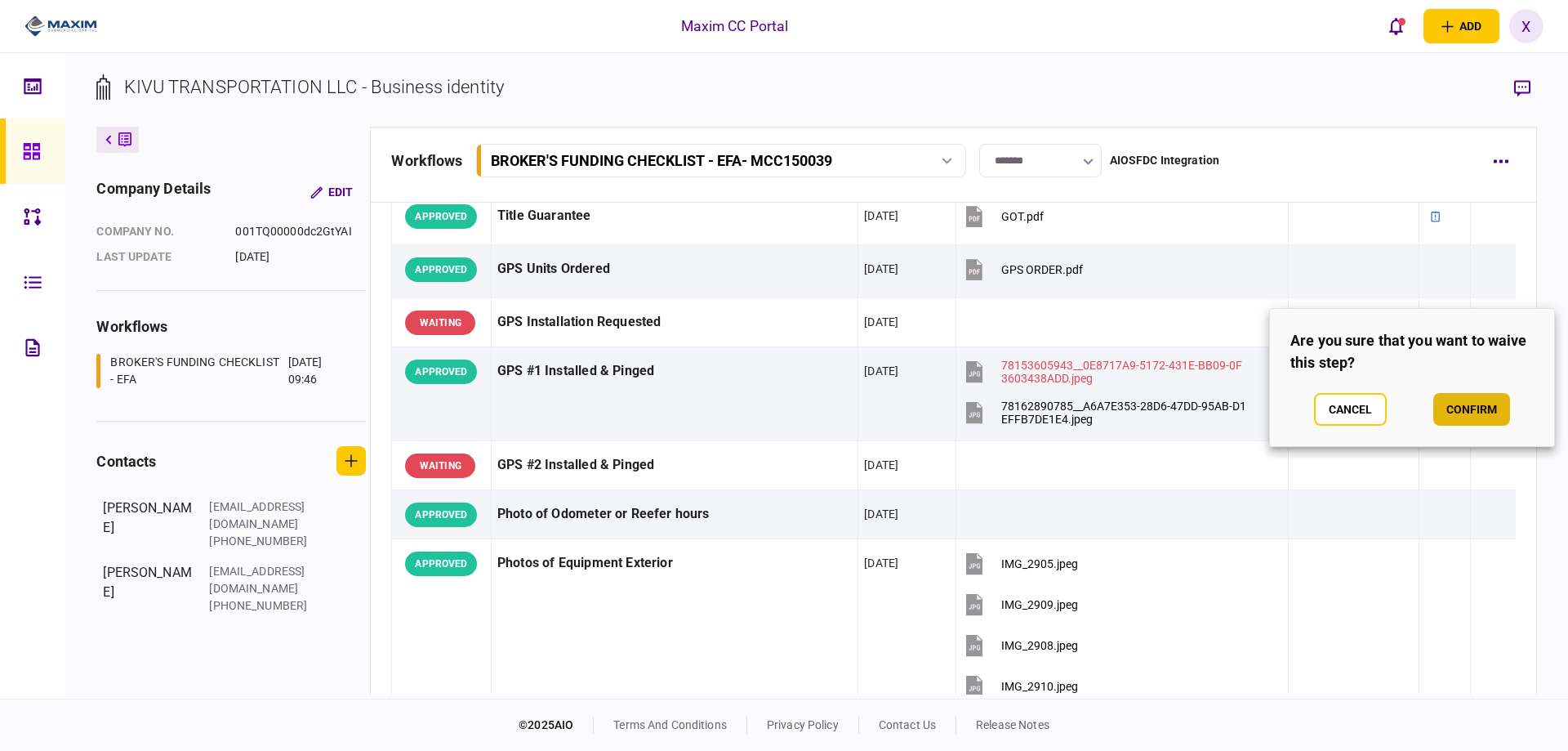
click at [1461, 407] on button "confirm" at bounding box center [1471, 410] width 77 height 33
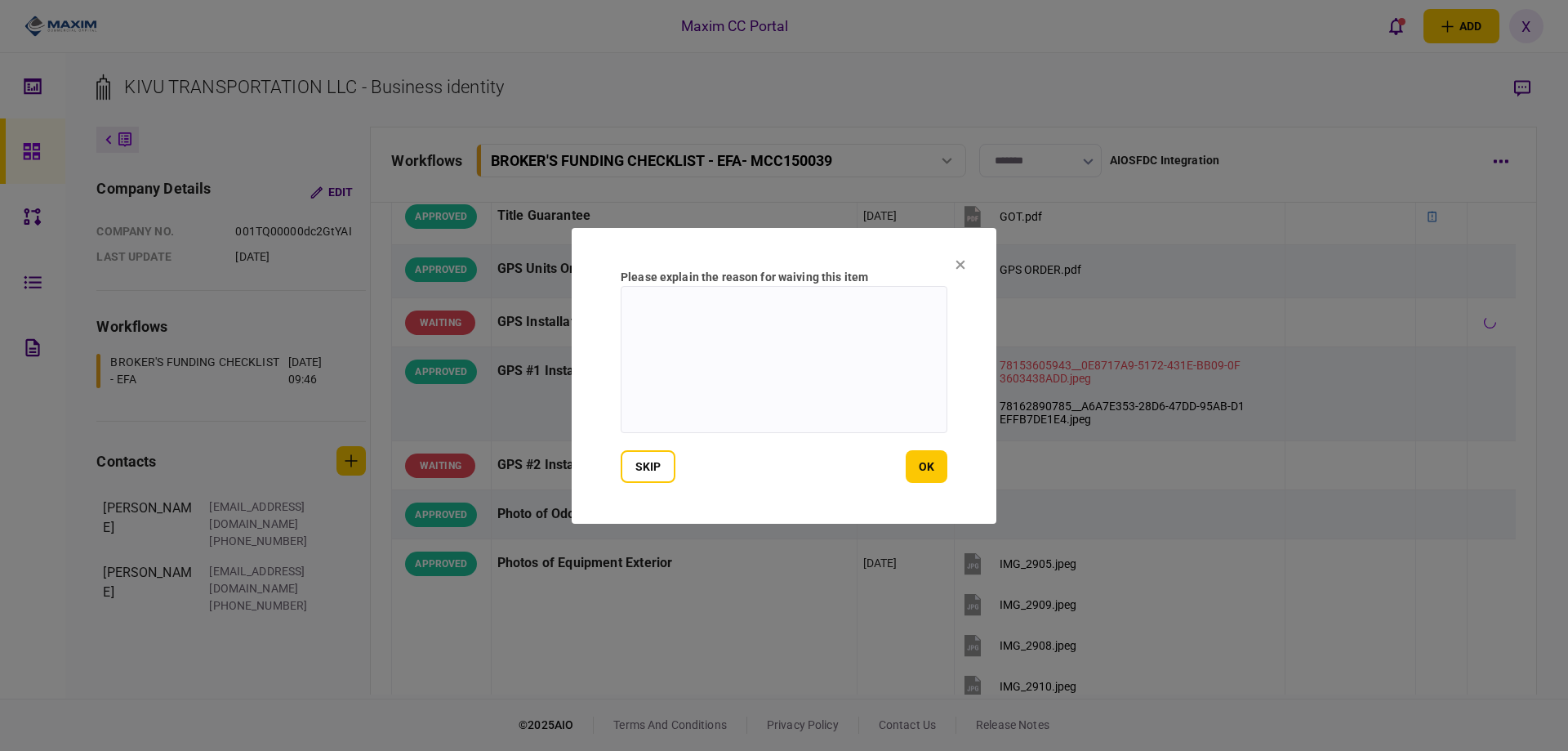
click at [949, 467] on section "Please explain the reason for waiving this item skip ok" at bounding box center [784, 376] width 424 height 296
click at [937, 470] on button "ok" at bounding box center [926, 466] width 42 height 33
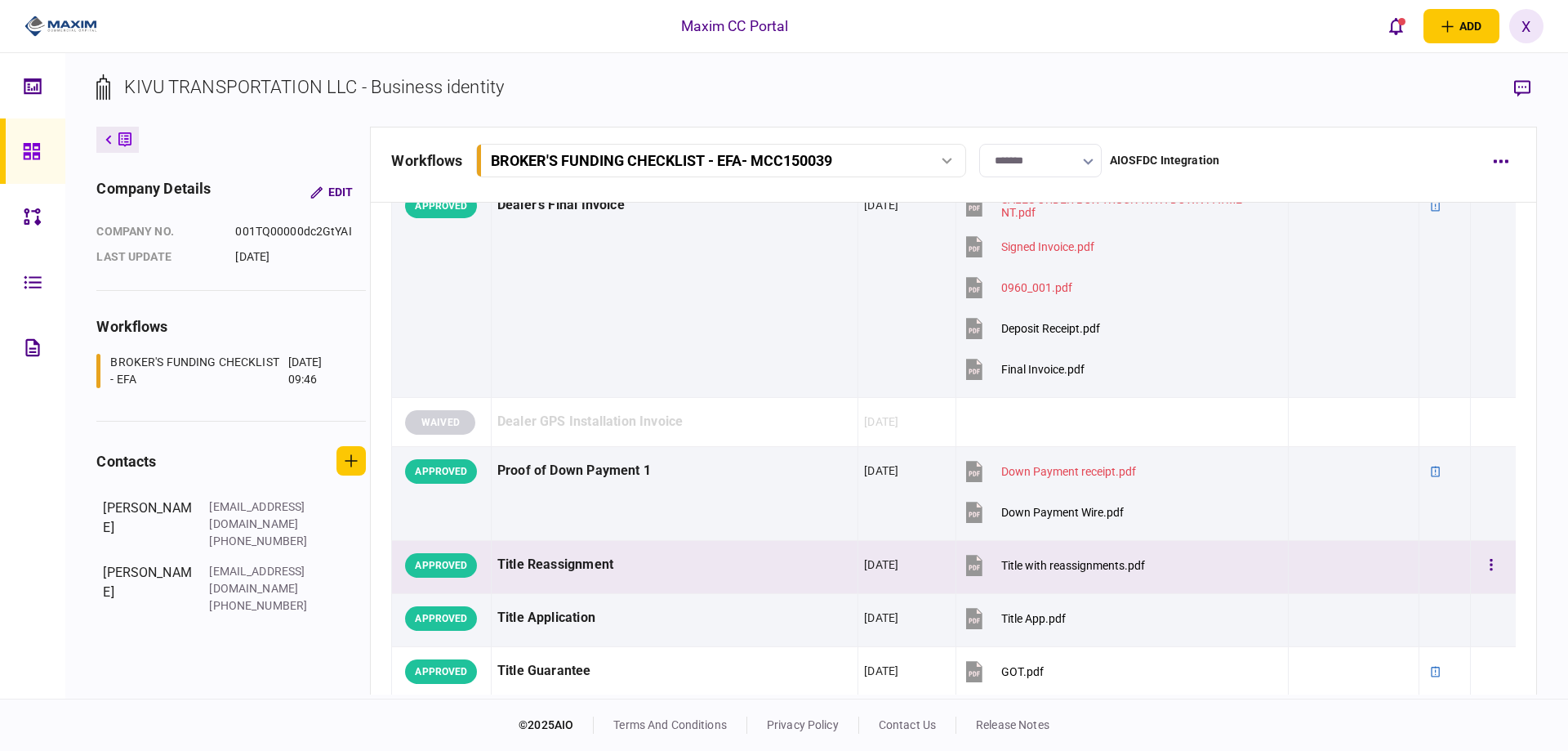
scroll to position [1307, 0]
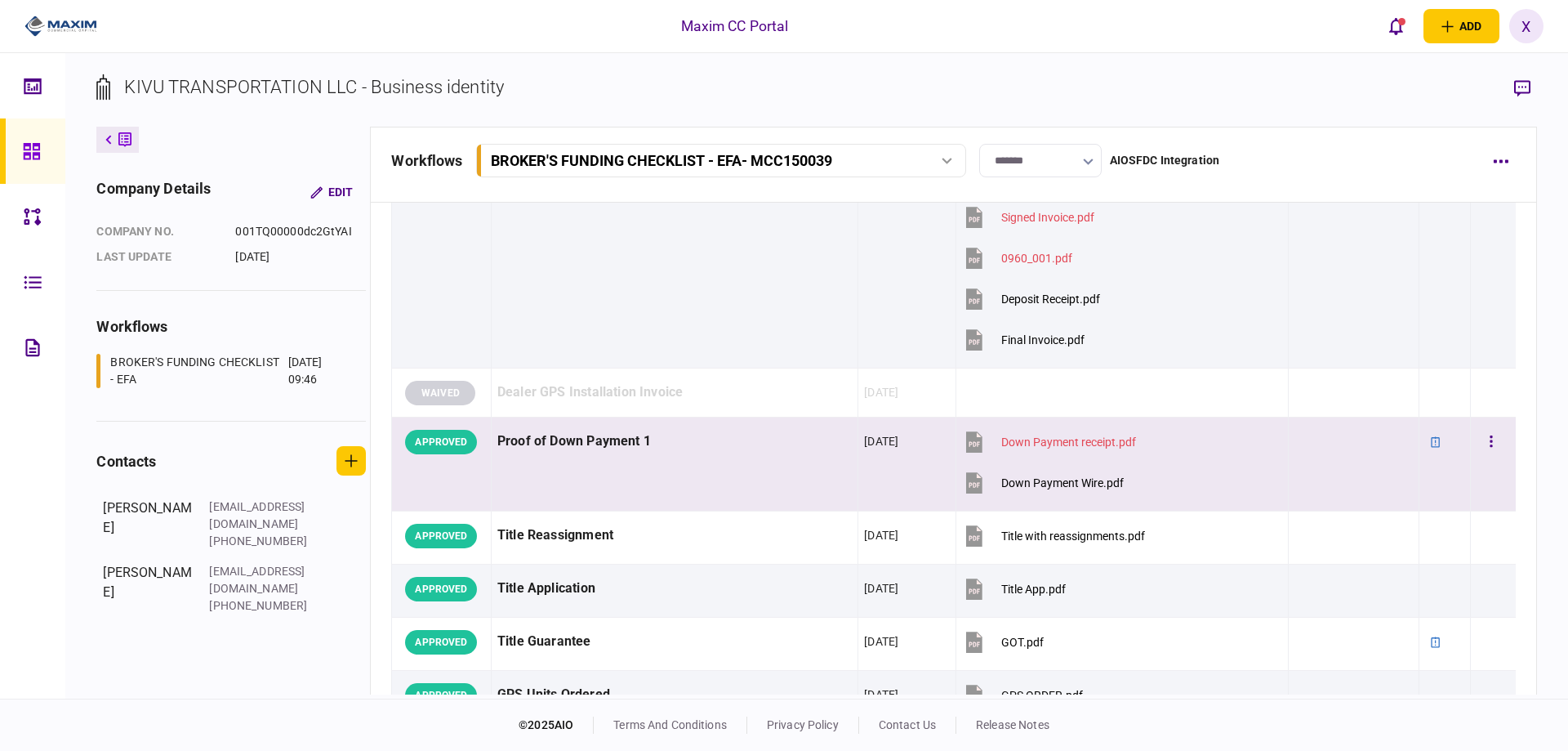
click at [674, 447] on div "Proof of Down Payment 1" at bounding box center [674, 441] width 354 height 37
click at [1514, 82] on icon "button" at bounding box center [1522, 89] width 17 height 17
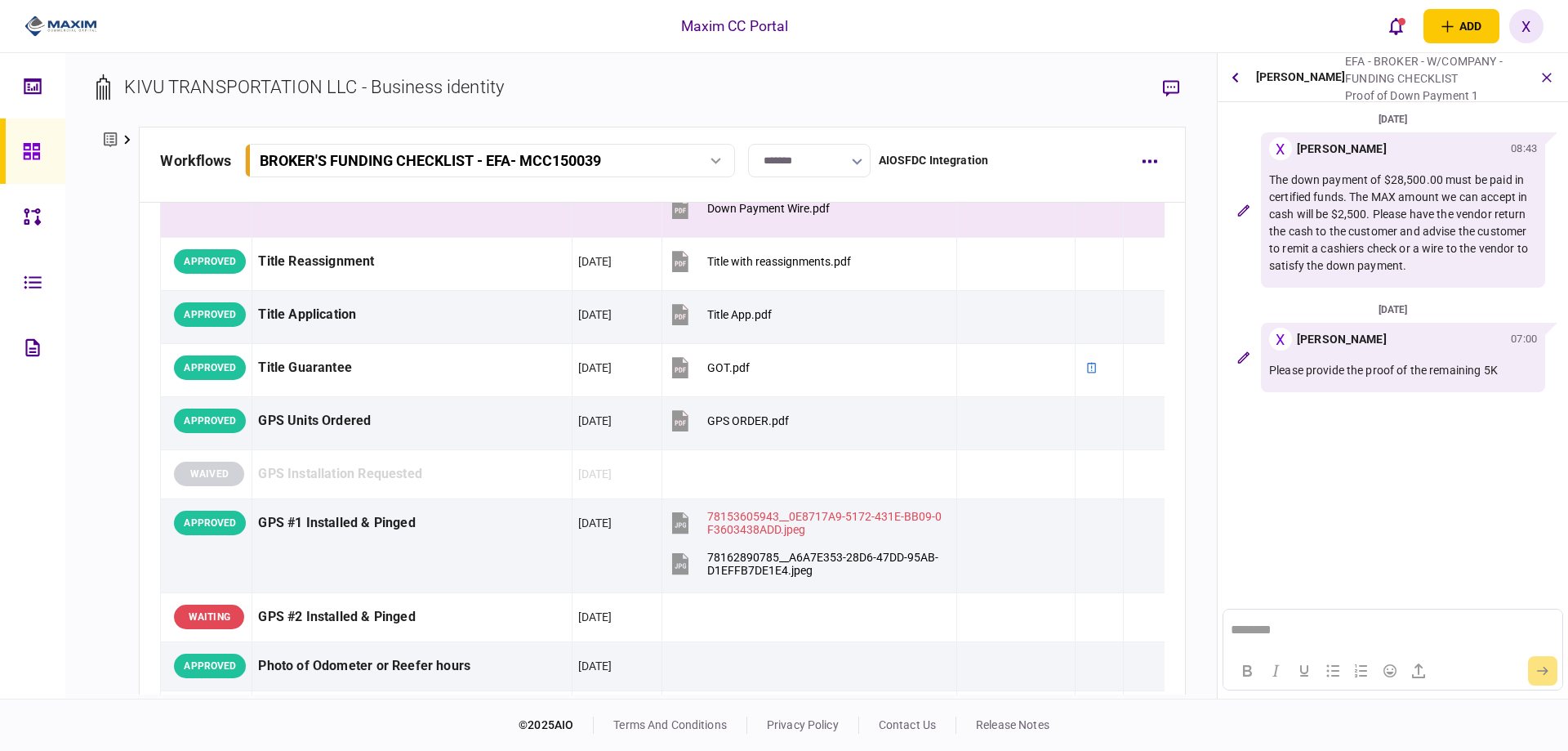
scroll to position [1672, 0]
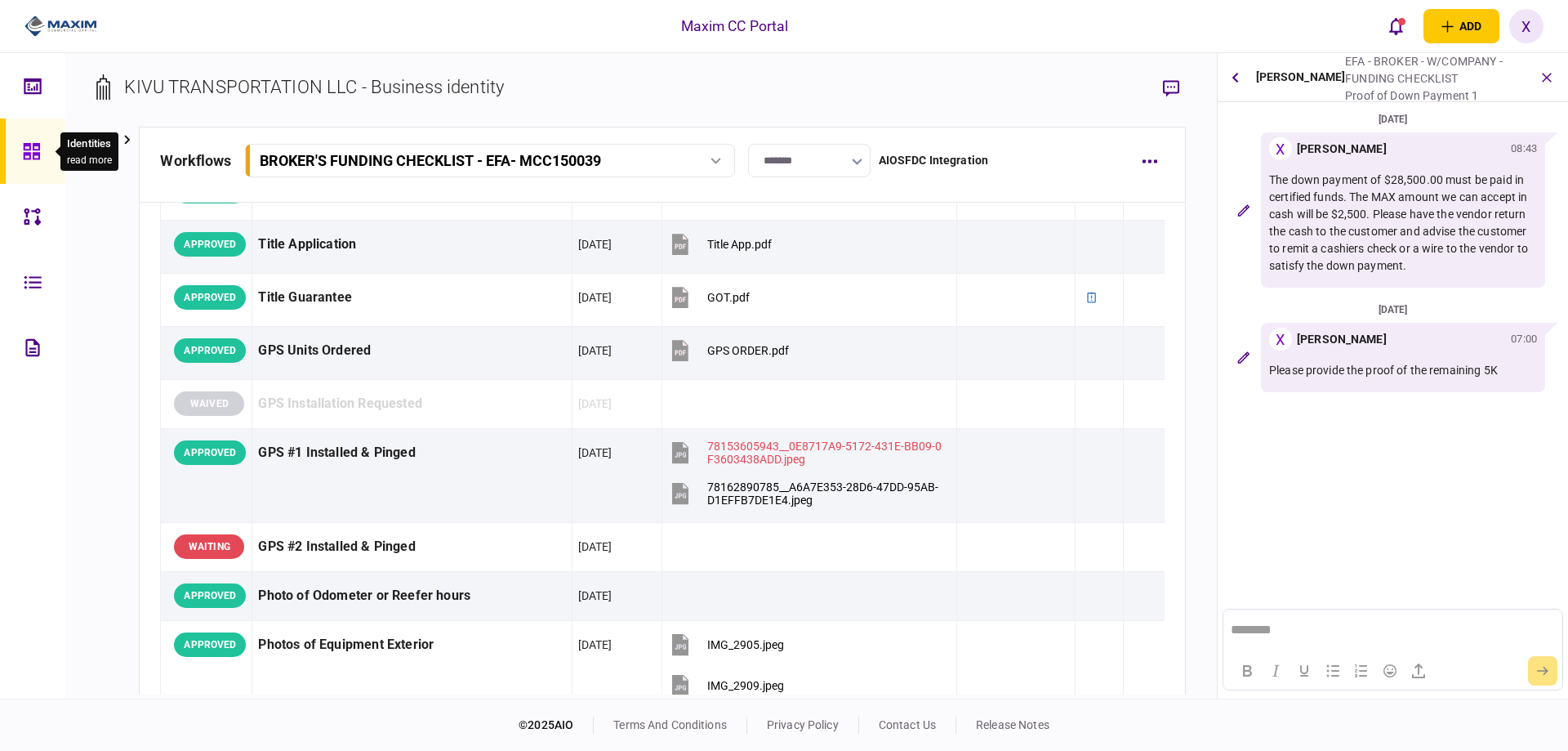
click at [33, 144] on icon at bounding box center [30, 151] width 17 height 17
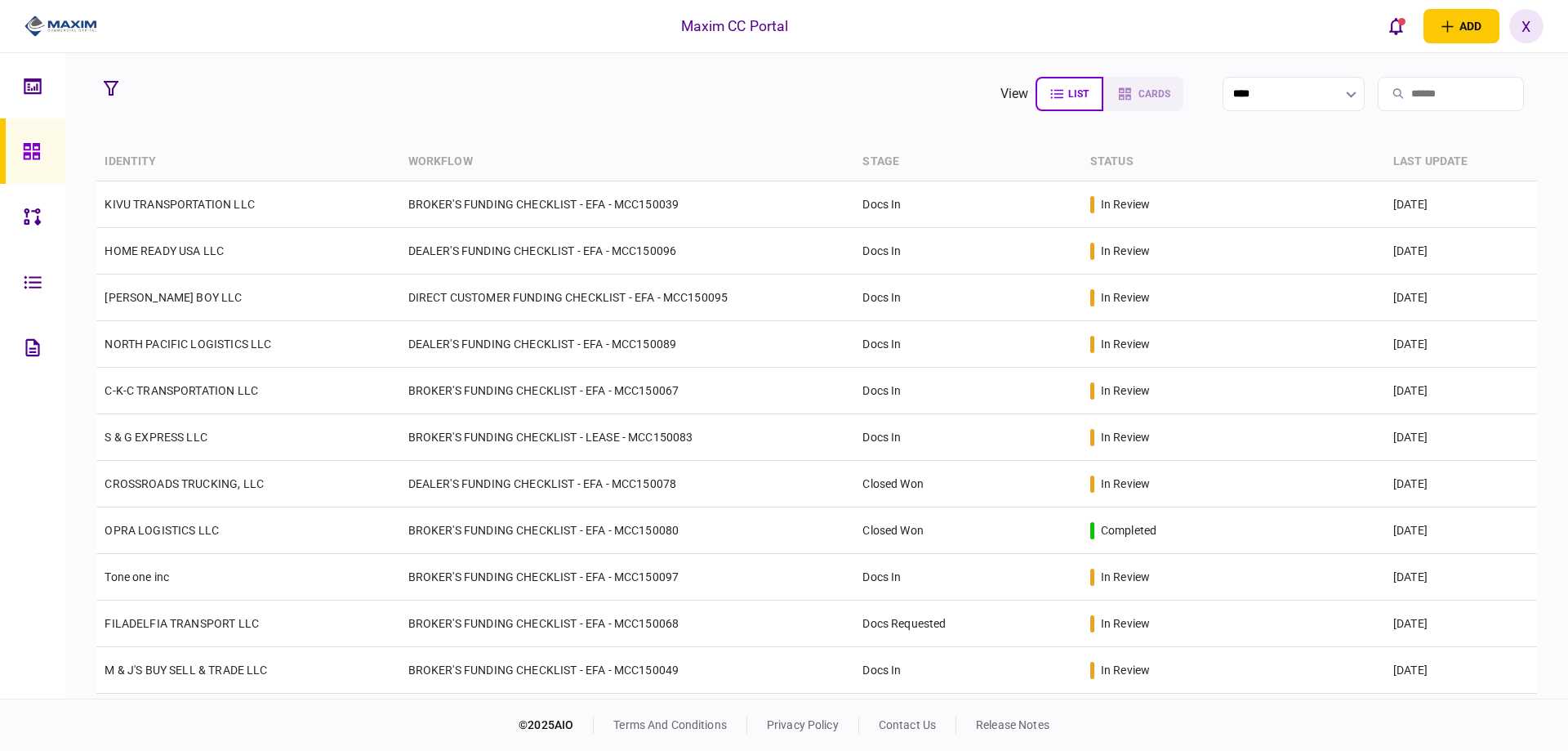
click at [70, 12] on div at bounding box center [55, 26] width 110 height 53
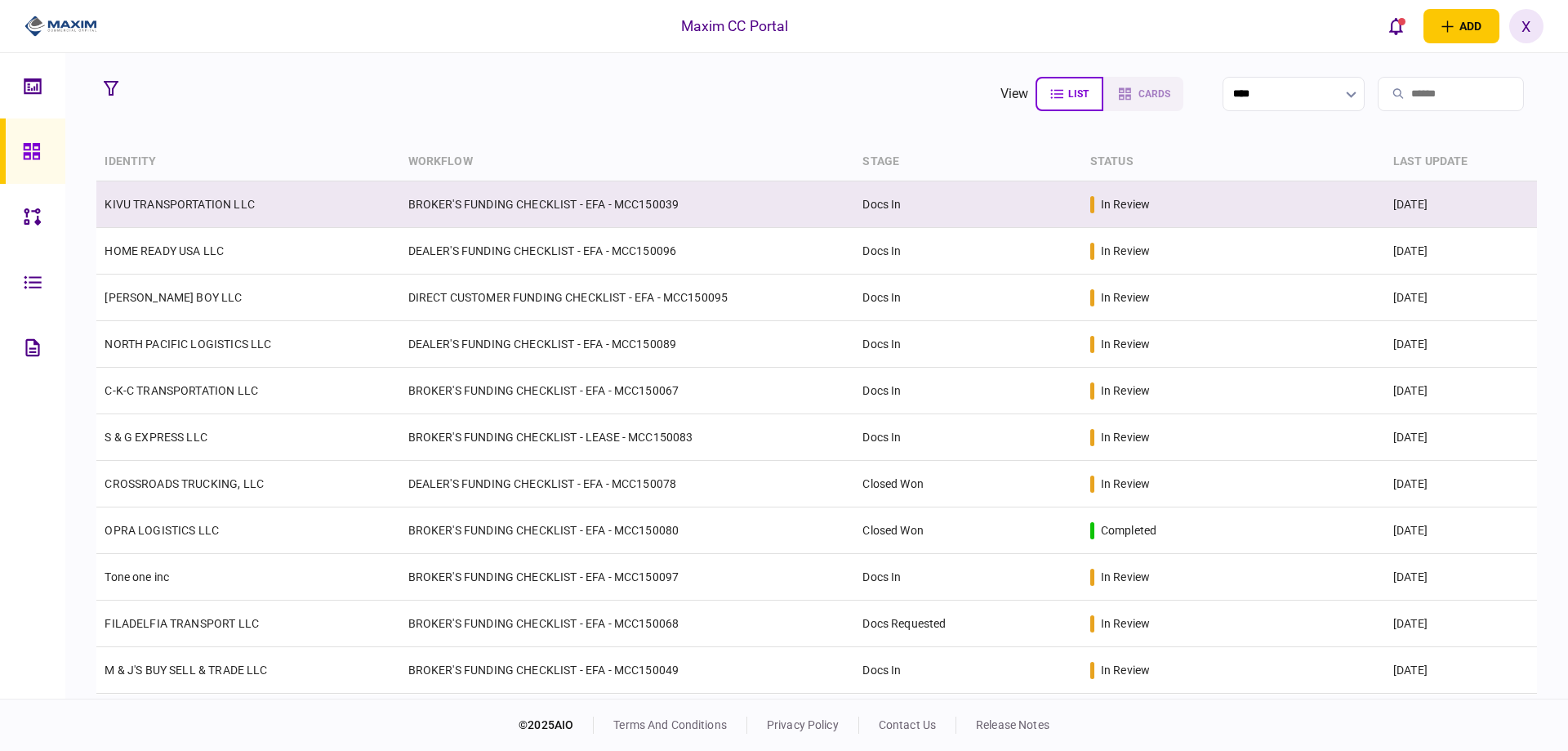
click at [239, 193] on td "KIVU TRANSPORTATION LLC" at bounding box center [248, 205] width 303 height 47
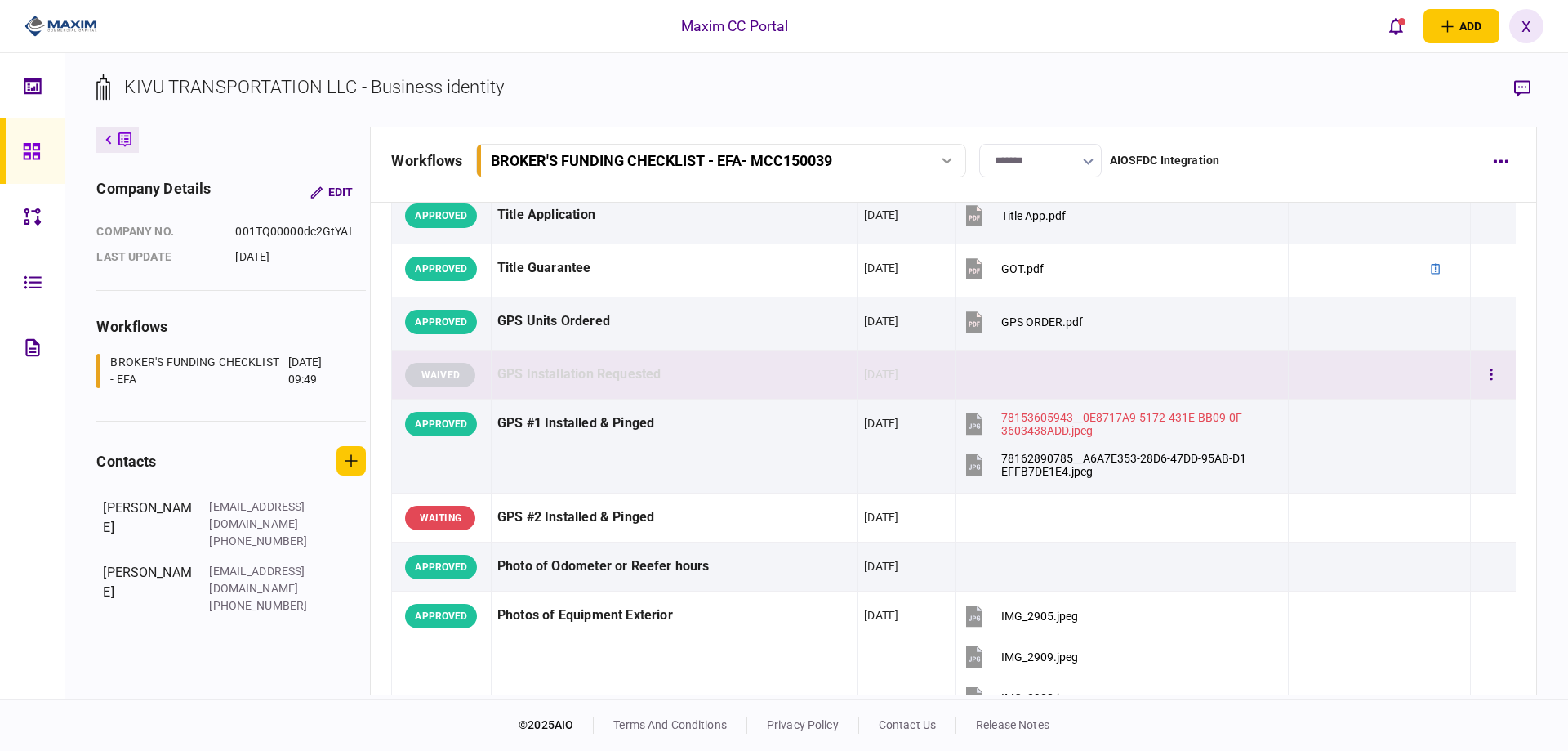
scroll to position [1679, 0]
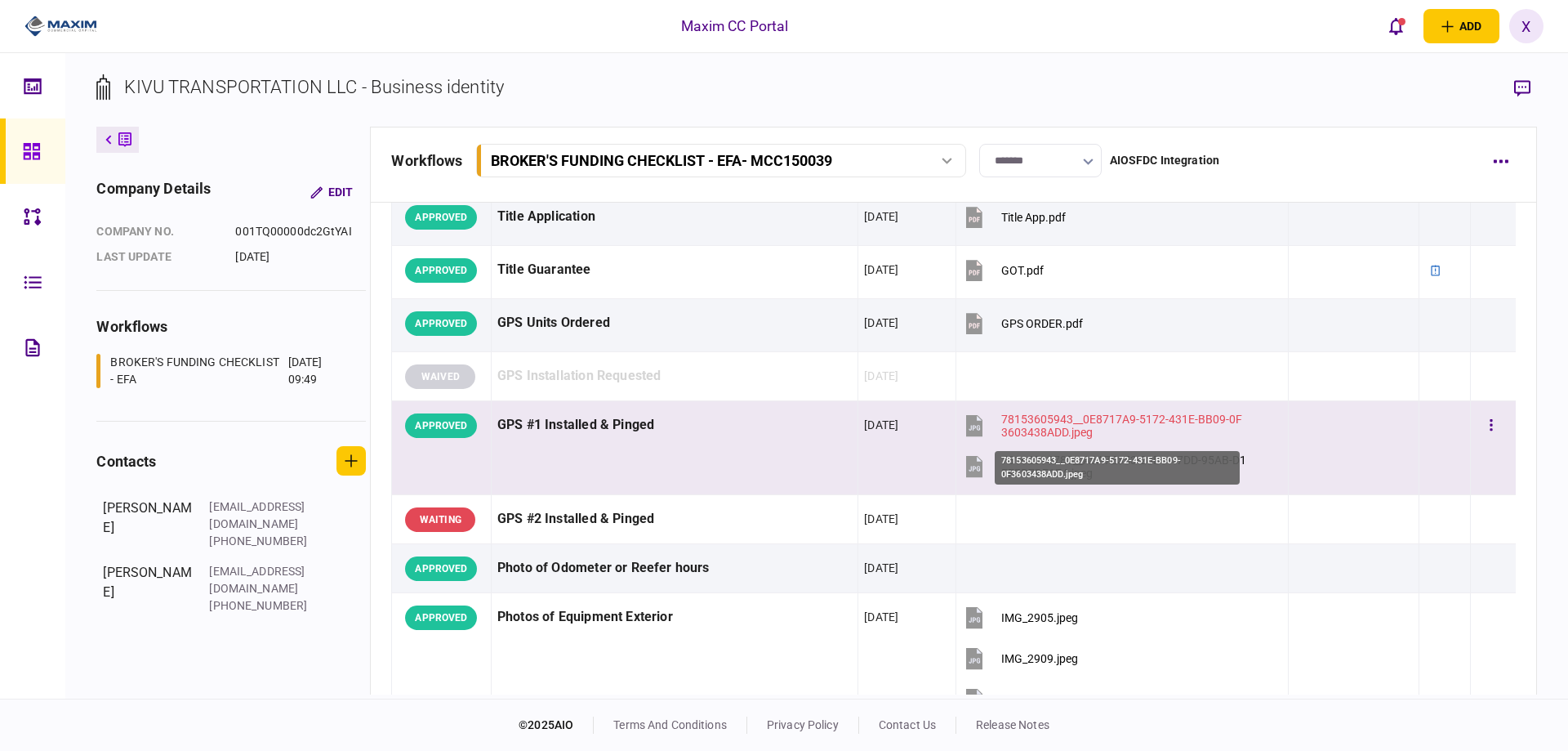
click at [1053, 422] on div "78153605943__0E8717A9-5172-431E-BB09-0F3603438ADD.jpeg" at bounding box center [1124, 426] width 247 height 26
click at [1488, 425] on button "button" at bounding box center [1491, 426] width 30 height 30
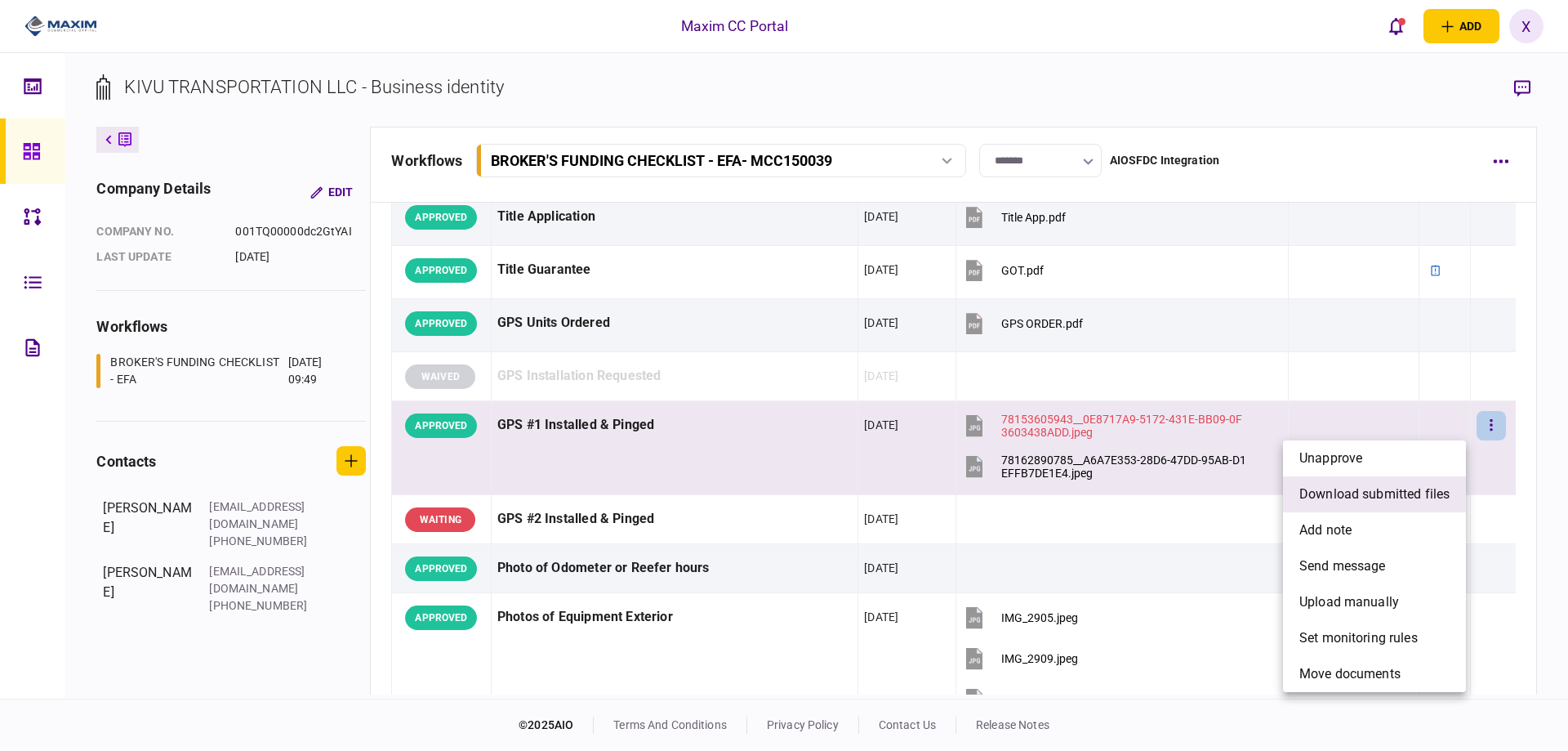
click at [1374, 493] on span "download submitted files" at bounding box center [1374, 494] width 150 height 20
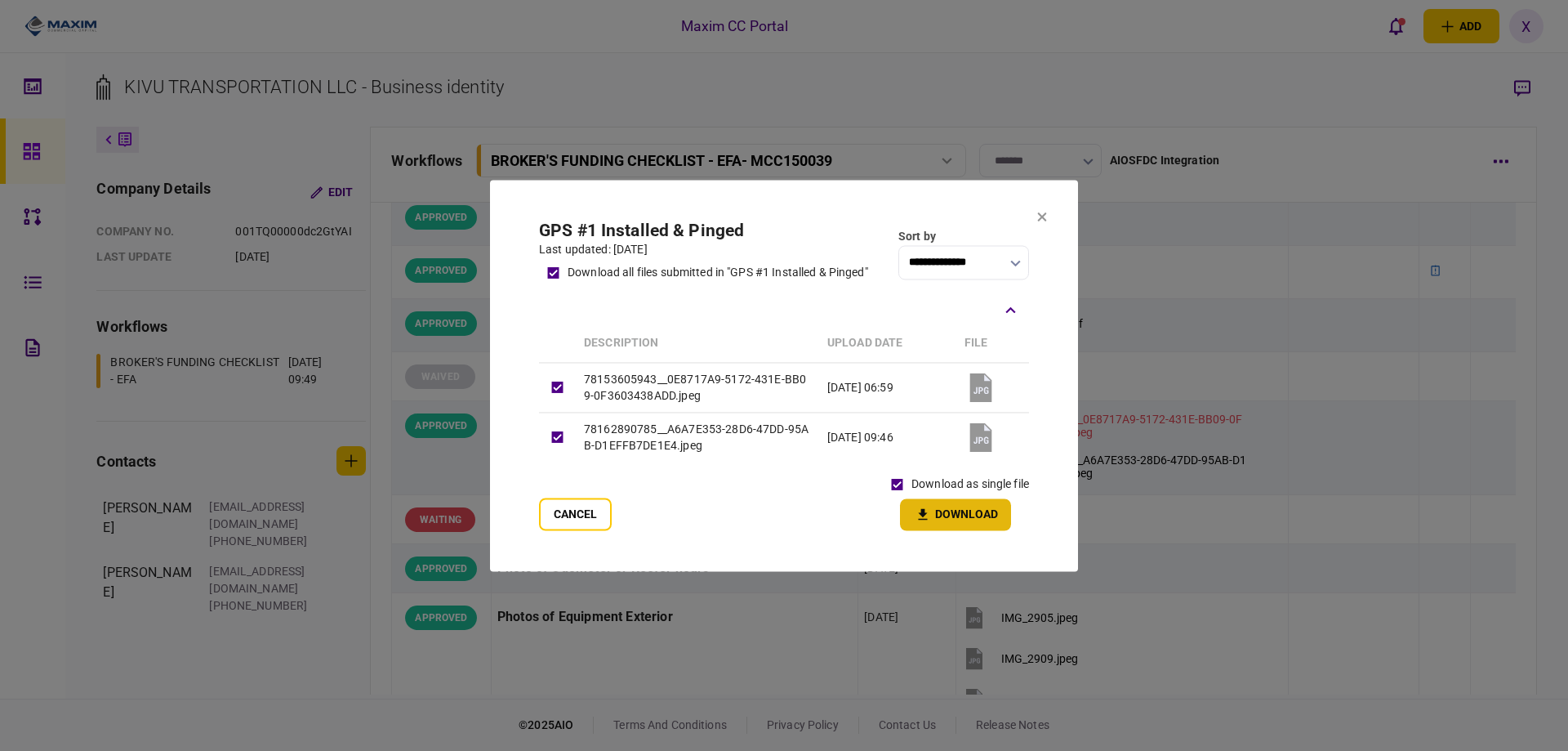
click at [998, 520] on button "Download" at bounding box center [956, 514] width 111 height 32
click at [1044, 213] on icon at bounding box center [1041, 216] width 10 height 10
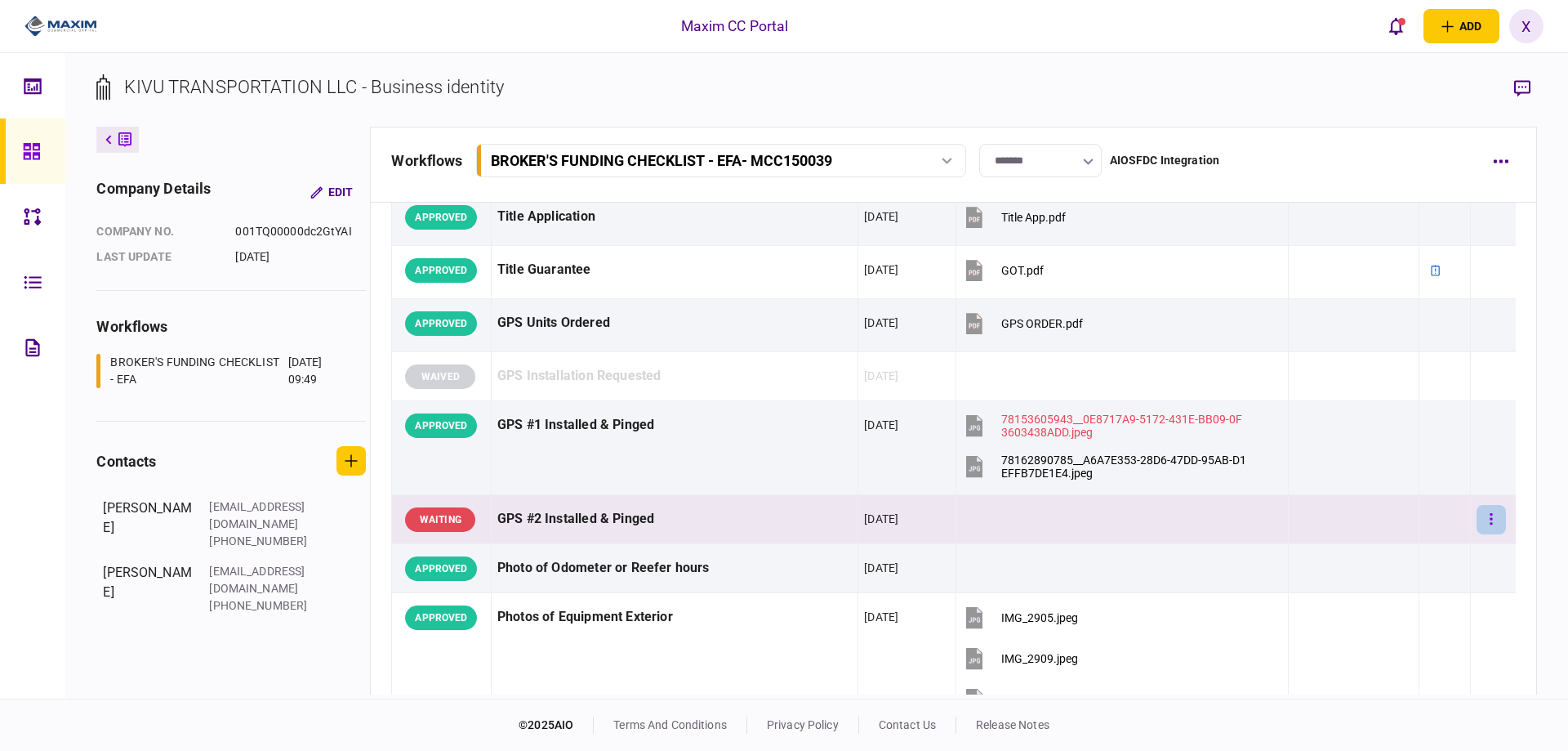
click at [1485, 520] on button "button" at bounding box center [1491, 520] width 30 height 30
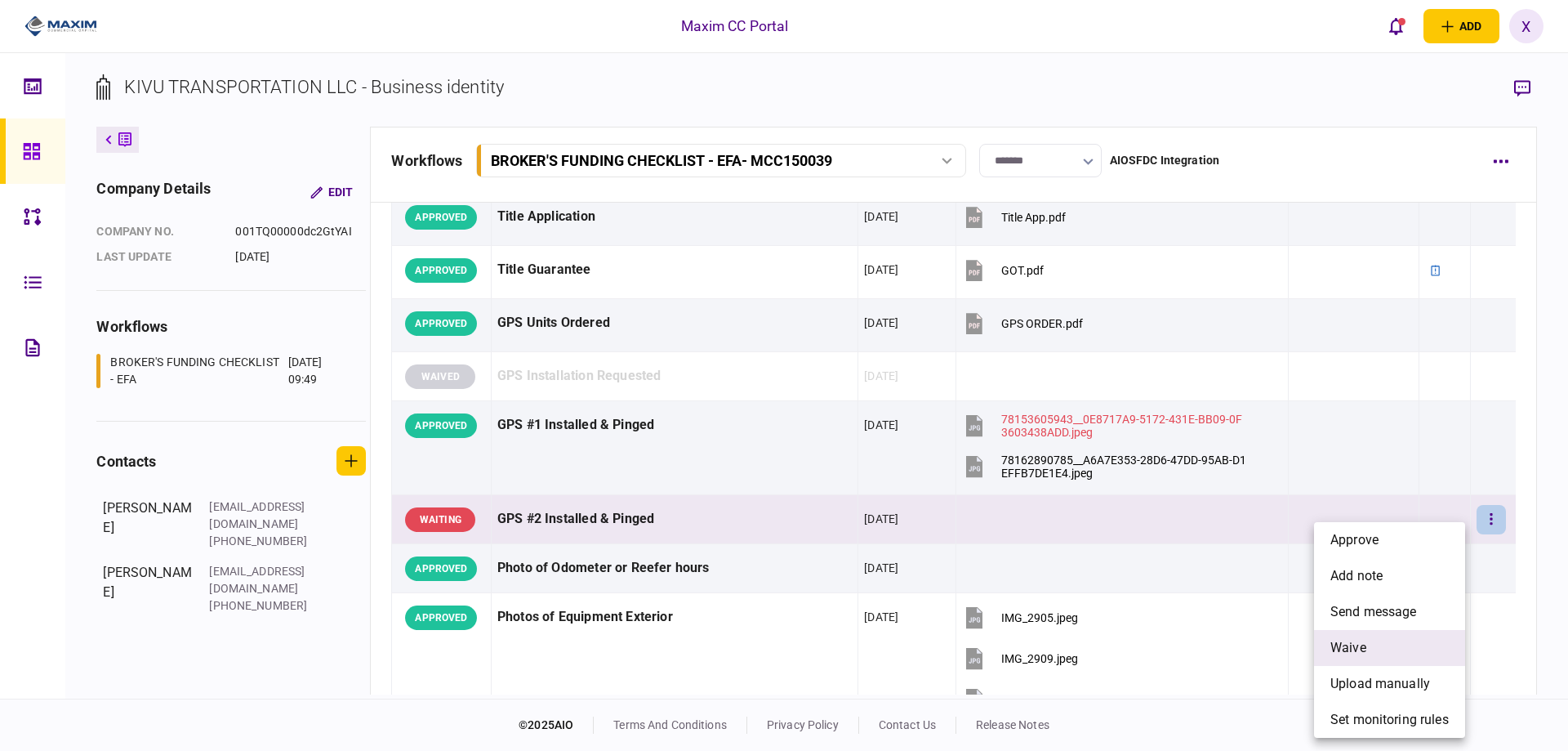
click at [1397, 639] on li "waive" at bounding box center [1390, 647] width 151 height 36
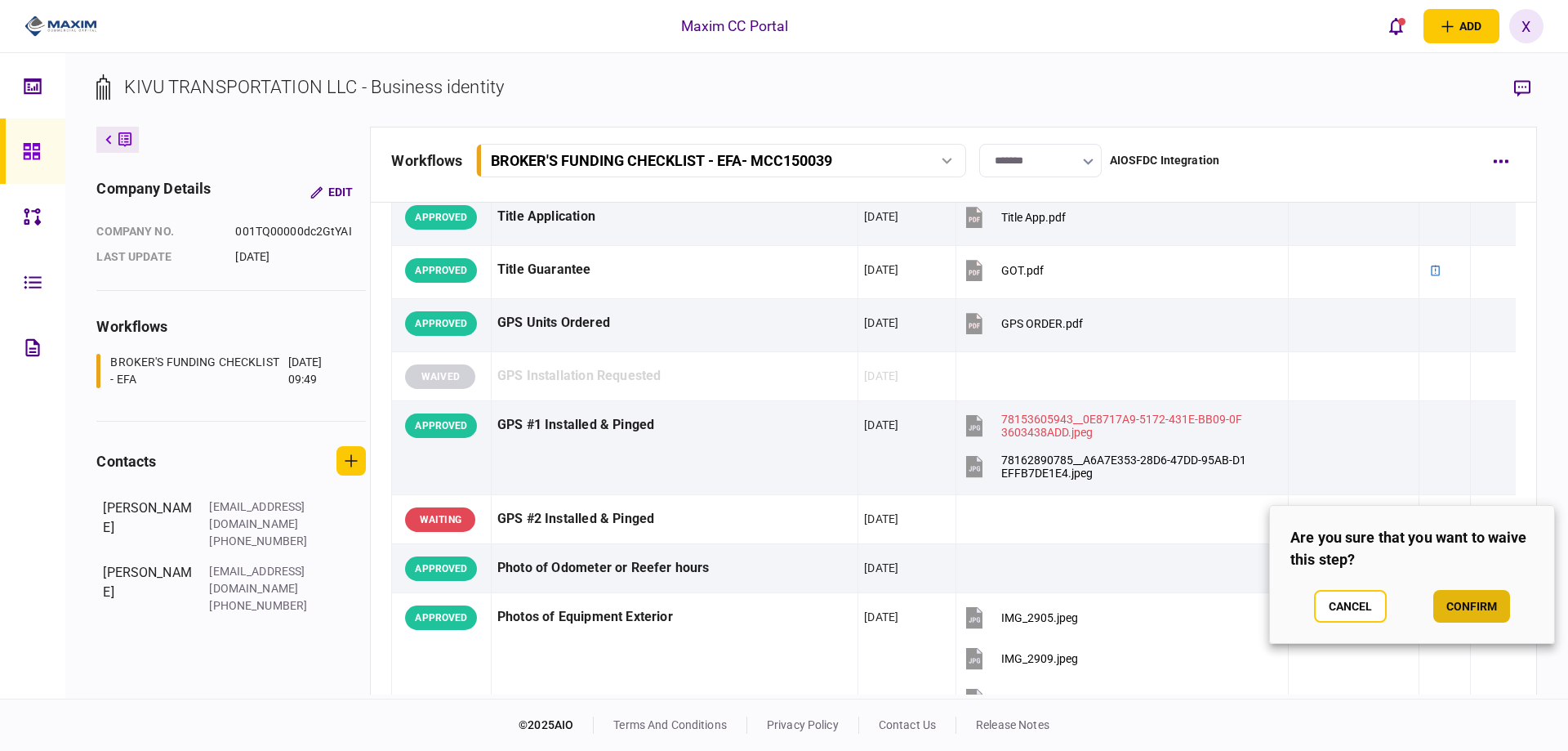
click at [1448, 593] on button "confirm" at bounding box center [1471, 607] width 77 height 33
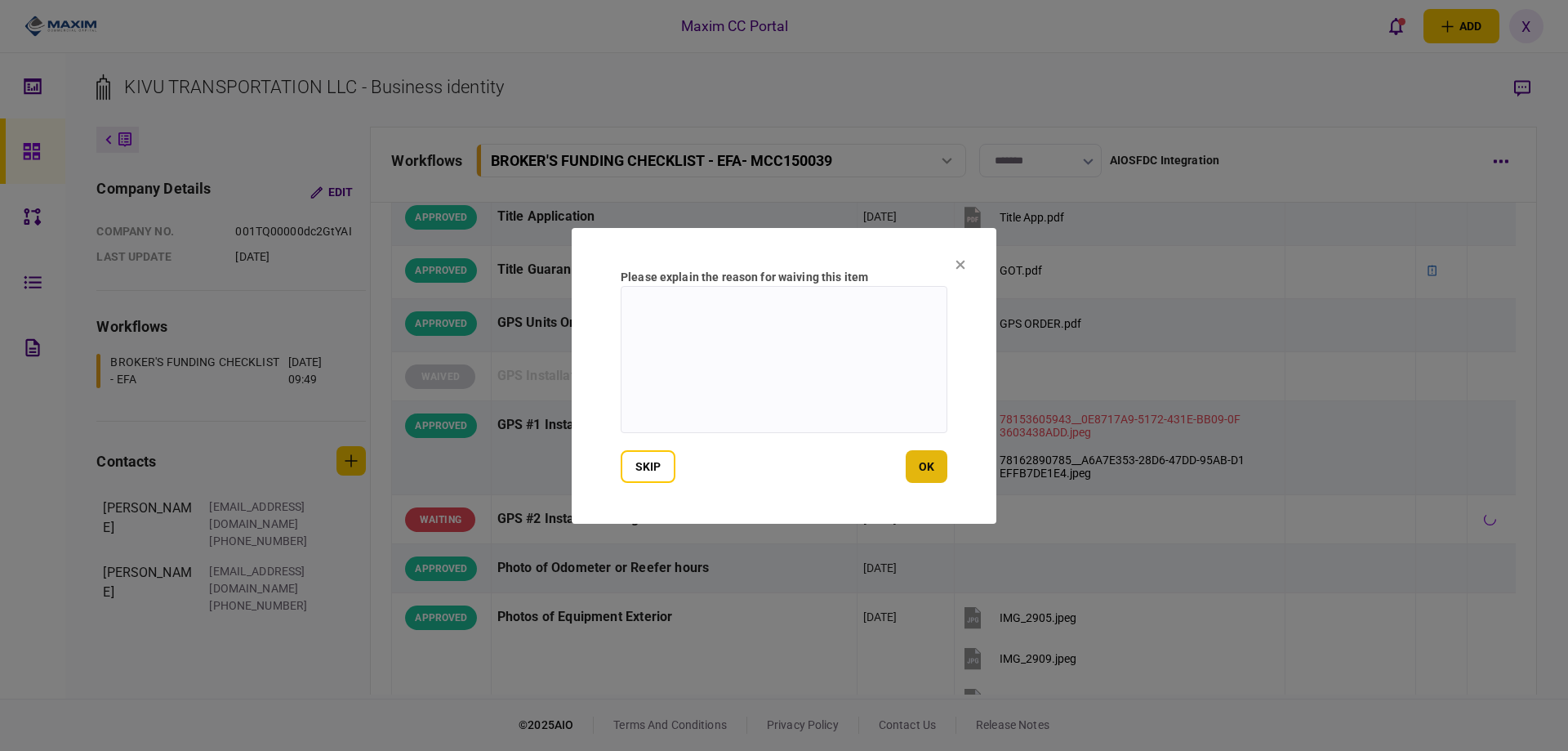
click at [916, 479] on button "ok" at bounding box center [926, 466] width 42 height 33
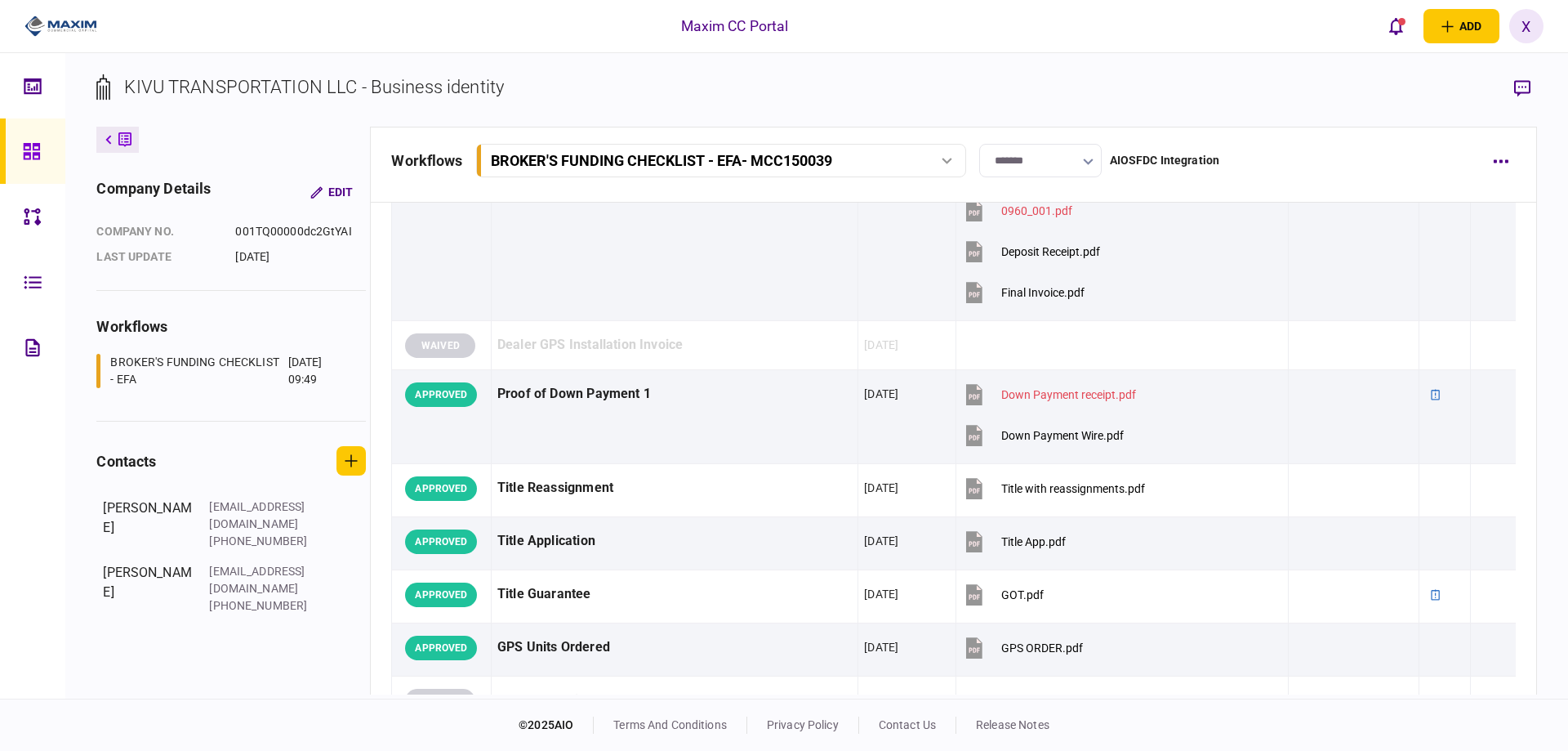
scroll to position [1352, 0]
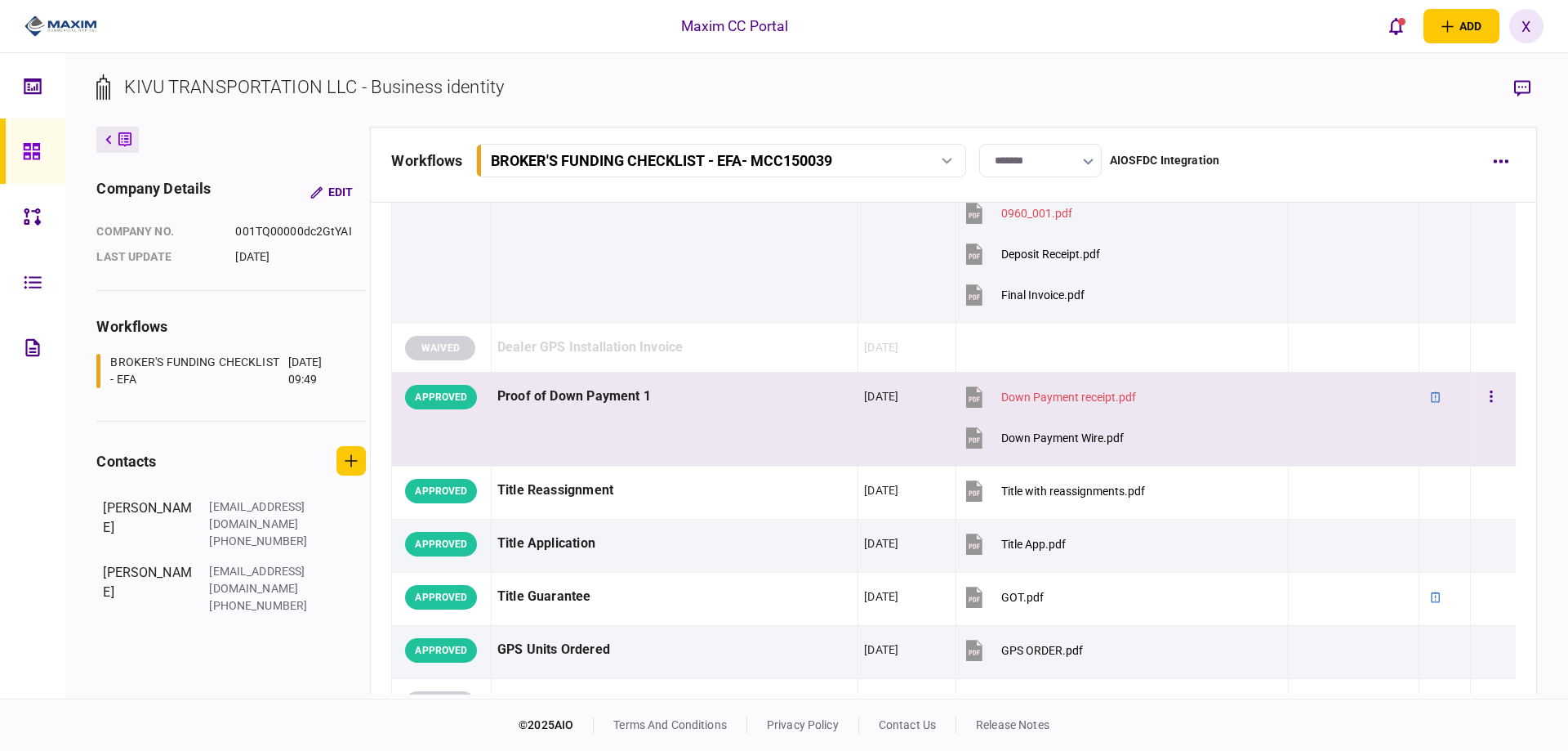
click at [708, 414] on div "Proof of Down Payment 1" at bounding box center [674, 397] width 354 height 37
click at [1368, 401] on div at bounding box center [1353, 397] width 118 height 37
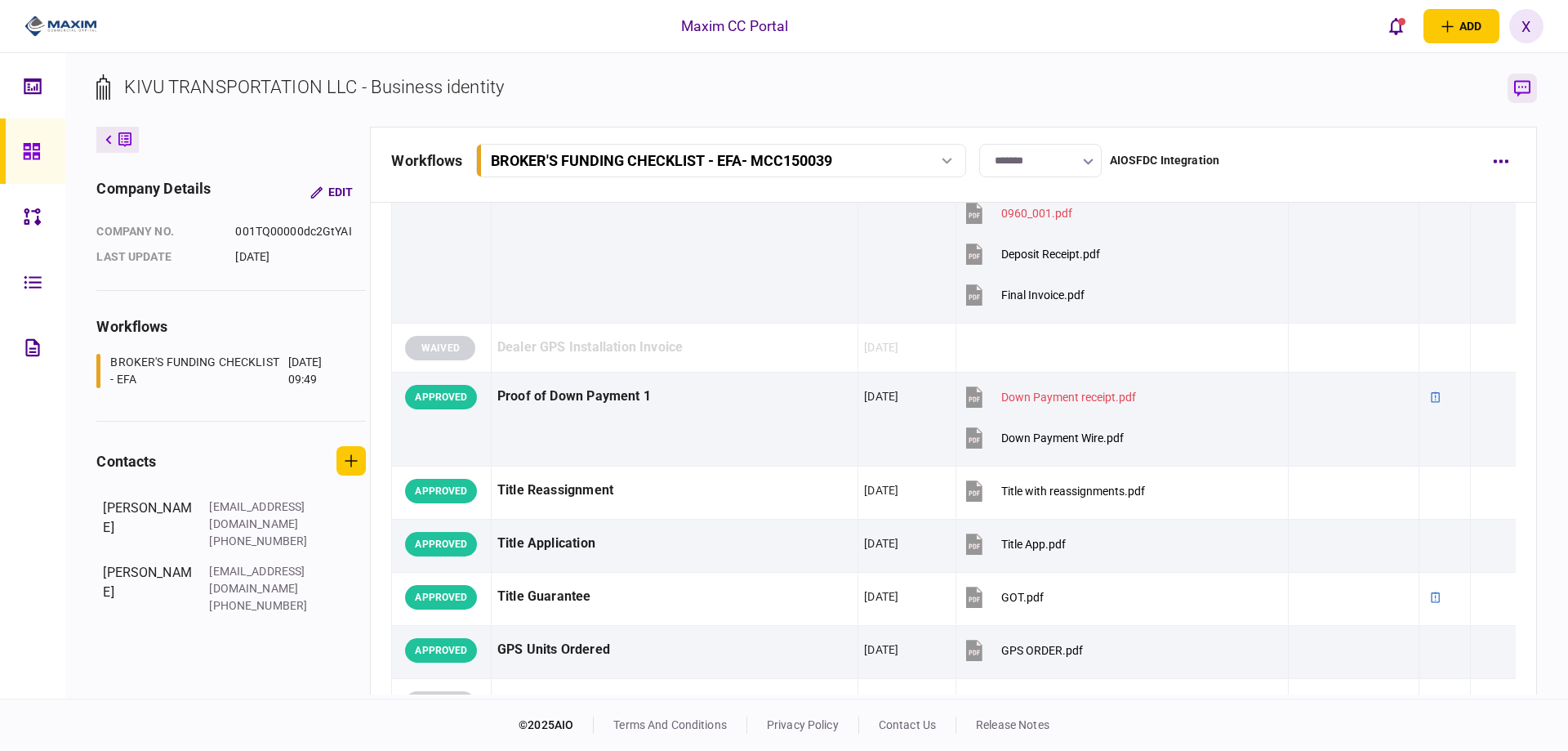
click at [1514, 85] on icon "button" at bounding box center [1522, 89] width 17 height 17
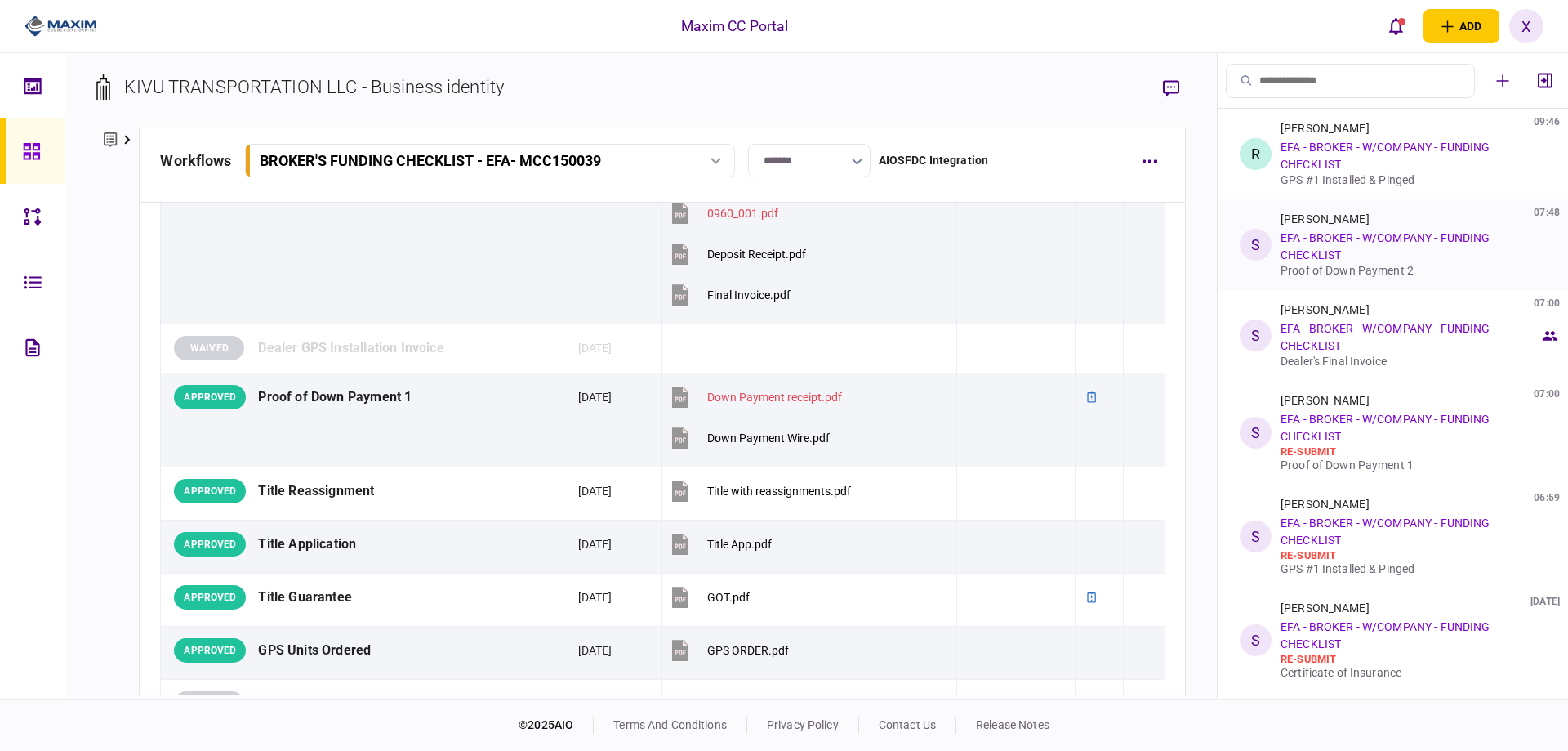
click at [1418, 243] on link "EFA - BROKER - W/COMPANY - FUNDING CHECKLIST" at bounding box center [1385, 246] width 209 height 30
click at [1311, 226] on div "[PERSON_NAME] 07:48 EFA - BROKER - W/COMPANY - FUNDING CHECKLIST Proof of Down …" at bounding box center [1410, 245] width 259 height 64
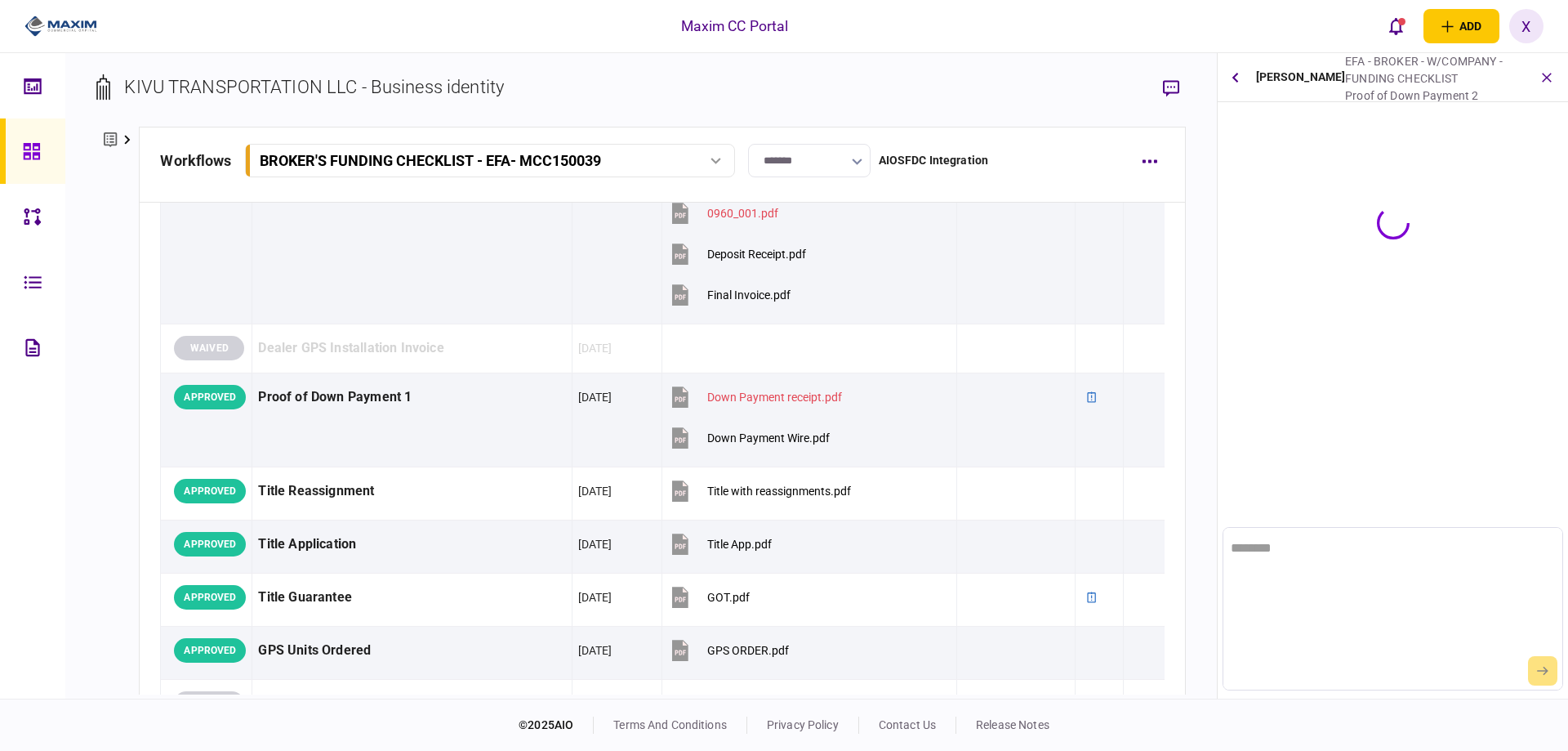
scroll to position [0, 0]
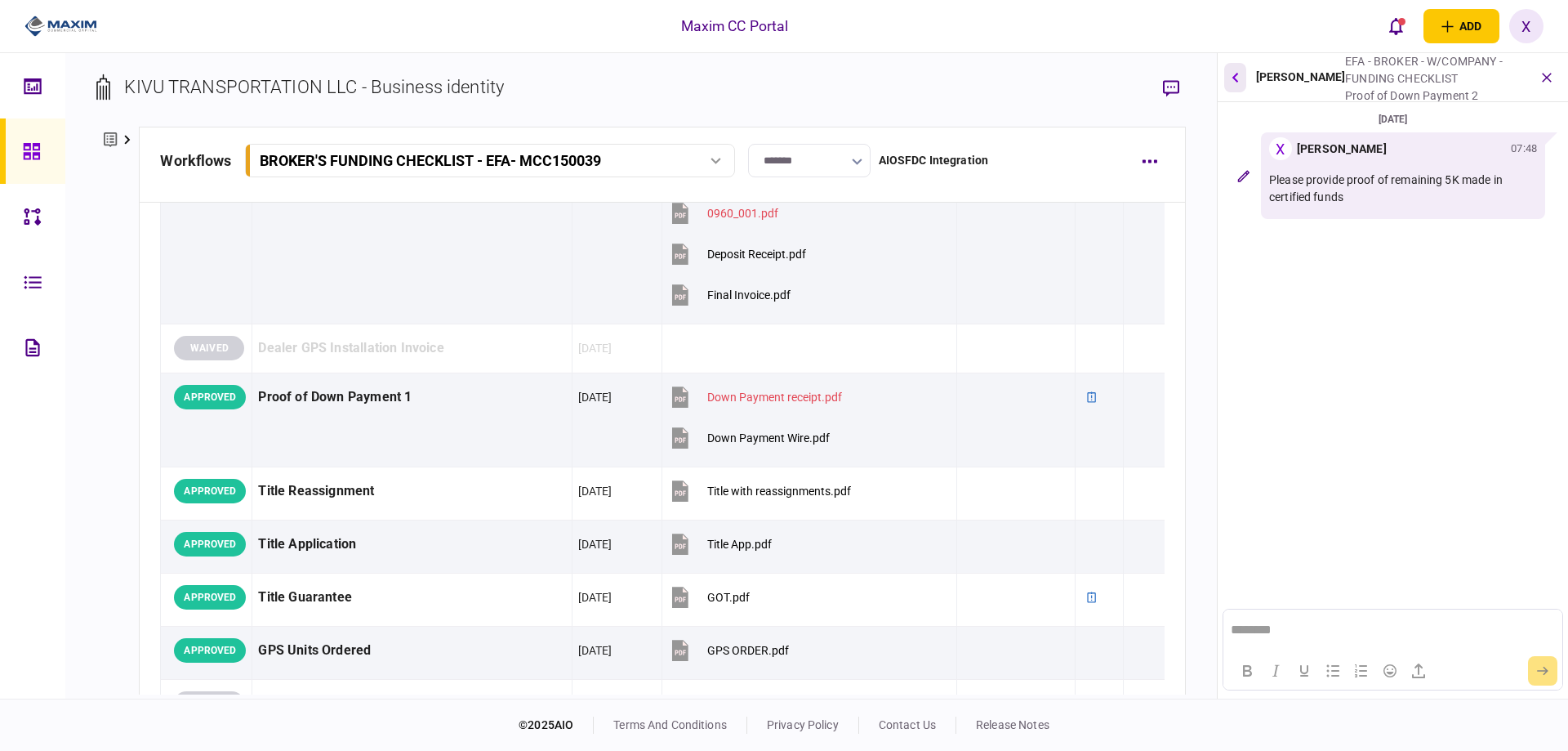
click at [1234, 75] on icon "button" at bounding box center [1235, 77] width 7 height 10
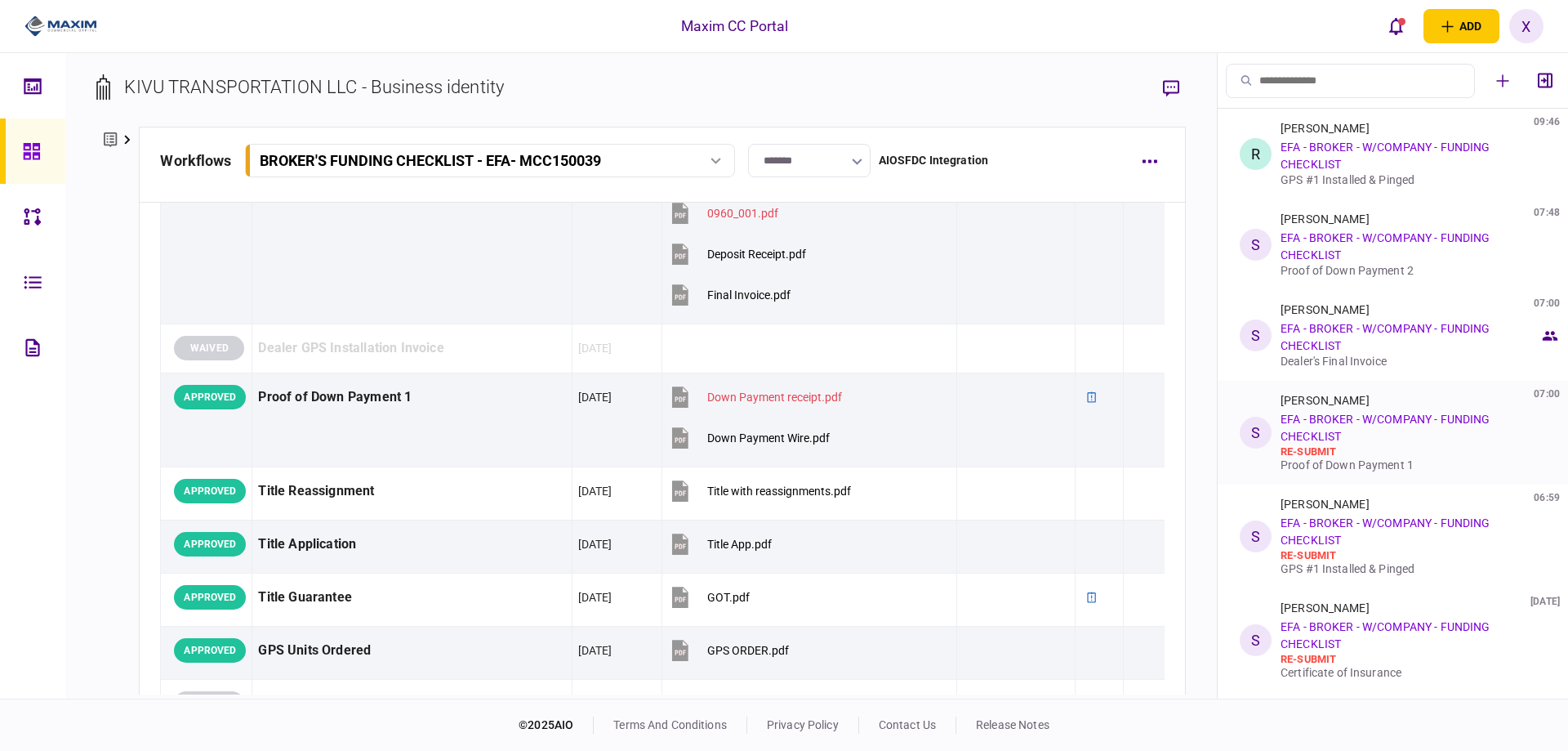
click at [1409, 426] on div "[PERSON_NAME] 07:00 EFA - BROKER - W/COMPANY - FUNDING CHECKLIST re-submit Proo…" at bounding box center [1410, 432] width 259 height 77
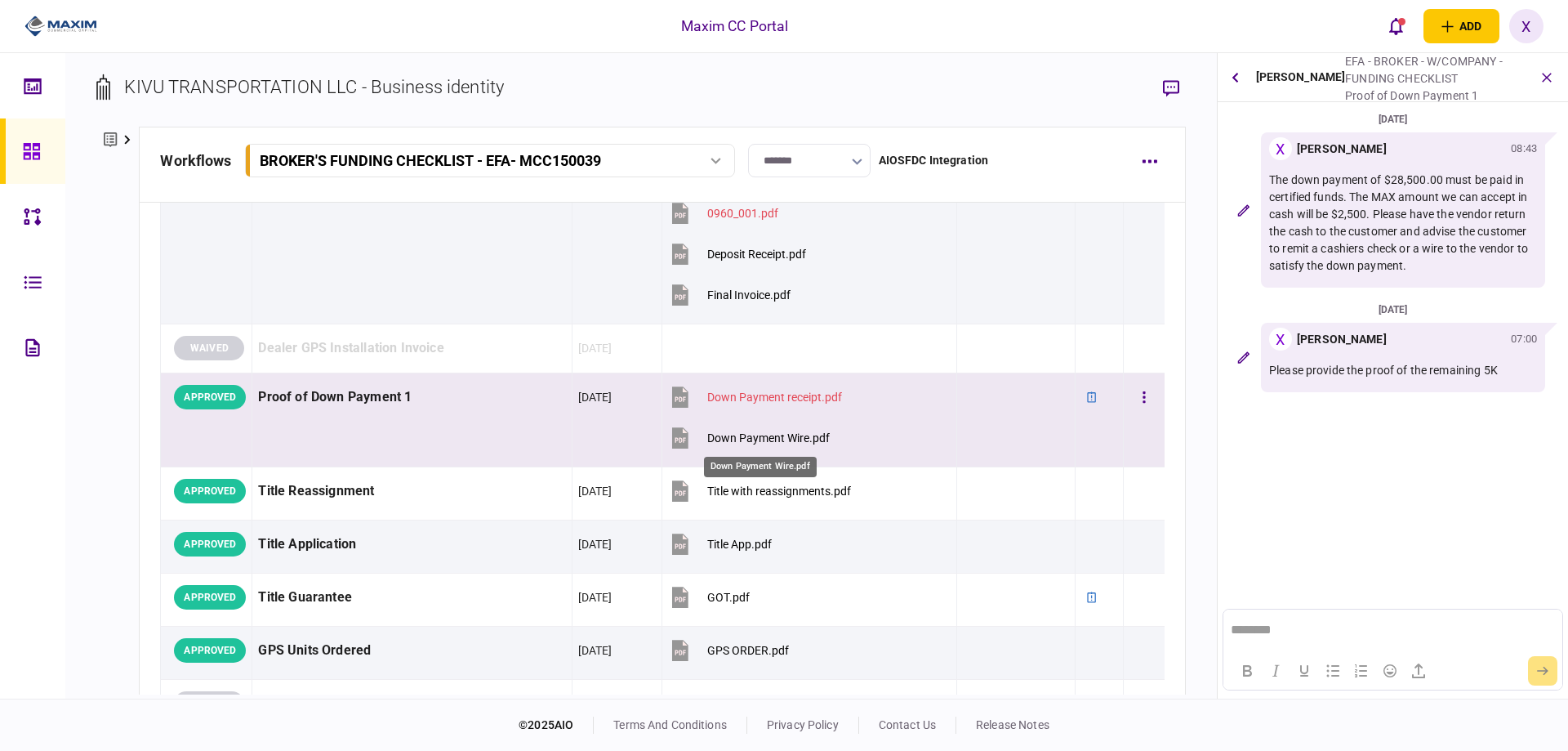
click at [765, 441] on div "Down Payment Wire.pdf" at bounding box center [768, 438] width 123 height 13
